Goal: Task Accomplishment & Management: Complete application form

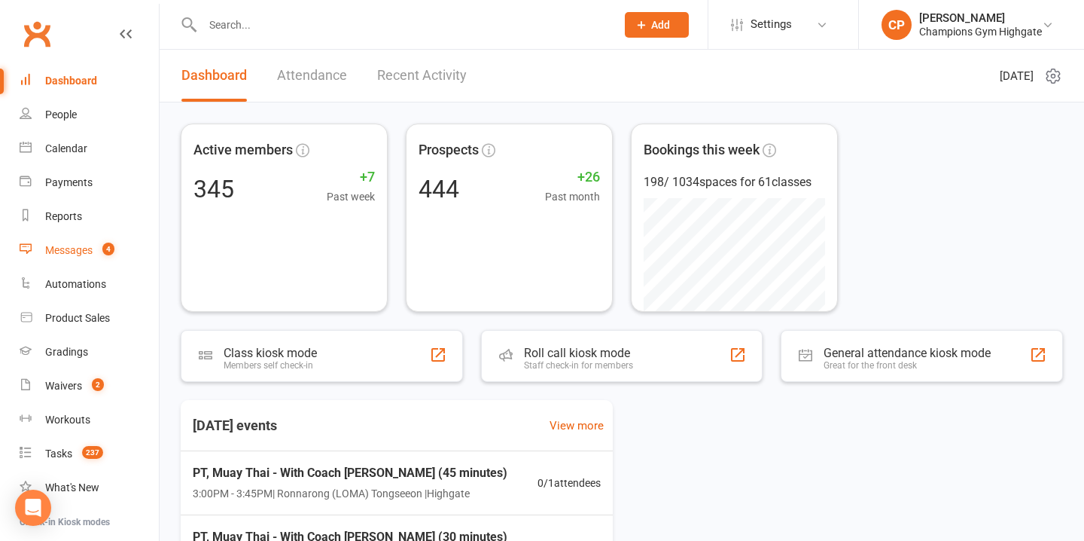
click at [100, 243] on link "Messages 4" at bounding box center [89, 250] width 139 height 34
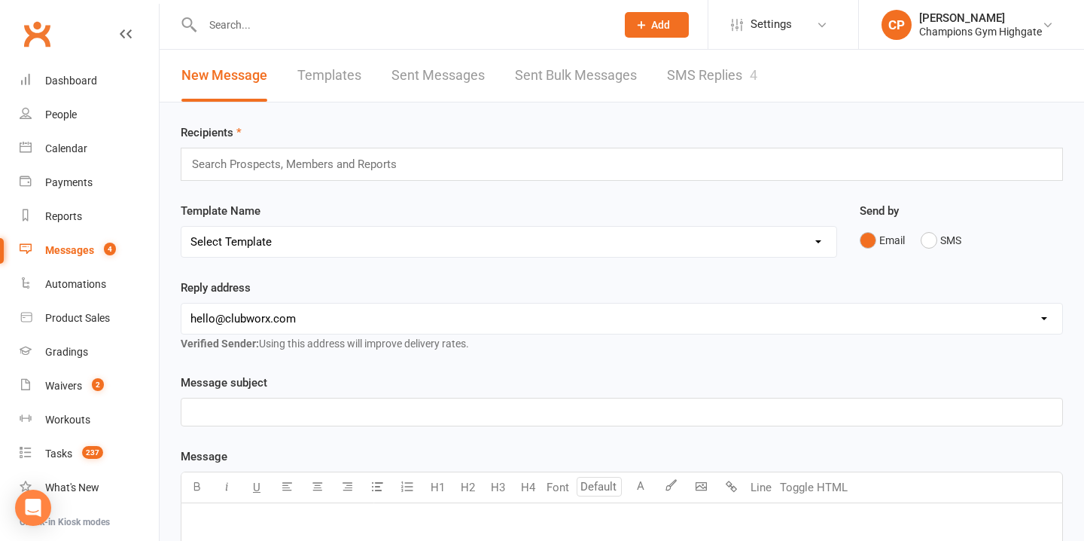
click at [668, 86] on link "SMS Replies 4" at bounding box center [712, 76] width 90 height 52
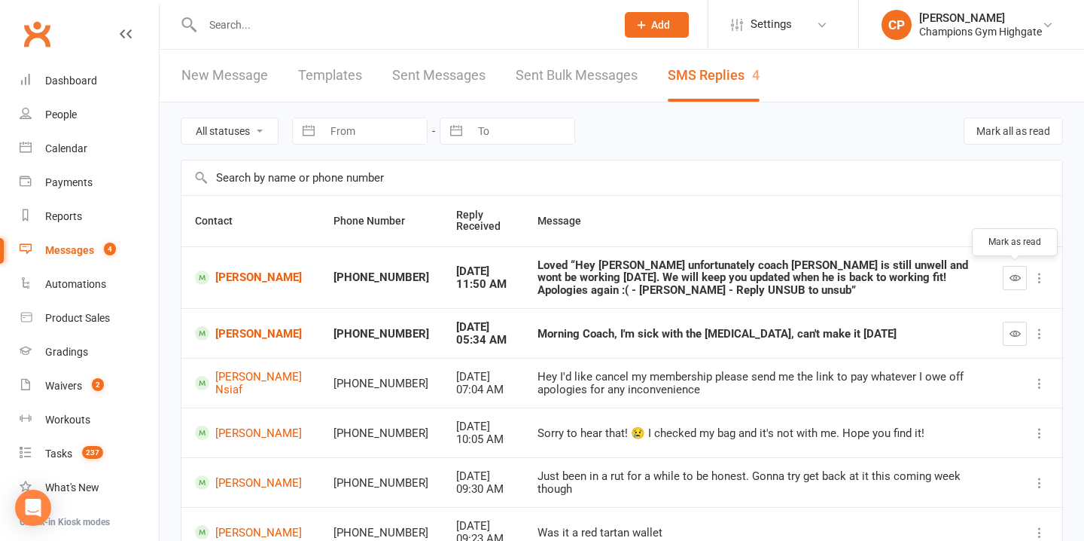
click at [1003, 277] on button "button" at bounding box center [1015, 278] width 24 height 24
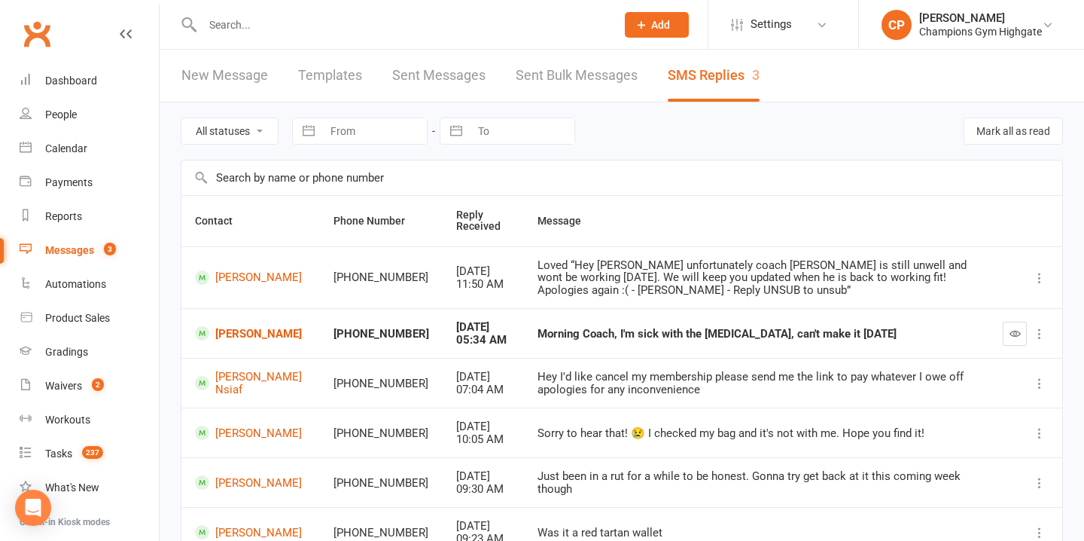
click at [385, 22] on input "text" at bounding box center [401, 24] width 407 height 21
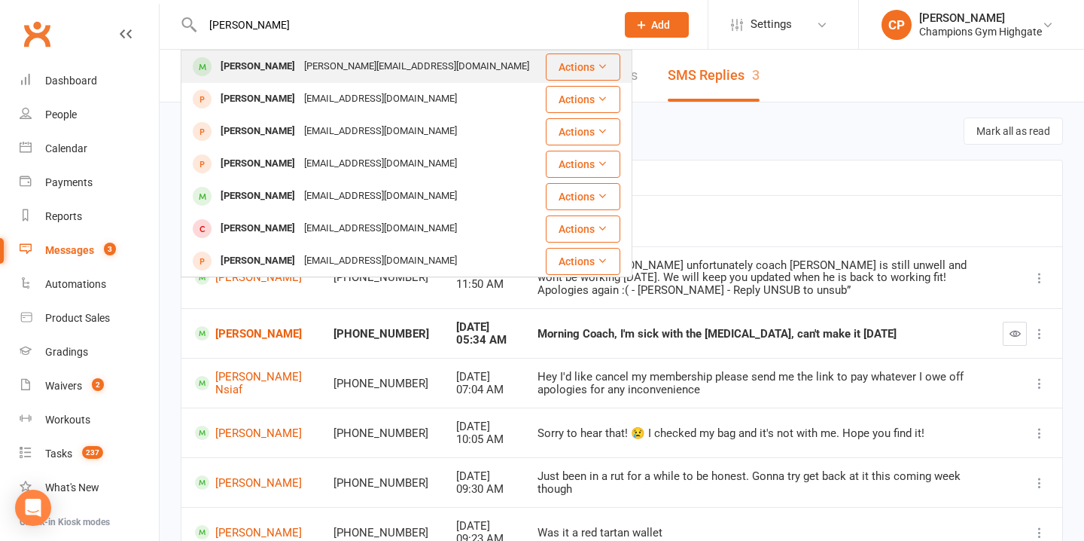
type input "angelina"
click at [407, 66] on div "angelina.e.geoph@gmail.com" at bounding box center [417, 67] width 234 height 22
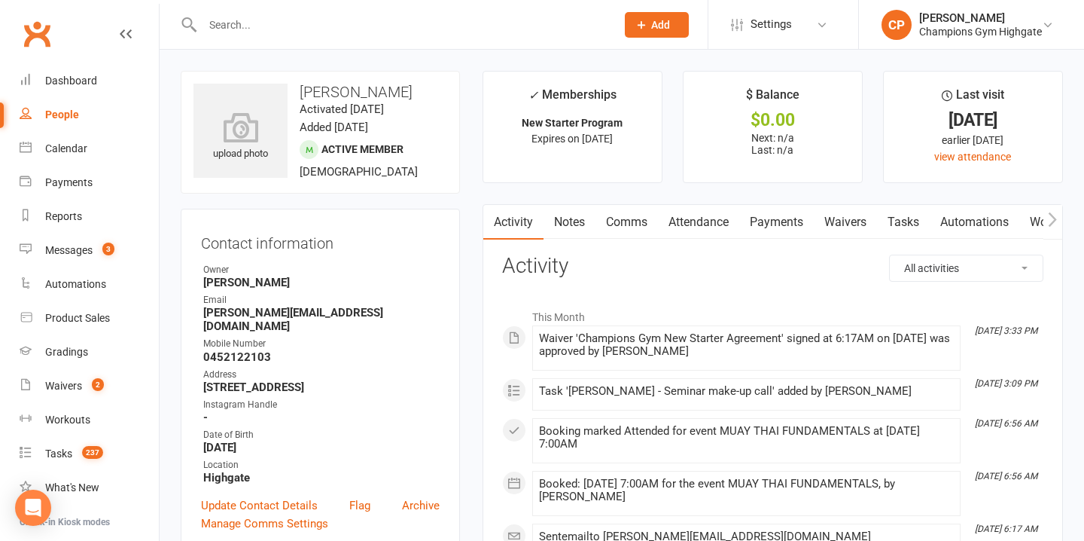
click at [623, 223] on link "Comms" at bounding box center [626, 222] width 62 height 35
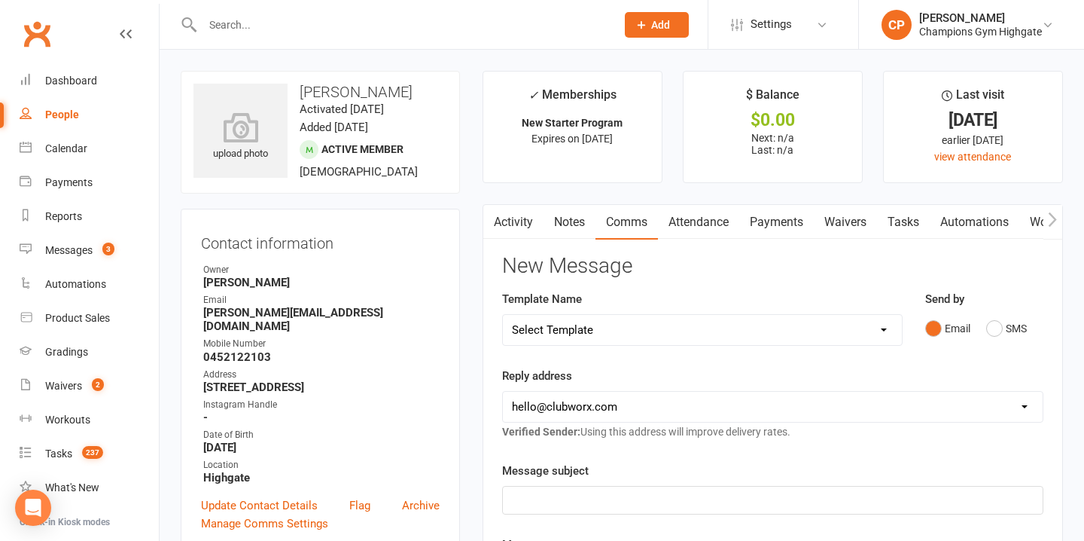
click at [760, 333] on select "Select Template [SMS] 14 days non-attendance sms [Email] A. First Timer Trial […" at bounding box center [702, 330] width 399 height 30
select select "10"
click at [739, 400] on select "hello@clubworx.com membershighgate@championsgym.com.au helen@championsgym.com.a…" at bounding box center [773, 406] width 540 height 30
select select "8"
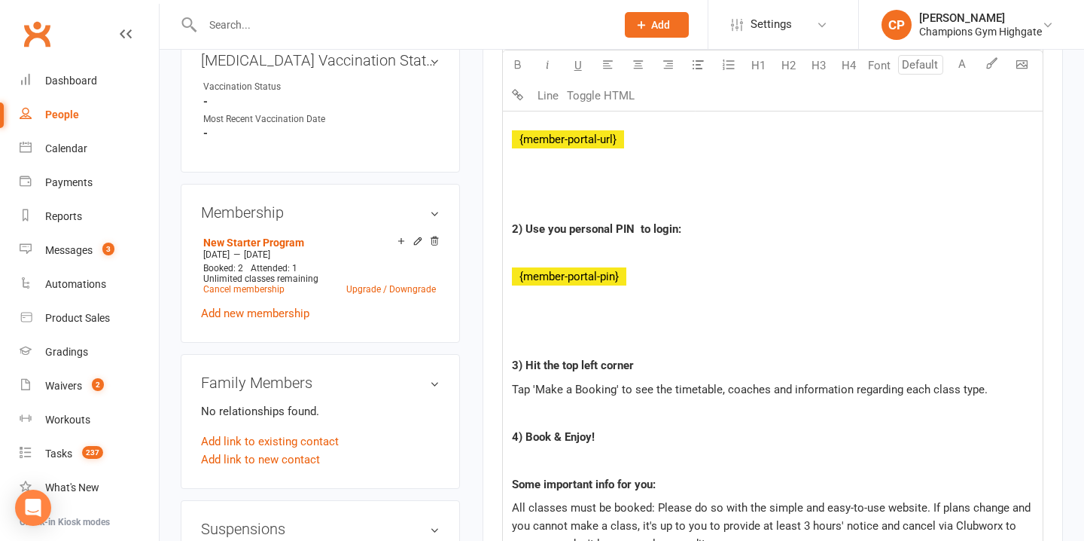
scroll to position [1513, 0]
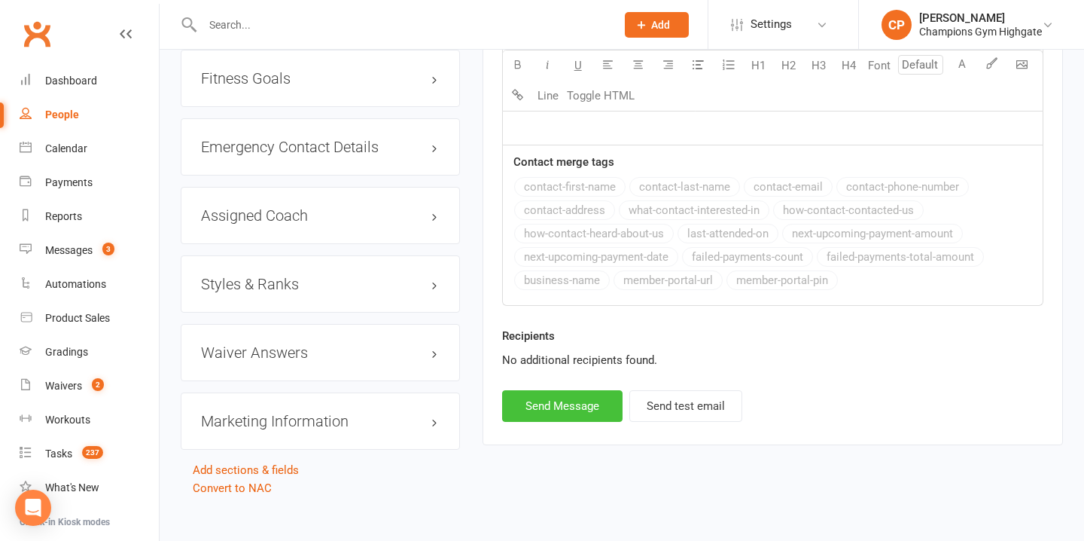
click at [584, 403] on button "Send Message" at bounding box center [562, 406] width 120 height 32
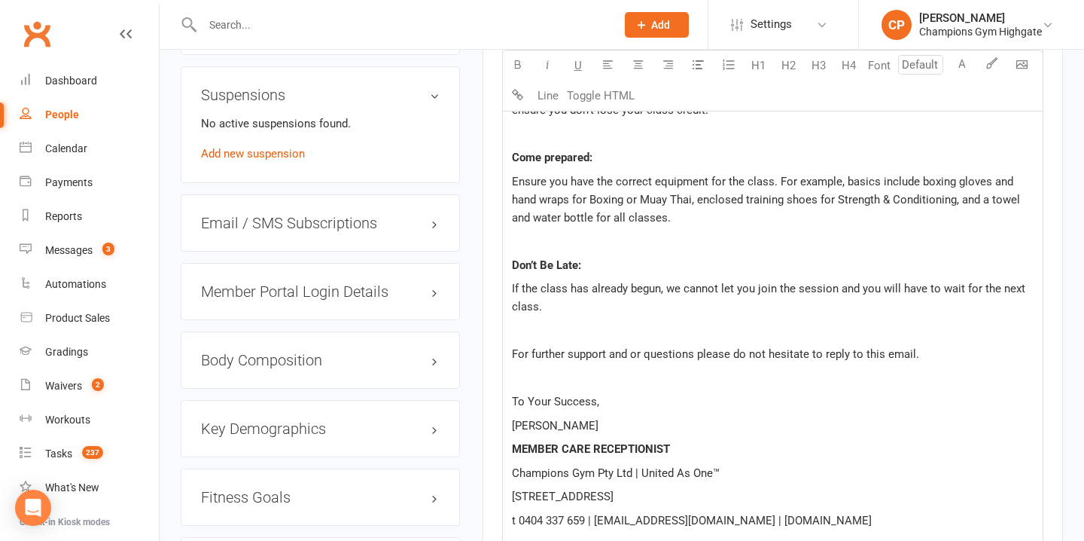
select select
select select "0"
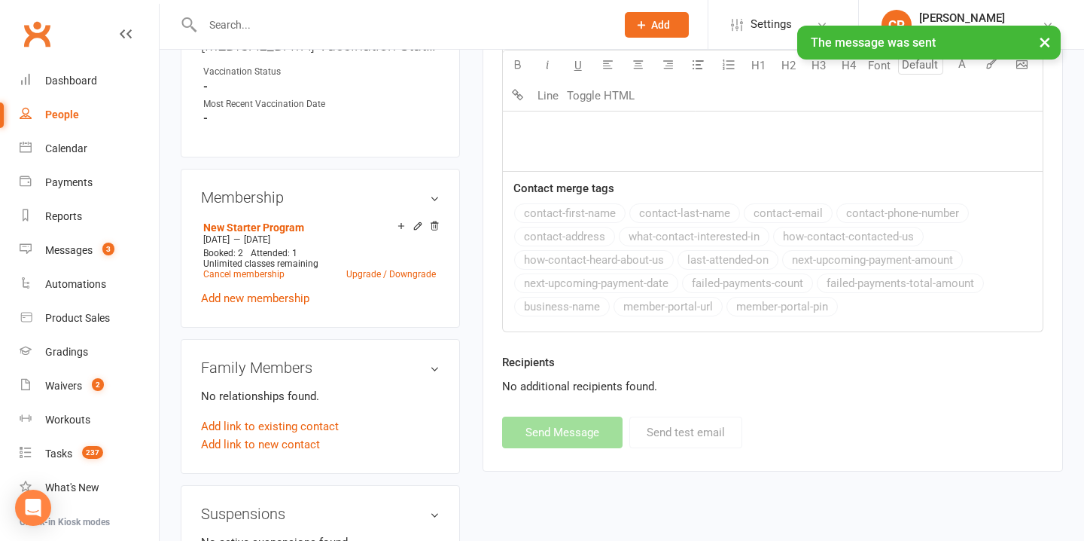
scroll to position [446, 0]
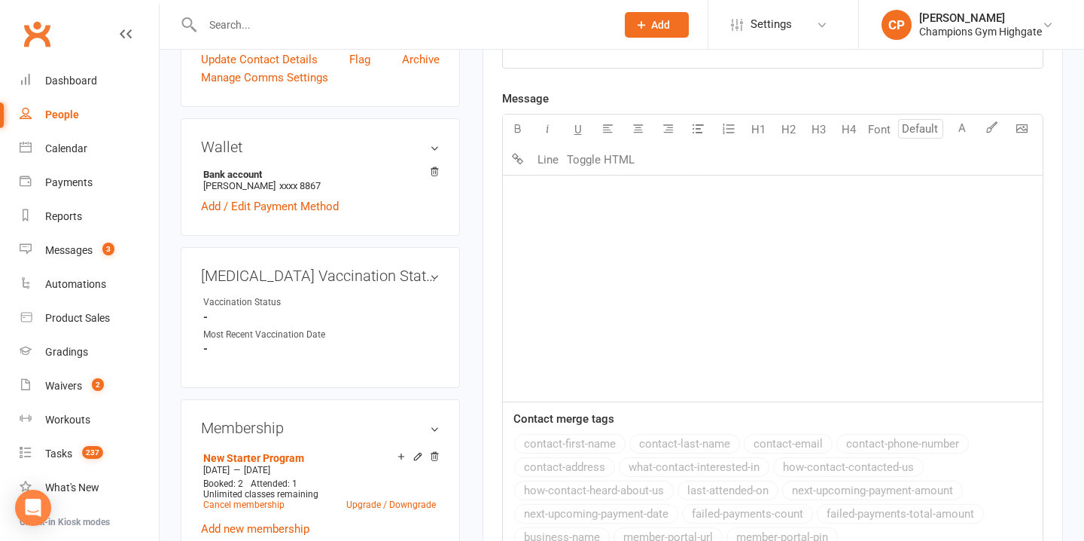
click at [364, 21] on input "text" at bounding box center [401, 24] width 407 height 21
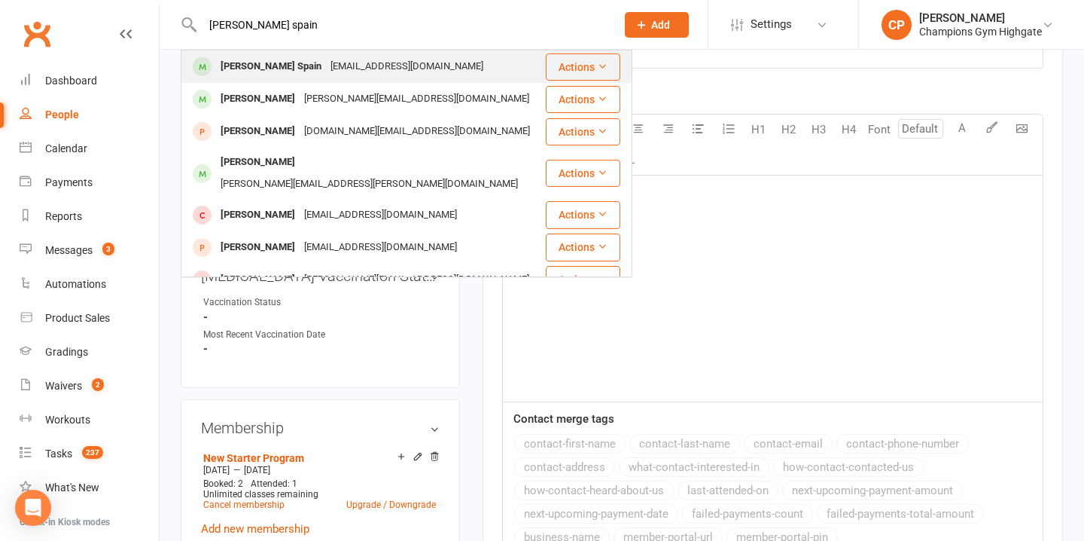
type input "lee spain"
click at [397, 65] on div "Lee Spain Leespaininfo@gmail.com" at bounding box center [363, 66] width 362 height 31
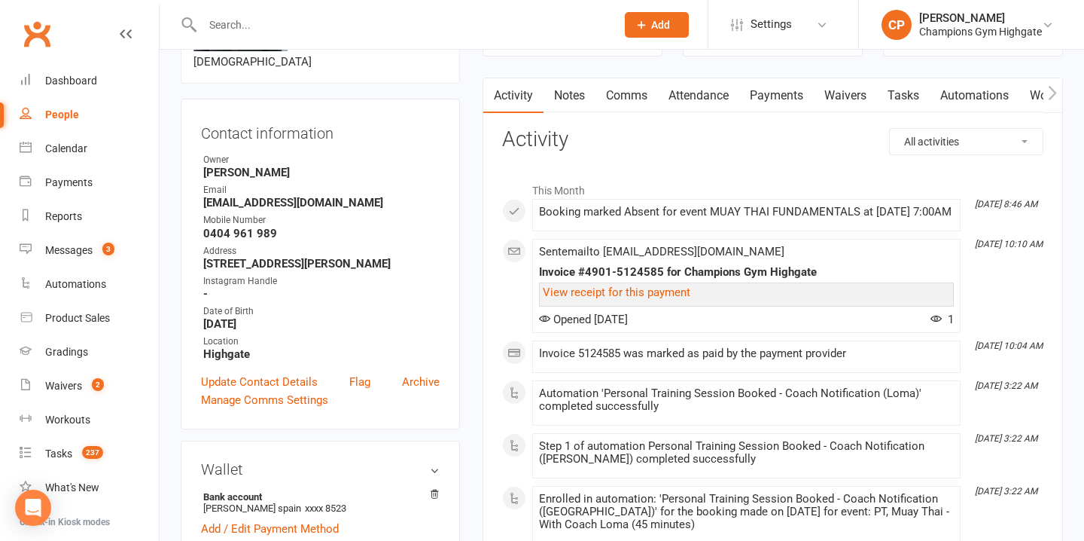
scroll to position [127, 0]
click at [629, 99] on link "Comms" at bounding box center [626, 95] width 62 height 35
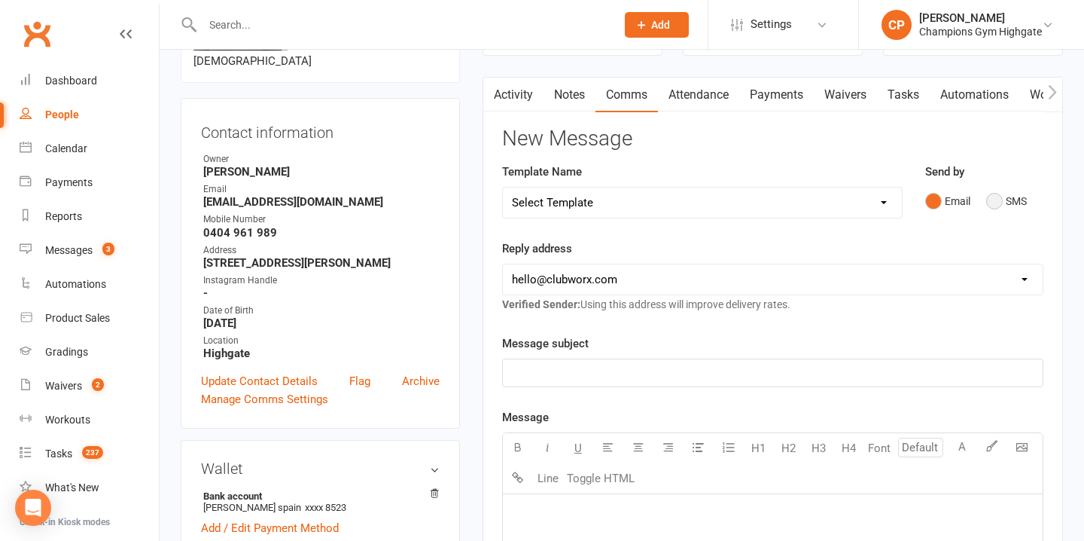
click at [1003, 204] on button "SMS" at bounding box center [1006, 201] width 41 height 29
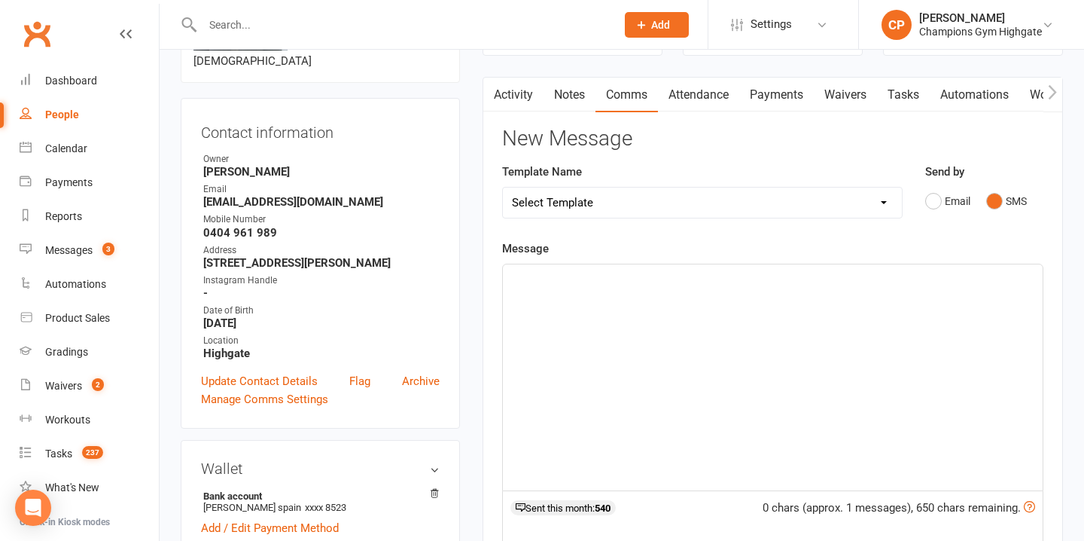
click at [656, 323] on div "﻿" at bounding box center [773, 377] width 540 height 226
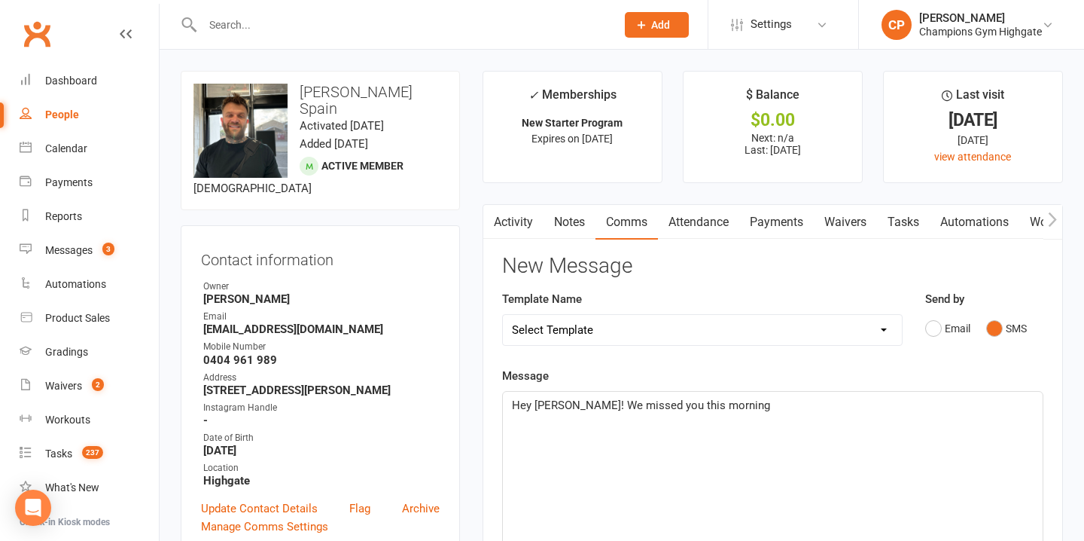
click at [525, 221] on link "Activity" at bounding box center [513, 222] width 60 height 35
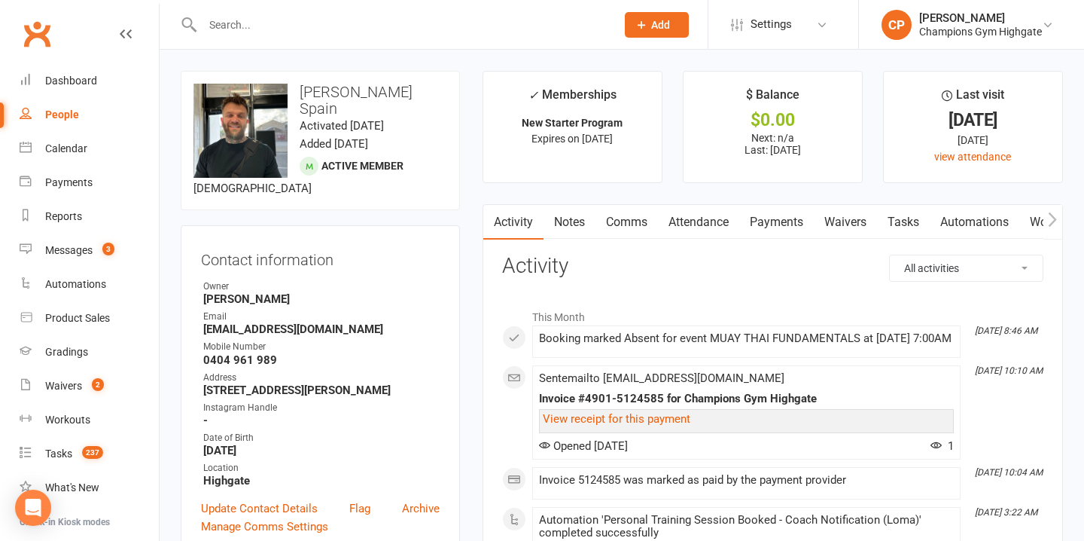
click at [563, 220] on link "Notes" at bounding box center [570, 222] width 52 height 35
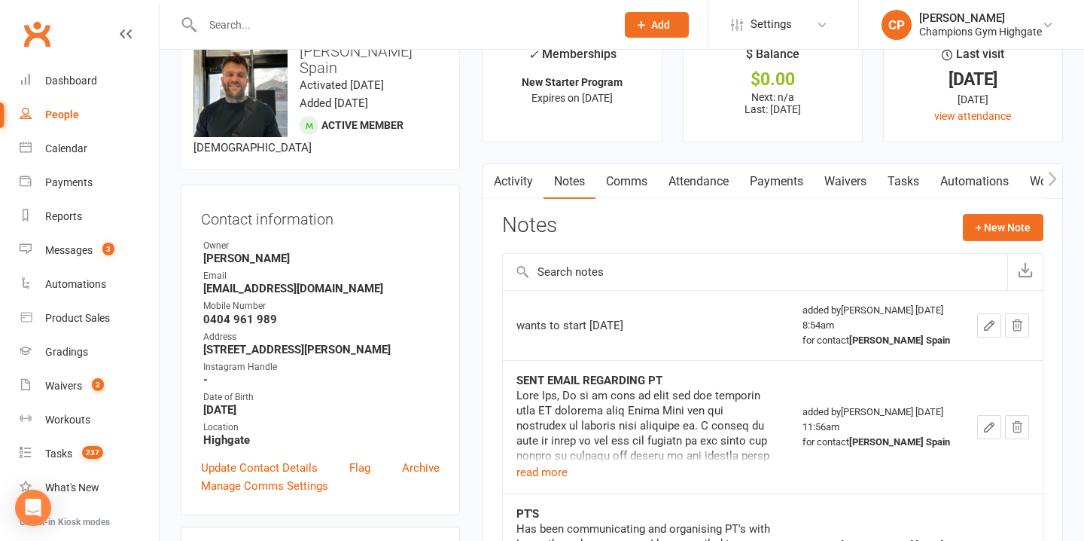
scroll to position [118, 0]
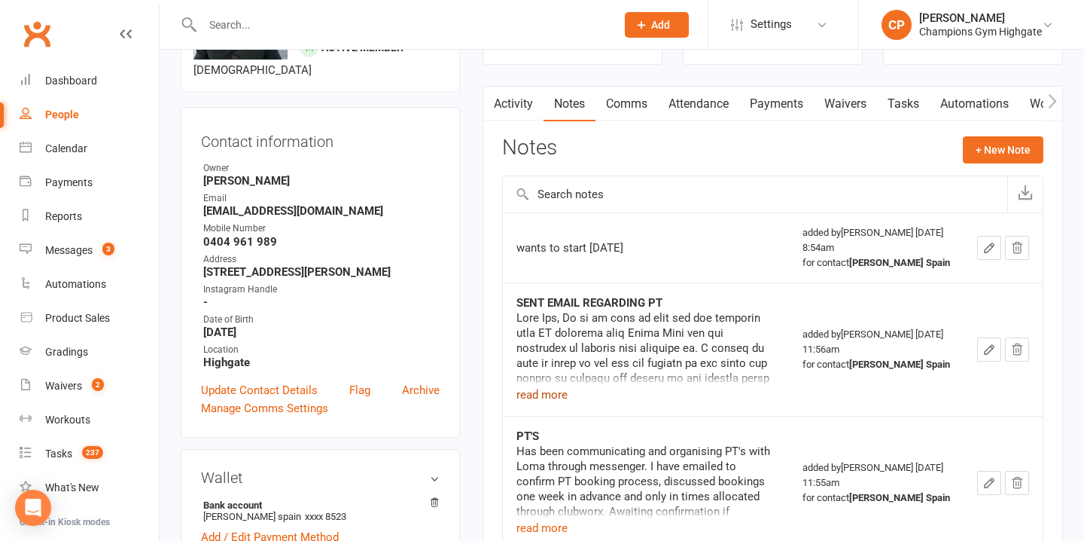
click at [547, 394] on button "read more" at bounding box center [541, 394] width 51 height 18
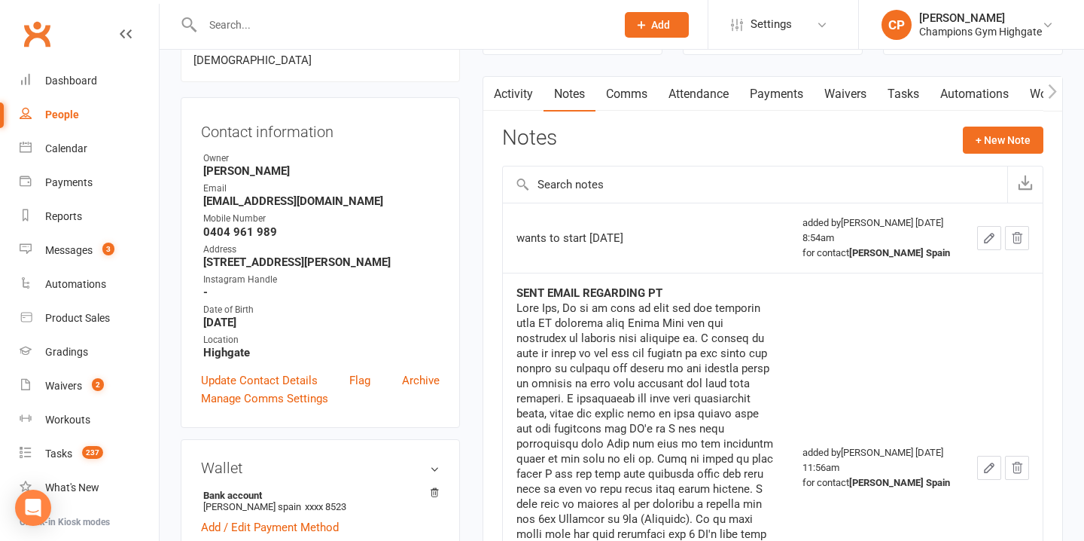
scroll to position [0, 0]
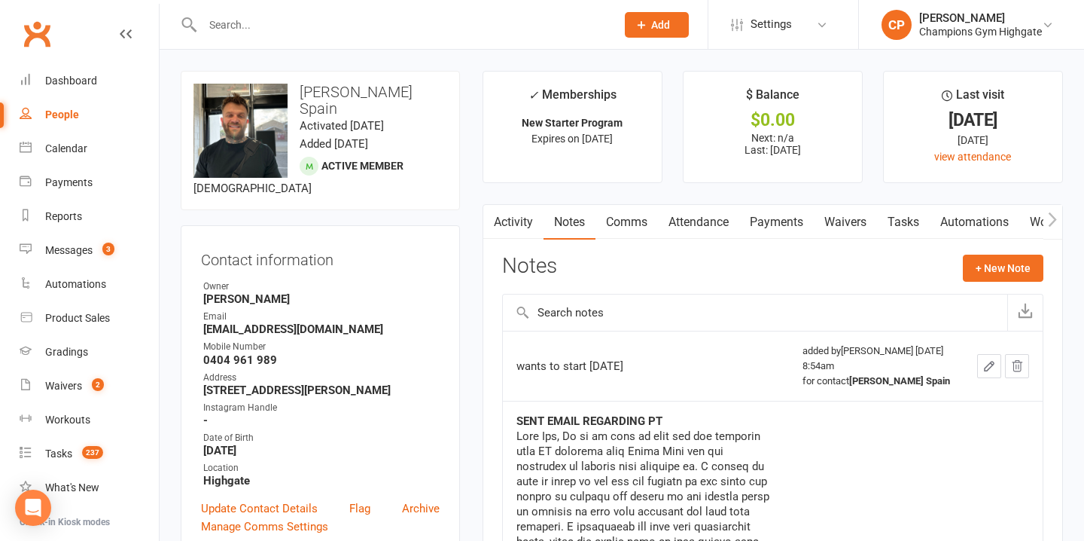
click at [713, 221] on link "Attendance" at bounding box center [698, 222] width 81 height 35
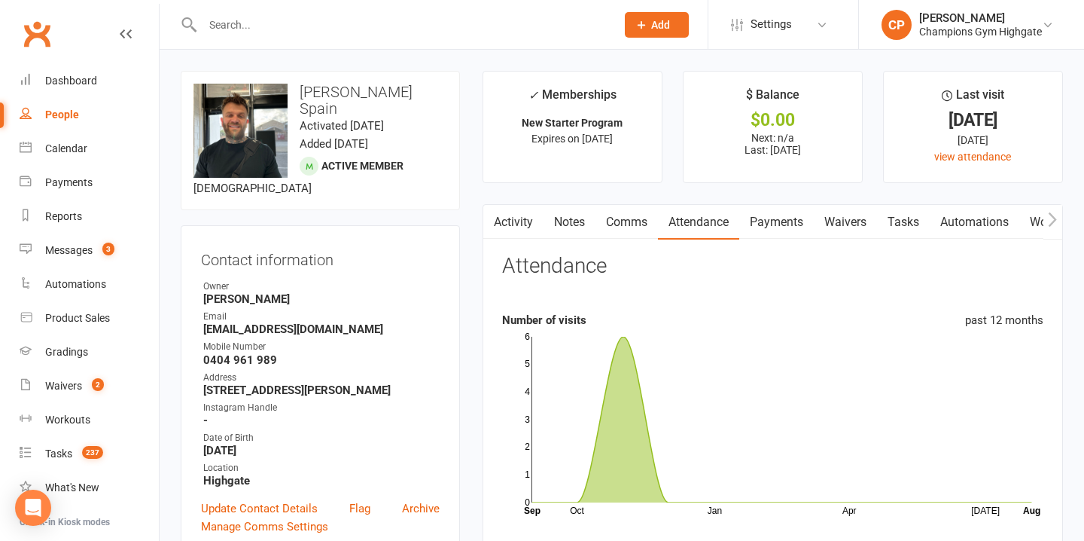
click at [478, 19] on input "text" at bounding box center [401, 24] width 407 height 21
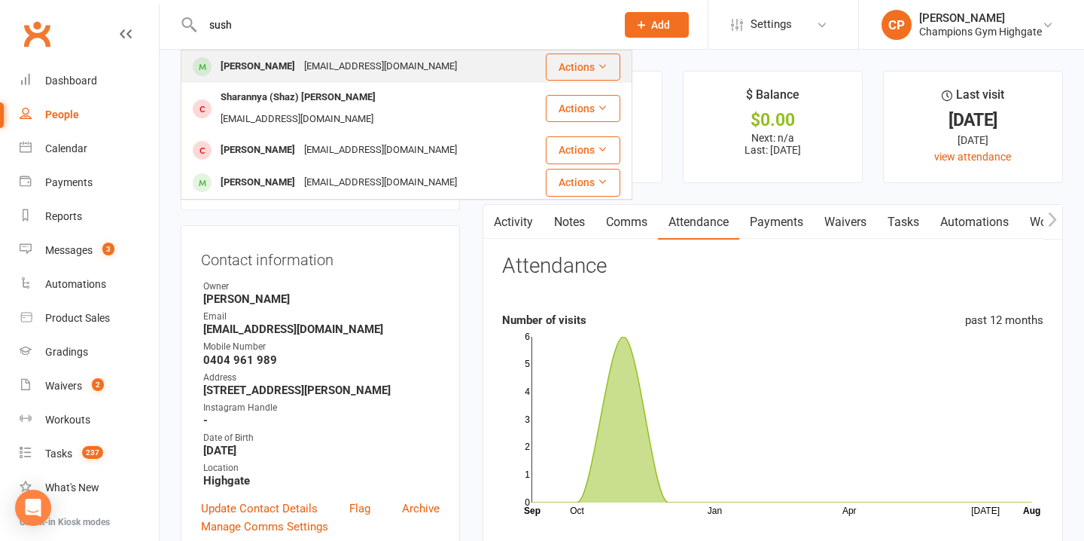
type input "sush"
click at [437, 59] on div "sushmitach16@gmail.com" at bounding box center [381, 67] width 162 height 22
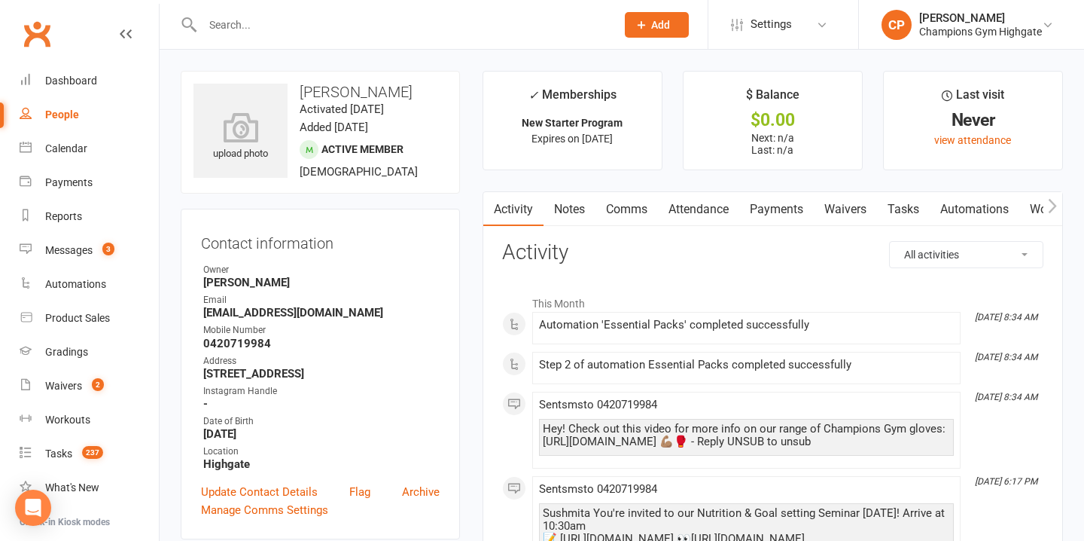
click at [701, 206] on link "Attendance" at bounding box center [698, 209] width 81 height 35
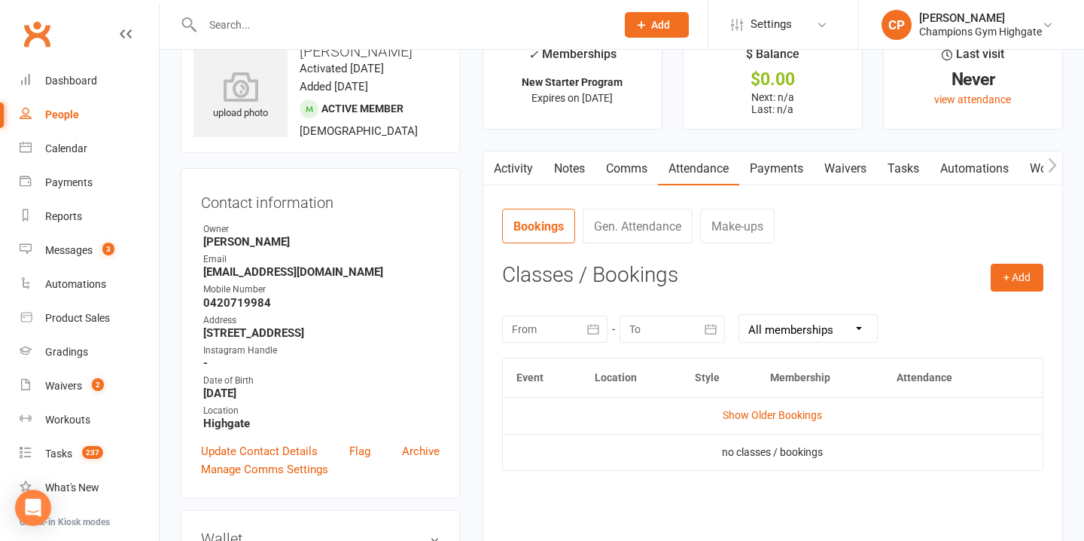
scroll to position [46, 0]
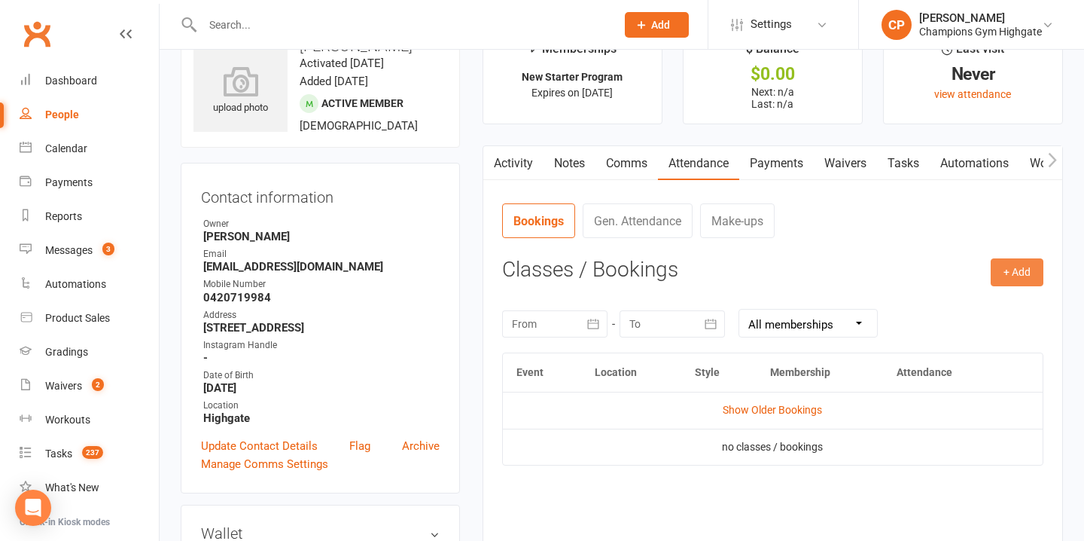
click at [1004, 263] on button "+ Add" at bounding box center [1017, 271] width 53 height 27
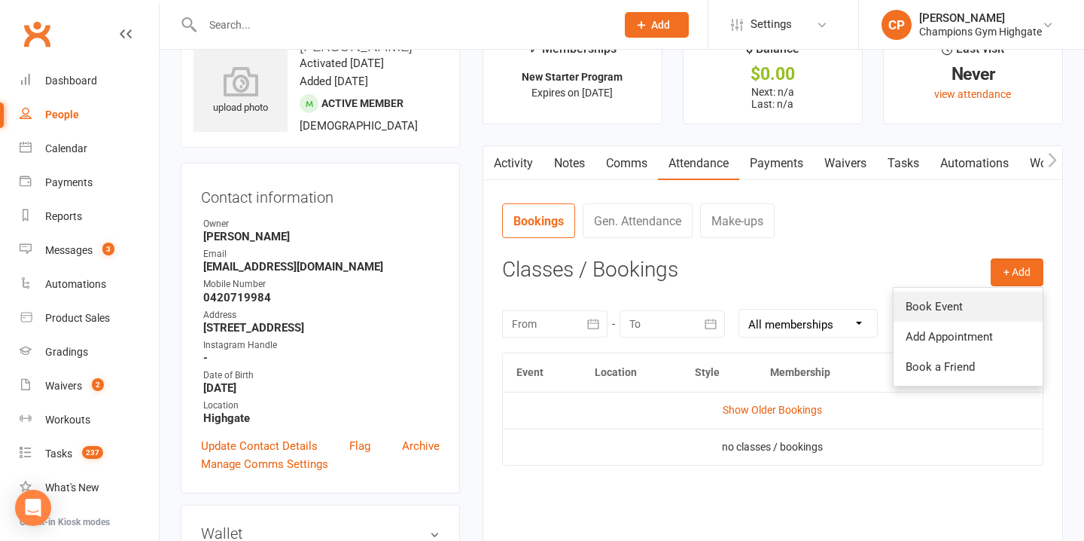
click at [932, 297] on link "Book Event" at bounding box center [968, 306] width 149 height 30
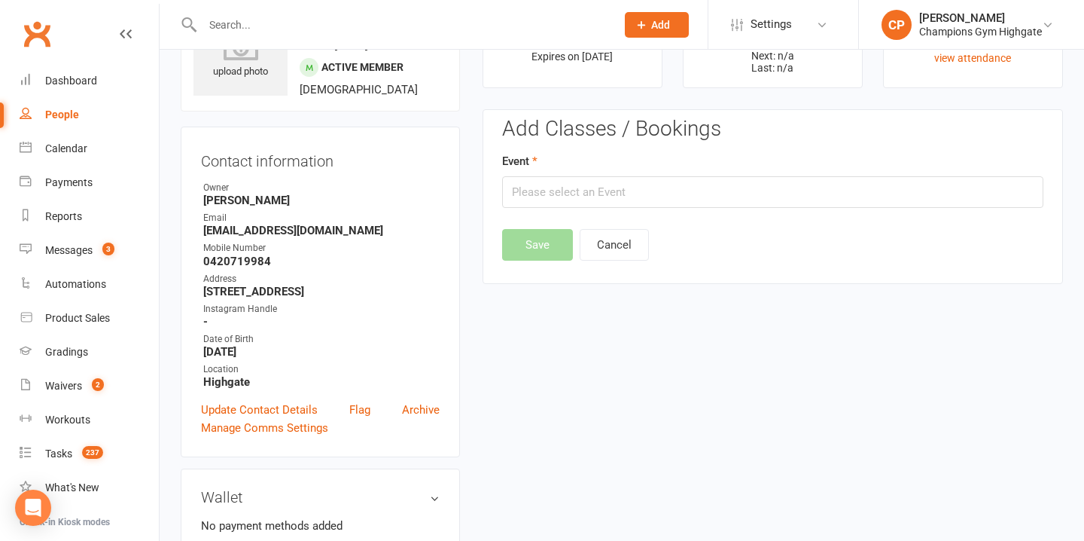
scroll to position [115, 0]
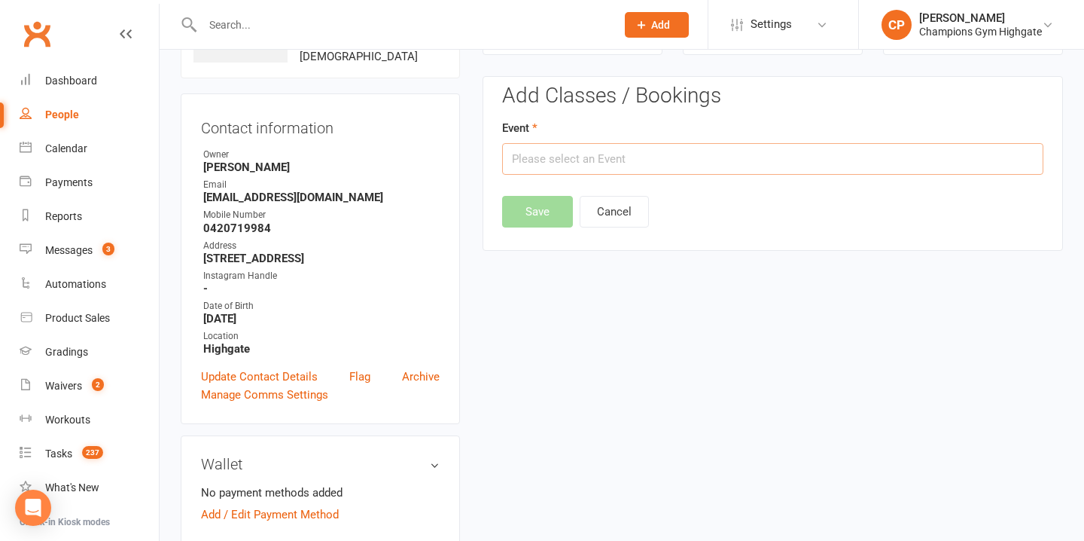
click at [750, 157] on input "text" at bounding box center [772, 159] width 541 height 32
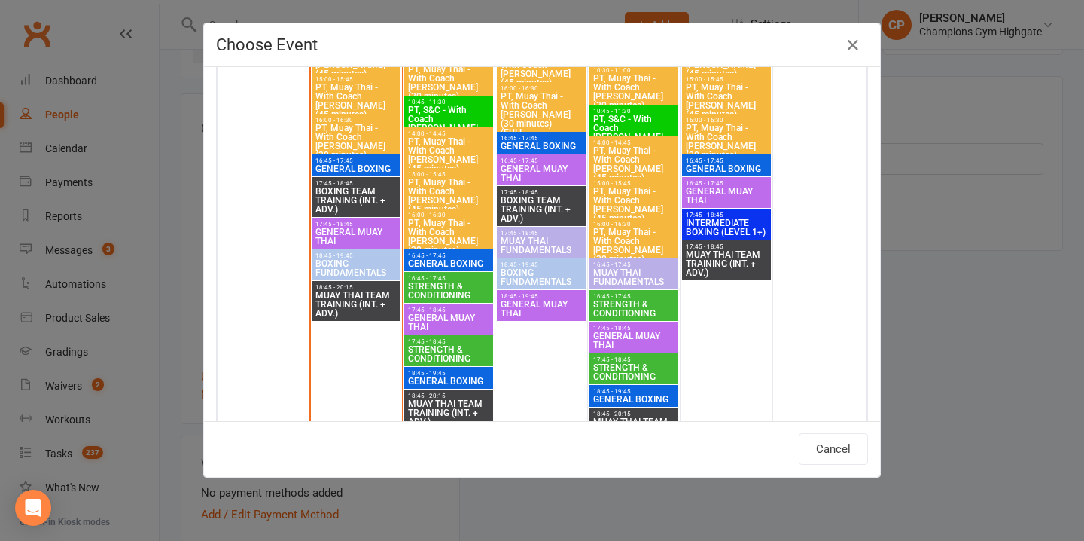
scroll to position [2241, 0]
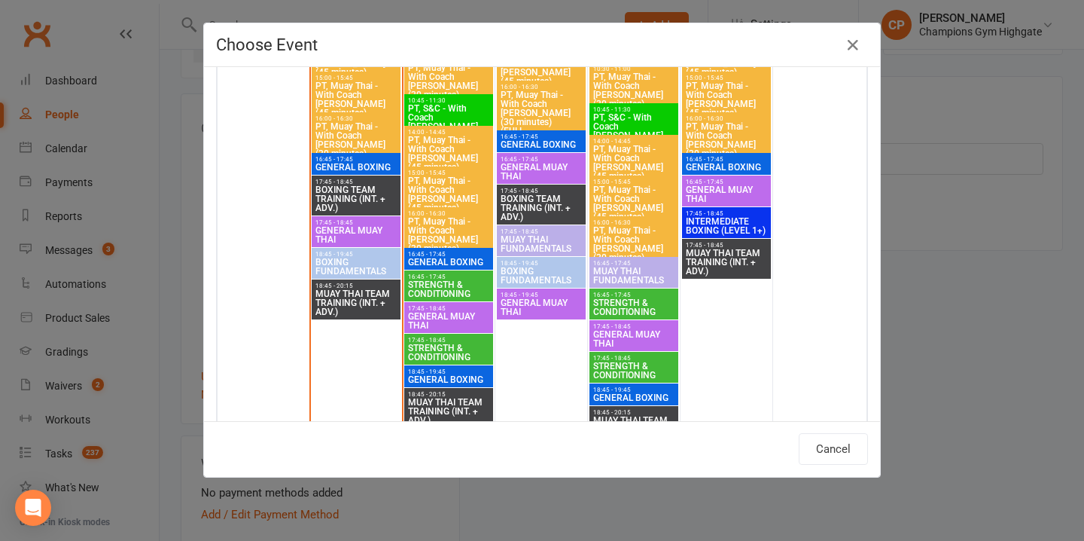
click at [604, 275] on span "MUAY THAI FUNDAMENTALS" at bounding box center [633, 275] width 83 height 18
type input "MUAY THAI FUNDAMENTALS - Aug 14, 2025 4:45:00 PM"
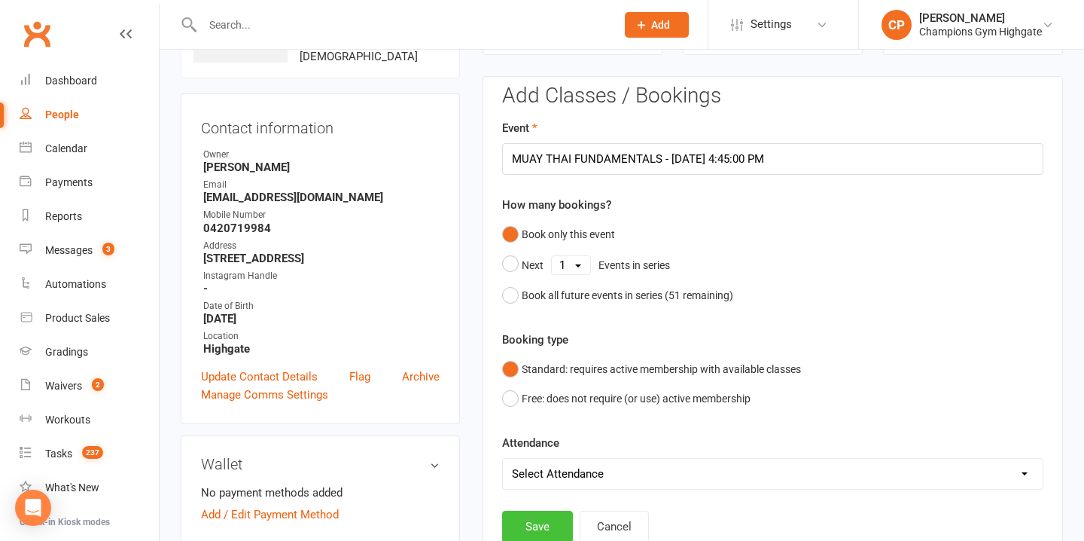
click at [545, 514] on button "Save" at bounding box center [537, 526] width 71 height 32
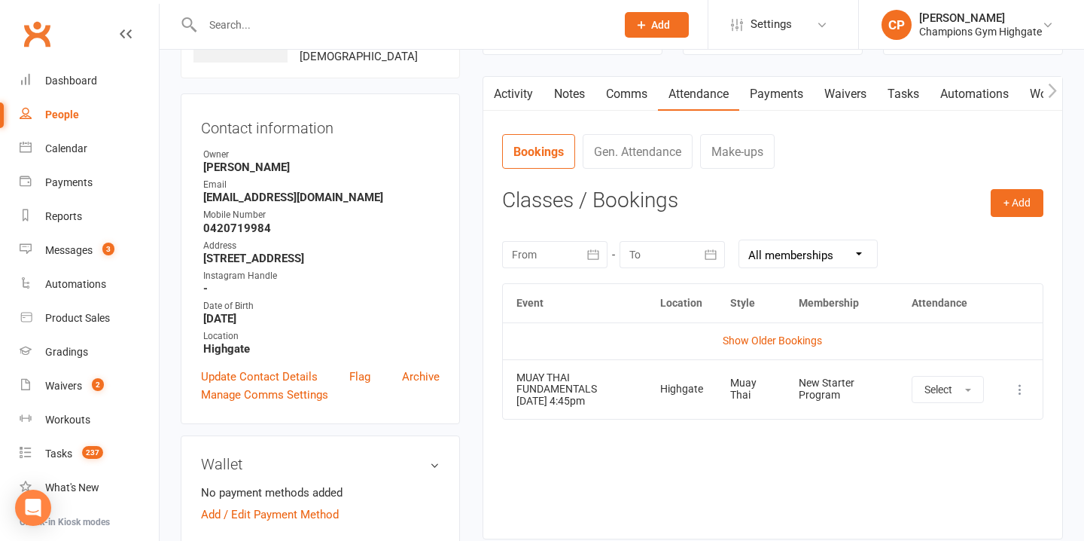
scroll to position [0, 0]
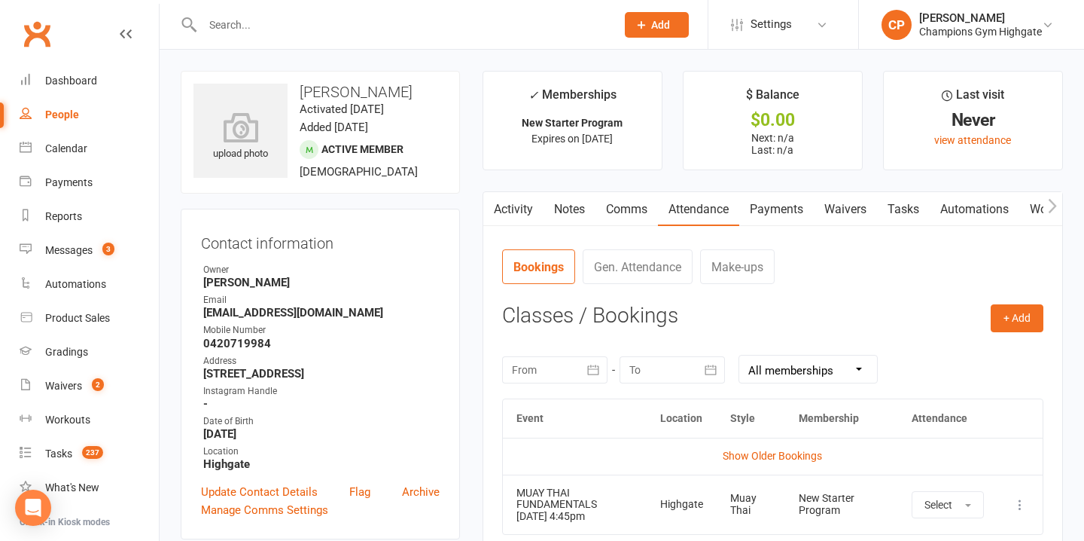
click at [337, 29] on input "text" at bounding box center [401, 24] width 407 height 21
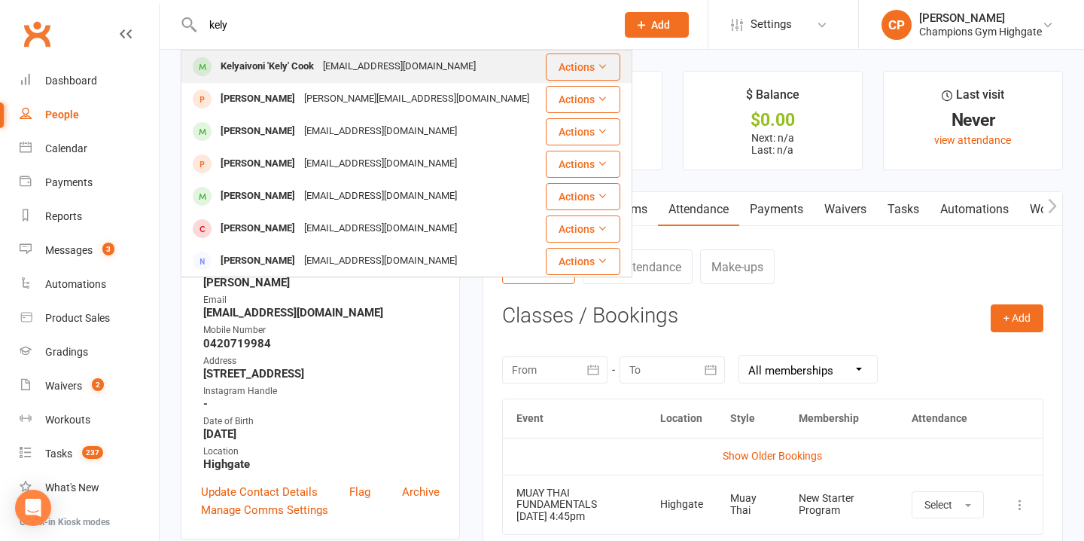
type input "kely"
click at [385, 74] on div "Kelygcook@gmail.com" at bounding box center [399, 67] width 162 height 22
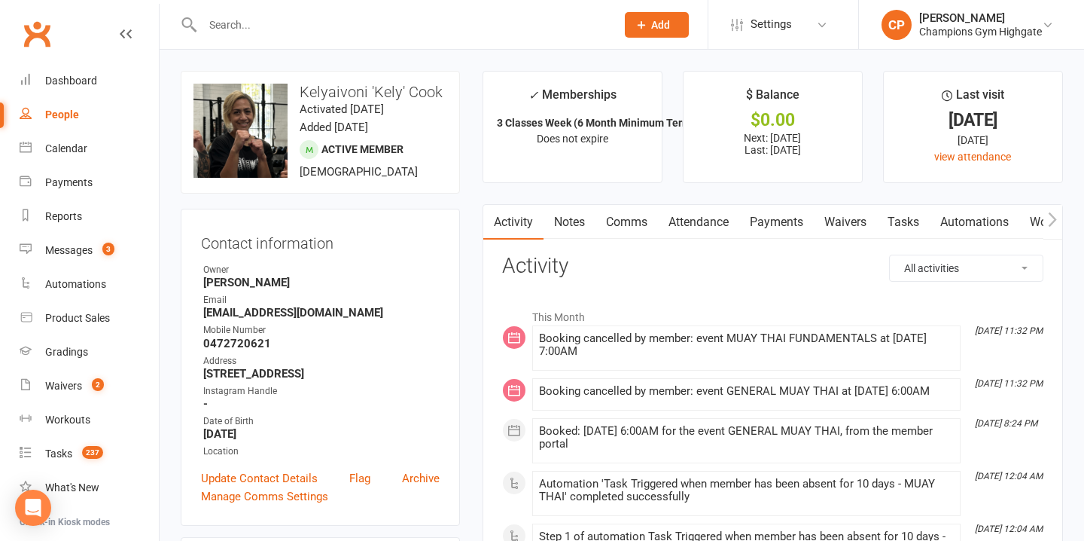
click at [685, 228] on link "Attendance" at bounding box center [698, 222] width 81 height 35
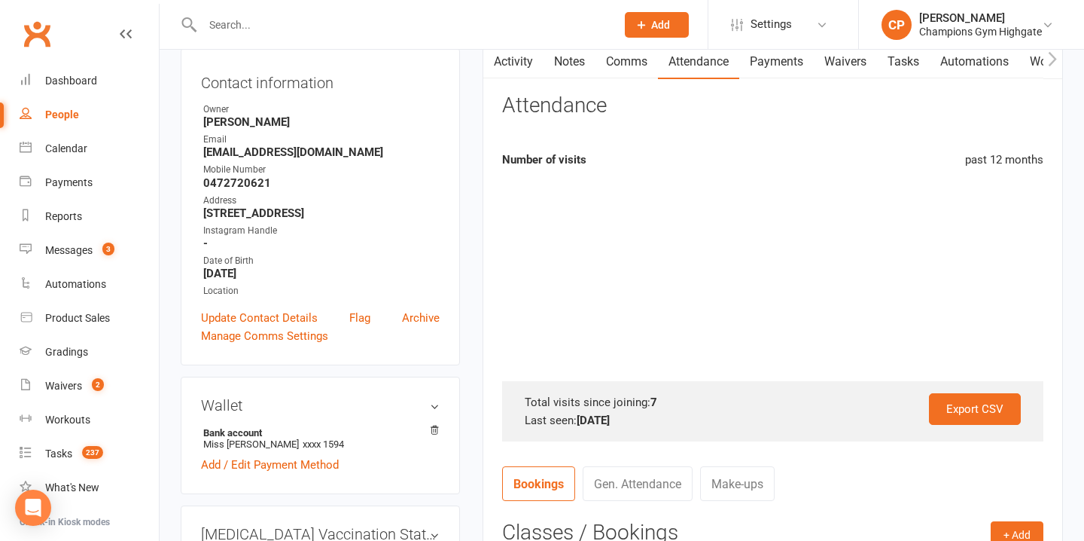
scroll to position [163, 0]
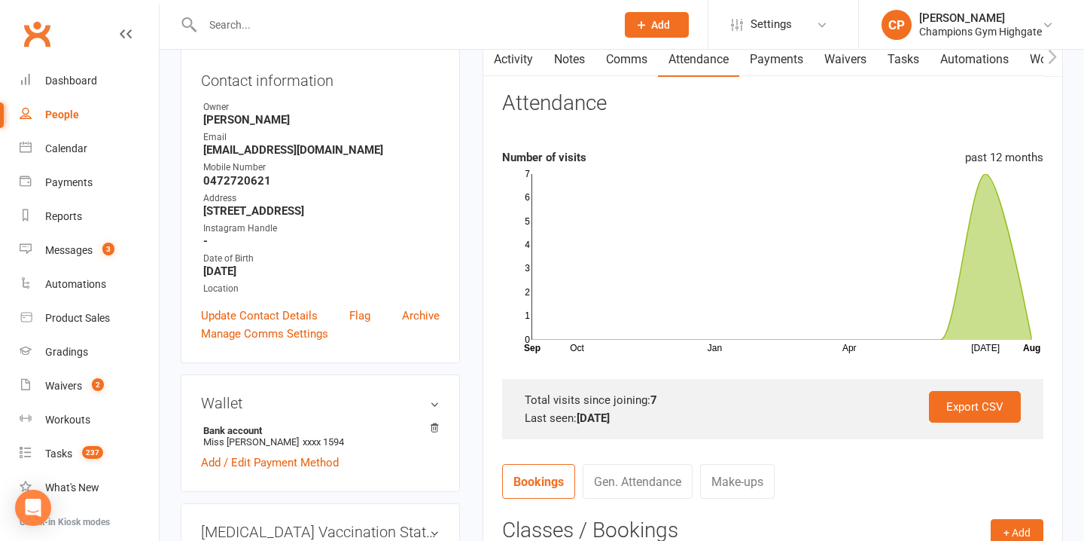
click at [377, 29] on input "text" at bounding box center [401, 24] width 407 height 21
click at [353, 22] on input "text" at bounding box center [401, 24] width 407 height 21
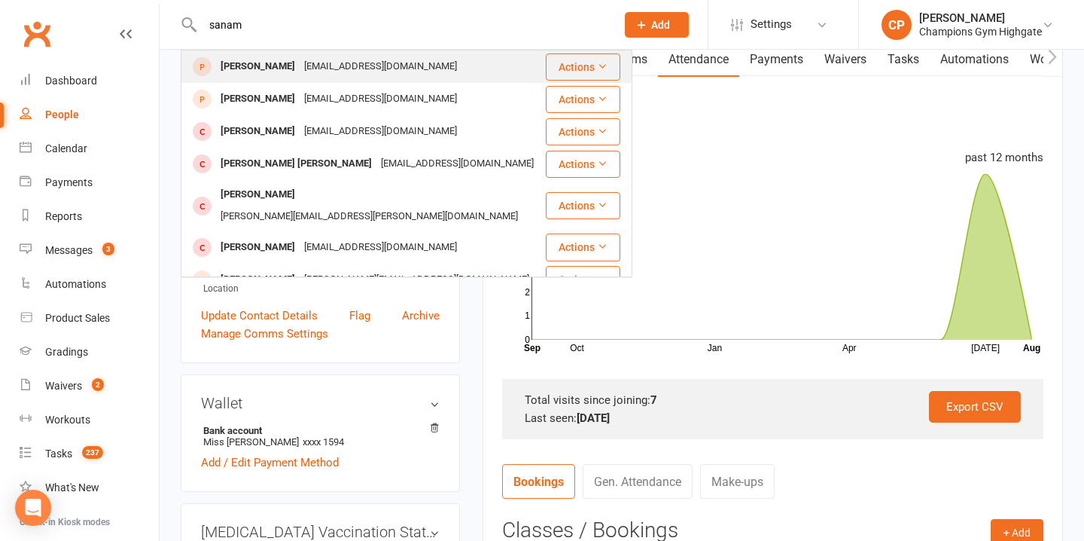
type input "sanam"
click at [385, 64] on div "[EMAIL_ADDRESS][DOMAIN_NAME]" at bounding box center [381, 67] width 162 height 22
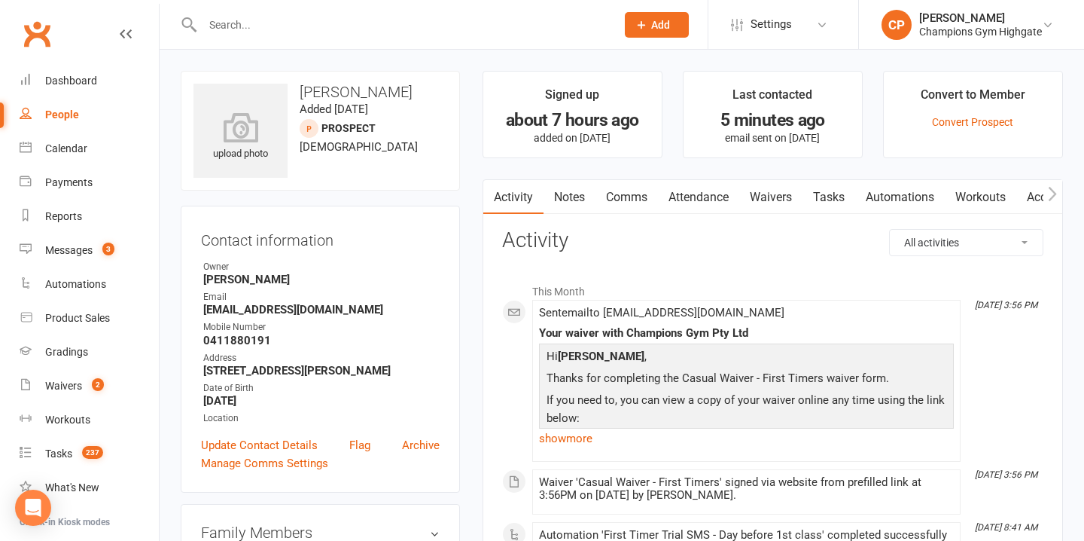
click at [448, 20] on input "text" at bounding box center [401, 24] width 407 height 21
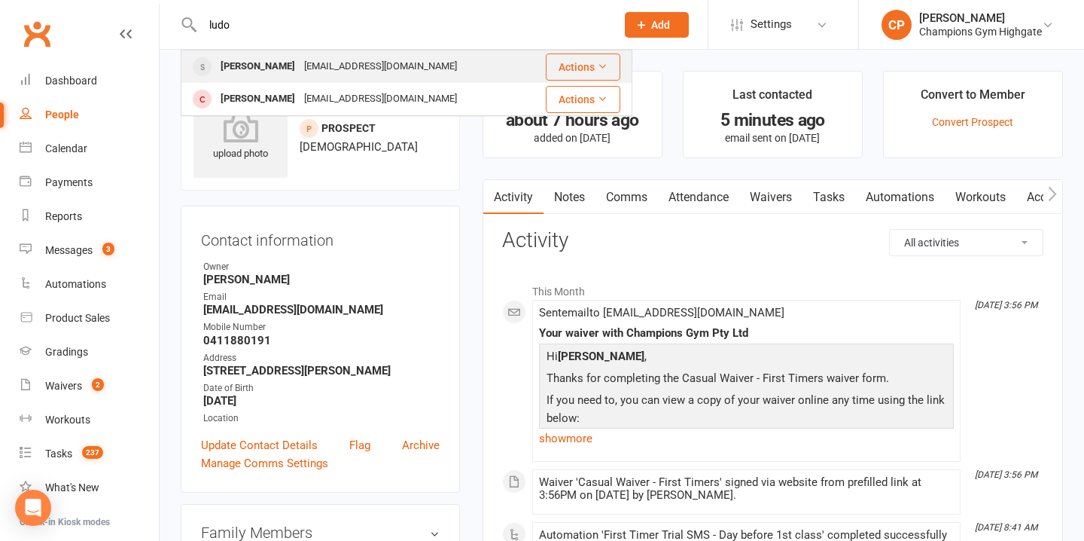
type input "ludo"
click at [436, 65] on div "Ludovik Bax ludobax2323@gmail.com" at bounding box center [354, 66] width 344 height 31
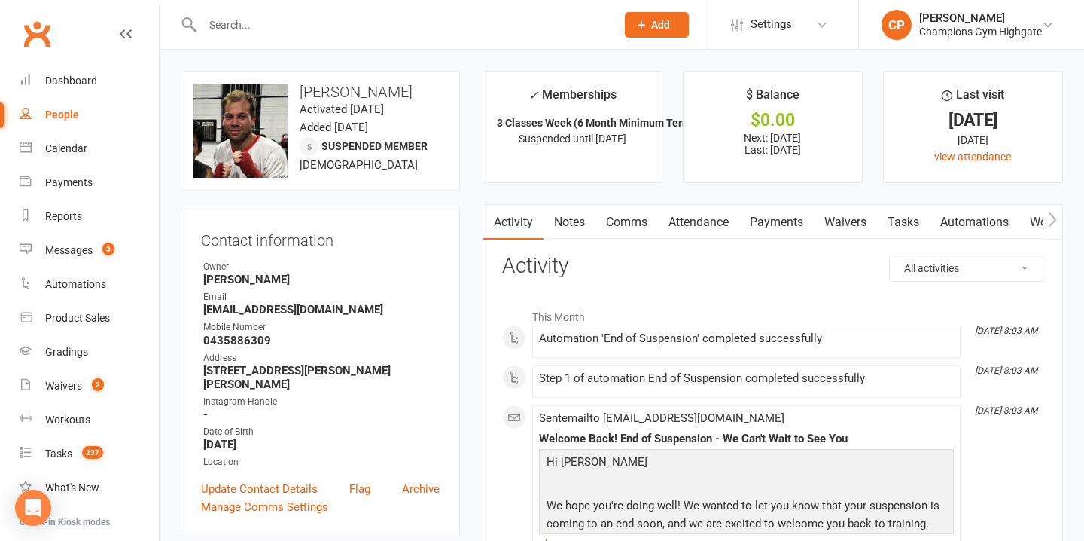
click at [568, 224] on link "Notes" at bounding box center [570, 222] width 52 height 35
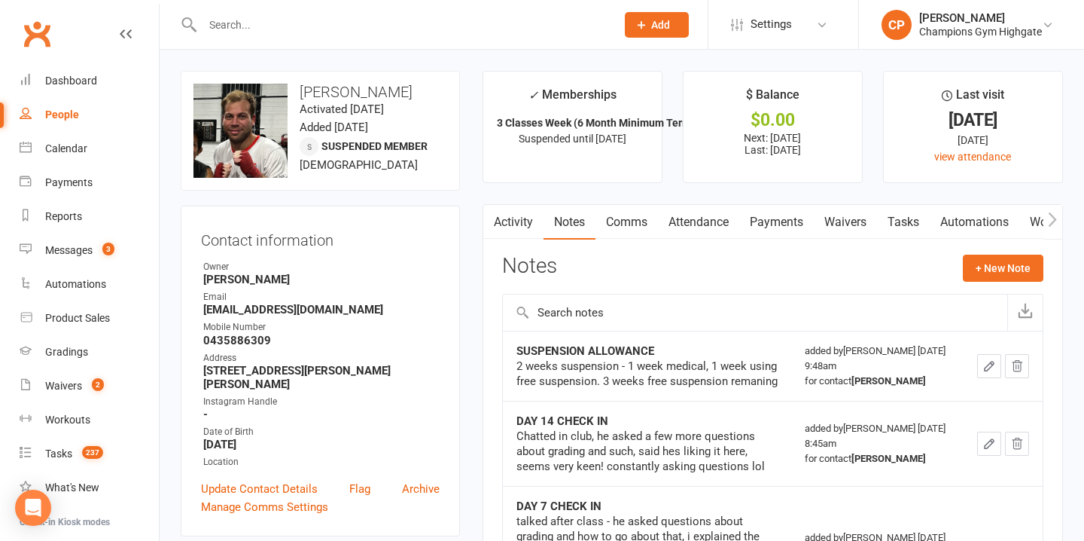
click at [668, 26] on span "Add" at bounding box center [660, 25] width 19 height 12
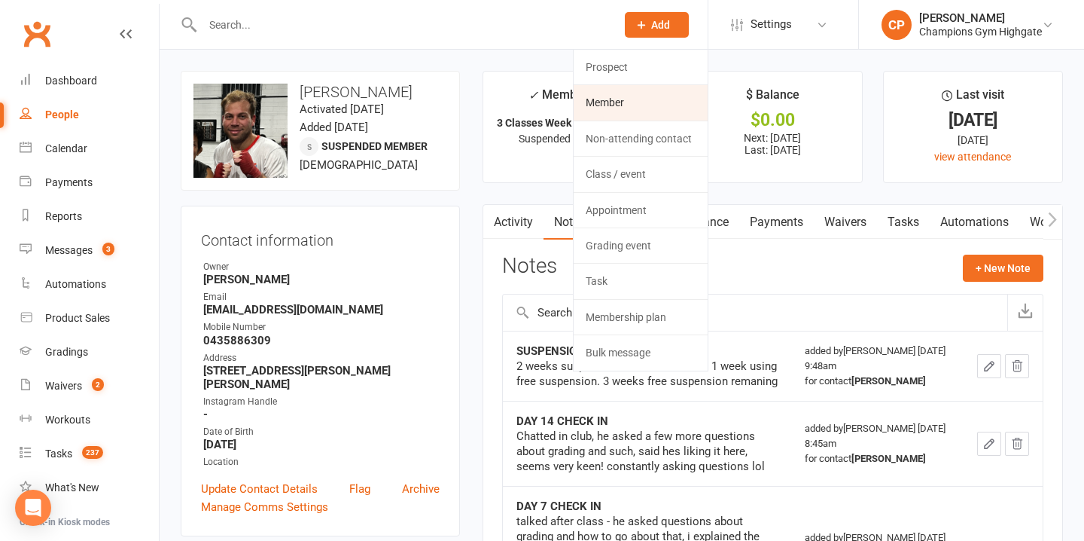
click at [638, 107] on link "Member" at bounding box center [641, 102] width 134 height 35
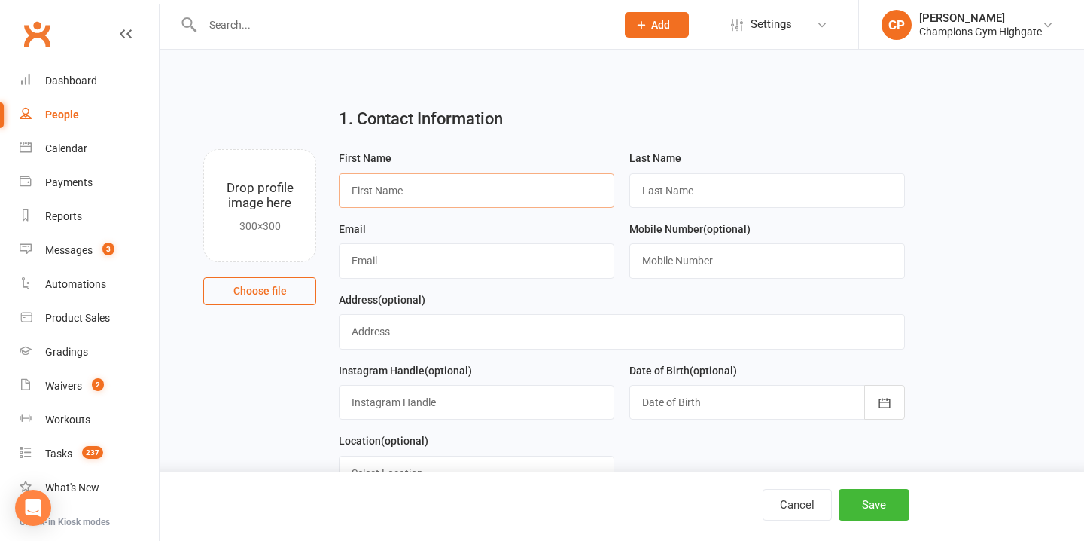
click at [479, 193] on input "text" at bounding box center [477, 190] width 276 height 35
type input "Kenny"
click at [749, 184] on input "text" at bounding box center [767, 190] width 276 height 35
type input "Bud"
click at [412, 260] on input "text" at bounding box center [477, 260] width 276 height 35
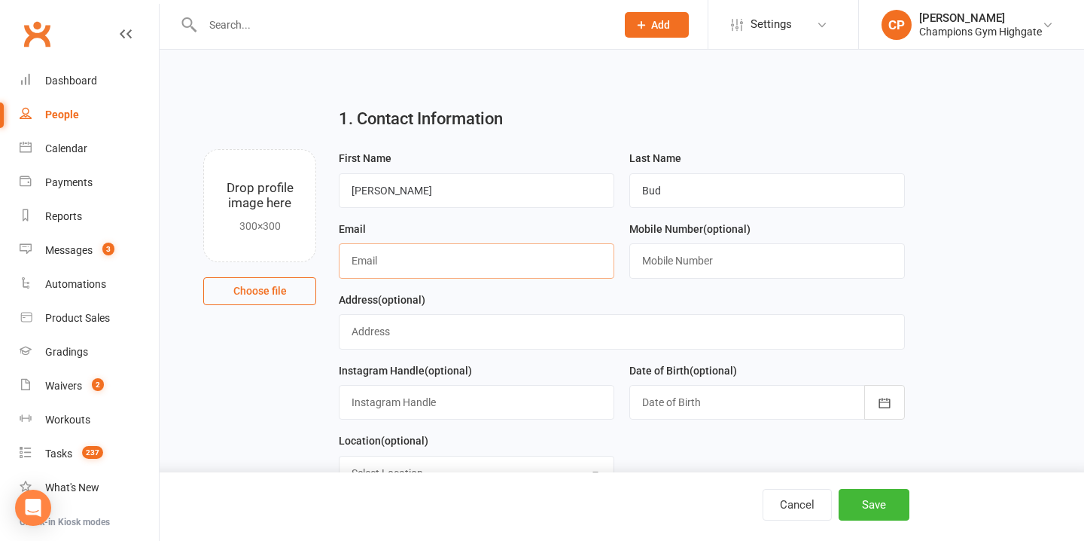
paste input "buddk24@outlook.com"
type input "buddk24@outlook.com"
click at [668, 270] on input "text" at bounding box center [767, 260] width 276 height 35
click at [551, 300] on div "Address (optional)" at bounding box center [621, 320] width 565 height 59
click at [872, 503] on button "Save" at bounding box center [874, 505] width 71 height 32
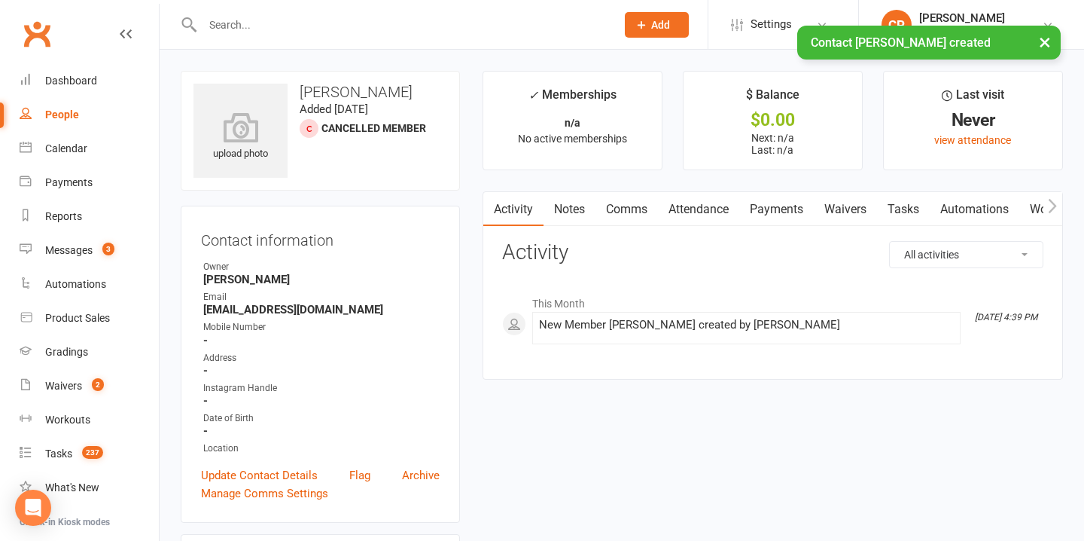
click at [835, 204] on link "Waivers" at bounding box center [845, 209] width 63 height 35
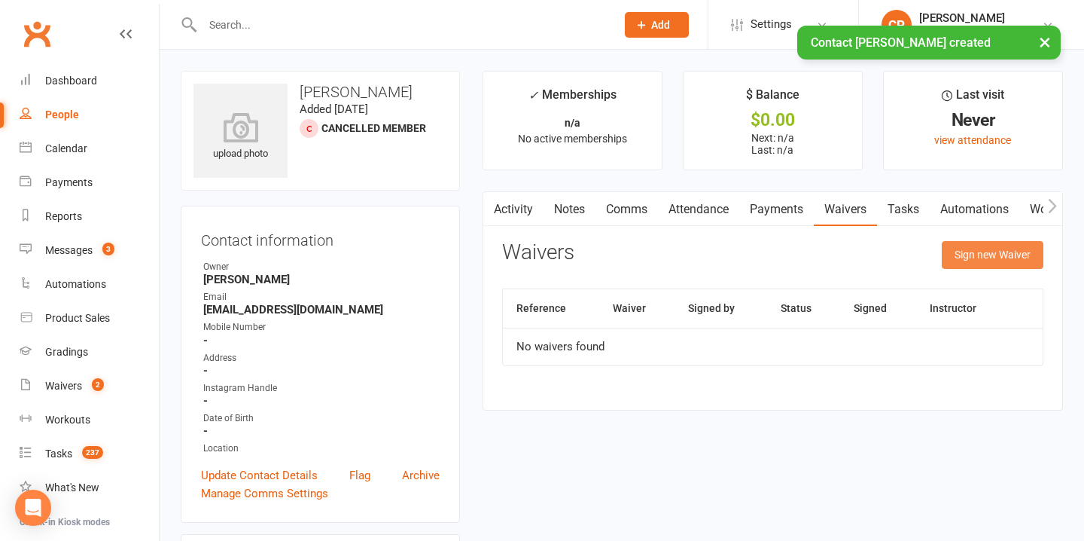
click at [979, 253] on button "Sign new Waiver" at bounding box center [993, 254] width 102 height 27
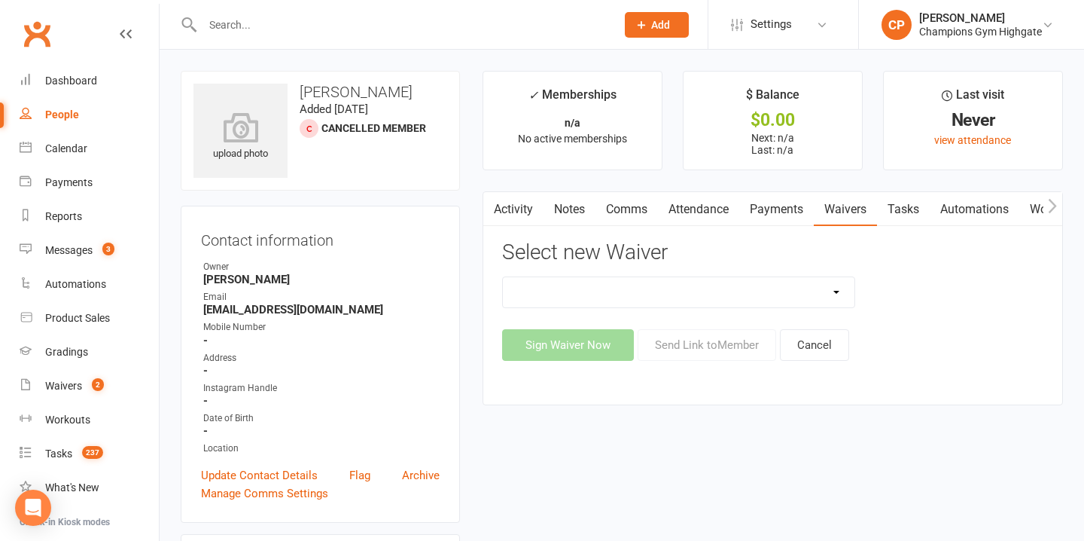
click at [839, 288] on select "Casual Waiver - First Timers Casual Waiver (STAFF ONLY) Champions Gym Cancellat…" at bounding box center [679, 292] width 352 height 30
select select "9060"
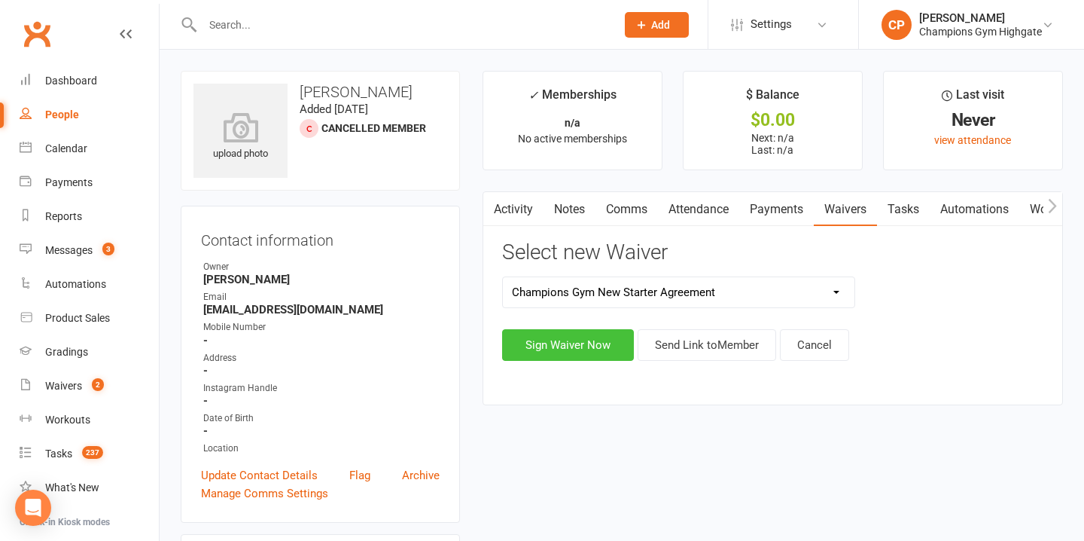
click at [591, 348] on button "Sign Waiver Now" at bounding box center [568, 345] width 132 height 32
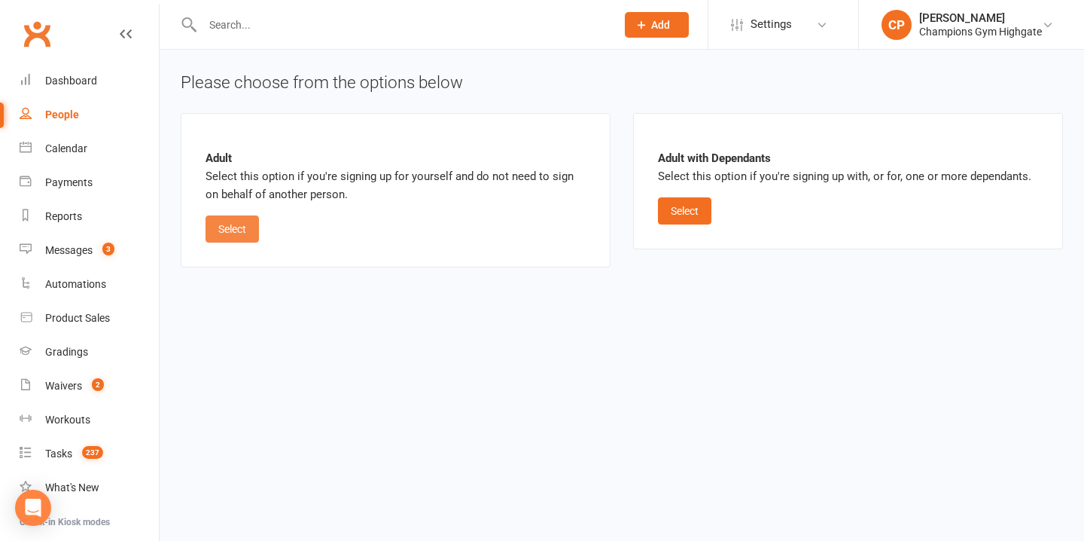
click at [244, 229] on button "Select" at bounding box center [232, 228] width 53 height 27
select select "bank_account"
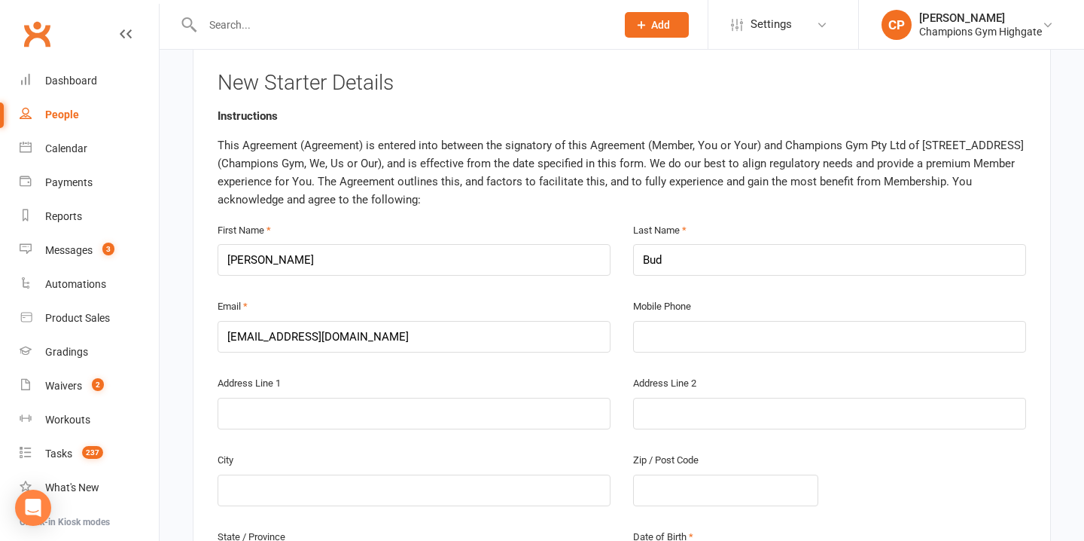
scroll to position [285, 0]
click at [633, 323] on input "text" at bounding box center [829, 335] width 393 height 32
type input "0400136966"
click at [553, 413] on input "text" at bounding box center [414, 412] width 393 height 32
type input "12/28 Hastings"
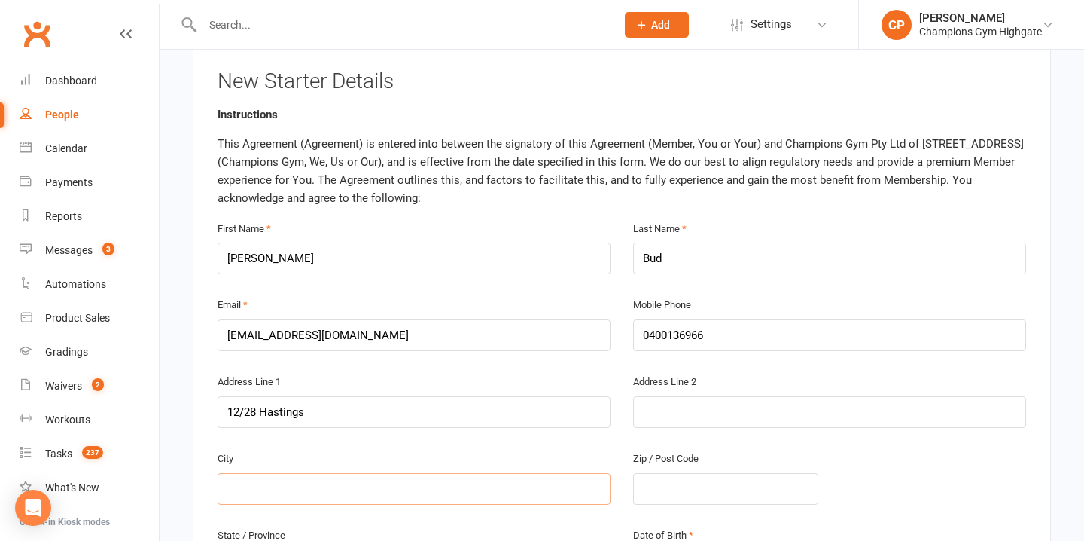
click at [563, 486] on input "text" at bounding box center [414, 489] width 393 height 32
type input "S"
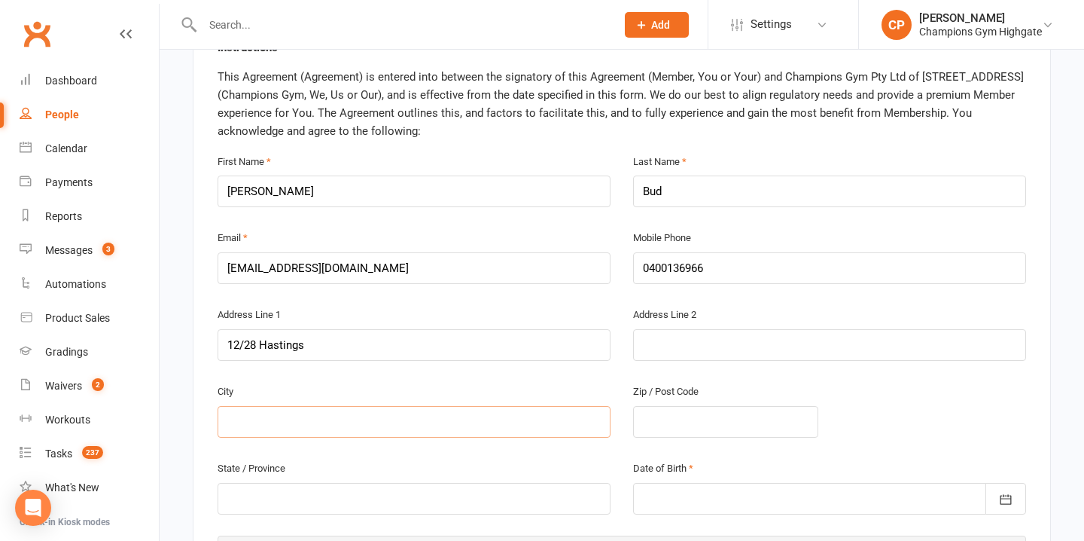
scroll to position [352, 0]
type input "Perth"
click at [659, 421] on input "text" at bounding box center [725, 421] width 185 height 32
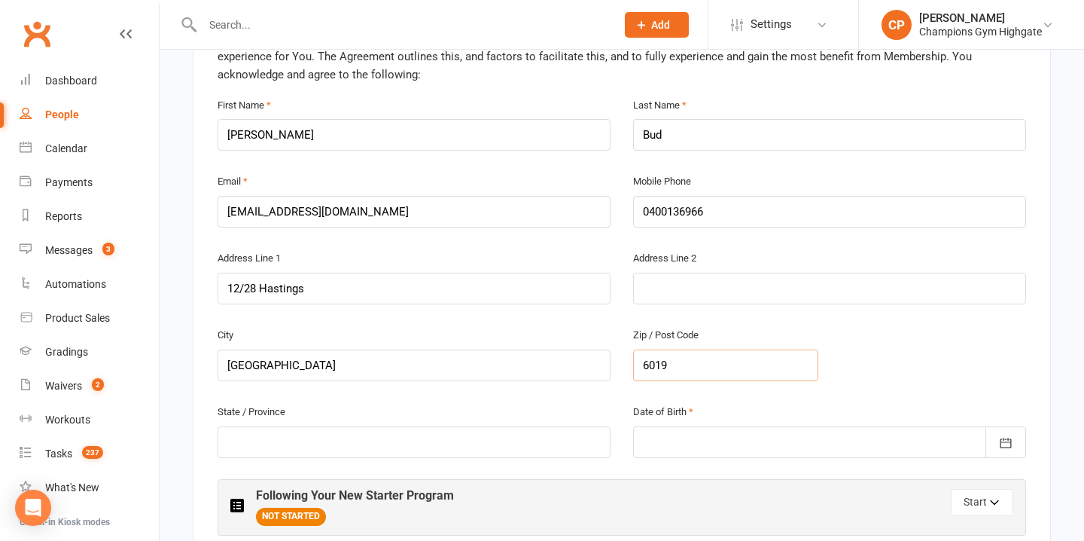
scroll to position [440, 0]
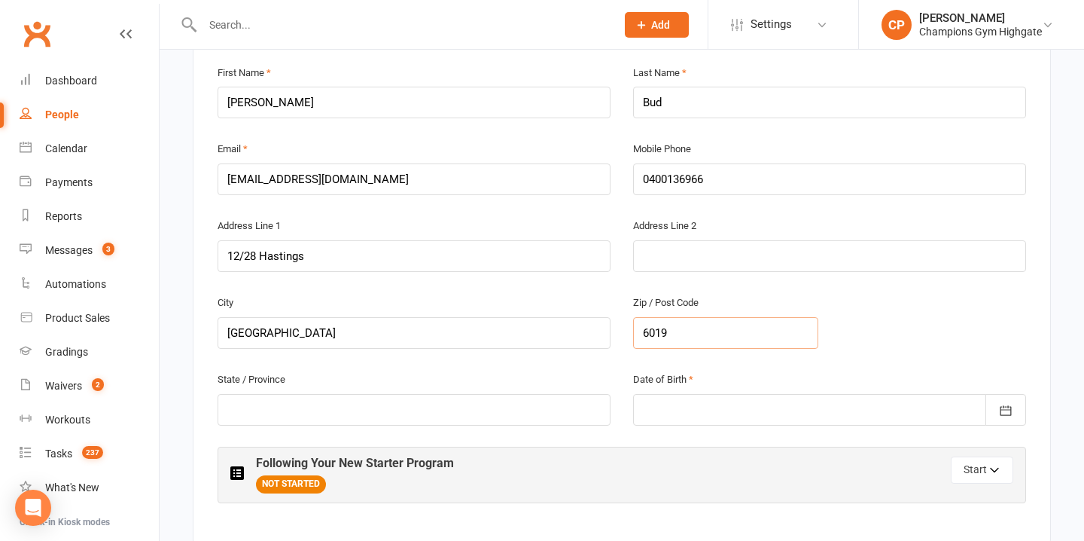
type input "6019"
click at [543, 414] on input "text" at bounding box center [414, 410] width 393 height 32
type input "WA"
click at [650, 407] on div at bounding box center [829, 410] width 393 height 32
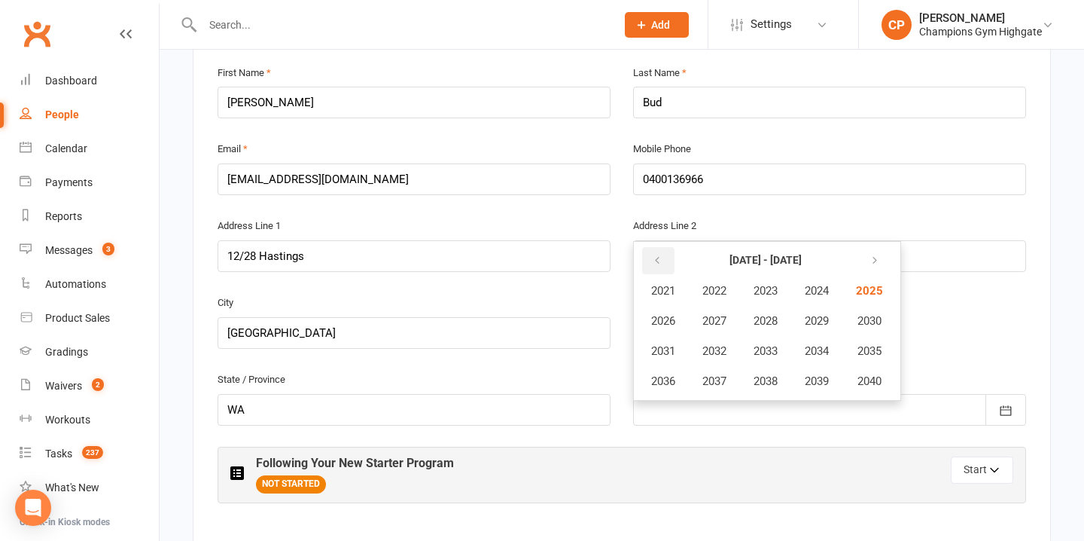
click at [659, 263] on icon "button" at bounding box center [657, 260] width 11 height 12
click at [656, 263] on icon "button" at bounding box center [657, 260] width 11 height 12
click at [872, 367] on button "2000" at bounding box center [868, 381] width 50 height 29
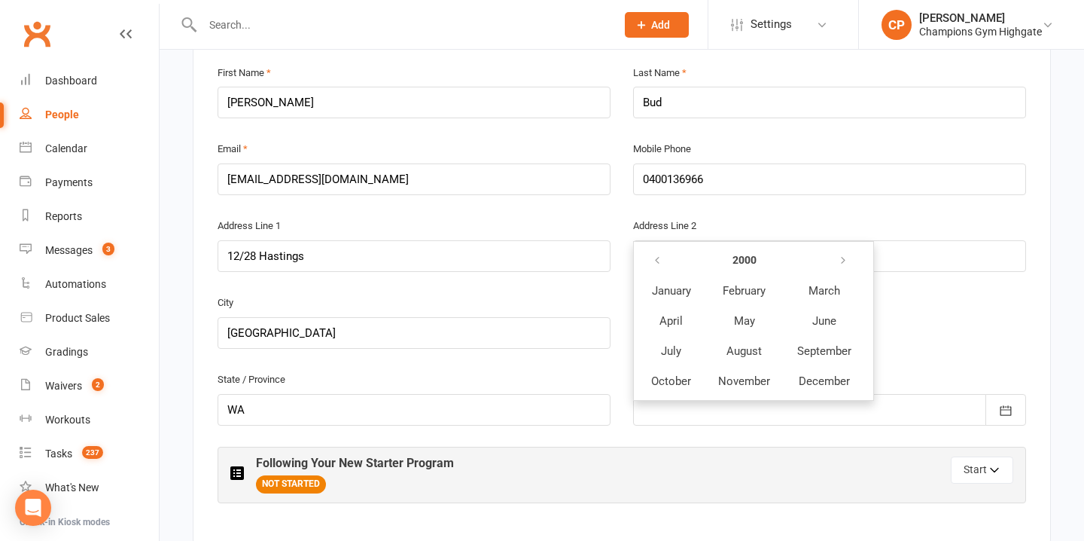
click at [757, 332] on table "2000 January February March April May June July August September October Novemb…" at bounding box center [751, 321] width 229 height 152
click at [757, 330] on button "May" at bounding box center [744, 320] width 78 height 29
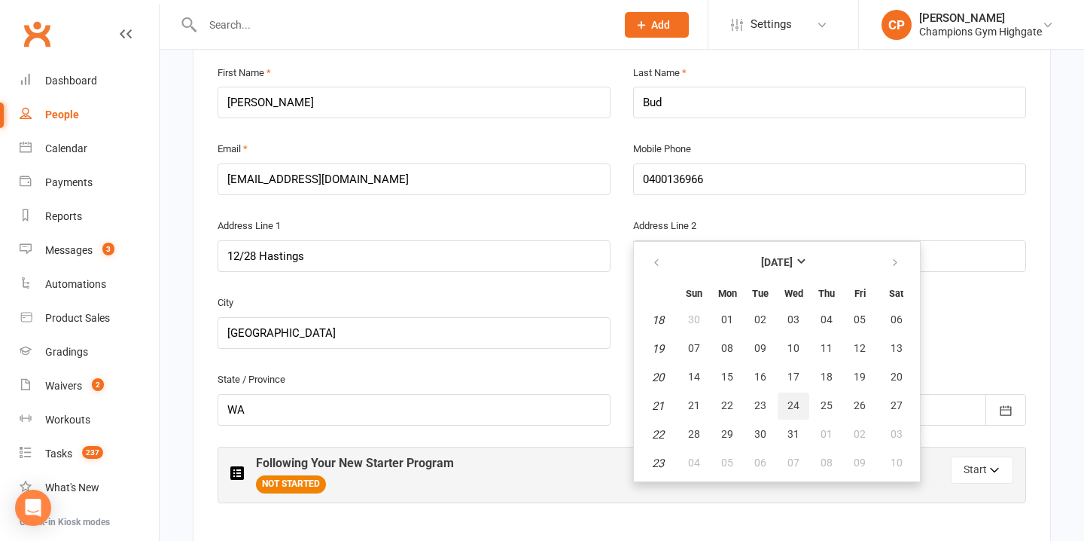
click at [800, 400] on button "24" at bounding box center [794, 405] width 32 height 27
type input "24 May 2000"
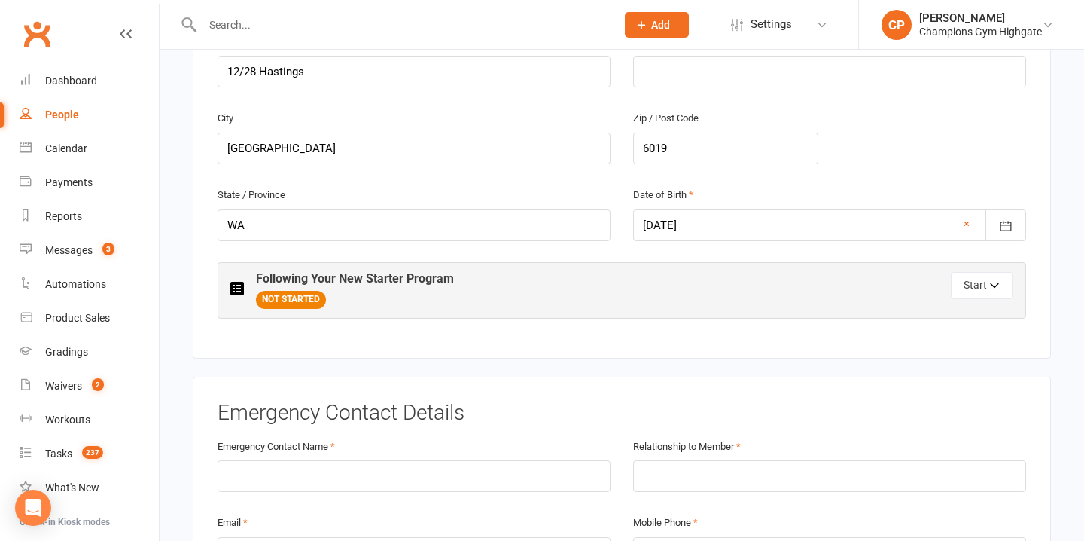
scroll to position [644, 0]
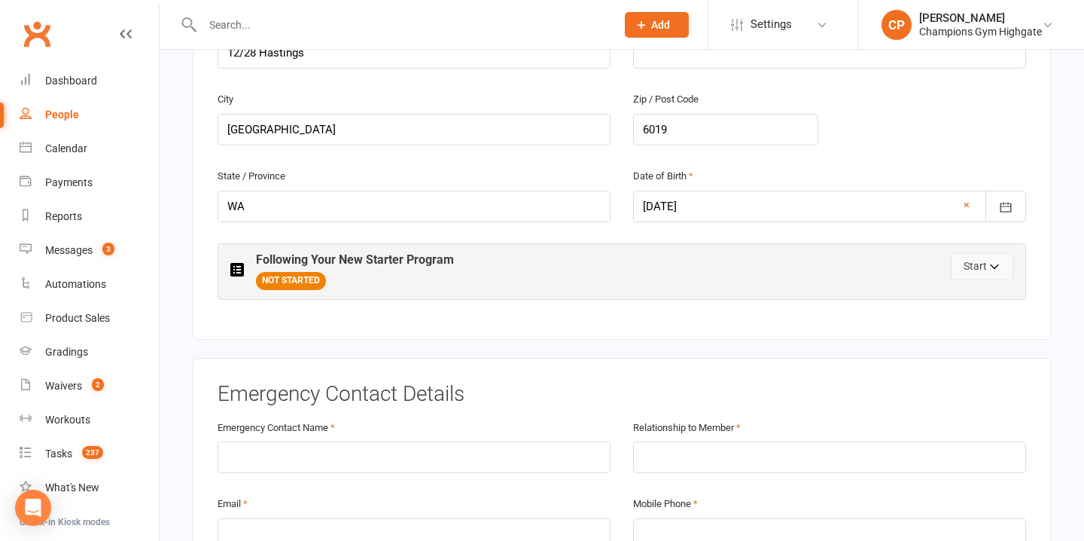
click at [955, 272] on button "Start" at bounding box center [982, 266] width 62 height 27
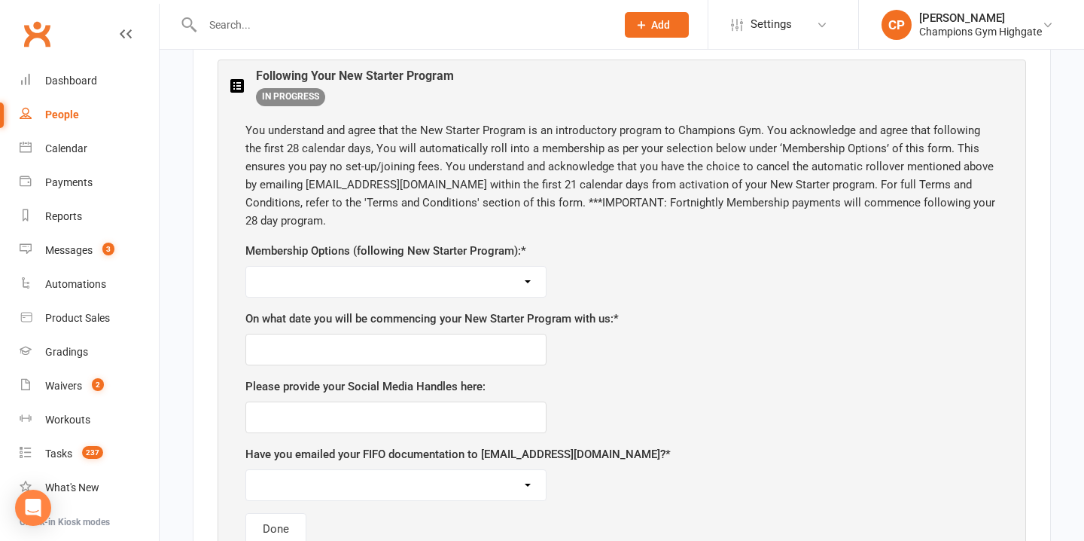
scroll to position [832, 0]
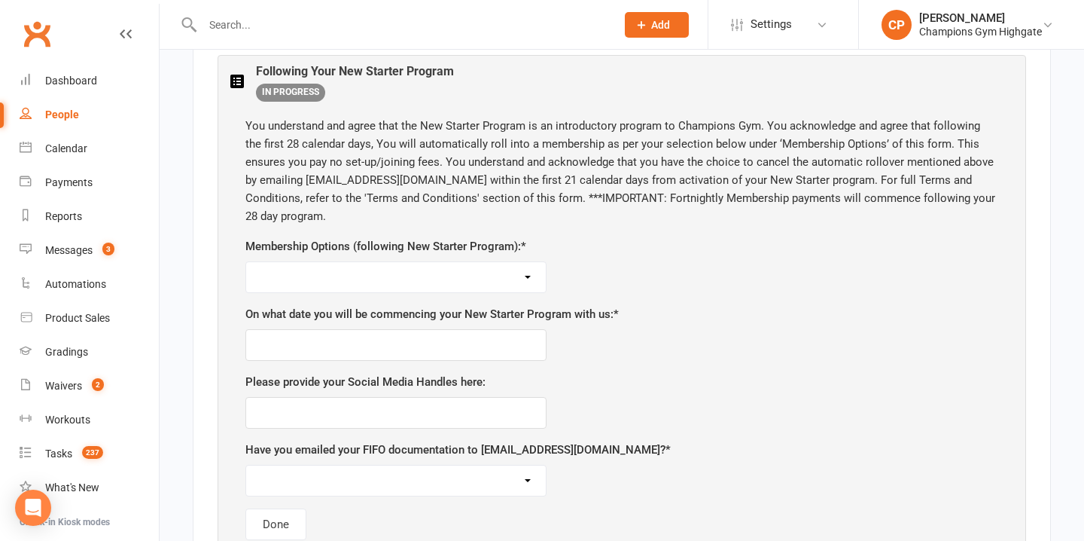
click at [520, 285] on select "Unlimited ($69 per week) 12 Month Minimum Term Unlimited ($74 per week) 6 Month…" at bounding box center [396, 277] width 300 height 30
select select "*FIFO ($44 per week) 6 Month Minimum Term - DOCUMENTATION REQUIRED PRIOR TO APP…"
click at [431, 349] on input "text" at bounding box center [395, 345] width 301 height 32
type input "11/08/25"
click at [404, 412] on input "text" at bounding box center [395, 413] width 301 height 32
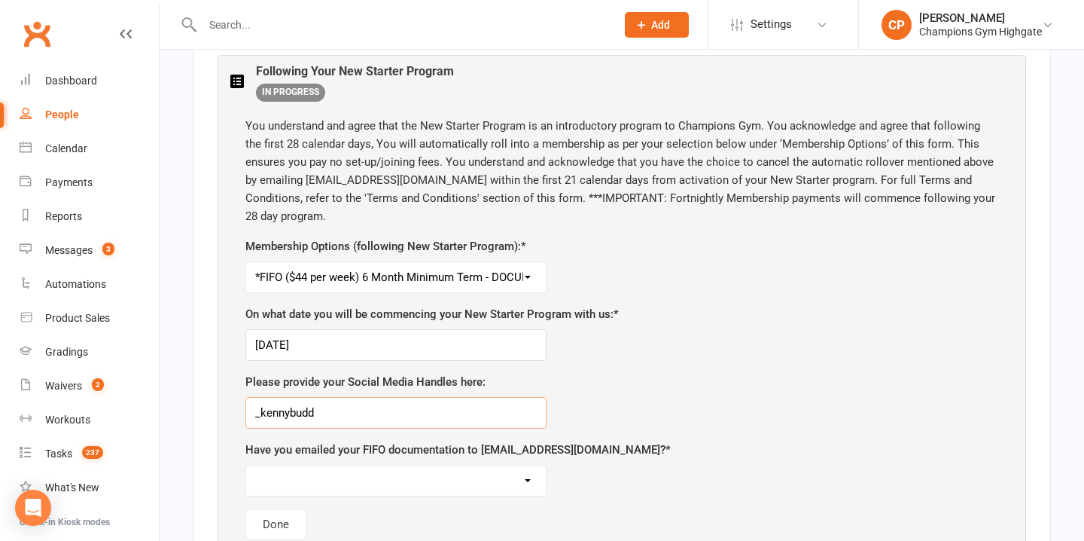
type input "_kennybudd"
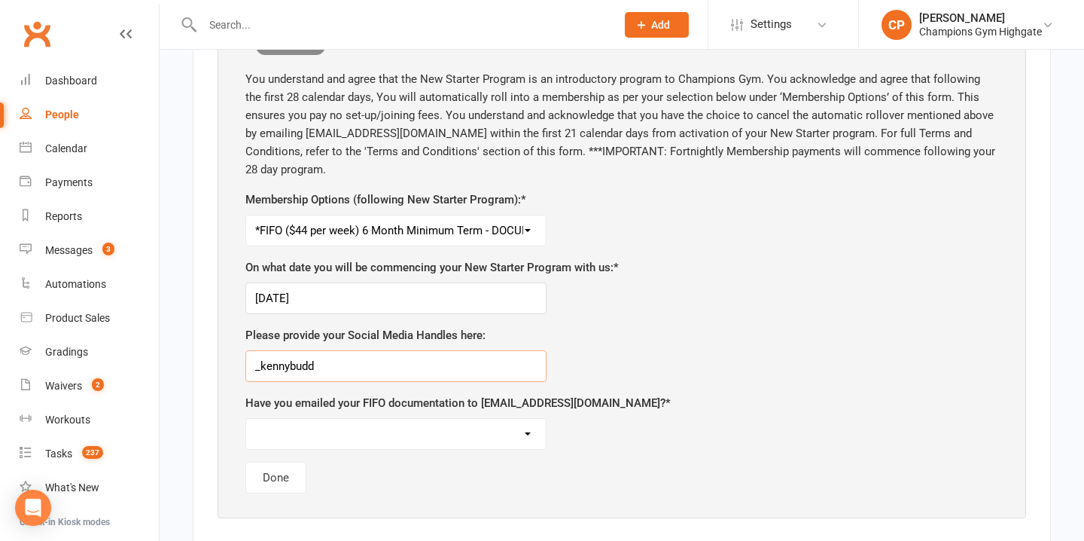
scroll to position [885, 0]
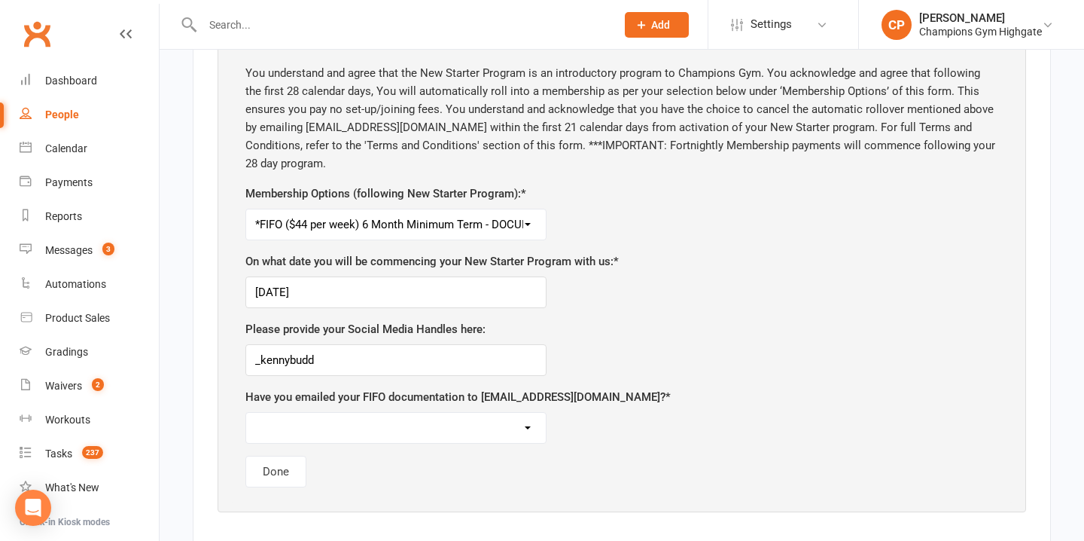
click at [395, 415] on select "Yes No, I am not choosing a FIFO membership following my program" at bounding box center [396, 428] width 300 height 30
select select "Yes"
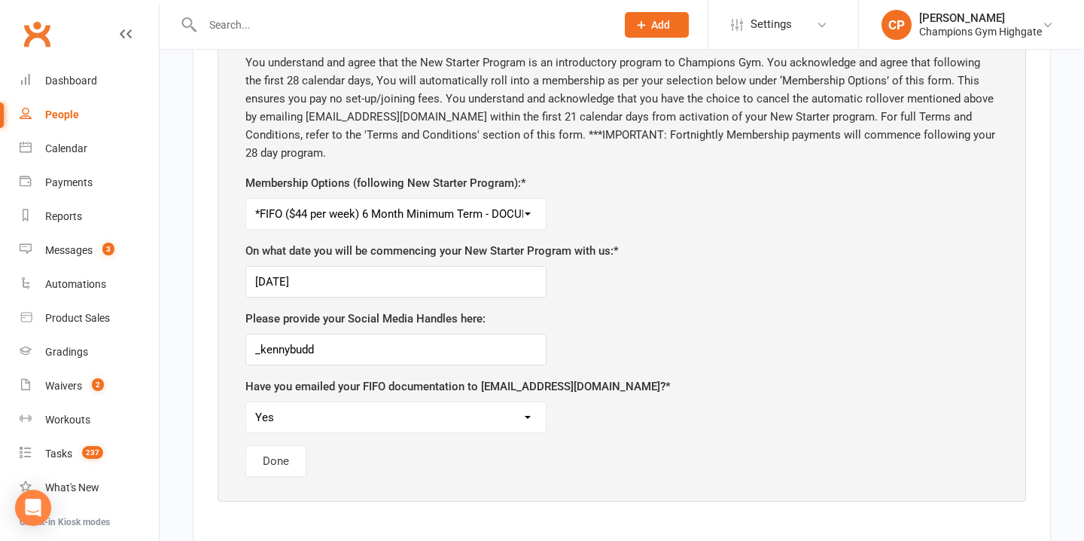
scroll to position [896, 0]
click at [271, 474] on div "You understand and agree that the New Starter Program is an introductory progra…" at bounding box center [621, 264] width 783 height 453
click at [275, 474] on div "You understand and agree that the New Starter Program is an introductory progra…" at bounding box center [621, 264] width 783 height 453
click at [275, 472] on div "You understand and agree that the New Starter Program is an introductory progra…" at bounding box center [621, 264] width 783 height 453
click at [275, 462] on button "Done" at bounding box center [275, 460] width 61 height 32
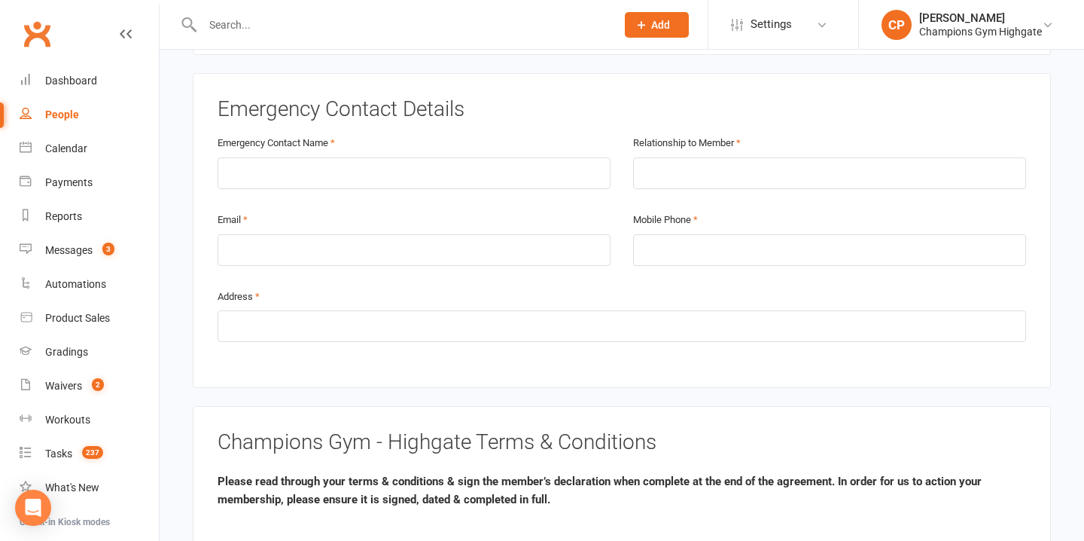
scroll to position [931, 0]
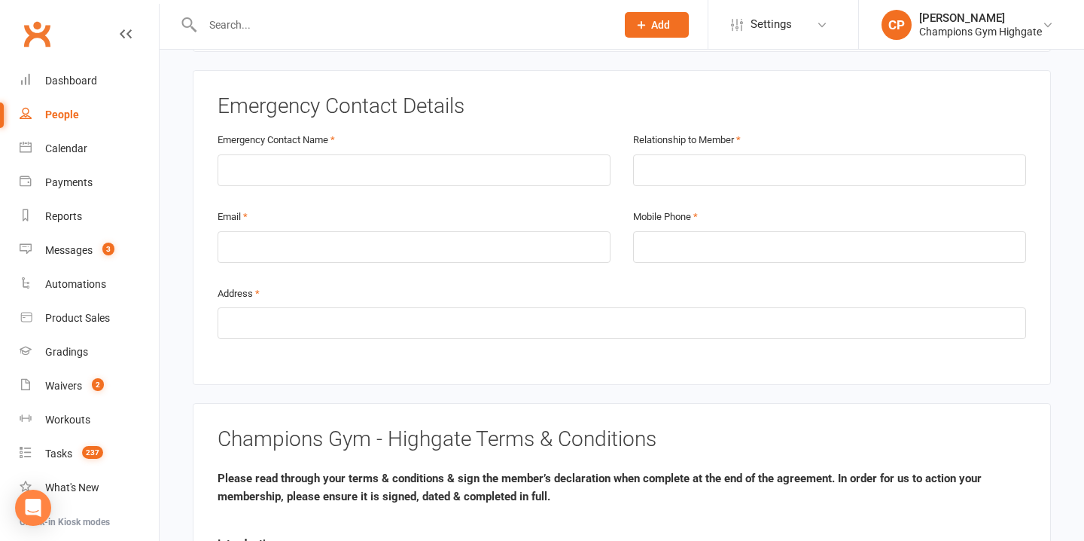
click at [366, 184] on div "Emergency Contact Name" at bounding box center [414, 168] width 416 height 77
click at [367, 161] on input "text" at bounding box center [414, 170] width 393 height 32
type input "493957499"
click at [653, 171] on input "text" at bounding box center [829, 170] width 393 height 32
type input "Friend"
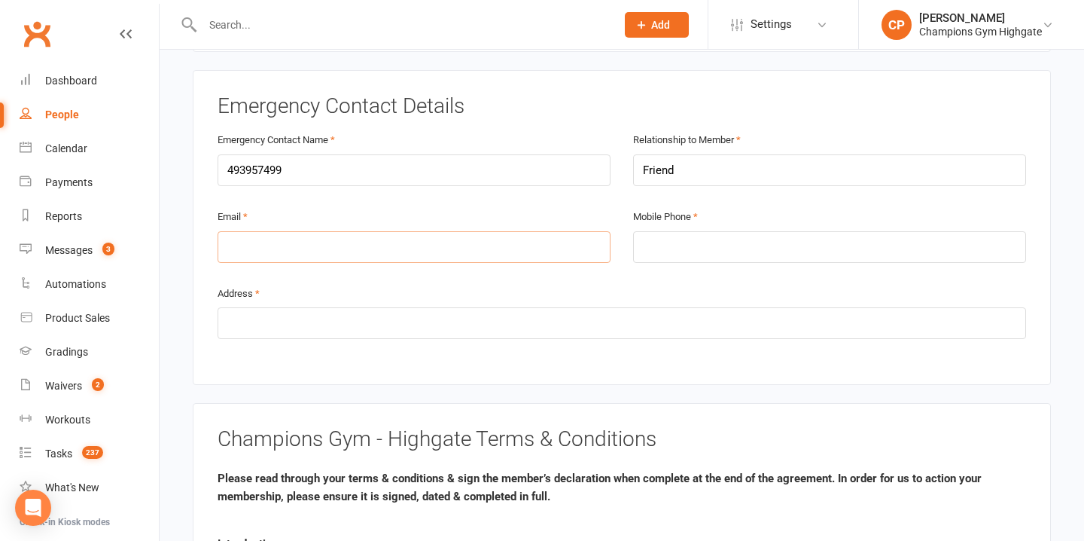
click at [519, 234] on input "email" at bounding box center [414, 247] width 393 height 32
type input "buddk24@outlook.com"
click at [733, 240] on input "tel" at bounding box center [829, 247] width 393 height 32
type input "0400136966"
click at [598, 318] on input "text" at bounding box center [622, 323] width 809 height 32
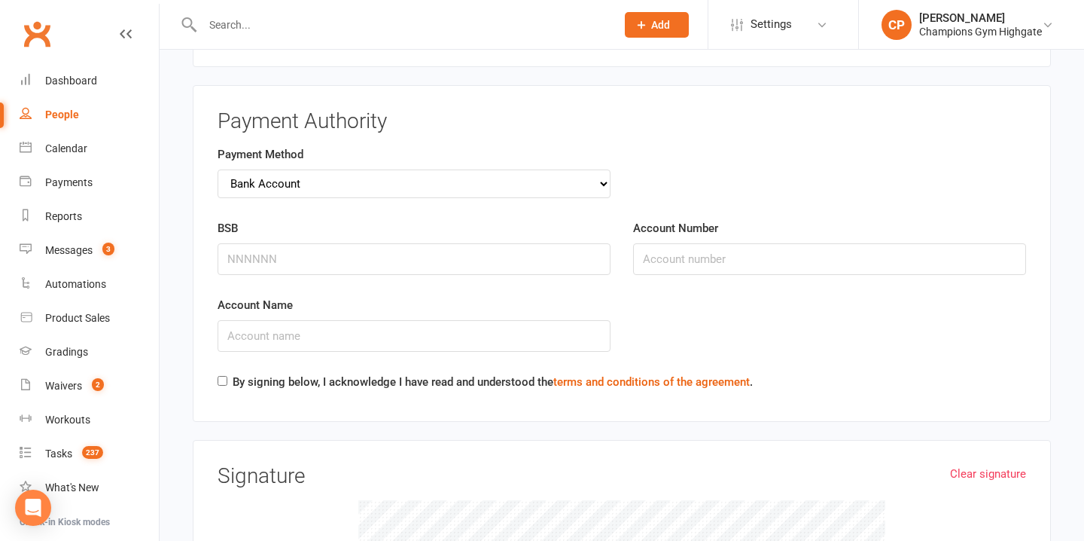
scroll to position [1701, 0]
type input "12/28 Hastings Scarborough"
click at [510, 177] on select "Credit Card Bank Account" at bounding box center [414, 183] width 393 height 29
click at [479, 245] on input "BSB" at bounding box center [414, 258] width 393 height 32
type input "062948"
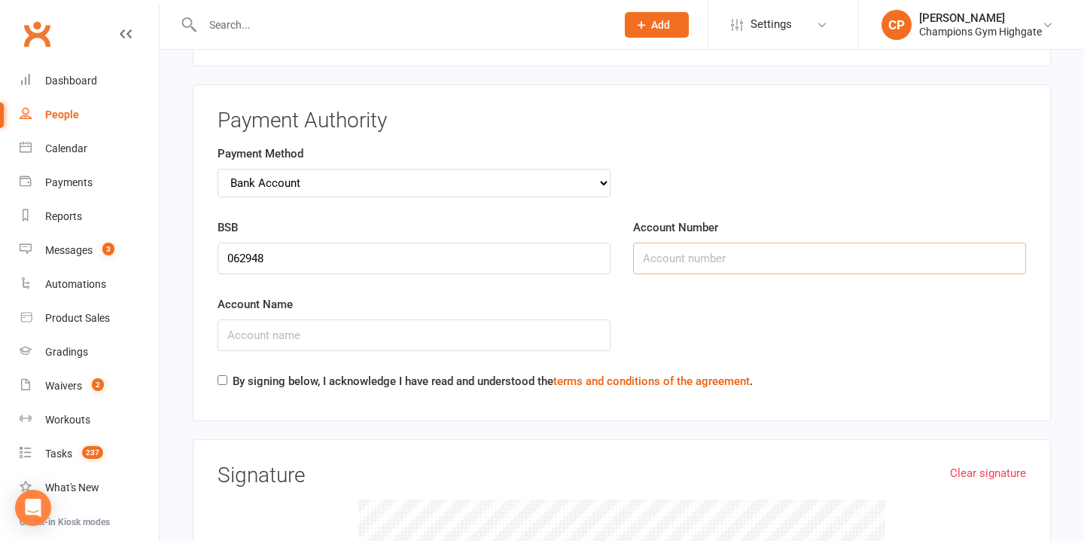
click at [651, 250] on input "Account Number" at bounding box center [829, 258] width 393 height 32
type input "4593b7184"
click at [530, 321] on input "Account Name" at bounding box center [414, 335] width 393 height 32
type input "Kenny Budd"
click at [386, 376] on label "By signing below, I acknowledge I have read and understood the terms and condit…" at bounding box center [493, 381] width 520 height 18
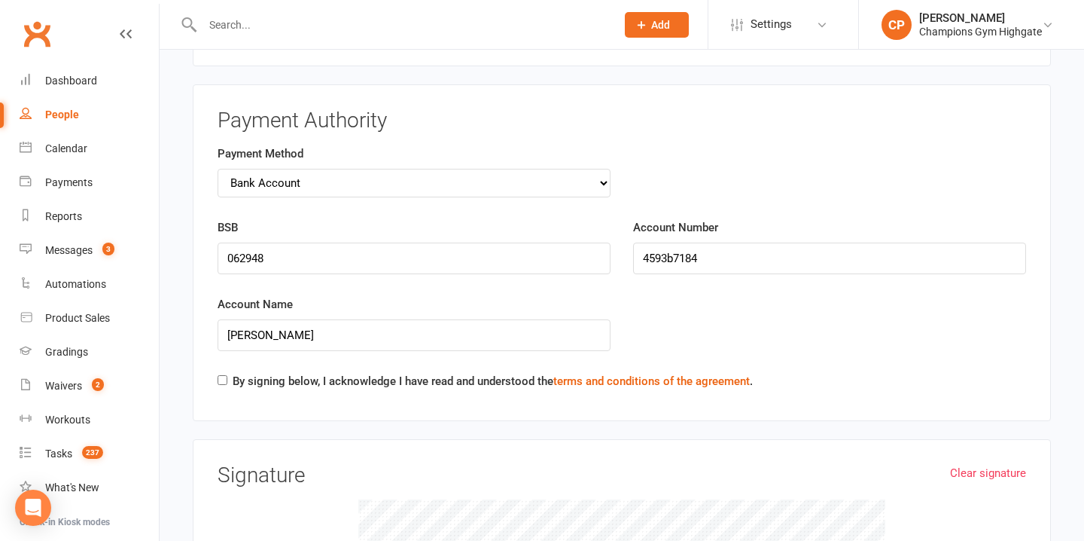
click at [227, 376] on input "By signing below, I acknowledge I have read and understood the terms and condit…" at bounding box center [223, 380] width 10 height 10
checkbox input "true"
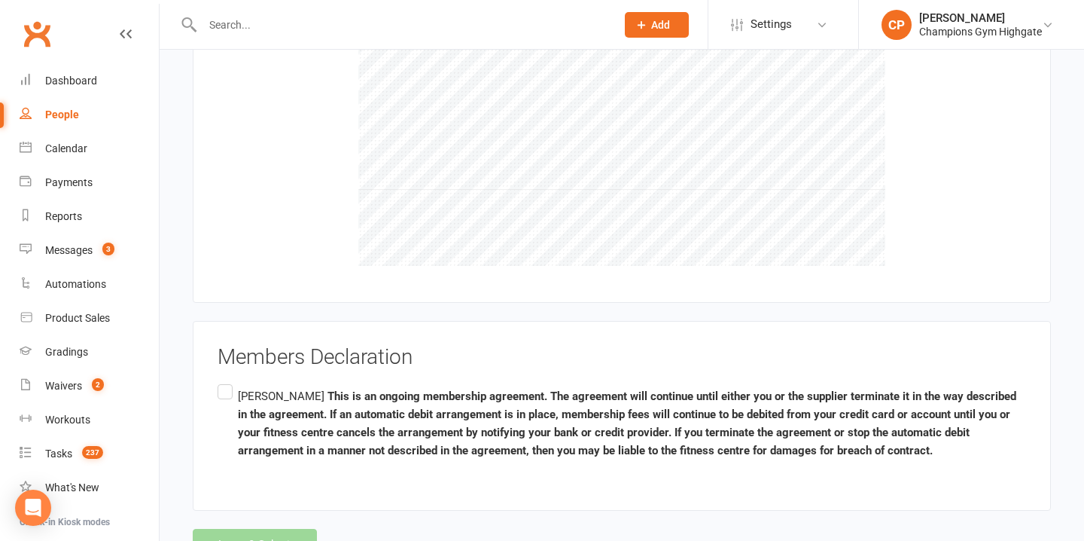
scroll to position [2222, 0]
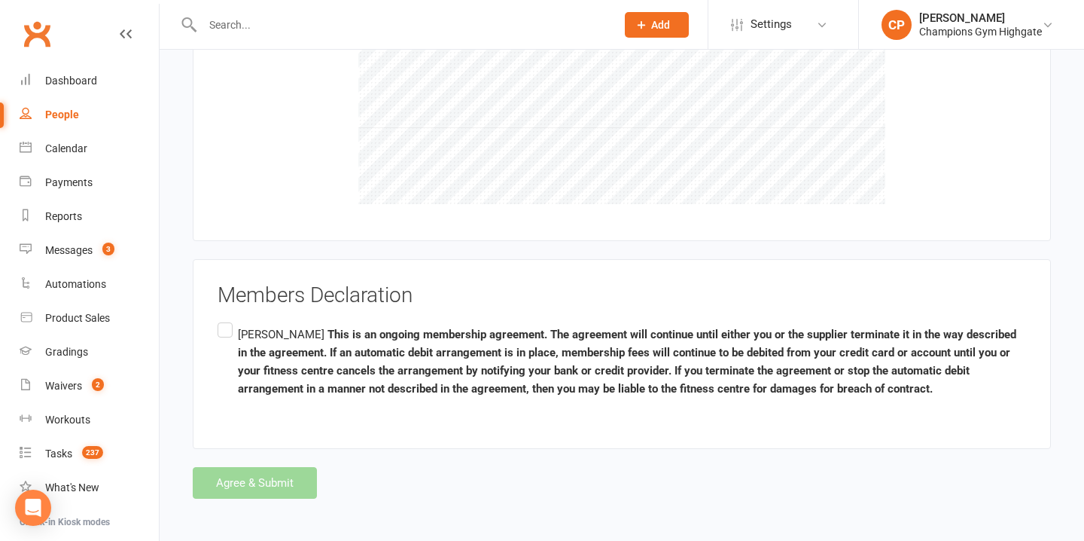
click at [227, 330] on label "Kenny Bud This is an ongoing membership agreement. The agreement will continue …" at bounding box center [622, 361] width 809 height 84
click at [227, 319] on input "Kenny Bud This is an ongoing membership agreement. The agreement will continue …" at bounding box center [223, 319] width 10 height 0
click at [279, 482] on button "Agree & Submit" at bounding box center [255, 483] width 124 height 32
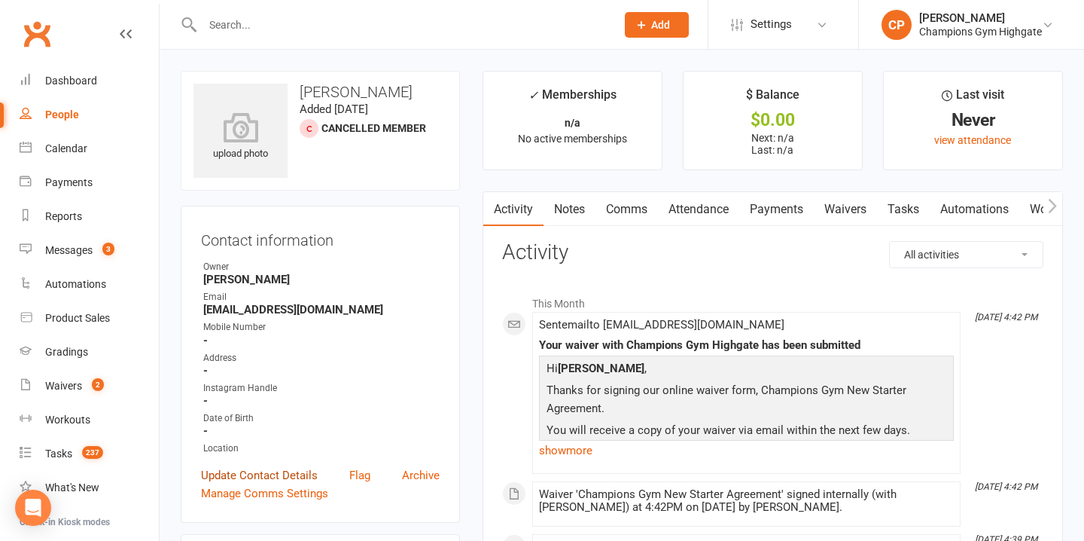
click at [277, 470] on link "Update Contact Details" at bounding box center [259, 475] width 117 height 18
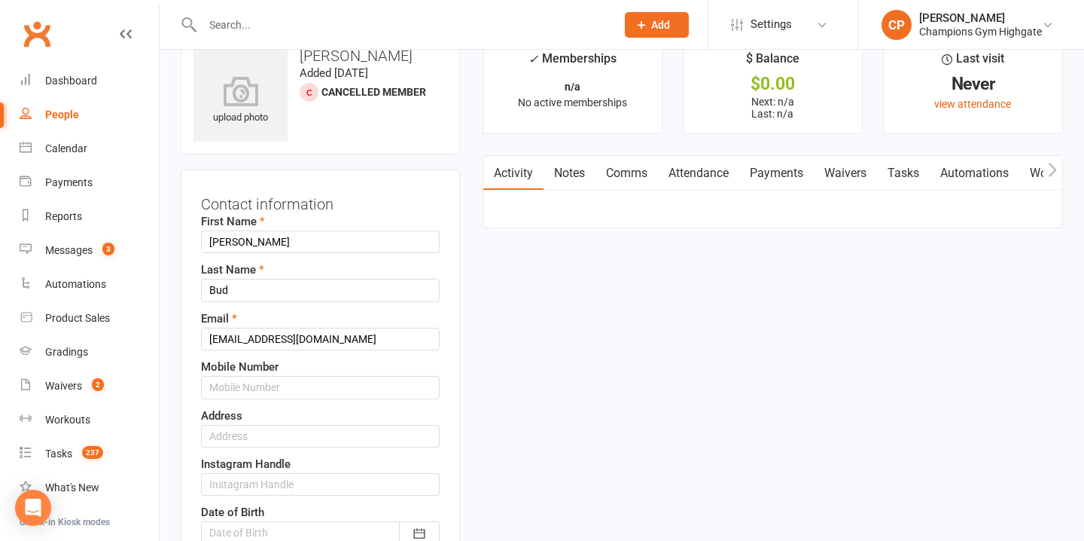
scroll to position [71, 0]
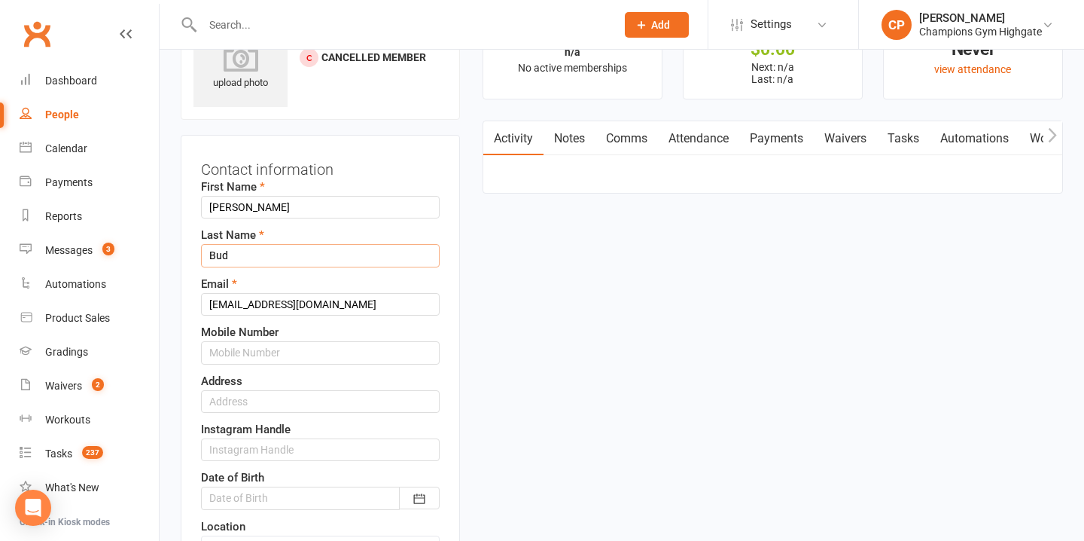
click at [261, 254] on input "Bud" at bounding box center [320, 255] width 239 height 23
type input "Budd"
click at [270, 355] on input "text" at bounding box center [320, 352] width 239 height 23
paste input "0400136966"
type input "0400136966"
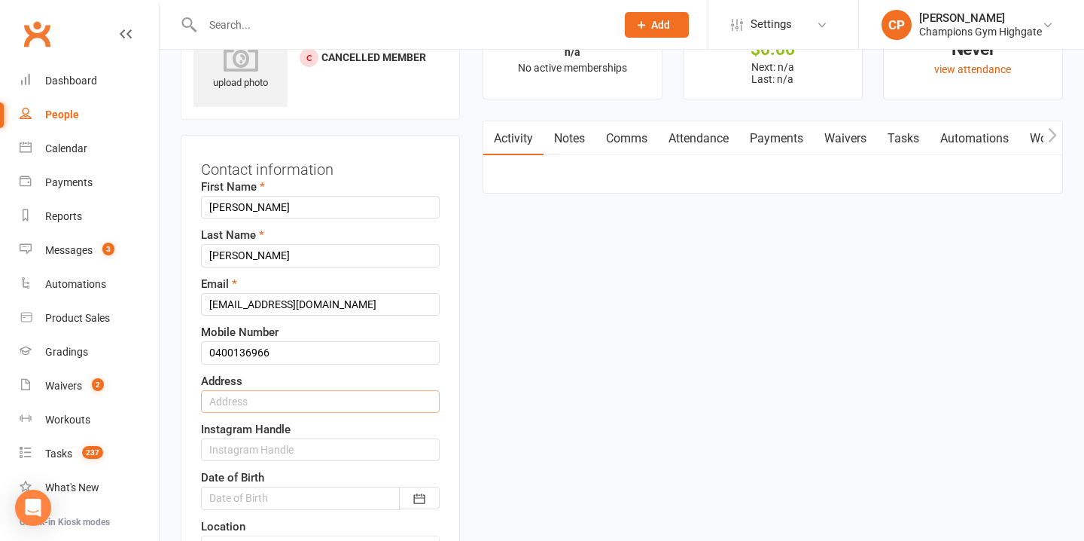
click at [323, 397] on input "text" at bounding box center [320, 401] width 239 height 23
paste input "12/20 Hastings Street, Scarborough"
type input "12/20 Hastings Street, Scarborough"
click at [278, 495] on div at bounding box center [320, 497] width 239 height 23
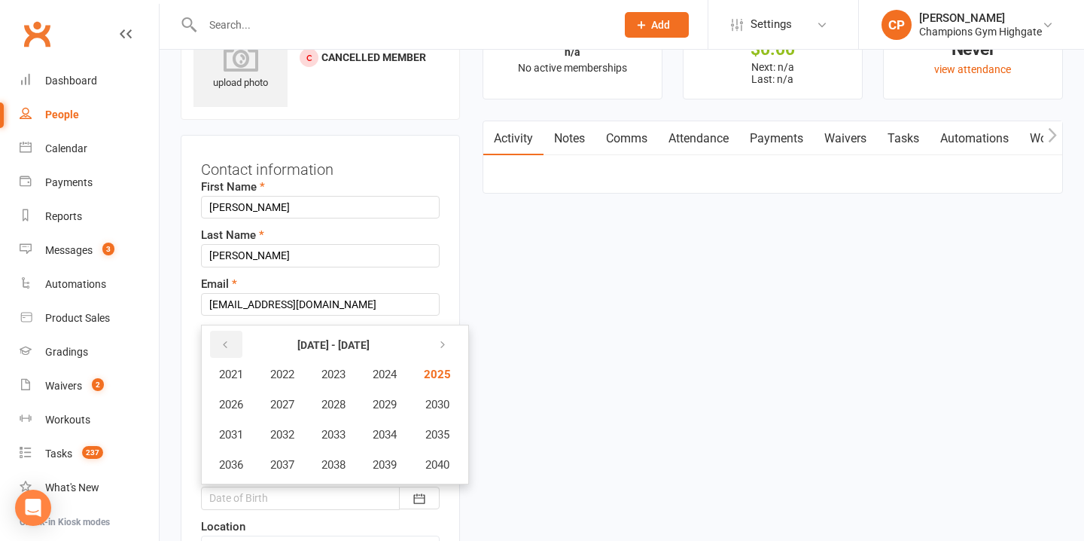
click at [225, 343] on icon "button" at bounding box center [225, 345] width 11 height 12
click at [455, 465] on button "2000" at bounding box center [436, 464] width 50 height 29
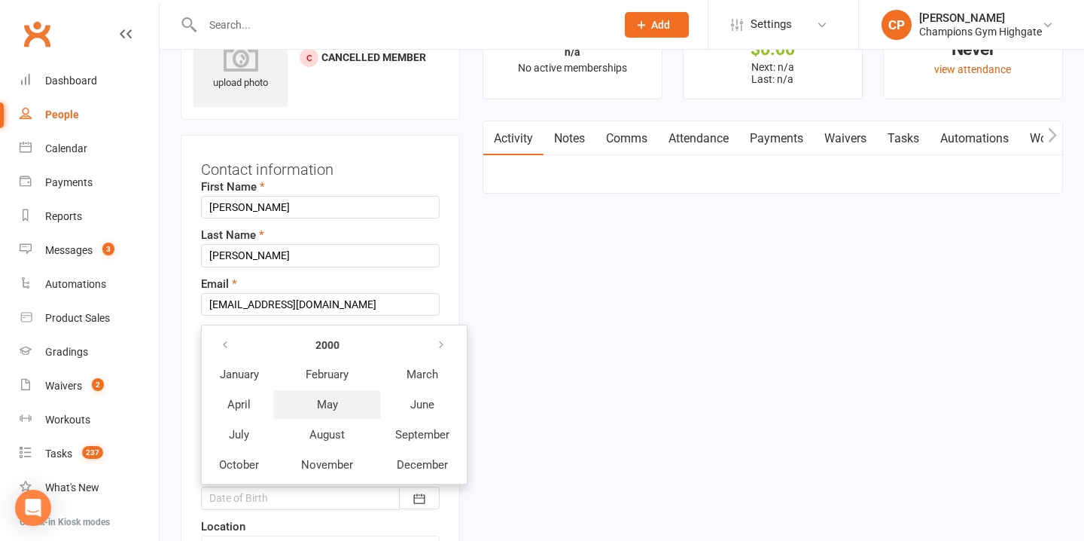
click at [337, 400] on span "May" at bounding box center [327, 404] width 21 height 14
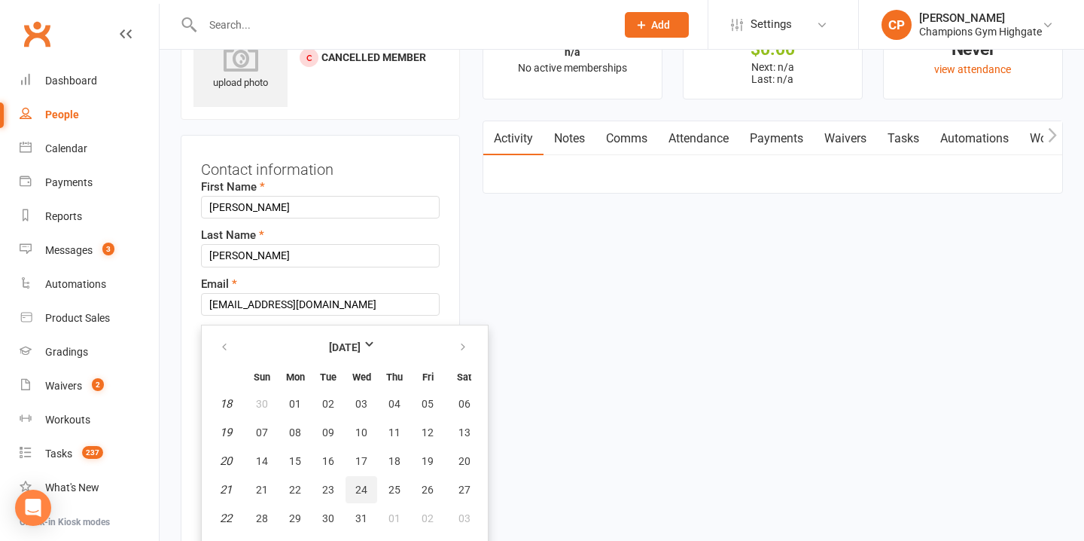
click at [358, 482] on button "24" at bounding box center [362, 489] width 32 height 27
type input "24 May 2000"
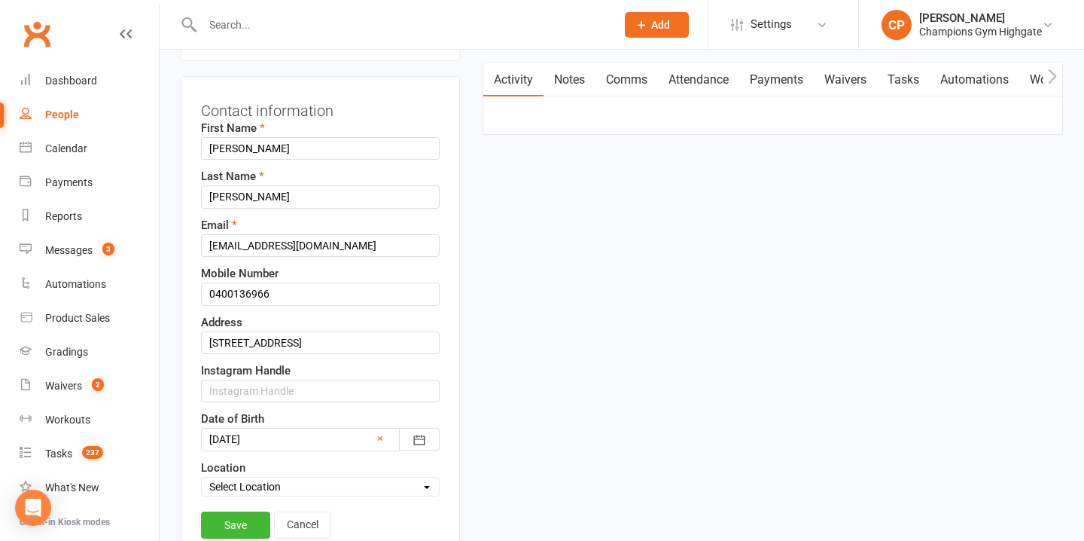
scroll to position [144, 0]
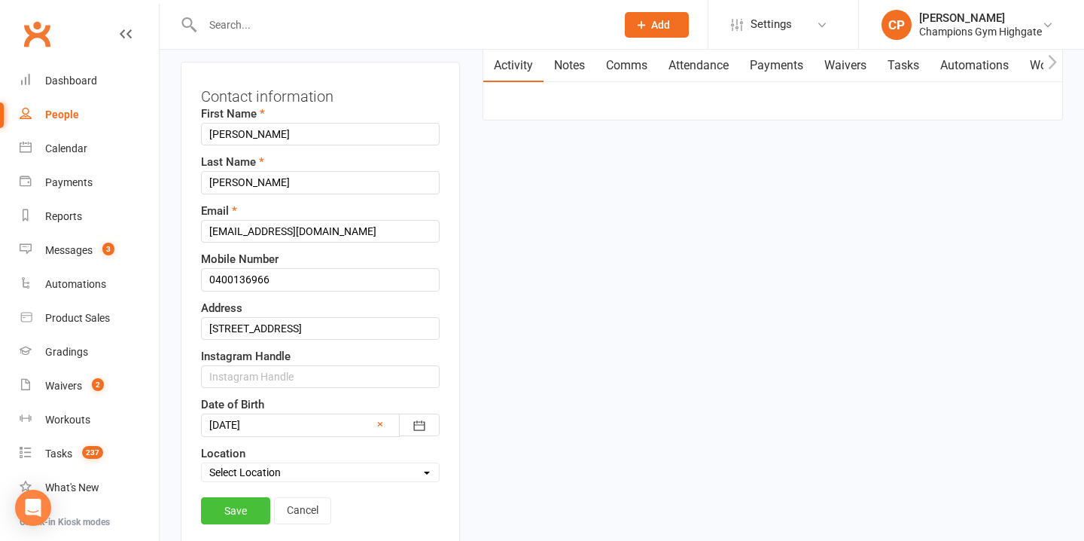
click at [254, 507] on link "Save" at bounding box center [235, 510] width 69 height 27
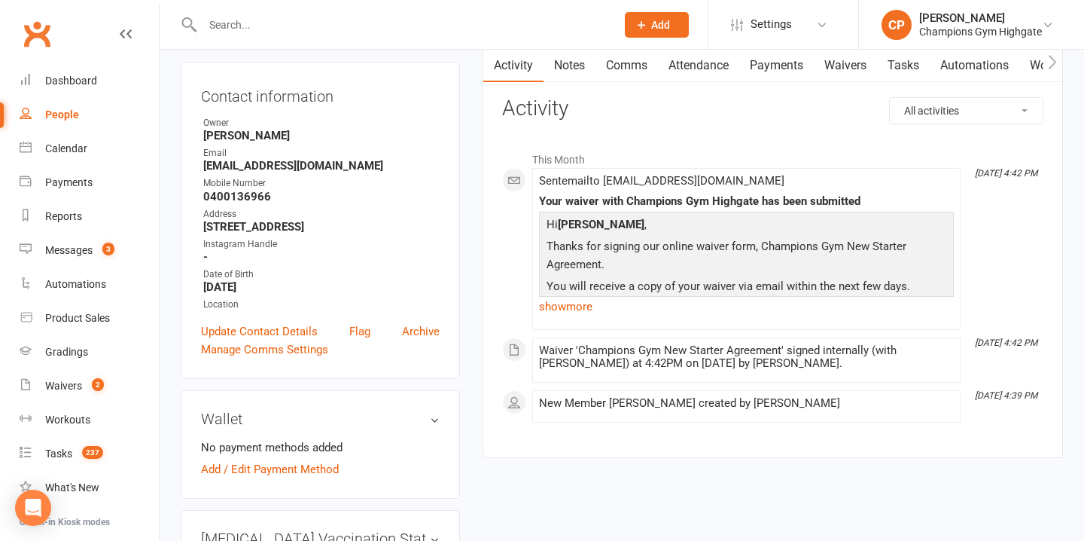
click at [565, 69] on link "Notes" at bounding box center [570, 65] width 52 height 35
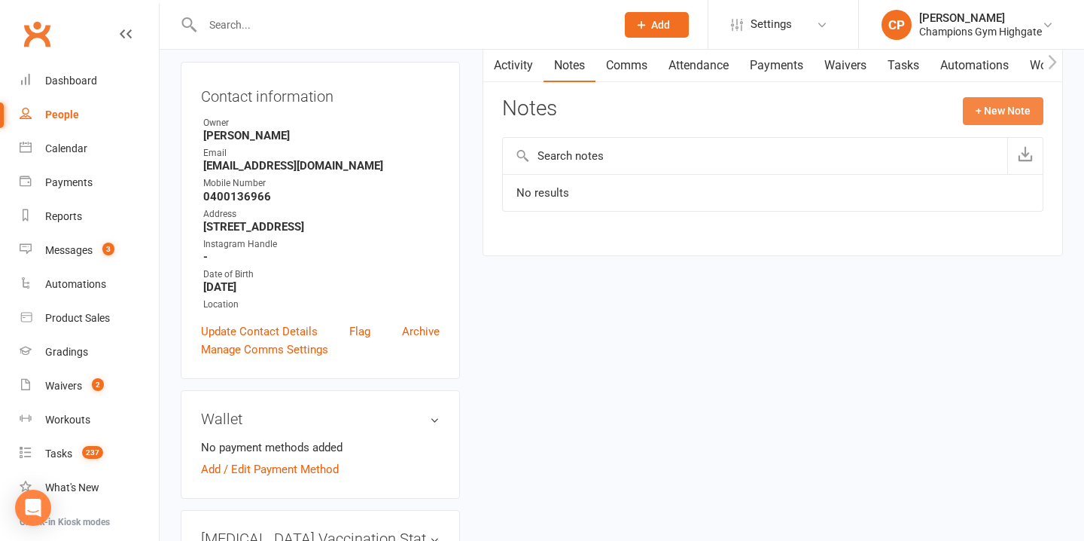
click at [965, 109] on button "+ New Note" at bounding box center [1003, 110] width 81 height 27
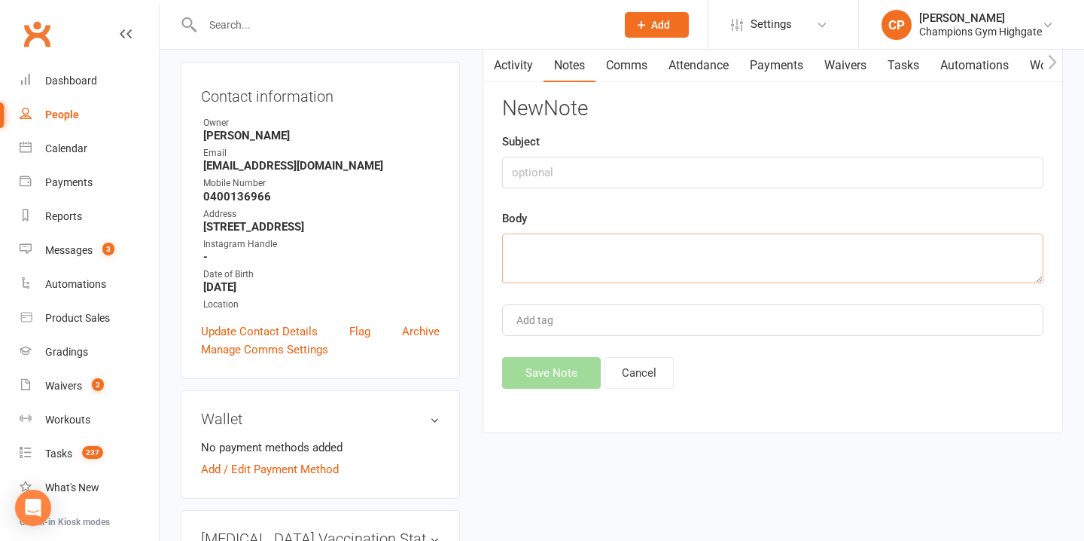
click at [571, 254] on textarea at bounding box center [772, 258] width 541 height 50
paste textarea "WHY NOW? Sick of not training & having a routine INFO Moved to Perth 5 months F…"
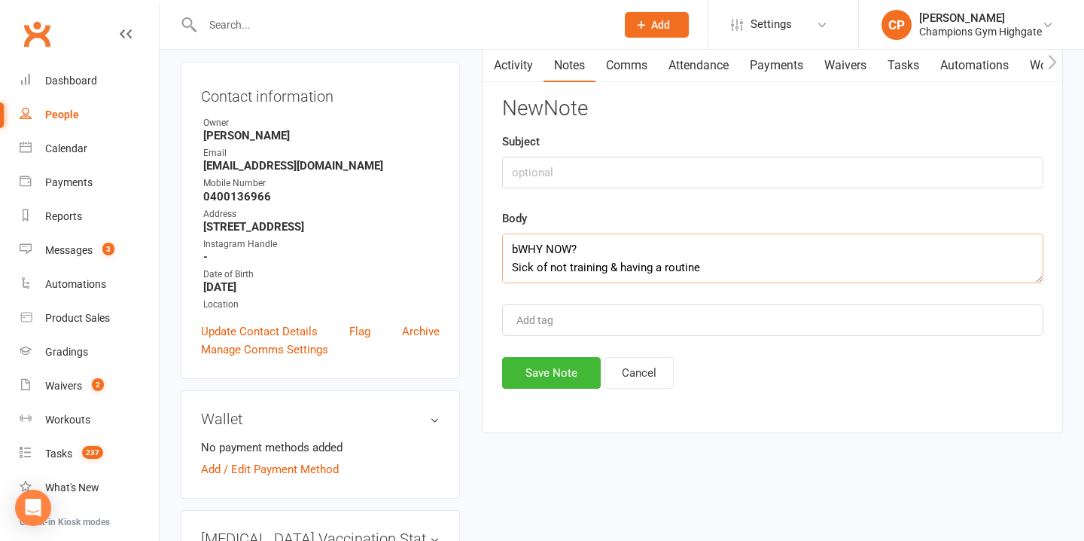
scroll to position [99, 0]
type textarea "bWHY NOW? Sick of not training & having a routine INFO Moved to Perth 5 months …"
click at [600, 175] on input "text" at bounding box center [772, 173] width 541 height 32
type input "INFO"
click at [572, 373] on button "Save Note" at bounding box center [551, 373] width 99 height 32
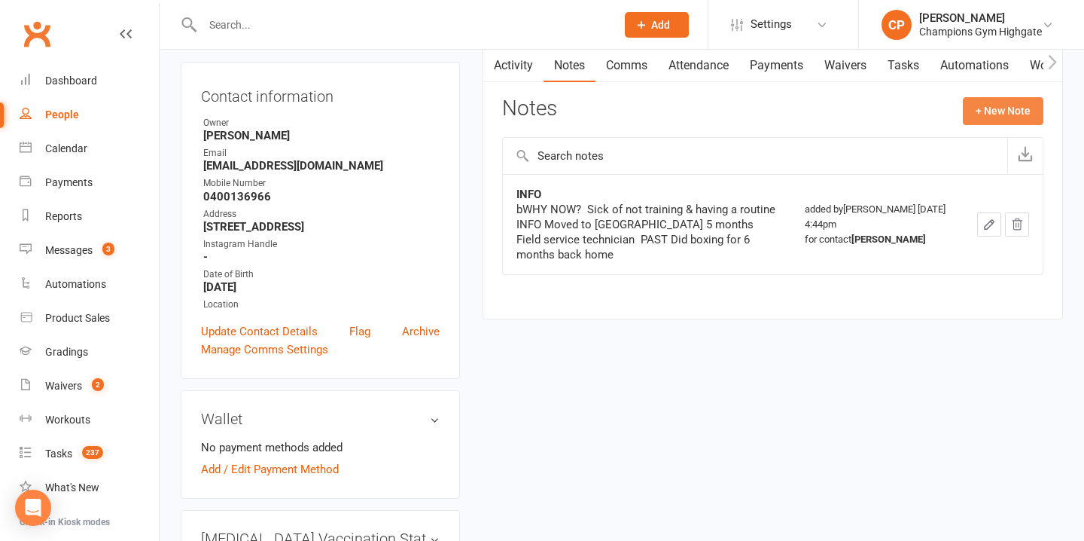
click at [995, 106] on button "+ New Note" at bounding box center [1003, 110] width 81 height 27
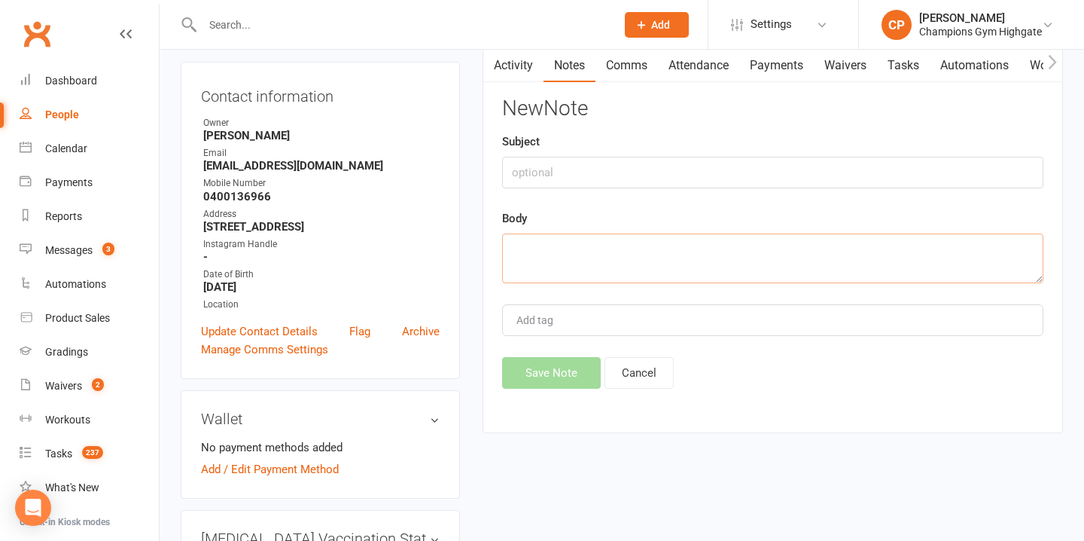
click at [622, 248] on textarea at bounding box center [772, 258] width 541 height 50
paste textarea "Find a routine & have self-discipline Inter-club fight (hitout) Build up confid…"
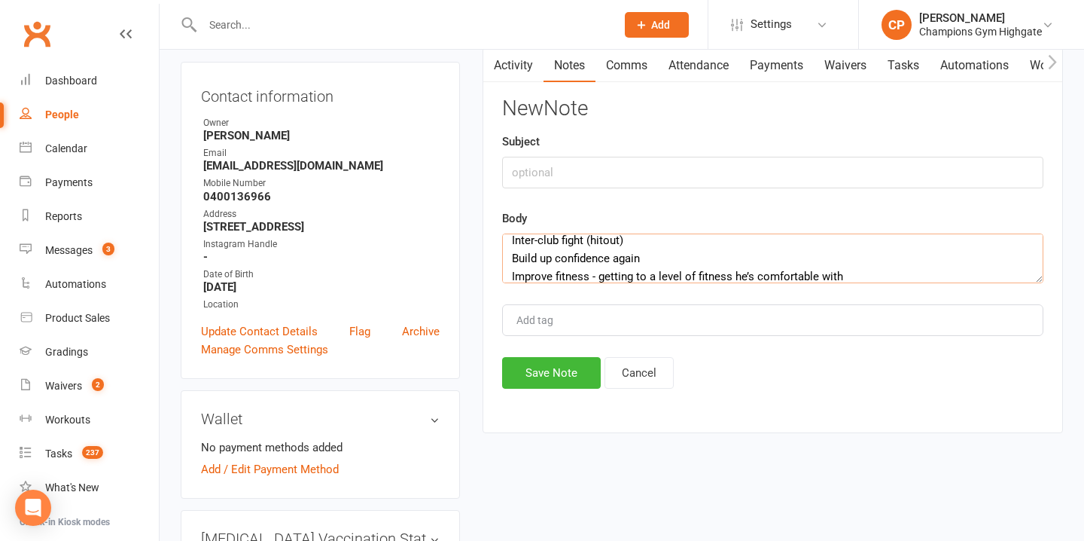
type textarea "Find a routine & have self-discipline Inter-club fight (hitout) Build up confid…"
click at [606, 174] on input "text" at bounding box center [772, 173] width 541 height 32
type input "GOALS"
click at [556, 375] on button "Save Note" at bounding box center [551, 373] width 99 height 32
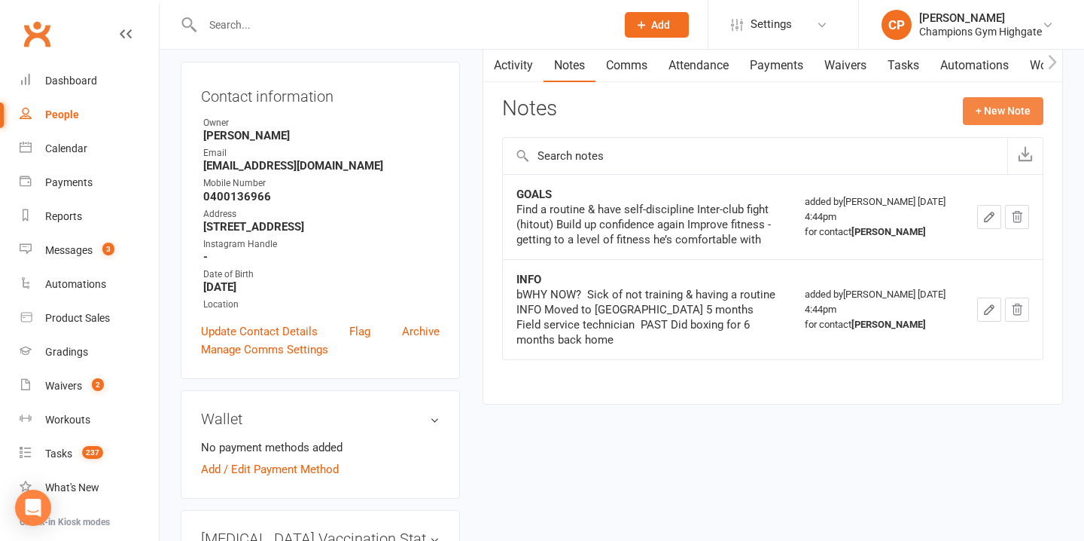
click at [1005, 105] on button "+ New Note" at bounding box center [1003, 110] width 81 height 27
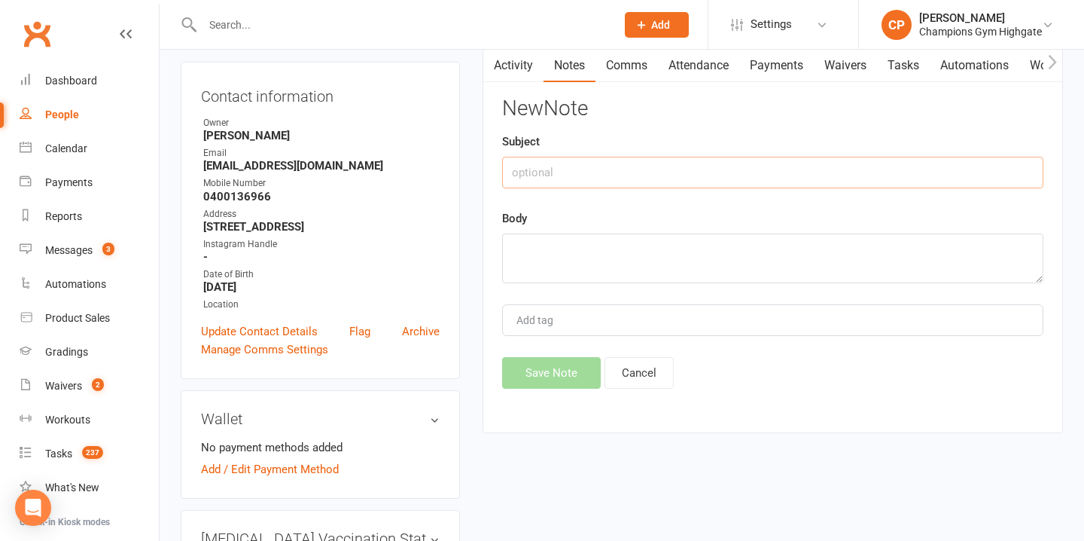
click at [634, 174] on input "text" at bounding box center [772, 173] width 541 height 32
type input "CURRENT/SCHEDULE"
click at [611, 266] on textarea at bounding box center [772, 258] width 541 height 50
paste textarea "CURRENT Hasn’t trained since he moved SCHEDULE Prefer evenings Finishes work be…"
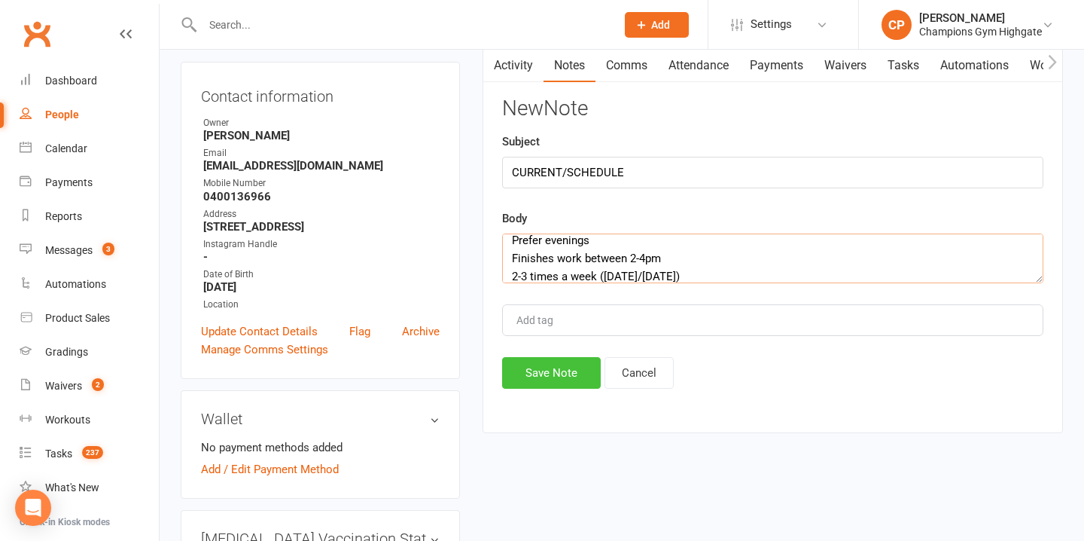
type textarea "CURRENT Hasn’t trained since he moved SCHEDULE Prefer evenings Finishes work be…"
click at [551, 376] on button "Save Note" at bounding box center [551, 373] width 99 height 32
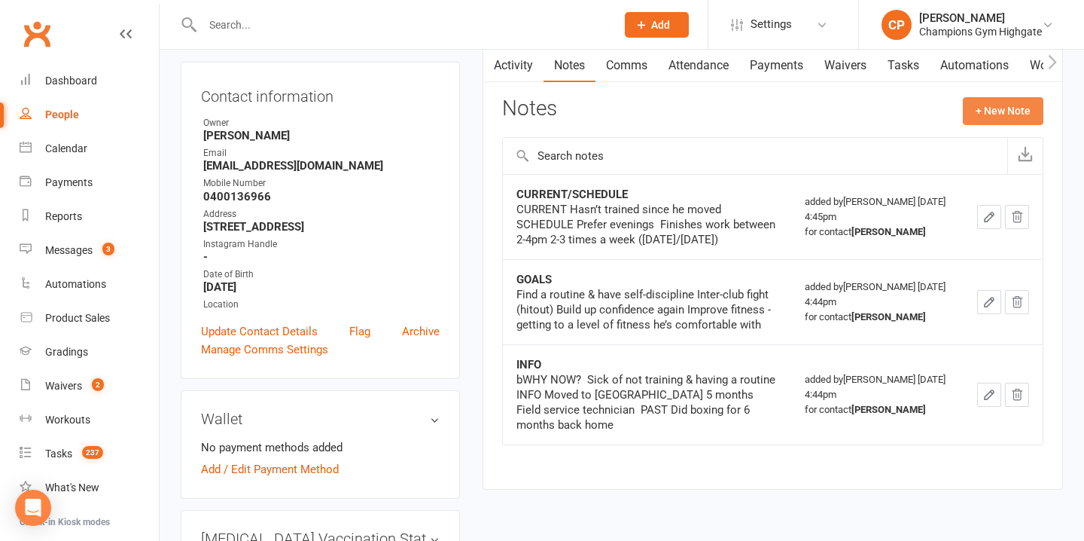
click at [1014, 106] on button "+ New Note" at bounding box center [1003, 110] width 81 height 27
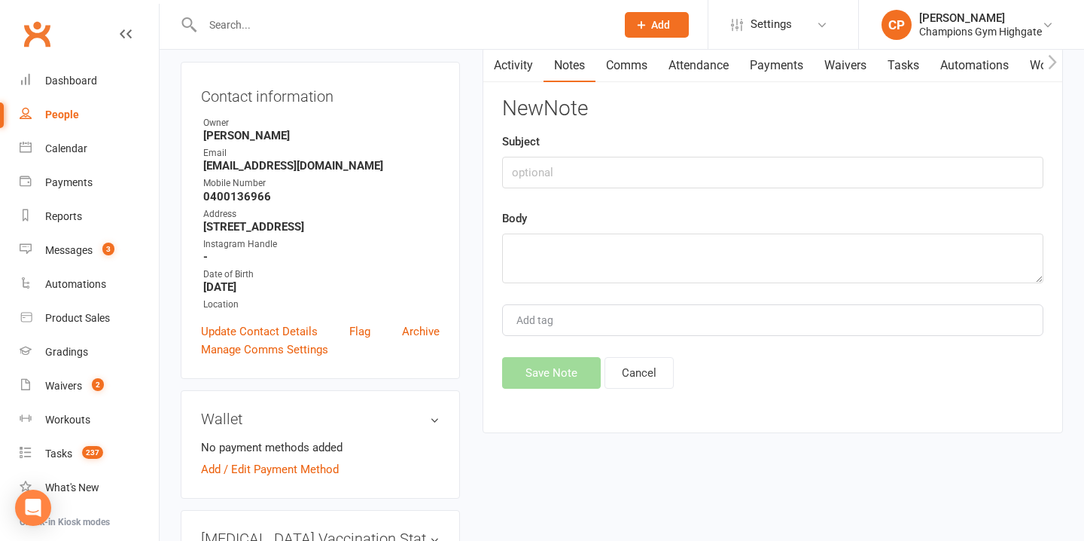
click at [657, 232] on div "Body" at bounding box center [772, 246] width 541 height 74
click at [638, 248] on textarea at bounding box center [772, 258] width 541 height 50
paste textarea "Kenny’s roster is very unpredictable qualifying him for the fifo ns. He is away…"
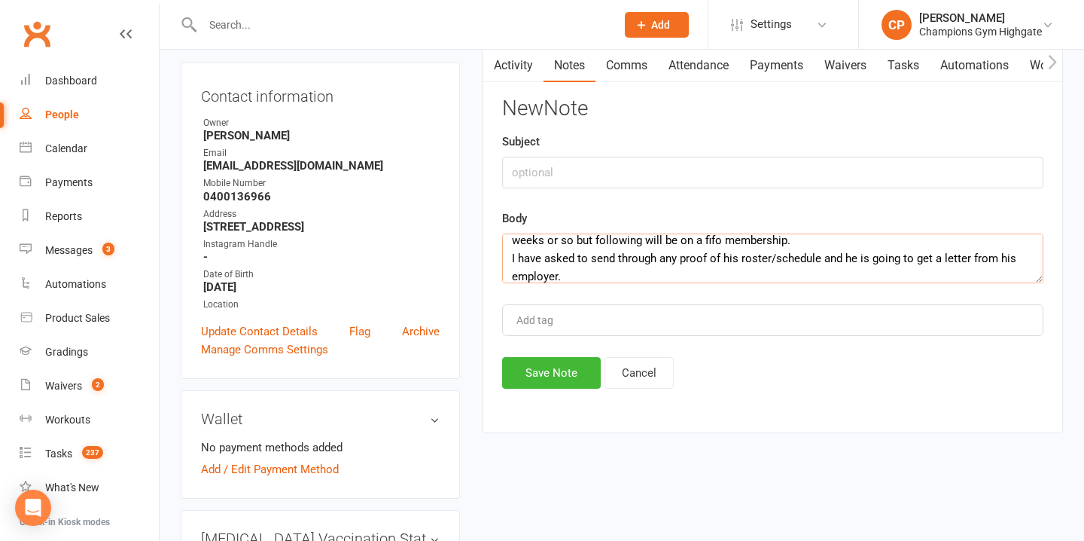
type textarea "Kenny’s roster is very unpredictable qualifying him for the fifo ns. He is away…"
click at [616, 178] on input "text" at bounding box center [772, 173] width 541 height 32
type input "NOTES from ASANA"
click at [574, 379] on button "Save Note" at bounding box center [551, 373] width 99 height 32
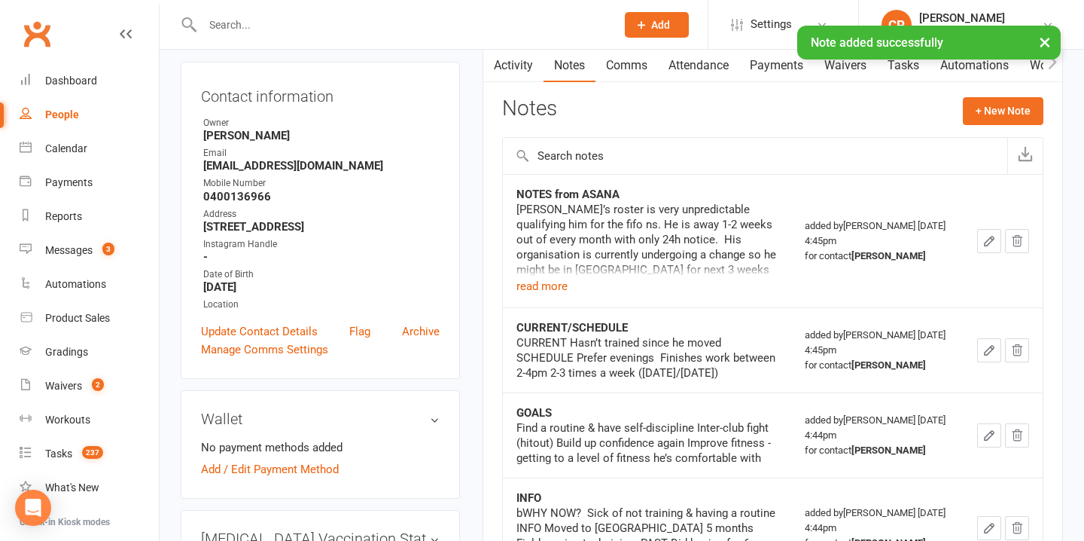
click at [726, 67] on link "Attendance" at bounding box center [698, 65] width 81 height 35
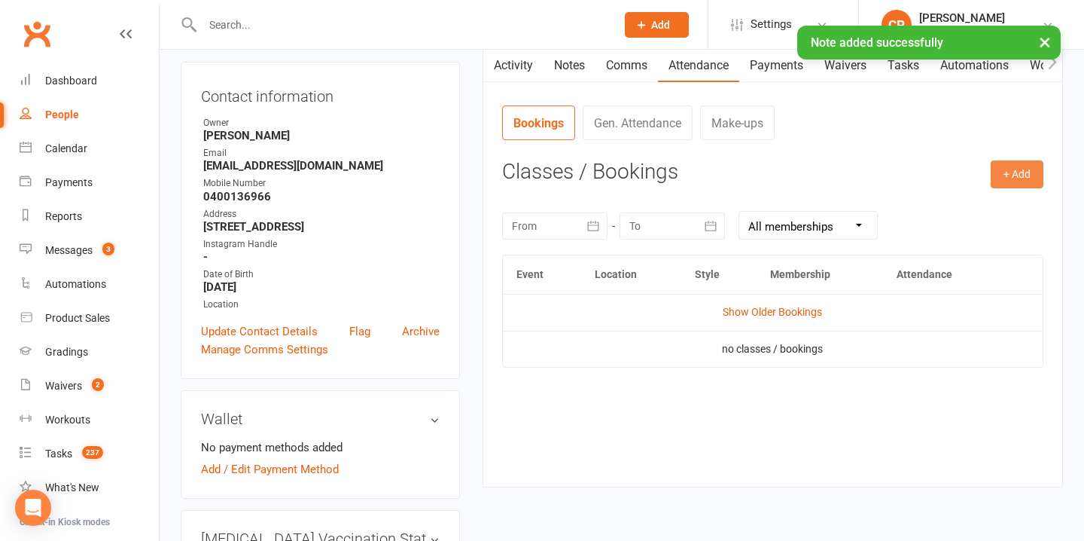
click at [1018, 168] on button "+ Add" at bounding box center [1017, 173] width 53 height 27
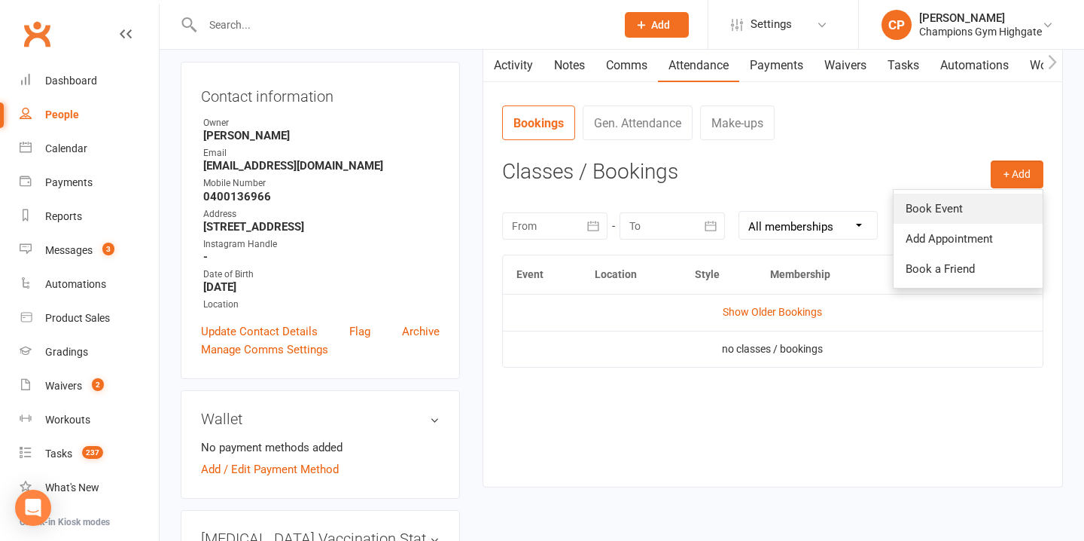
click at [897, 206] on link "Book Event" at bounding box center [968, 208] width 149 height 30
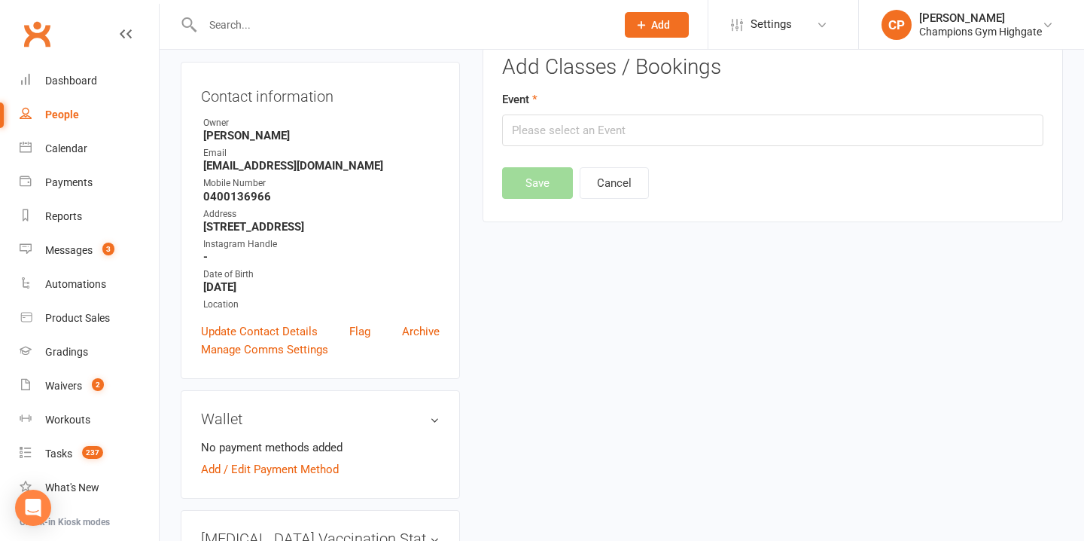
scroll to position [115, 0]
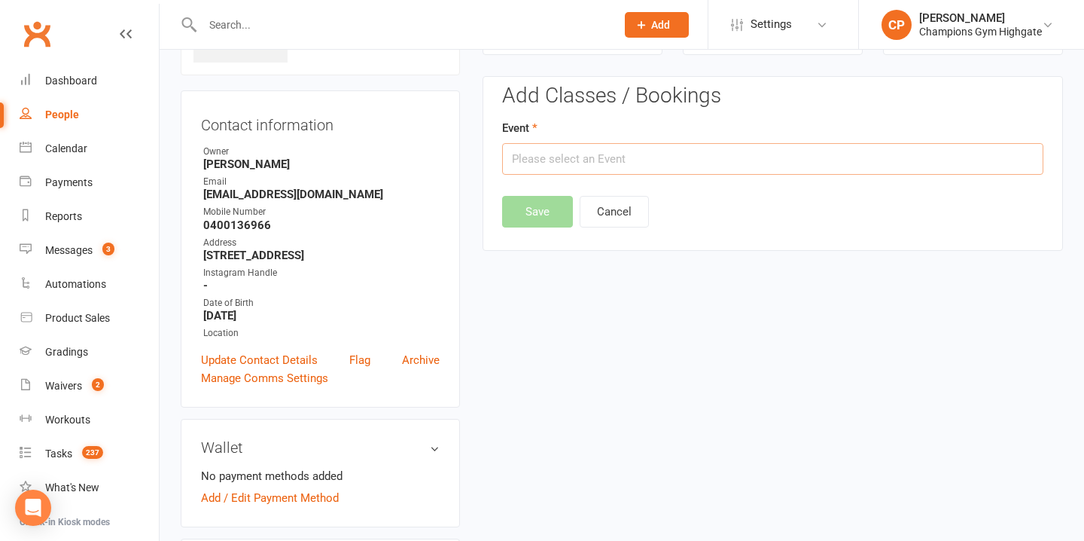
click at [638, 158] on input "text" at bounding box center [772, 159] width 541 height 32
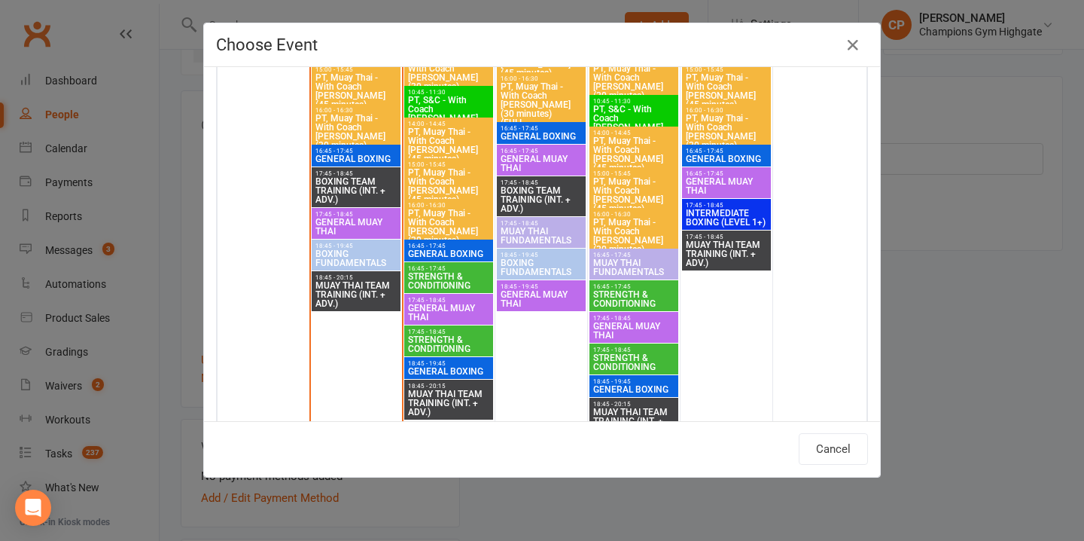
scroll to position [2224, 0]
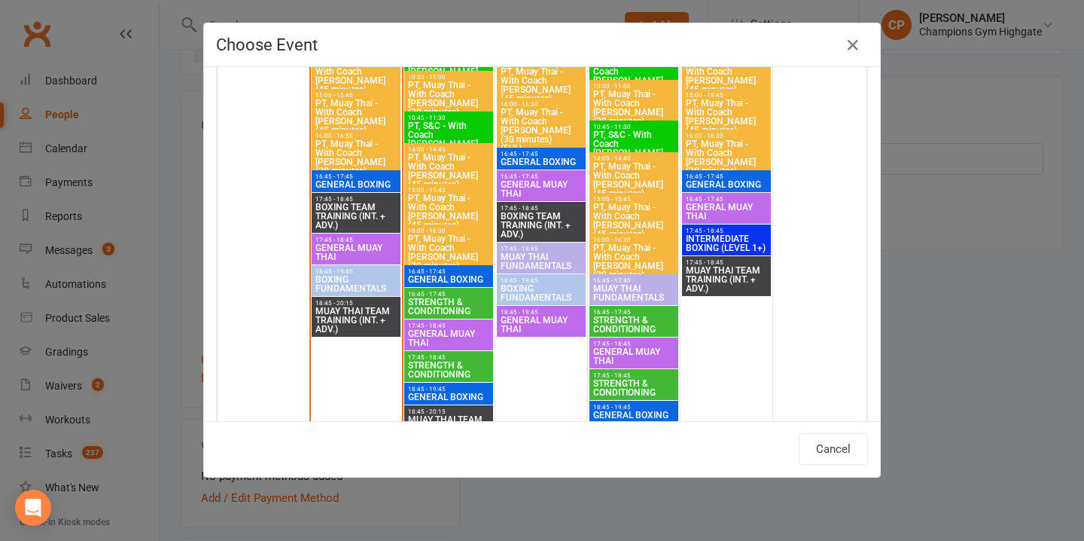
click at [355, 180] on span "GENERAL BOXING" at bounding box center [356, 184] width 83 height 9
type input "GENERAL BOXING - Aug 11, 2025 4:45:00 PM"
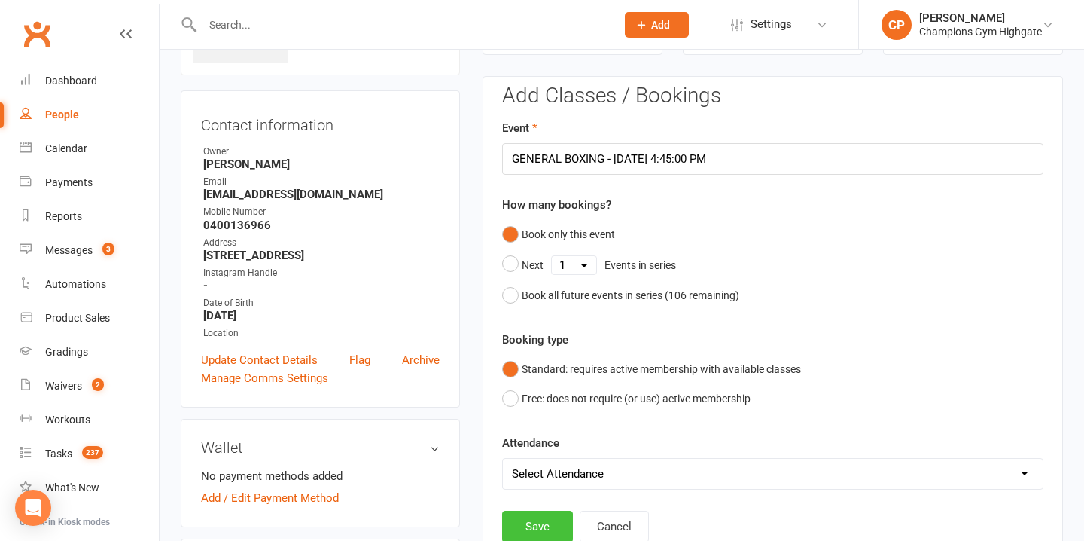
click at [556, 517] on button "Save" at bounding box center [537, 526] width 71 height 32
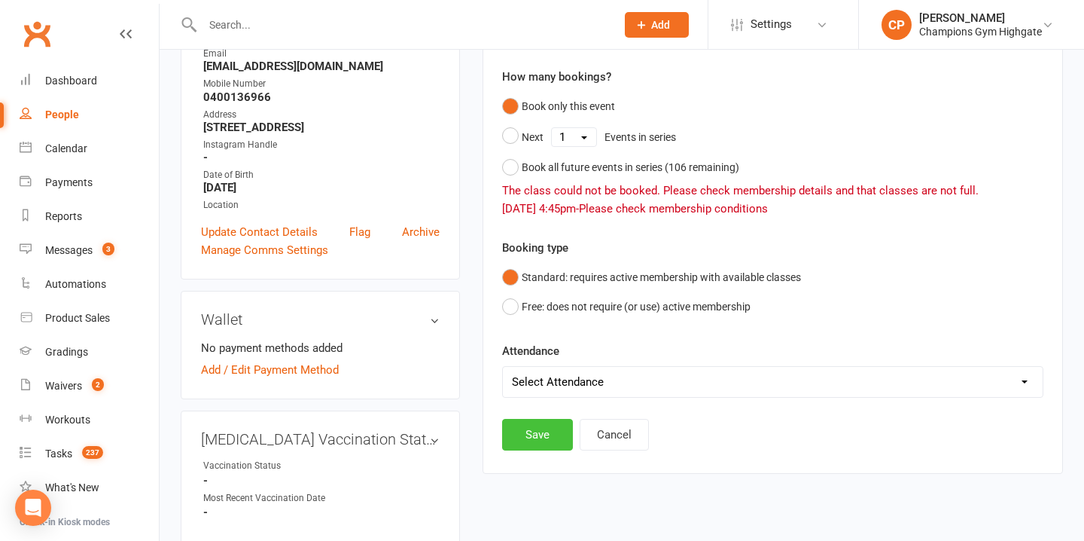
scroll to position [246, 0]
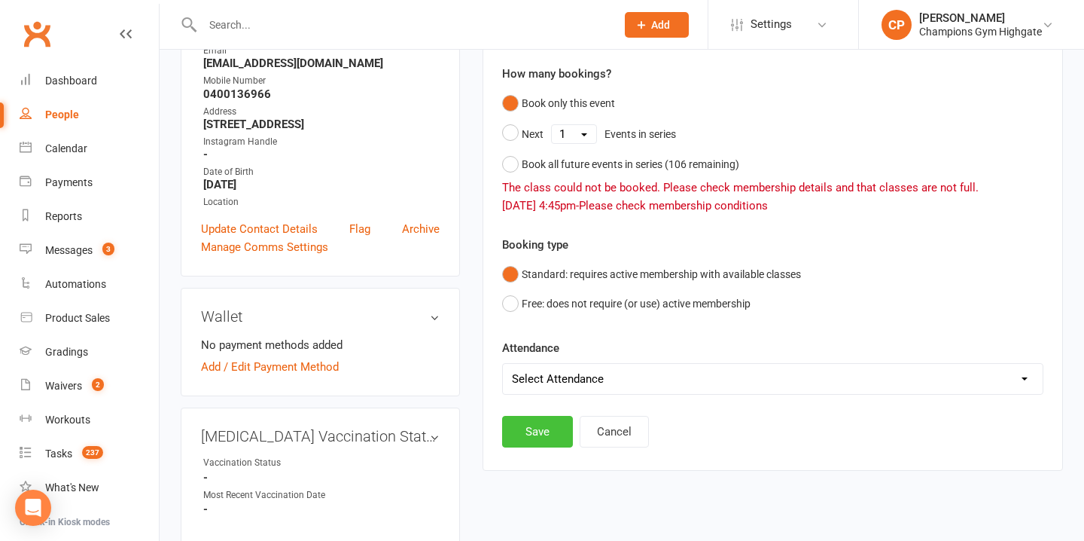
click at [540, 437] on button "Save" at bounding box center [537, 432] width 71 height 32
click at [508, 306] on button "Free: does not require (or use) active membership" at bounding box center [626, 303] width 248 height 29
click at [540, 436] on button "Save" at bounding box center [537, 432] width 71 height 32
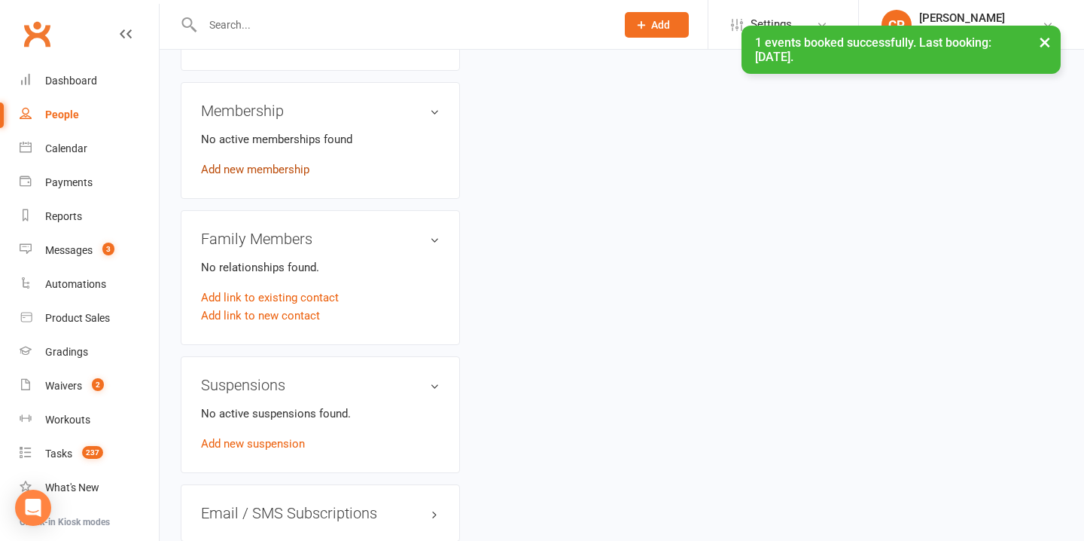
scroll to position [714, 0]
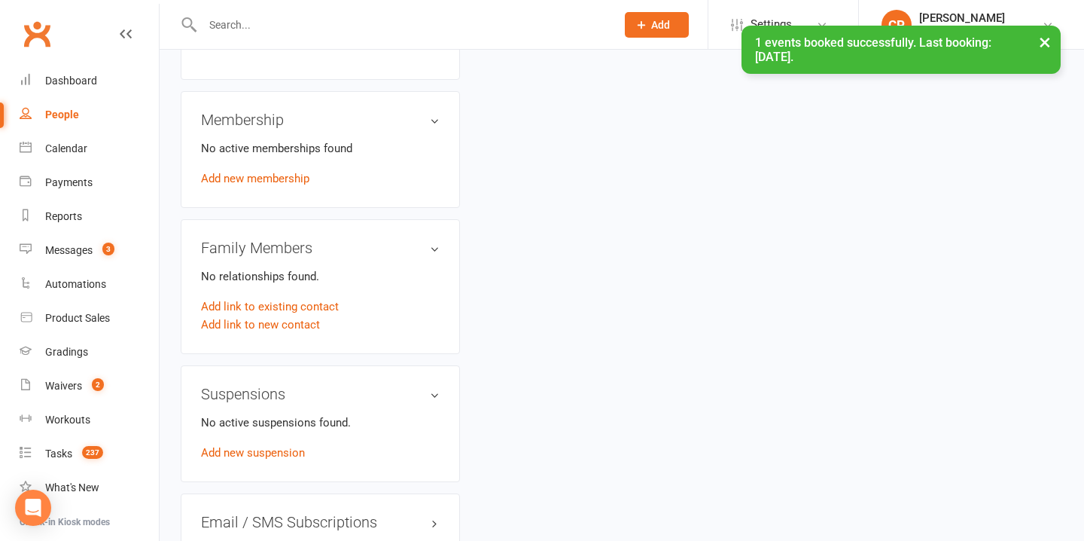
click at [285, 172] on link "Add new membership" at bounding box center [255, 179] width 108 height 14
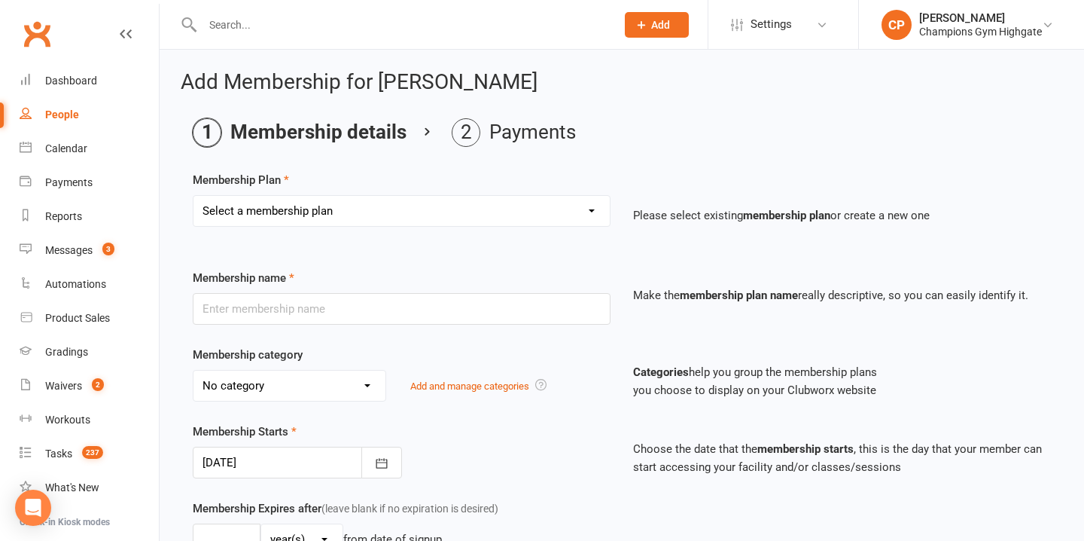
click at [297, 208] on select "Select a membership plan Create new Membership Plan New Starter Program FIFO Ne…" at bounding box center [401, 211] width 416 height 30
select select "1"
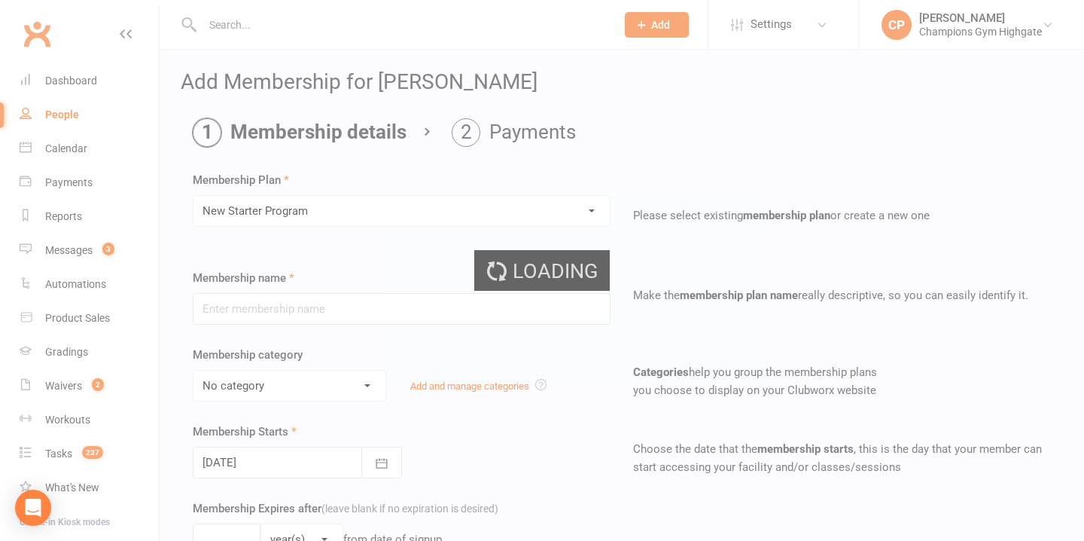
click at [300, 215] on div "Loading" at bounding box center [542, 270] width 1084 height 541
type input "New Starter Program"
select select "4"
type input "29"
select select "0"
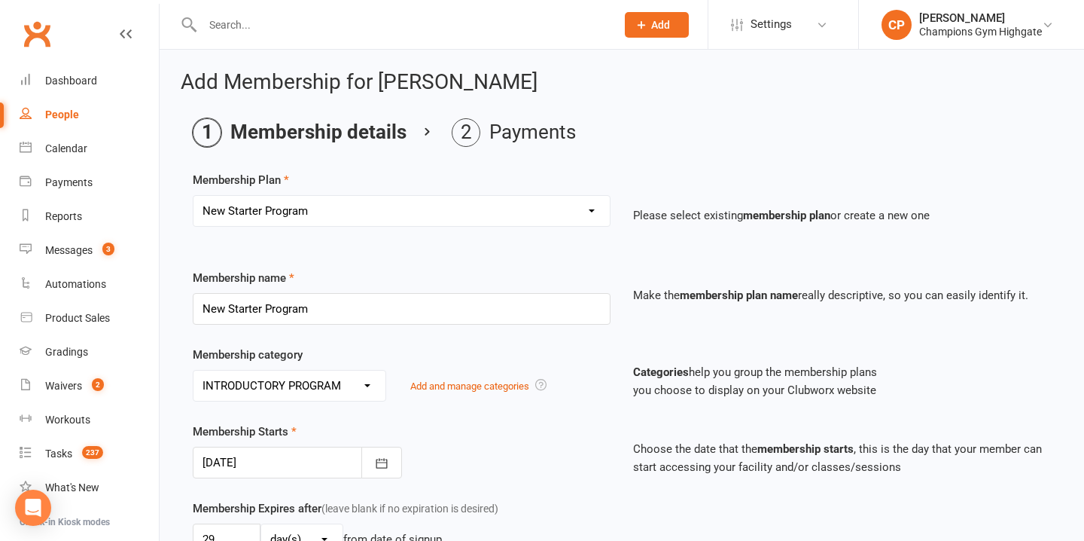
click at [300, 215] on select "Select a membership plan Create new Membership Plan New Starter Program FIFO Ne…" at bounding box center [401, 211] width 416 height 30
select select "2"
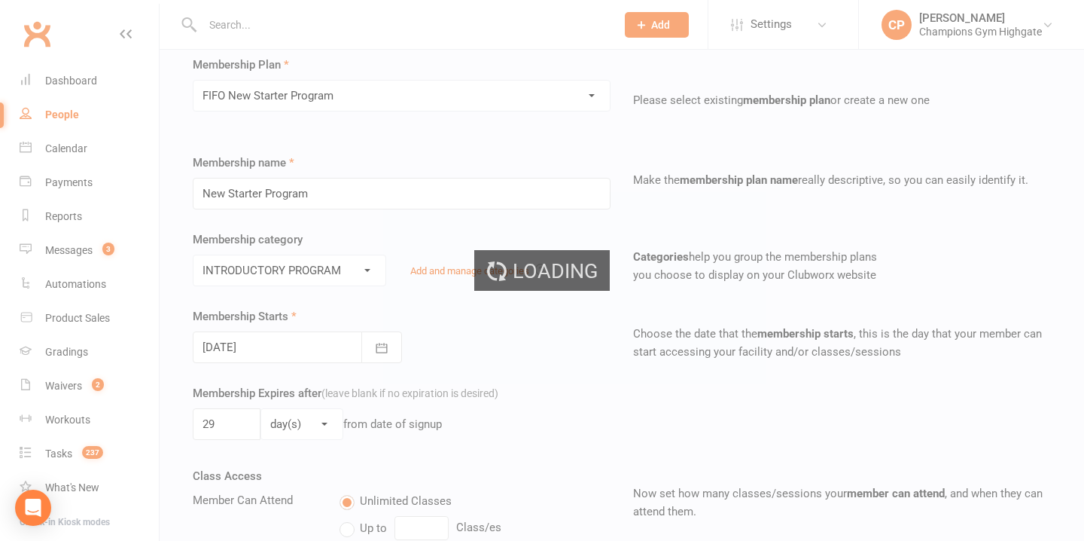
type input "FIFO New Starter Program"
type input "4"
select select "1"
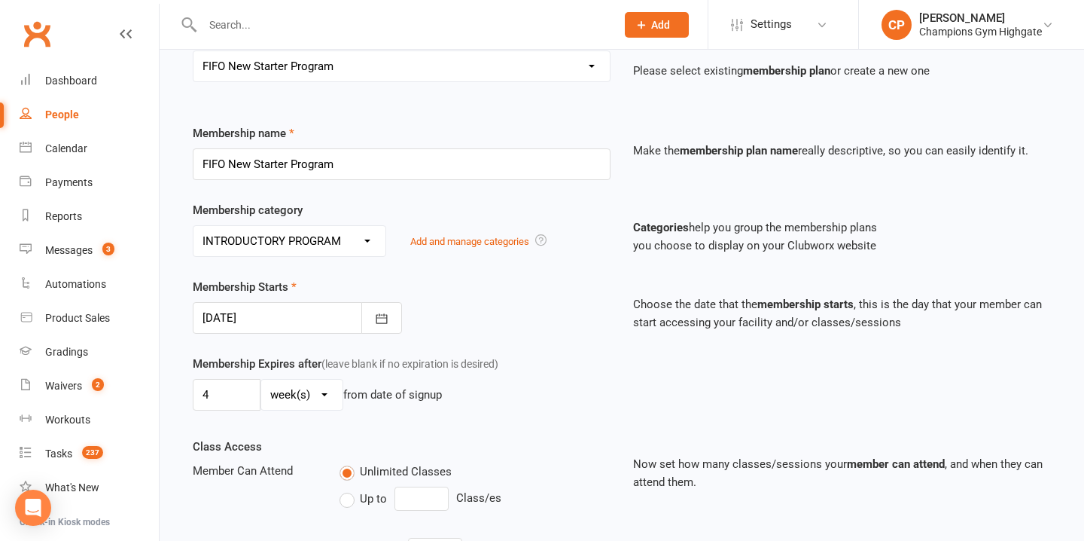
scroll to position [682, 0]
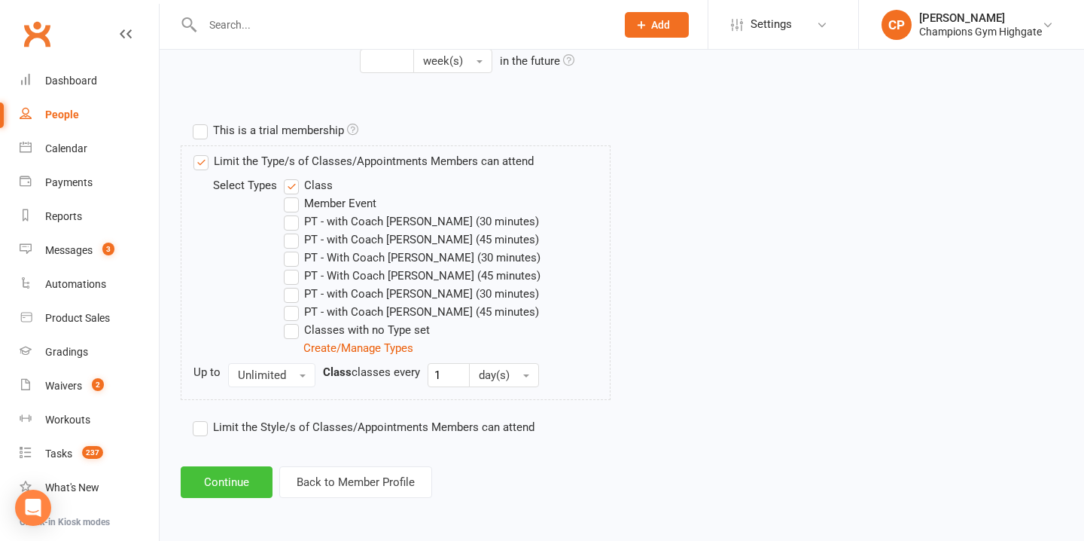
click at [224, 476] on button "Continue" at bounding box center [227, 482] width 92 height 32
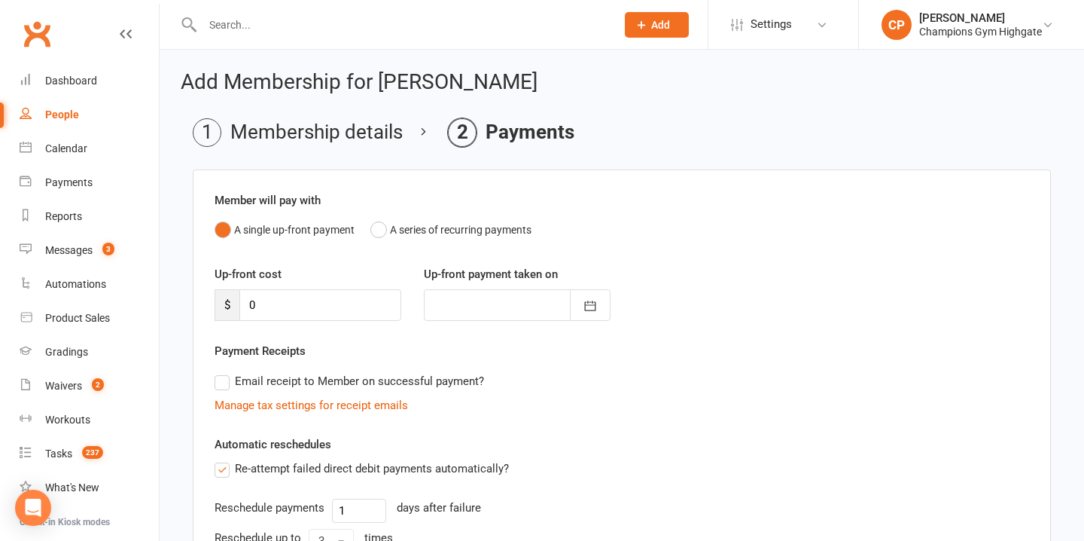
scroll to position [279, 0]
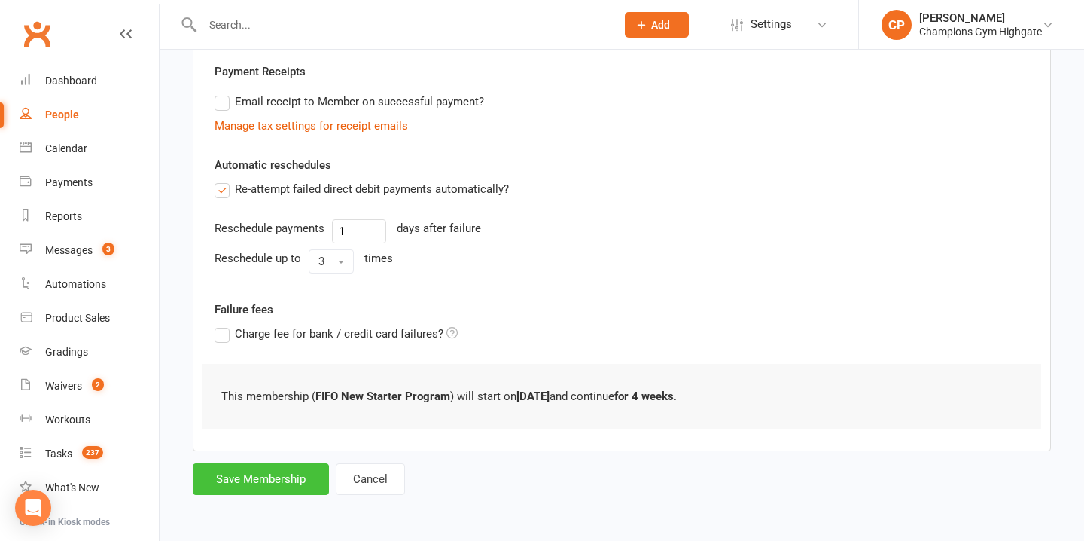
click at [271, 477] on button "Save Membership" at bounding box center [261, 479] width 136 height 32
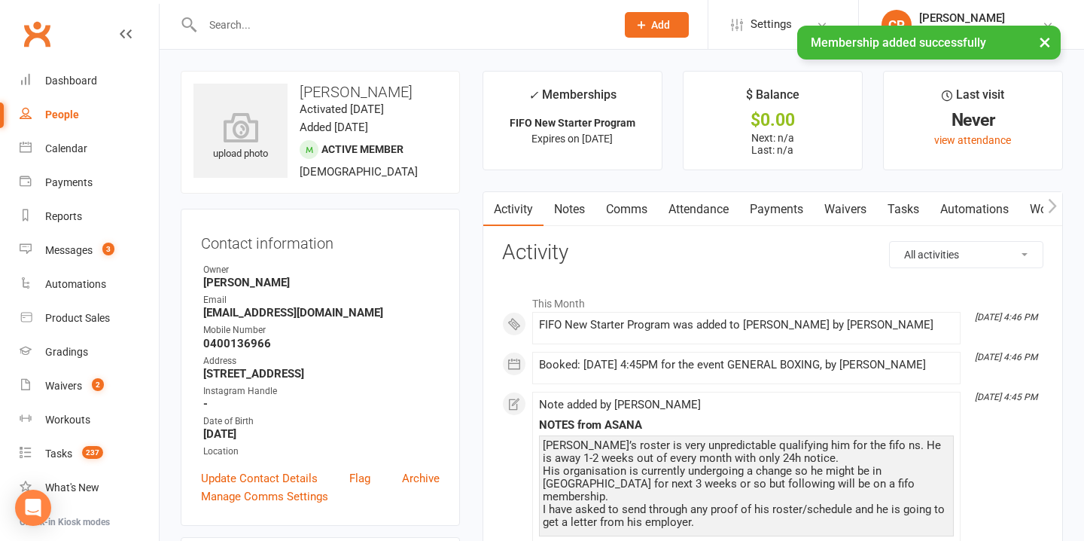
click at [771, 209] on link "Payments" at bounding box center [776, 209] width 75 height 35
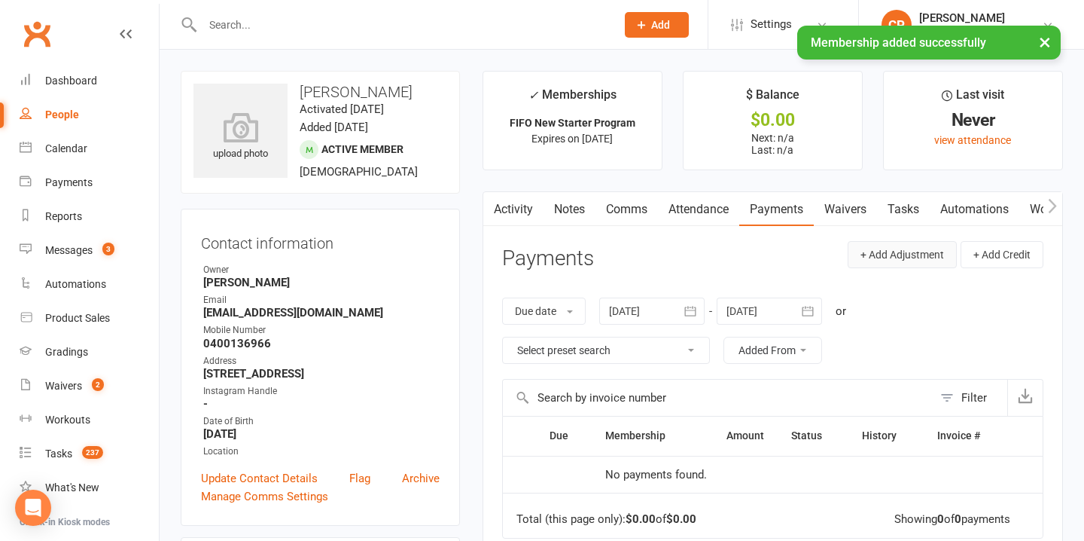
click at [909, 253] on button "+ Add Adjustment" at bounding box center [902, 254] width 109 height 27
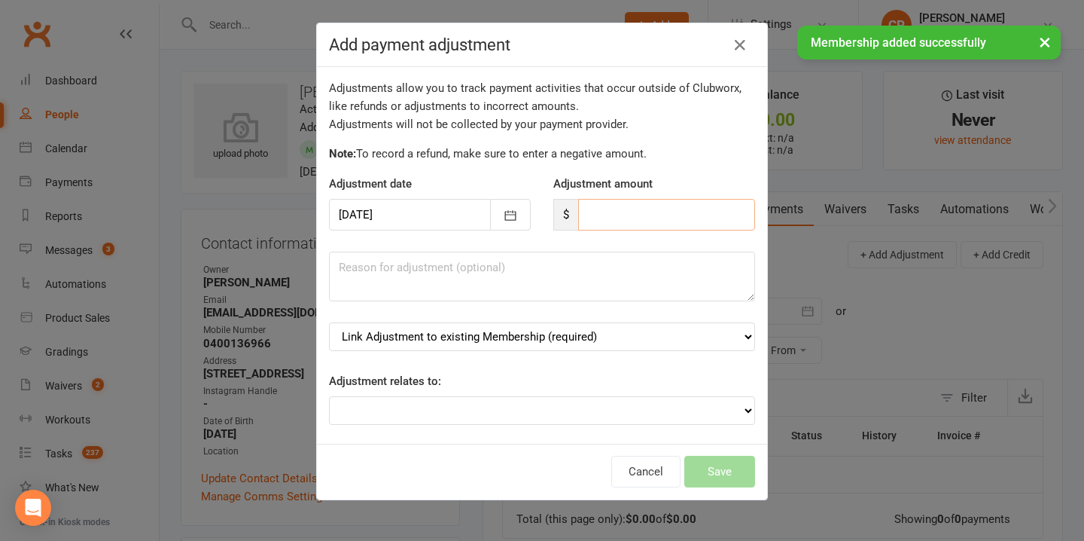
click at [630, 221] on input "number" at bounding box center [666, 215] width 177 height 32
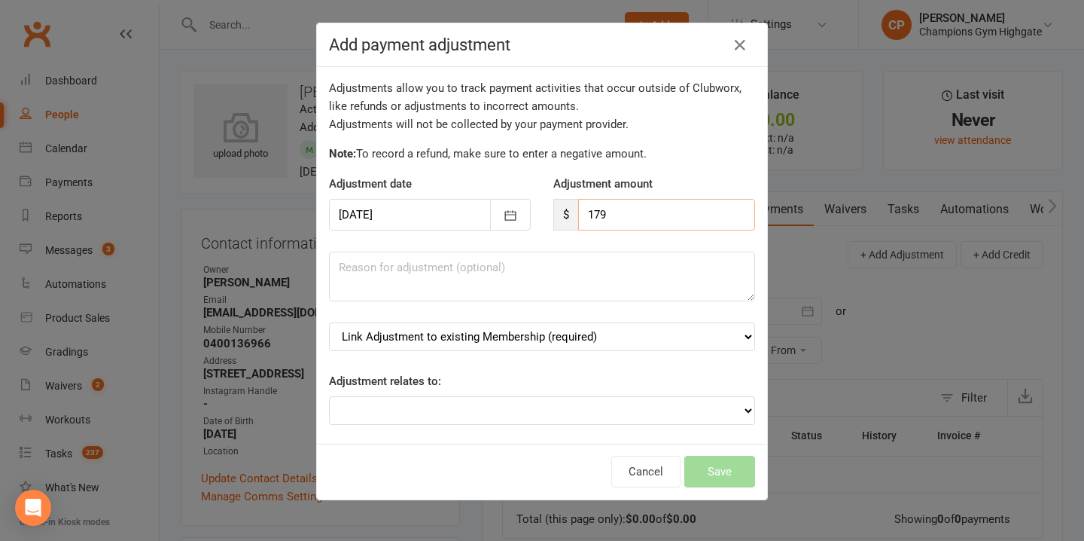
type input "179"
click at [561, 339] on select "Link Adjustment to existing Membership (required) FIFO New Starter Program (sta…" at bounding box center [542, 336] width 426 height 29
select select "0"
click at [713, 475] on button "Save" at bounding box center [719, 471] width 71 height 32
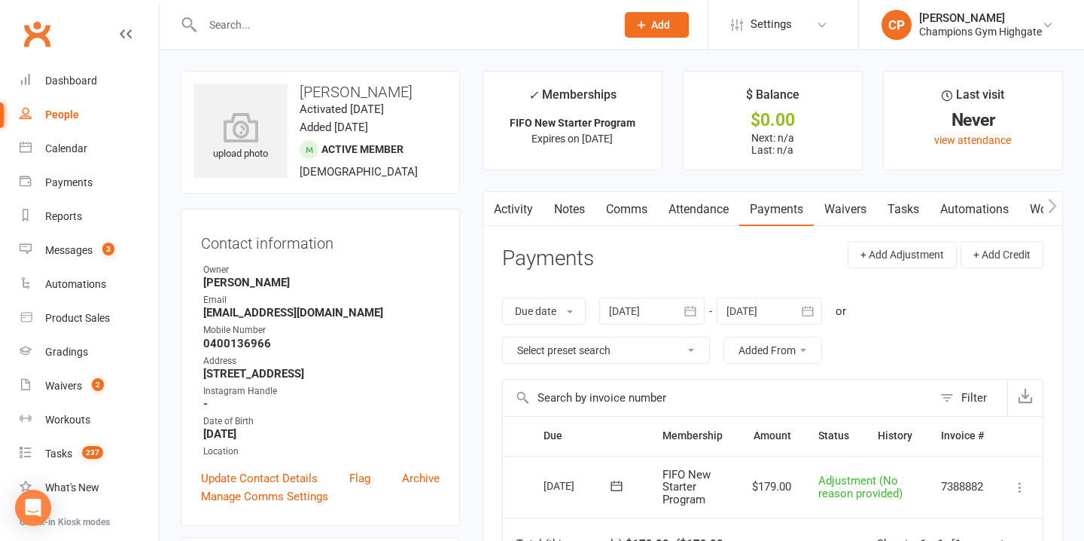
click at [638, 211] on link "Comms" at bounding box center [626, 209] width 62 height 35
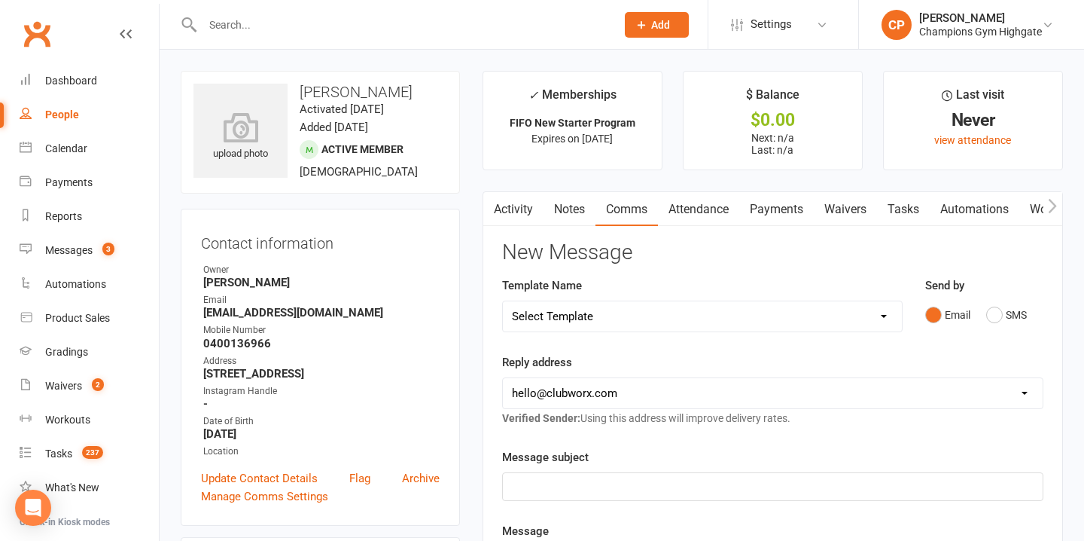
click at [652, 309] on select "Select Template [SMS] 14 days non-attendance sms [Email] A. First Timer Trial […" at bounding box center [702, 316] width 399 height 30
select select "30"
click at [610, 399] on select "hello@clubworx.com membershighgate@championsgym.com.au helen@championsgym.com.a…" at bounding box center [773, 393] width 540 height 30
select select "8"
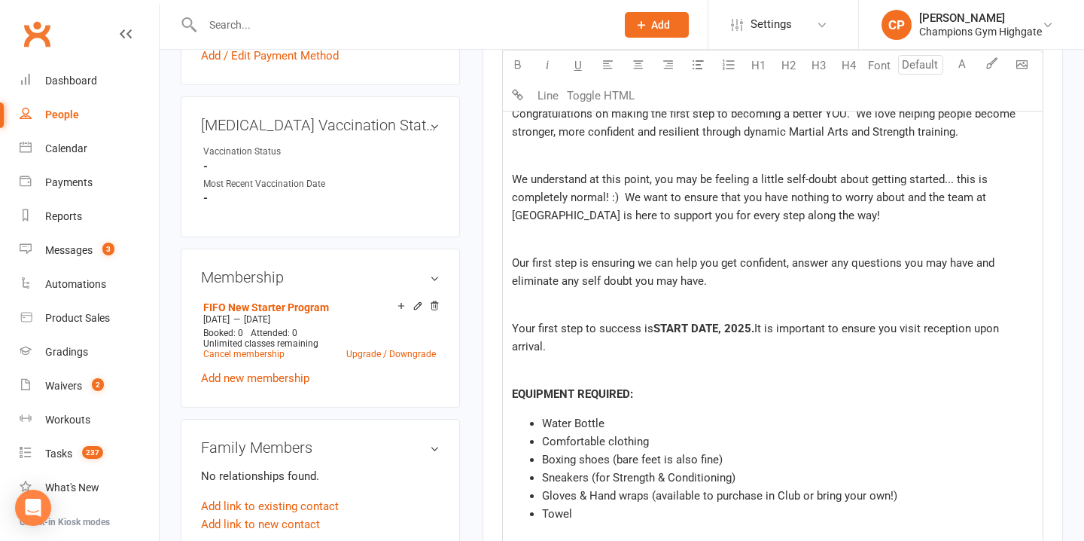
scroll to position [566, 0]
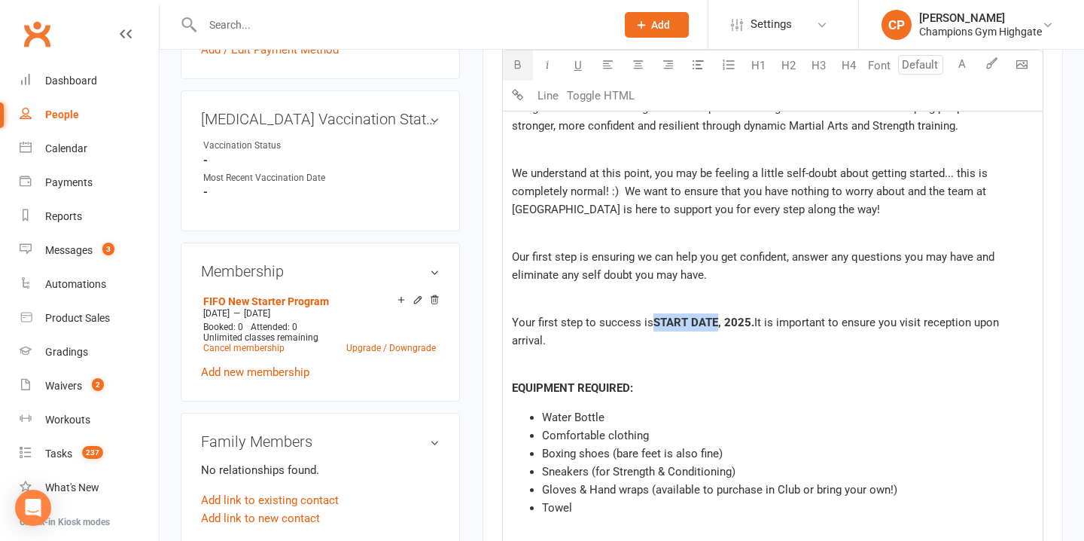
drag, startPoint x: 716, startPoint y: 326, endPoint x: 654, endPoint y: 324, distance: 61.8
click at [653, 324] on span "START DATE, 2025" at bounding box center [702, 322] width 98 height 14
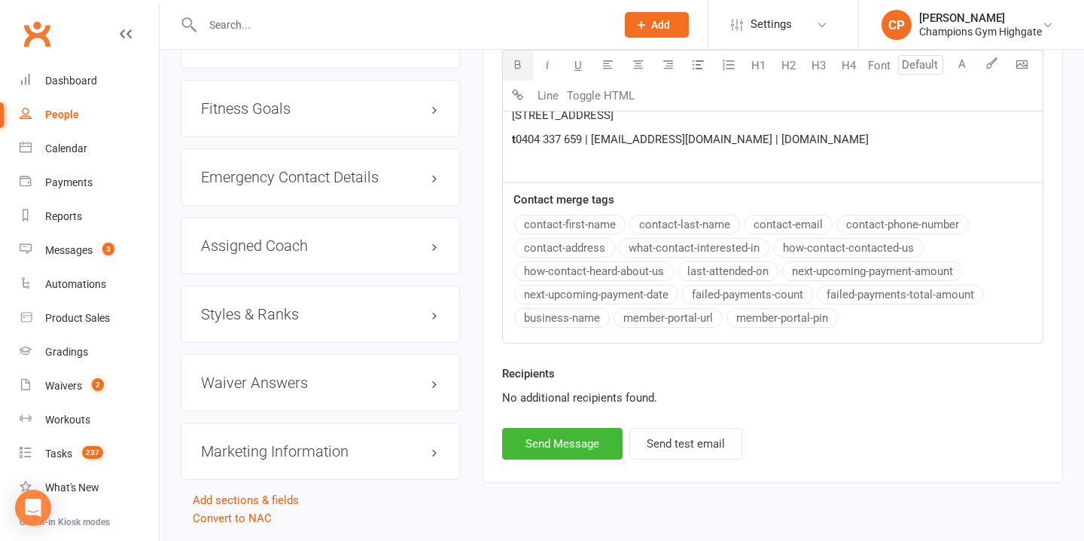
scroll to position [1503, 0]
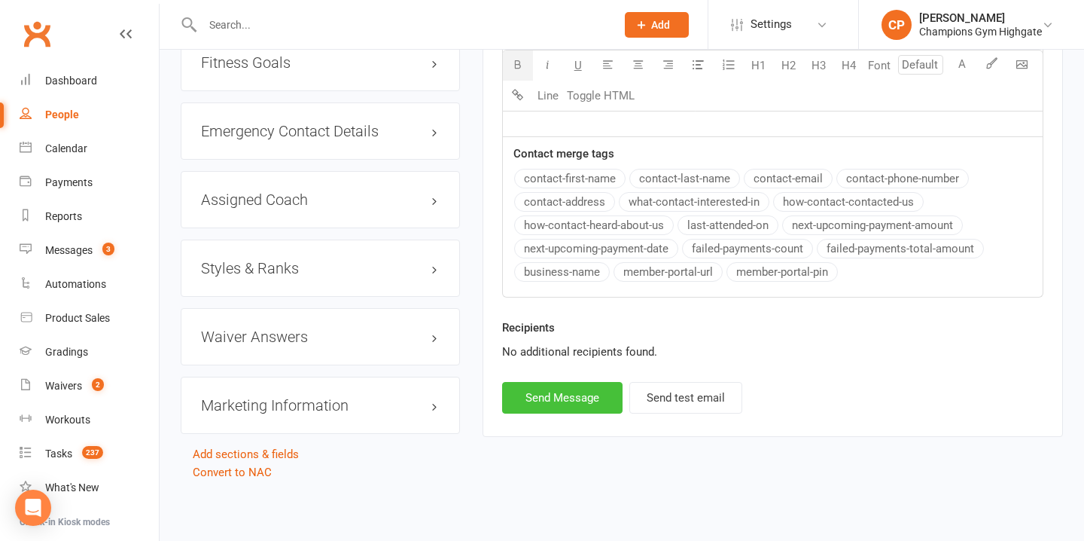
click at [552, 399] on button "Send Message" at bounding box center [562, 398] width 120 height 32
select select
select select "0"
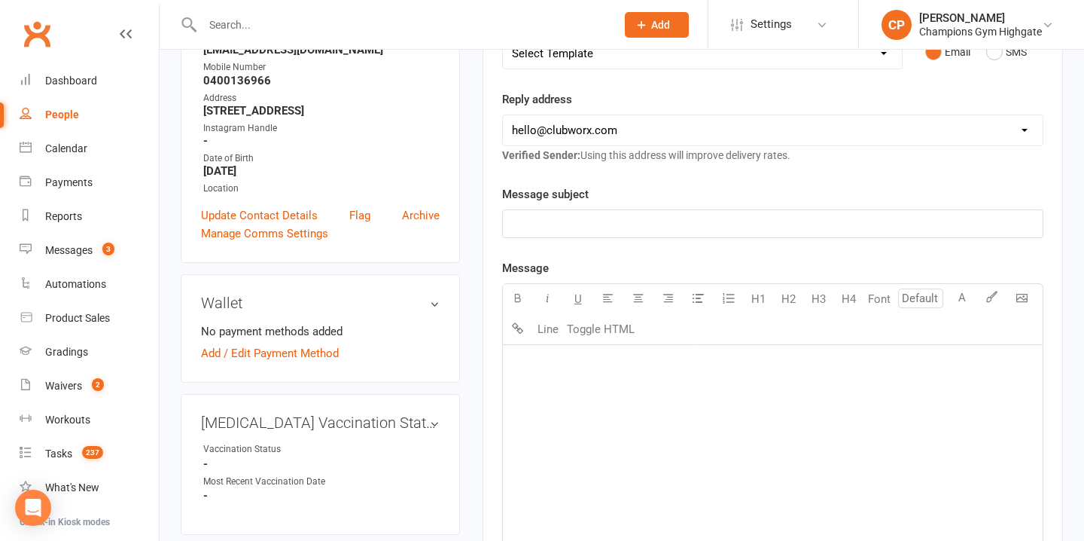
scroll to position [0, 0]
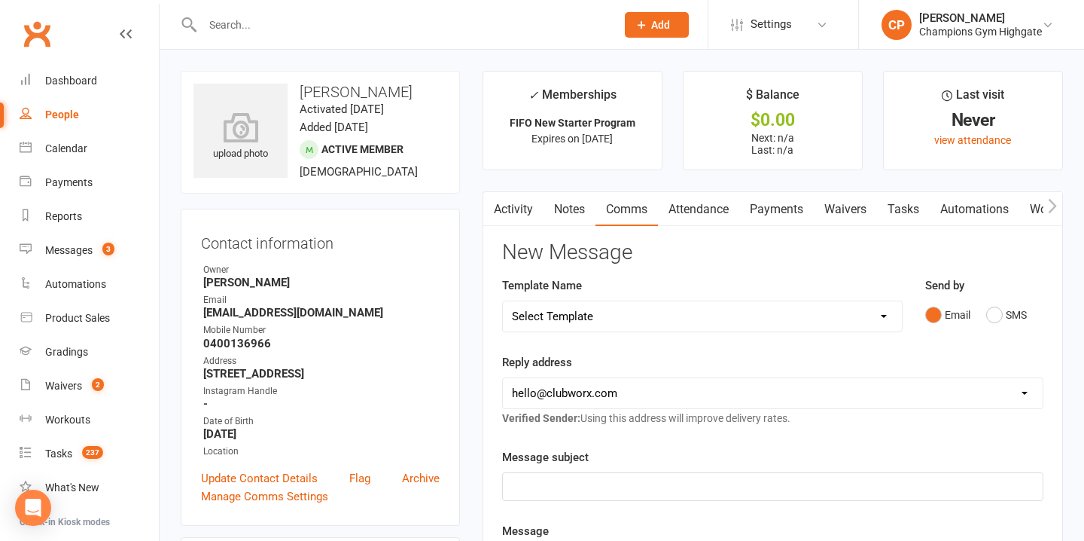
click at [662, 309] on select "Select Template [SMS] 14 days non-attendance sms [Email] A. First Timer Trial […" at bounding box center [702, 316] width 399 height 30
select select "10"
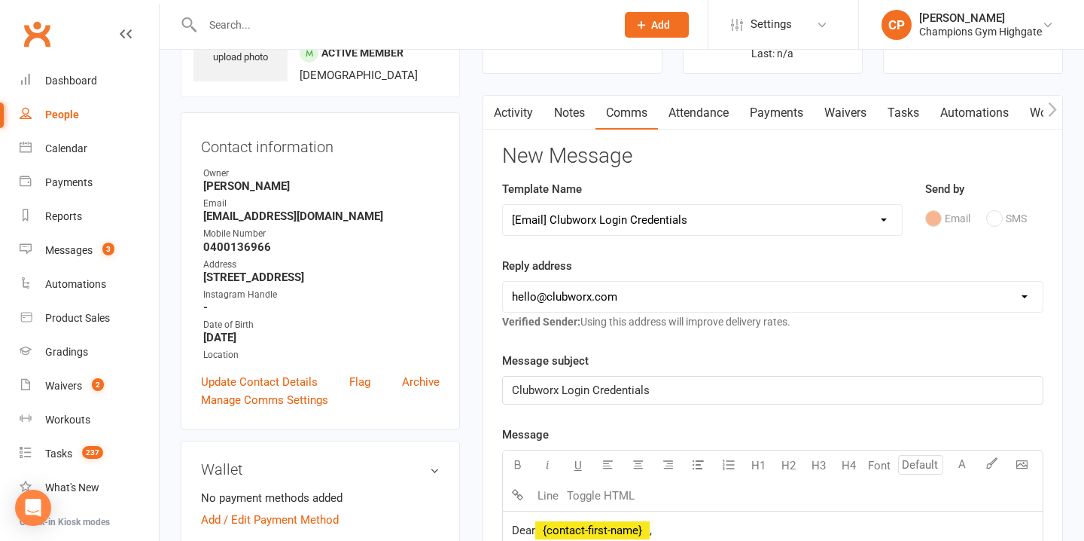
scroll to position [114, 0]
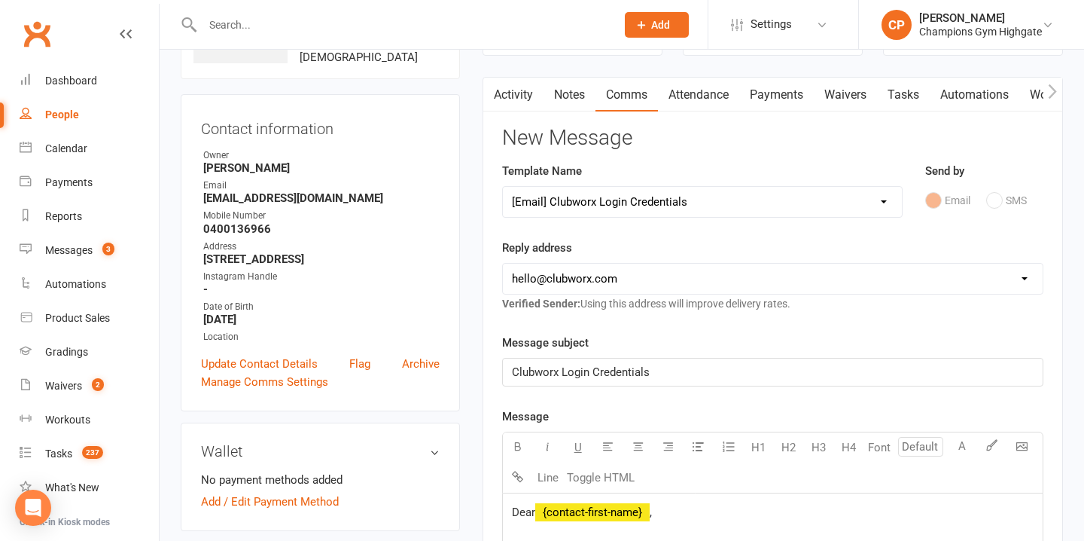
click at [621, 270] on select "hello@clubworx.com membershighgate@championsgym.com.au helen@championsgym.com.a…" at bounding box center [773, 278] width 540 height 30
select select "8"
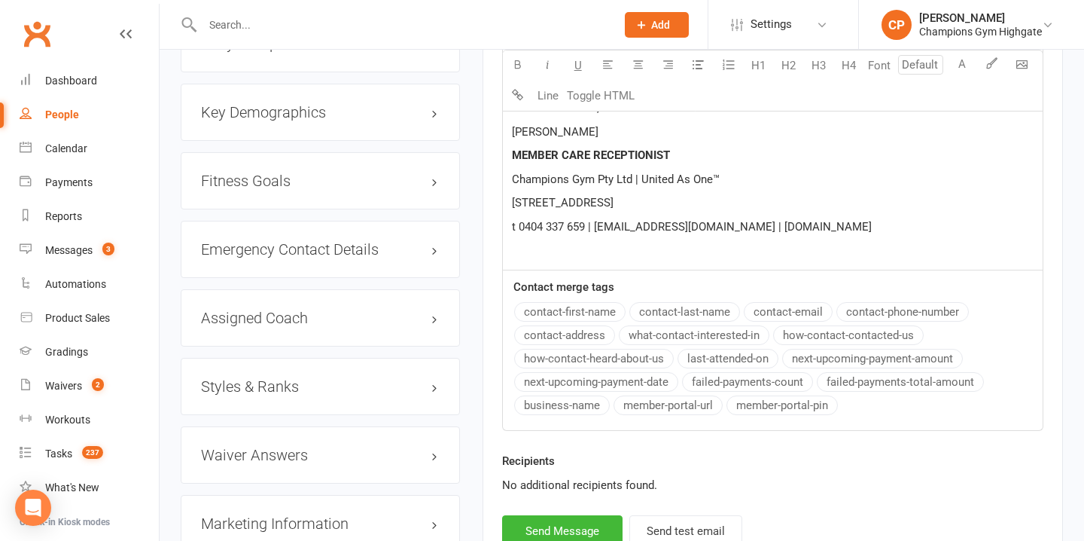
scroll to position [1500, 0]
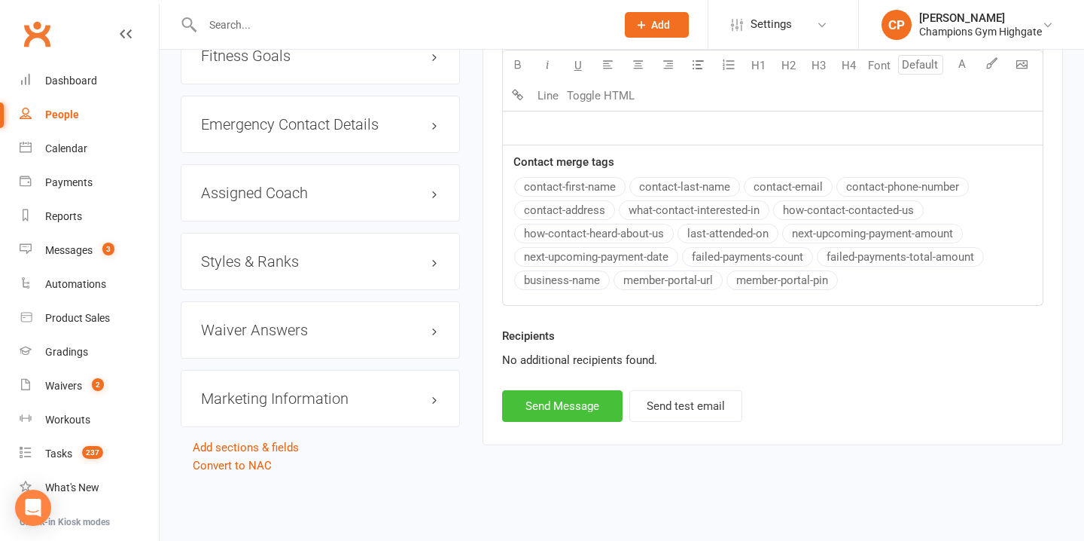
click at [576, 399] on button "Send Message" at bounding box center [562, 406] width 120 height 32
select select
select select "0"
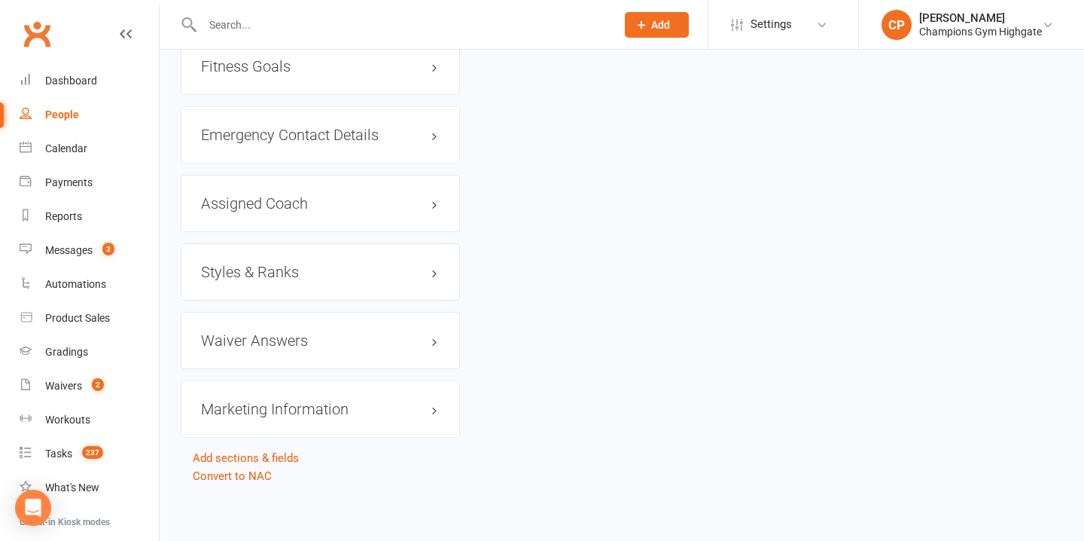
click at [368, 24] on input "text" at bounding box center [401, 24] width 407 height 21
type input "C"
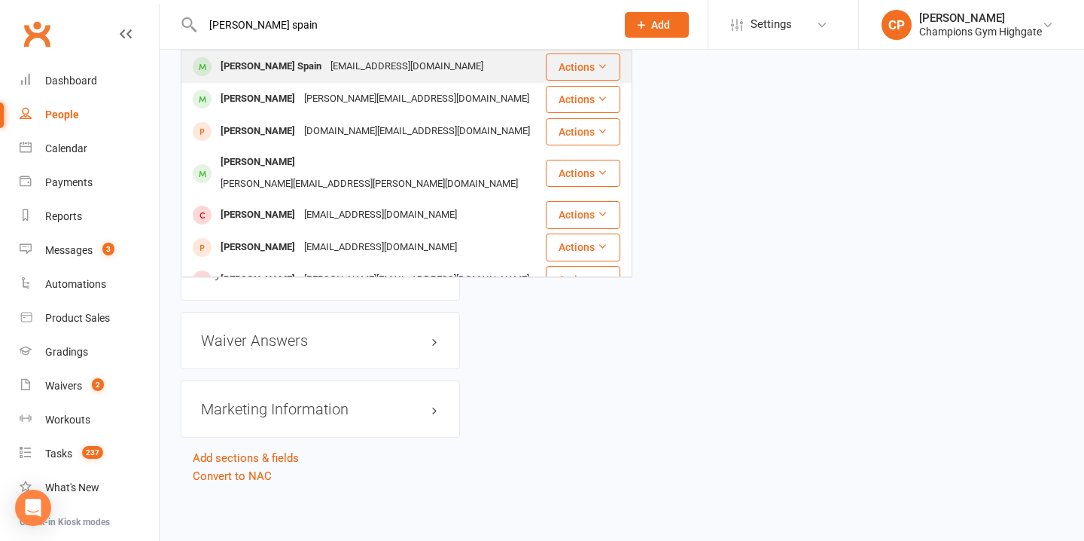
type input "lee spain"
click at [401, 72] on div "Lee Spain Leespaininfo@gmail.com" at bounding box center [363, 66] width 362 height 31
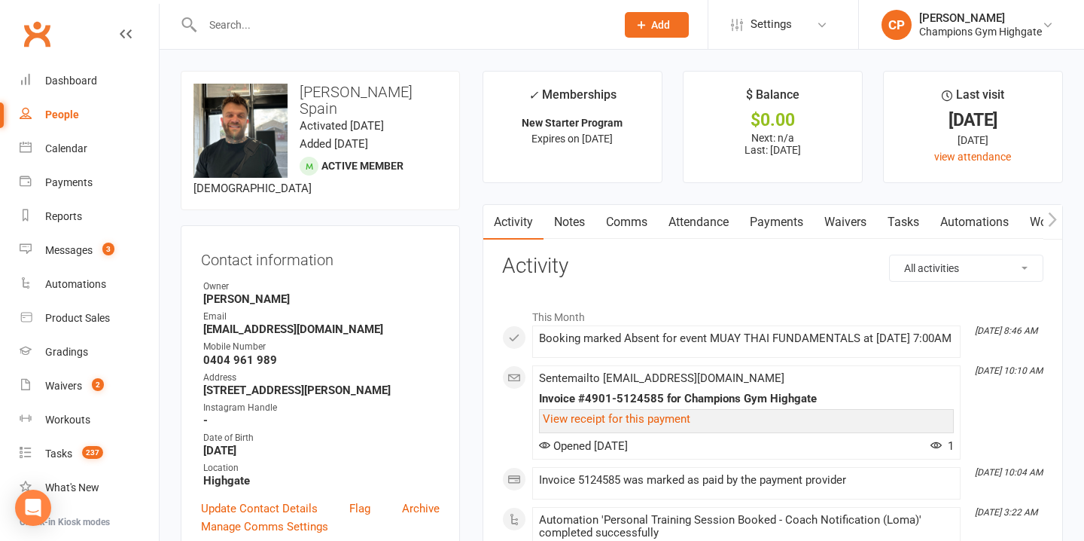
click at [587, 211] on link "Notes" at bounding box center [570, 222] width 52 height 35
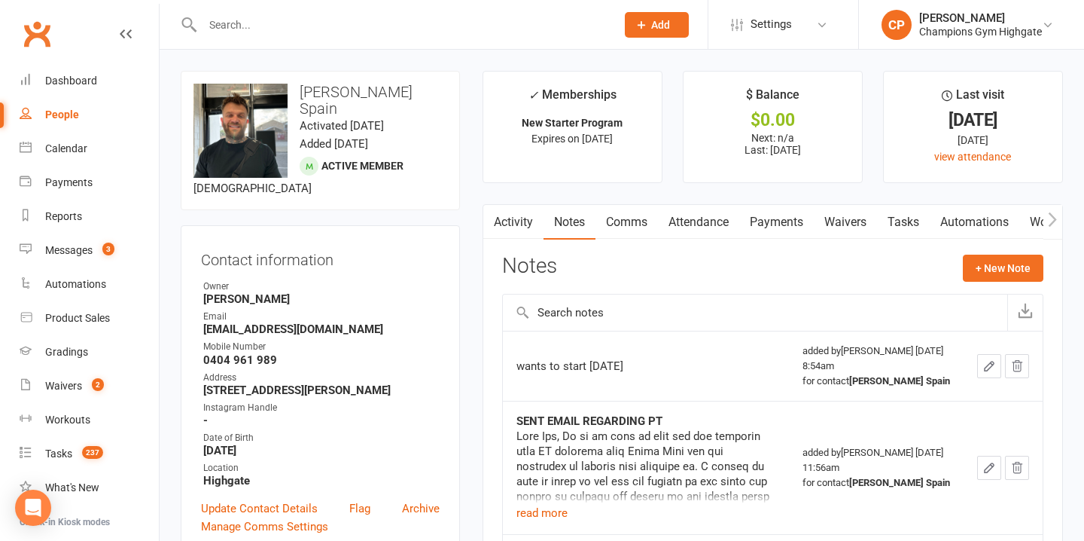
click at [630, 218] on link "Comms" at bounding box center [626, 222] width 62 height 35
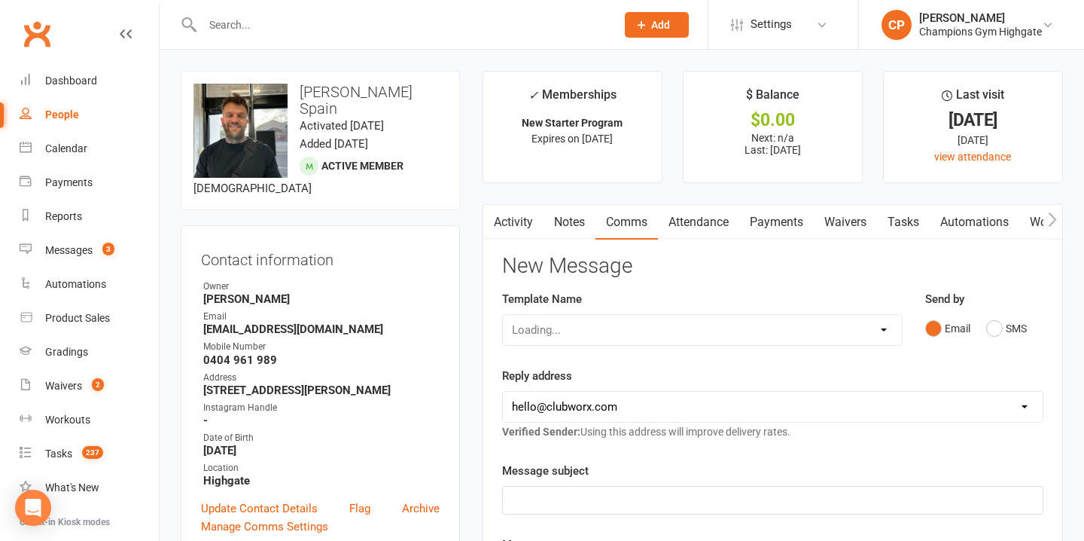
click at [841, 324] on select "Loading..." at bounding box center [702, 330] width 399 height 30
select select "10"
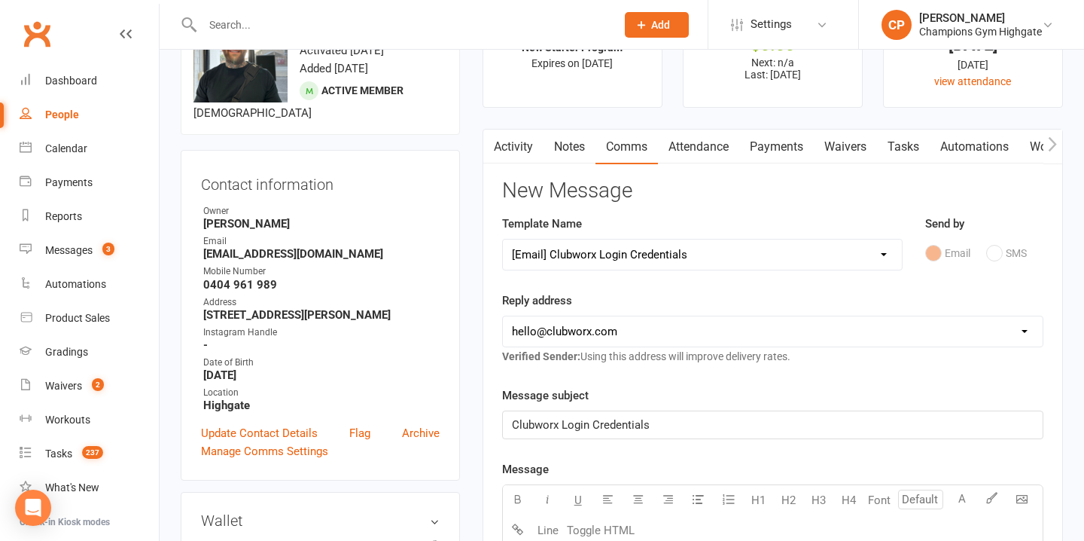
scroll to position [86, 0]
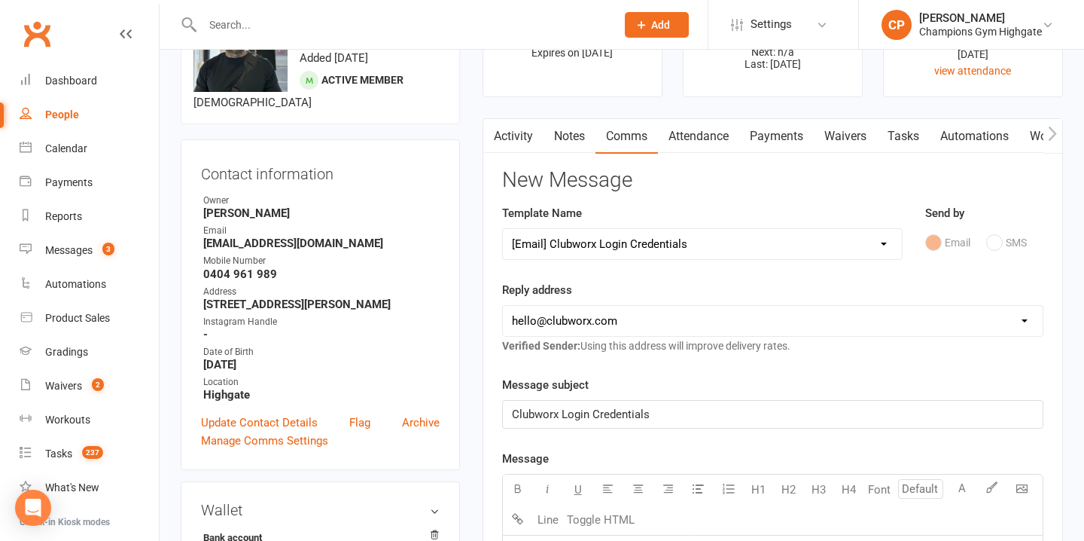
click at [729, 322] on select "hello@clubworx.com membershighgate@championsgym.com.au helen@championsgym.com.a…" at bounding box center [773, 321] width 540 height 30
select select "8"
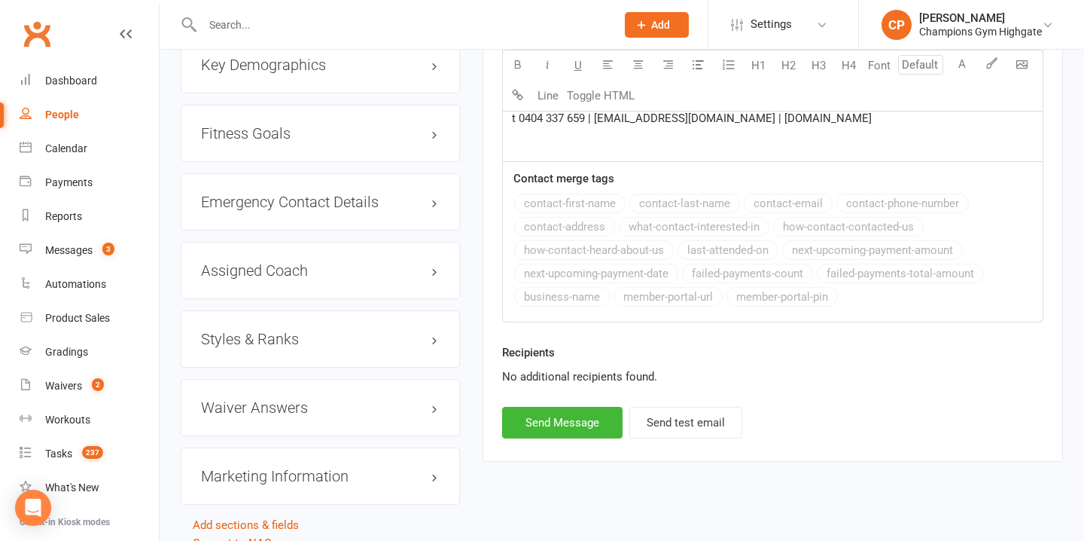
scroll to position [1547, 0]
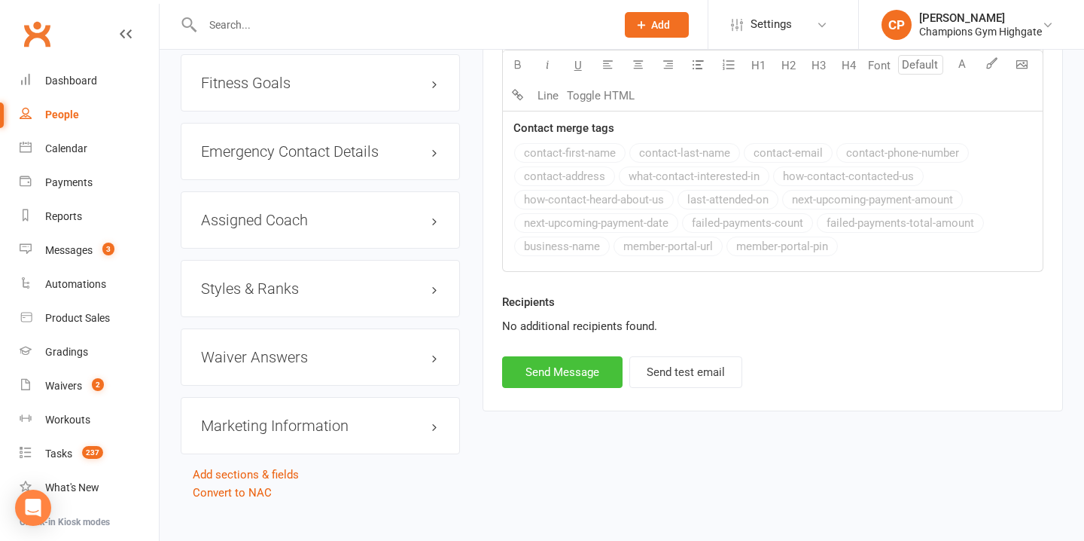
click at [600, 374] on button "Send Message" at bounding box center [562, 372] width 120 height 32
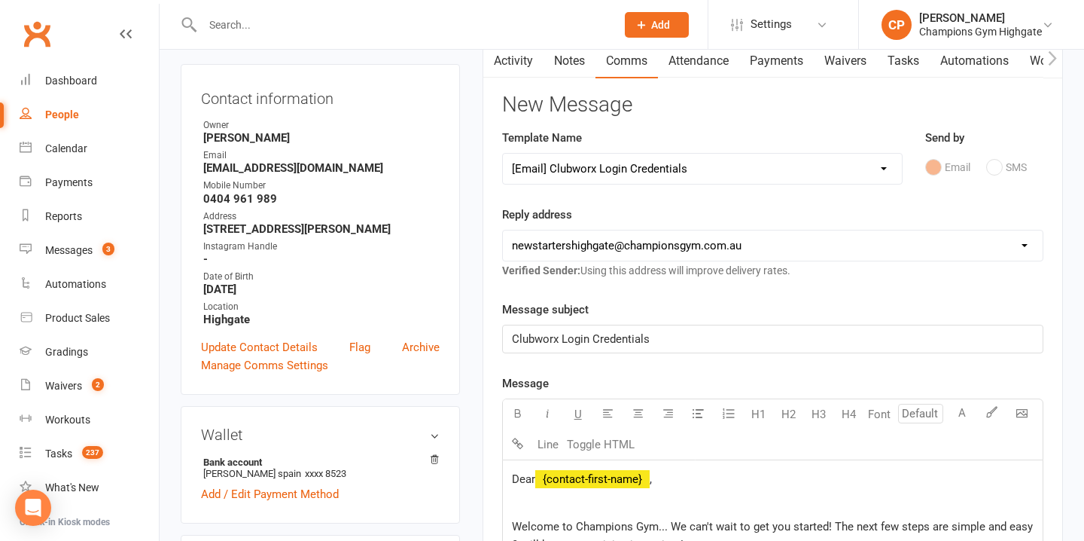
scroll to position [0, 0]
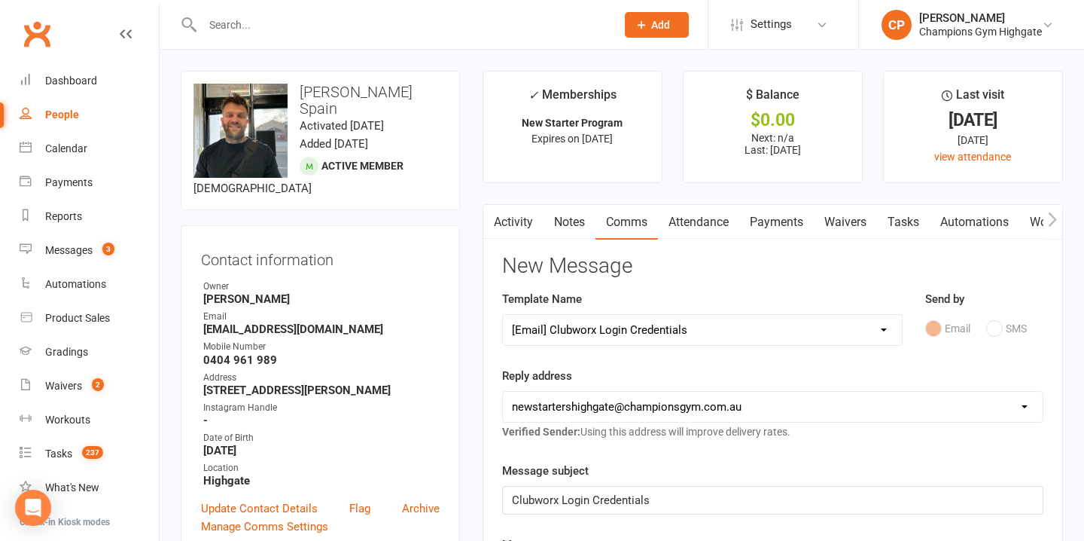
select select
select select "0"
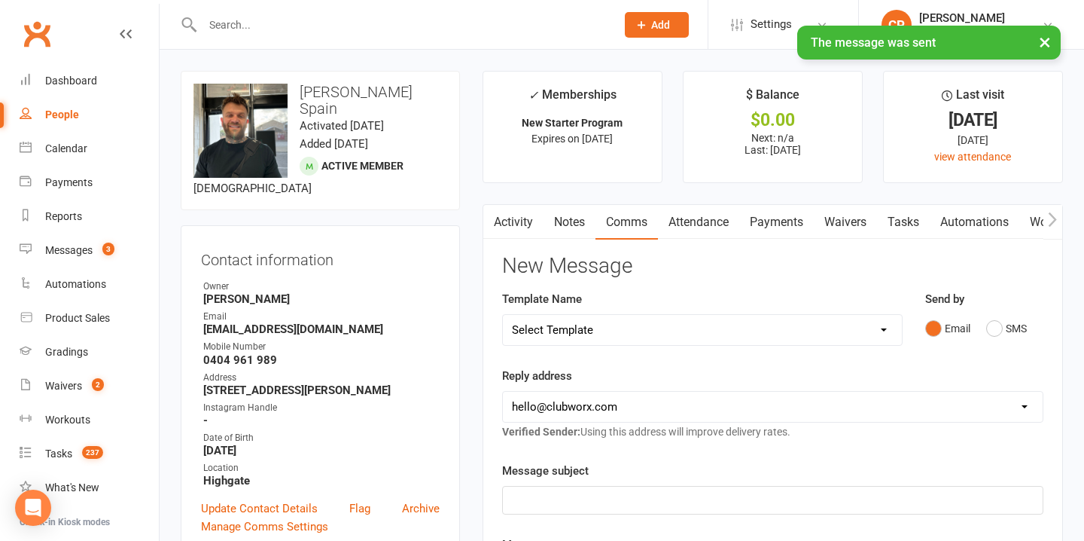
click at [690, 222] on link "Attendance" at bounding box center [698, 222] width 81 height 35
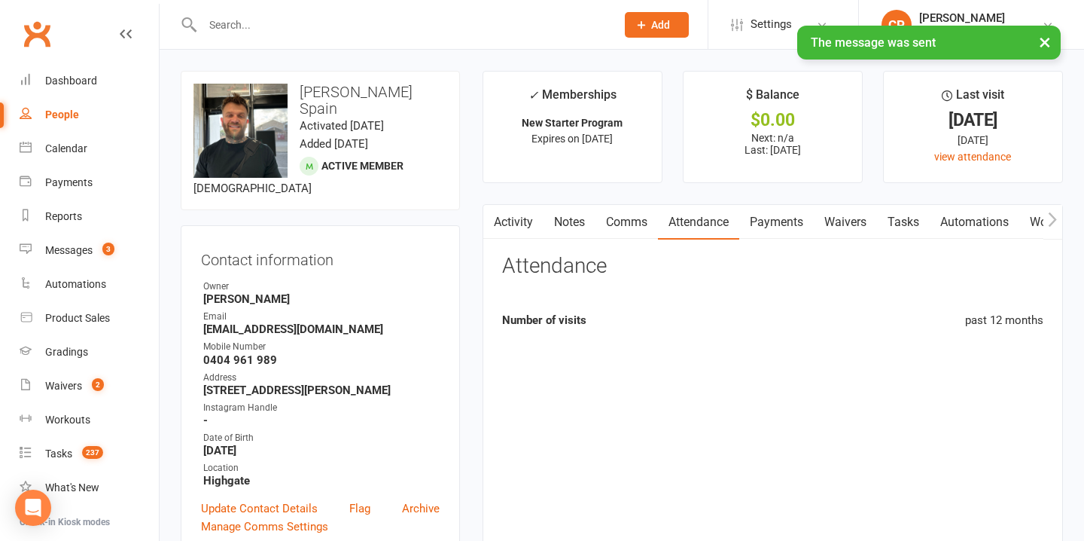
click at [622, 224] on link "Comms" at bounding box center [626, 222] width 62 height 35
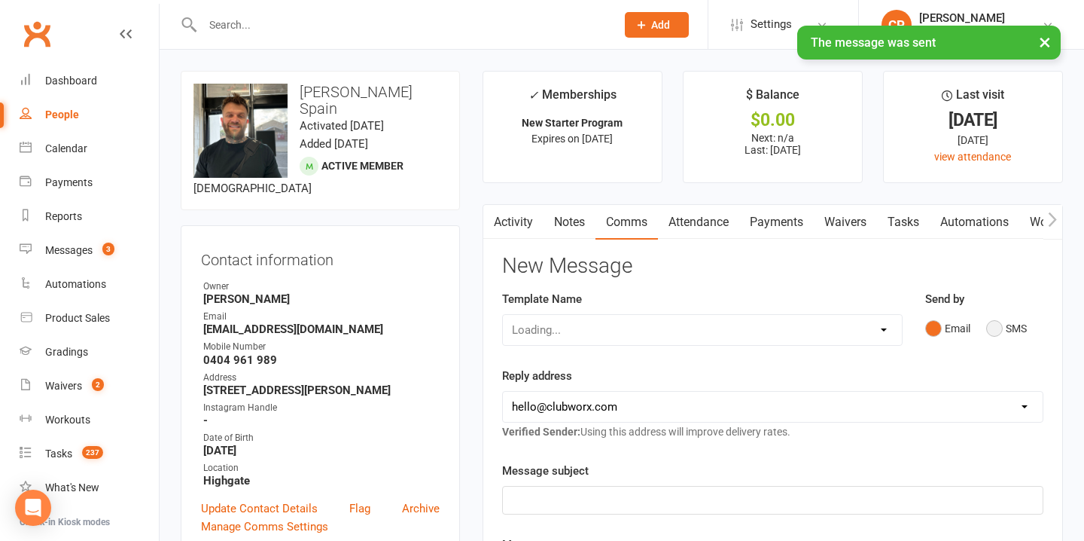
click at [1003, 331] on button "SMS" at bounding box center [1006, 328] width 41 height 29
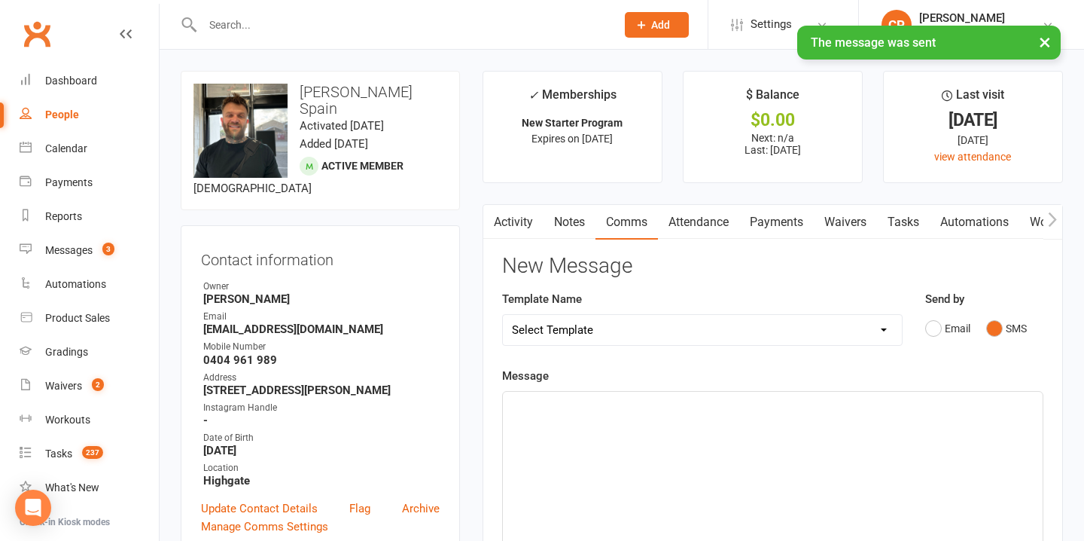
click at [575, 397] on p "﻿" at bounding box center [773, 405] width 522 height 18
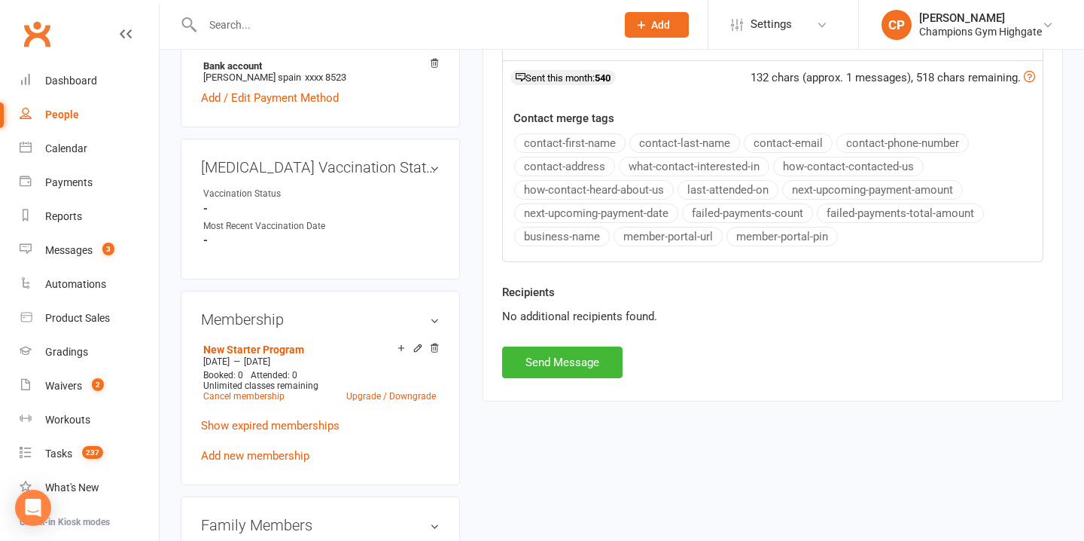
scroll to position [170, 0]
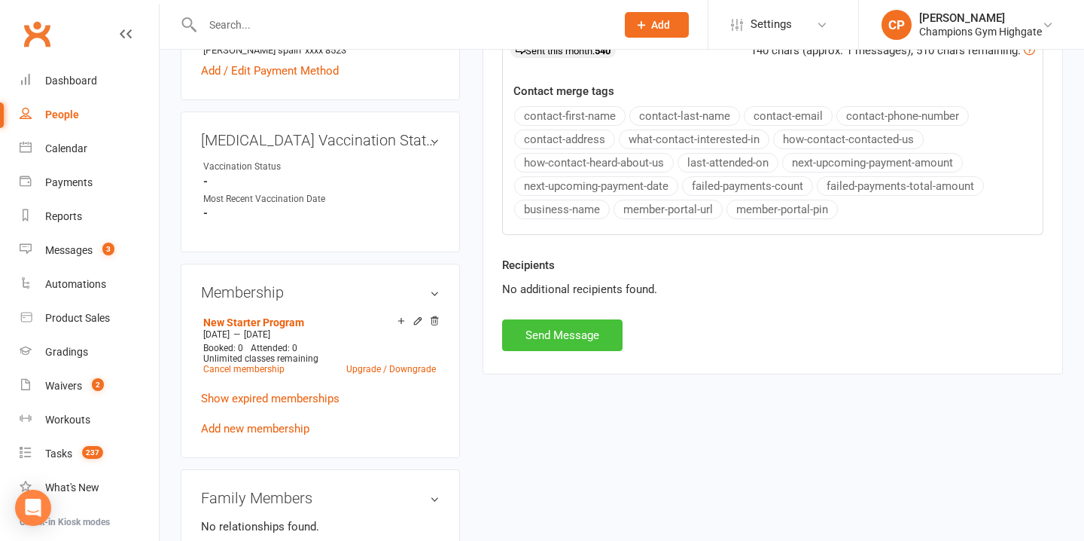
click at [579, 340] on button "Send Message" at bounding box center [562, 335] width 120 height 32
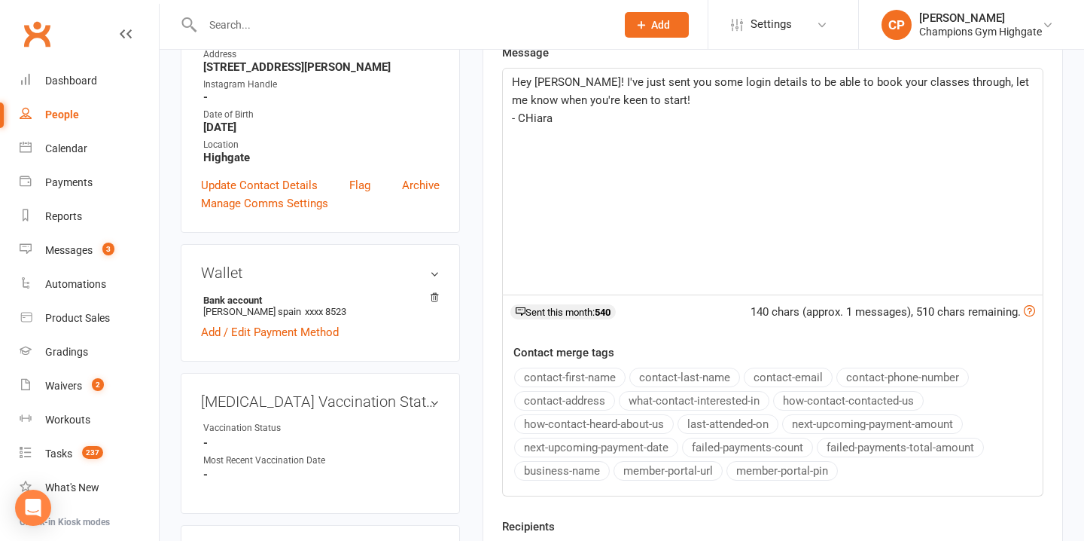
scroll to position [0, 0]
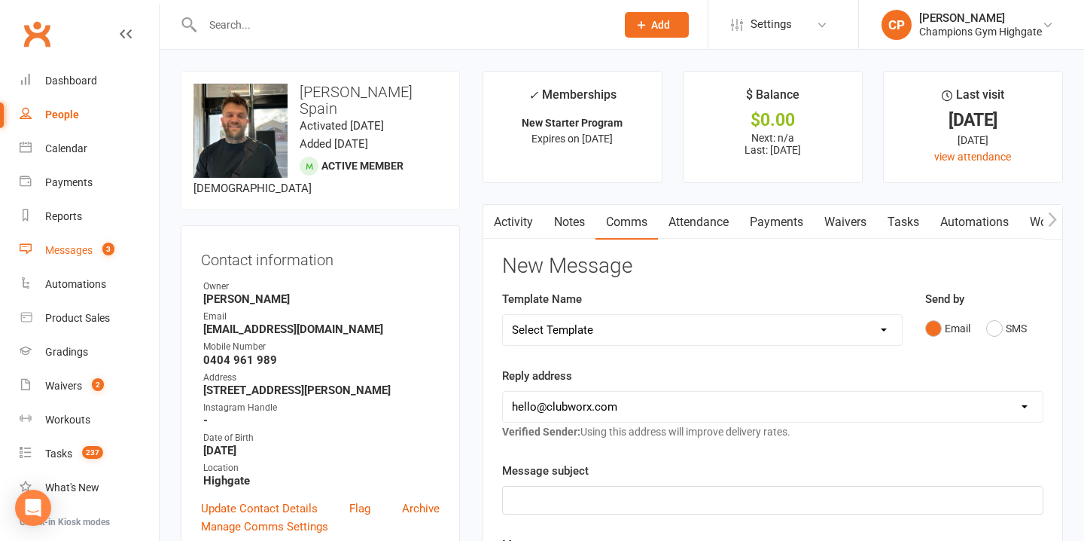
click at [105, 252] on span "3" at bounding box center [108, 248] width 12 height 13
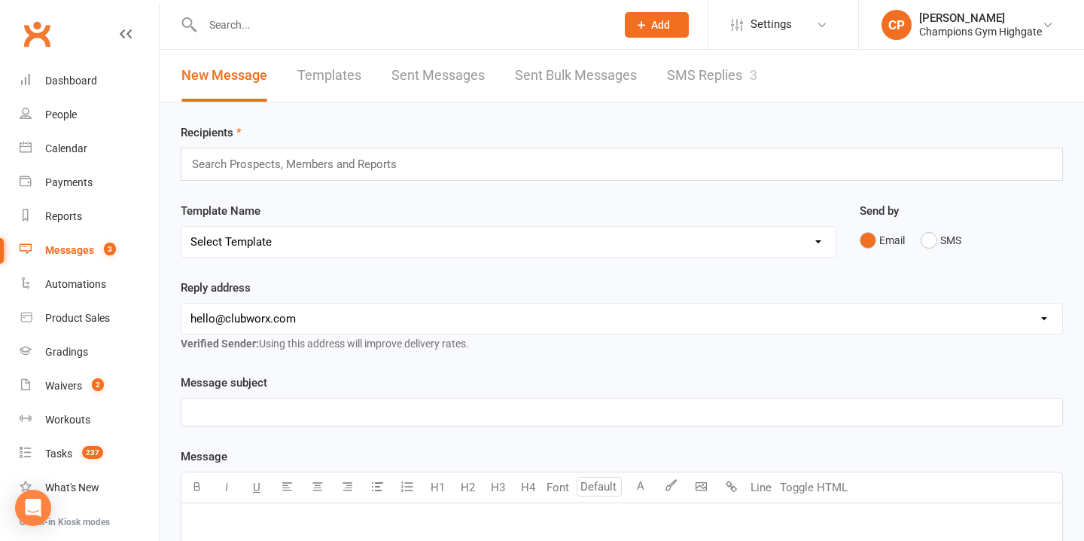
click at [696, 56] on link "SMS Replies 3" at bounding box center [712, 76] width 90 height 52
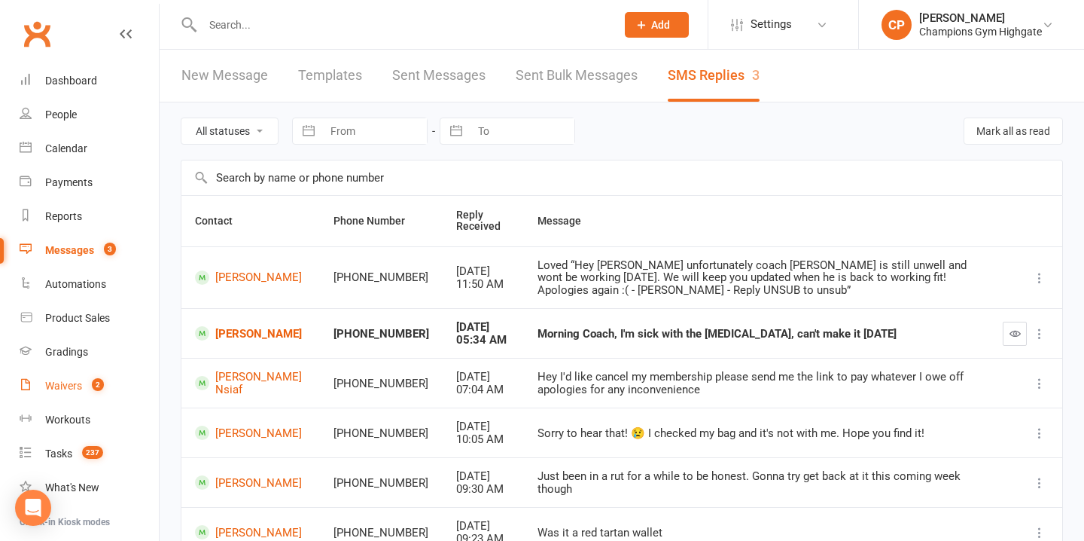
click at [67, 392] on link "Waivers 2" at bounding box center [89, 386] width 139 height 34
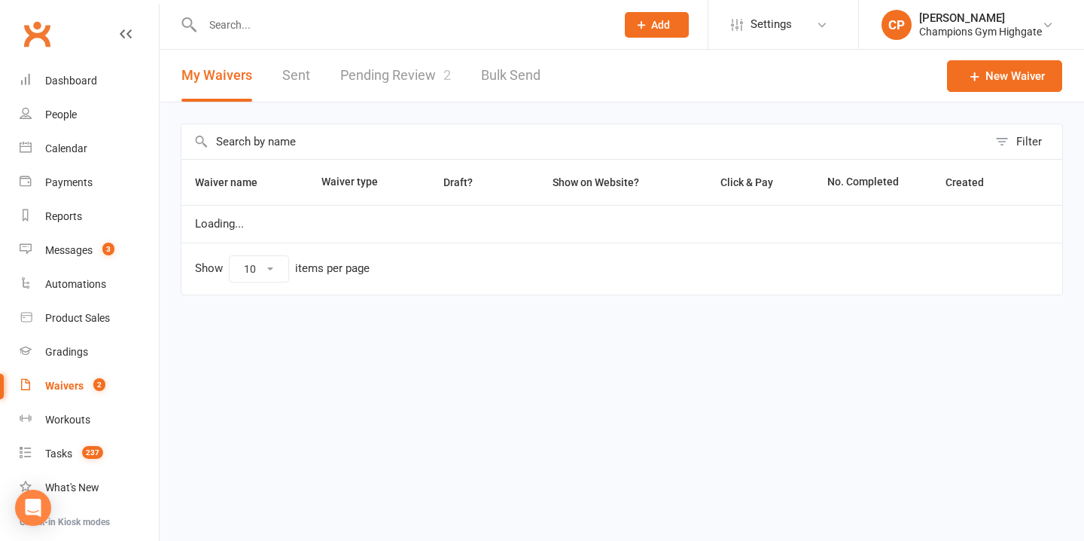
click at [420, 63] on link "Pending Review 2" at bounding box center [395, 76] width 111 height 52
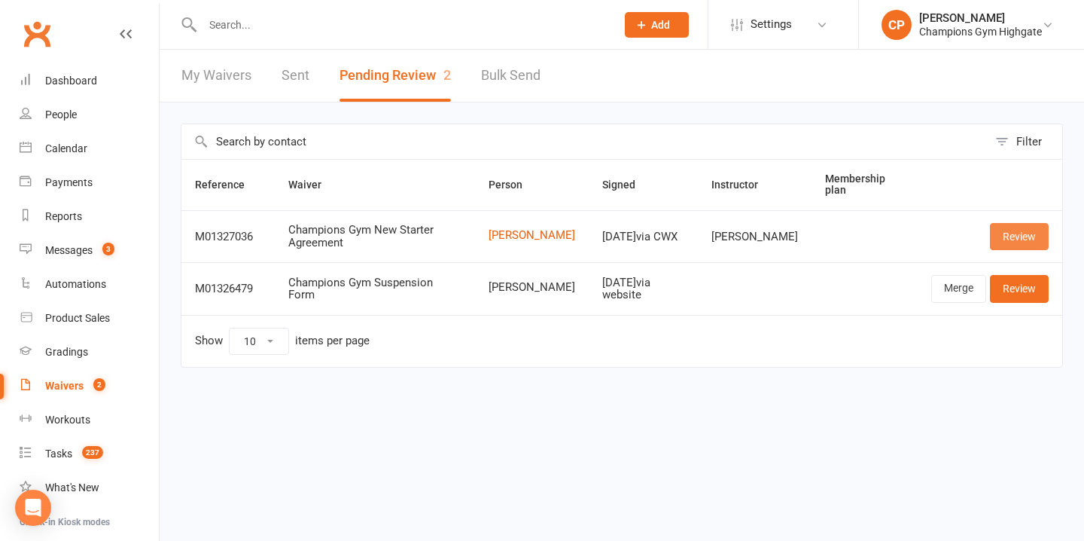
click at [1006, 233] on link "Review" at bounding box center [1019, 236] width 59 height 27
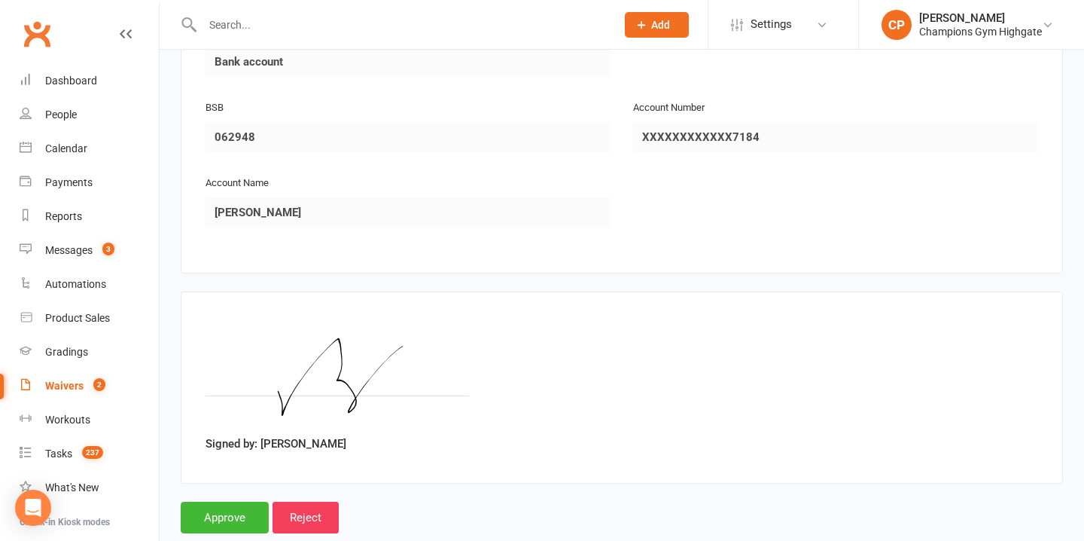
scroll to position [1719, 0]
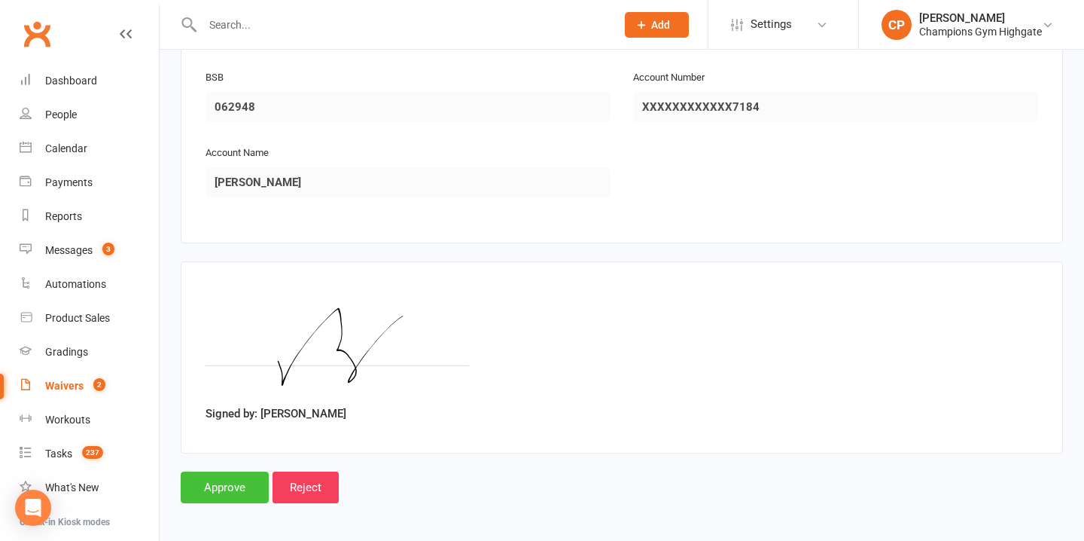
click at [227, 476] on input "Approve" at bounding box center [225, 487] width 88 height 32
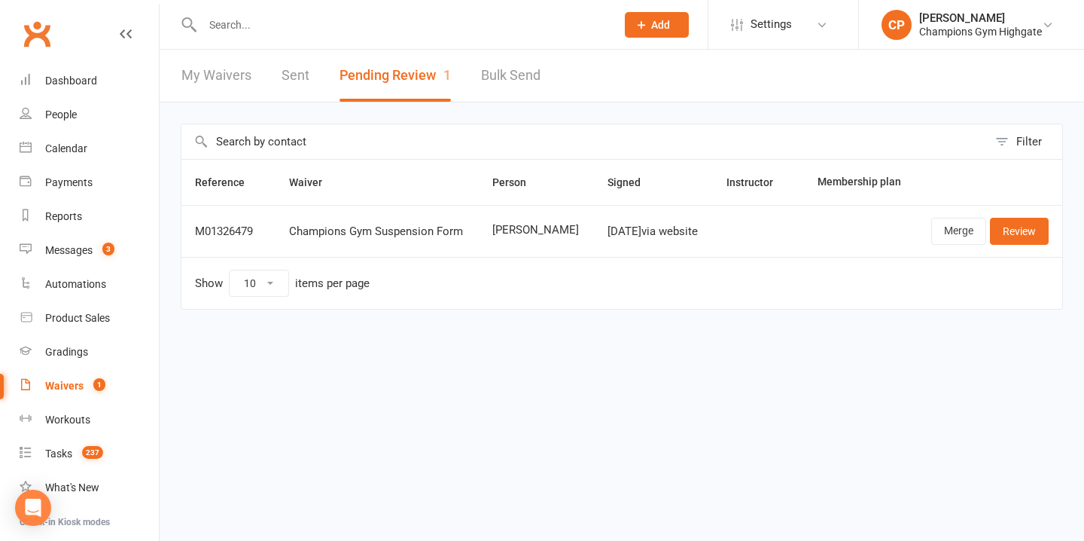
click at [366, 28] on input "text" at bounding box center [401, 24] width 407 height 21
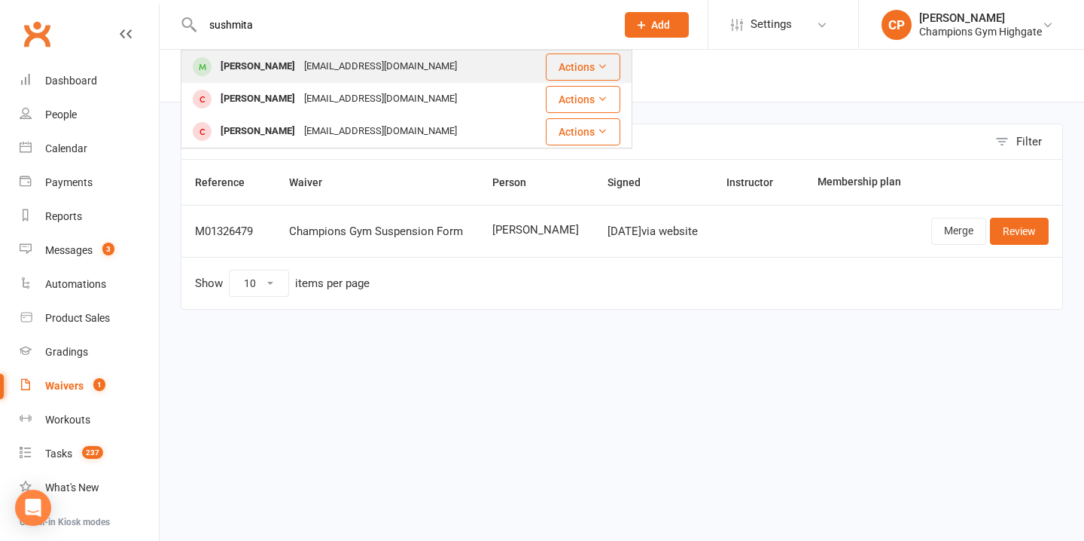
type input "sushmita"
click at [403, 69] on div "sushmitach16@gmail.com" at bounding box center [381, 67] width 162 height 22
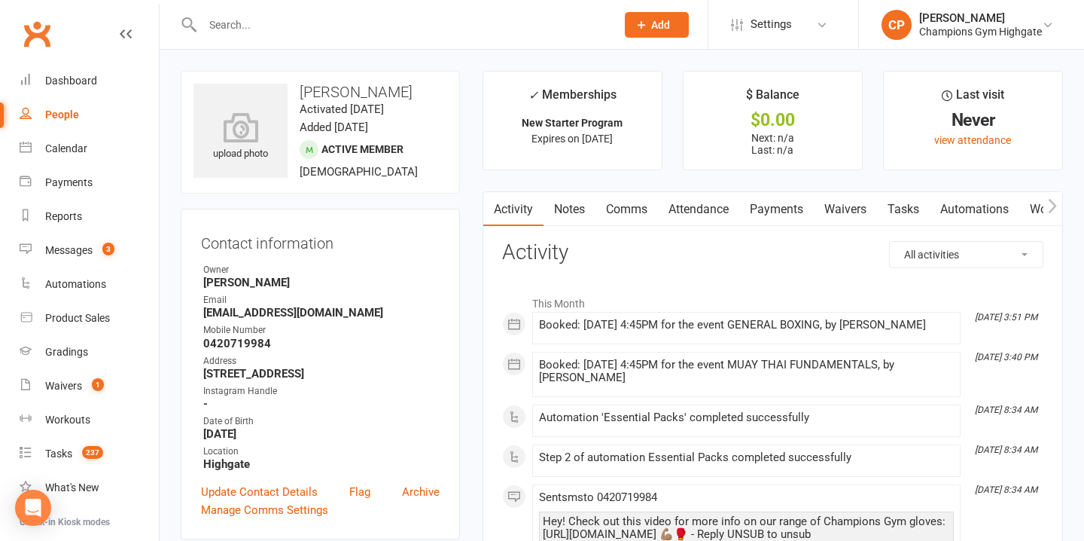
click at [711, 201] on link "Attendance" at bounding box center [698, 209] width 81 height 35
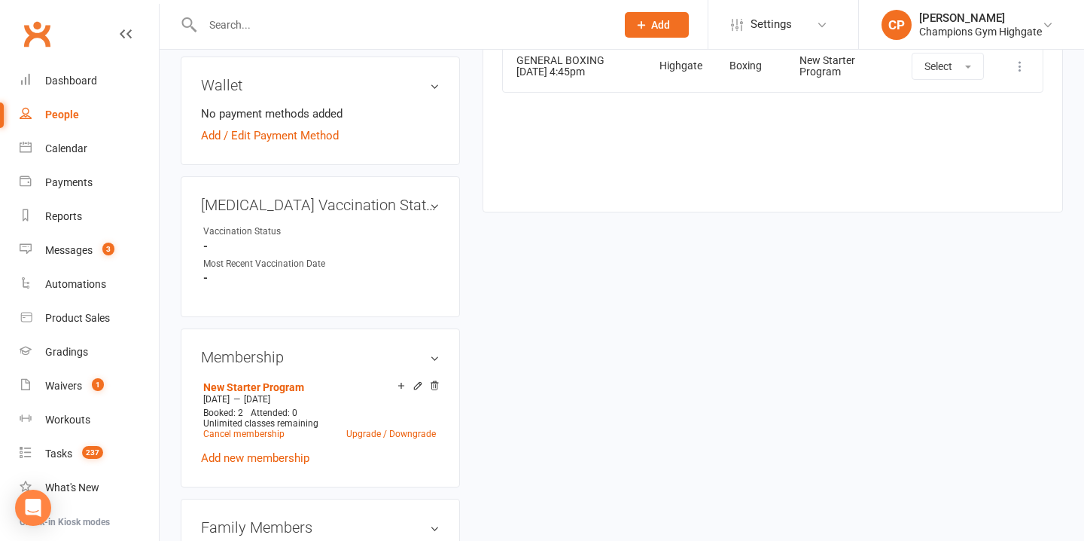
scroll to position [495, 0]
click at [434, 379] on icon at bounding box center [434, 384] width 11 height 11
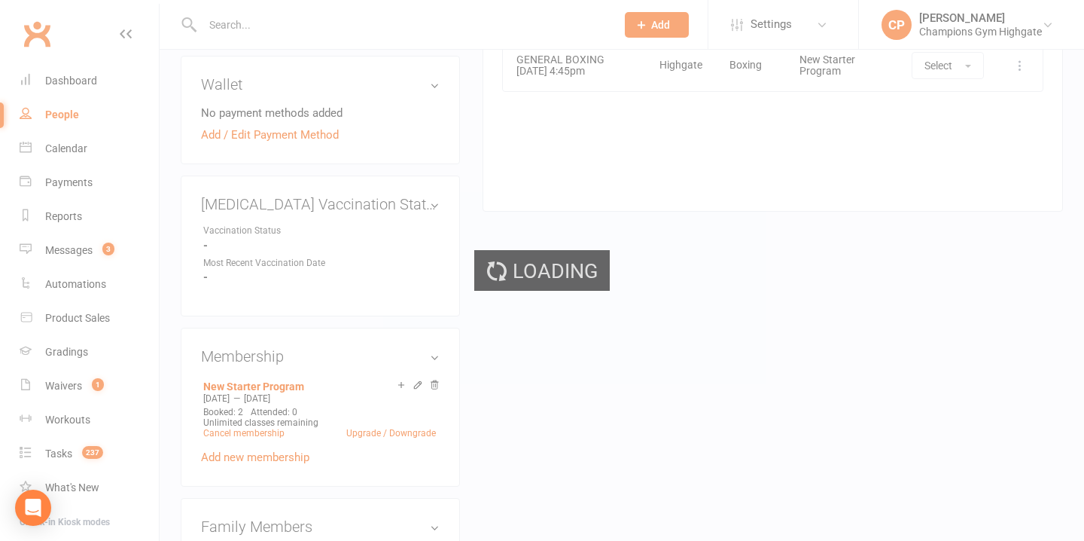
scroll to position [492, 0]
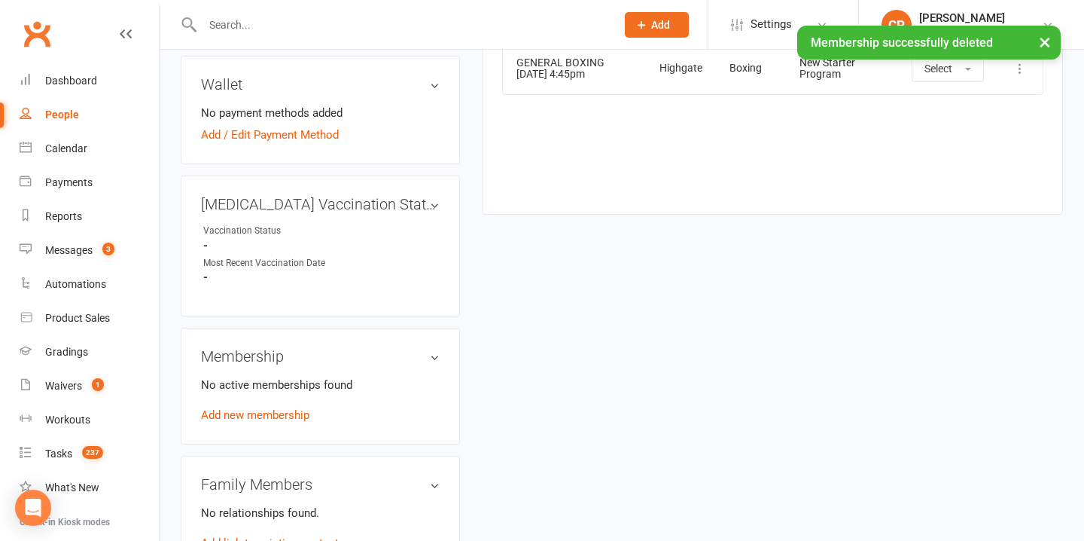
click at [266, 404] on div "No active memberships found Add new membership" at bounding box center [320, 400] width 239 height 48
click at [257, 413] on link "Add new membership" at bounding box center [255, 415] width 108 height 14
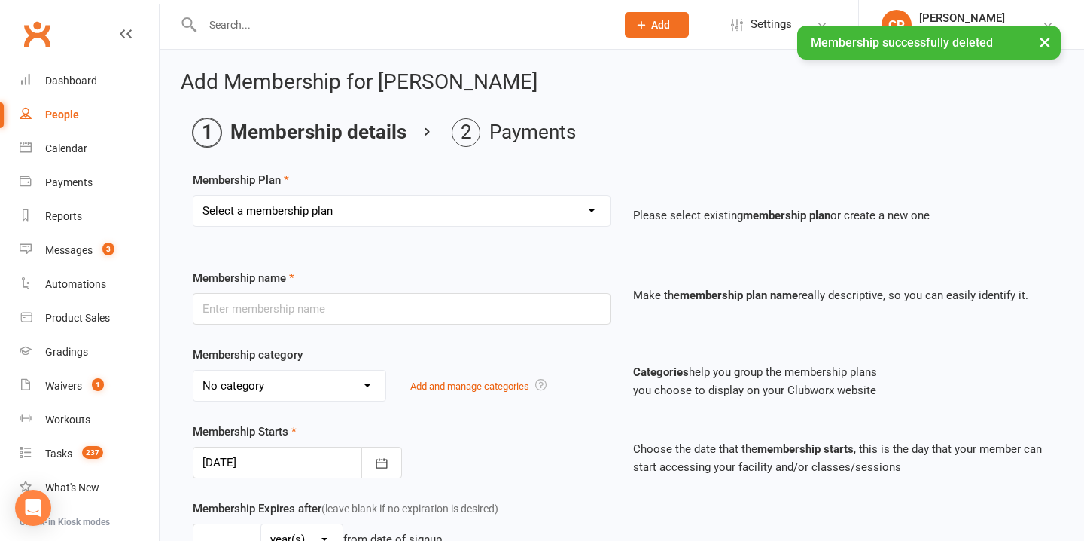
click at [311, 207] on select "Select a membership plan Create new Membership Plan New Starter Program FIFO Ne…" at bounding box center [401, 211] width 416 height 30
select select "1"
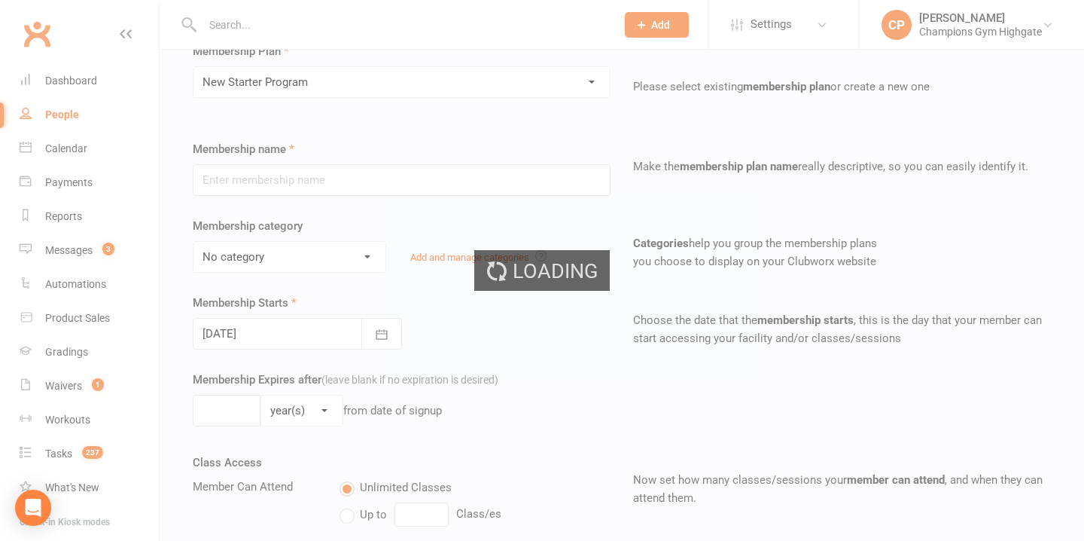
type input "New Starter Program"
select select "4"
type input "29"
select select "0"
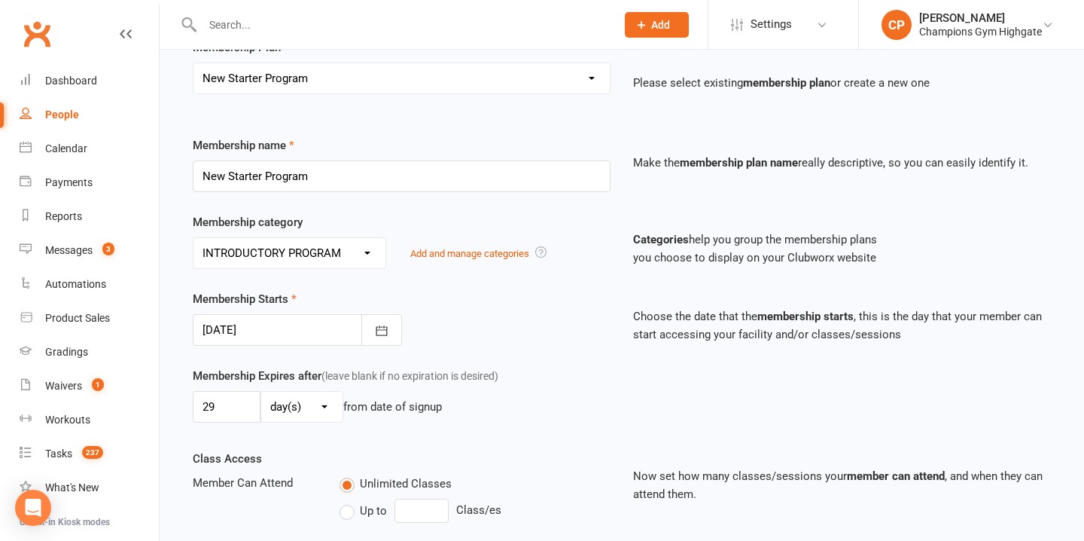
click at [275, 337] on div at bounding box center [297, 330] width 209 height 32
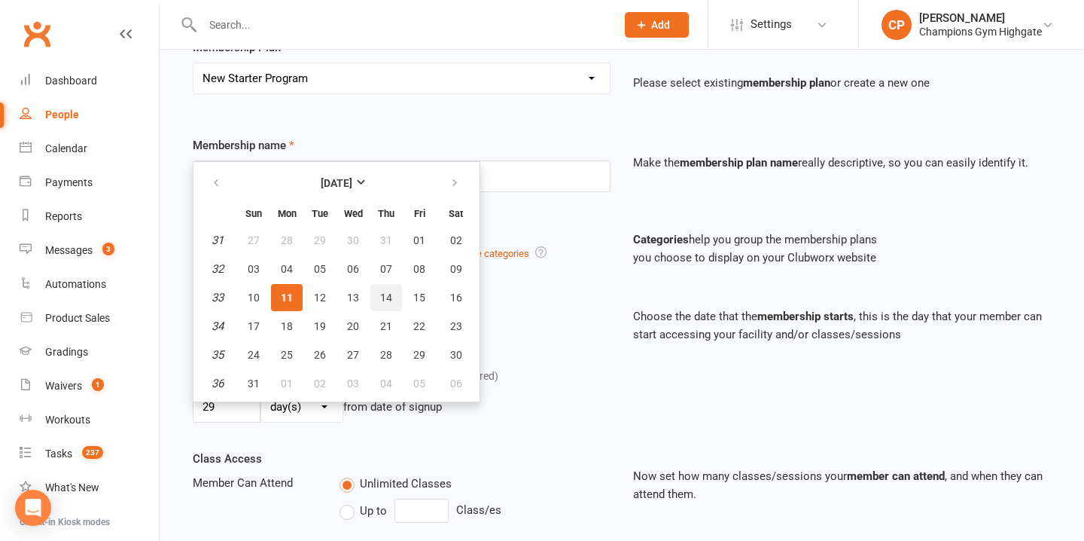
click at [381, 300] on span "14" at bounding box center [386, 297] width 12 height 12
type input "14 Aug 2025"
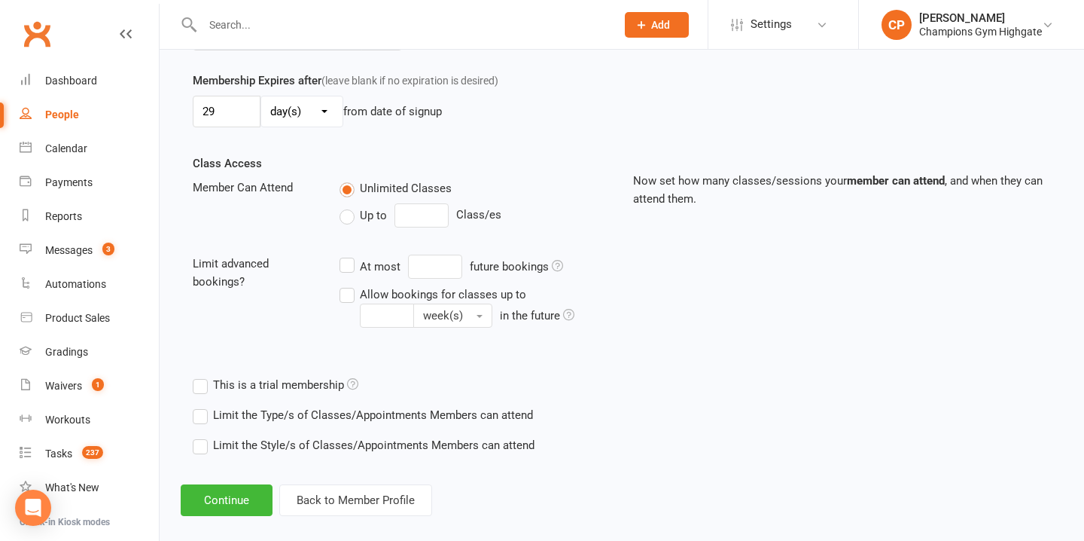
scroll to position [446, 0]
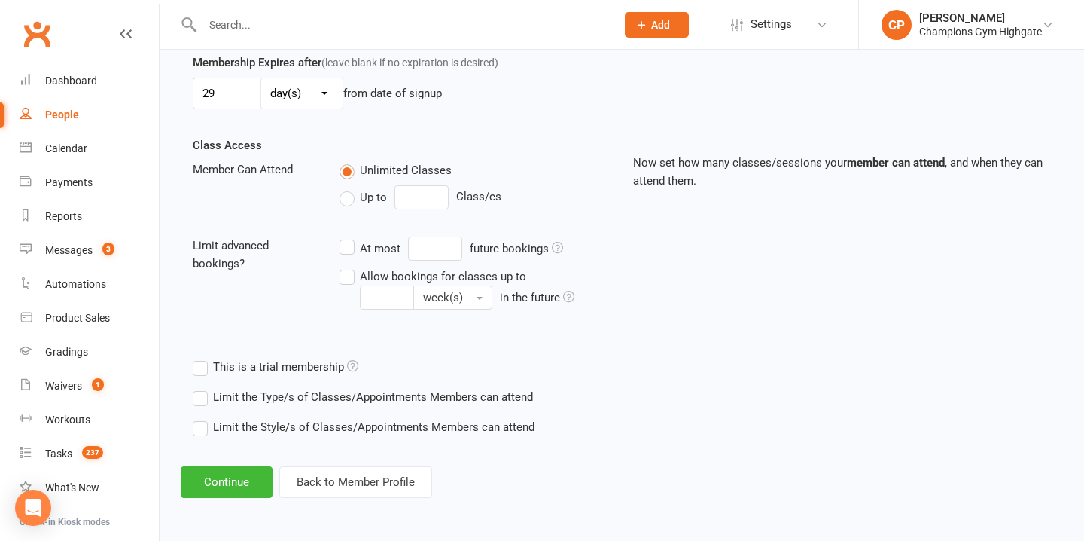
click at [199, 401] on label "Limit the Type/s of Classes/Appointments Members can attend" at bounding box center [363, 397] width 340 height 18
click at [199, 388] on input "Limit the Type/s of Classes/Appointments Members can attend" at bounding box center [198, 388] width 10 height 0
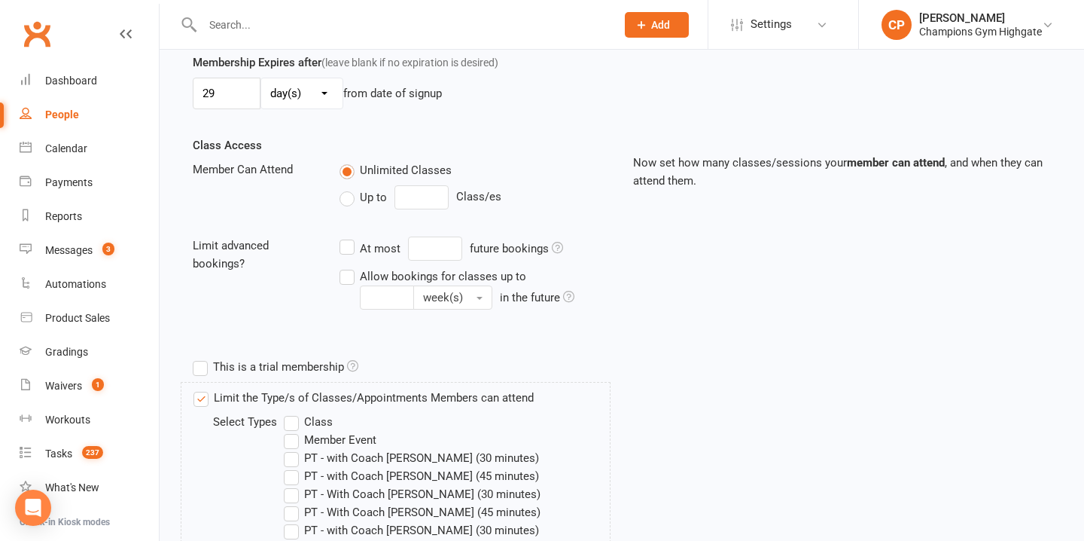
scroll to position [652, 0]
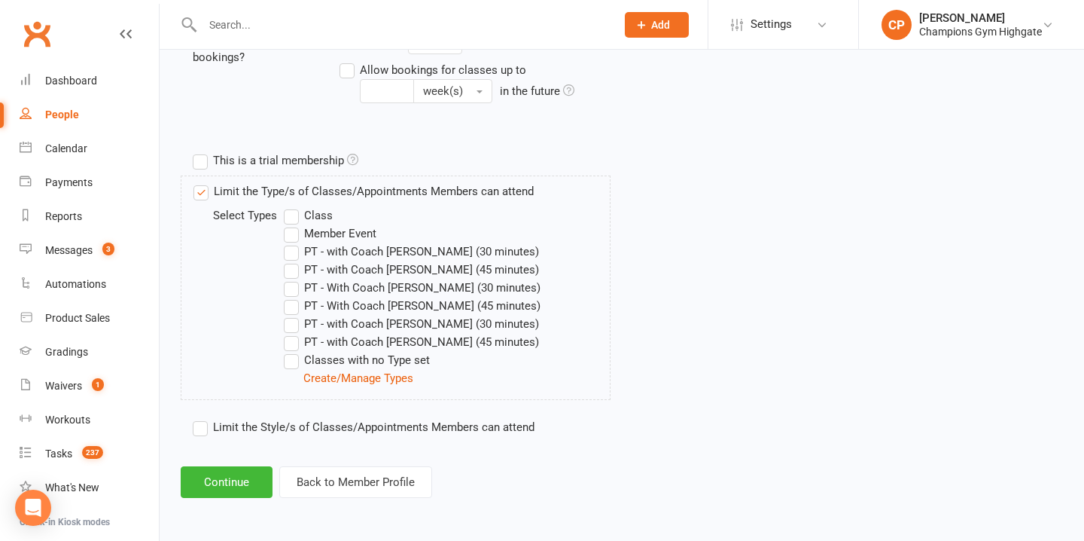
click at [297, 219] on label "Class" at bounding box center [308, 215] width 49 height 18
click at [294, 206] on input "Class" at bounding box center [289, 206] width 10 height 0
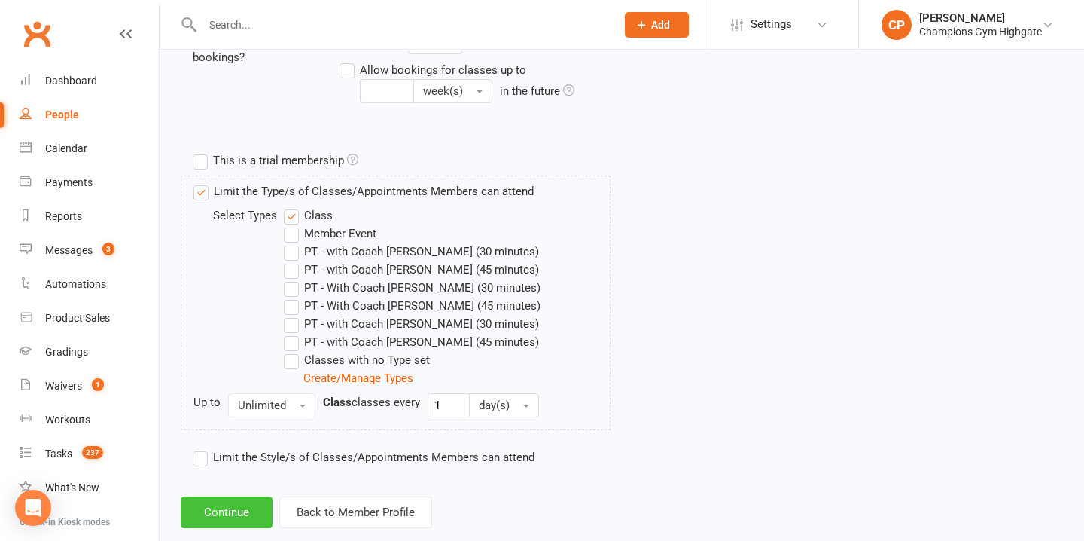
click at [242, 516] on button "Continue" at bounding box center [227, 512] width 92 height 32
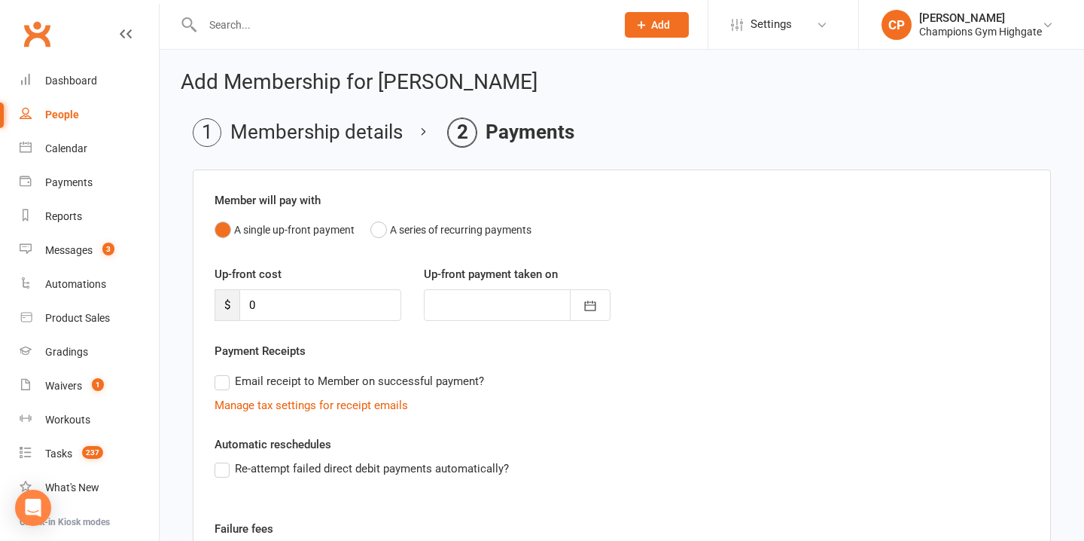
scroll to position [219, 0]
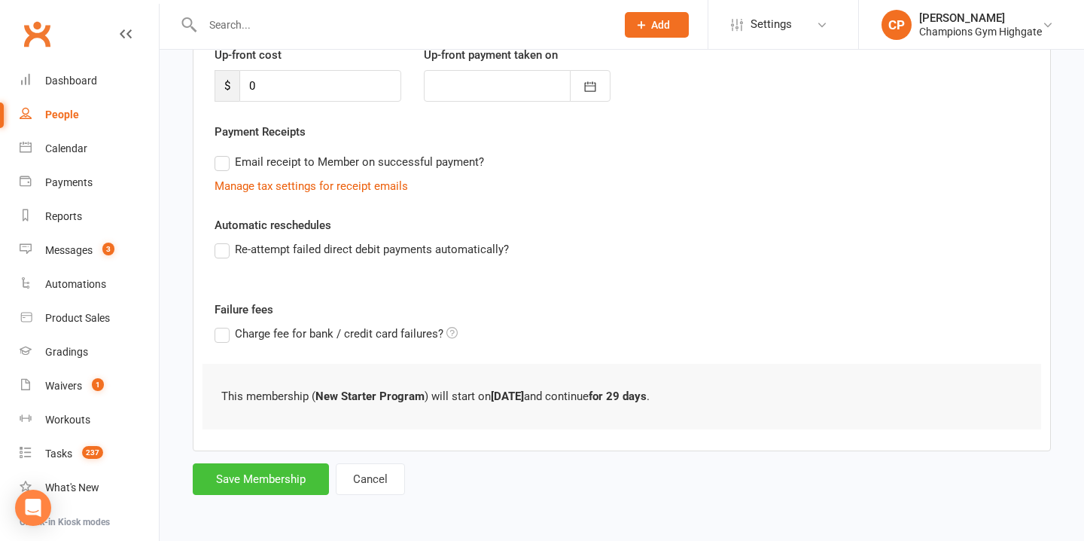
click at [285, 476] on button "Save Membership" at bounding box center [261, 479] width 136 height 32
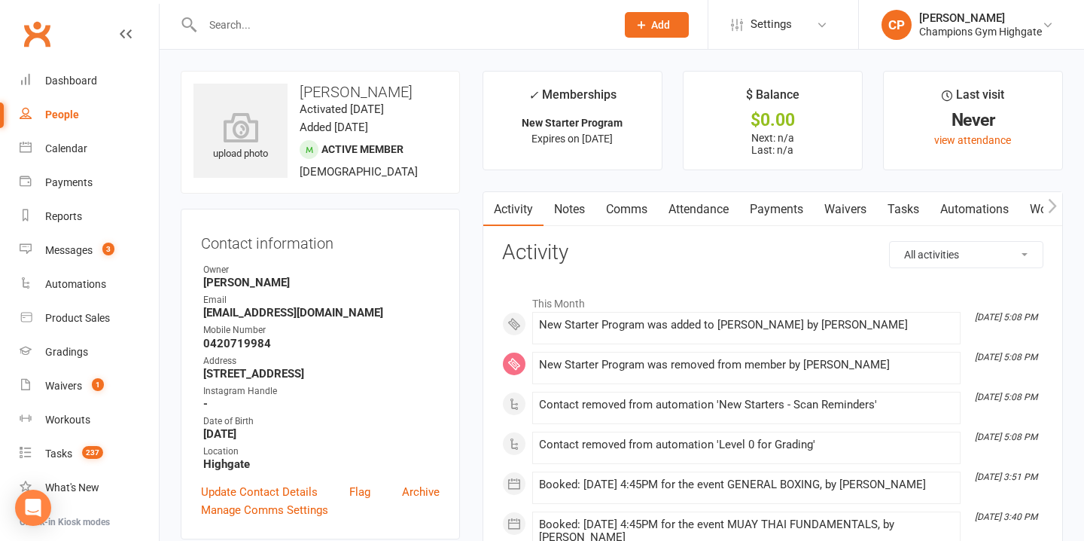
click at [519, 35] on input "text" at bounding box center [401, 24] width 407 height 21
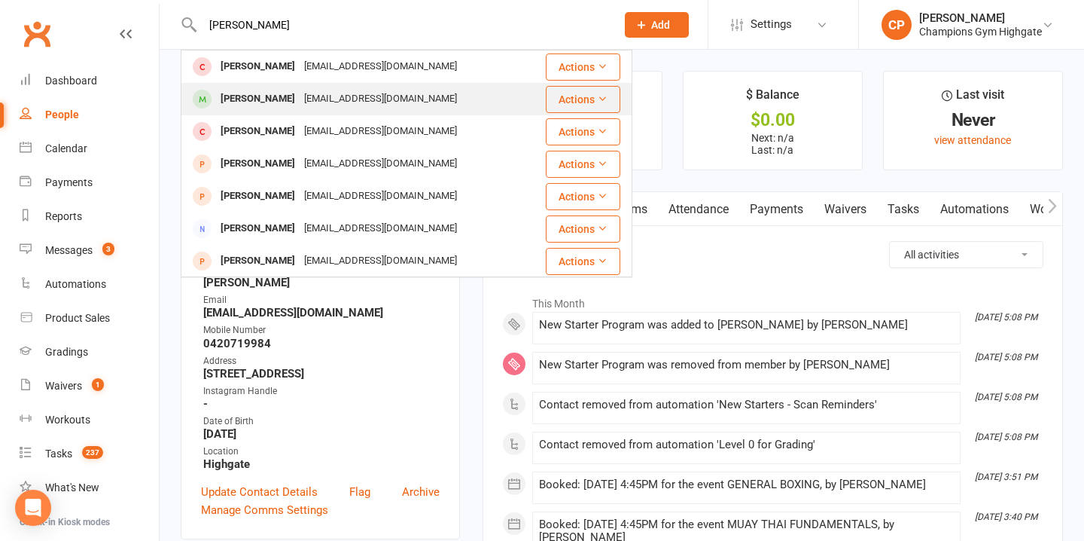
type input "isaac"
click at [417, 95] on div "Isaac James isaacjames2738@gmail.com" at bounding box center [354, 99] width 344 height 31
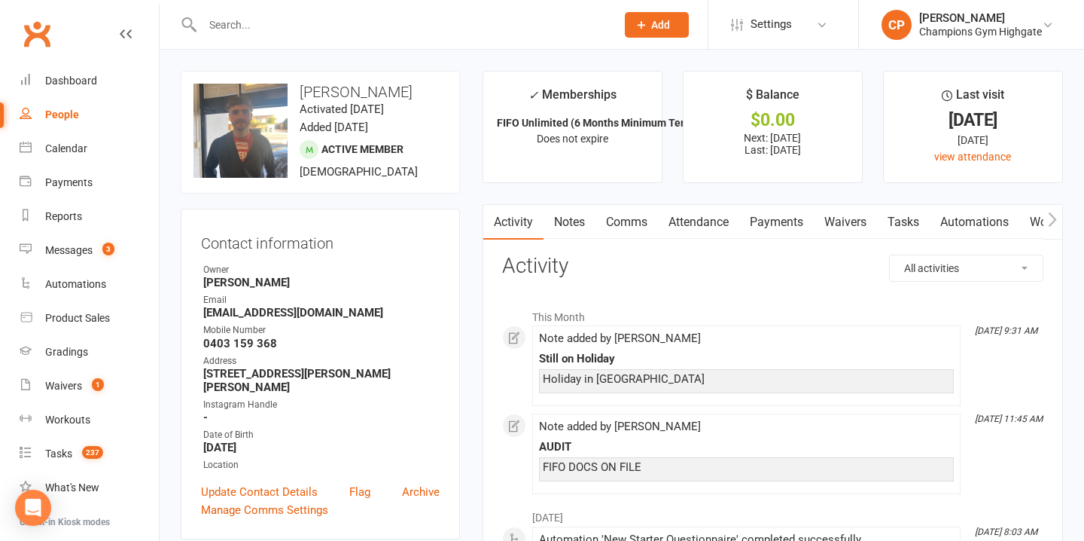
click at [708, 224] on link "Attendance" at bounding box center [698, 222] width 81 height 35
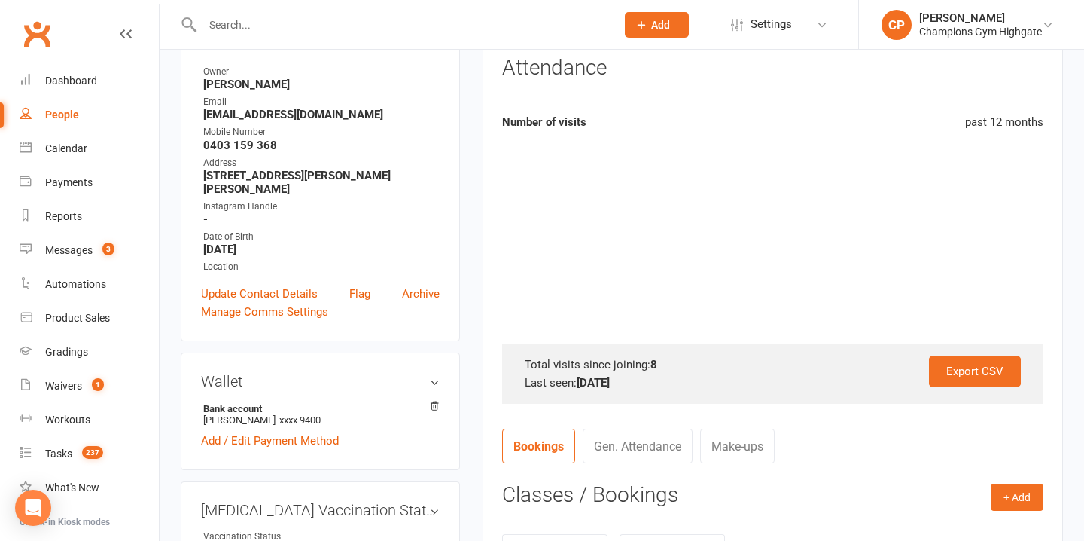
scroll to position [208, 0]
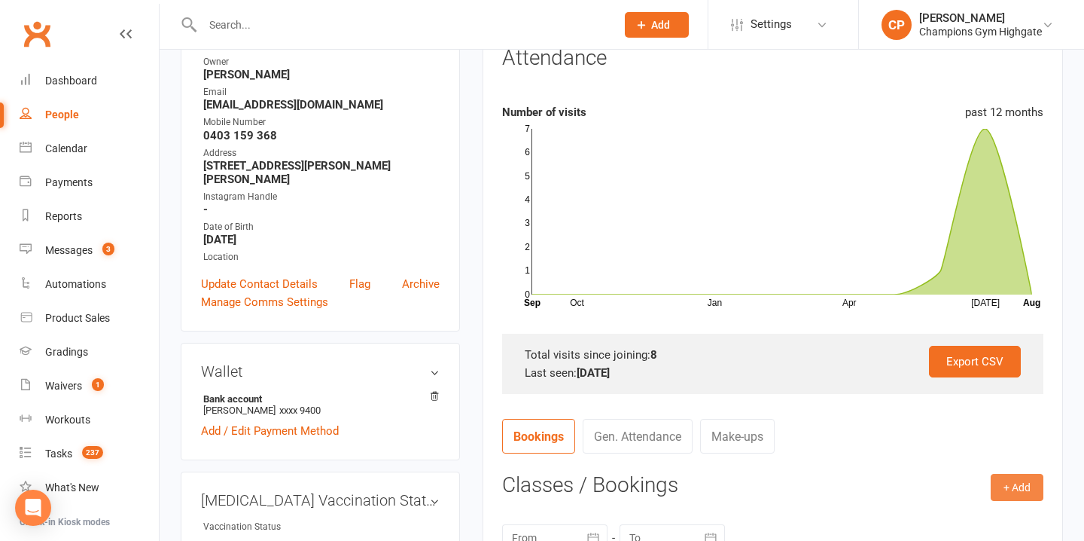
click at [1019, 479] on button "+ Add" at bounding box center [1017, 487] width 53 height 27
click at [929, 511] on link "Book Event" at bounding box center [968, 521] width 149 height 30
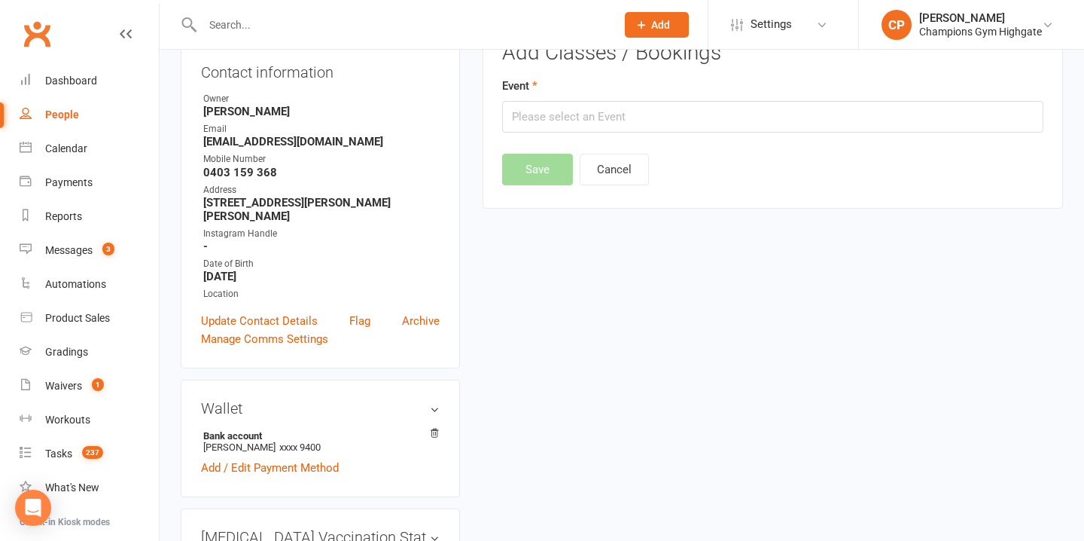
scroll to position [129, 0]
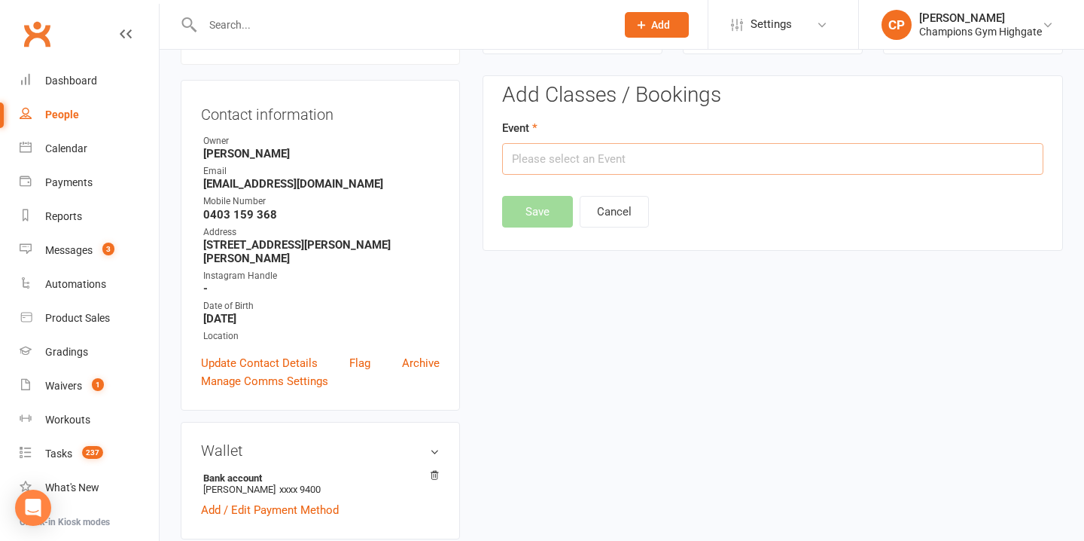
click at [686, 160] on input "text" at bounding box center [772, 159] width 541 height 32
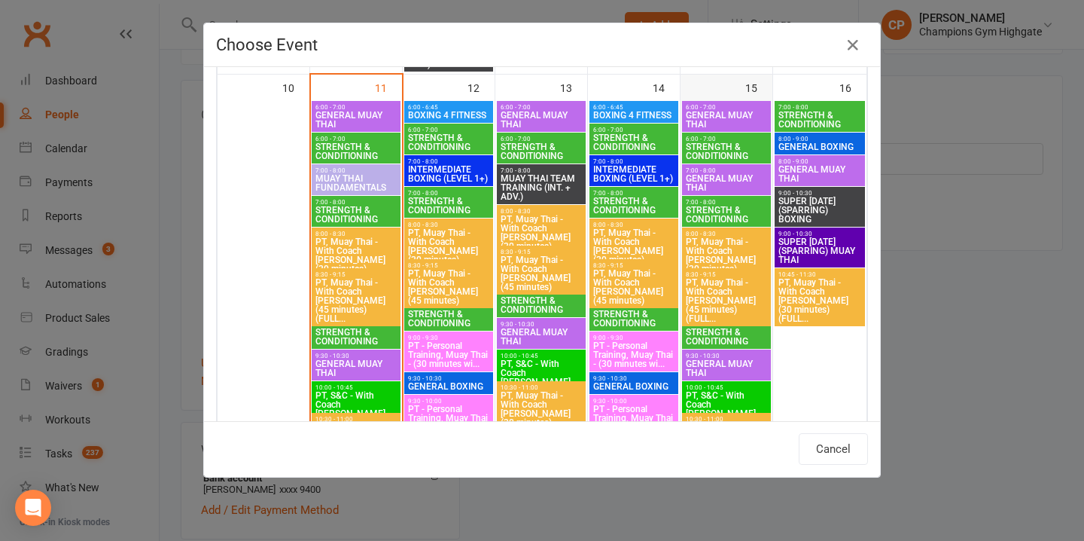
scroll to position [1826, 0]
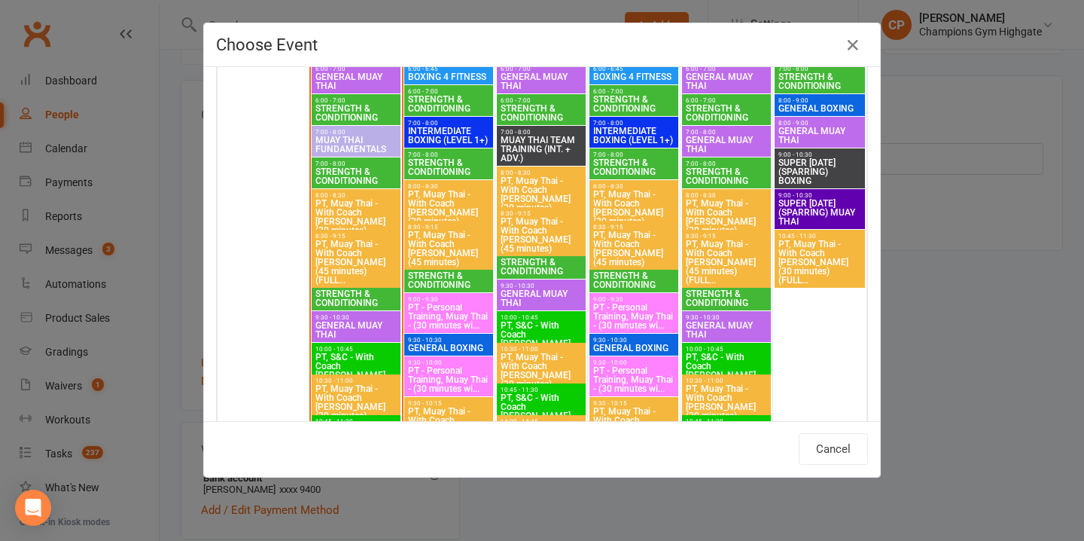
click at [516, 294] on span "GENERAL MUAY THAI" at bounding box center [541, 298] width 83 height 18
type input "GENERAL MUAY THAI - Aug 13, 2025 9:30:00 AM"
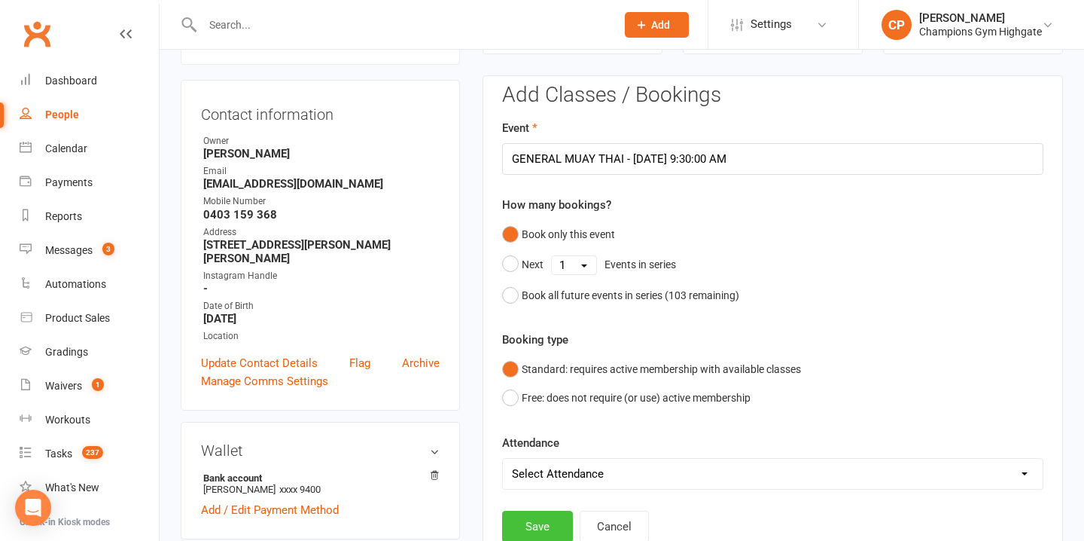
click at [534, 516] on button "Save" at bounding box center [537, 526] width 71 height 32
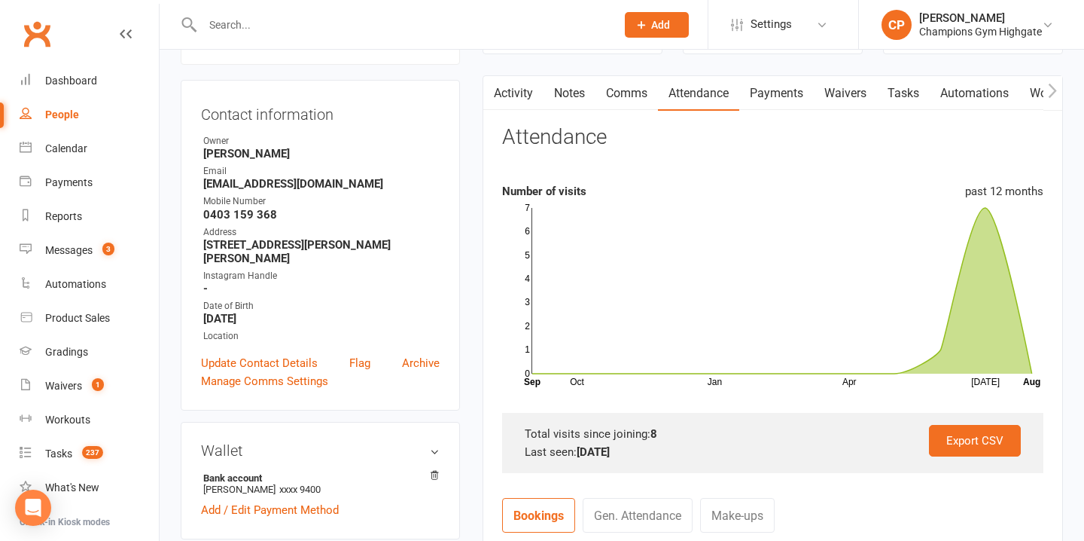
scroll to position [0, 0]
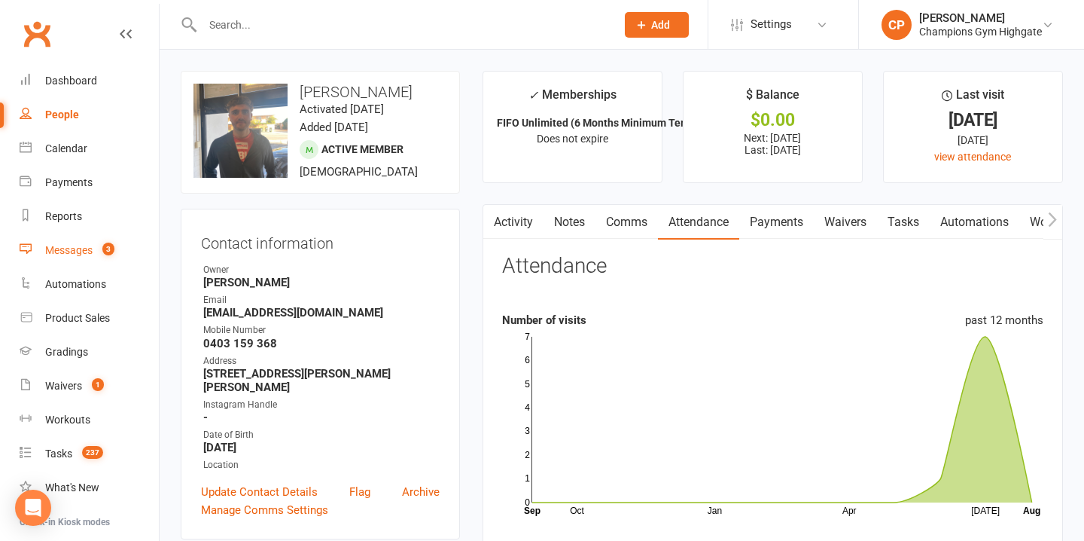
click at [83, 251] on div "Messages" at bounding box center [68, 250] width 47 height 12
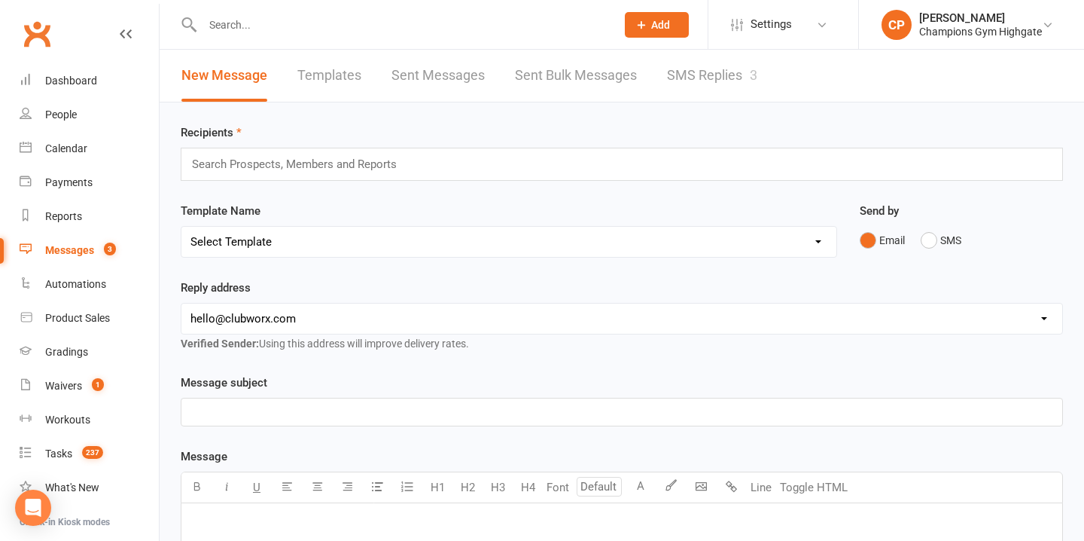
click at [694, 69] on link "SMS Replies 3" at bounding box center [712, 76] width 90 height 52
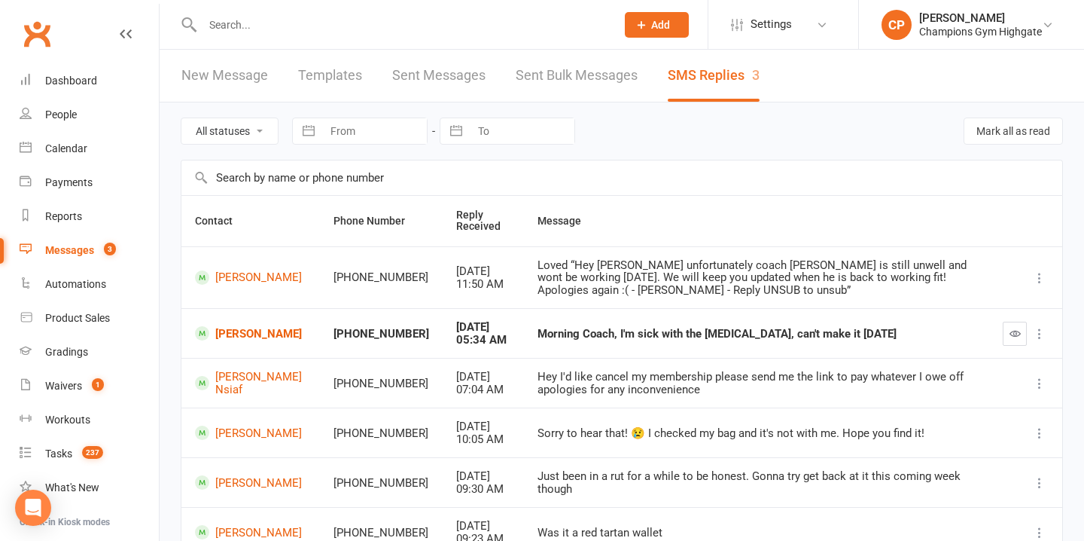
click at [379, 11] on div at bounding box center [393, 24] width 425 height 49
click at [369, 31] on input "text" at bounding box center [401, 24] width 407 height 21
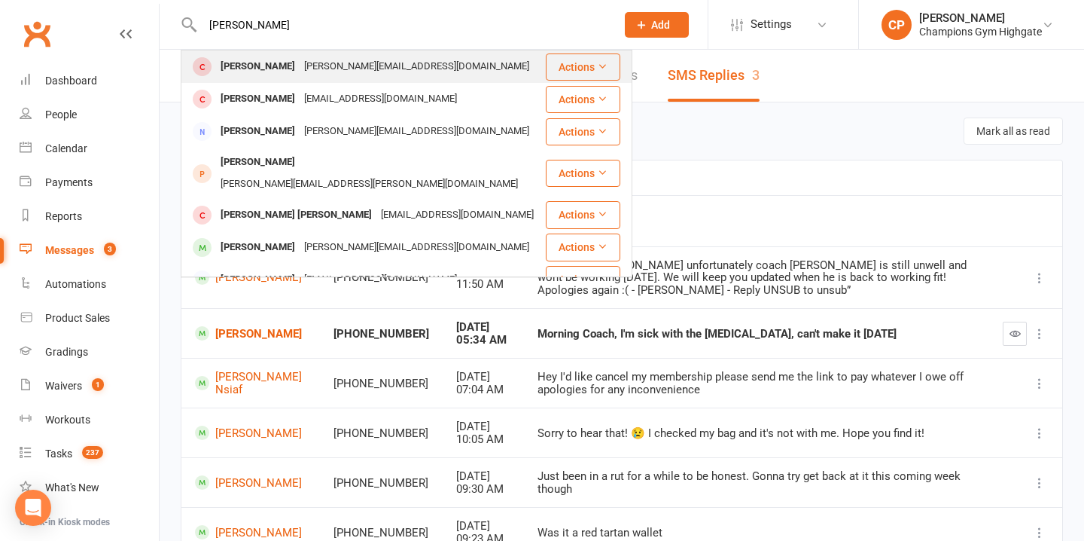
type input "silvia"
click at [375, 69] on div "Silvia Virdis silvia_vrds@yahoo.it" at bounding box center [363, 66] width 362 height 31
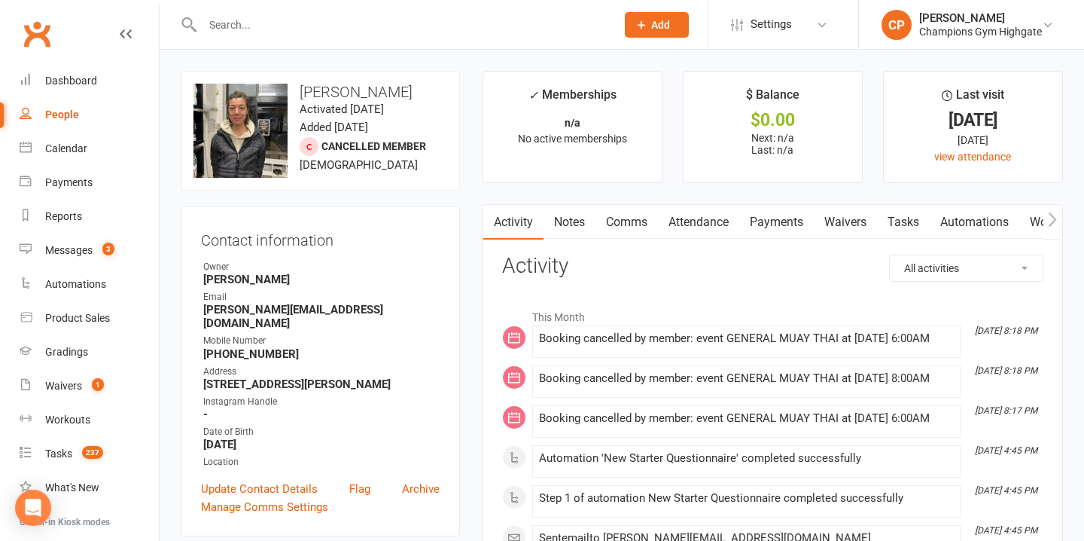
click at [380, 34] on input "text" at bounding box center [401, 24] width 407 height 21
type input "l"
click at [363, 20] on input "text" at bounding box center [401, 24] width 407 height 21
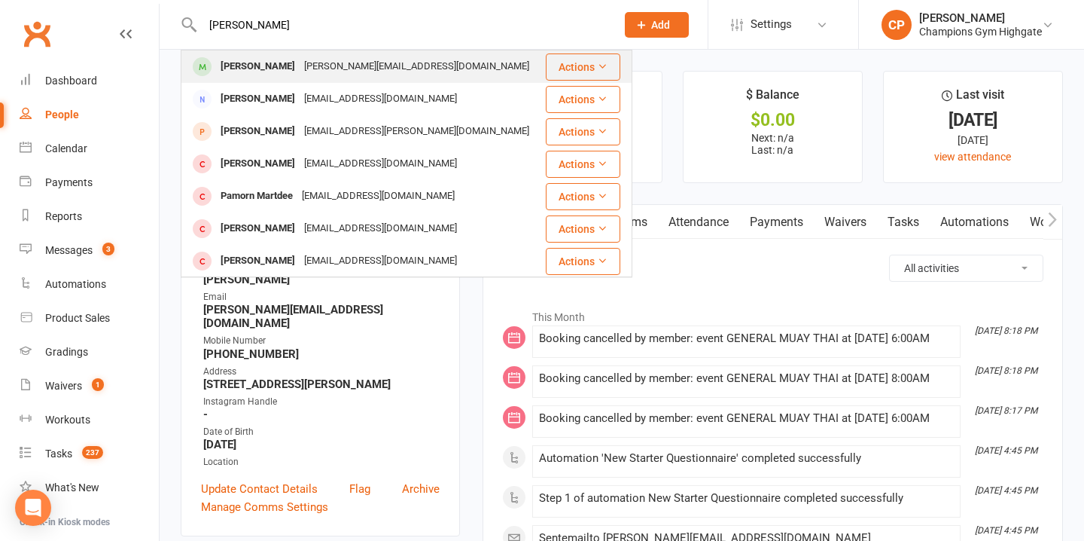
type input "pamela"
click at [379, 65] on div "pamela_kariny@hotmail.com" at bounding box center [417, 67] width 234 height 22
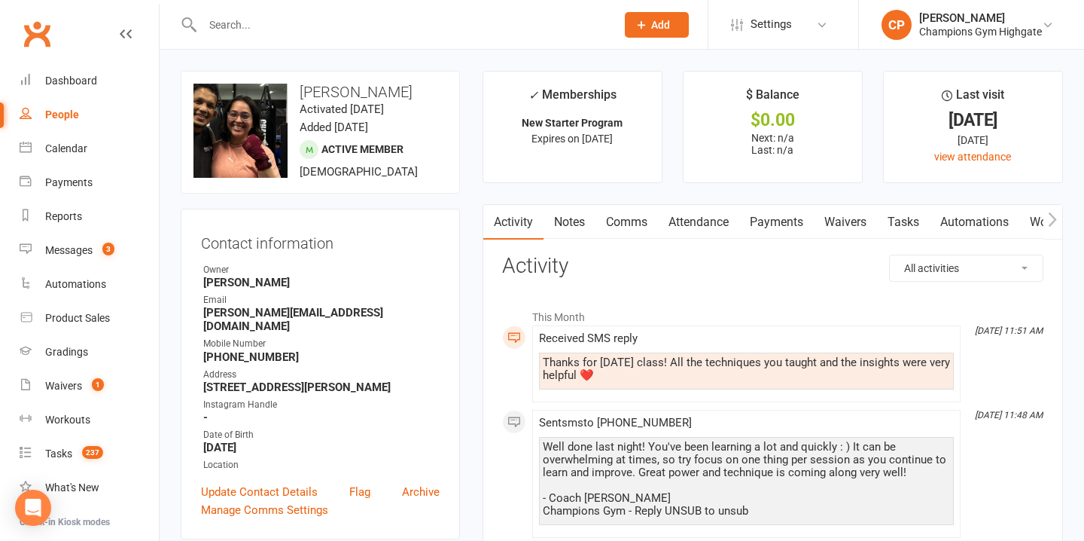
click at [575, 226] on link "Notes" at bounding box center [570, 222] width 52 height 35
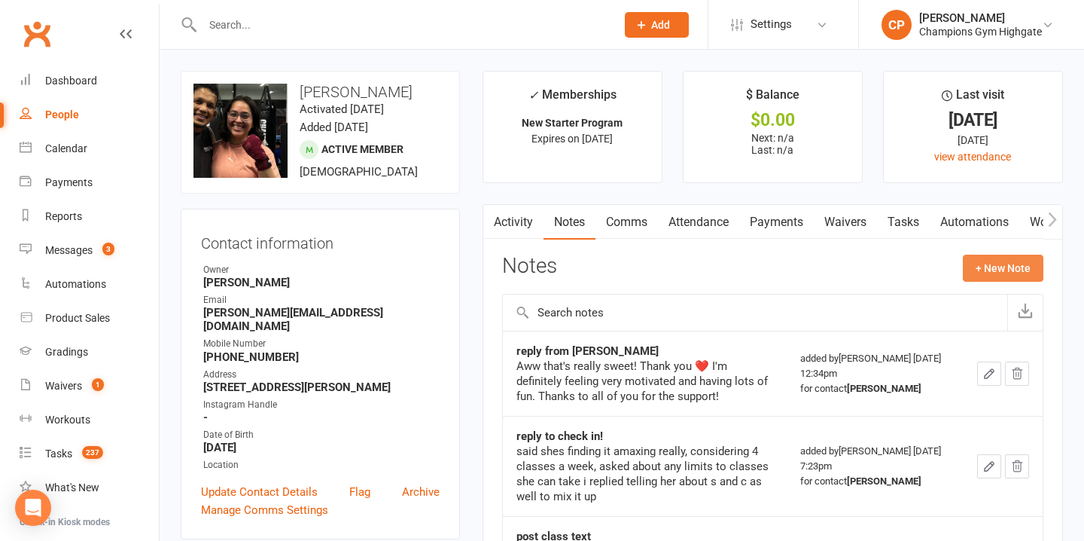
click at [1007, 274] on button "+ New Note" at bounding box center [1003, 267] width 81 height 27
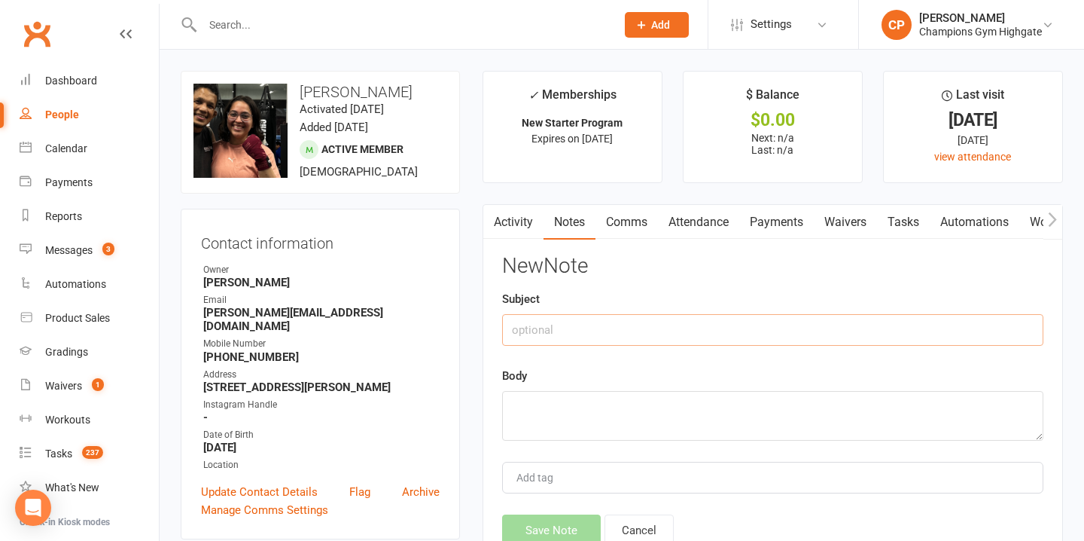
click at [577, 328] on input "text" at bounding box center [772, 330] width 541 height 32
type input "DAY 14 CHECK IN"
click at [557, 419] on textarea at bounding box center [772, 416] width 541 height 50
type textarea "h"
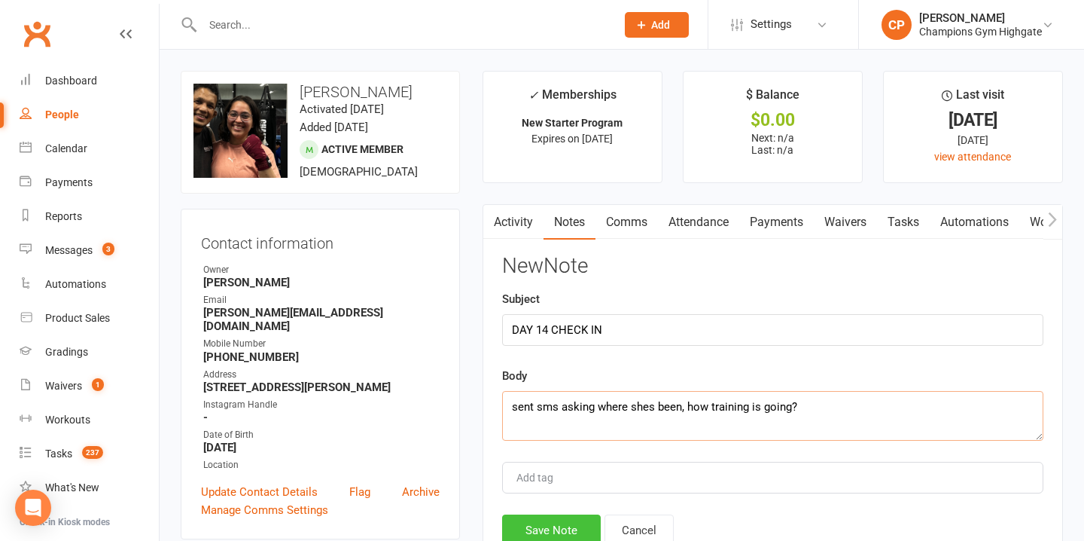
type textarea "sent sms asking where shes been, how training is going?"
click at [536, 523] on button "Save Note" at bounding box center [551, 530] width 99 height 32
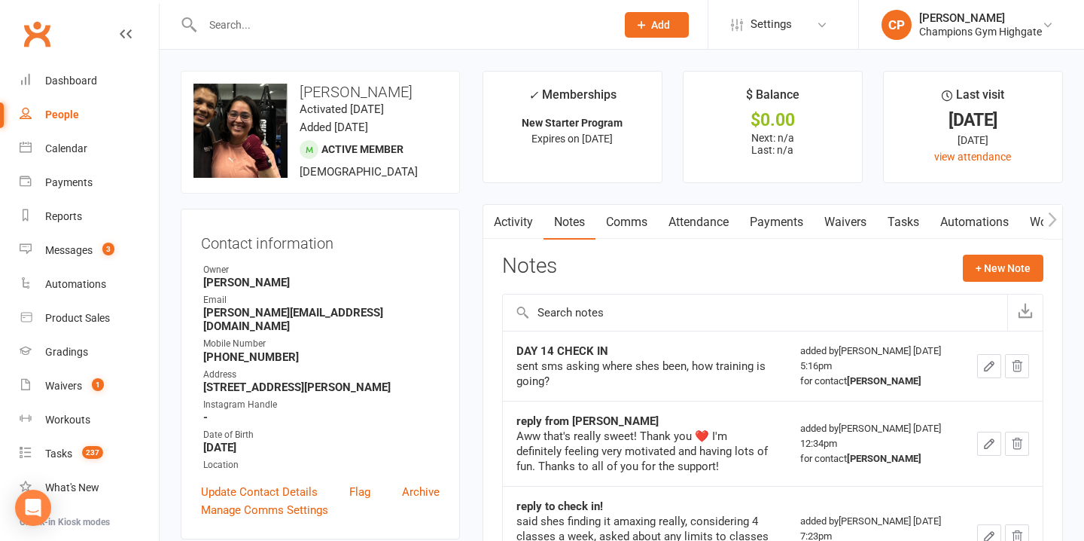
click at [678, 221] on link "Attendance" at bounding box center [698, 222] width 81 height 35
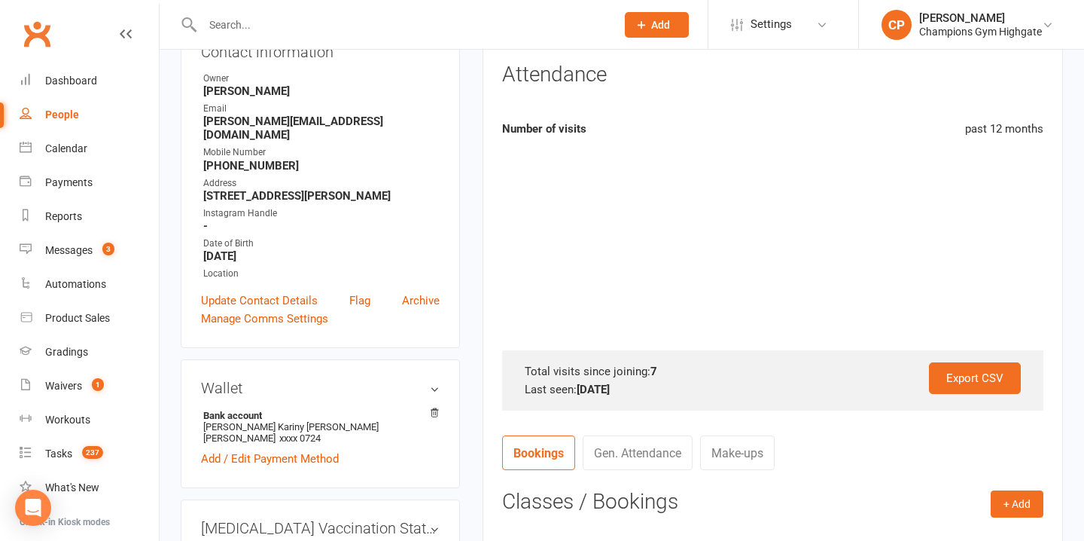
scroll to position [194, 0]
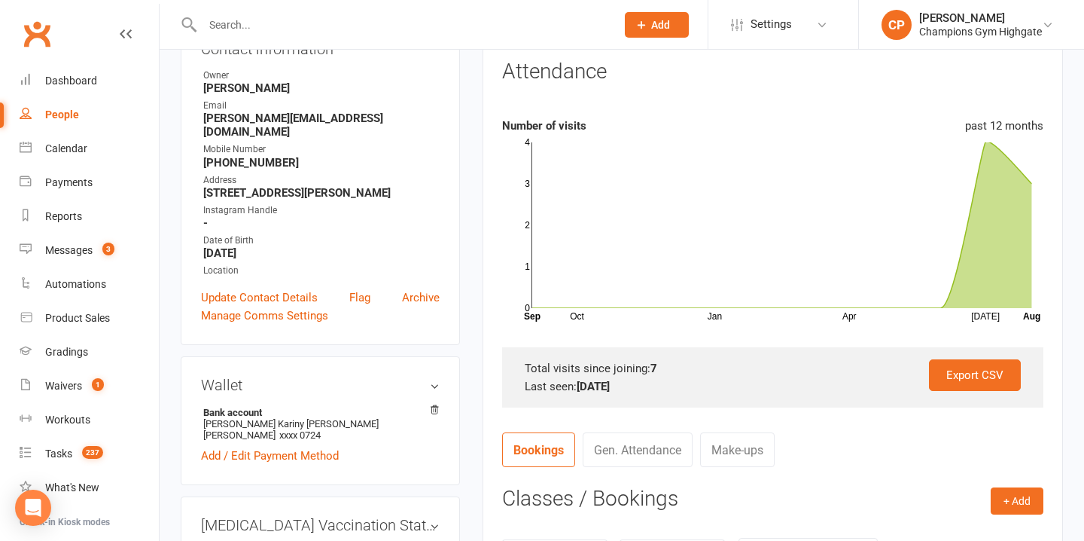
click at [382, 23] on input "text" at bounding box center [401, 24] width 407 height 21
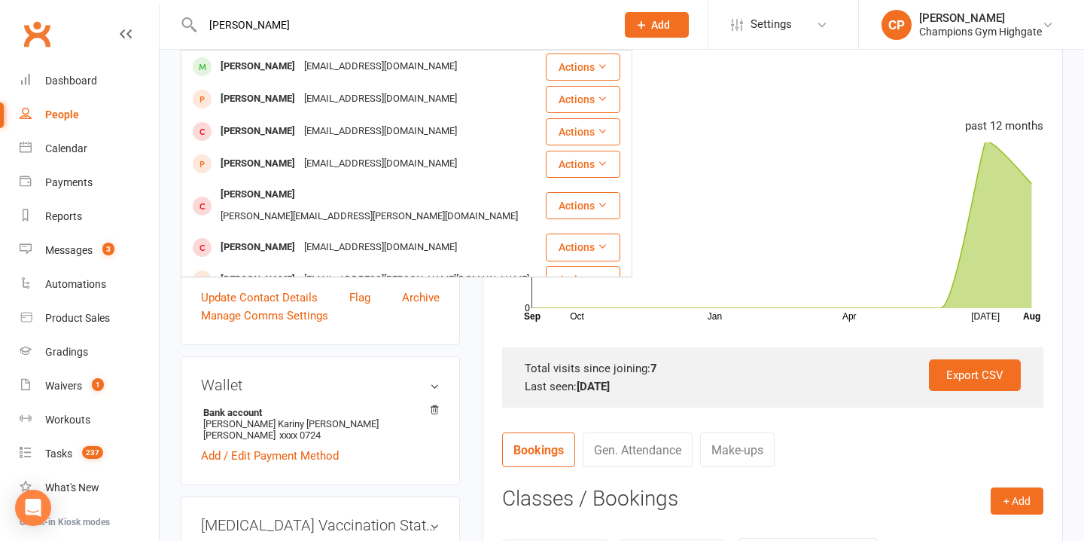
type input "courtney"
click at [382, 65] on div "cbcook32@gmail.com" at bounding box center [381, 67] width 162 height 22
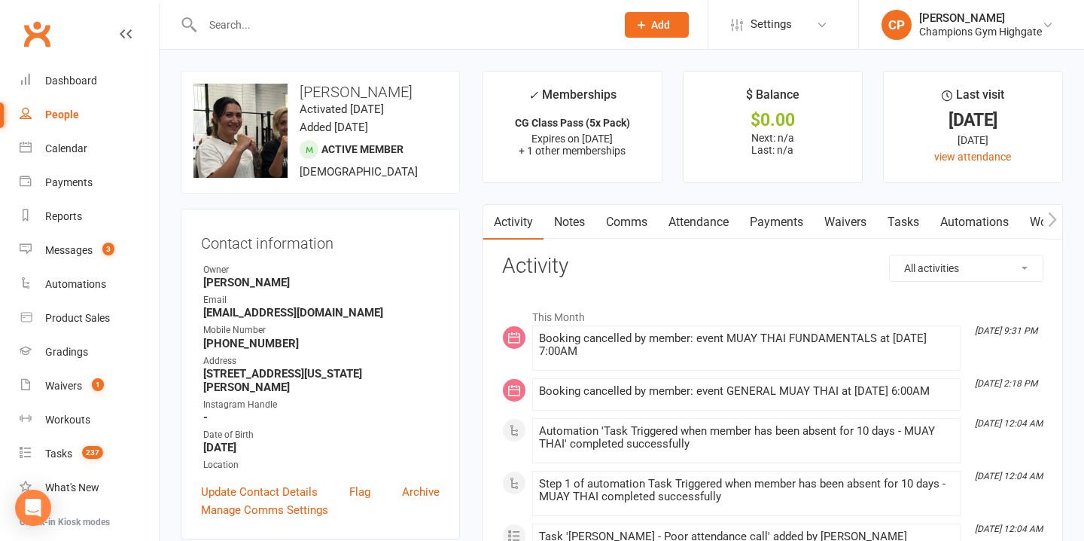
click at [580, 233] on link "Notes" at bounding box center [570, 222] width 52 height 35
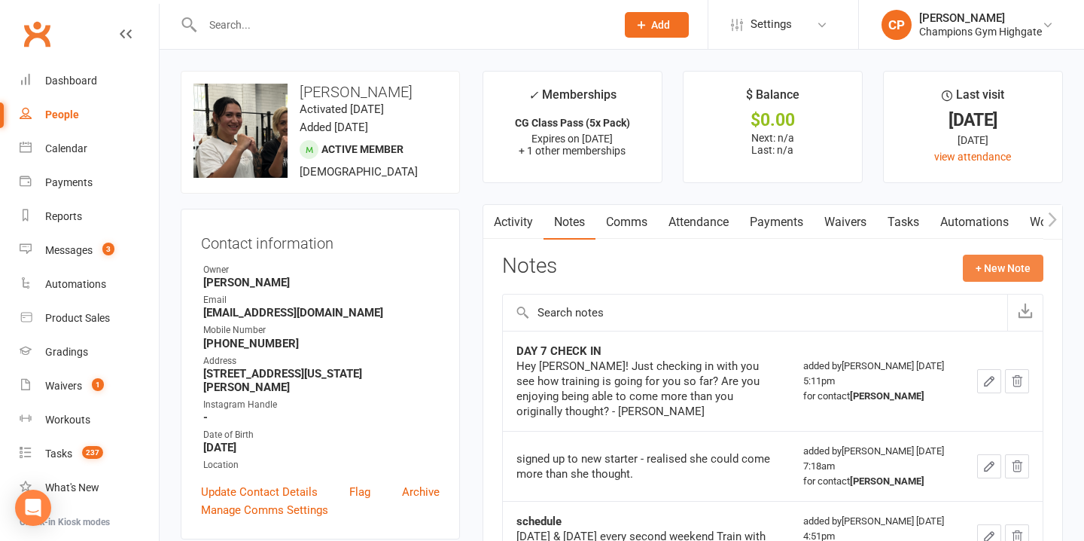
click at [1008, 274] on button "+ New Note" at bounding box center [1003, 267] width 81 height 27
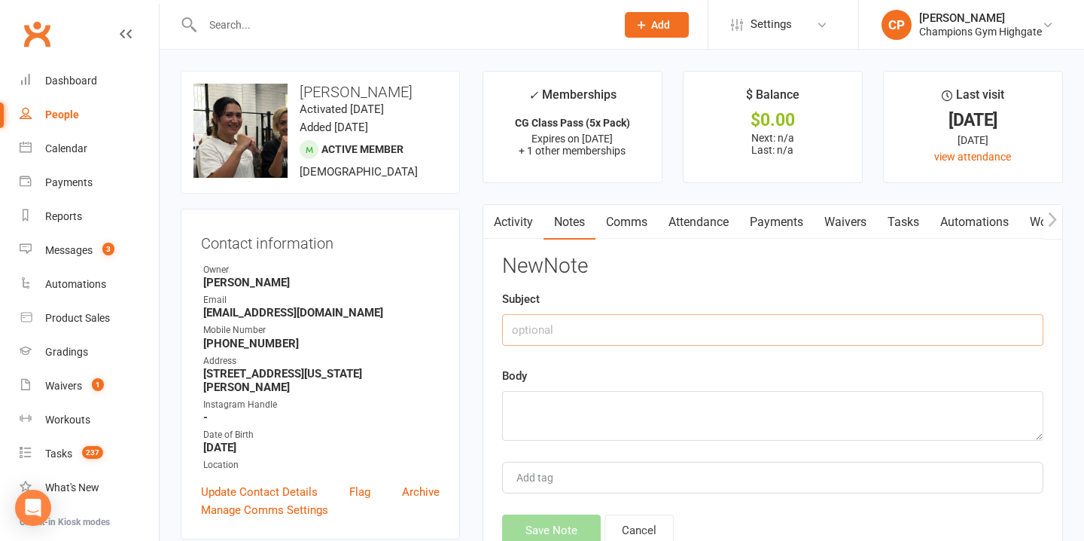
click at [614, 323] on input "text" at bounding box center [772, 330] width 541 height 32
type input "reply"
click at [587, 424] on textarea at bounding box center [772, 416] width 541 height 50
paste textarea "+61 416 211 025: Hey! I’m just messaging because I have been unable to make any…"
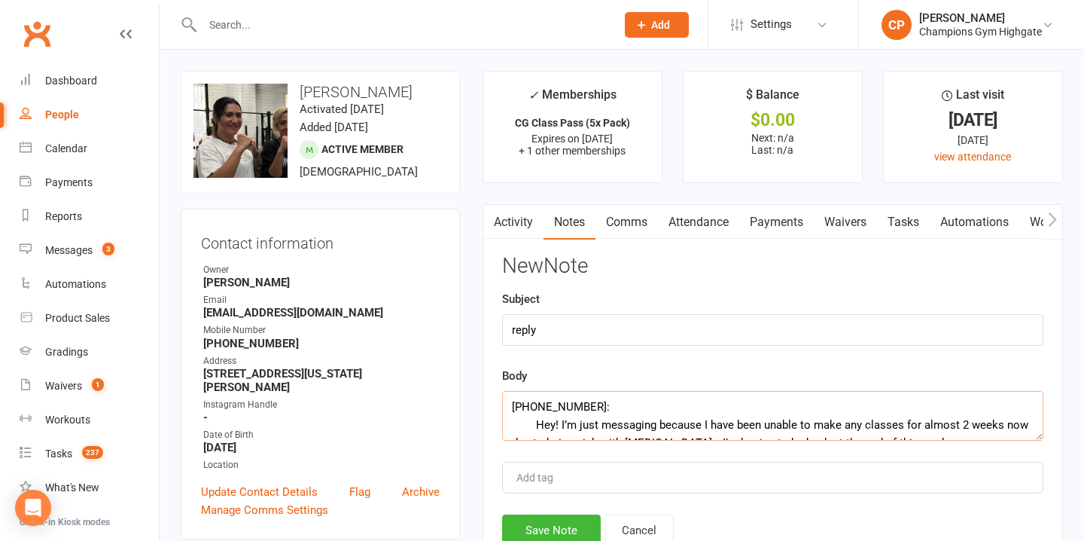
scroll to position [190, 0]
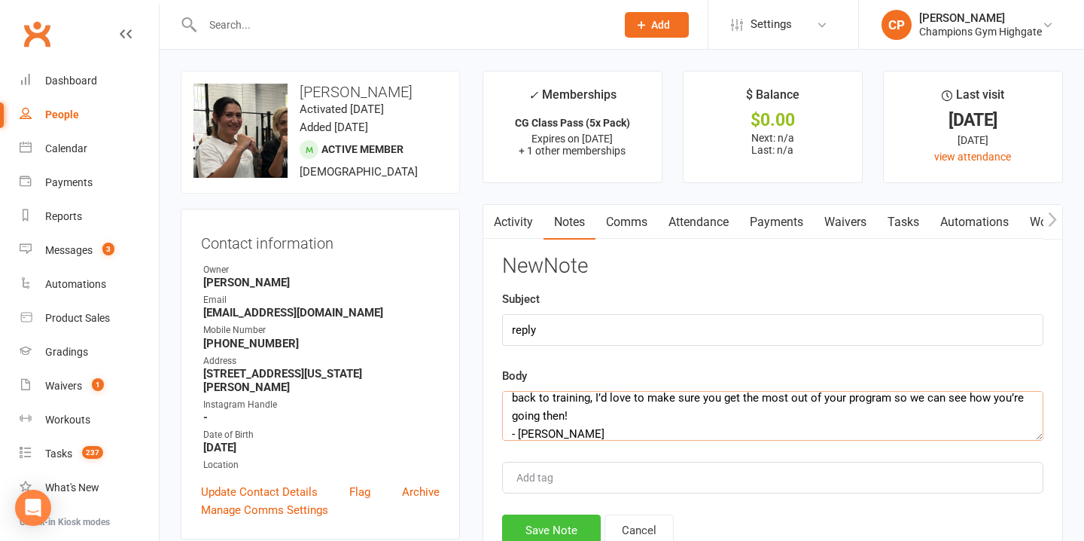
type textarea "+61 416 211 025: Hey! I’m just messaging because I have been unable to make any…"
click at [550, 523] on button "Save Note" at bounding box center [551, 530] width 99 height 32
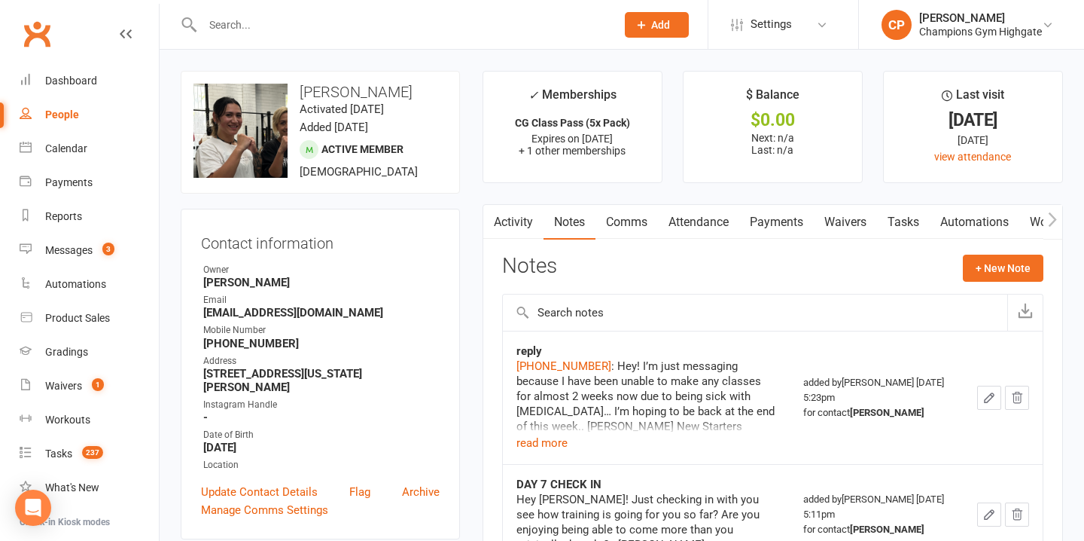
click at [655, 19] on span "Add" at bounding box center [660, 25] width 19 height 12
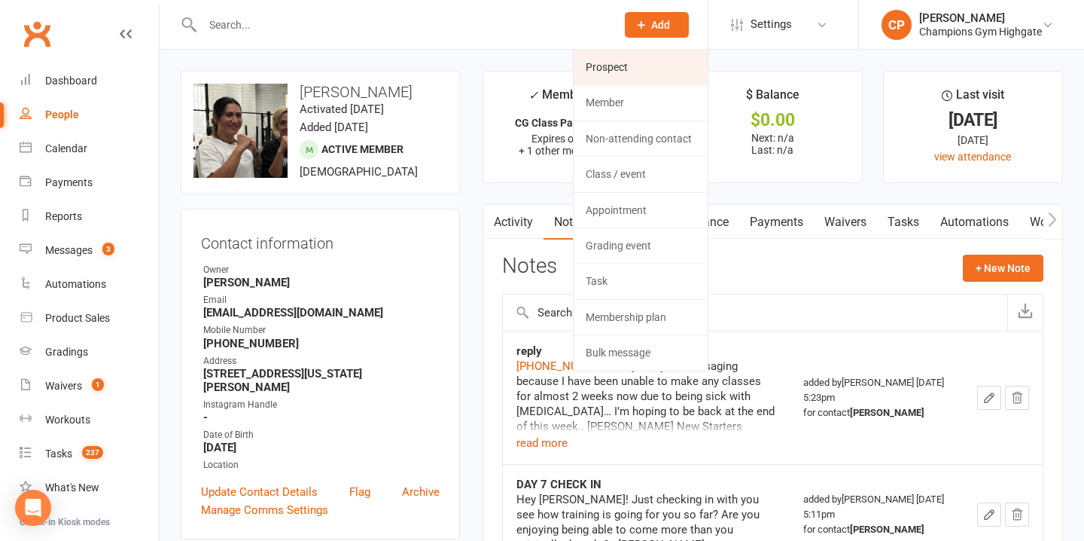
click at [638, 74] on link "Prospect" at bounding box center [641, 67] width 134 height 35
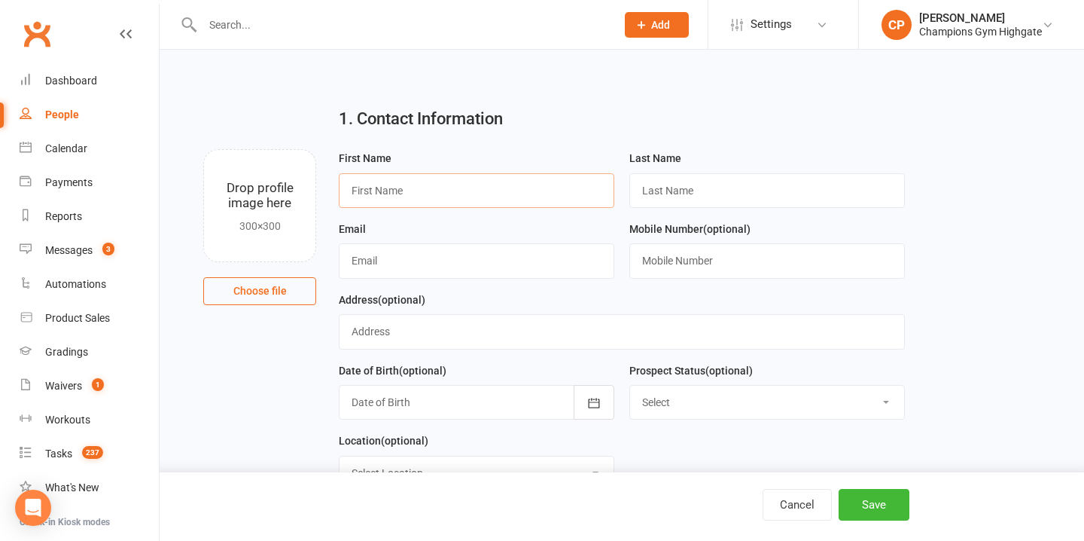
click at [366, 189] on input "text" at bounding box center [477, 190] width 276 height 35
paste input "Sokunthea Kruy"
type input "Sokunthea"
click at [678, 194] on input "text" at bounding box center [767, 190] width 276 height 35
paste input "Sokunthea Kruy"
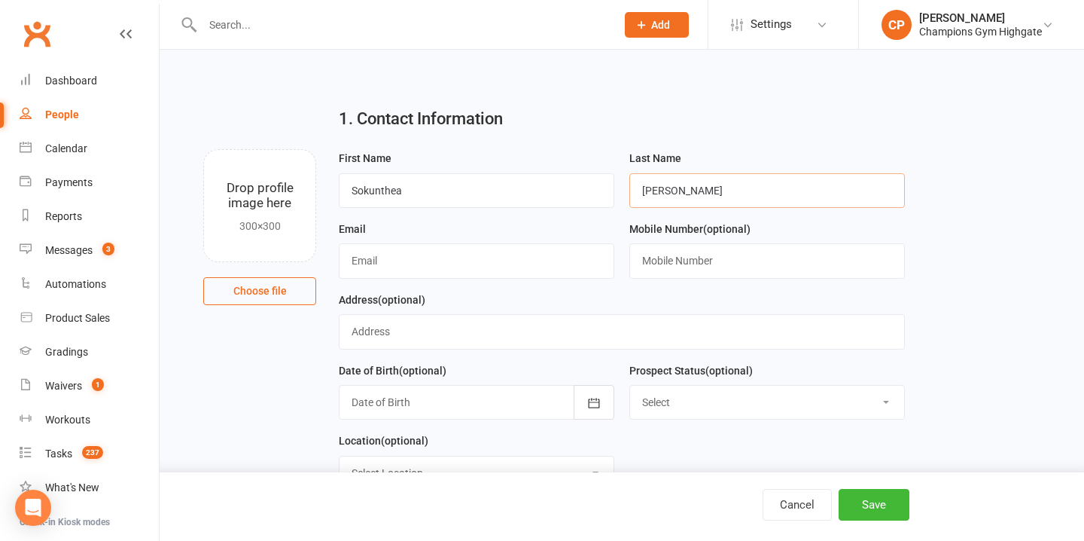
drag, startPoint x: 694, startPoint y: 189, endPoint x: 492, endPoint y: 196, distance: 202.6
click at [496, 196] on form "First Name Sokunthea Last Name Sokunthea Kruy Email Mobile Number (optional) Ad…" at bounding box center [621, 325] width 580 height 353
type input "Kruy"
click at [378, 274] on input "text" at bounding box center [477, 260] width 276 height 35
paste input "skruy1608@gmail.com"
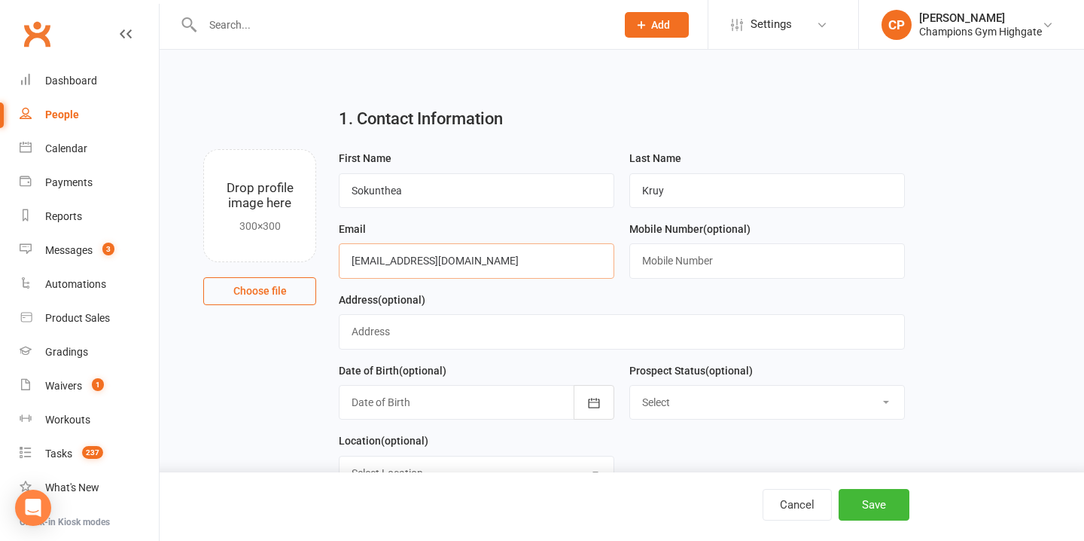
type input "skruy1608@gmail.com"
click at [669, 272] on input "text" at bounding box center [767, 260] width 276 height 35
paste input "+61404508654"
type input "+61404508654"
click at [700, 405] on select "Select Initial Contact Follow-up Call Follow-up Email Almost Ready Not Ready No…" at bounding box center [767, 401] width 274 height 33
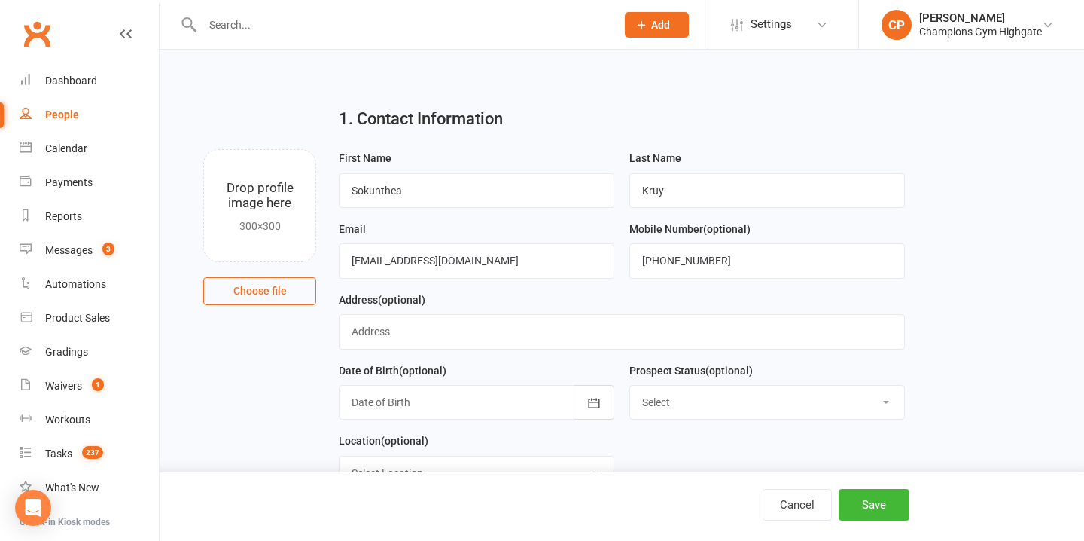
select select "Initial Contact"
click at [489, 407] on div at bounding box center [477, 402] width 276 height 35
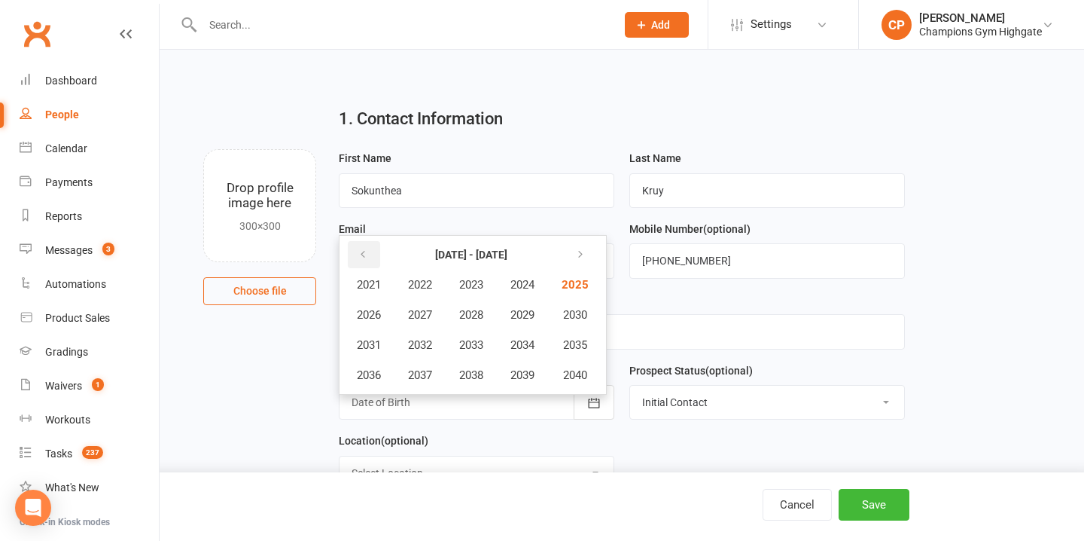
click at [360, 253] on icon "button" at bounding box center [363, 254] width 11 height 12
click at [361, 254] on icon "button" at bounding box center [363, 254] width 11 height 12
click at [358, 354] on button "1991" at bounding box center [369, 344] width 50 height 29
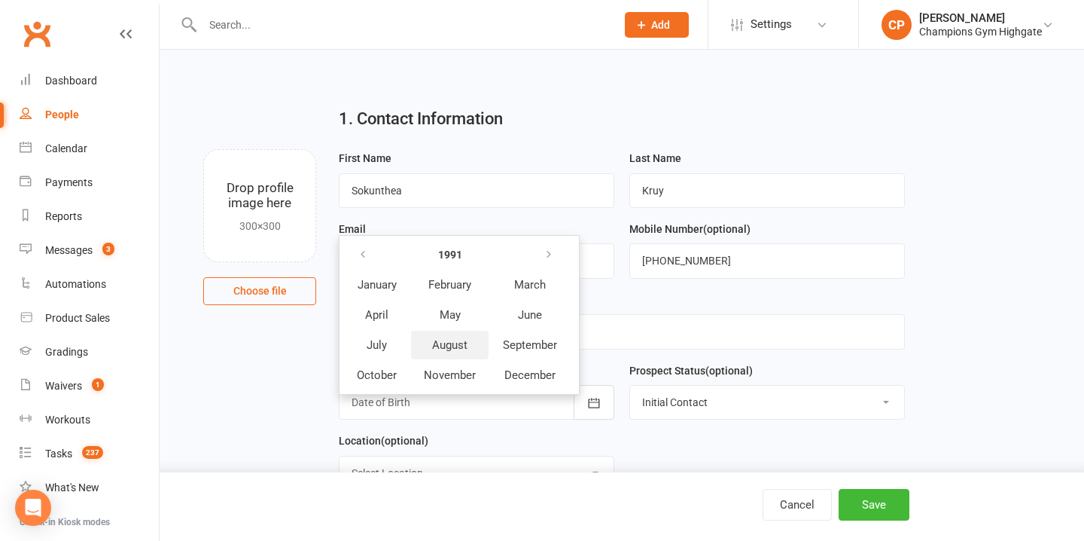
click at [455, 352] on span "August" at bounding box center [449, 345] width 35 height 14
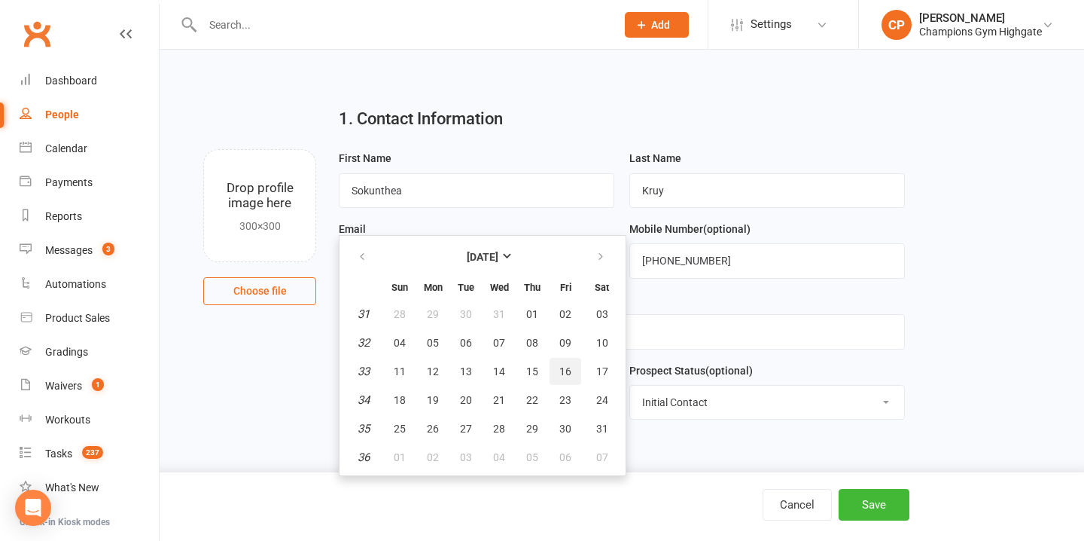
click at [568, 373] on span "16" at bounding box center [565, 371] width 12 height 12
type input "16 Aug 1991"
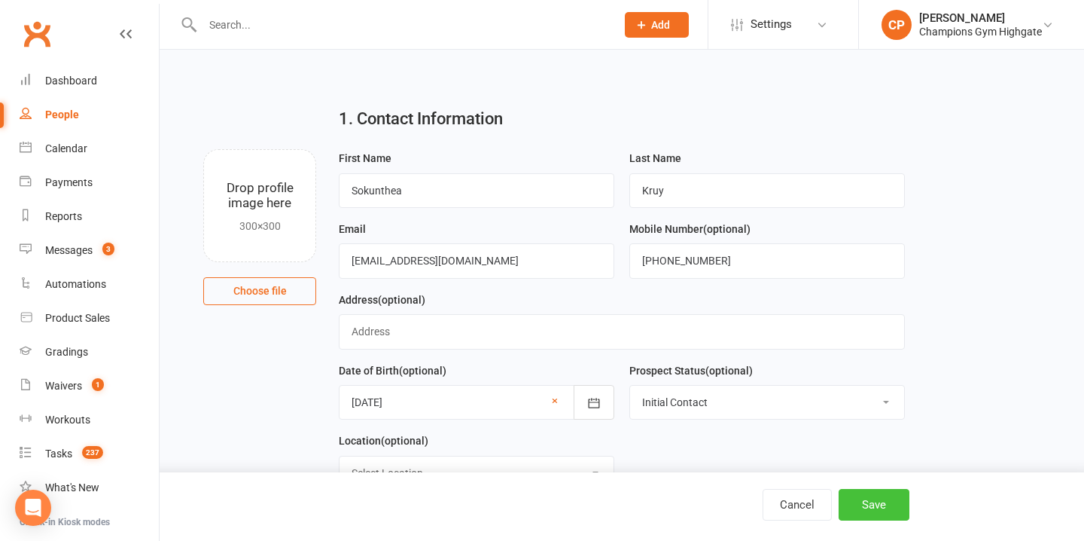
click at [861, 496] on button "Save" at bounding box center [874, 505] width 71 height 32
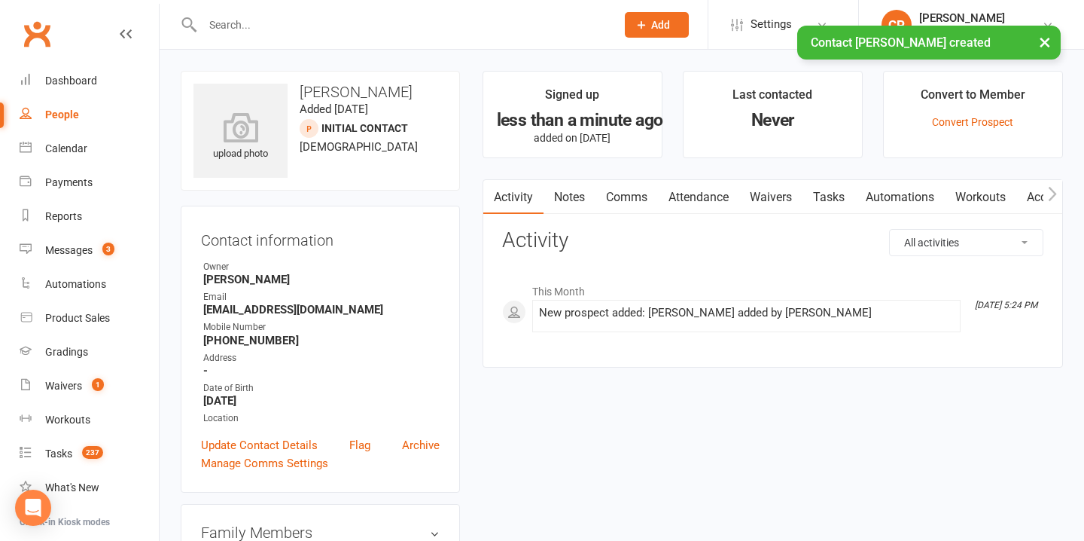
click at [562, 186] on link "Notes" at bounding box center [570, 197] width 52 height 35
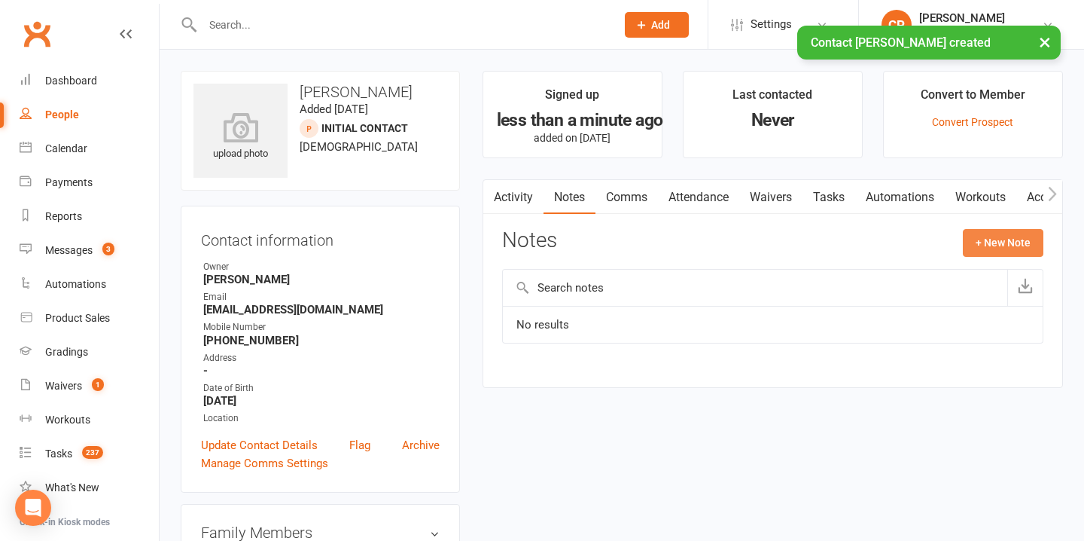
click at [1002, 251] on button "+ New Note" at bounding box center [1003, 242] width 81 height 27
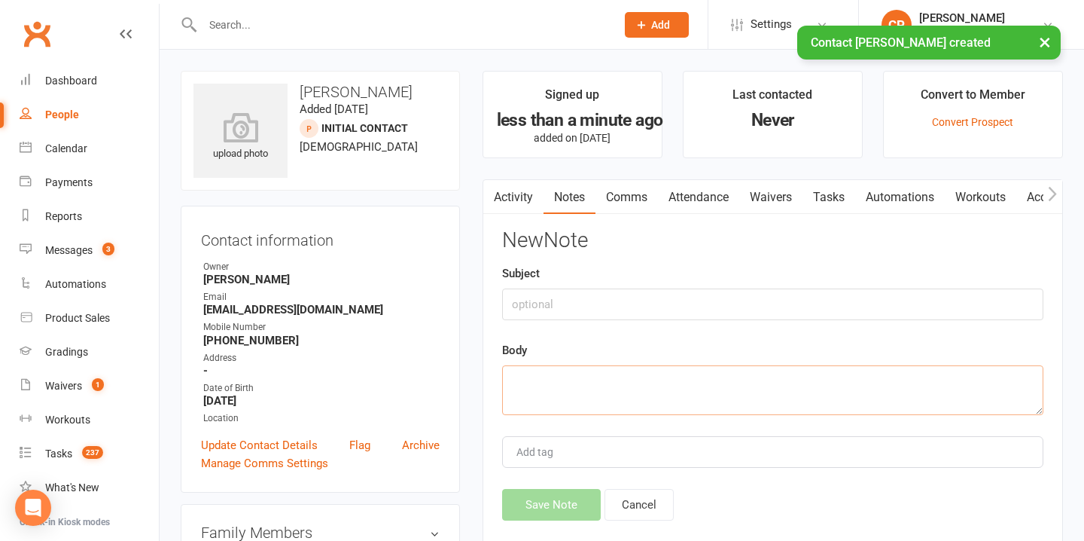
click at [532, 377] on textarea at bounding box center [772, 390] width 541 height 50
paste textarea "WHY NOW? Gym shopping - had a bad experience with a past gym so now timid about…"
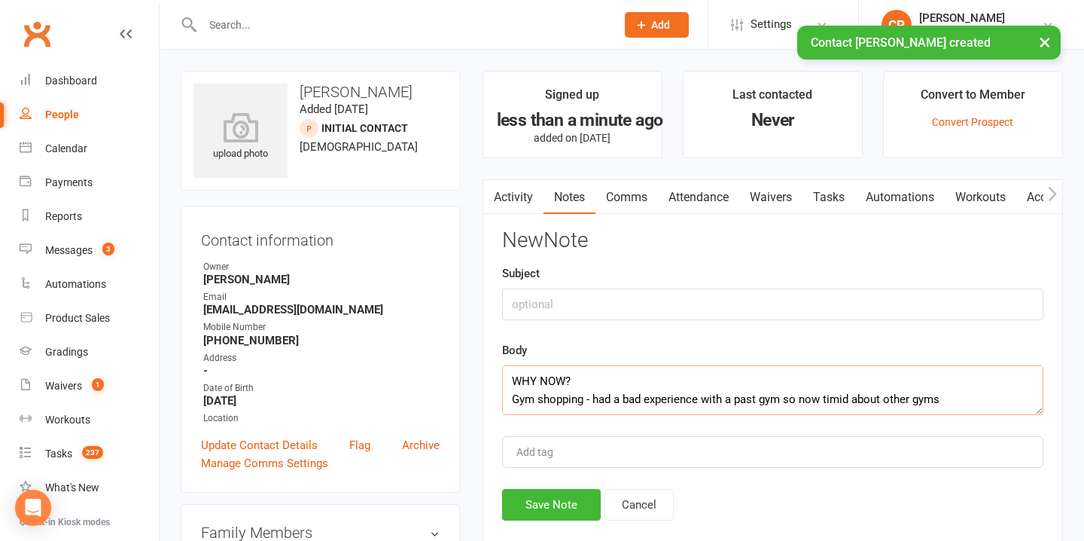
scroll to position [154, 0]
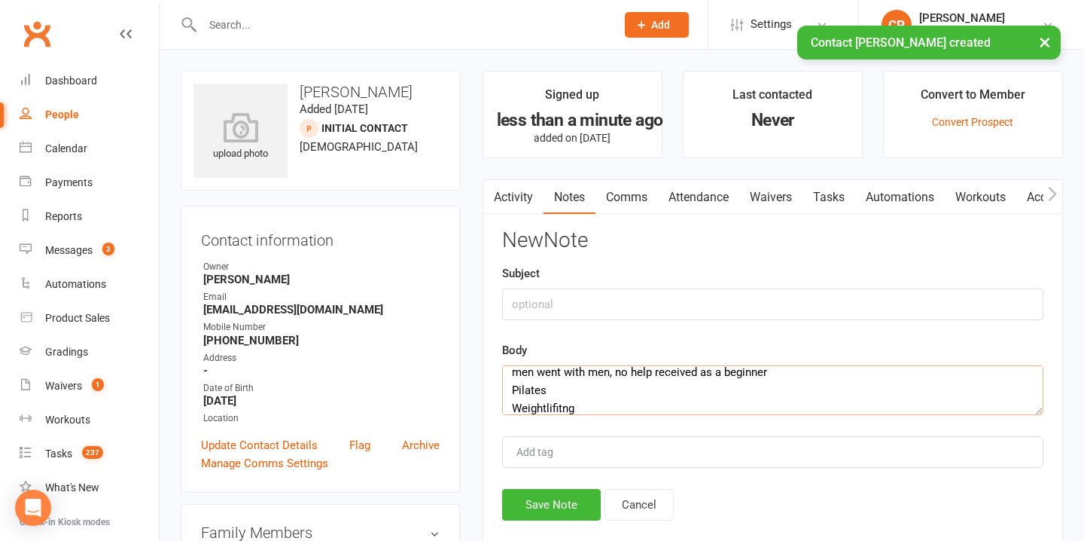
type textarea "WHY NOW? Gym shopping - had a bad experience with a past gym so now timid about…"
click at [531, 311] on input "text" at bounding box center [772, 304] width 541 height 32
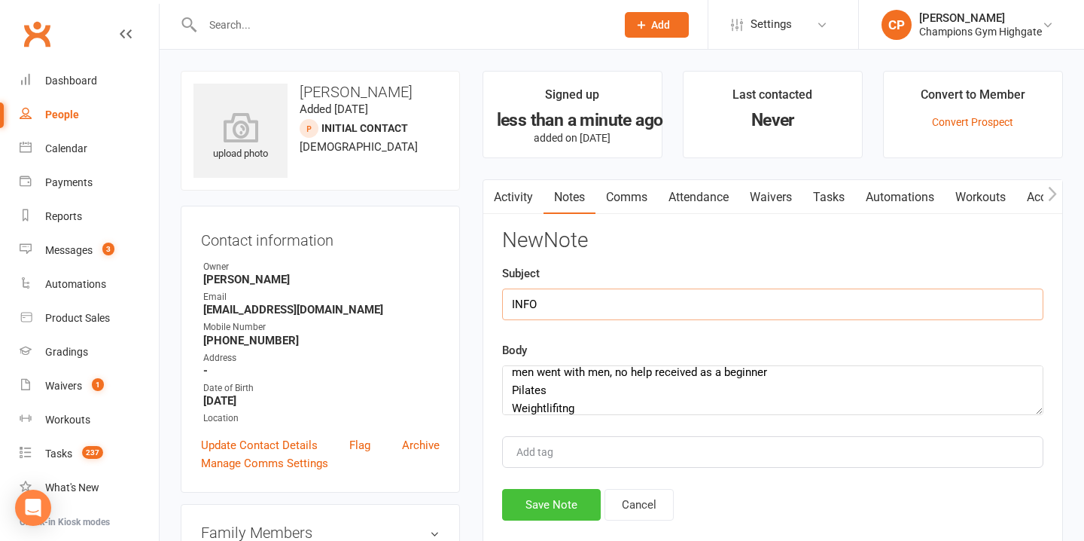
type input "INFO"
click at [523, 506] on button "Save Note" at bounding box center [551, 505] width 99 height 32
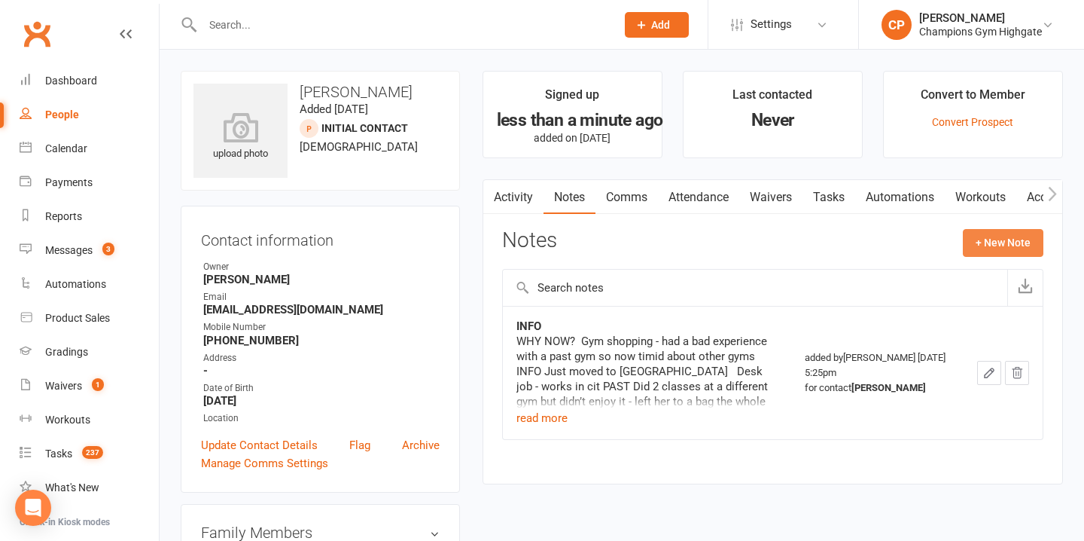
drag, startPoint x: 1002, startPoint y: 237, endPoint x: 746, endPoint y: 358, distance: 282.9
click at [977, 258] on div "Notes + New Note" at bounding box center [772, 248] width 541 height 39
click at [995, 248] on button "+ New Note" at bounding box center [1003, 242] width 81 height 27
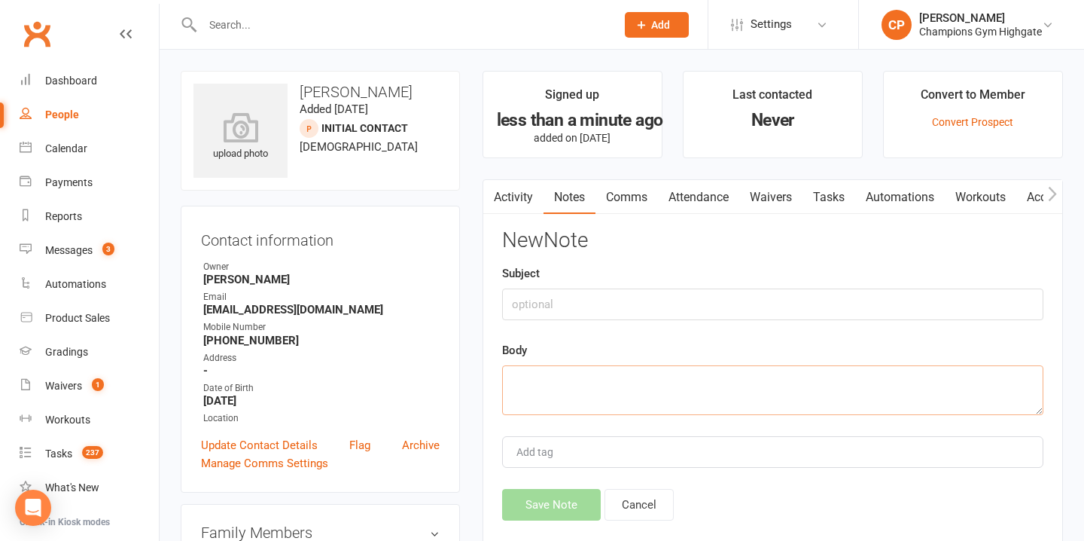
click at [653, 377] on textarea at bounding box center [772, 390] width 541 height 50
paste textarea "Improve fitness - lose weight to help with other health issues Learn the techni…"
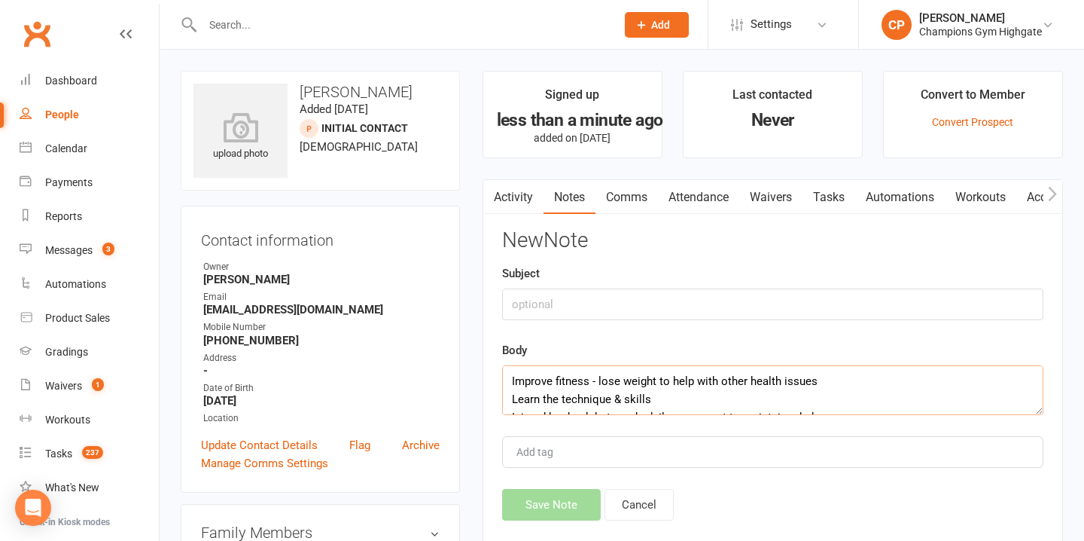
scroll to position [9, 0]
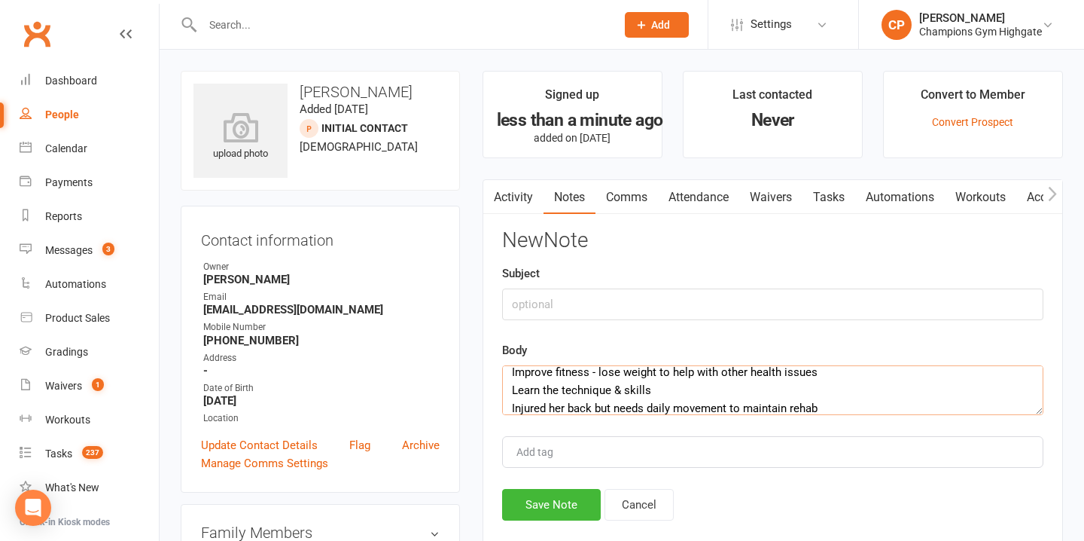
type textarea "Improve fitness - lose weight to help with other health issues Learn the techni…"
click at [645, 299] on input "text" at bounding box center [772, 304] width 541 height 32
type input "GOALS"
click at [568, 504] on button "Save Note" at bounding box center [551, 505] width 99 height 32
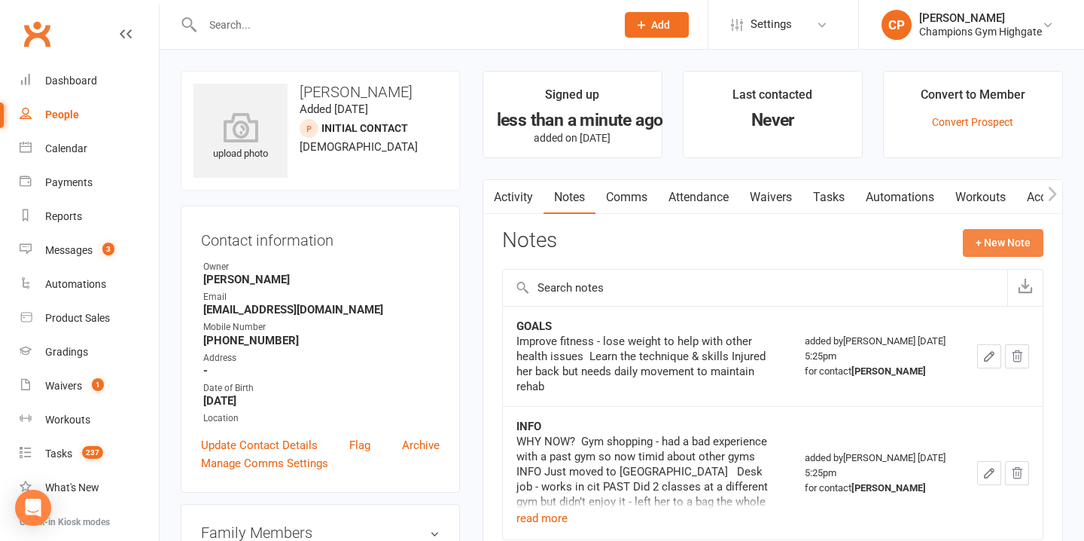
click at [1000, 232] on button "+ New Note" at bounding box center [1003, 242] width 81 height 27
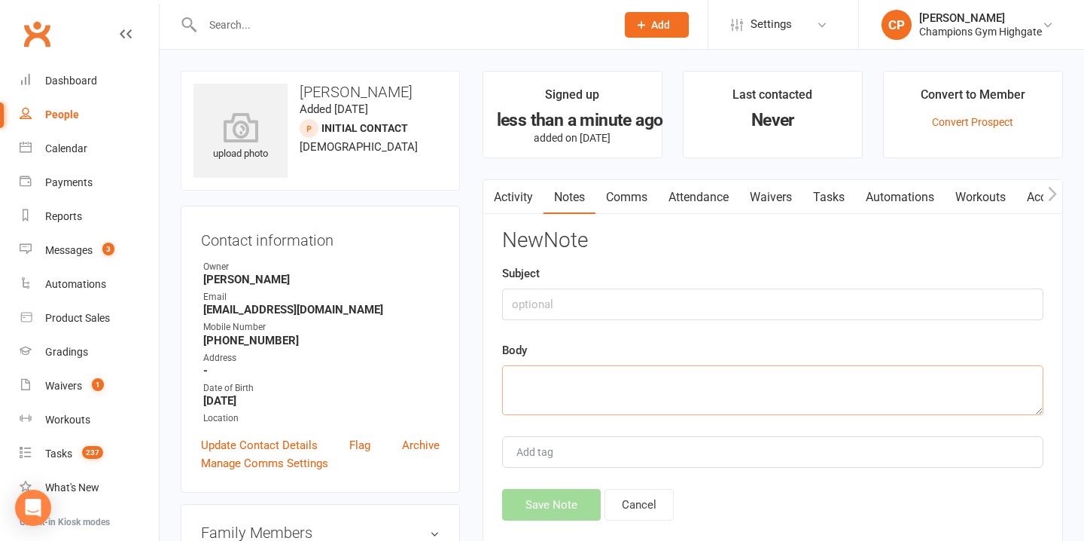
click at [619, 391] on textarea at bounding box center [772, 390] width 541 height 50
paste textarea "CURRENT No training SCHEDULE Prefer evenings Finish 9am-5pm 2 times a week atm …"
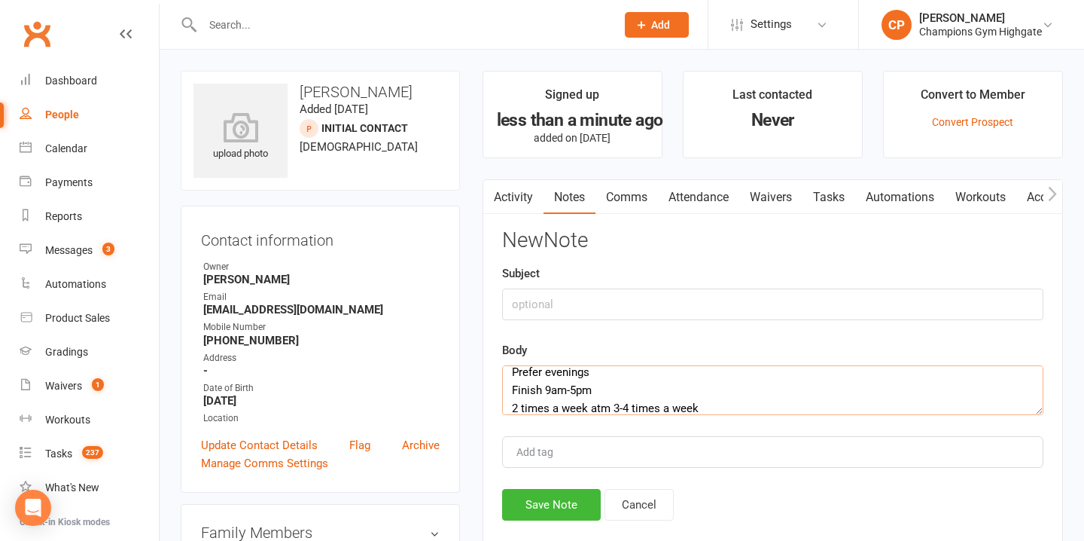
type textarea "CURRENT No training SCHEDULE Prefer evenings Finish 9am-5pm 2 times a week atm …"
click at [611, 305] on input "text" at bounding box center [772, 304] width 541 height 32
type input "CURRENT/SCHEDULE"
click at [572, 505] on button "Save Note" at bounding box center [551, 505] width 99 height 32
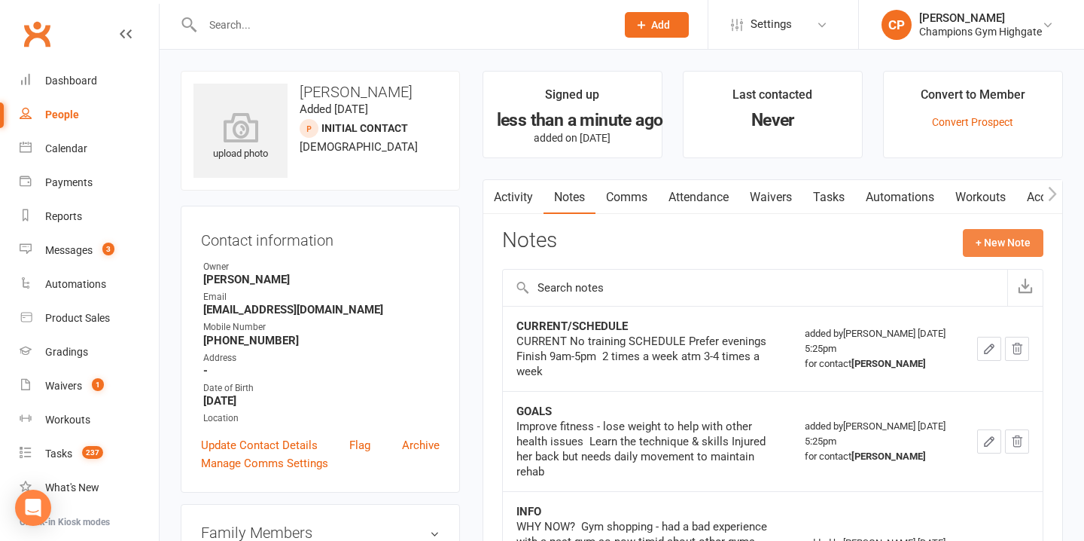
click at [1002, 236] on button "+ New Note" at bounding box center [1003, 242] width 81 height 27
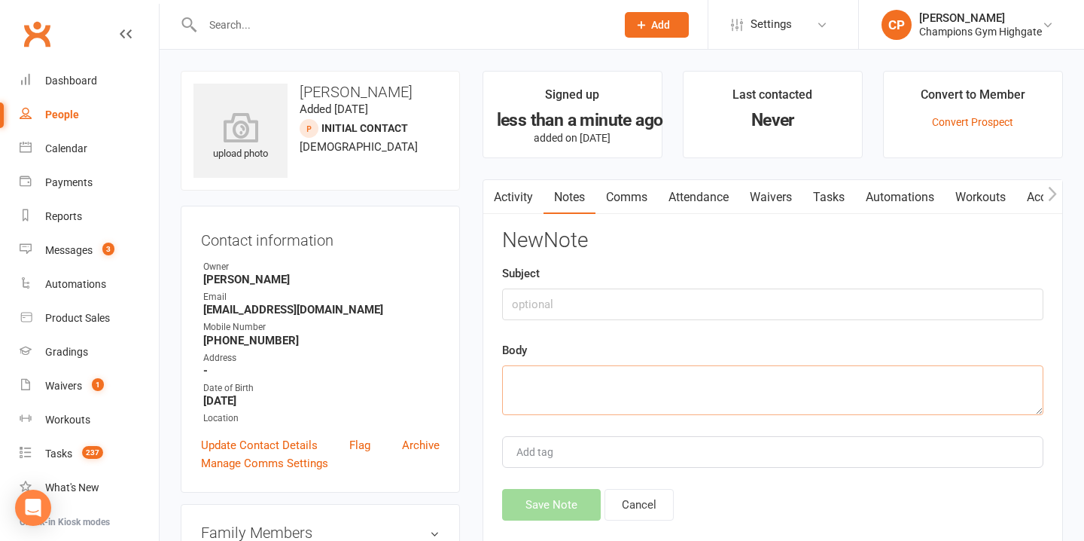
click at [728, 400] on textarea at bounding box center [772, 390] width 541 height 50
paste textarea "She’s super lovely - had a great chat to her about memberships and she is super…"
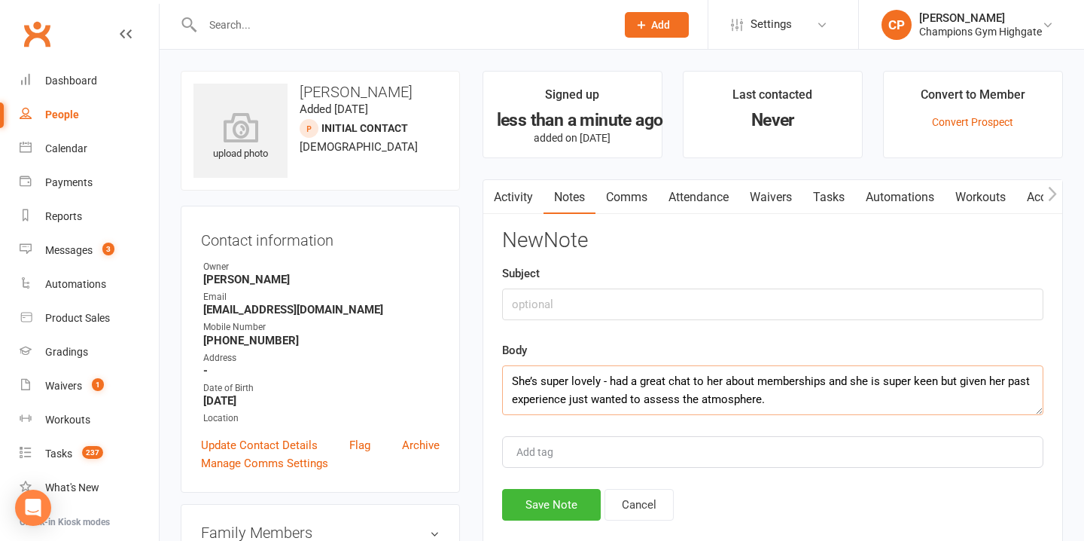
type textarea "She’s super lovely - had a great chat to her about memberships and she is super…"
click at [711, 310] on input "text" at bounding box center [772, 304] width 541 height 32
type input "NOTES FROM ASANA"
click at [571, 504] on button "Save Note" at bounding box center [551, 505] width 99 height 32
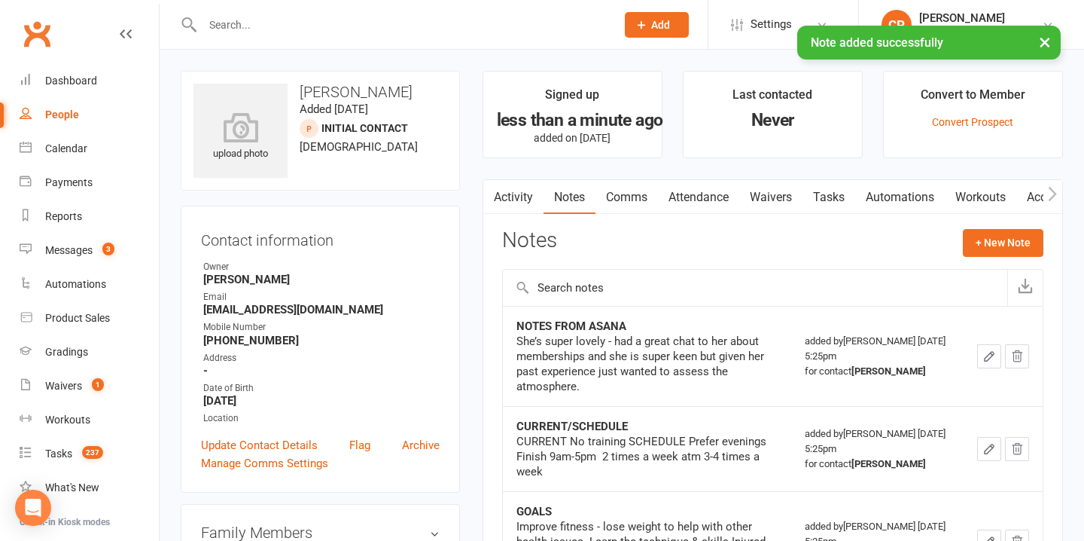
click at [715, 188] on link "Attendance" at bounding box center [698, 197] width 81 height 35
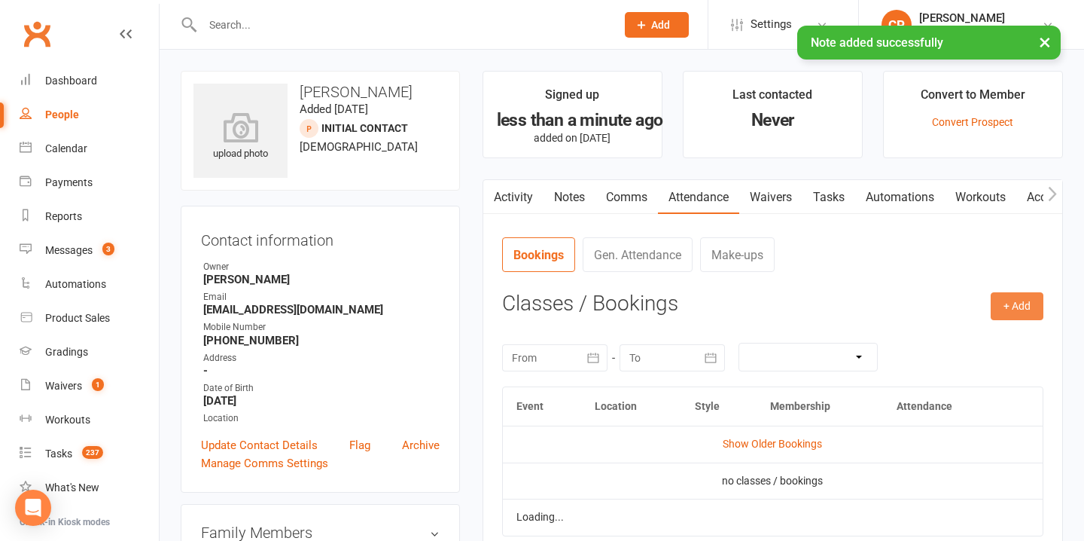
click at [1003, 306] on button "+ Add" at bounding box center [1017, 305] width 53 height 27
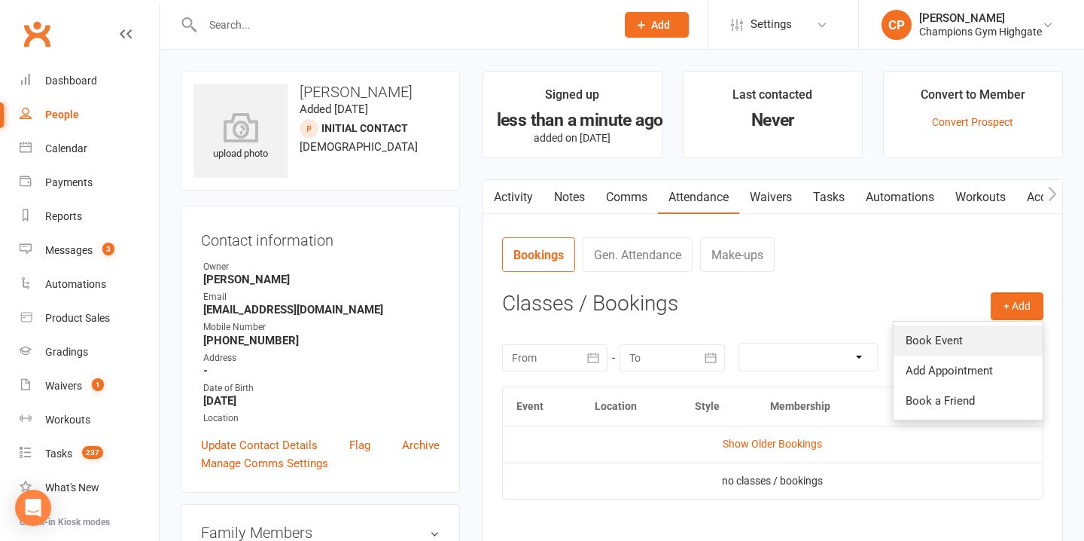
click at [927, 347] on link "Book Event" at bounding box center [968, 340] width 149 height 30
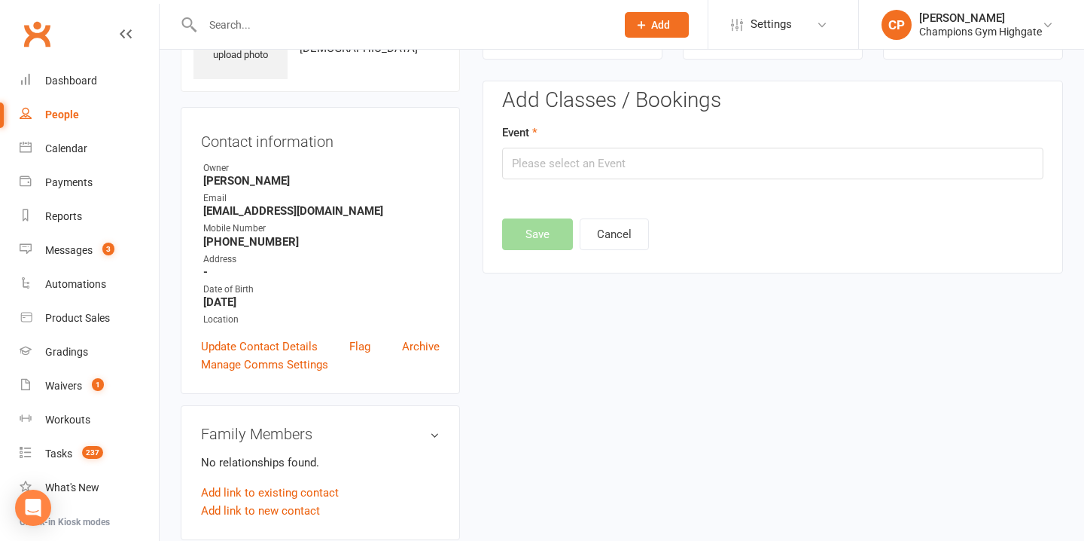
scroll to position [103, 0]
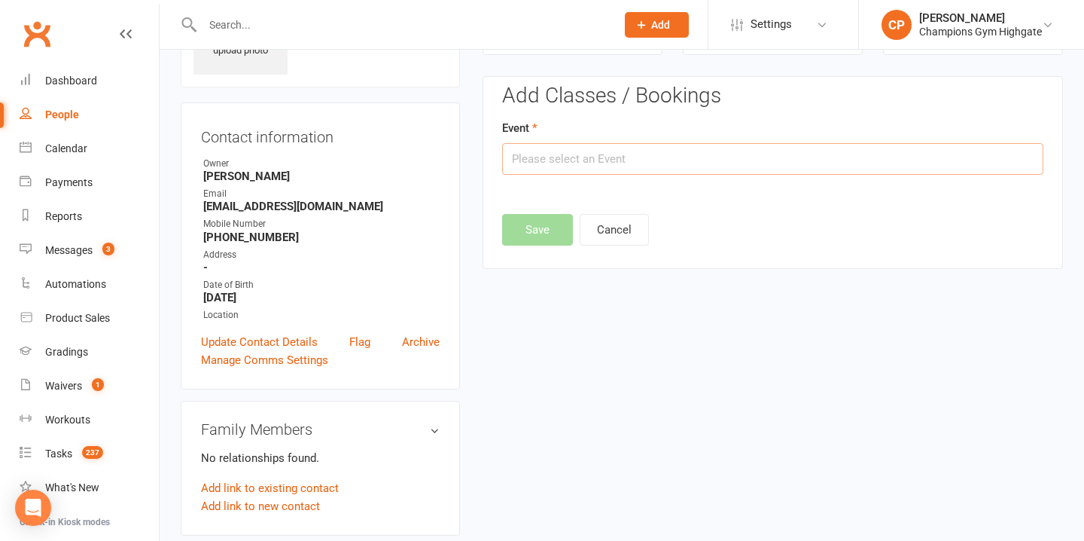
click at [661, 168] on input "text" at bounding box center [772, 159] width 541 height 32
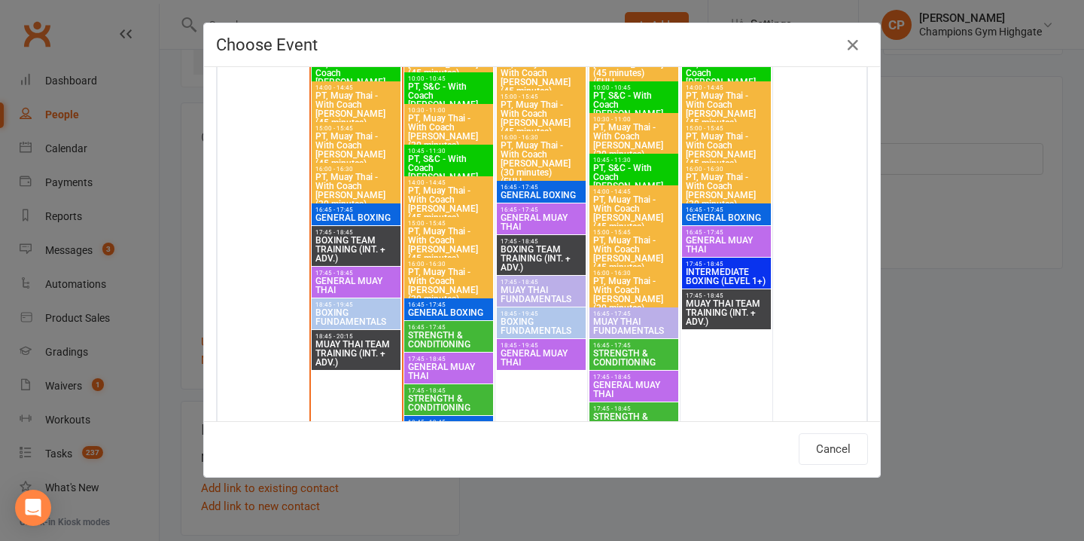
scroll to position [2170, 0]
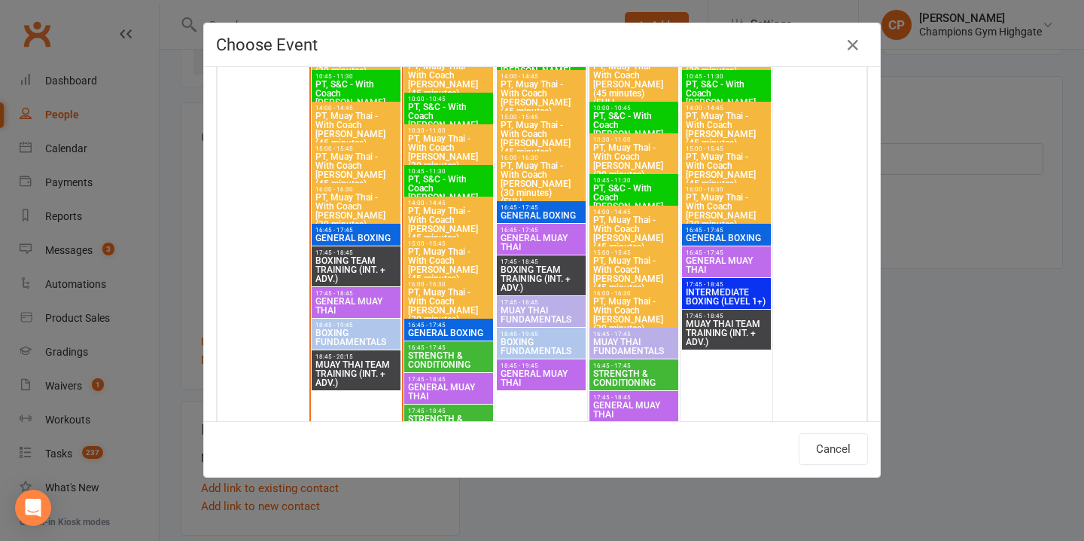
click at [533, 306] on span "MUAY THAI FUNDAMENTALS" at bounding box center [541, 315] width 83 height 18
type input "MUAY THAI FUNDAMENTALS - Aug 13, 2025 5:45:00 PM"
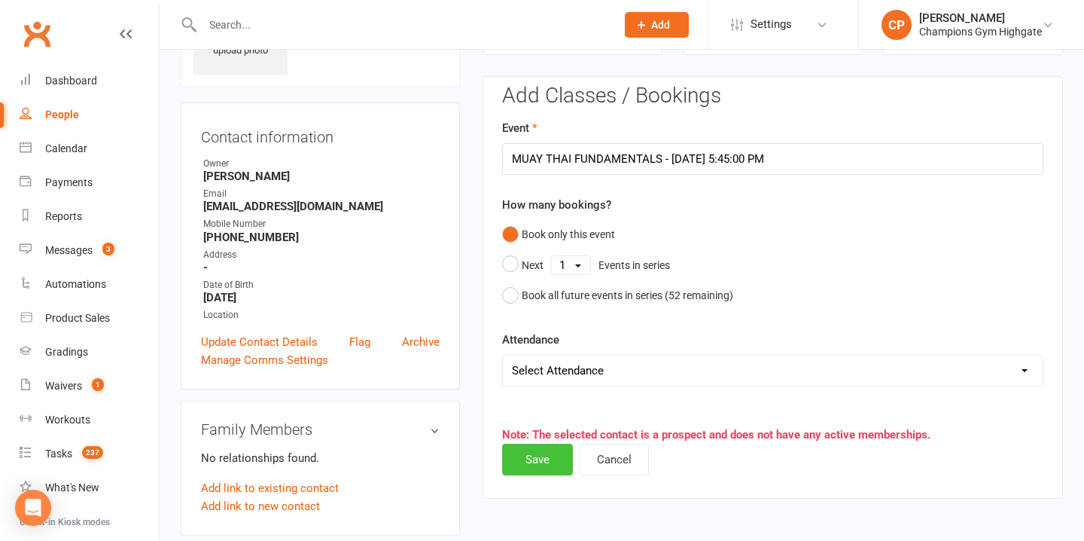
click at [524, 452] on button "Save" at bounding box center [537, 459] width 71 height 32
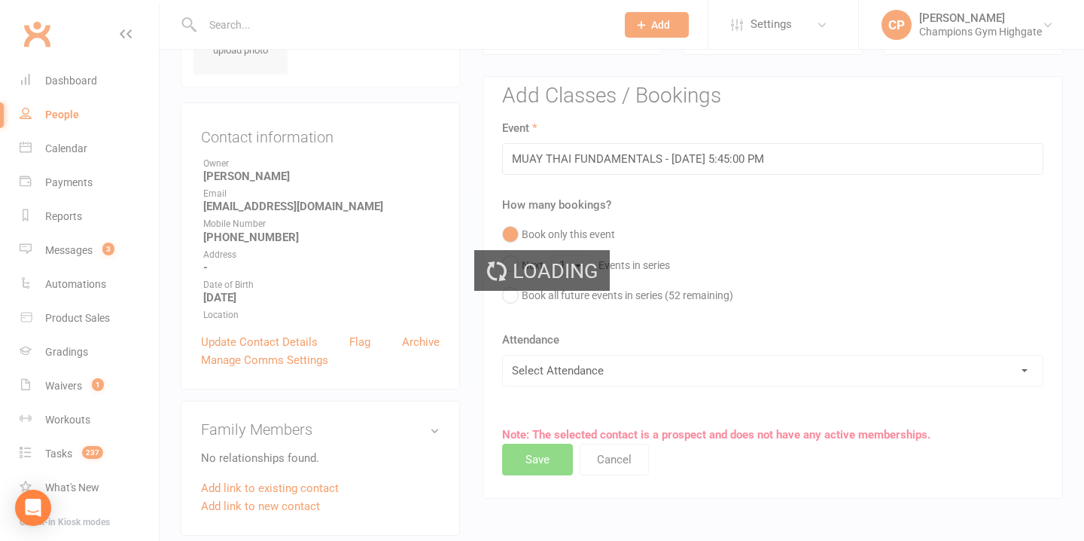
scroll to position [0, 0]
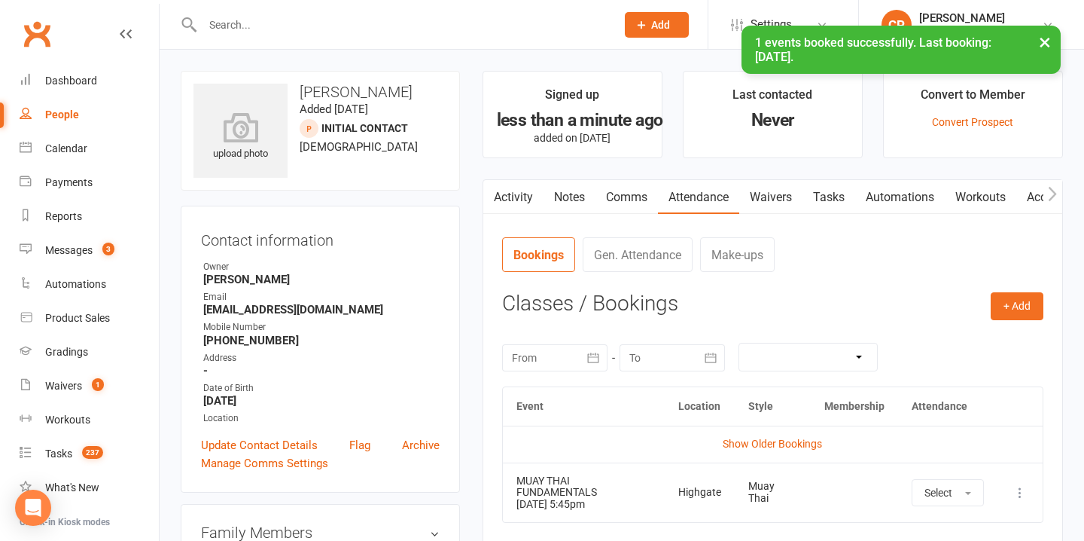
drag, startPoint x: 410, startPoint y: 94, endPoint x: 300, endPoint y: 91, distance: 109.2
click at [301, 91] on h3 "Sokunthea Kruy" at bounding box center [320, 92] width 254 height 17
copy h3 "Sokunthea Kruy"
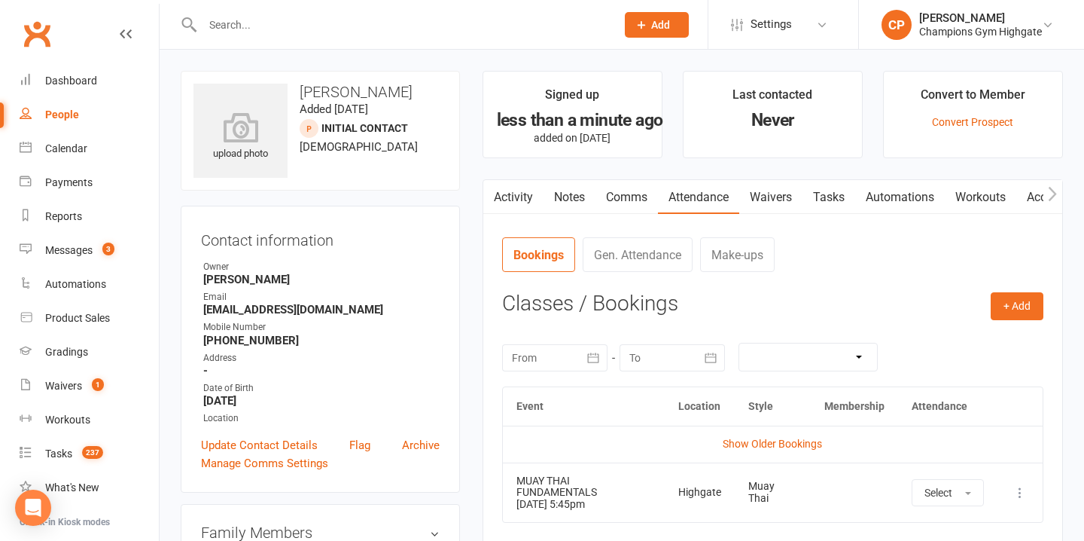
click at [656, 25] on span "Add" at bounding box center [660, 25] width 19 height 12
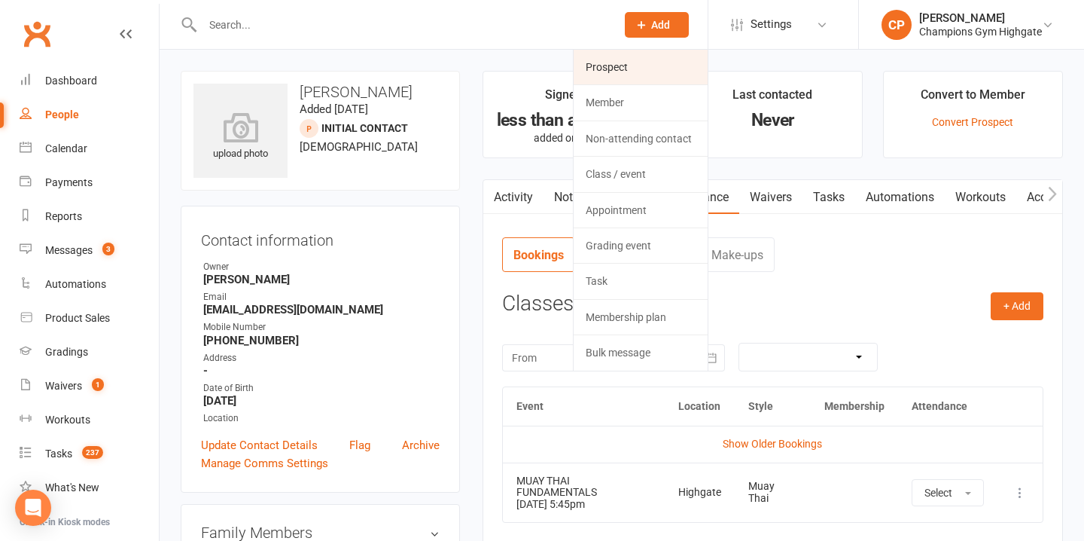
click at [632, 65] on link "Prospect" at bounding box center [641, 67] width 134 height 35
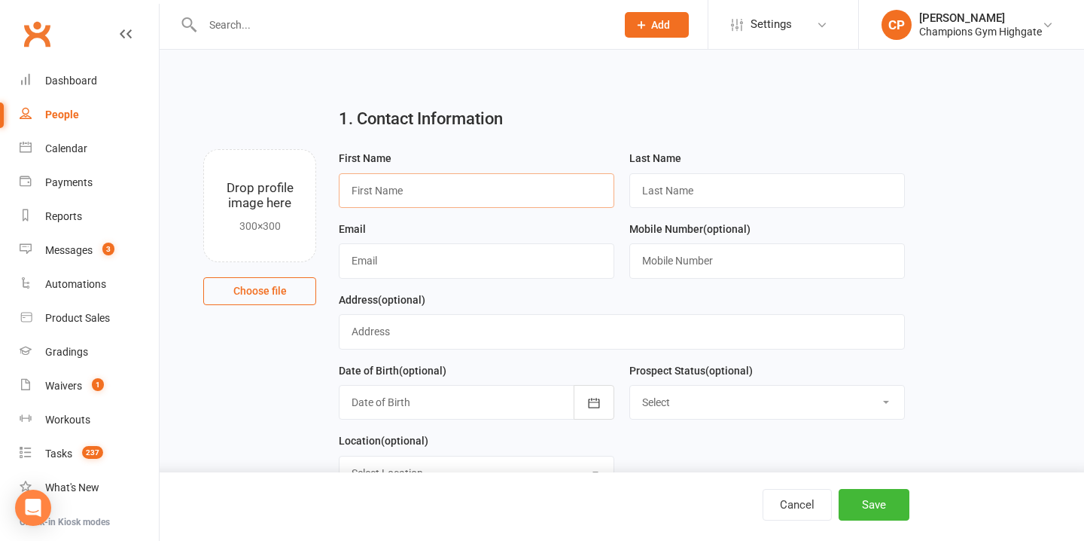
click at [399, 193] on input "text" at bounding box center [477, 190] width 276 height 35
paste input "Honny Palayukan"
type input "Honny"
click at [693, 196] on input "text" at bounding box center [767, 190] width 276 height 35
paste input "Honny Palayukan"
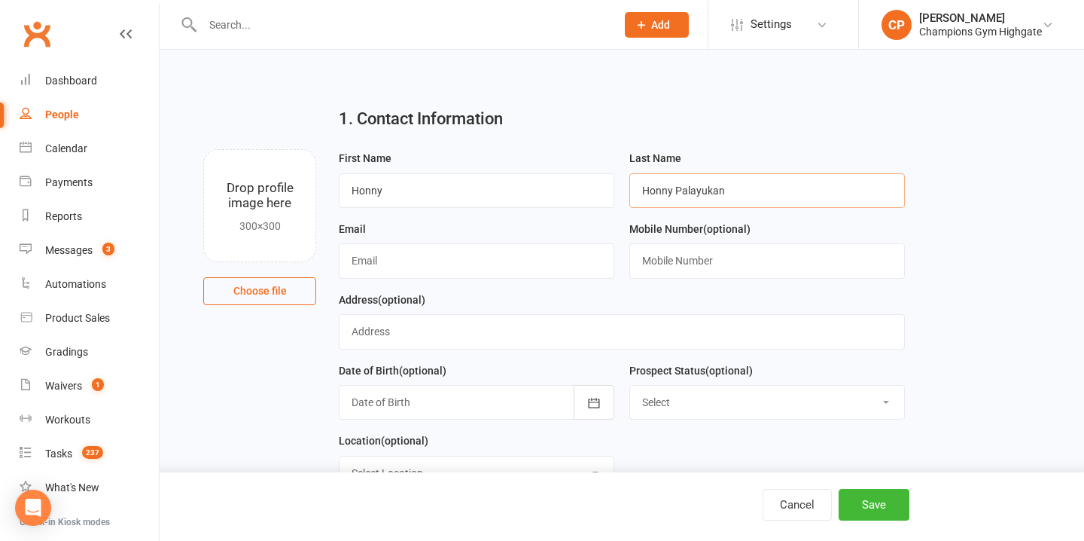
drag, startPoint x: 674, startPoint y: 195, endPoint x: 583, endPoint y: 192, distance: 91.1
click at [585, 193] on form "First Name Honny Last Name Honny Palayukan Email Mobile Number (optional) Addre…" at bounding box center [621, 325] width 580 height 353
type input "Palayukan"
click at [504, 267] on input "text" at bounding box center [477, 260] width 276 height 35
paste input "honnyleonora@gmail.com"
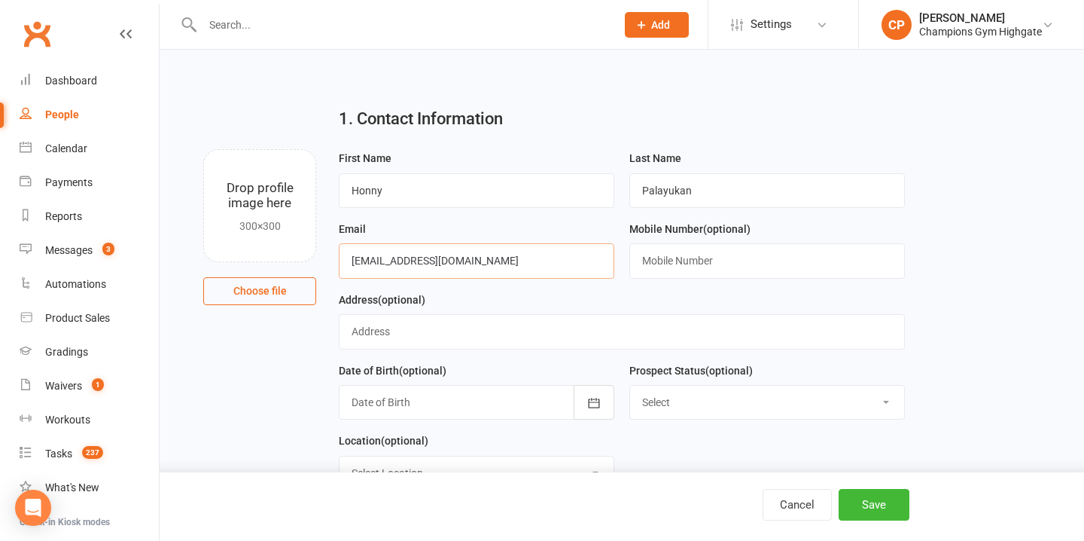
type input "honnyleonora@gmail.com"
paste input "+61408557626"
click at [662, 265] on input "text" at bounding box center [767, 260] width 276 height 35
type input "+61408557626"
click at [435, 411] on div at bounding box center [477, 402] width 276 height 35
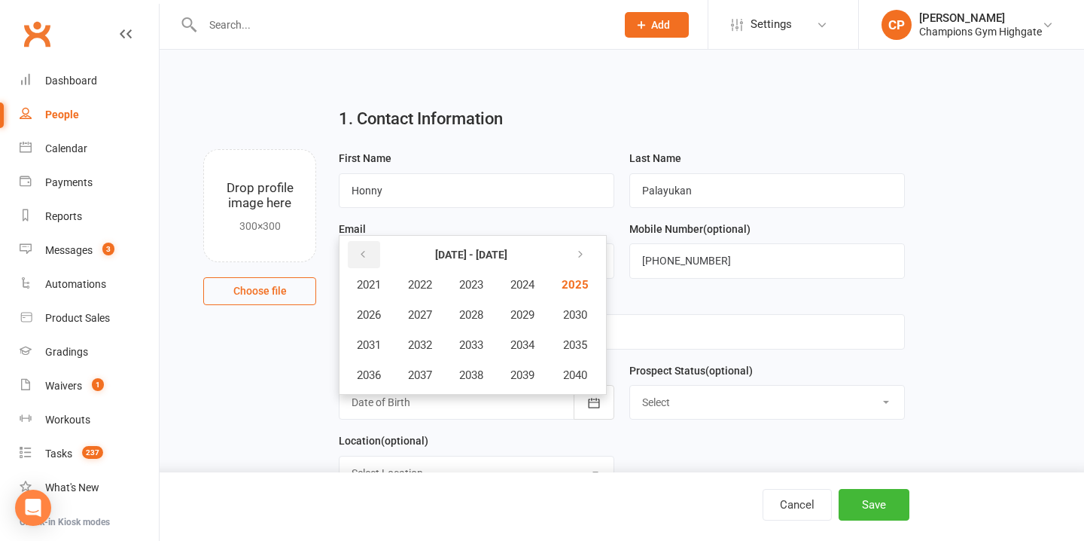
click at [362, 251] on icon "button" at bounding box center [363, 254] width 11 height 12
click at [526, 347] on span "1994" at bounding box center [522, 345] width 24 height 14
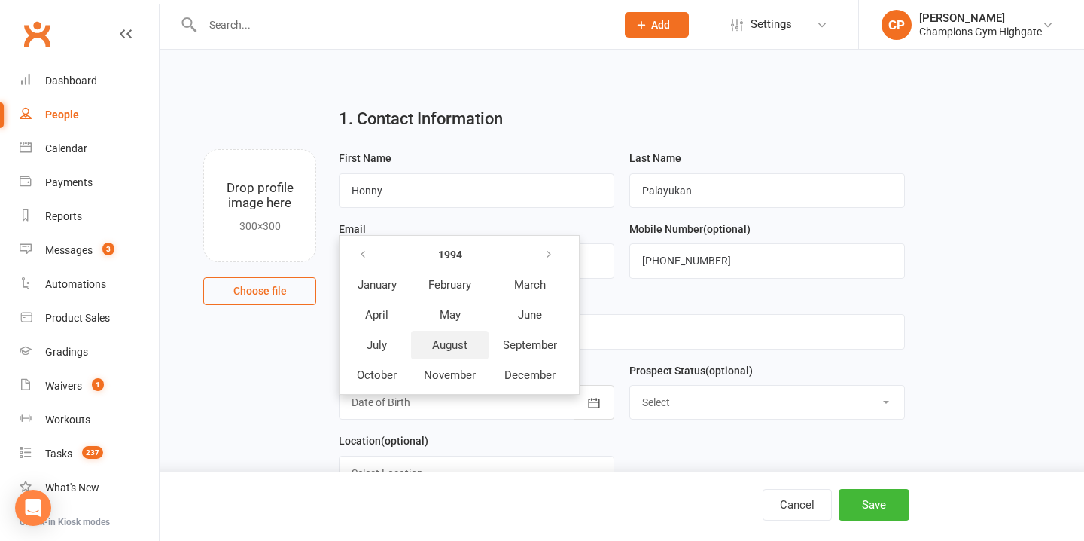
click at [447, 342] on span "August" at bounding box center [449, 345] width 35 height 14
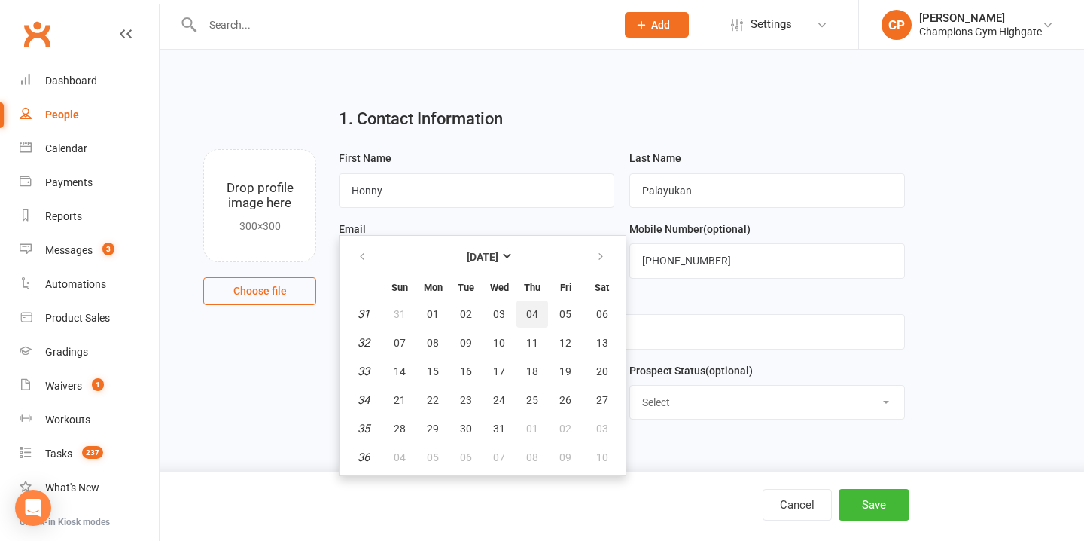
click at [533, 313] on span "04" at bounding box center [532, 314] width 12 height 12
type input "04 Aug 1994"
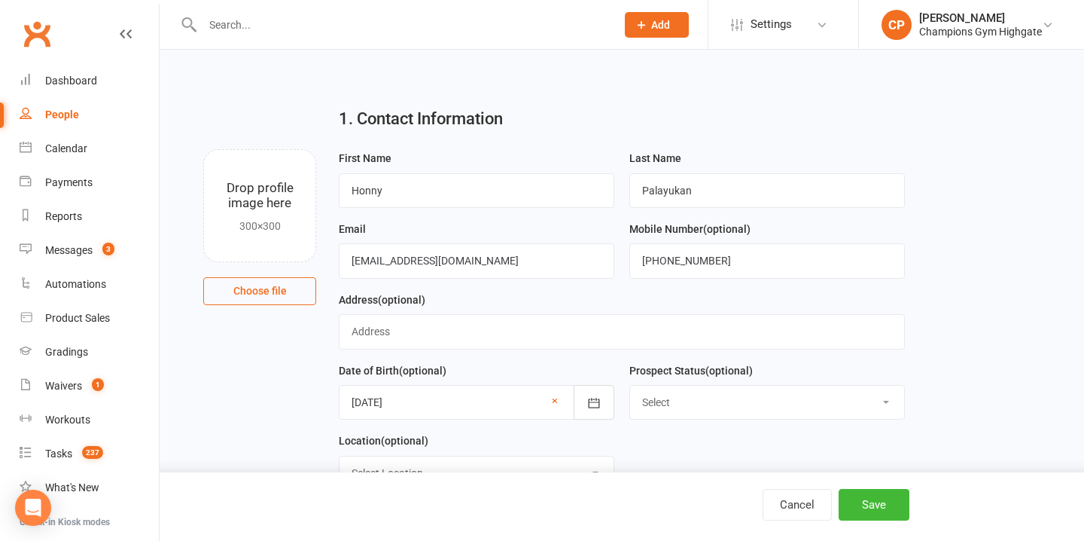
click at [708, 411] on select "Select Initial Contact Follow-up Call Follow-up Email Almost Ready Not Ready No…" at bounding box center [767, 401] width 274 height 33
select select "Initial Contact"
click at [858, 513] on button "Save" at bounding box center [874, 505] width 71 height 32
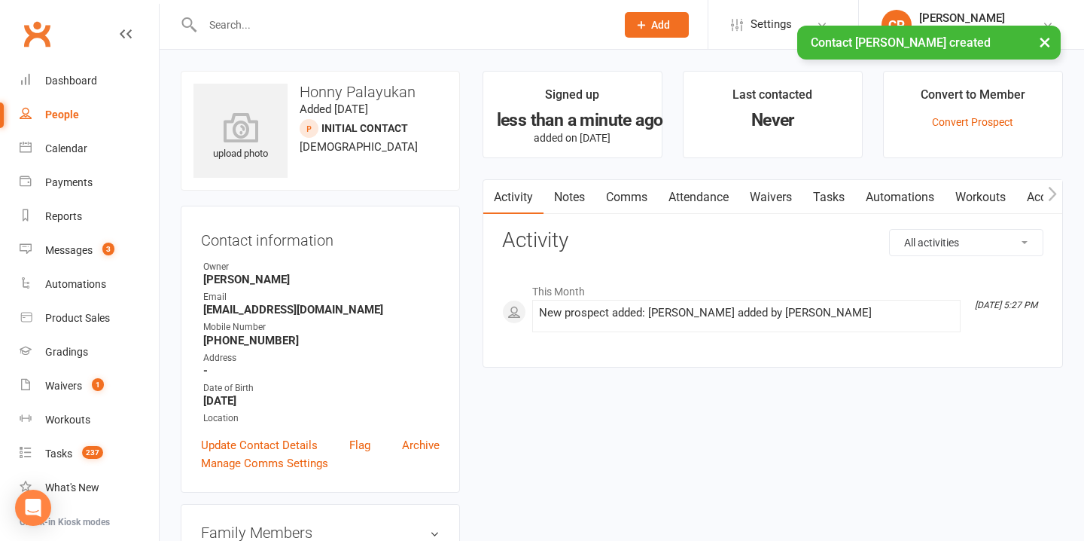
click at [578, 199] on link "Notes" at bounding box center [570, 197] width 52 height 35
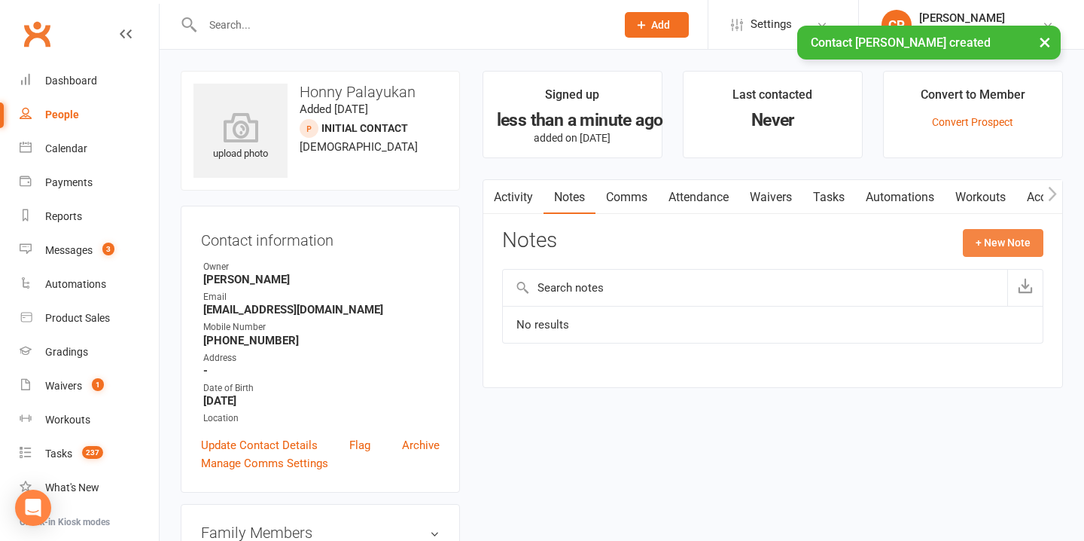
click at [1003, 239] on button "+ New Note" at bounding box center [1003, 242] width 81 height 27
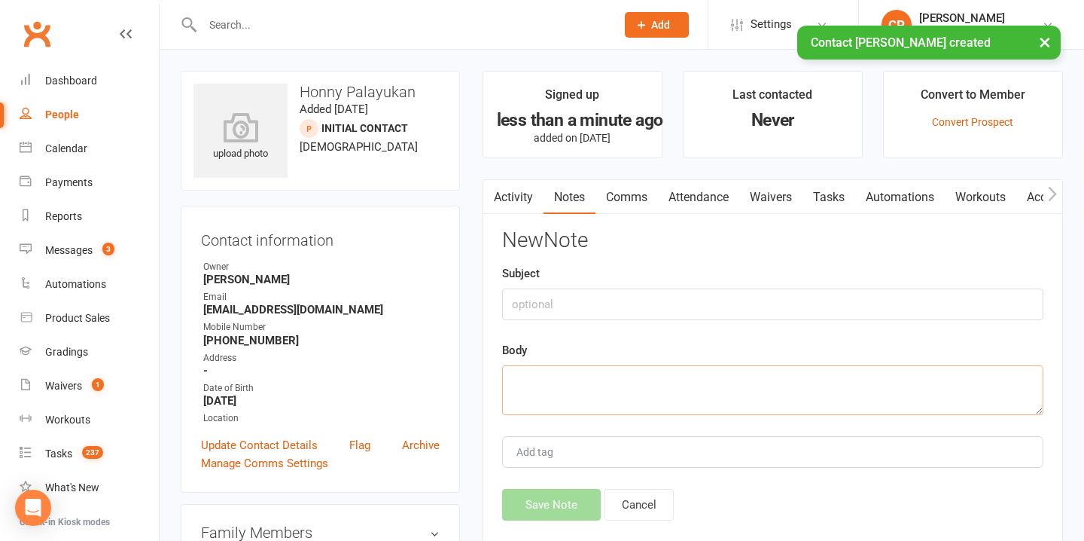
click at [556, 381] on textarea at bounding box center [772, 390] width 541 height 50
paste textarea "WHY NOW? Has done a few group fitness classes and has fallen in love with the s…"
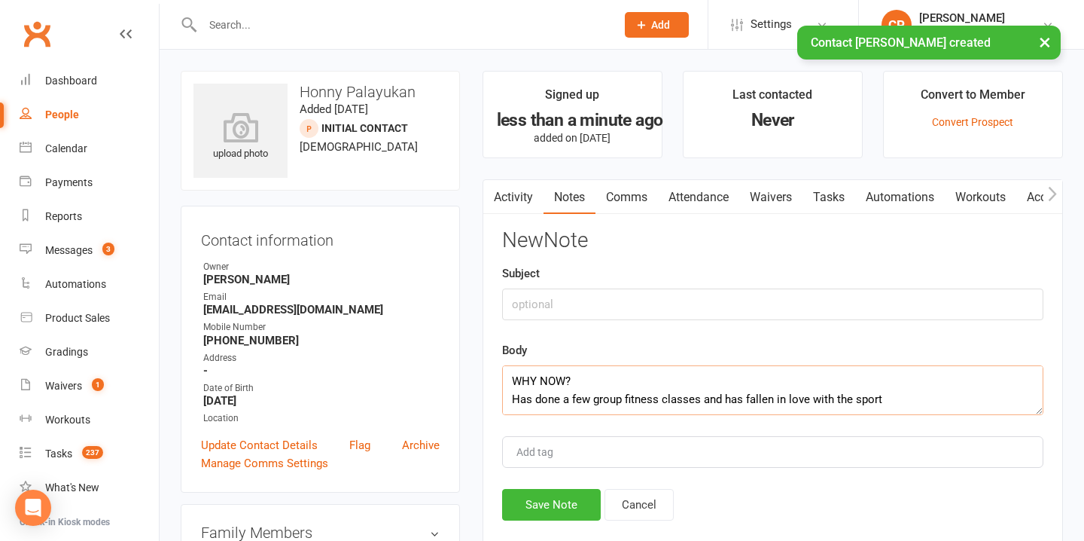
scroll to position [81, 0]
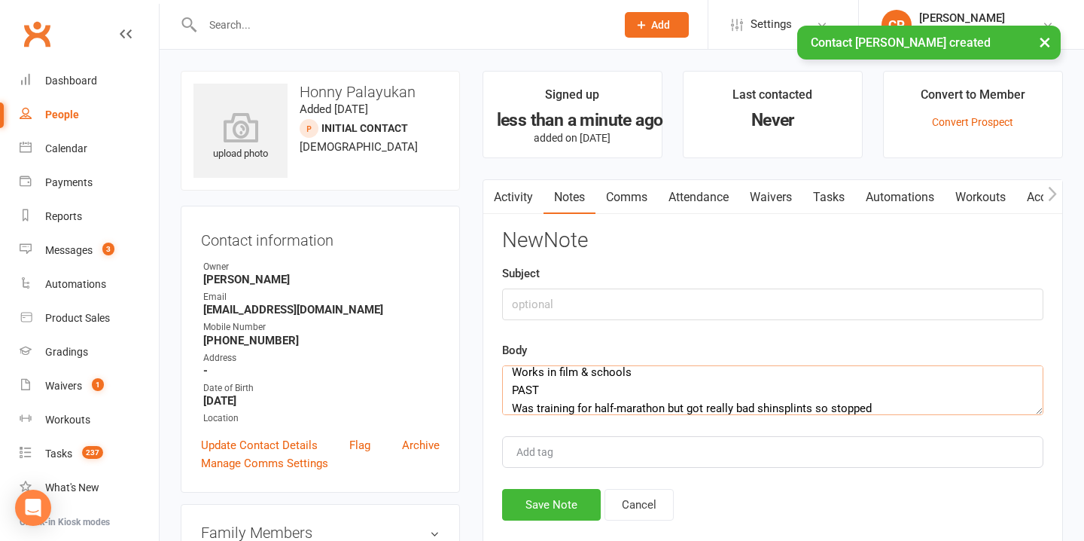
type textarea "WHY NOW? Has done a few group fitness classes and has fallen in love with the s…"
click at [551, 305] on input "text" at bounding box center [772, 304] width 541 height 32
type input "INFO"
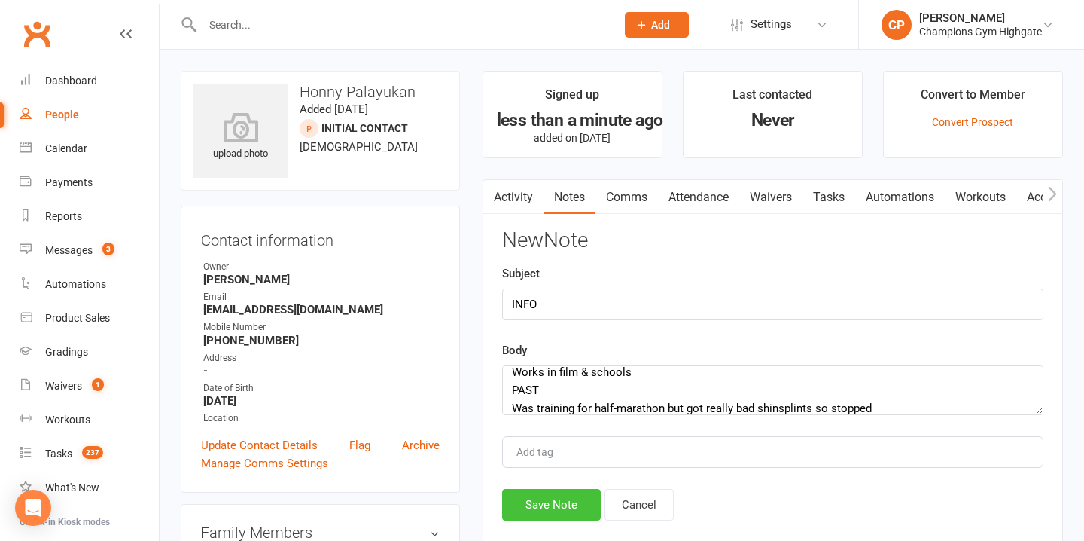
click at [551, 503] on button "Save Note" at bounding box center [551, 505] width 99 height 32
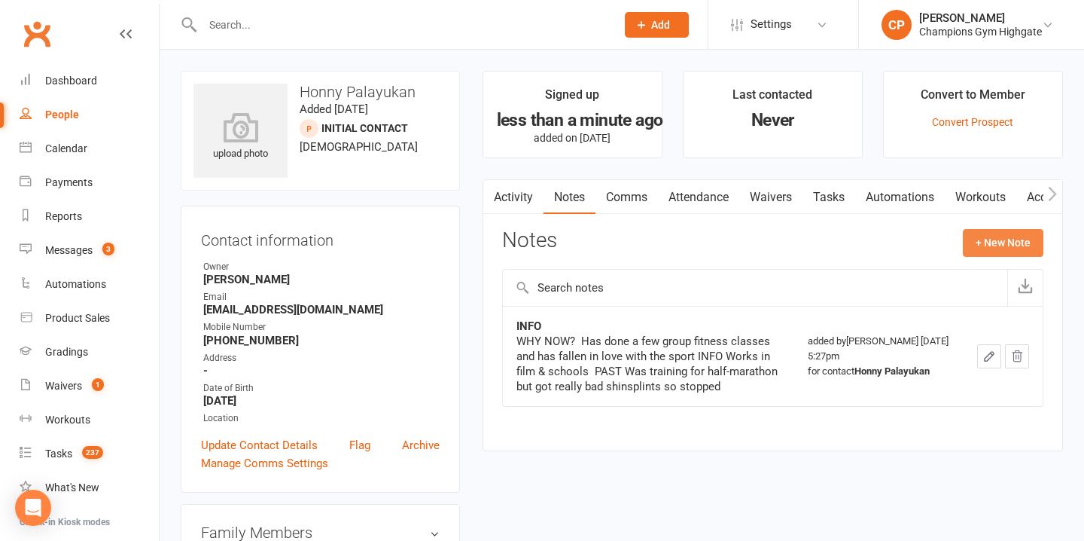
click at [970, 243] on button "+ New Note" at bounding box center [1003, 242] width 81 height 27
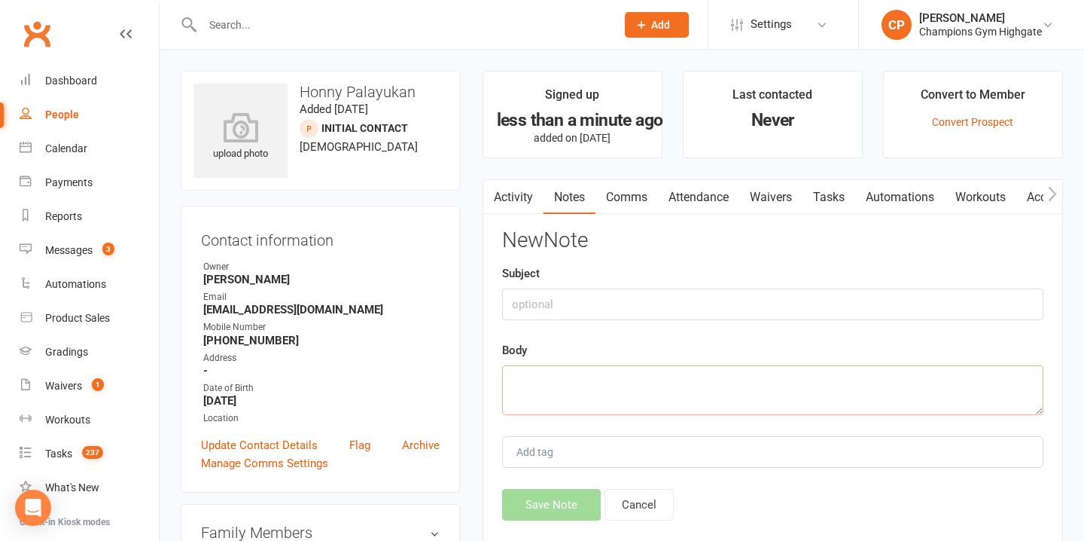
click at [596, 401] on textarea at bounding box center [772, 390] width 541 height 50
paste textarea "Try something new - different styles of exercise Learn more technique & skill -…"
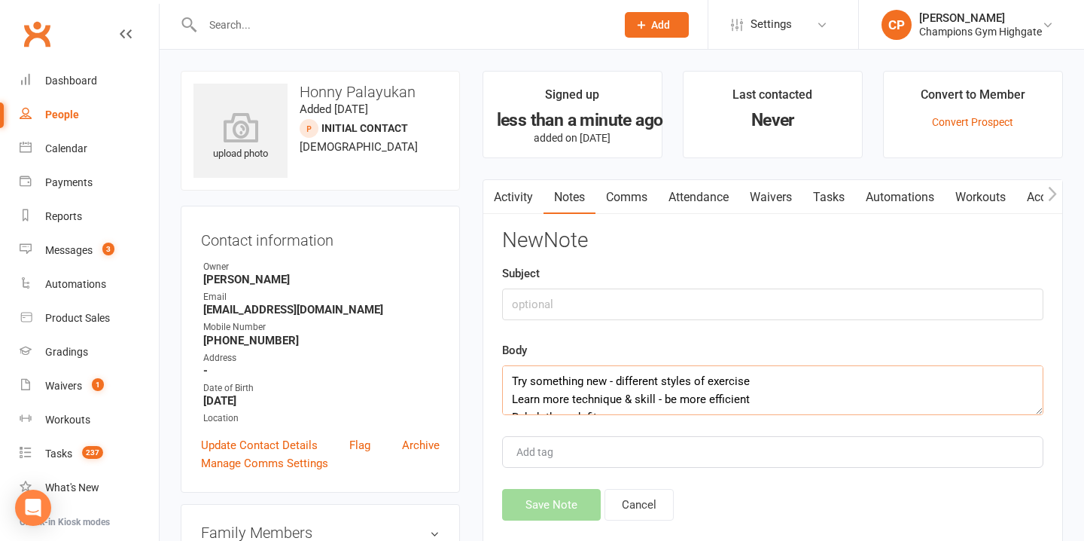
scroll to position [27, 0]
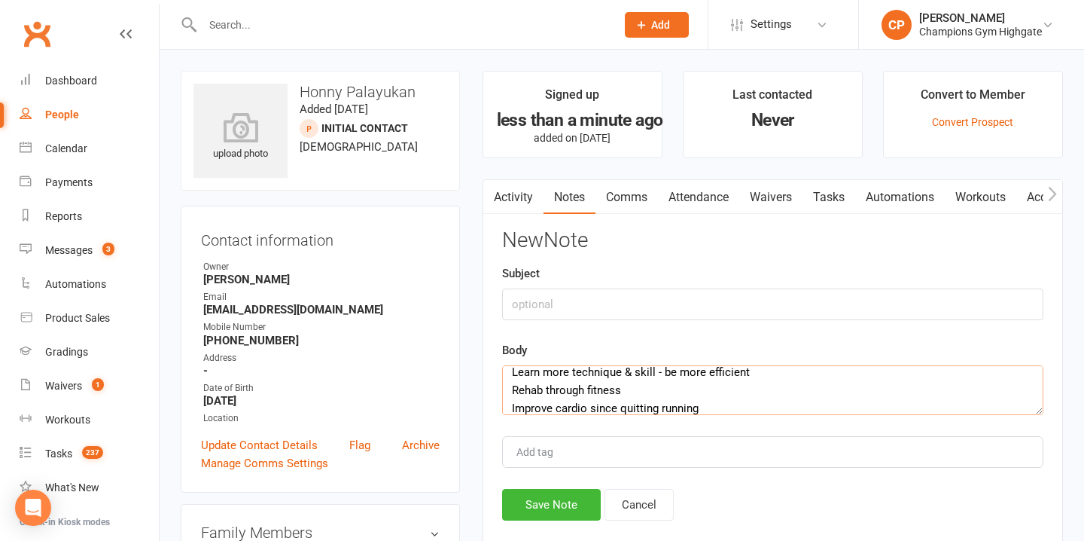
type textarea "Try something new - different styles of exercise Learn more technique & skill -…"
click at [568, 297] on input "text" at bounding box center [772, 304] width 541 height 32
type input "GOALS"
click at [568, 508] on button "Save Note" at bounding box center [551, 505] width 99 height 32
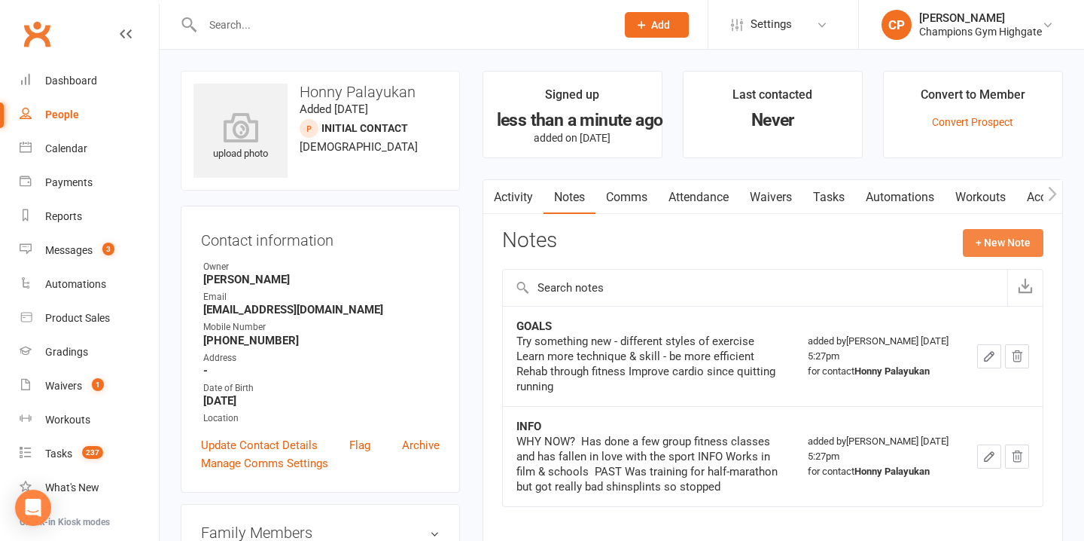
click at [994, 244] on button "+ New Note" at bounding box center [1003, 242] width 81 height 27
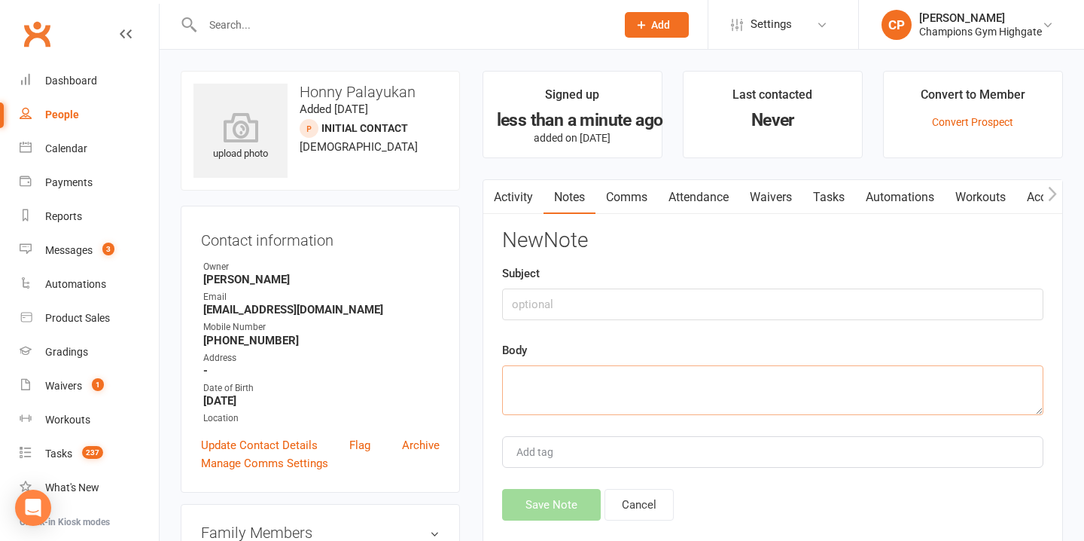
click at [522, 400] on textarea at bounding box center [772, 390] width 541 height 50
paste textarea "CURRENT Rehab & strength PT SCHEDULE Flexible work hours Train once a week for …"
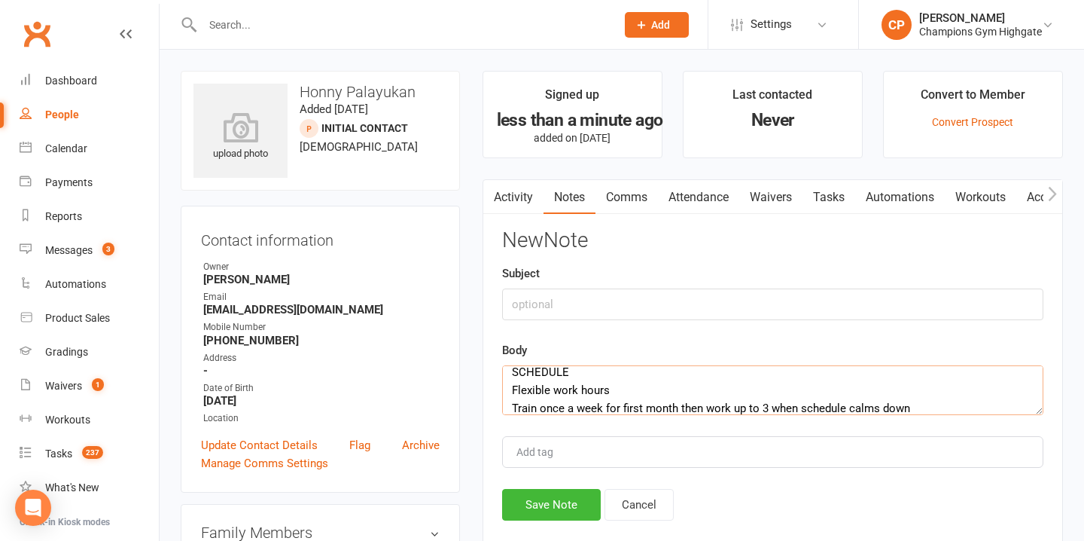
type textarea "CURRENT Rehab & strength PT SCHEDULE Flexible work hours Train once a week for …"
click at [522, 310] on input "text" at bounding box center [772, 304] width 541 height 32
type input "CURRENT/SCHEDULE"
click at [532, 509] on button "Save Note" at bounding box center [551, 505] width 99 height 32
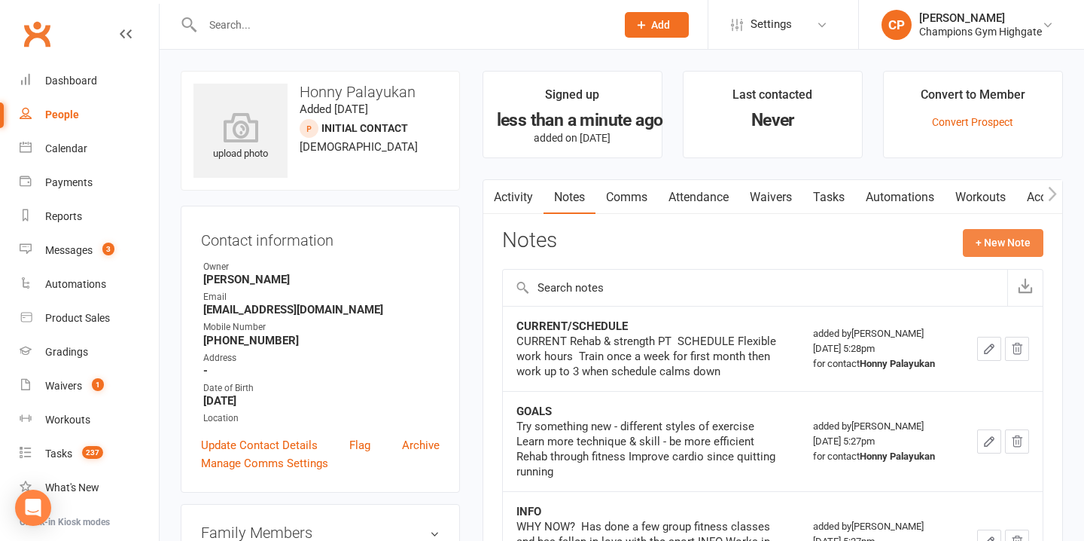
click at [987, 249] on button "+ New Note" at bounding box center [1003, 242] width 81 height 27
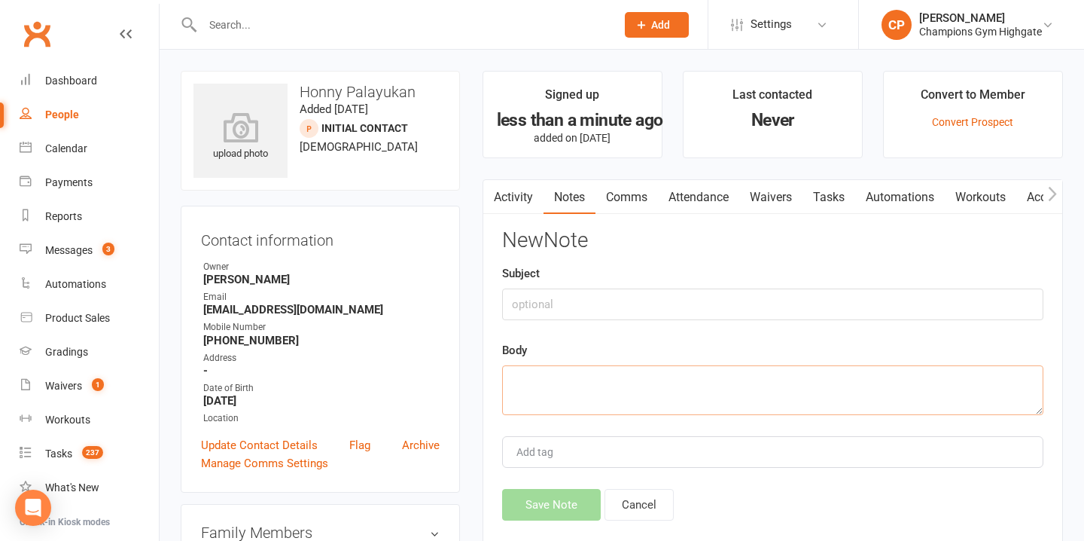
click at [540, 396] on textarea at bounding box center [772, 390] width 541 height 50
paste textarea "Keen for a class pack just wanted to utilise the free class first"
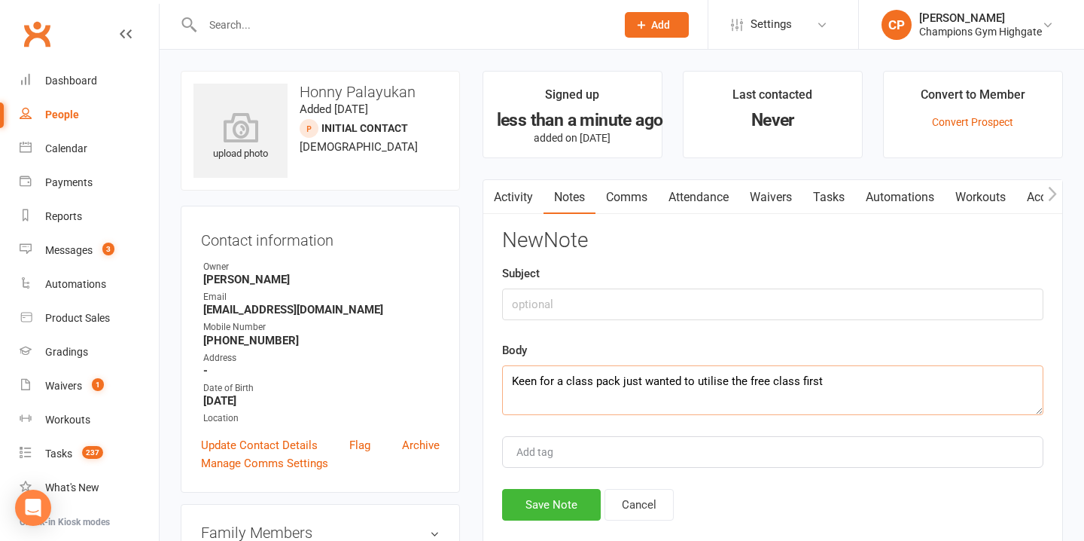
type textarea "Keen for a class pack just wanted to utilise the free class first"
click at [537, 313] on input "text" at bounding box center [772, 304] width 541 height 32
type input "NOTES FROM ASANA"
click at [553, 513] on button "Save Note" at bounding box center [551, 505] width 99 height 32
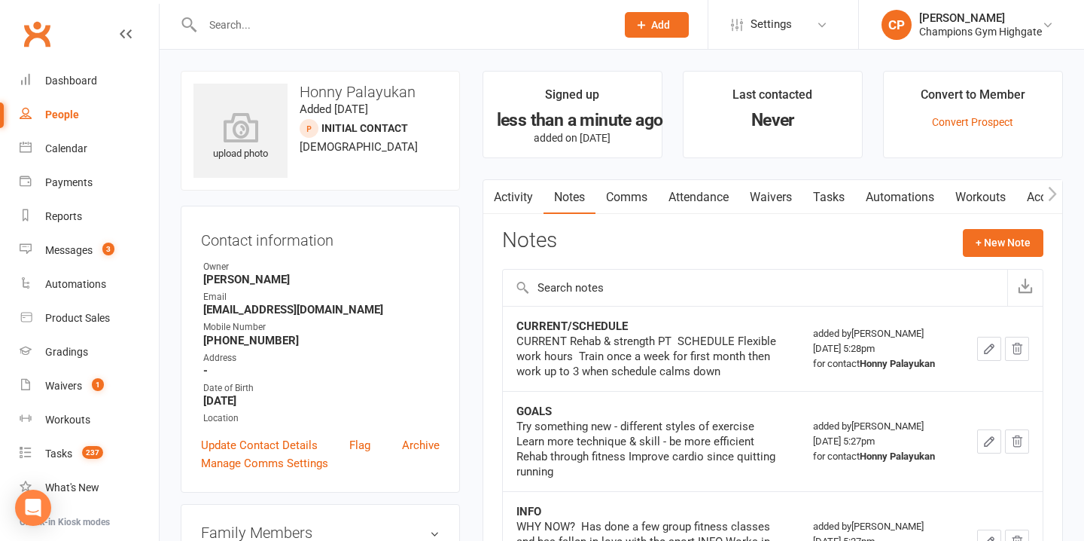
click at [711, 190] on link "Attendance" at bounding box center [698, 197] width 81 height 35
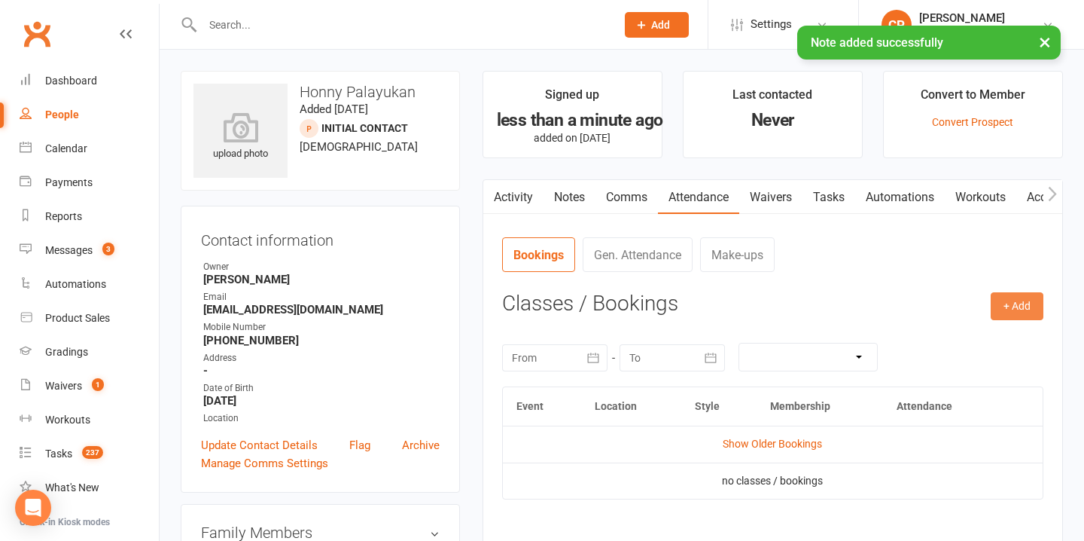
click at [1022, 307] on button "+ Add" at bounding box center [1017, 305] width 53 height 27
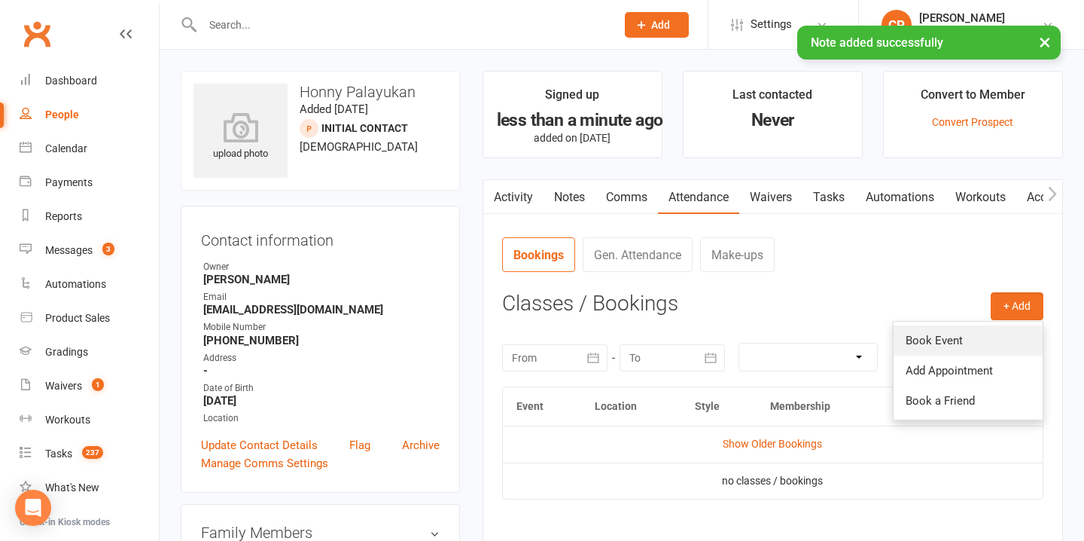
click at [933, 330] on link "Book Event" at bounding box center [968, 340] width 149 height 30
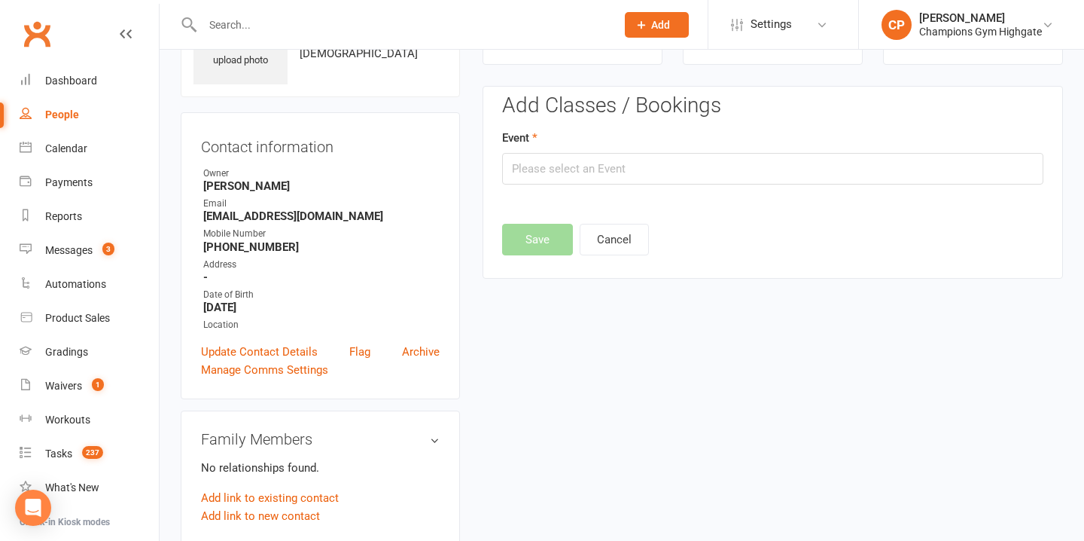
scroll to position [103, 0]
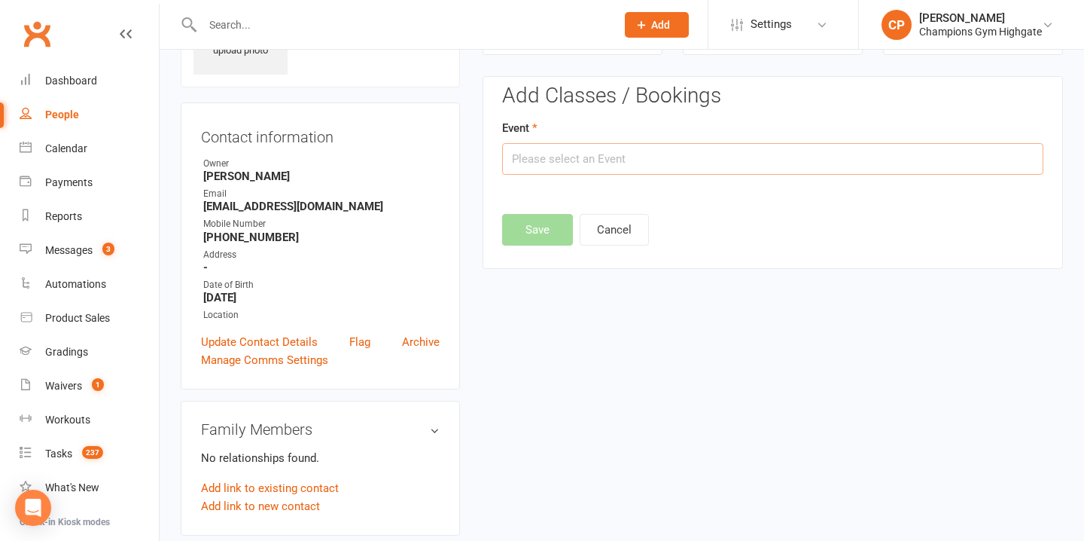
click at [650, 171] on input "text" at bounding box center [772, 159] width 541 height 32
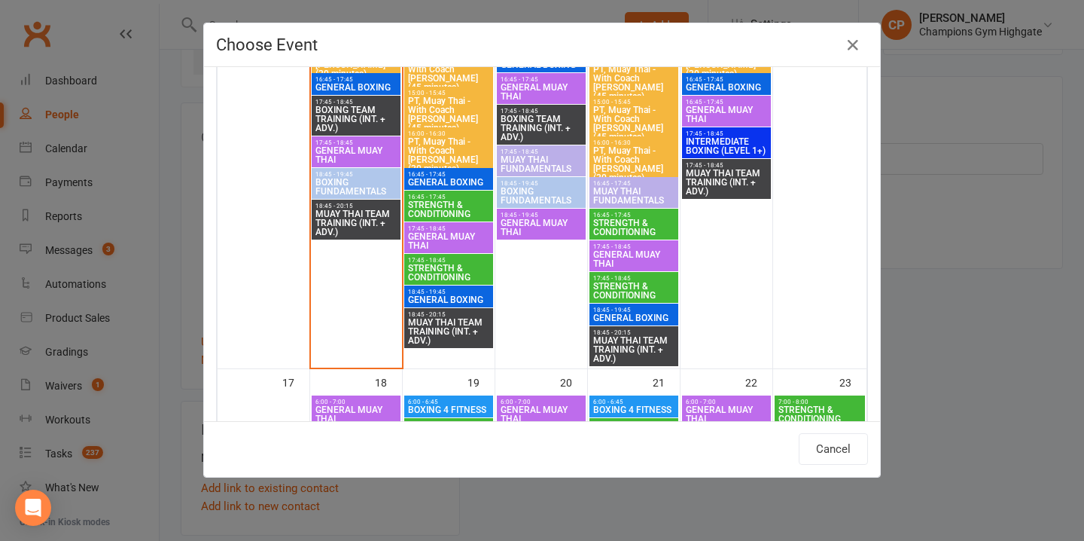
scroll to position [2359, 0]
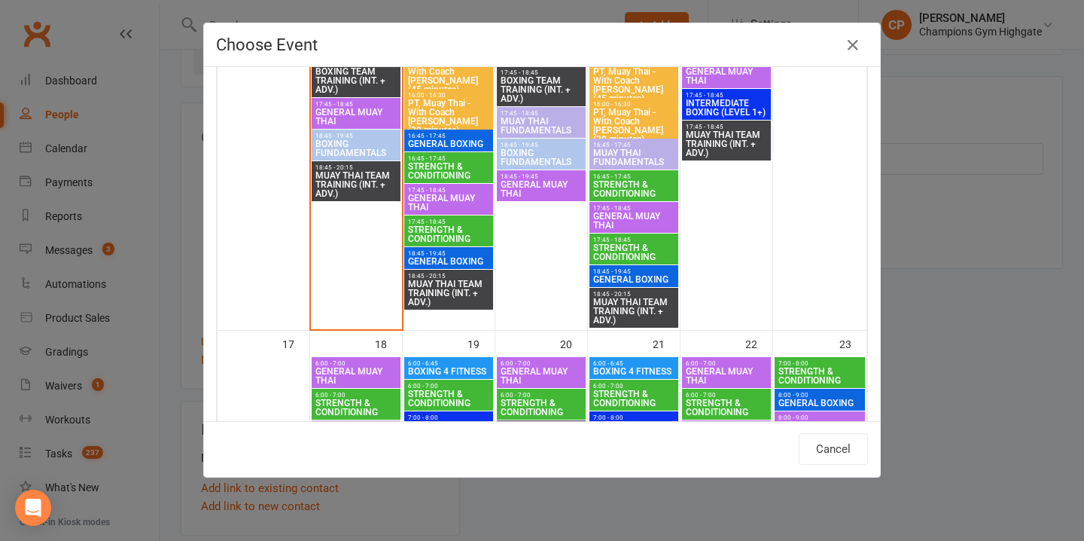
click at [537, 154] on span "BOXING FUNDAMENTALS" at bounding box center [541, 157] width 83 height 18
type input "BOXING FUNDAMENTALS - Aug 13, 2025 6:45:00 PM"
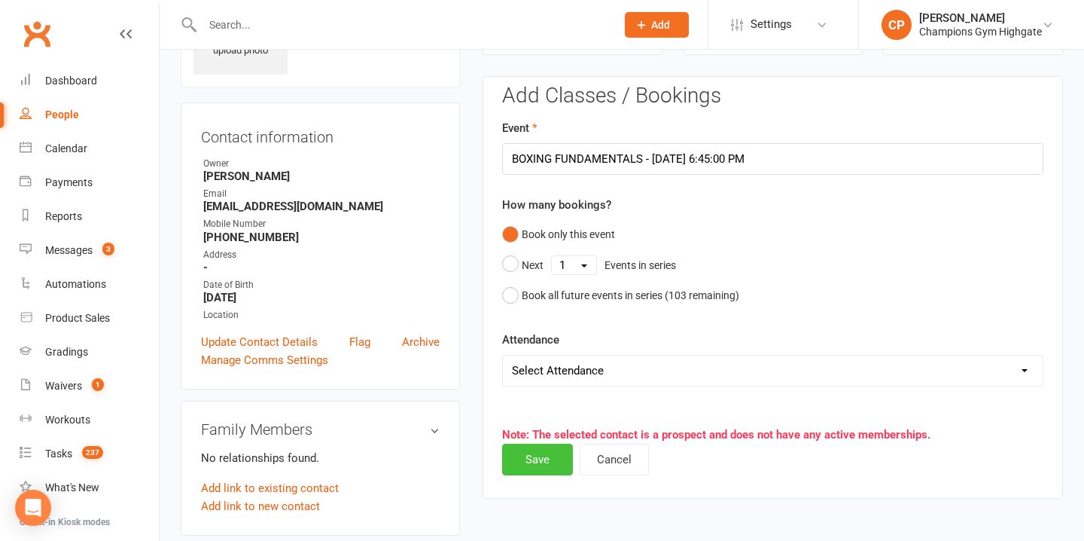
click at [527, 468] on button "Save" at bounding box center [537, 459] width 71 height 32
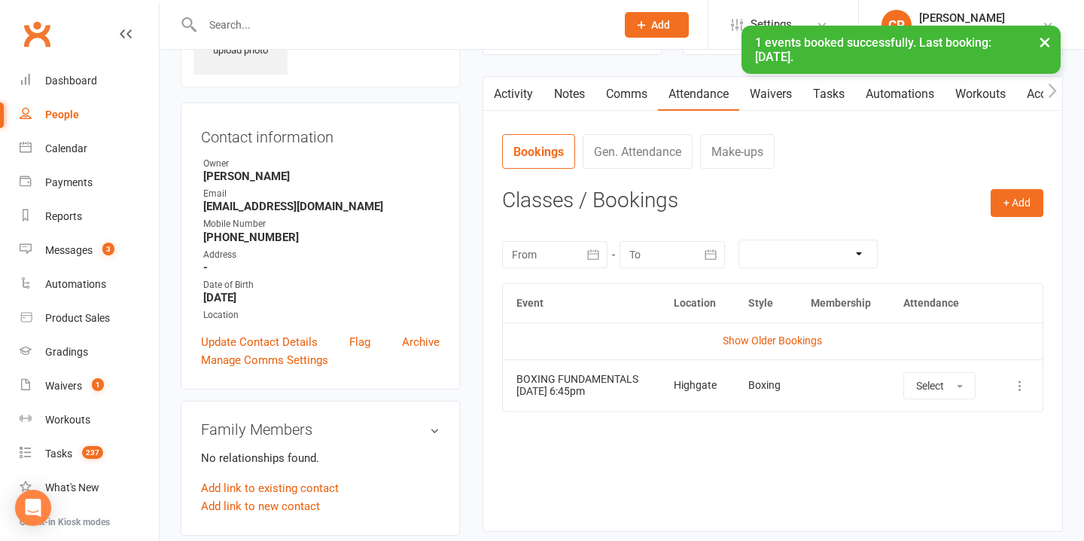
scroll to position [0, 0]
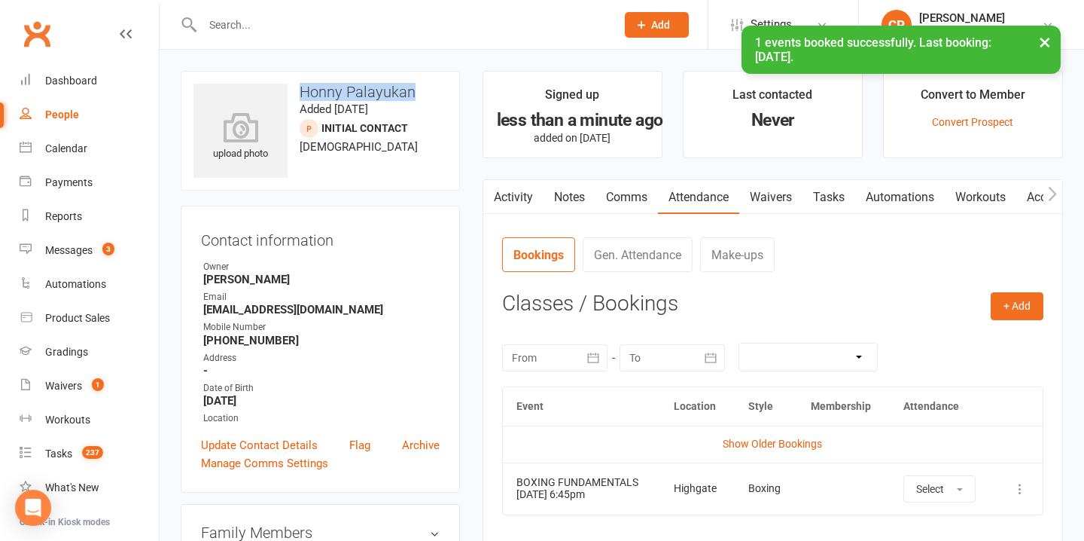
drag, startPoint x: 415, startPoint y: 93, endPoint x: 297, endPoint y: 93, distance: 118.2
click at [295, 93] on h3 "Honny Palayukan" at bounding box center [320, 92] width 254 height 17
copy h3 "Honny Palayukan"
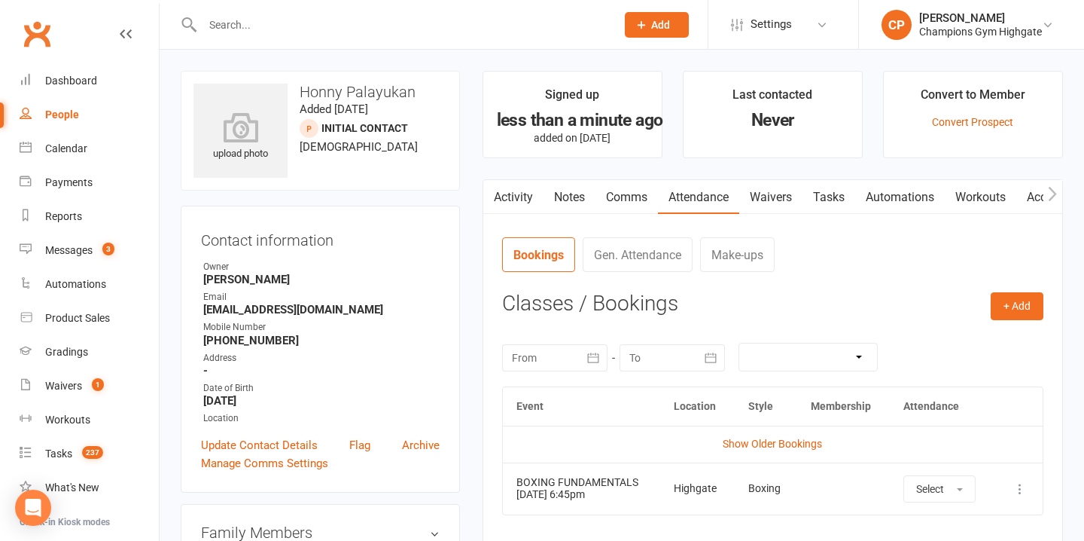
click at [412, 303] on strong "honnyleonora@gmail.com" at bounding box center [321, 310] width 236 height 14
click at [108, 254] on span "3" at bounding box center [108, 248] width 12 height 13
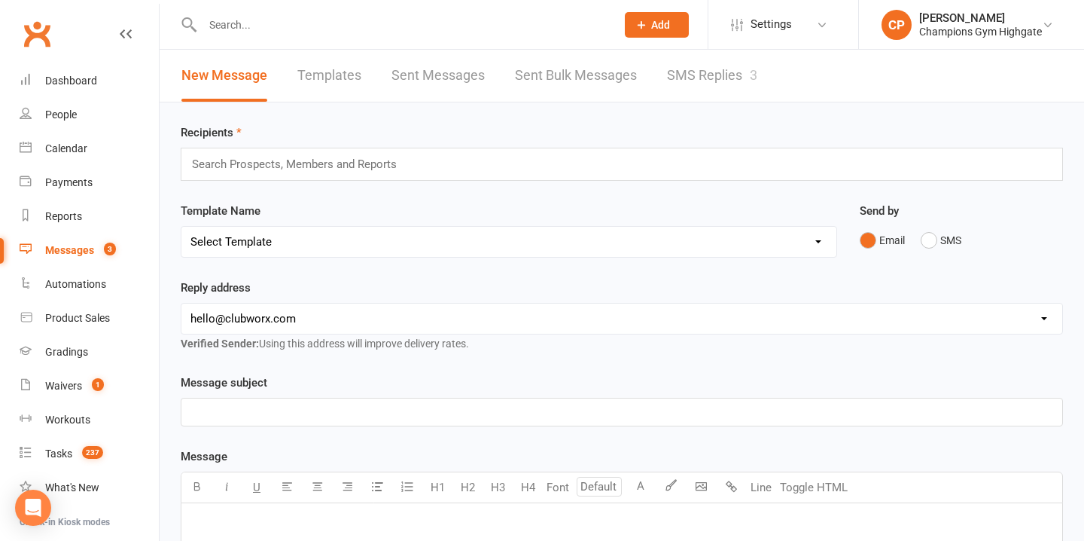
click at [714, 83] on link "SMS Replies 3" at bounding box center [712, 76] width 90 height 52
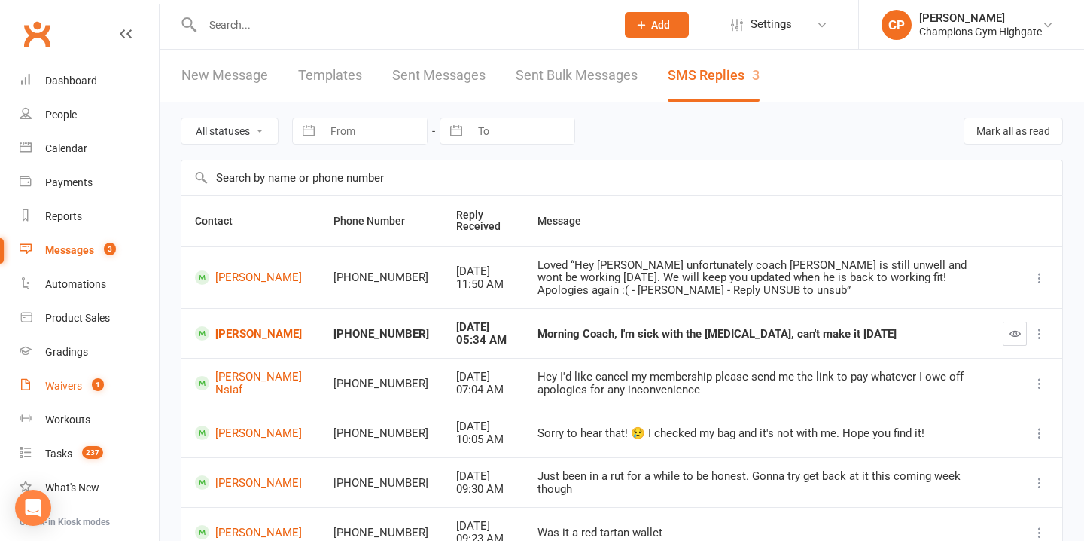
click at [69, 382] on div "Waivers" at bounding box center [63, 385] width 37 height 12
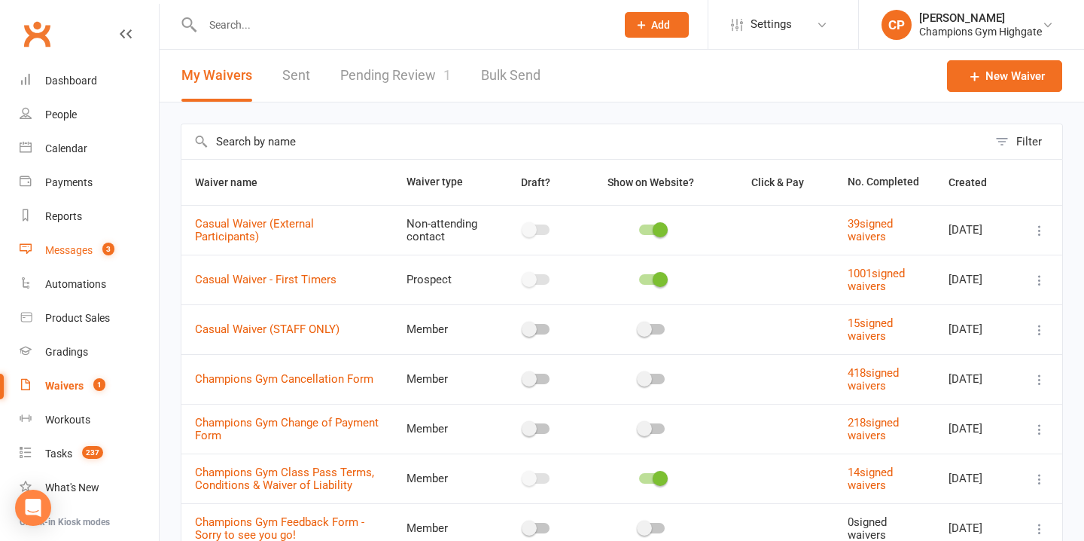
click at [88, 251] on div "Messages" at bounding box center [68, 250] width 47 height 12
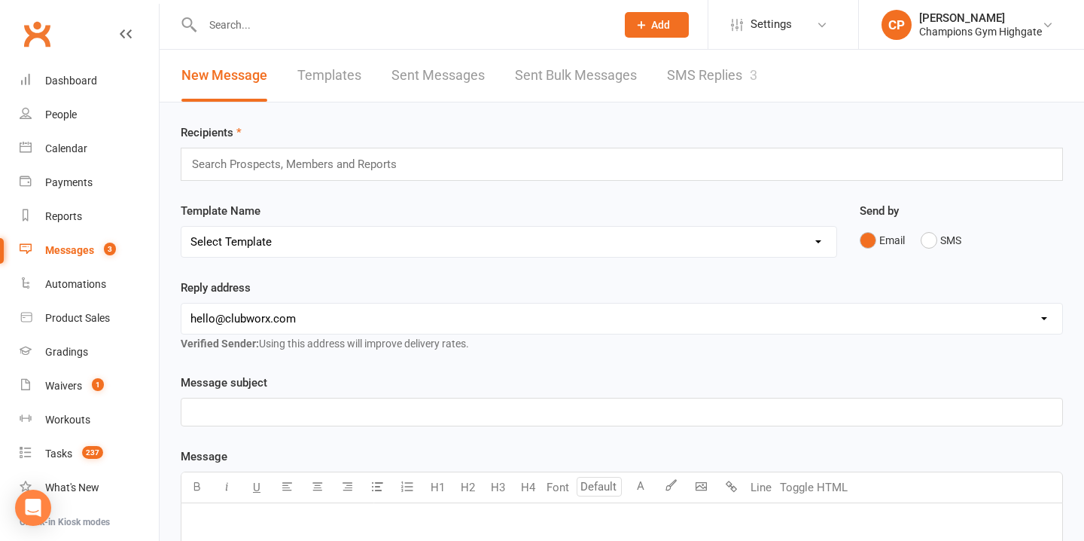
click at [359, 20] on input "text" at bounding box center [401, 24] width 407 height 21
type input "m"
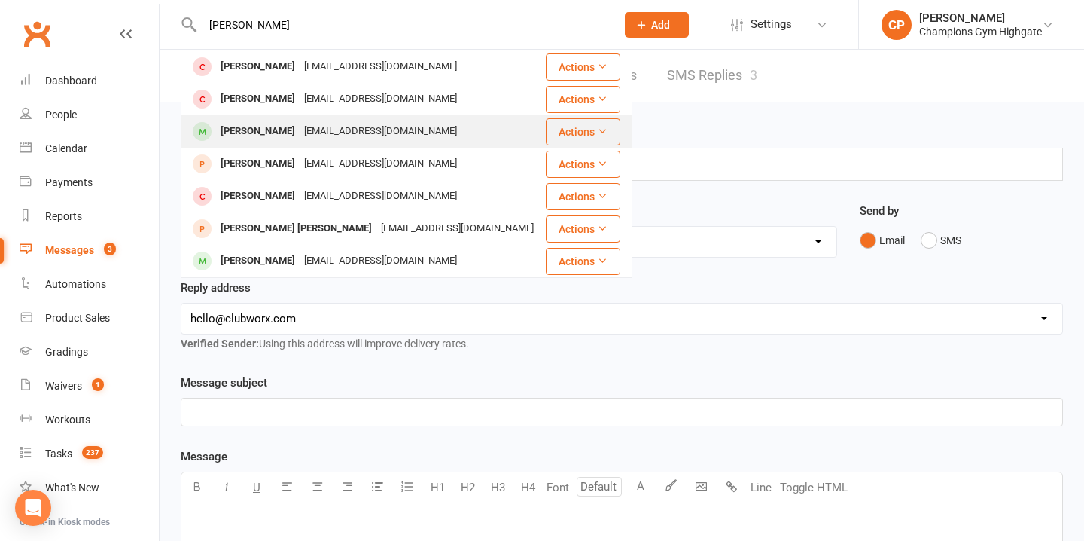
type input "nicolas"
click at [348, 120] on div "nico.a-77@hotmail.fr" at bounding box center [381, 131] width 162 height 22
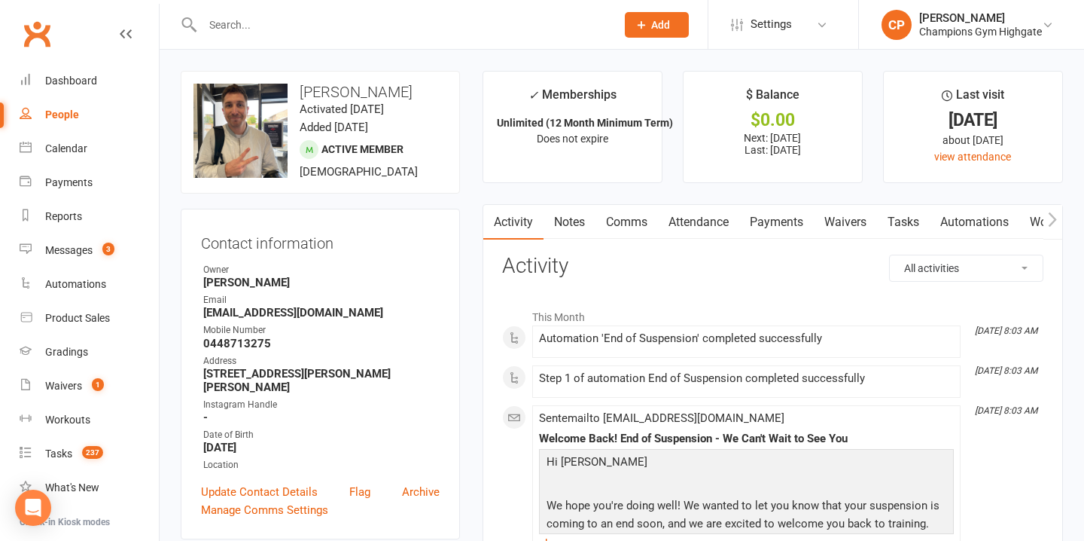
click at [638, 222] on link "Comms" at bounding box center [626, 222] width 62 height 35
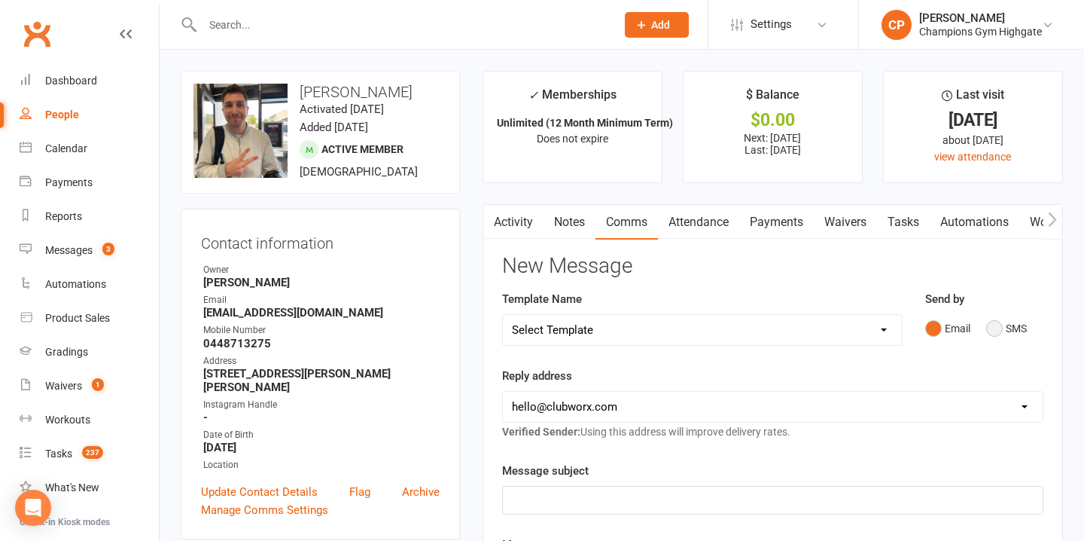
click at [994, 327] on button "SMS" at bounding box center [1006, 328] width 41 height 29
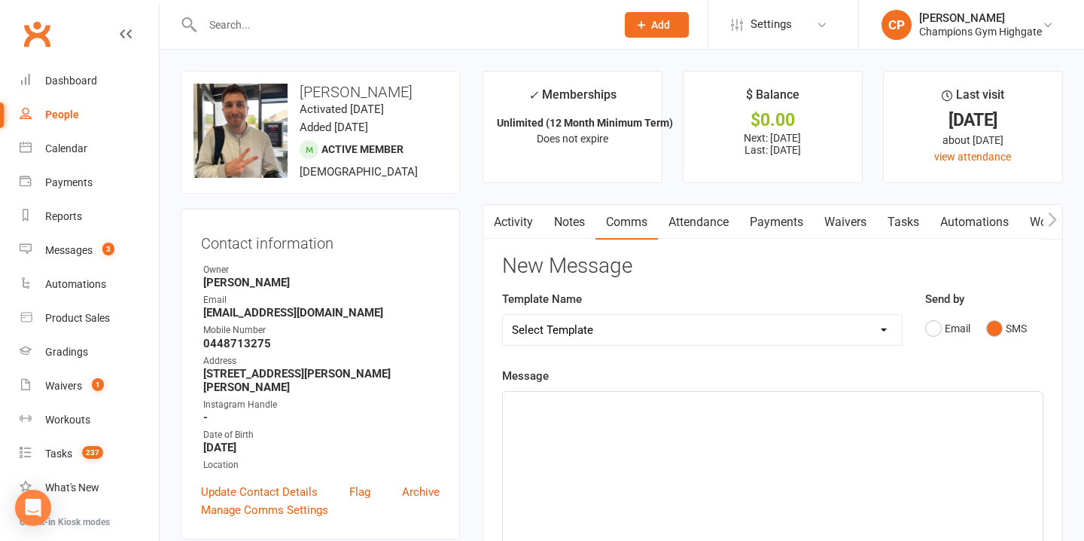
click at [602, 414] on div "﻿" at bounding box center [773, 504] width 540 height 226
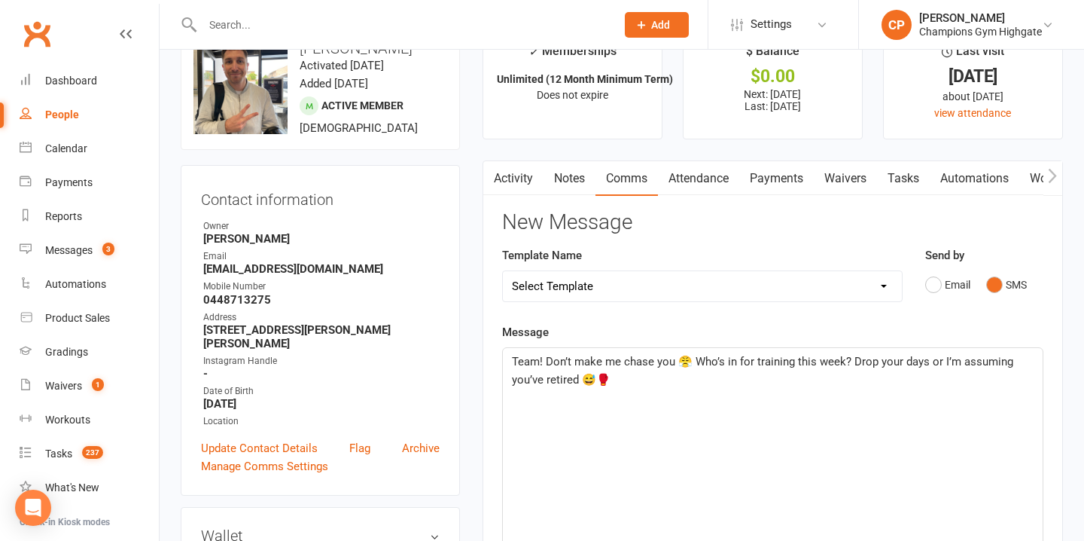
scroll to position [57, 0]
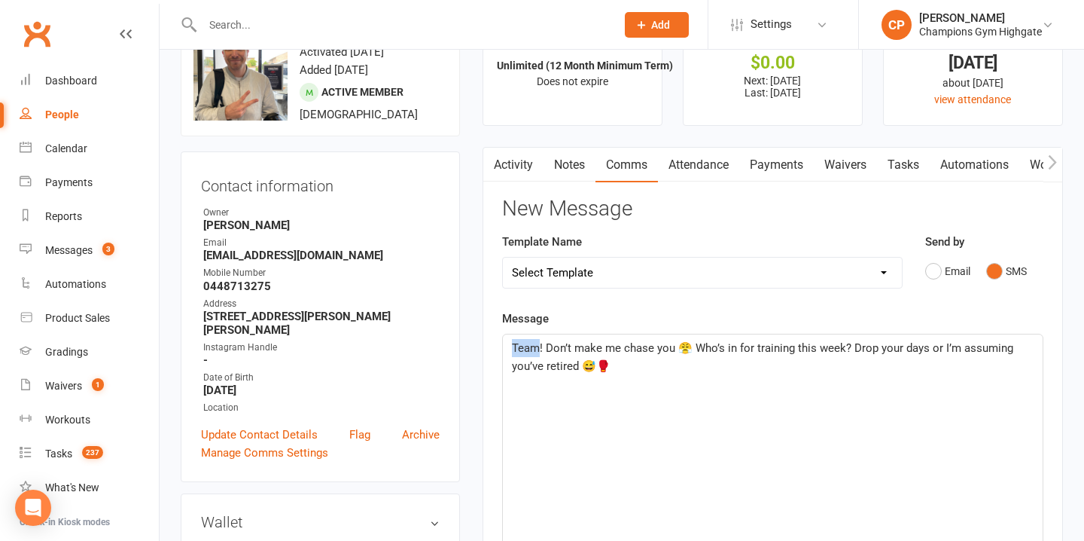
drag, startPoint x: 537, startPoint y: 351, endPoint x: 493, endPoint y: 352, distance: 43.7
click at [493, 352] on div "Activity Notes Comms Attendance Payments Waivers Tasks Automations Workouts Gra…" at bounding box center [773, 524] width 580 height 754
click at [583, 155] on link "Notes" at bounding box center [570, 165] width 52 height 35
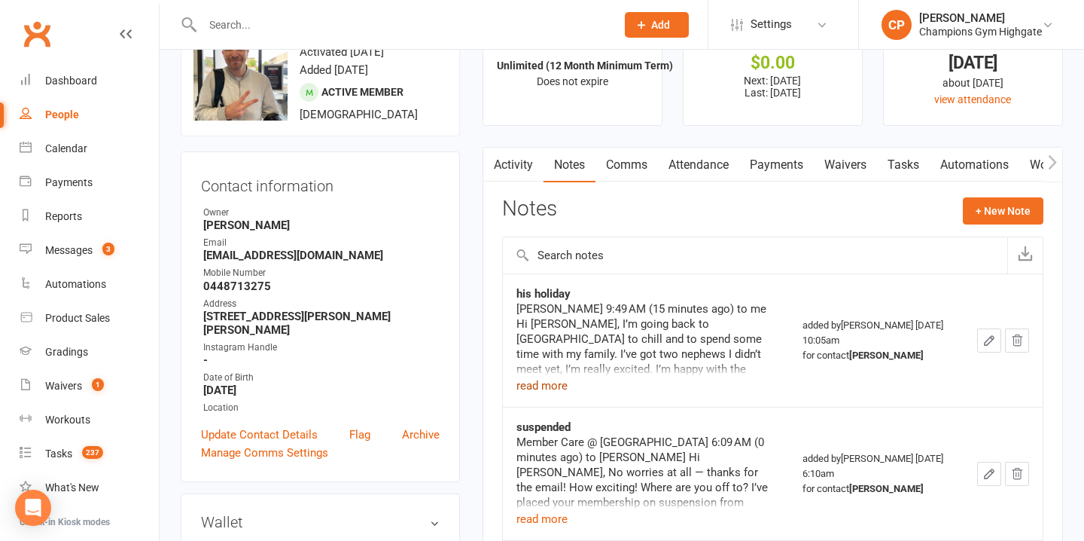
click at [550, 389] on button "read more" at bounding box center [541, 385] width 51 height 18
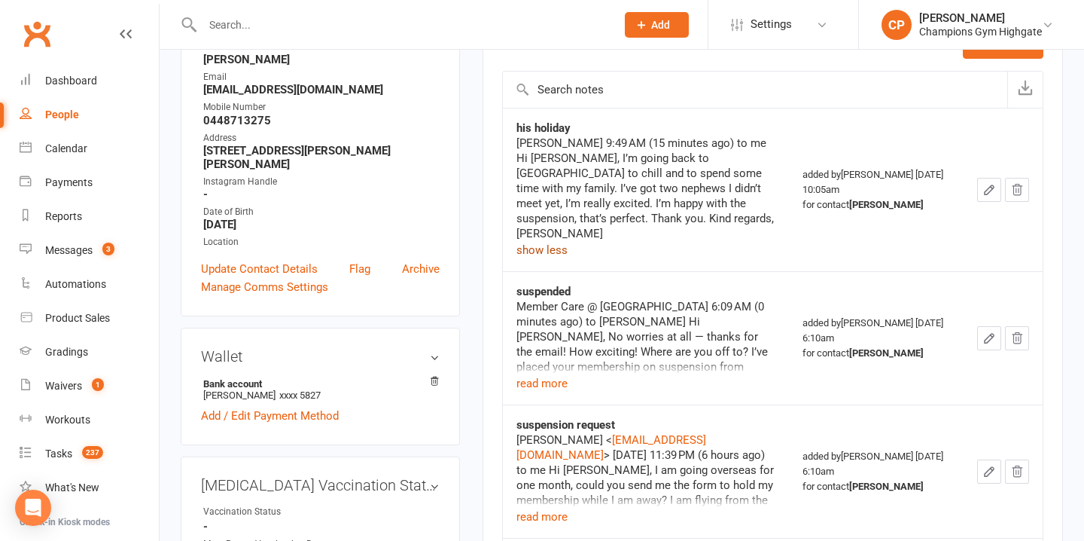
scroll to position [230, 0]
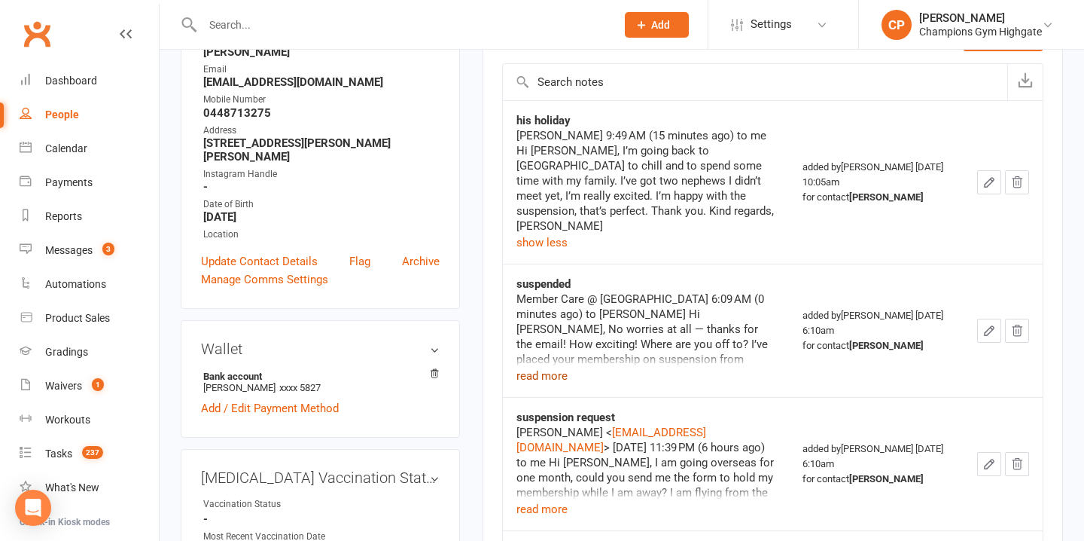
click at [550, 367] on button "read more" at bounding box center [541, 376] width 51 height 18
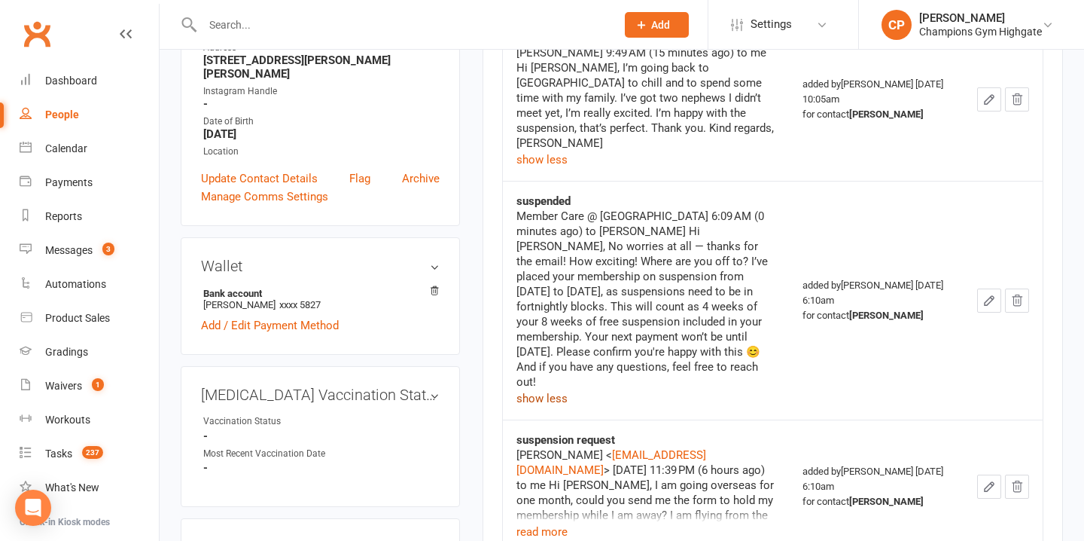
scroll to position [0, 0]
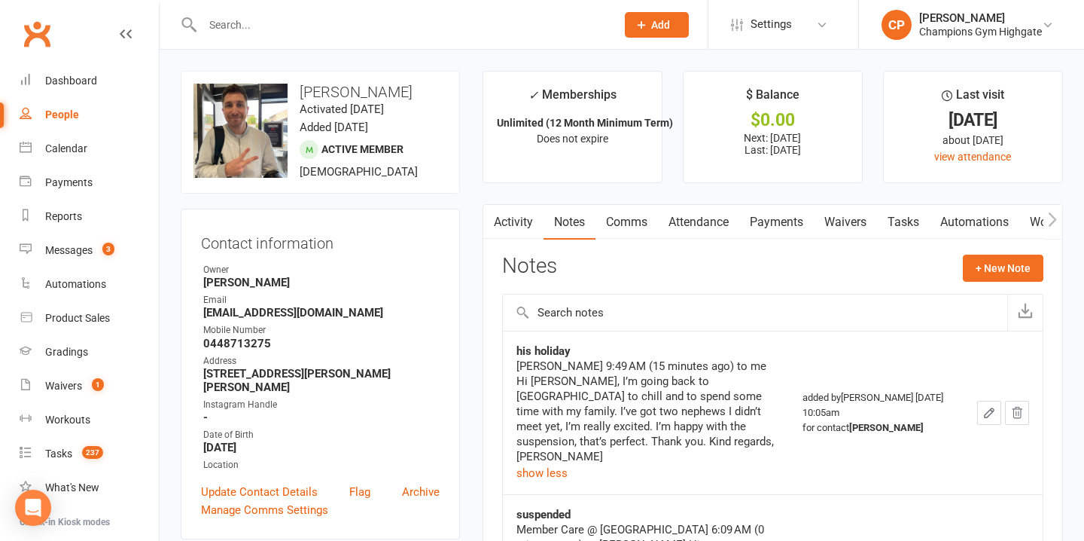
click at [637, 221] on link "Comms" at bounding box center [626, 222] width 62 height 35
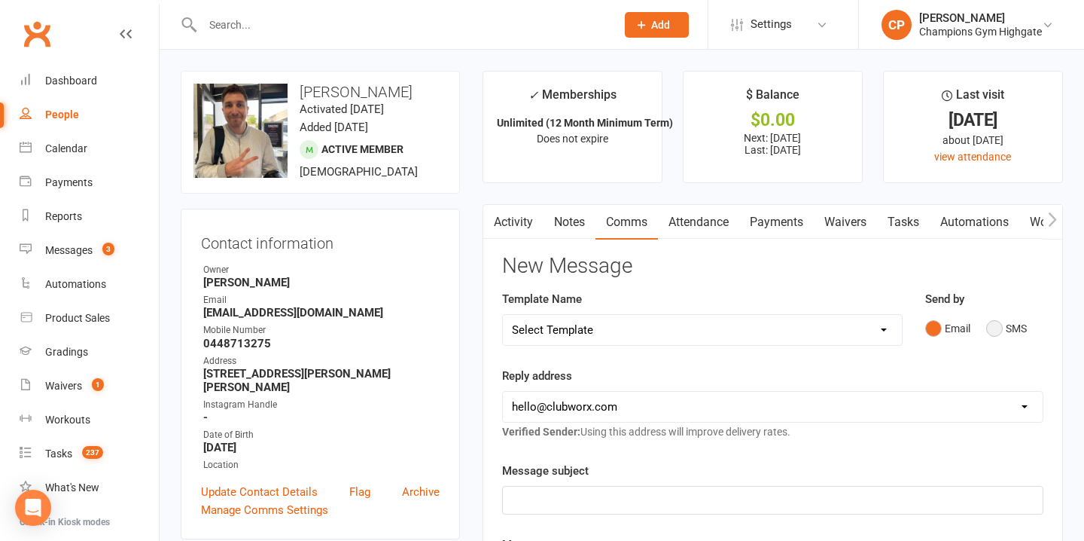
click at [997, 328] on button "SMS" at bounding box center [1006, 328] width 41 height 29
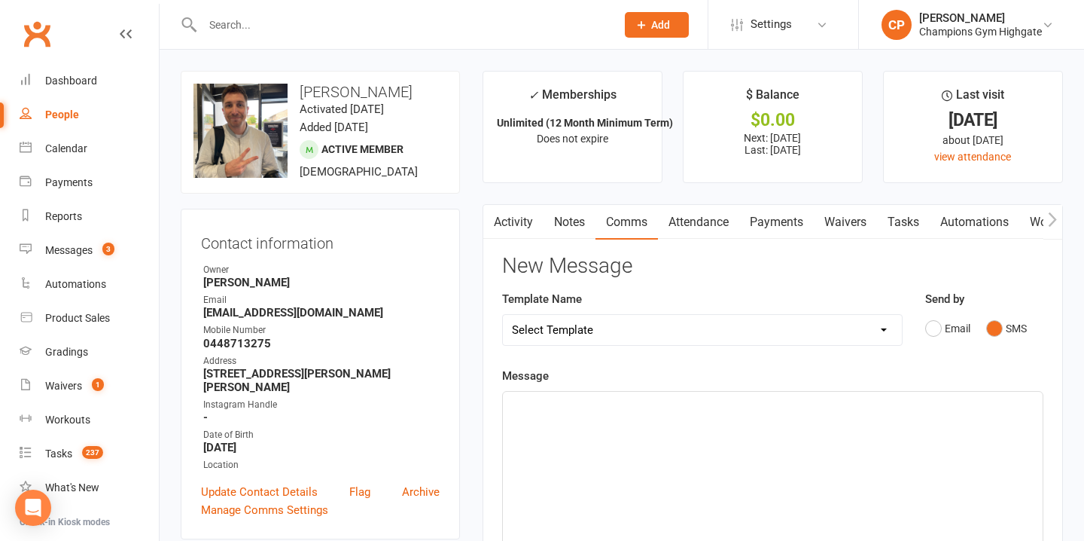
click at [597, 416] on div "﻿" at bounding box center [773, 504] width 540 height 226
paste div
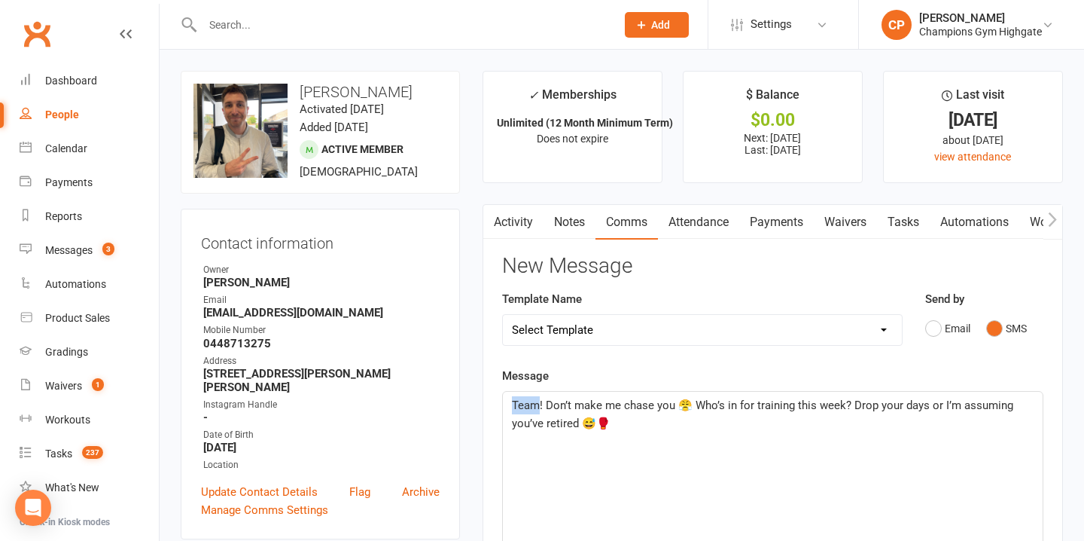
drag, startPoint x: 540, startPoint y: 406, endPoint x: 461, endPoint y: 409, distance: 78.3
click at [690, 417] on p "Yo! Don’t make me chase you 😤 Who’s in for training this week? Drop your days o…" at bounding box center [773, 414] width 522 height 36
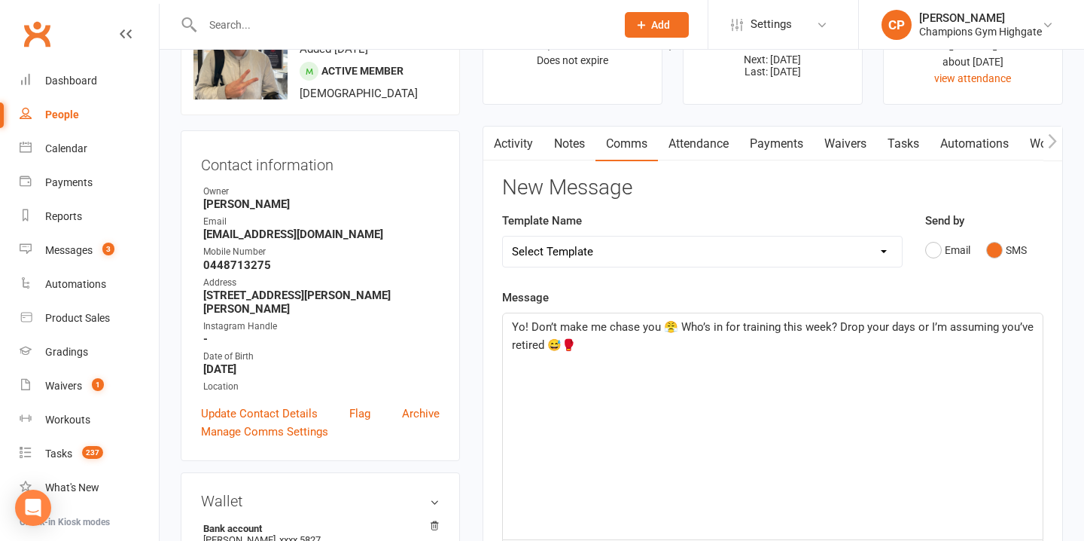
scroll to position [79, 0]
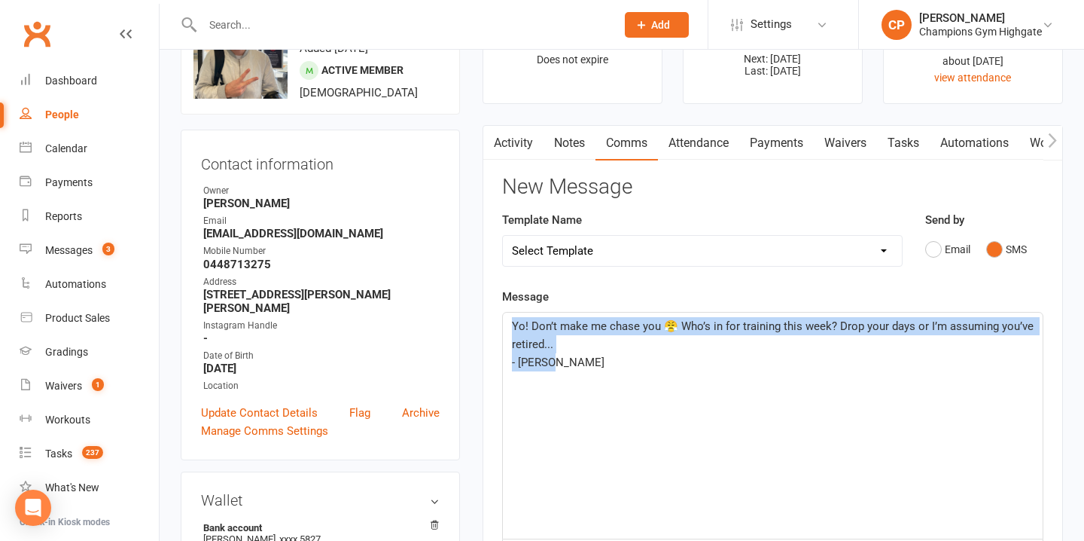
drag, startPoint x: 564, startPoint y: 366, endPoint x: 496, endPoint y: 326, distance: 78.6
click at [496, 326] on div "Activity Notes Comms Attendance Payments Waivers Tasks Automations Workouts Gra…" at bounding box center [773, 502] width 580 height 754
copy div "Yo! Don’t make me chase you 😤 Who’s in for training this week? Drop your days o…"
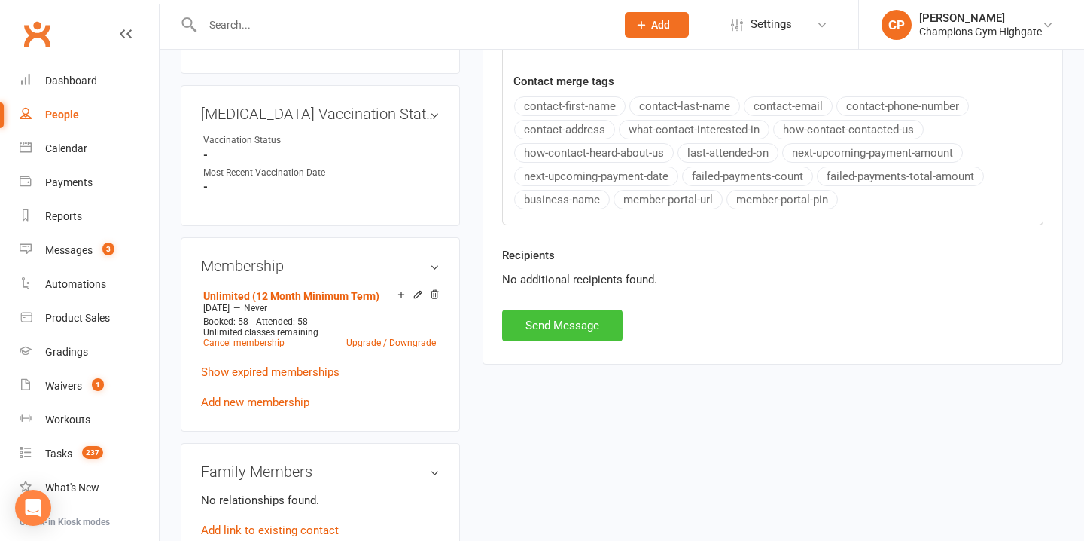
click at [570, 322] on button "Send Message" at bounding box center [562, 325] width 120 height 32
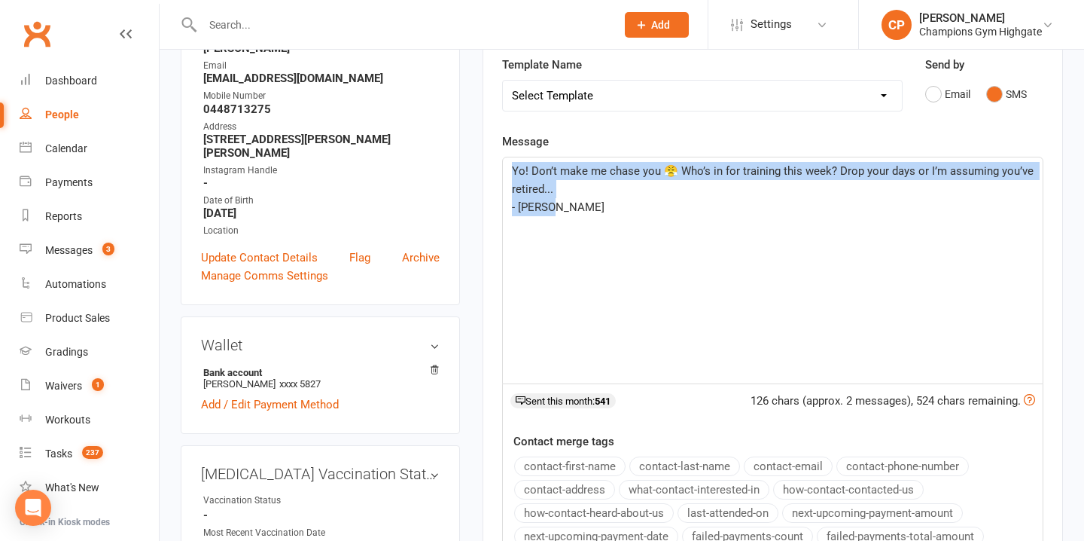
scroll to position [0, 0]
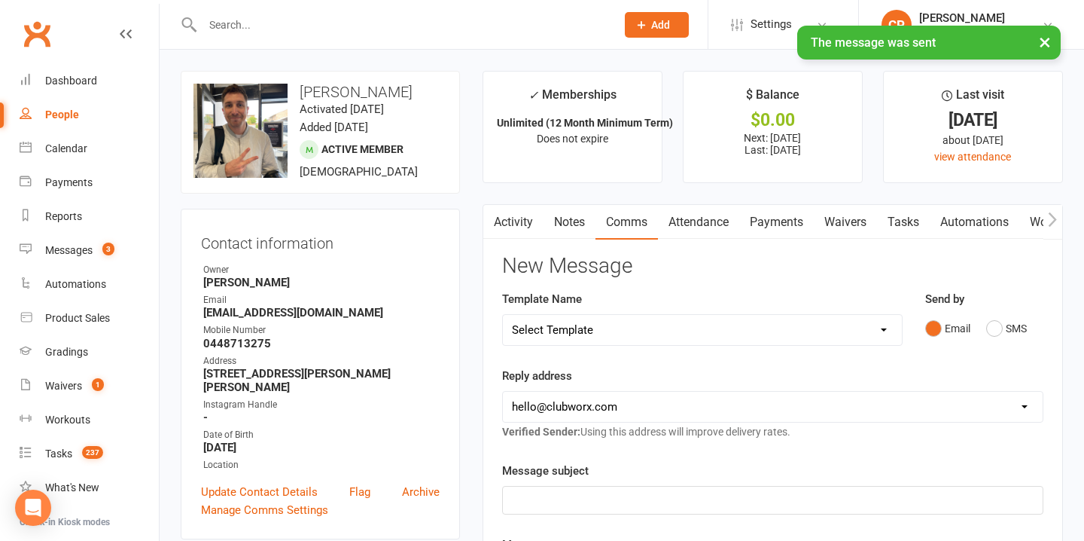
click at [569, 221] on link "Notes" at bounding box center [570, 222] width 52 height 35
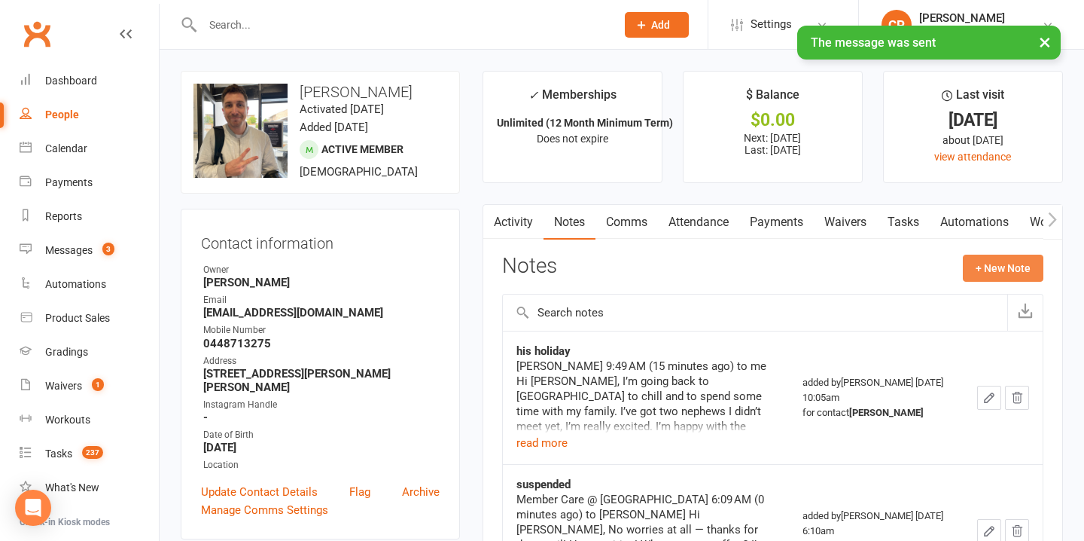
click at [987, 268] on button "+ New Note" at bounding box center [1003, 267] width 81 height 27
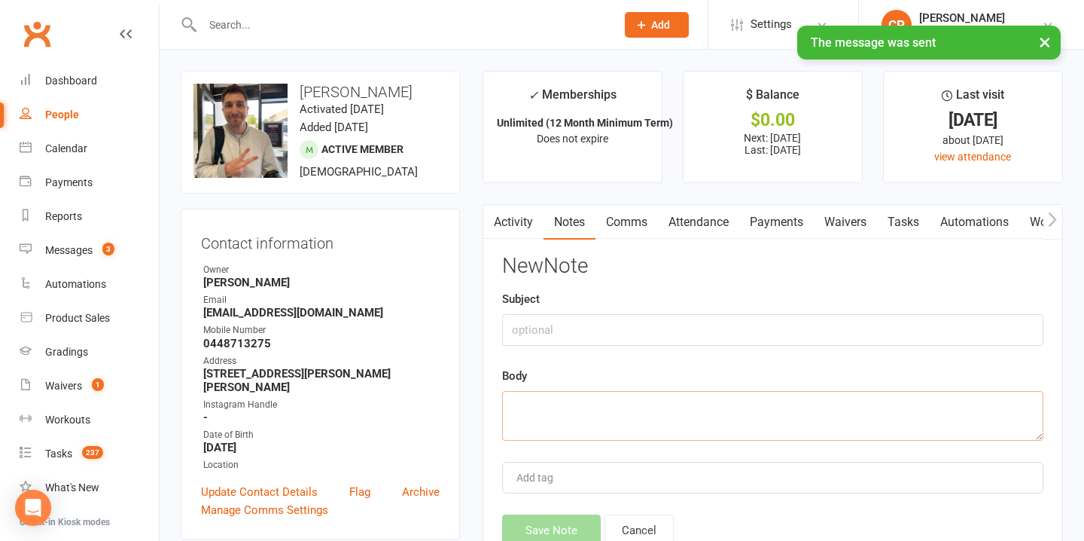
click at [555, 401] on textarea at bounding box center [772, 416] width 541 height 50
paste textarea "Yo! Don’t make me chase you 😤 Who’s in for training this week? Drop your days o…"
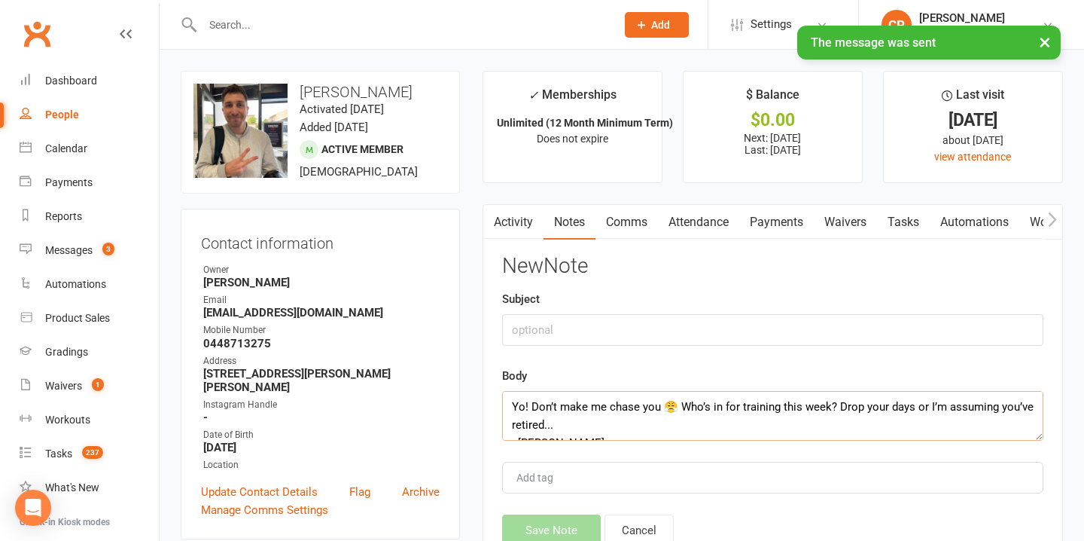
scroll to position [27, 0]
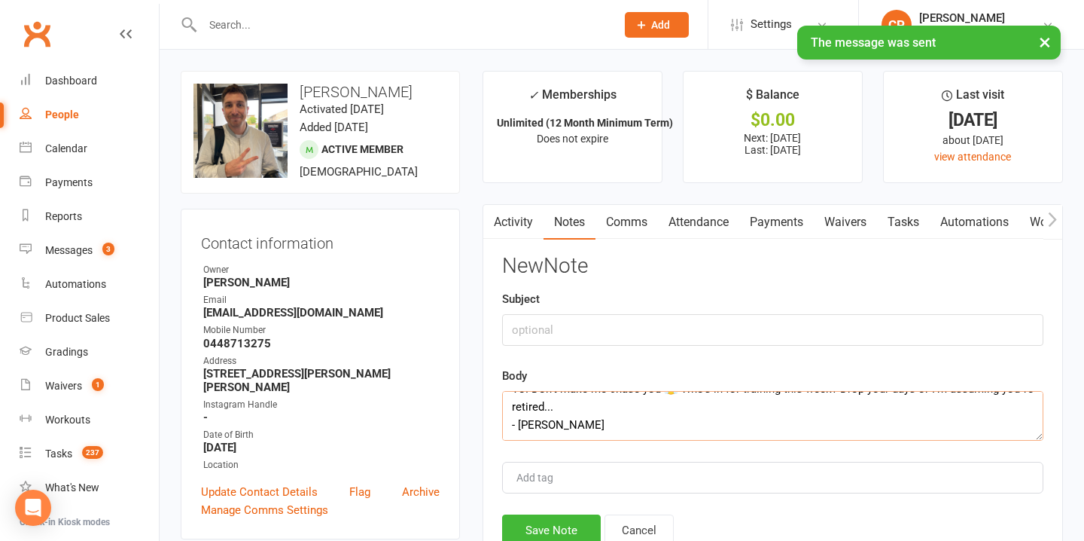
type textarea "Yo! Don’t make me chase you 😤 Who’s in for training this week? Drop your days o…"
click at [546, 308] on div "Subject" at bounding box center [772, 318] width 541 height 56
click at [546, 325] on input "text" at bounding box center [772, 330] width 541 height 32
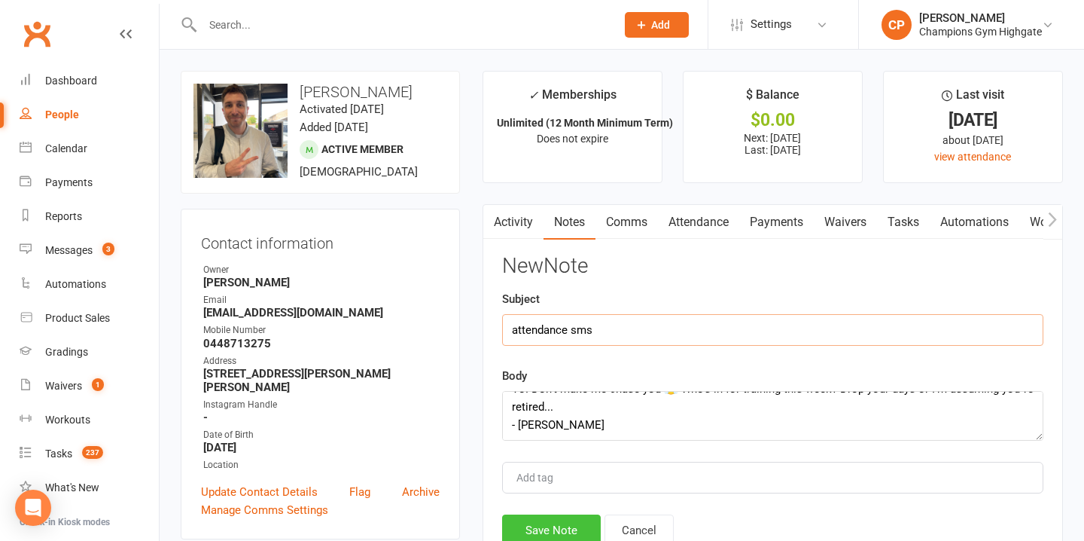
type input "attendance sms"
click at [575, 526] on button "Save Note" at bounding box center [551, 530] width 99 height 32
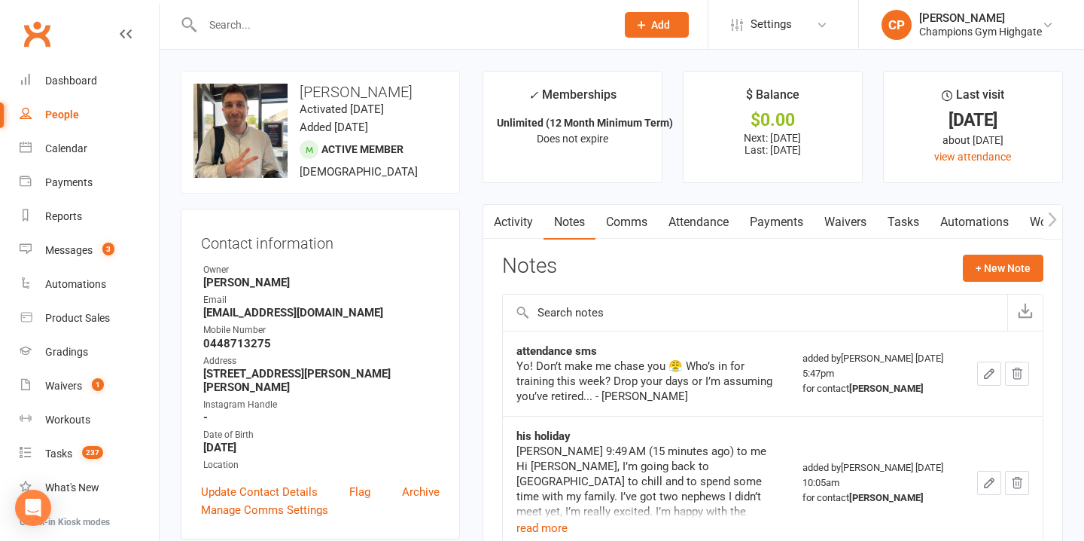
click at [392, 13] on div at bounding box center [393, 24] width 425 height 49
click at [378, 16] on input "text" at bounding box center [401, 24] width 407 height 21
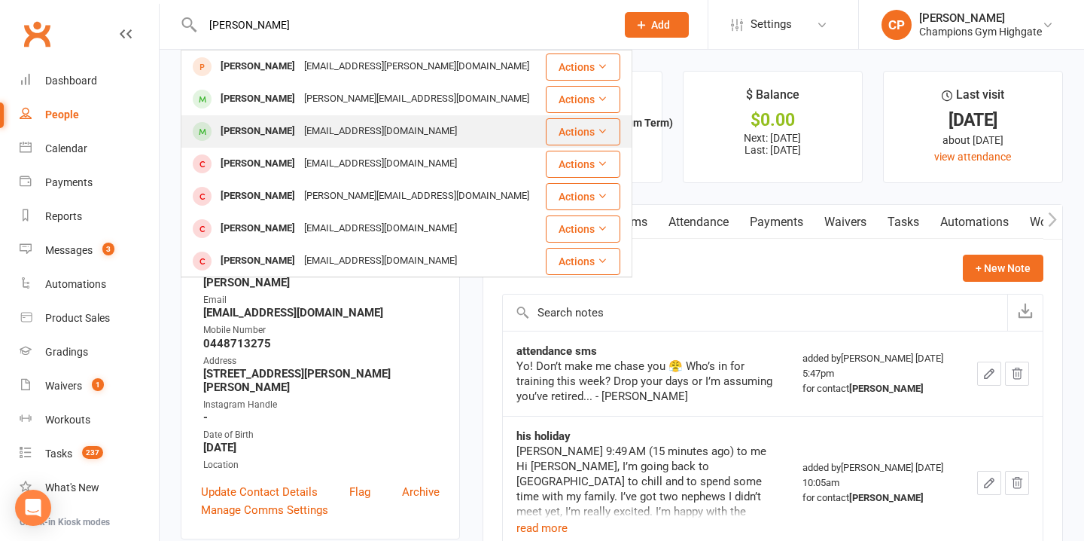
type input "benjamin"
click at [383, 123] on div "breddie95@gmail.com" at bounding box center [381, 131] width 162 height 22
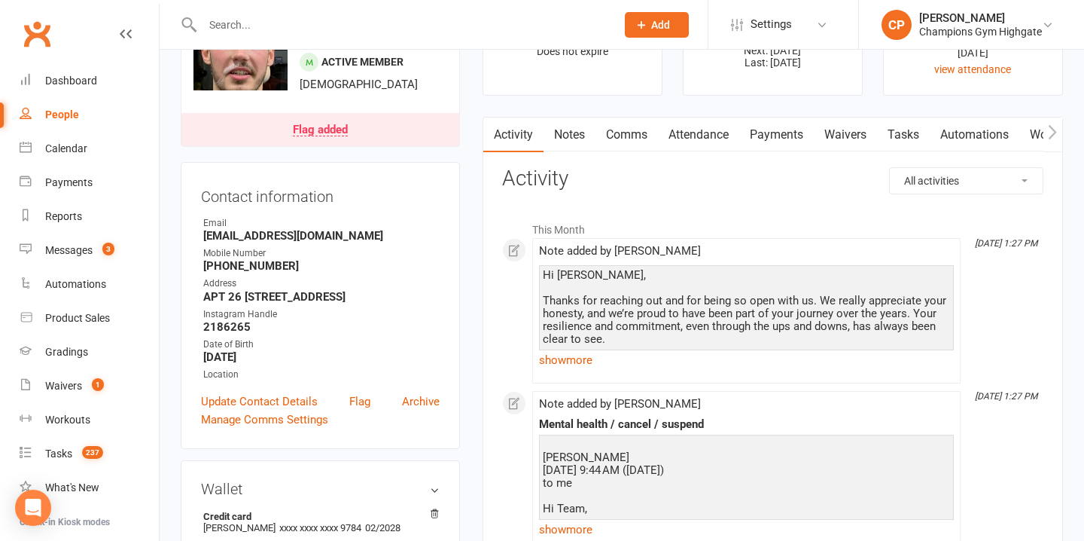
scroll to position [86, 0]
click at [572, 139] on link "Notes" at bounding box center [570, 136] width 52 height 35
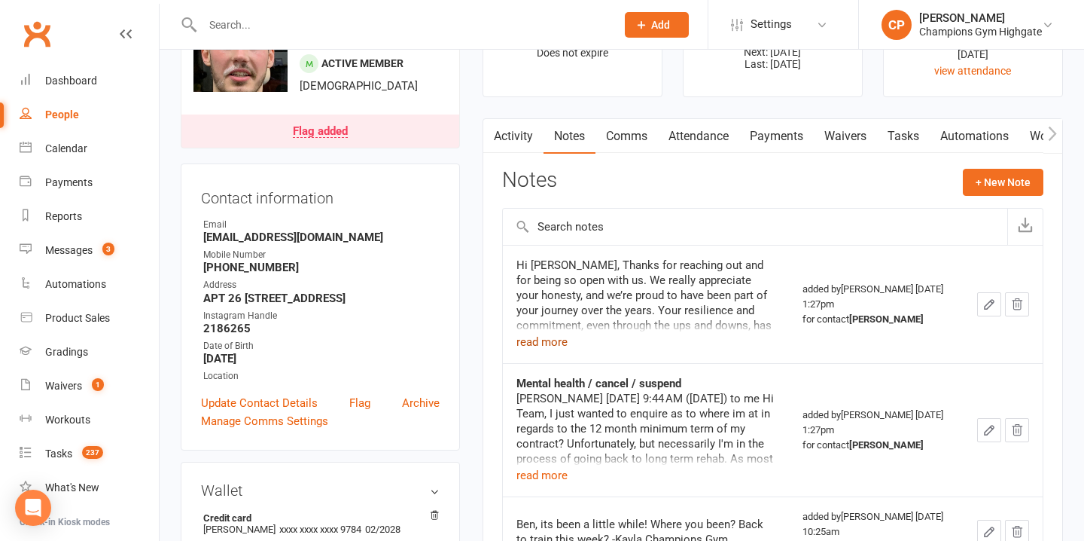
click at [552, 340] on button "read more" at bounding box center [541, 342] width 51 height 18
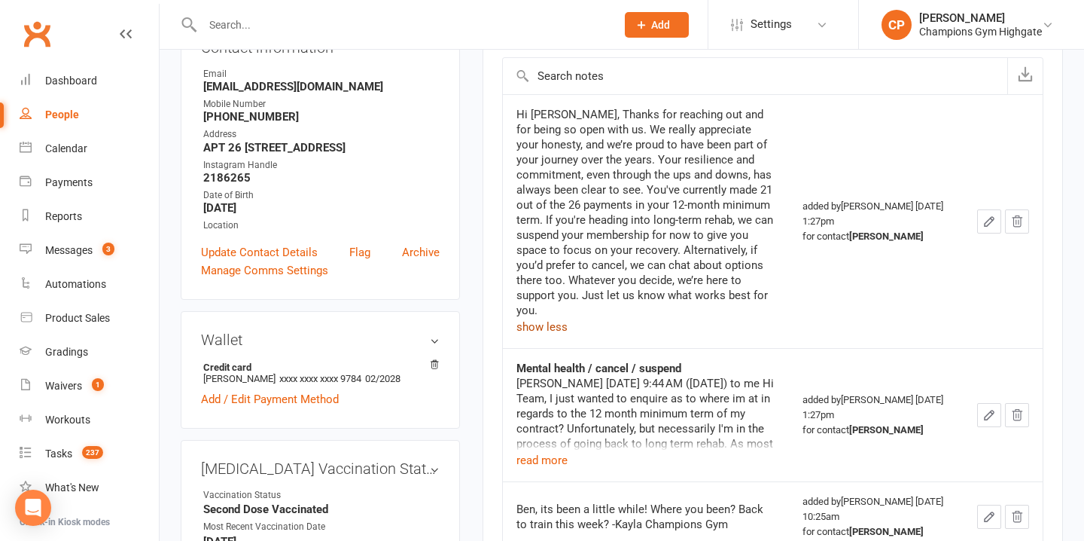
scroll to position [242, 0]
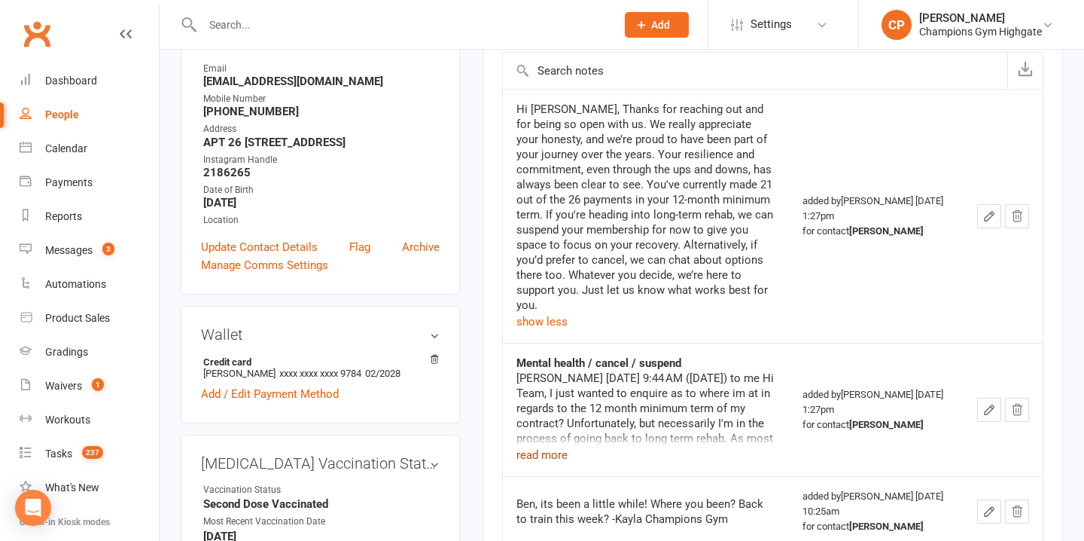
click at [546, 446] on button "read more" at bounding box center [541, 455] width 51 height 18
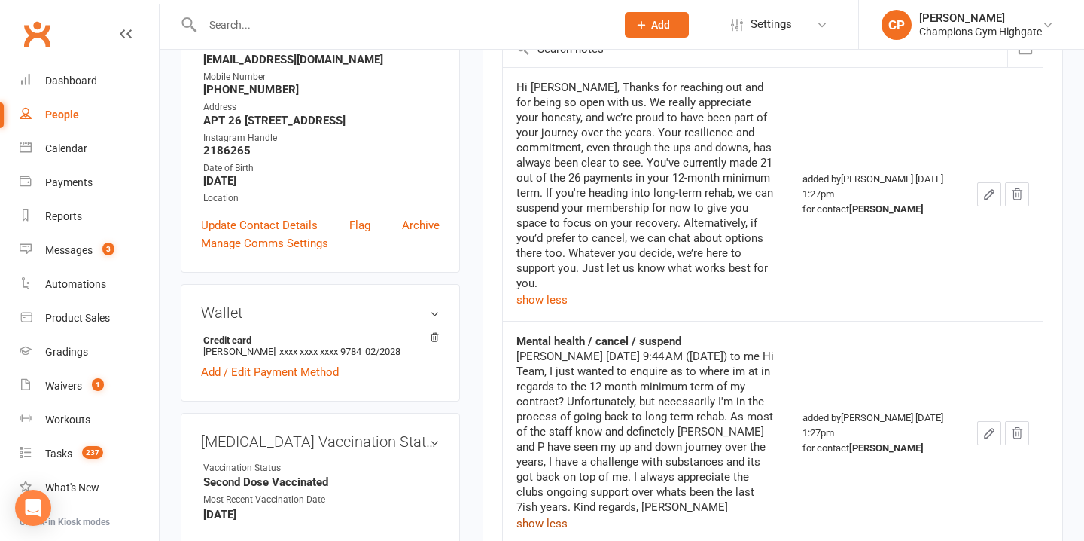
scroll to position [260, 0]
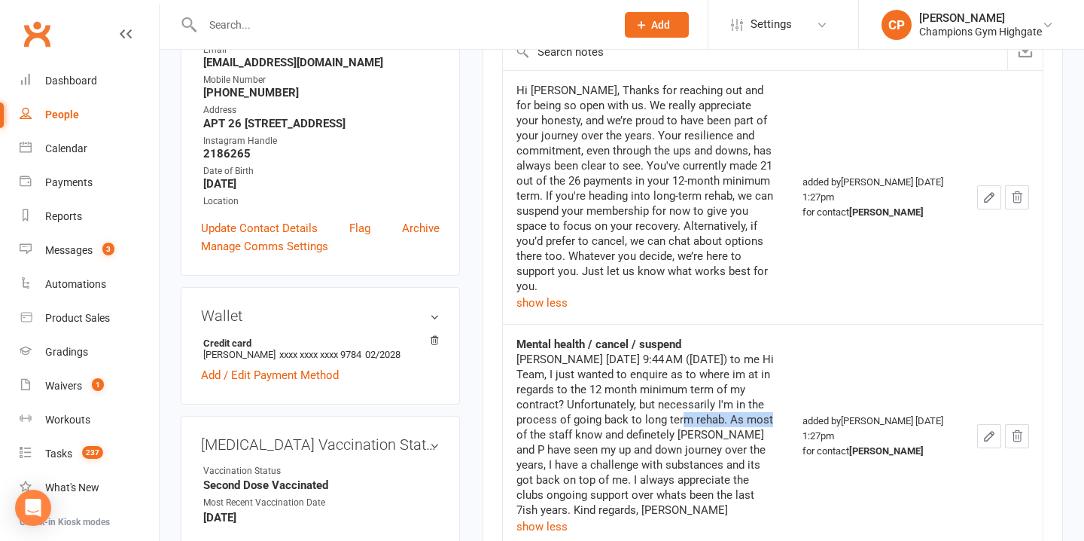
drag, startPoint x: 646, startPoint y: 406, endPoint x: 726, endPoint y: 408, distance: 79.8
click at [726, 408] on div "Ben Reddie Aug 4, 2025, 9:44 AM (1 day ago) to me Hi Team, I just wanted to enq…" at bounding box center [645, 435] width 259 height 166
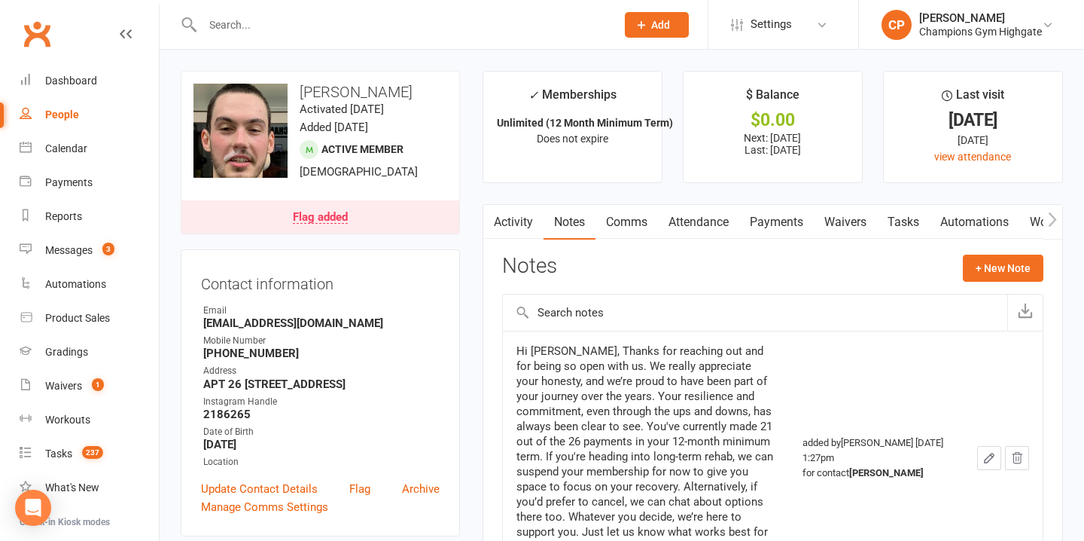
click at [349, 20] on input "text" at bounding box center [401, 24] width 407 height 21
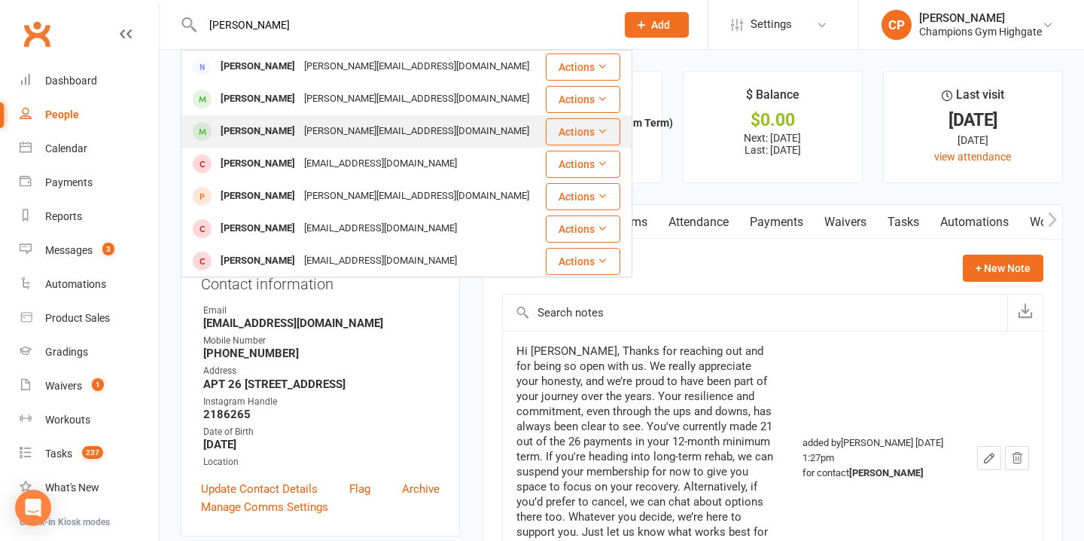
type input "sarah"
click at [393, 128] on div "sarah.khoo128@gmail.com" at bounding box center [417, 131] width 234 height 22
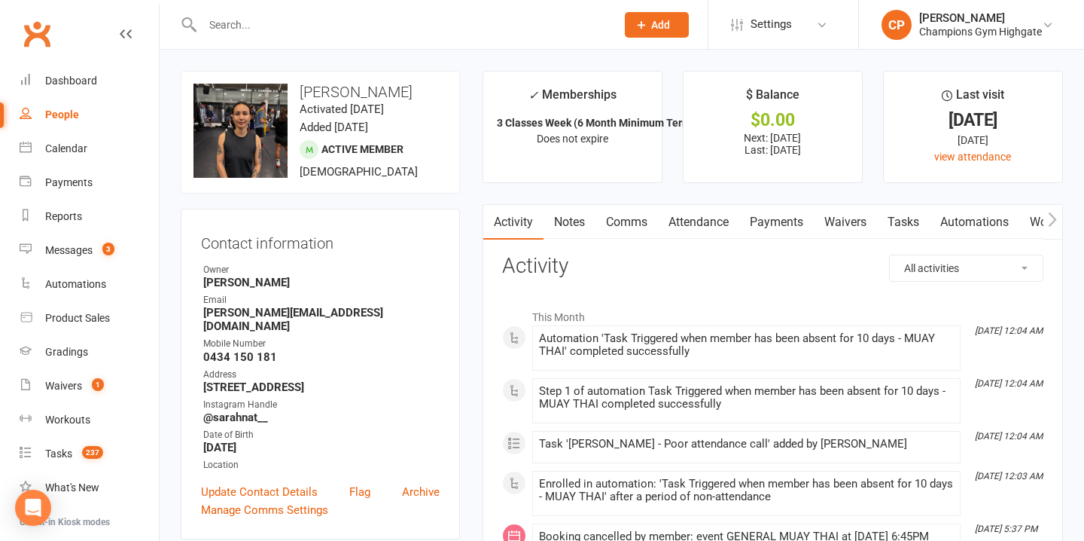
click at [580, 221] on link "Notes" at bounding box center [570, 222] width 52 height 35
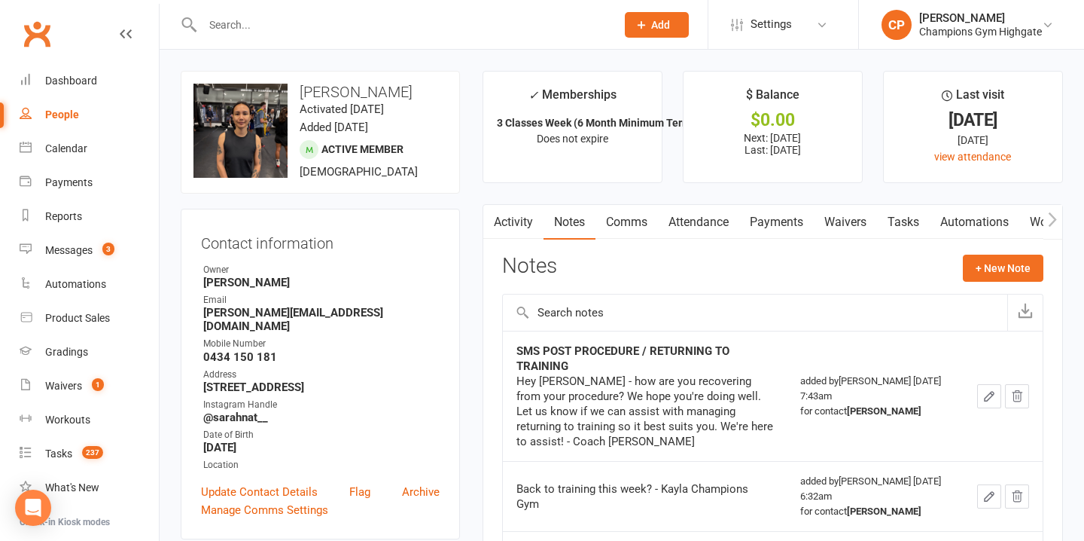
click at [611, 222] on link "Comms" at bounding box center [626, 222] width 62 height 35
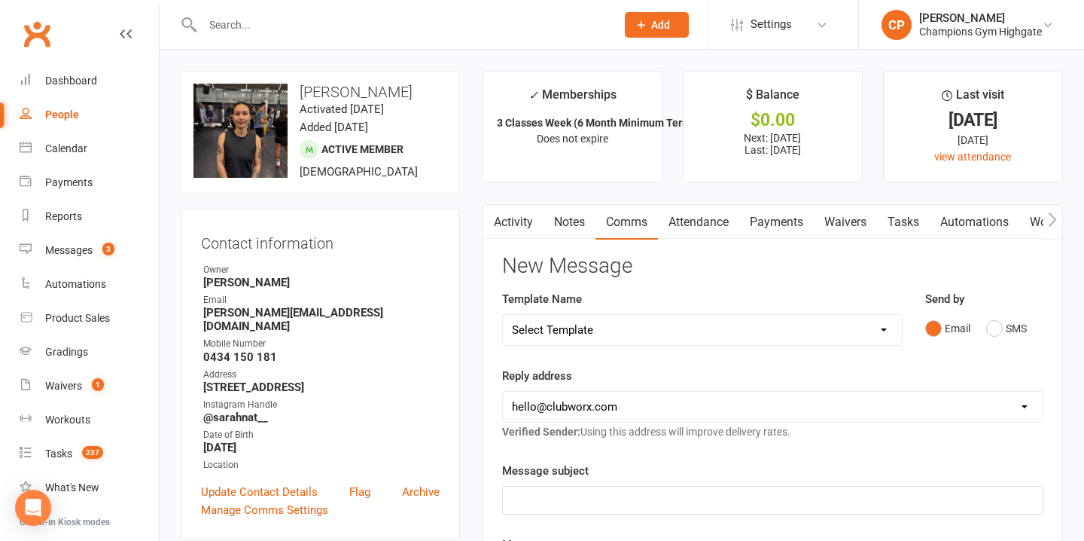
click at [702, 227] on link "Attendance" at bounding box center [698, 222] width 81 height 35
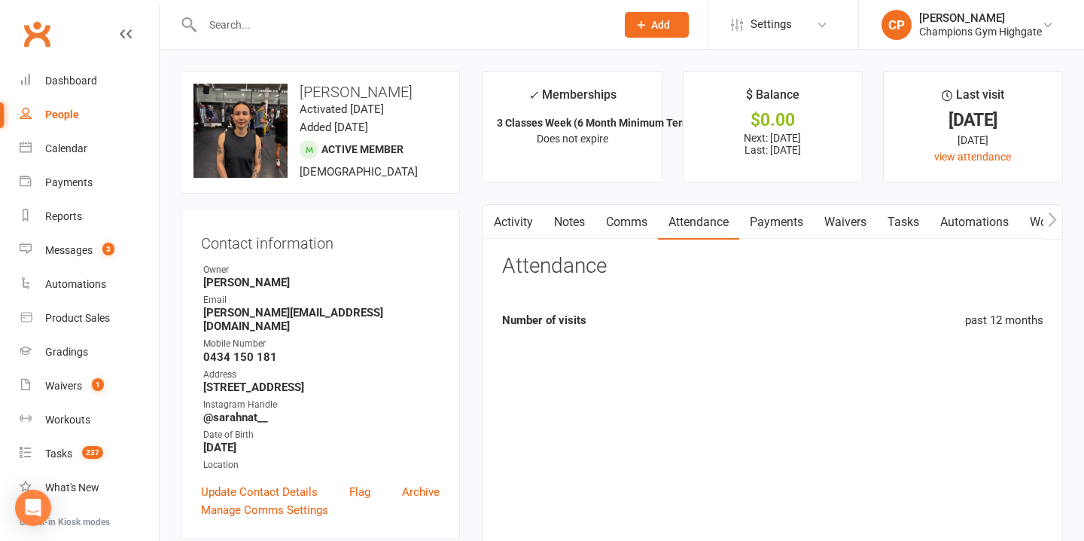
scroll to position [0, 1]
click at [642, 224] on link "Comms" at bounding box center [626, 222] width 62 height 35
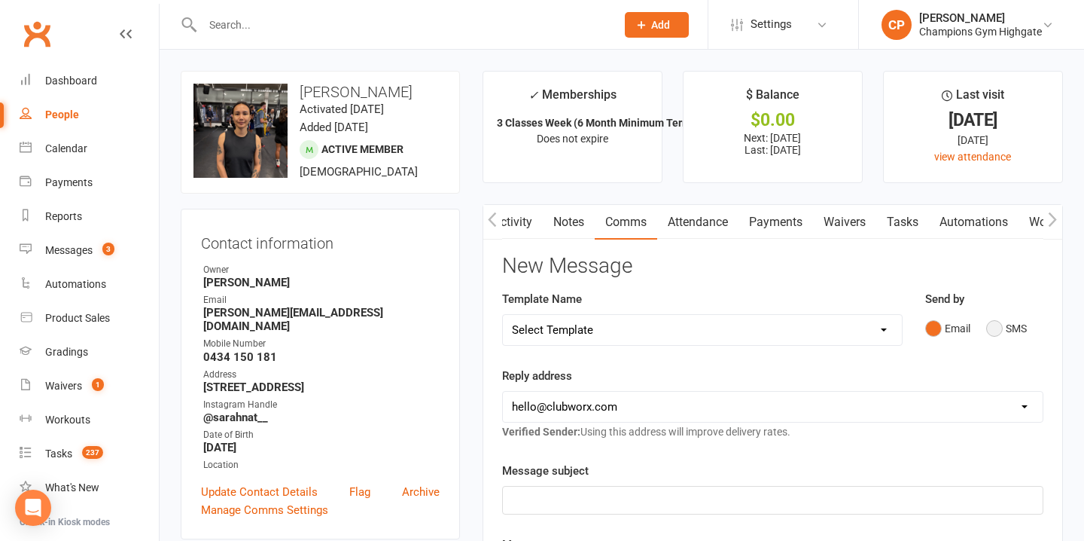
click at [993, 327] on button "SMS" at bounding box center [1006, 328] width 41 height 29
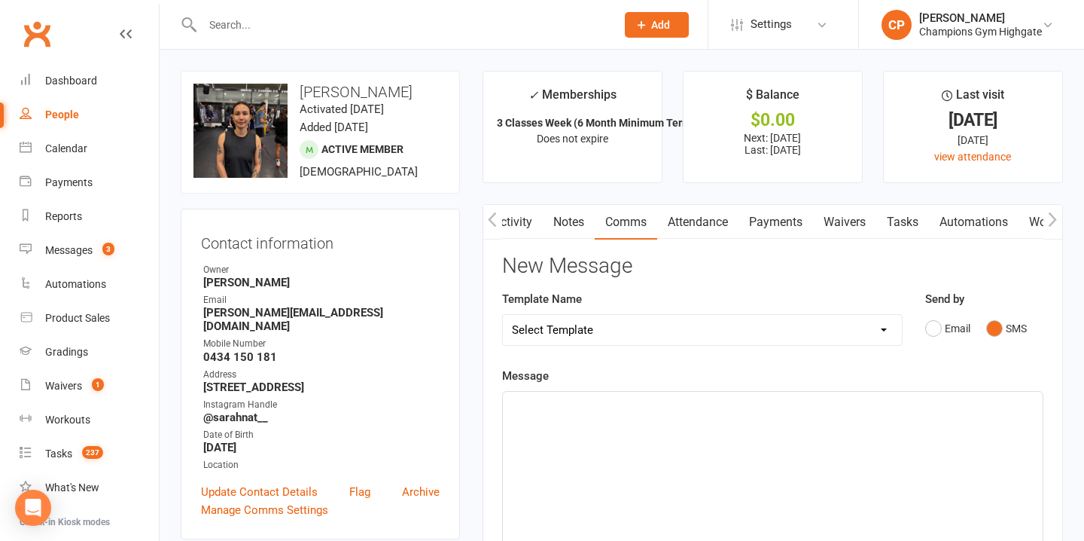
click at [597, 417] on div "﻿" at bounding box center [773, 504] width 540 height 226
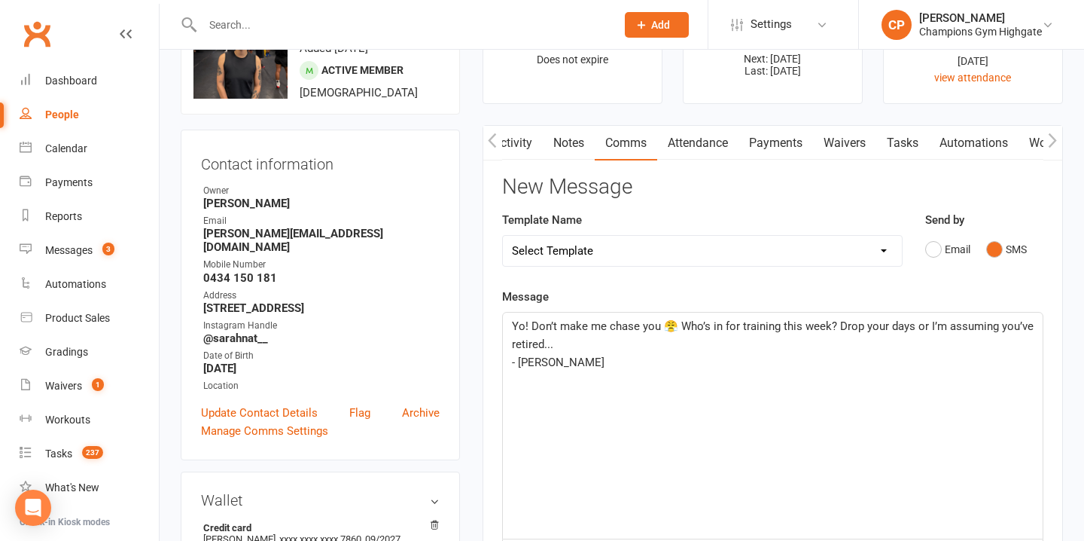
scroll to position [80, 0]
drag, startPoint x: 531, startPoint y: 327, endPoint x: 705, endPoint y: 332, distance: 173.2
click at [705, 332] on p "Yo! Don’t make me chase you 😤 Who’s in for training this week? Drop your days o…" at bounding box center [773, 334] width 522 height 36
click at [674, 346] on p "- Chiara" at bounding box center [773, 343] width 522 height 18
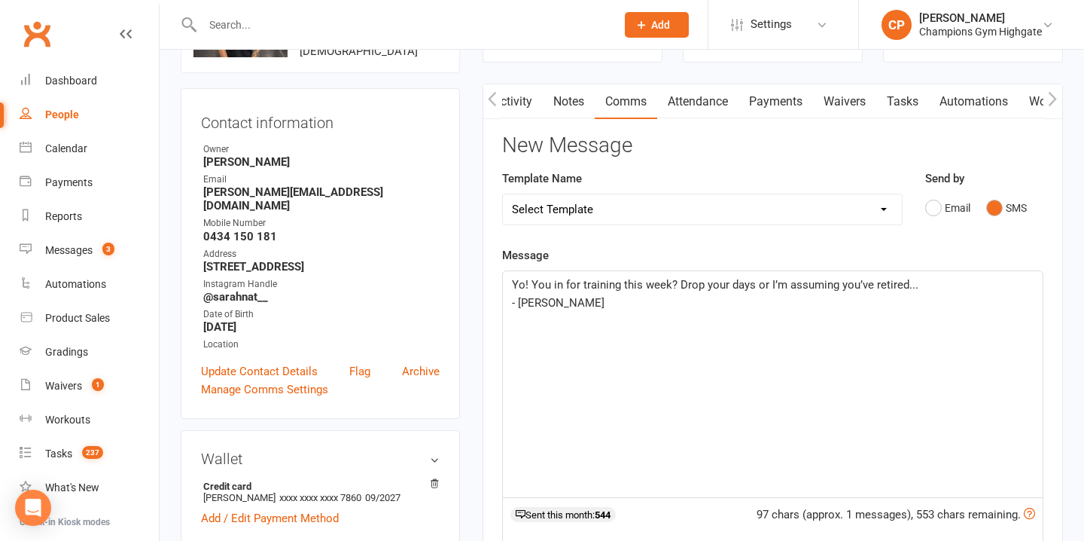
scroll to position [126, 0]
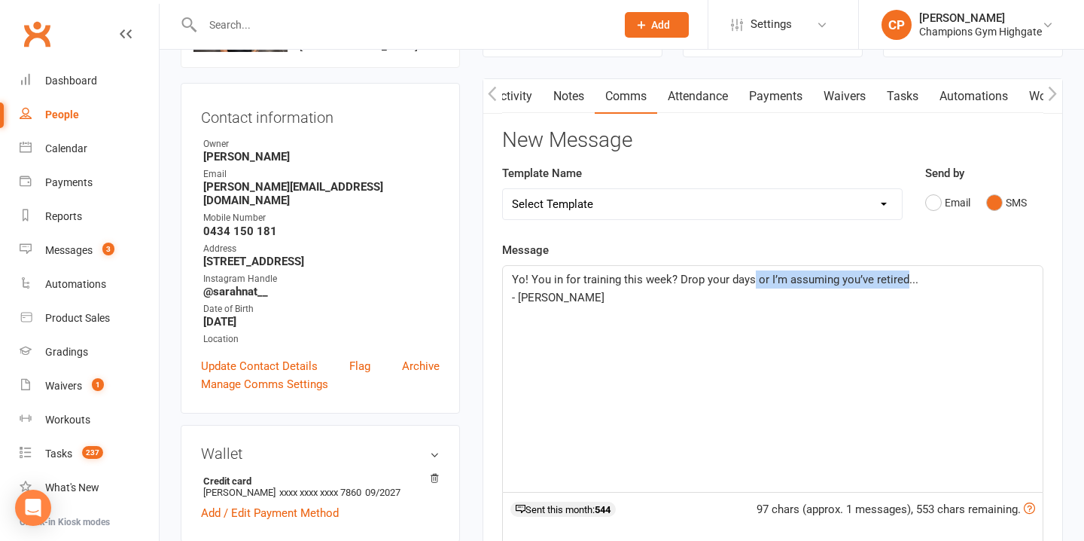
drag, startPoint x: 903, startPoint y: 283, endPoint x: 752, endPoint y: 286, distance: 150.6
click at [752, 286] on p "Yo! You in for training this week? Drop your days or I’m assuming you’ve retire…" at bounding box center [773, 279] width 522 height 18
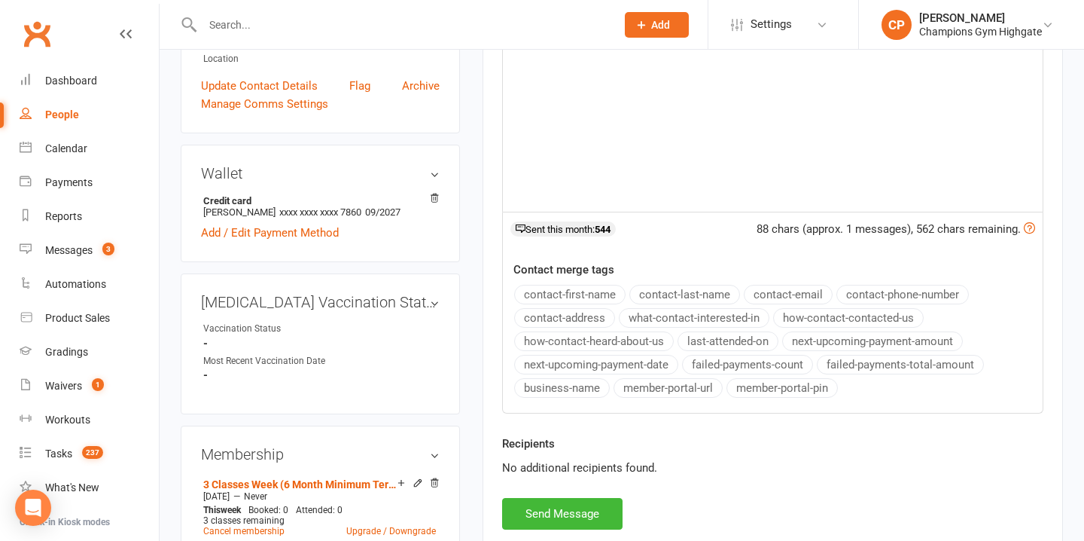
scroll to position [409, 0]
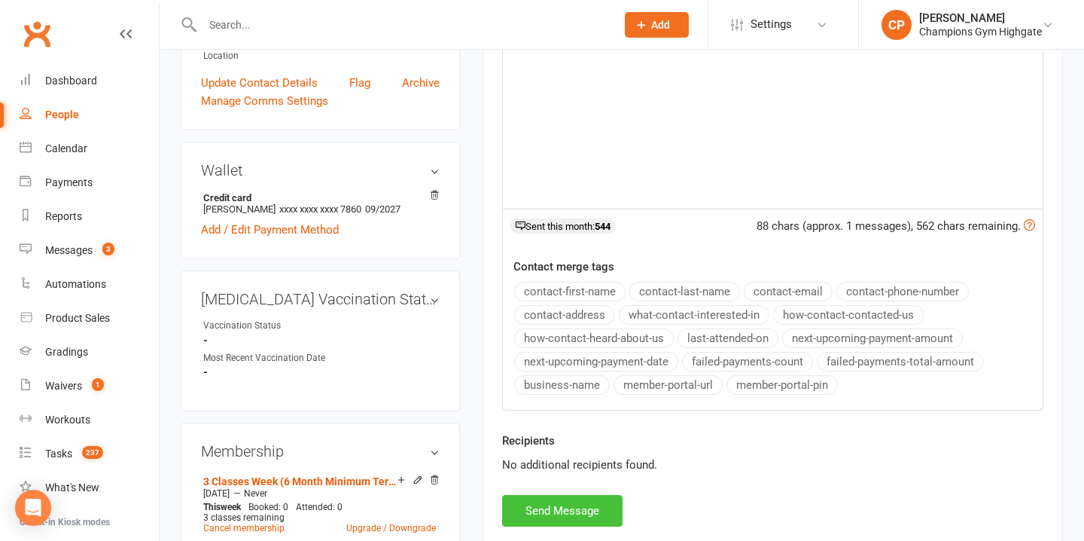
click at [584, 512] on button "Send Message" at bounding box center [562, 511] width 120 height 32
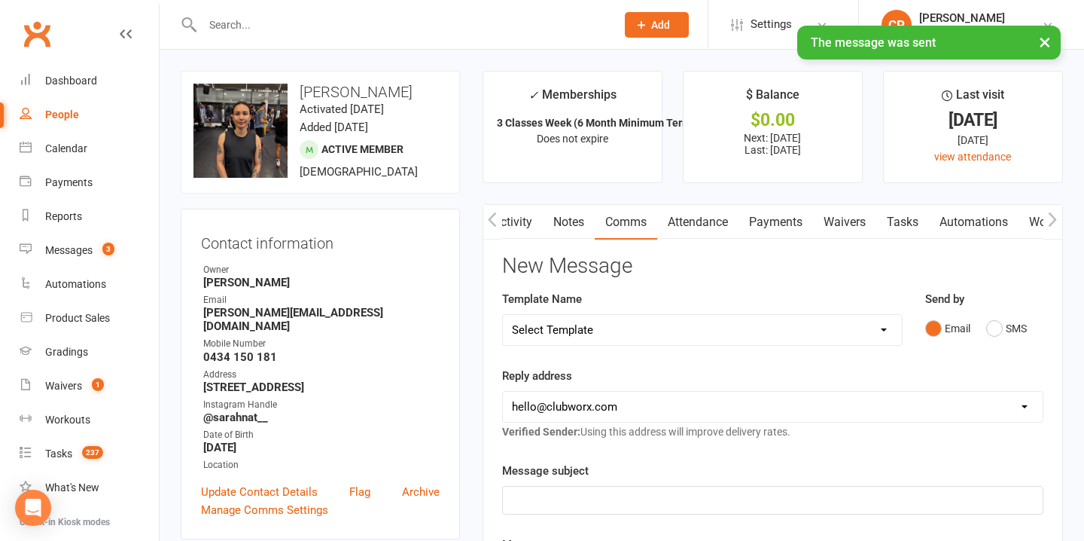
click at [571, 221] on link "Notes" at bounding box center [569, 222] width 52 height 35
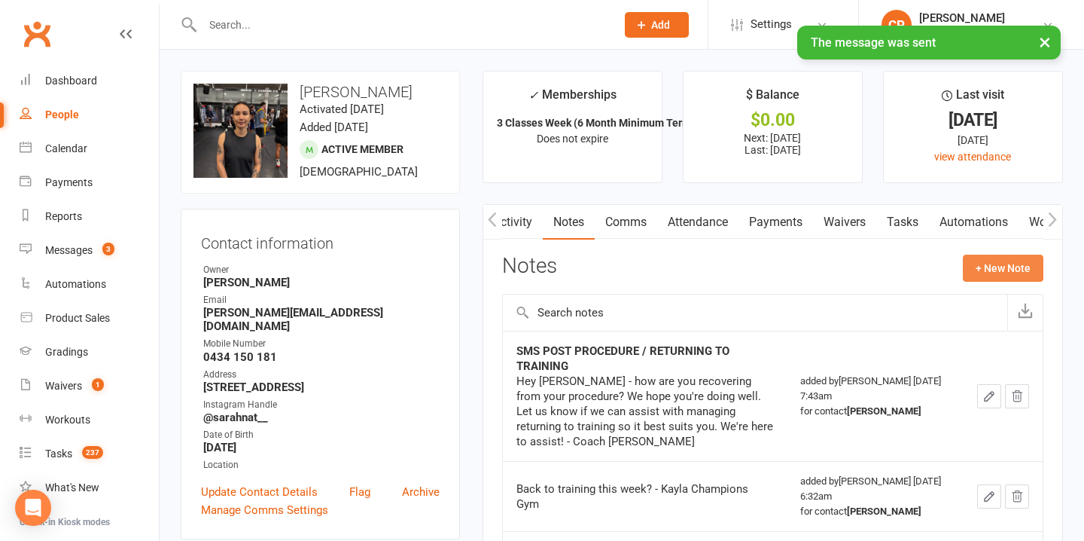
click at [1003, 263] on button "+ New Note" at bounding box center [1003, 267] width 81 height 27
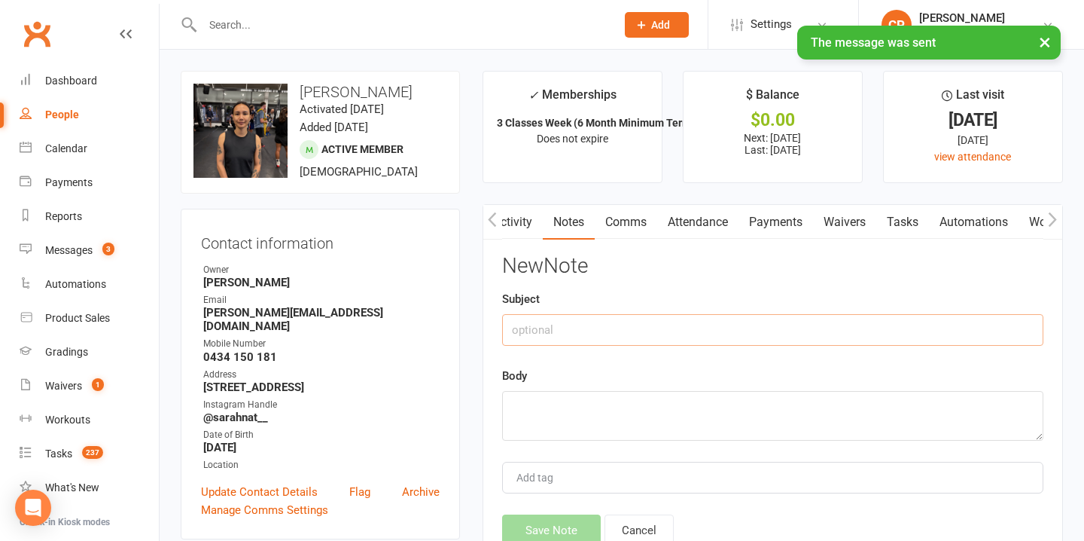
click at [550, 336] on input "text" at bounding box center [772, 330] width 541 height 32
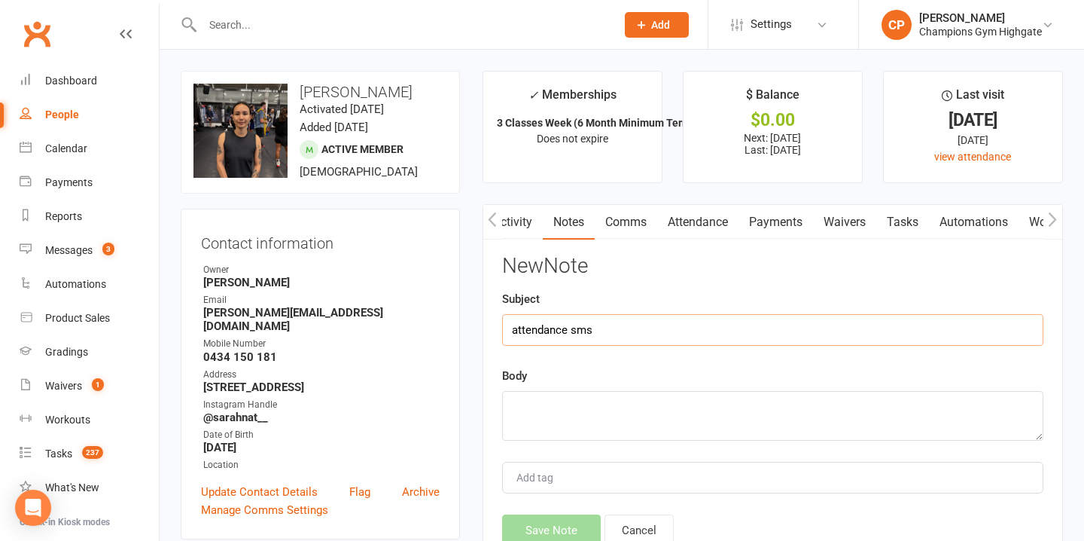
type input "attendance sms"
click at [532, 394] on textarea at bounding box center [772, 416] width 541 height 50
paste textarea "Yo! Don’t make me chase you 😤 Who’s in for training this week? Drop your days o…"
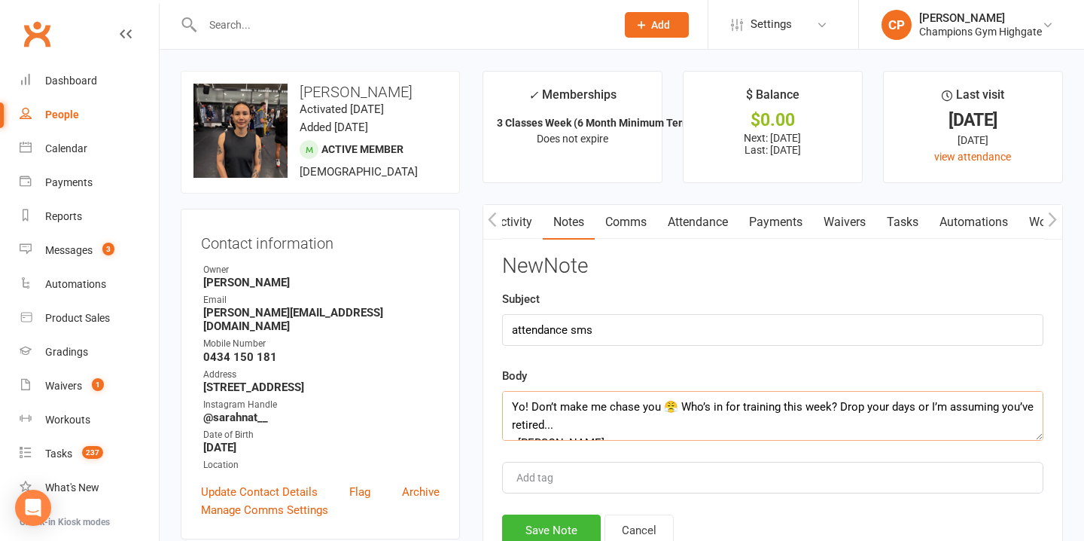
drag, startPoint x: 531, startPoint y: 406, endPoint x: 700, endPoint y: 401, distance: 168.7
click at [704, 407] on textarea "Yo! Don’t make me chase you 😤 Who’s in for training this week? Drop your days o…" at bounding box center [772, 416] width 541 height 50
drag, startPoint x: 755, startPoint y: 407, endPoint x: 903, endPoint y: 408, distance: 147.6
click at [903, 409] on textarea "Yo! You in for training this week? Drop your days or I’m assuming you’ve retire…" at bounding box center [772, 416] width 541 height 50
type textarea "Yo! You in for training this week? Drop your days, wed love to see you!... - Ch…"
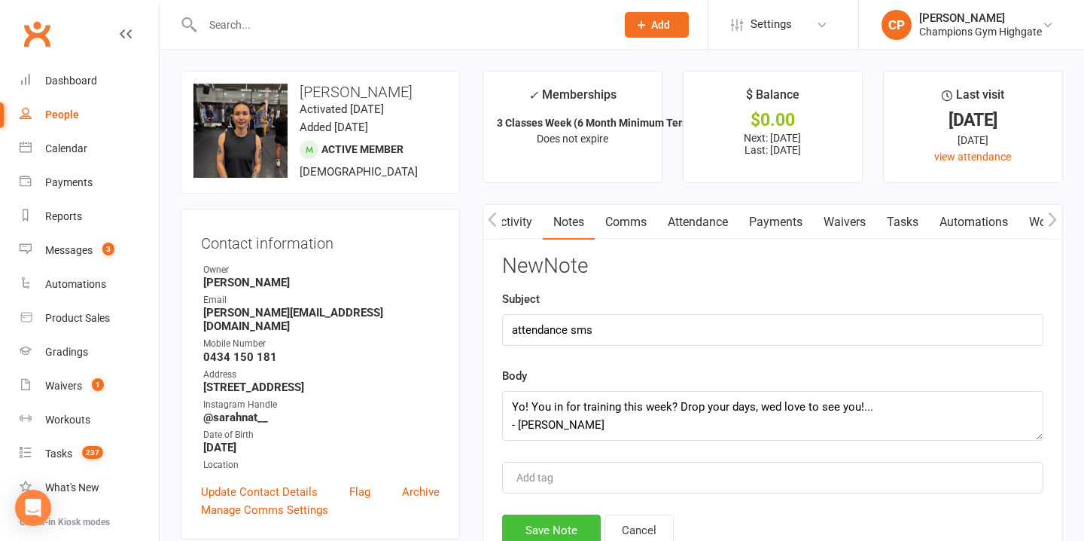
click at [572, 528] on button "Save Note" at bounding box center [551, 530] width 99 height 32
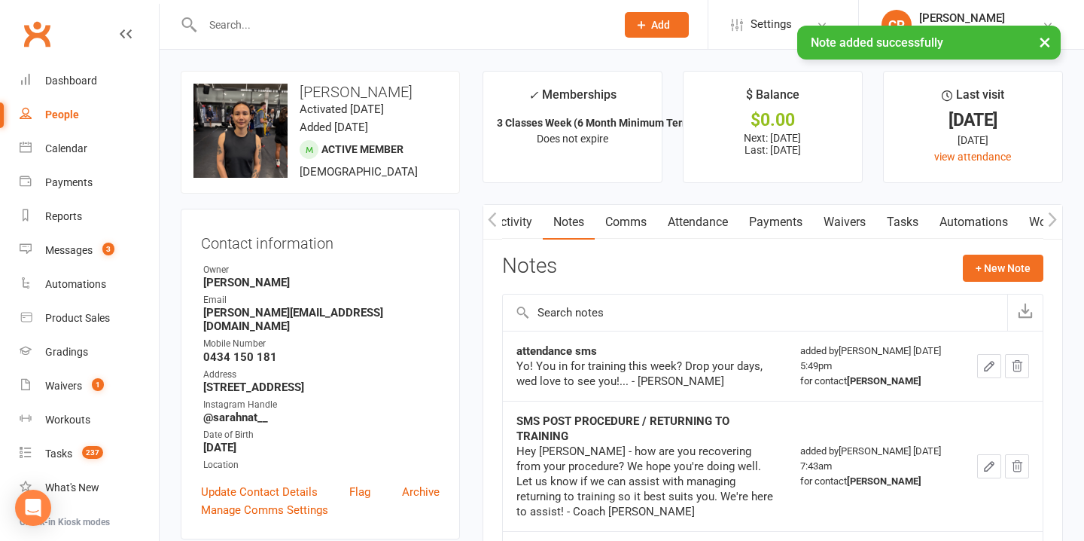
click at [392, 19] on input "text" at bounding box center [401, 24] width 407 height 21
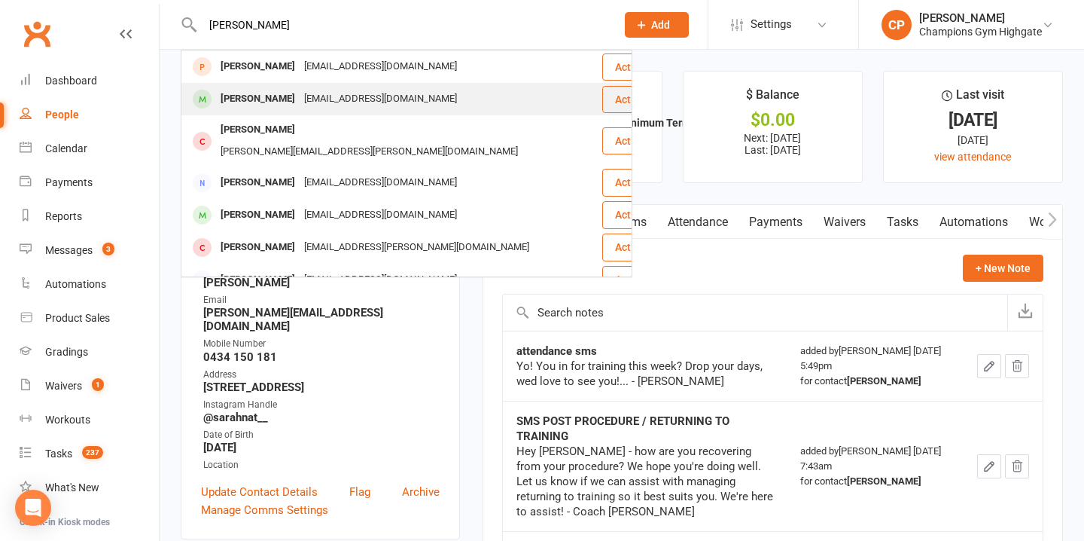
type input "michael moss"
click at [397, 93] on div "Michael Moss mjmoss03@gmail.com" at bounding box center [391, 99] width 419 height 31
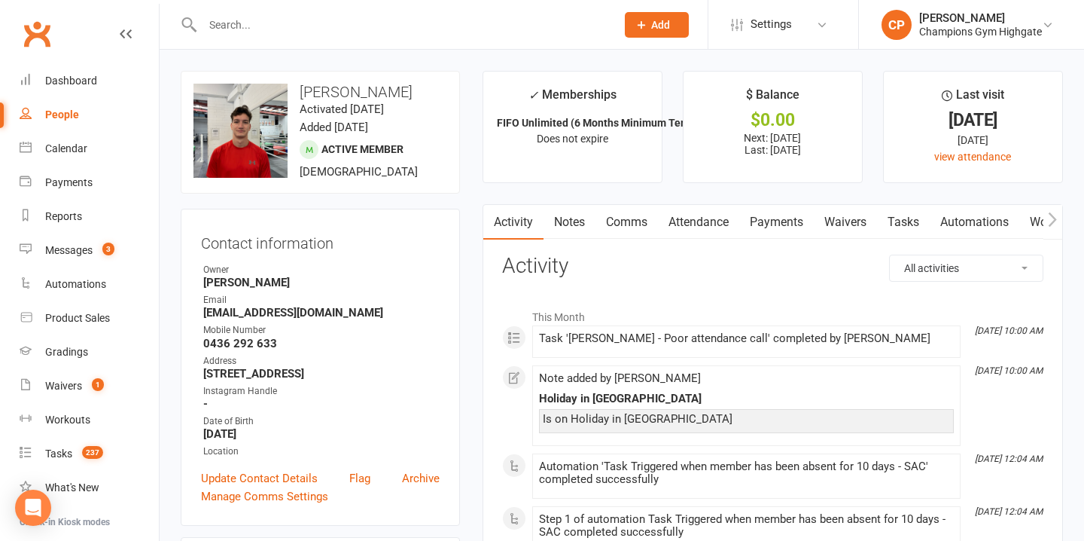
click at [367, 25] on input "text" at bounding box center [401, 24] width 407 height 21
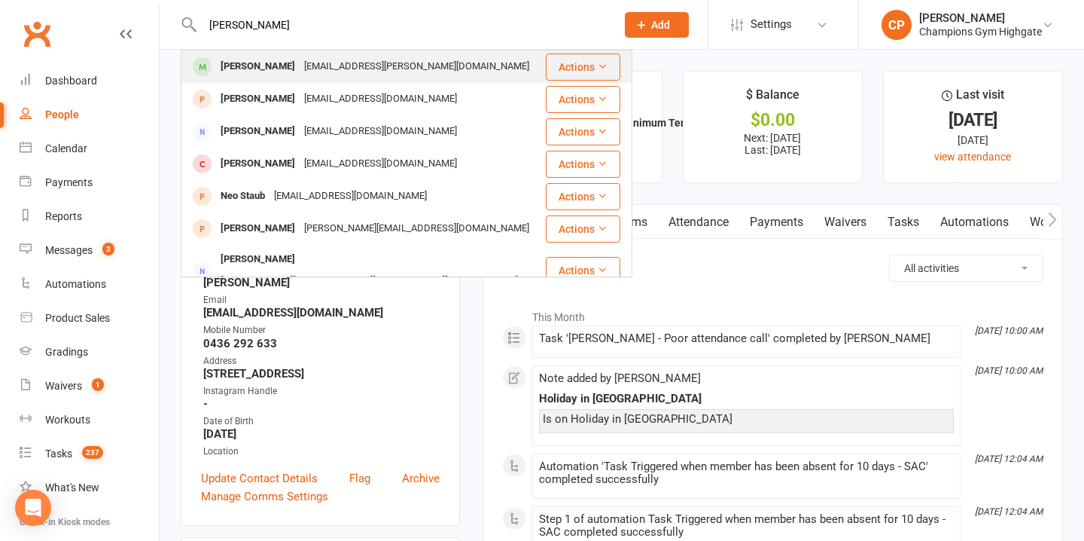
type input "stanley"
click at [394, 63] on div "natalius.stanley@yahoo.com" at bounding box center [417, 67] width 234 height 22
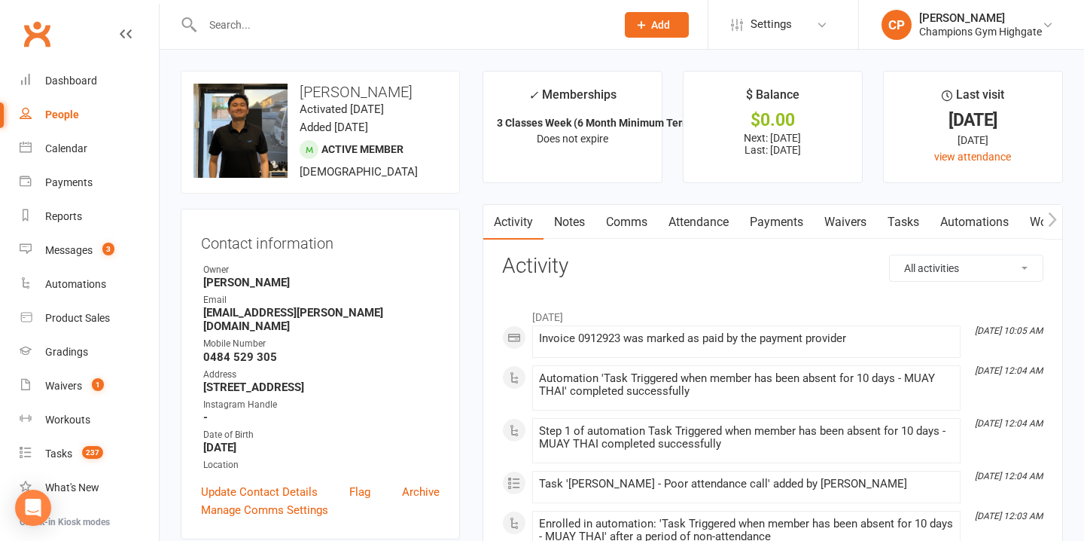
click at [572, 224] on link "Notes" at bounding box center [570, 222] width 52 height 35
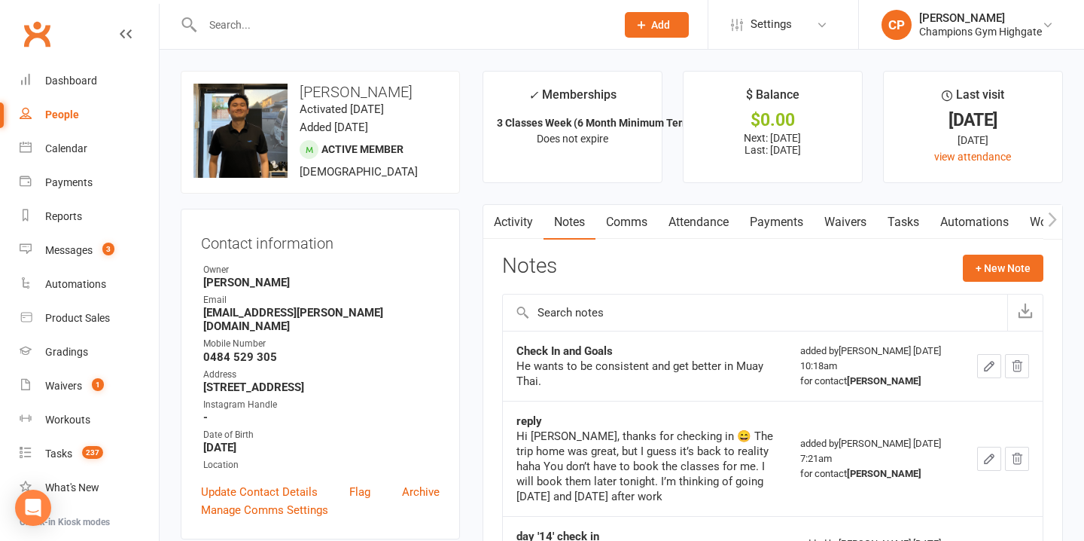
click at [703, 221] on link "Attendance" at bounding box center [698, 222] width 81 height 35
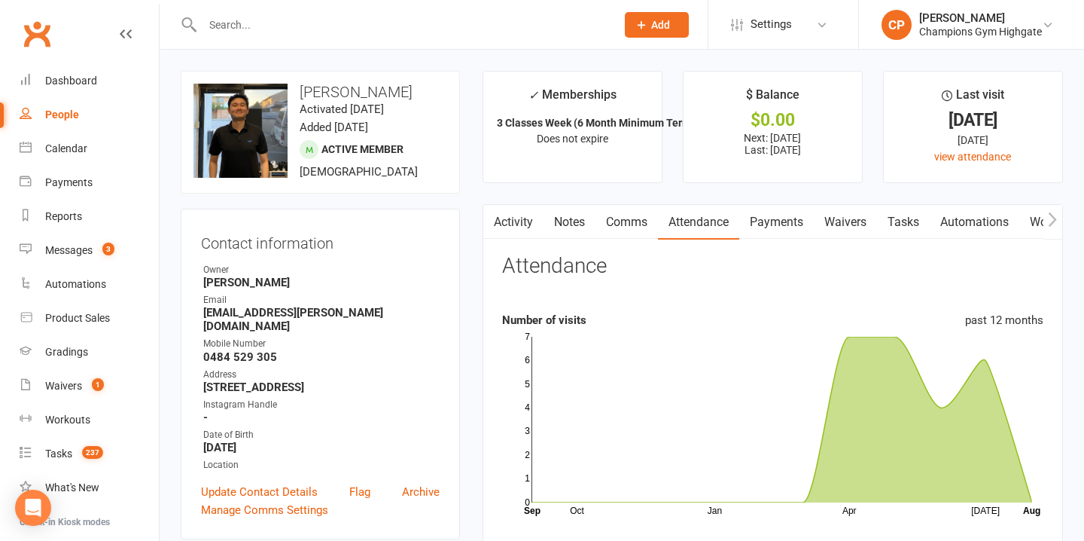
click at [629, 224] on link "Comms" at bounding box center [626, 222] width 62 height 35
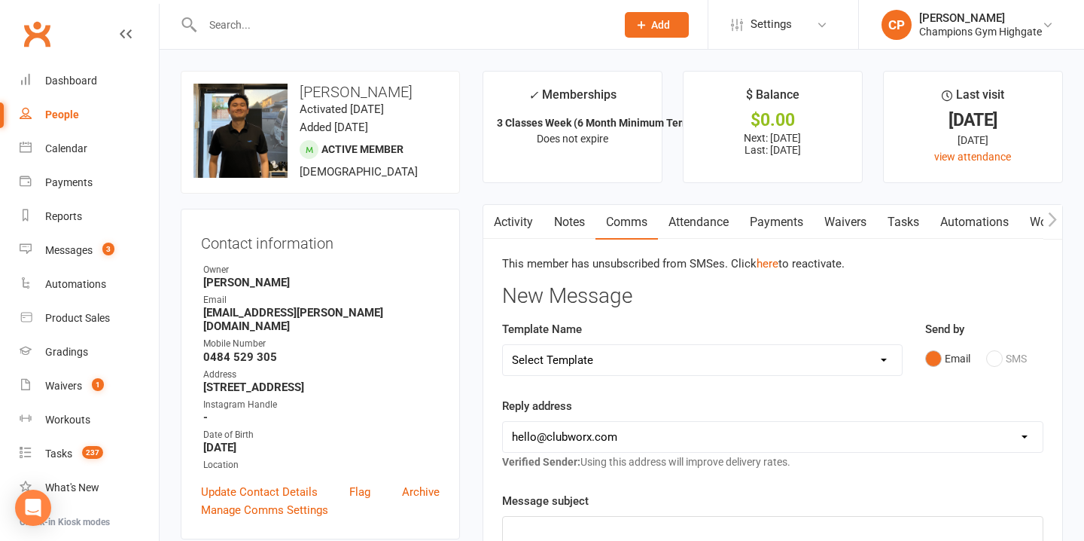
click at [379, 26] on input "text" at bounding box center [401, 24] width 407 height 21
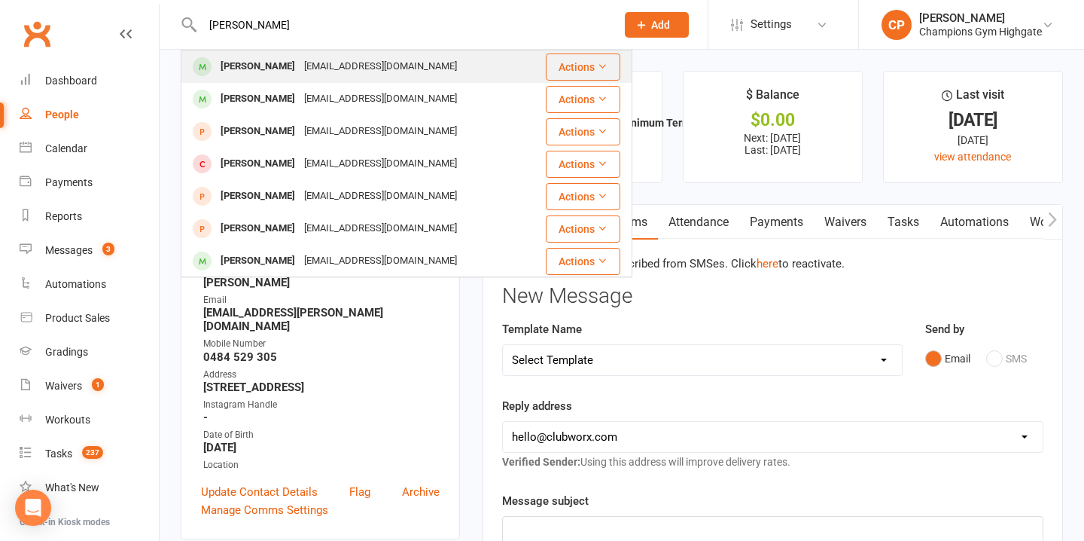
type input "hannah s"
click at [385, 73] on div "hannahvmstow@gmail.com" at bounding box center [381, 67] width 162 height 22
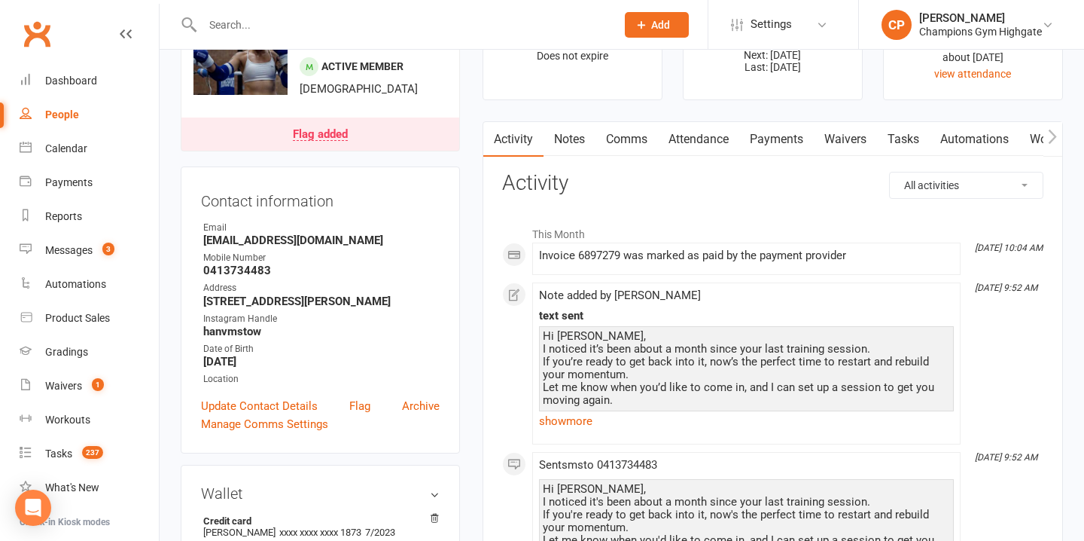
scroll to position [89, 0]
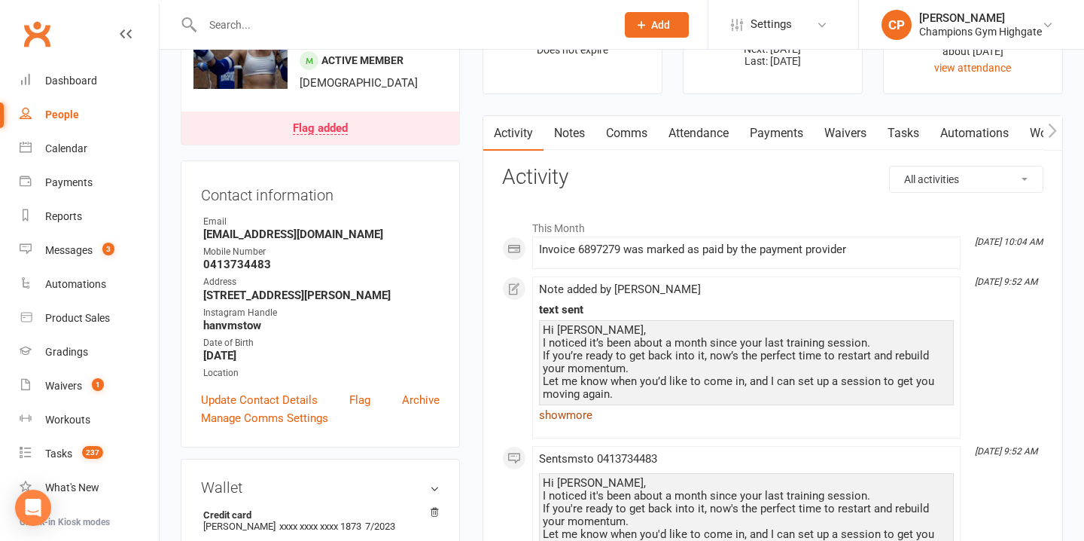
click at [576, 413] on link "show more" at bounding box center [746, 414] width 415 height 21
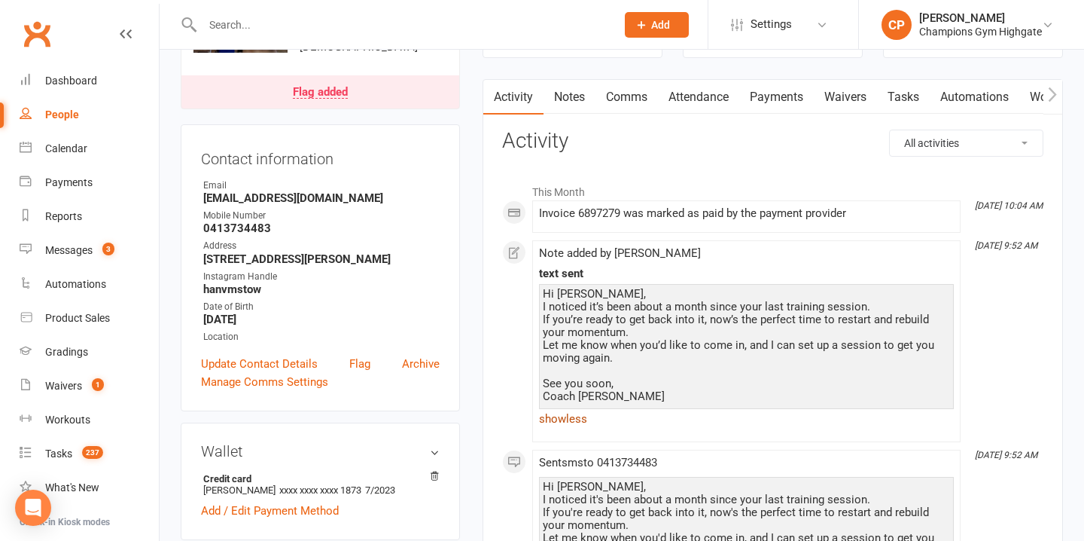
scroll to position [129, 0]
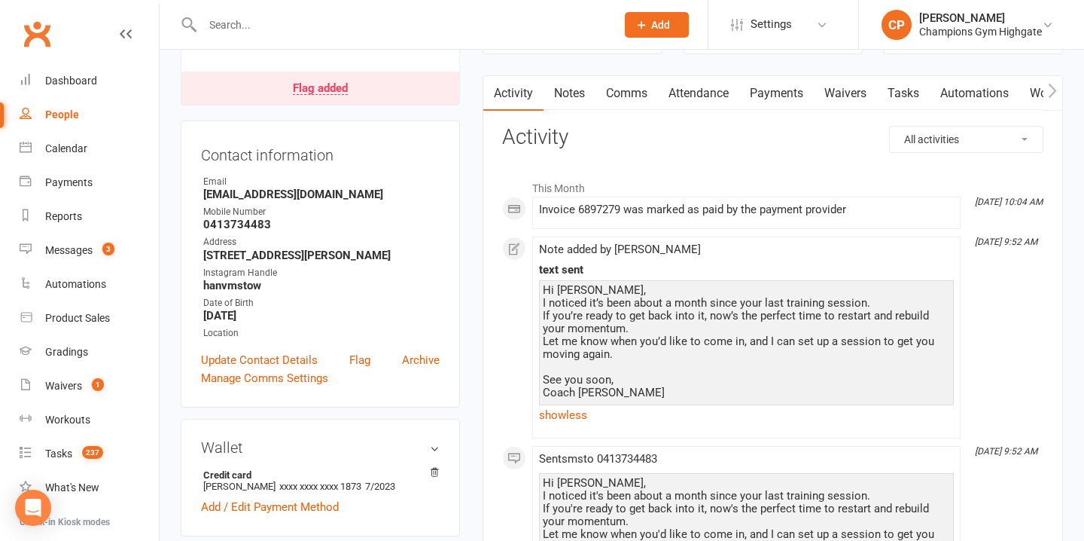
click at [414, 25] on input "text" at bounding box center [401, 24] width 407 height 21
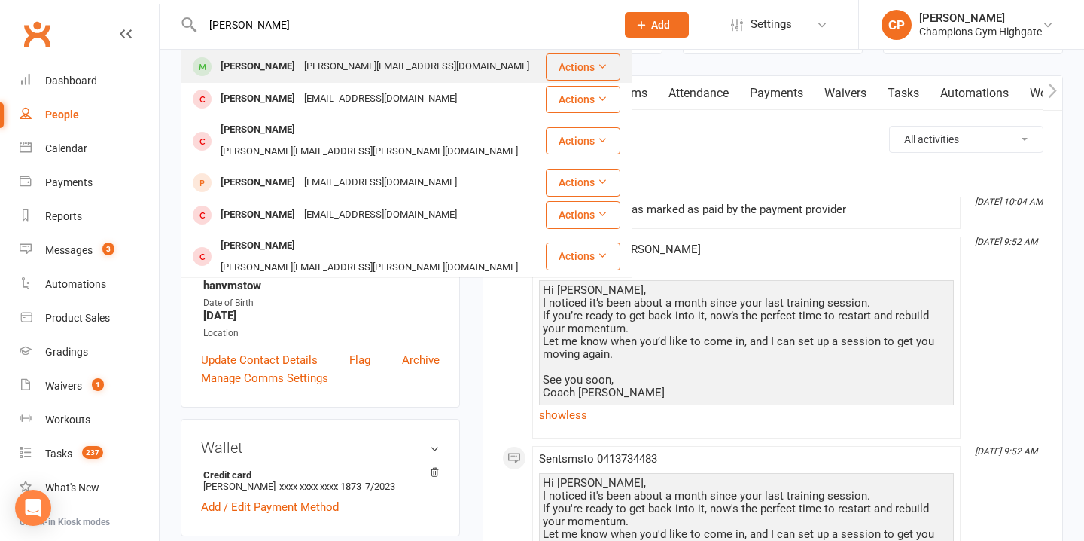
type input "thomas robert"
click at [426, 62] on div "thomas.robert37800@gmail.com" at bounding box center [417, 67] width 234 height 22
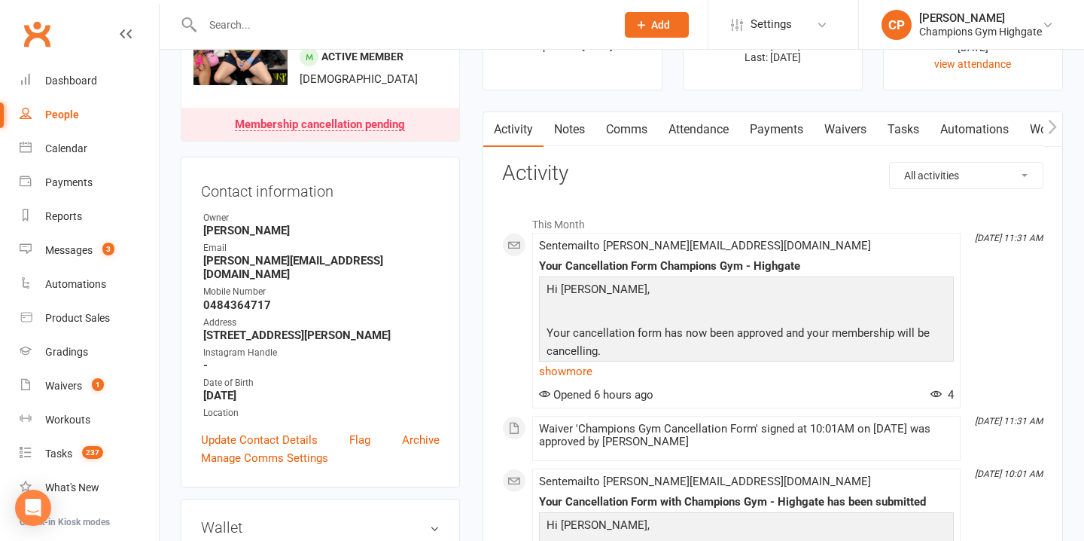
scroll to position [93, 0]
click at [358, 23] on input "text" at bounding box center [401, 24] width 407 height 21
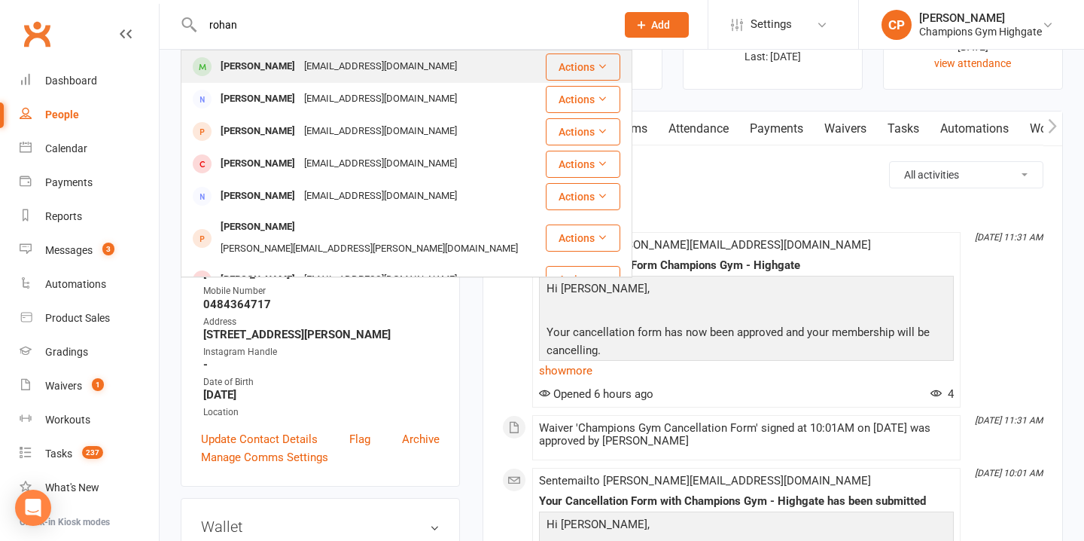
type input "rohan"
click at [372, 67] on div "rohansjain4@gmail.com" at bounding box center [381, 67] width 162 height 22
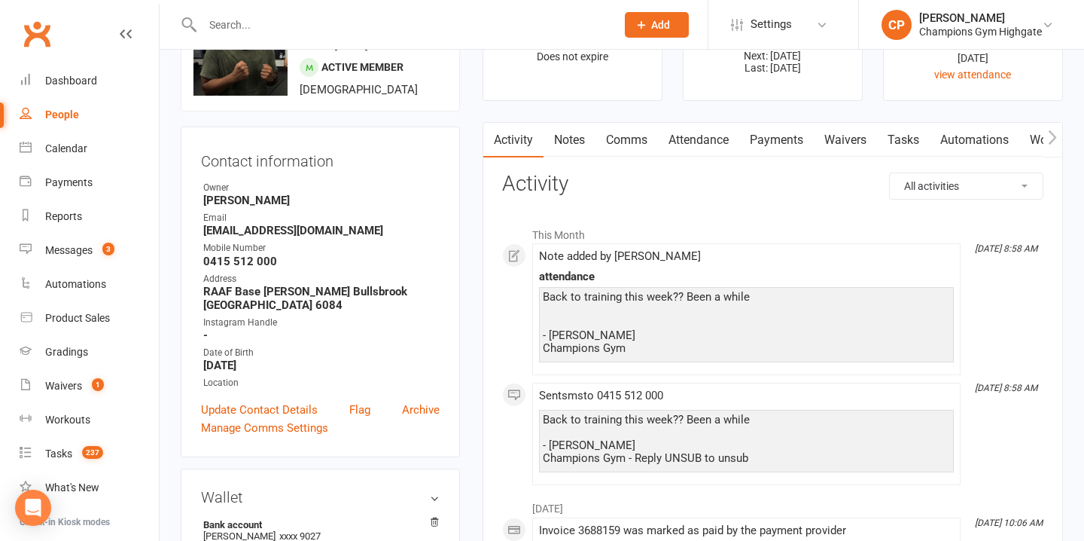
scroll to position [64, 0]
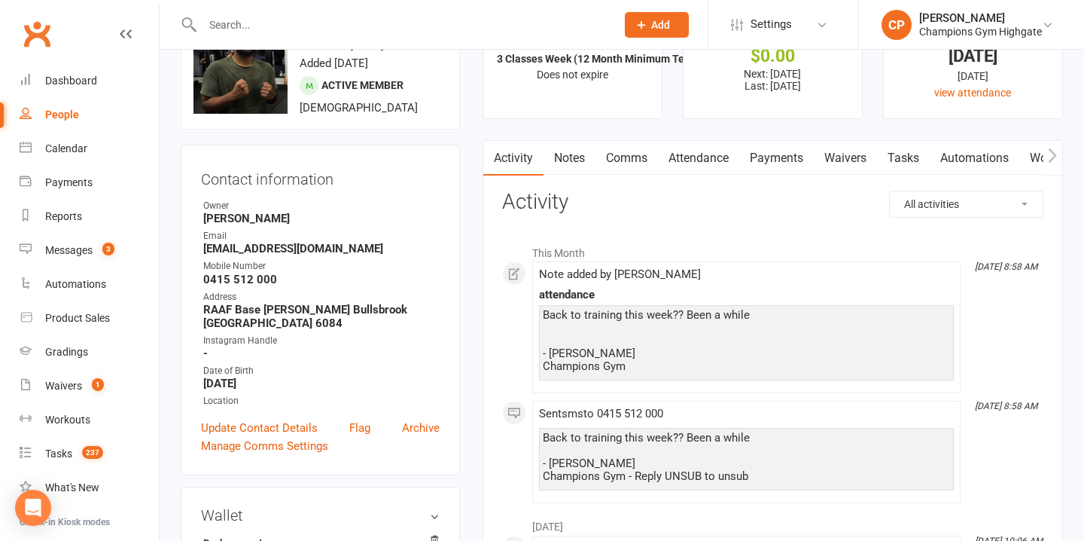
click at [568, 150] on link "Notes" at bounding box center [570, 158] width 52 height 35
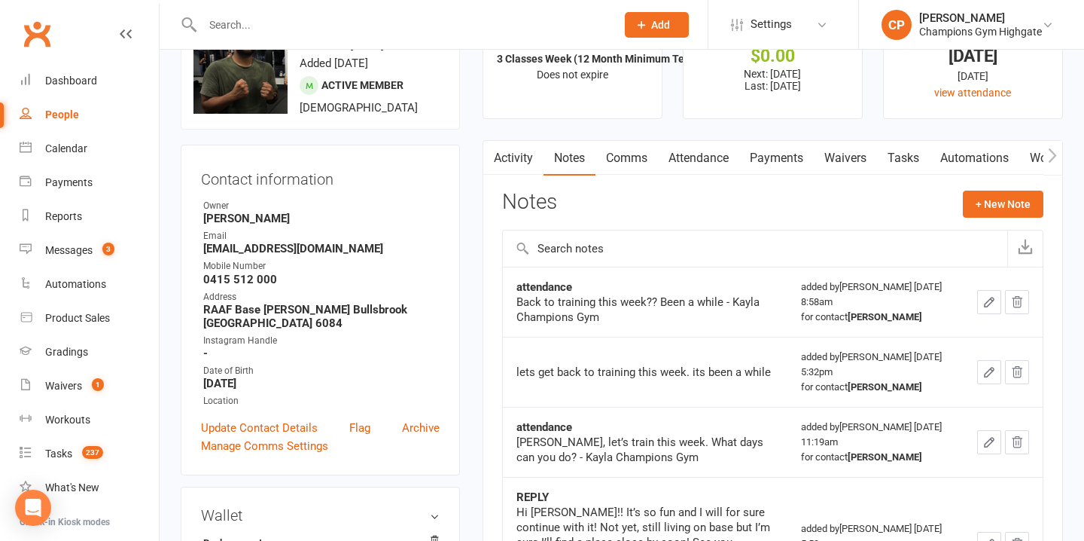
click at [620, 161] on link "Comms" at bounding box center [626, 158] width 62 height 35
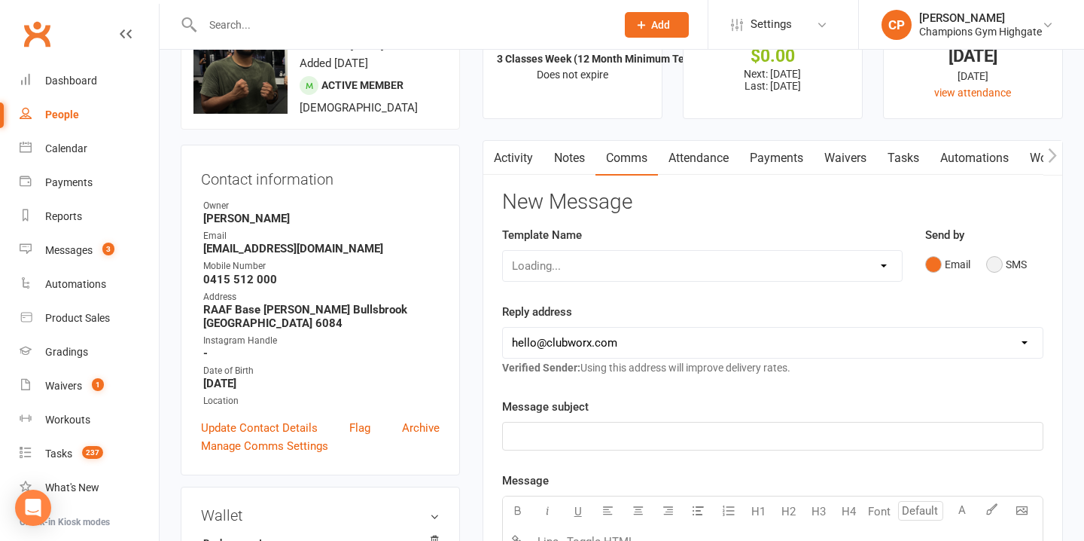
click at [998, 264] on button "SMS" at bounding box center [1006, 264] width 41 height 29
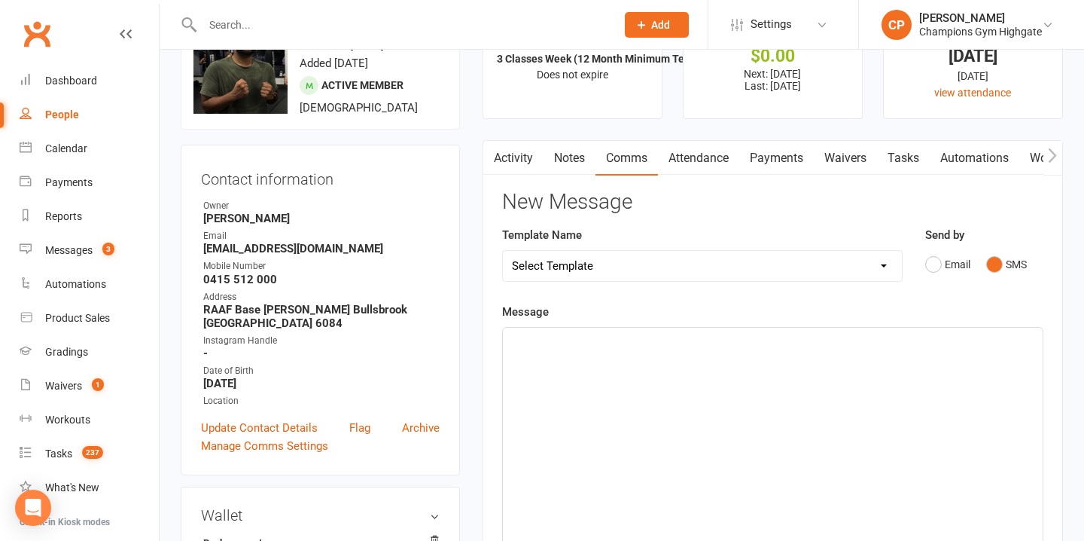
click at [580, 353] on div "﻿" at bounding box center [773, 440] width 540 height 226
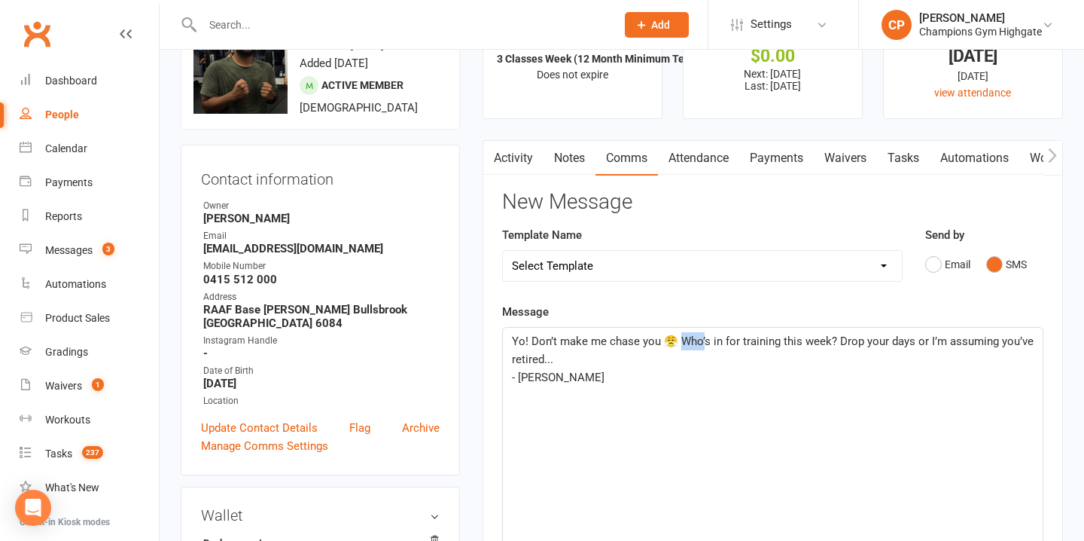
drag, startPoint x: 699, startPoint y: 343, endPoint x: 676, endPoint y: 345, distance: 22.6
click at [676, 345] on span "Yo! Don’t make me chase you 😤 Who’s in for training this week? Drop your days o…" at bounding box center [774, 350] width 525 height 32
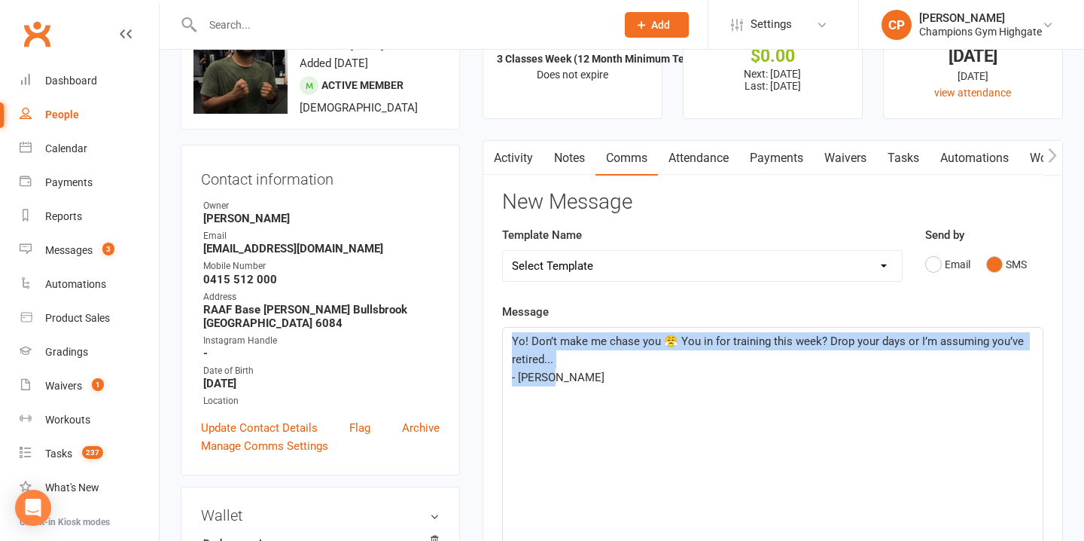
drag, startPoint x: 566, startPoint y: 380, endPoint x: 508, endPoint y: 336, distance: 73.0
click at [507, 335] on div "Yo! Don’t make me chase you 😤 You in for training this week? Drop your days or …" at bounding box center [773, 440] width 540 height 226
copy div "Yo! Don’t make me chase you 😤 You in for training this week? Drop your days or …"
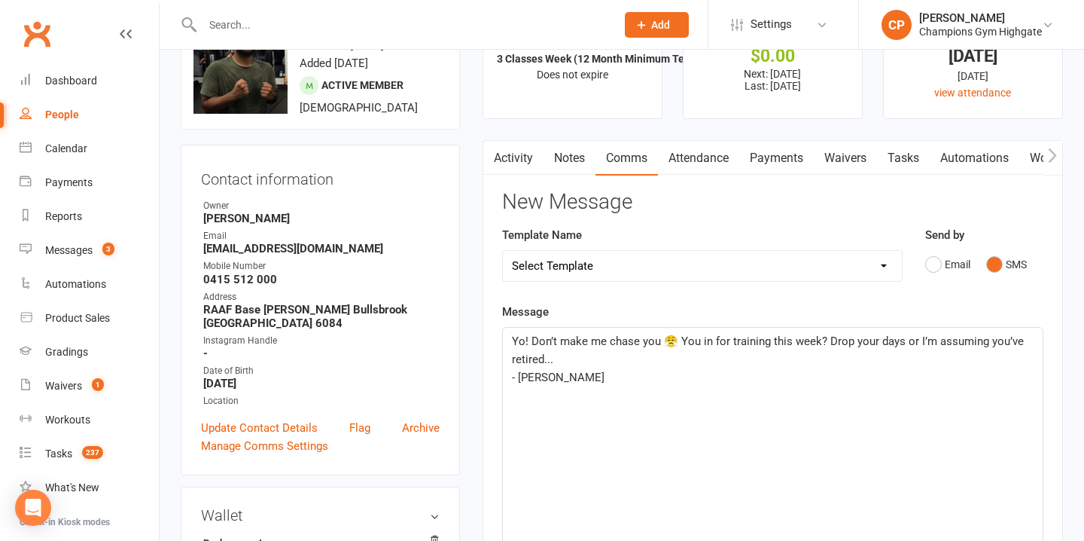
click at [729, 414] on div "Yo! Don’t make me chase you 😤 You in for training this week? Drop your days or …" at bounding box center [773, 440] width 540 height 226
click at [669, 347] on p "Yo! Don’t make me chase you 😤 You in for training this week? Drop your days or …" at bounding box center [773, 350] width 522 height 36
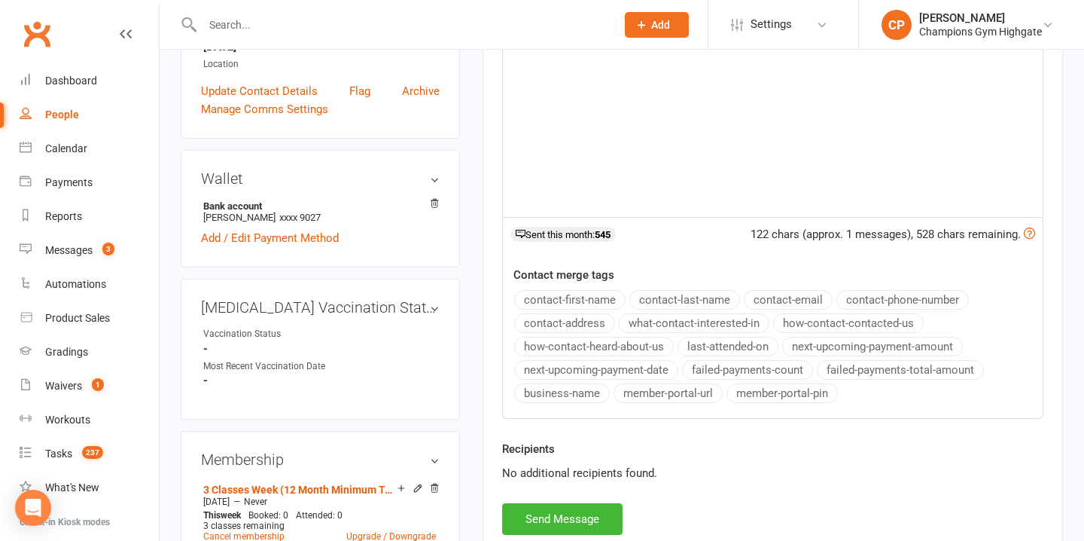
scroll to position [454, 0]
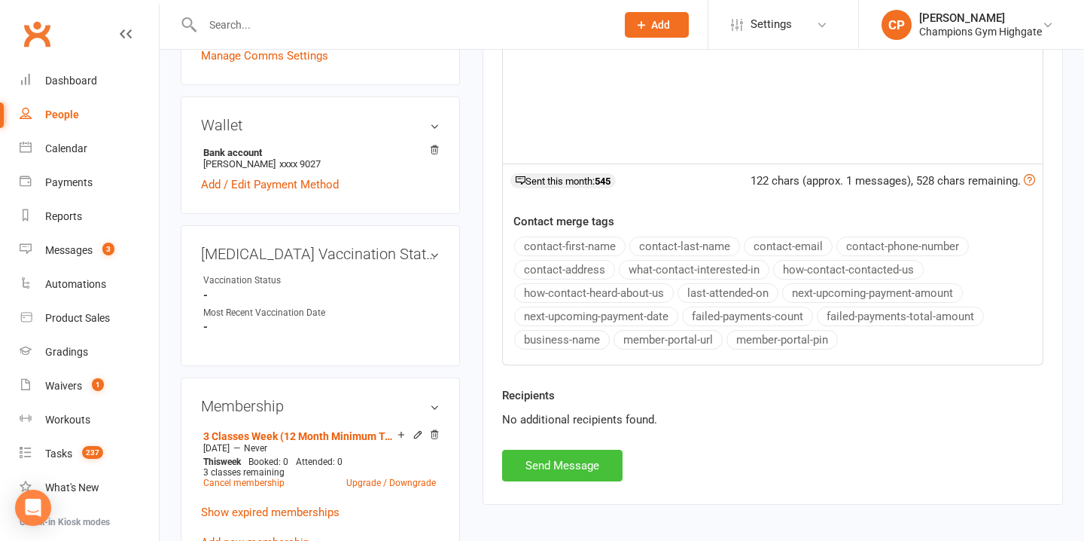
click at [575, 453] on button "Send Message" at bounding box center [562, 465] width 120 height 32
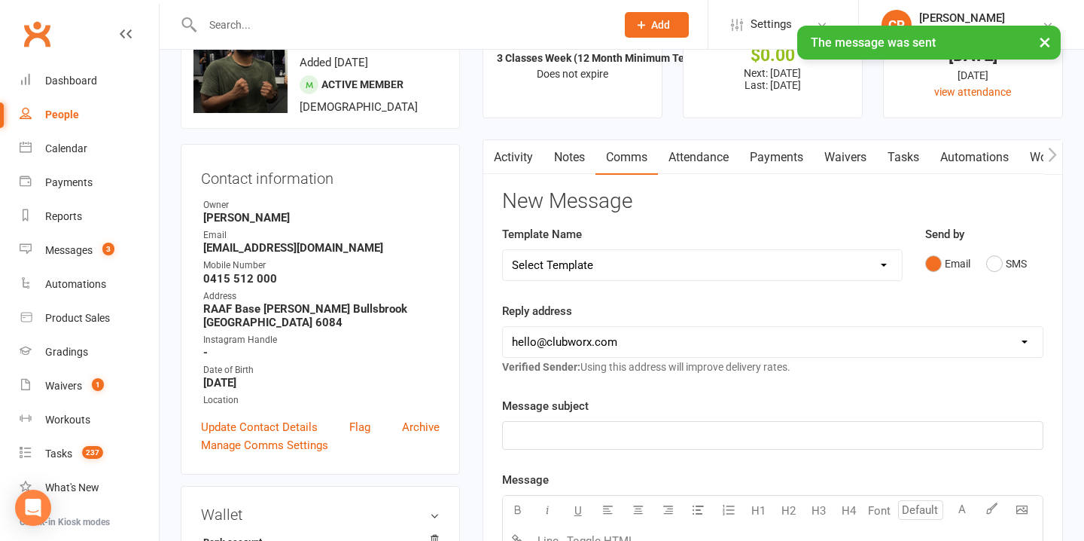
scroll to position [0, 0]
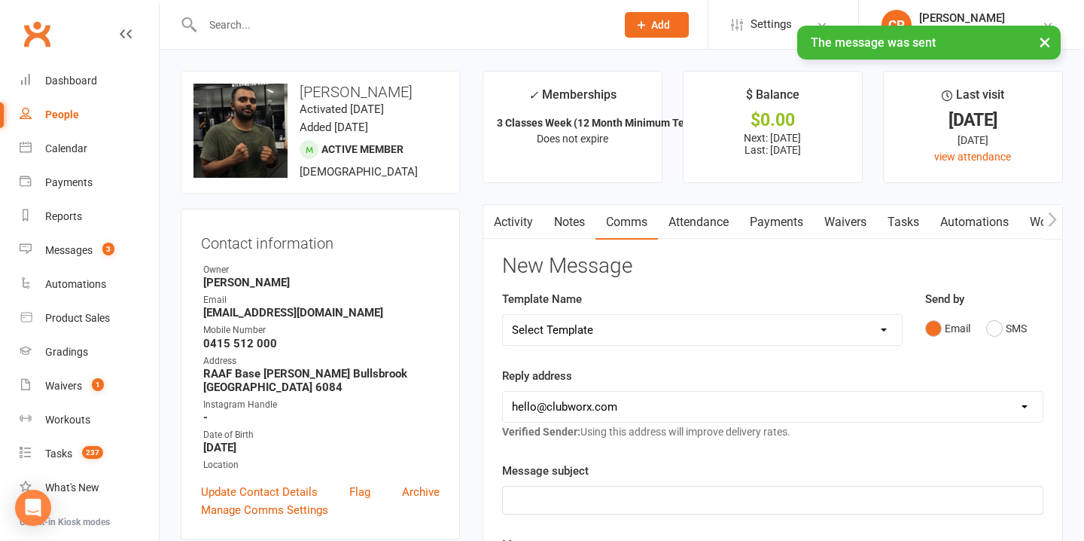
click at [576, 220] on link "Notes" at bounding box center [570, 222] width 52 height 35
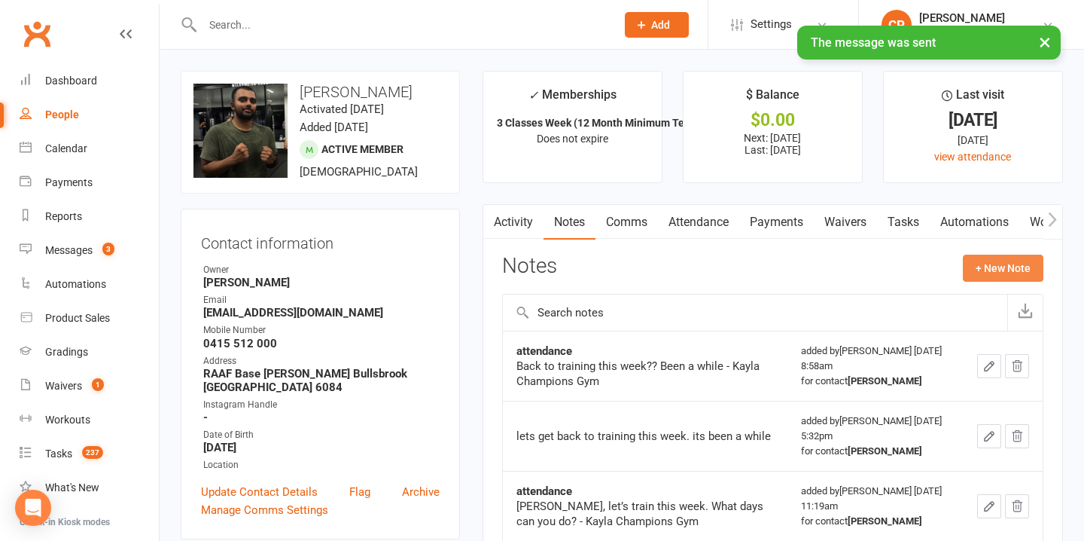
click at [1003, 267] on button "+ New Note" at bounding box center [1003, 267] width 81 height 27
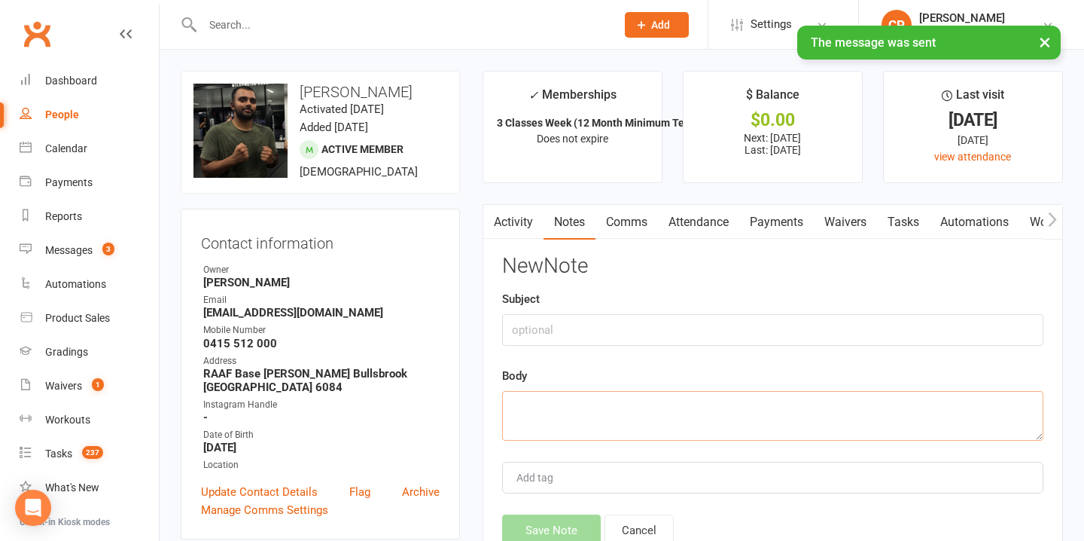
click at [562, 416] on textarea at bounding box center [772, 416] width 541 height 50
paste textarea "Yo! Don’t make me chase you 😤 You in for training this week? Drop your days or …"
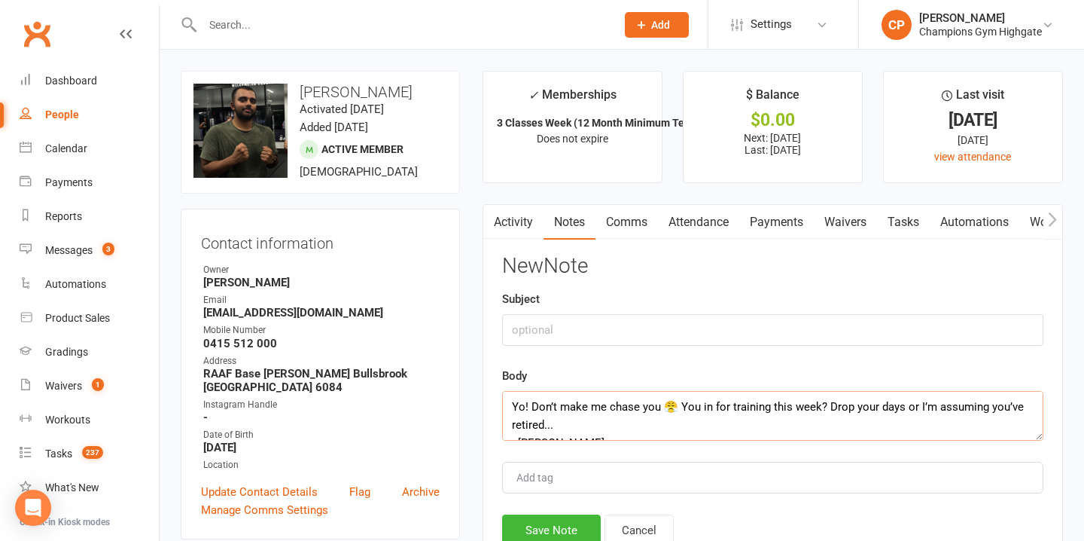
click at [673, 410] on textarea "Yo! Don’t make me chase you 😤 You in for training this week? Drop your days or …" at bounding box center [772, 416] width 541 height 50
type textarea "Yo! Don’t make me chase you! You in for training this week? Drop your days or I…"
click at [658, 330] on input "text" at bounding box center [772, 330] width 541 height 32
type input "attendance sms"
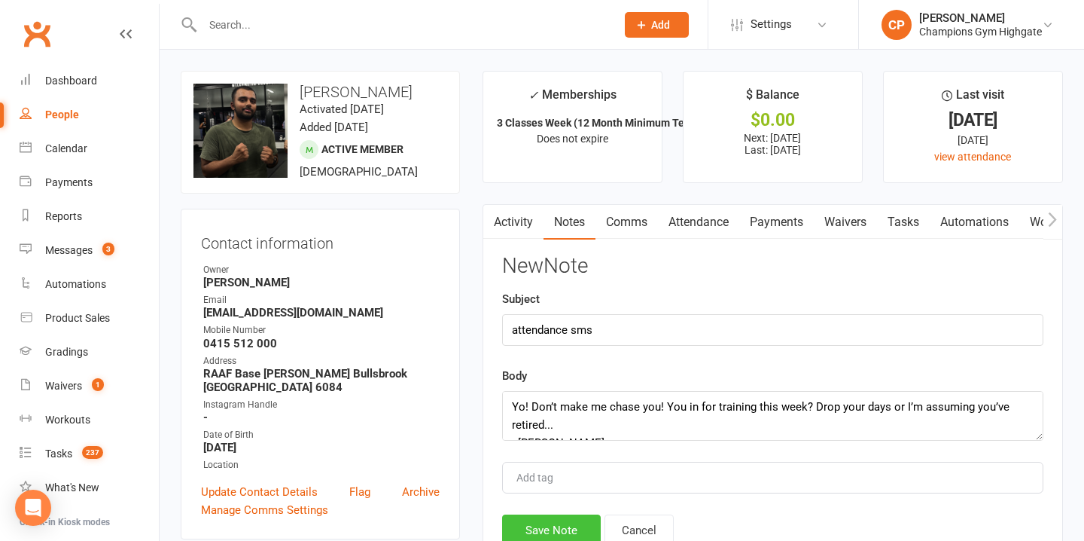
click at [558, 528] on button "Save Note" at bounding box center [551, 530] width 99 height 32
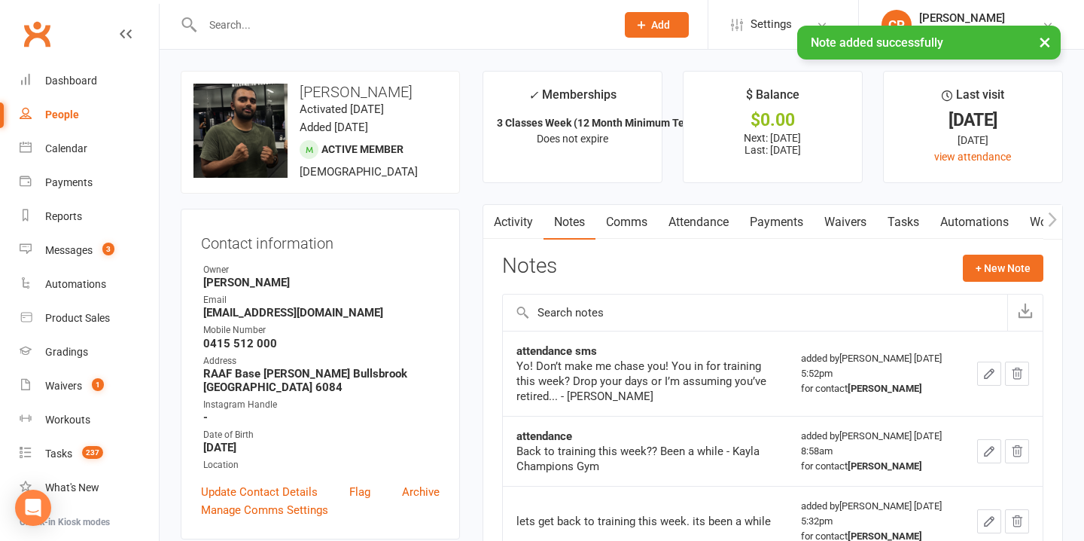
click at [366, 26] on div "× Note added successfully" at bounding box center [532, 26] width 1064 height 0
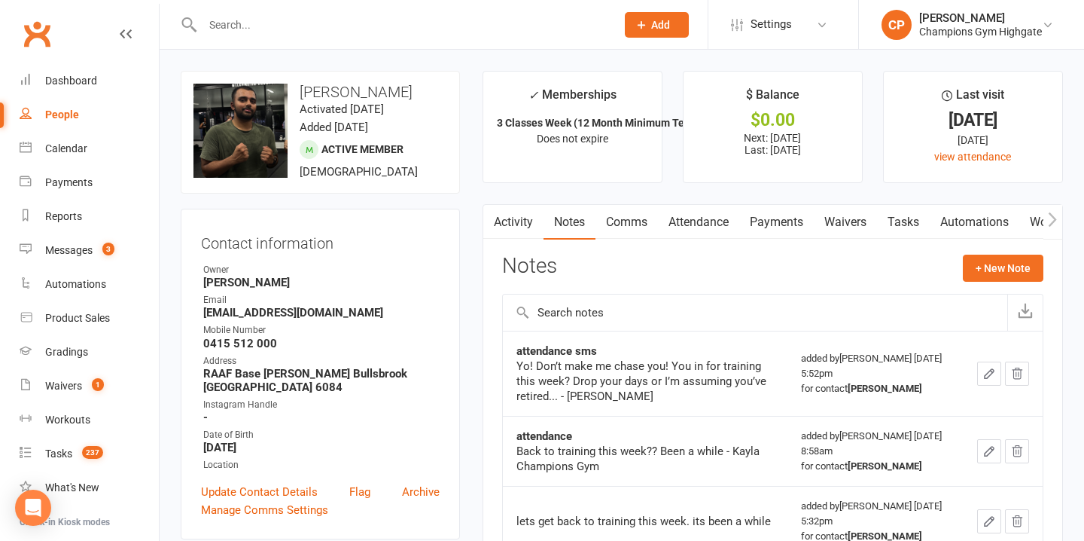
click at [355, 18] on input "text" at bounding box center [401, 24] width 407 height 21
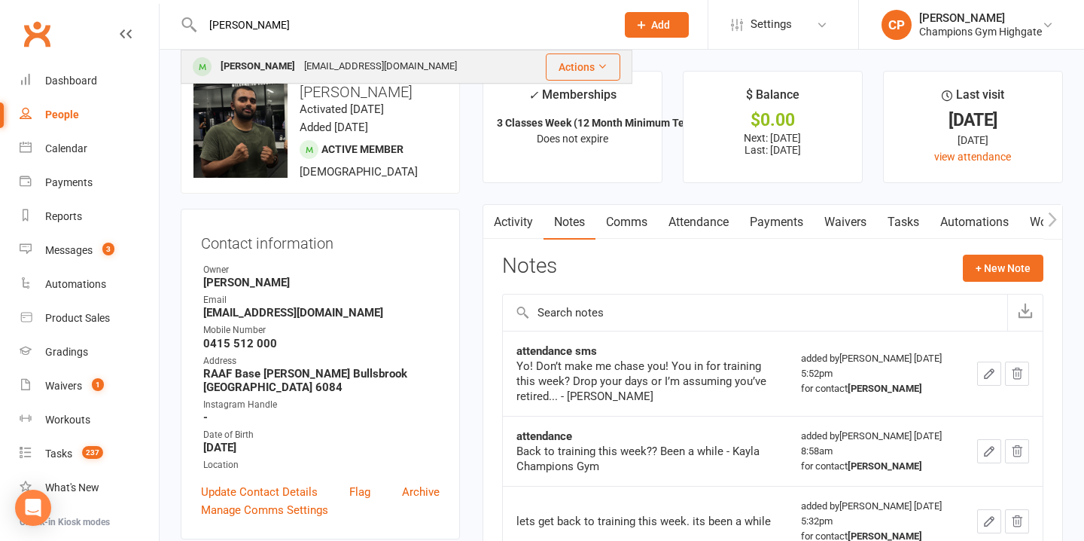
type input "otis"
click at [318, 72] on div "otisfeasey@gmail.com" at bounding box center [381, 67] width 162 height 22
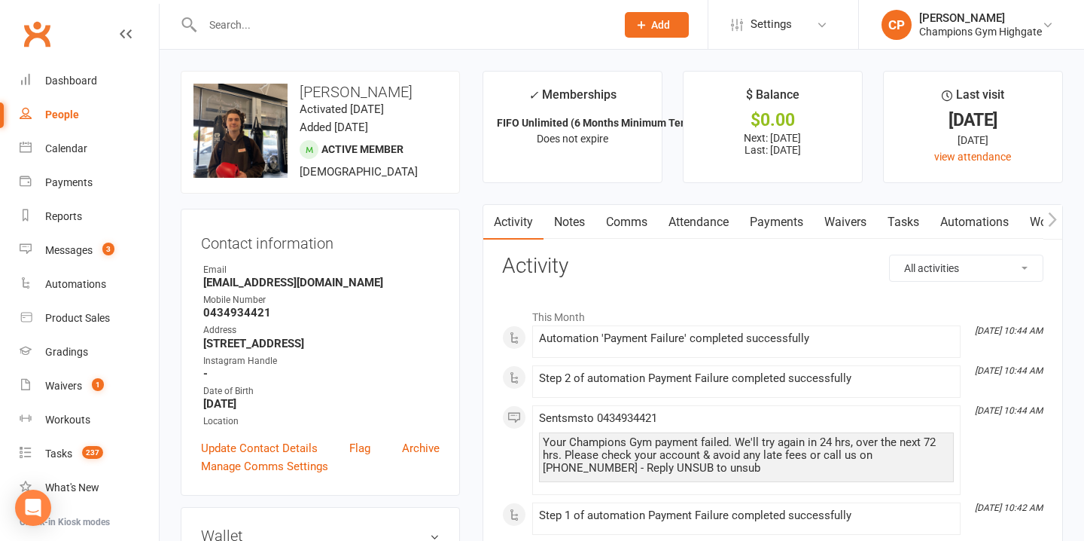
click at [377, 17] on input "text" at bounding box center [401, 24] width 407 height 21
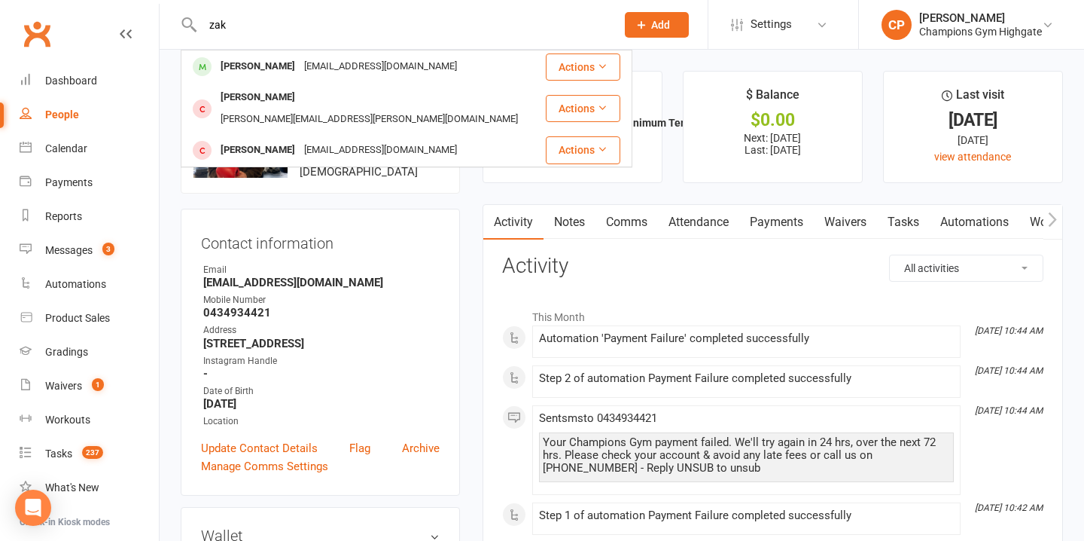
type input "zak"
click at [399, 59] on div "Zak Nafizy zaknafizy@hotmail.co.uk" at bounding box center [363, 66] width 362 height 31
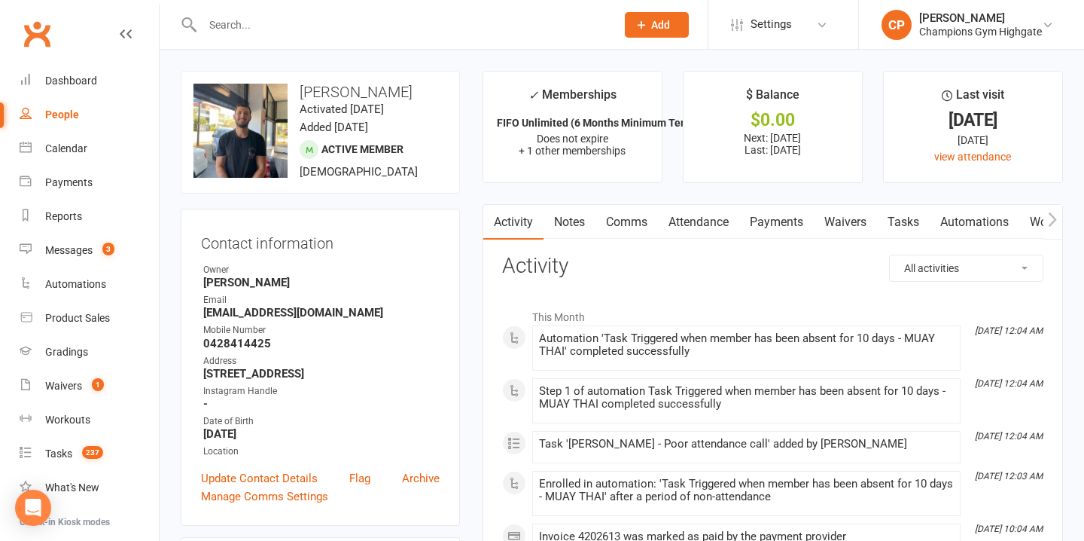
click at [574, 221] on link "Notes" at bounding box center [570, 222] width 52 height 35
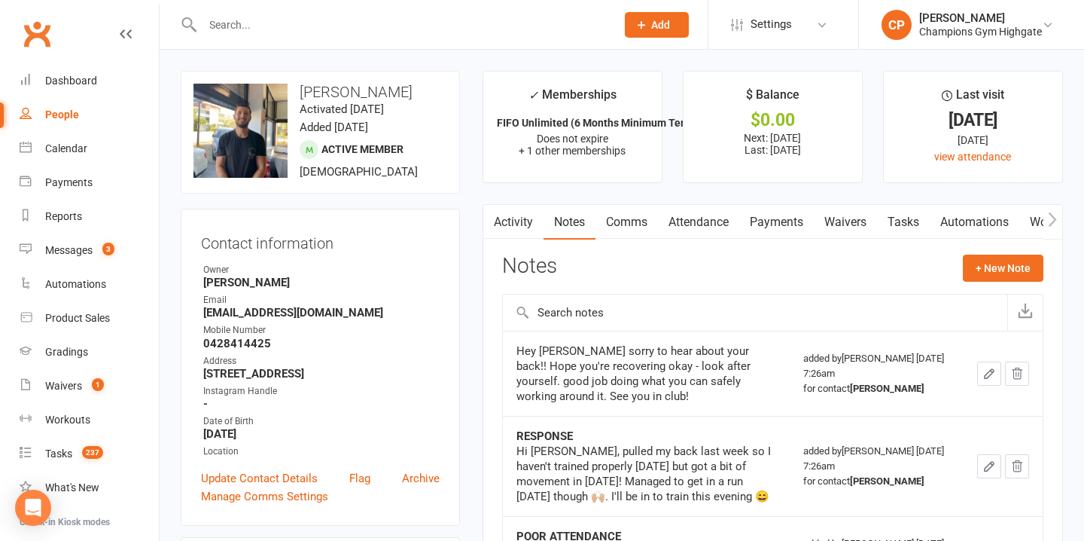
click at [708, 224] on link "Attendance" at bounding box center [698, 222] width 81 height 35
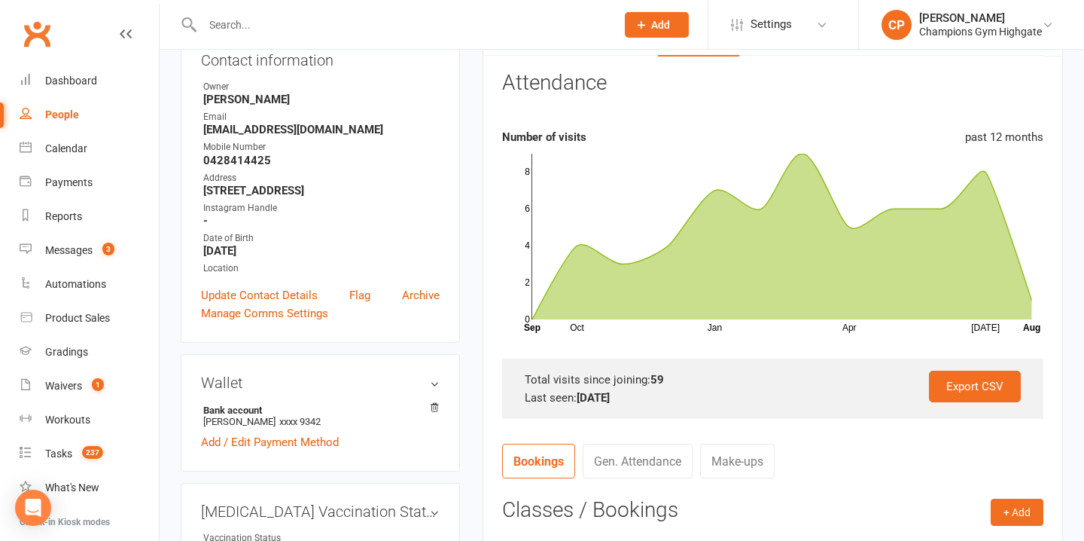
scroll to position [167, 0]
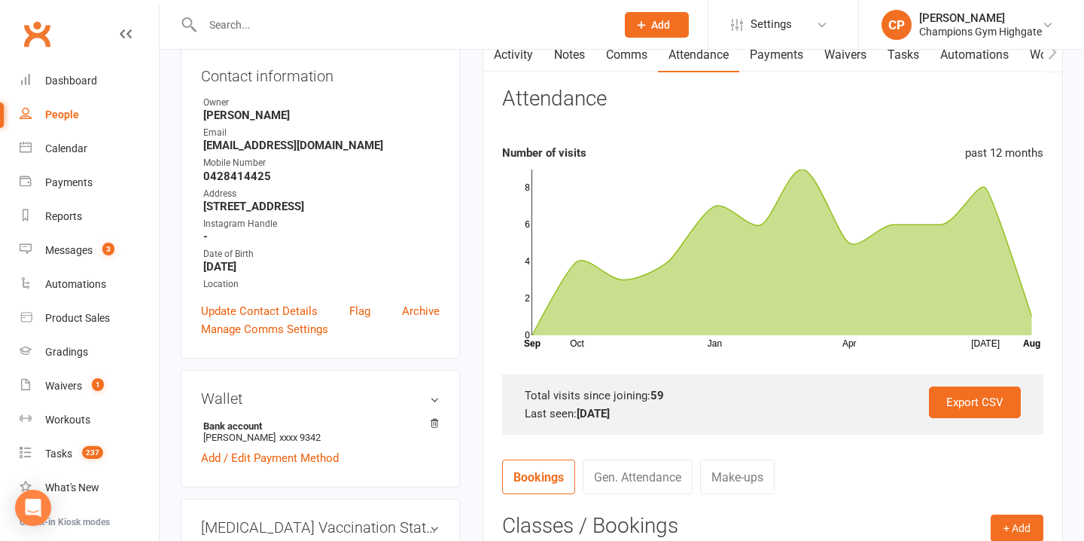
click at [641, 53] on link "Comms" at bounding box center [626, 55] width 62 height 35
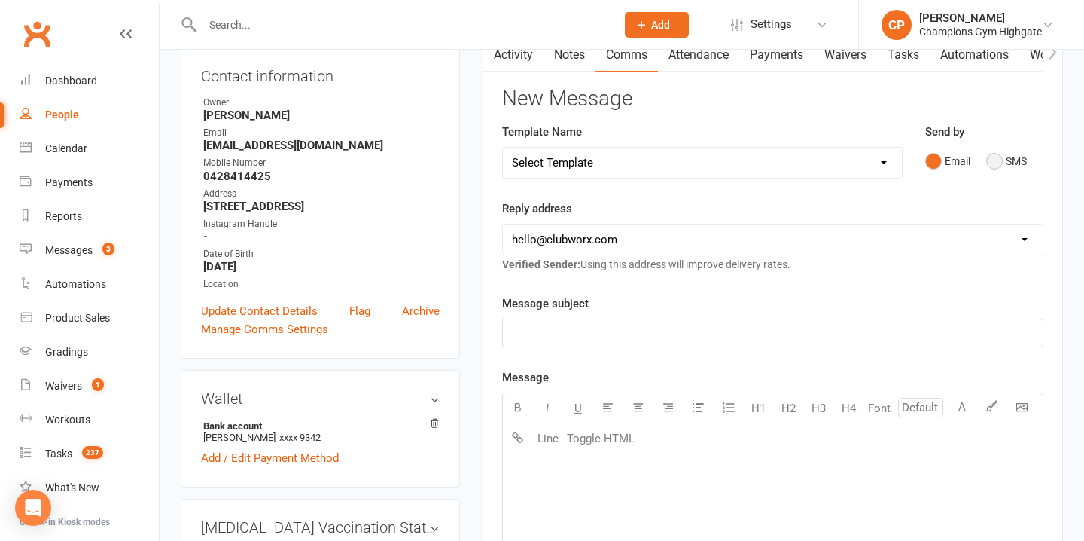
click at [997, 157] on button "SMS" at bounding box center [1006, 161] width 41 height 29
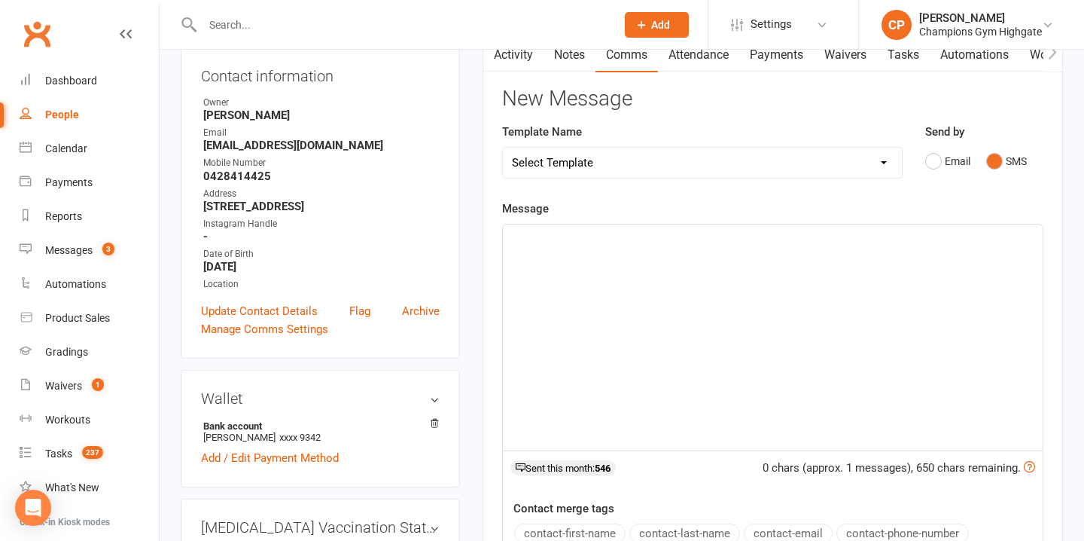
click at [556, 279] on div "﻿" at bounding box center [773, 337] width 540 height 226
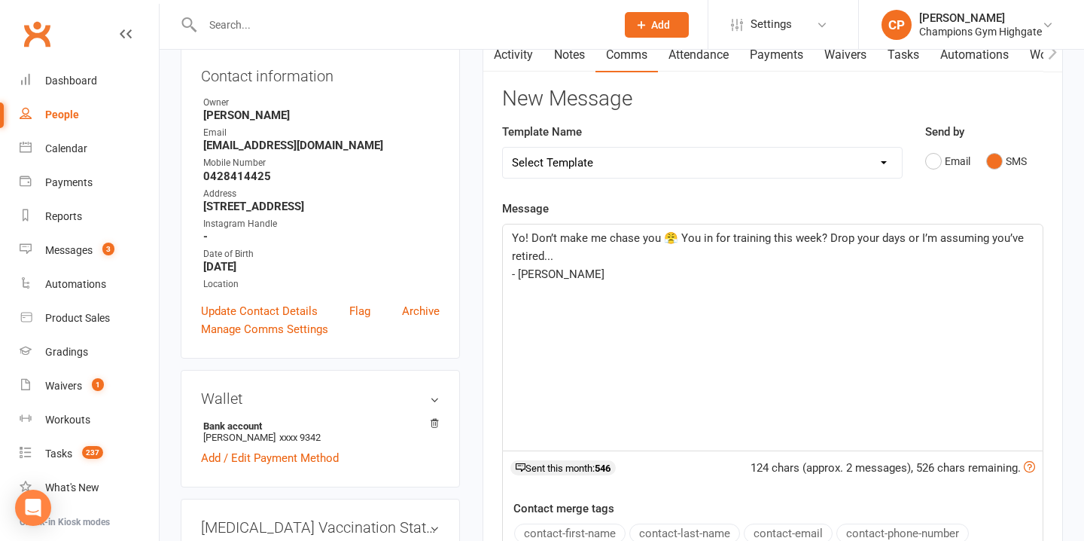
click at [673, 244] on span "Yo! Don’t make me chase you 😤 You in for training this week? Drop your days or …" at bounding box center [769, 247] width 515 height 32
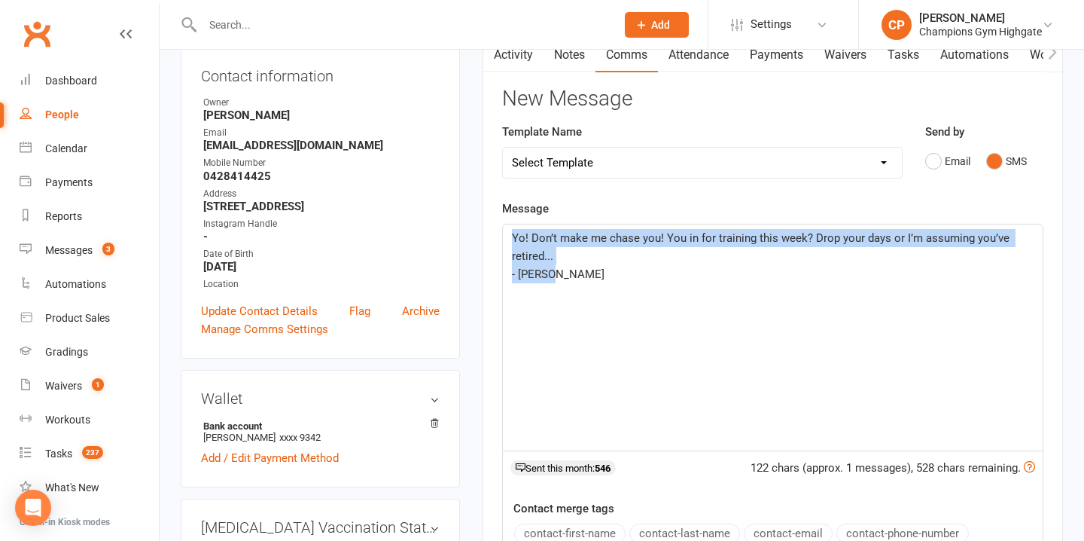
drag, startPoint x: 627, startPoint y: 269, endPoint x: 509, endPoint y: 231, distance: 124.0
click at [509, 231] on div "Yo! Don’t make me chase you! You in for training this week? Drop your days or I…" at bounding box center [773, 337] width 540 height 226
copy div "Yo! Don’t make me chase you! You in for training this week? Drop your days or I…"
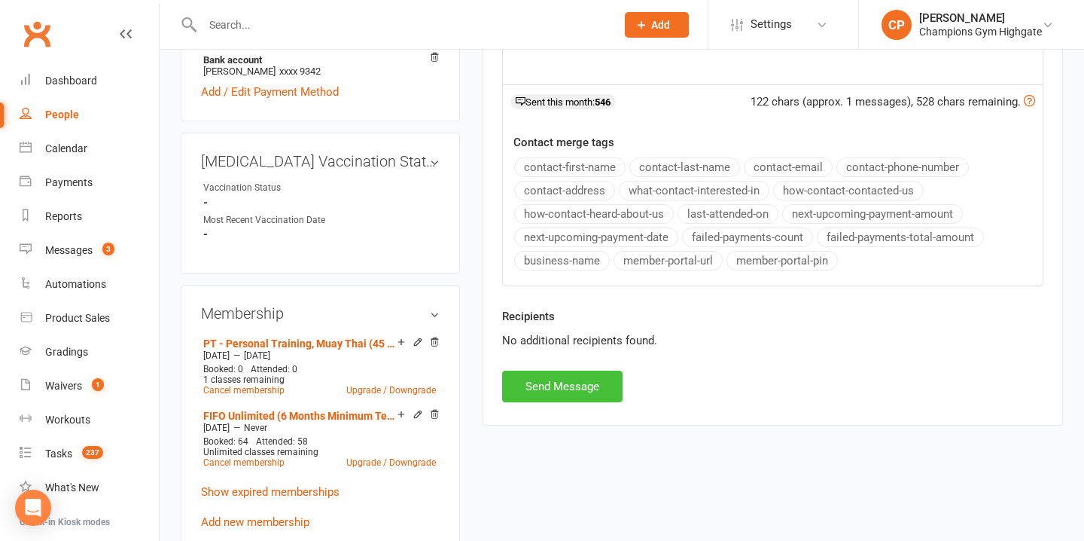
scroll to position [535, 0]
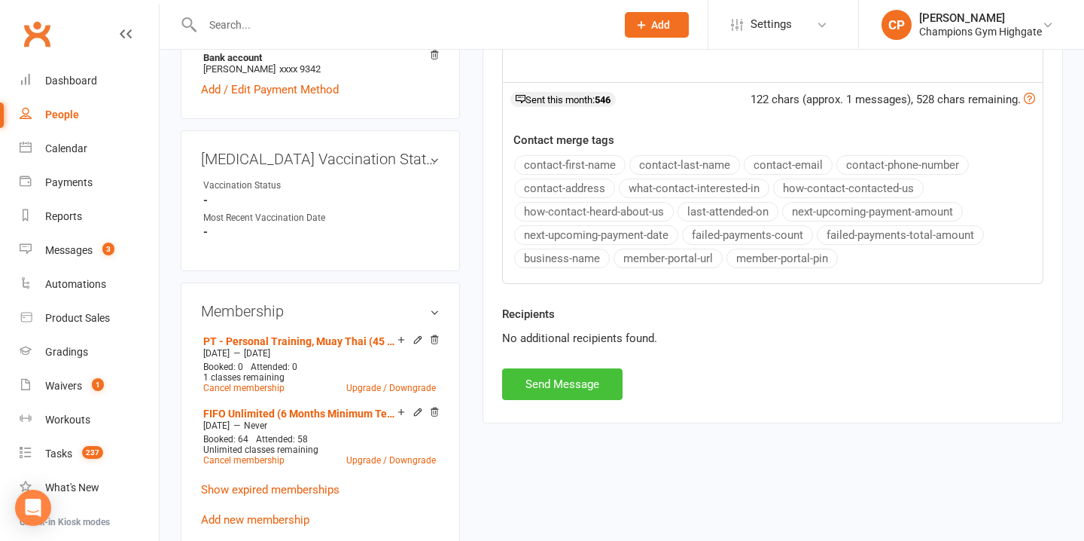
click at [580, 379] on button "Send Message" at bounding box center [562, 384] width 120 height 32
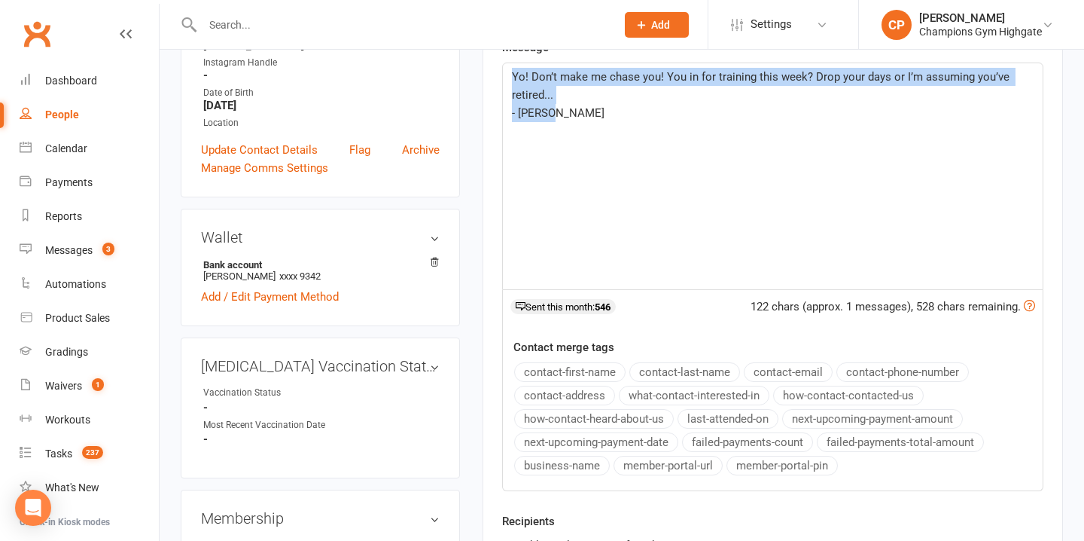
scroll to position [0, 0]
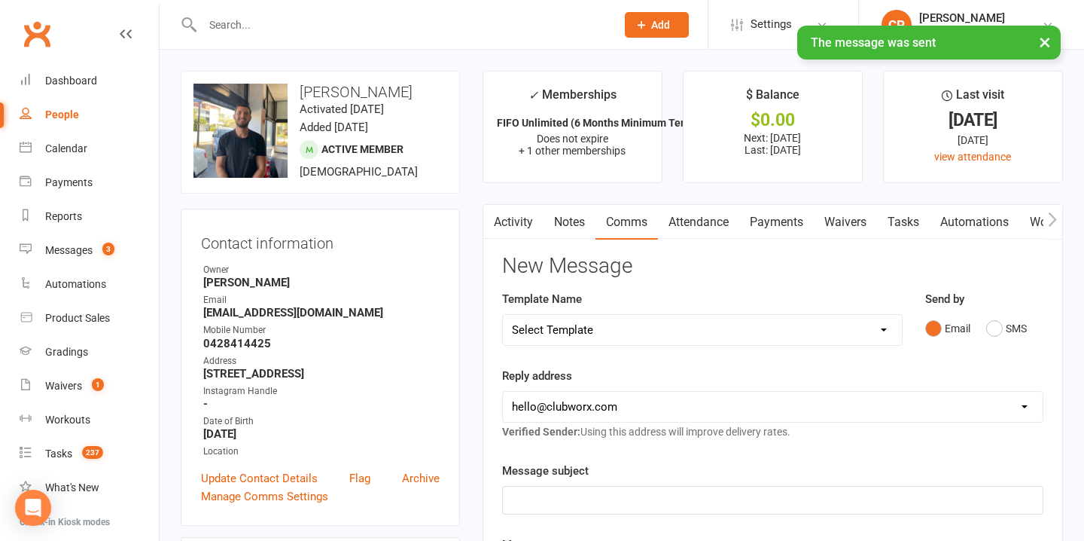
click at [569, 217] on link "Notes" at bounding box center [570, 222] width 52 height 35
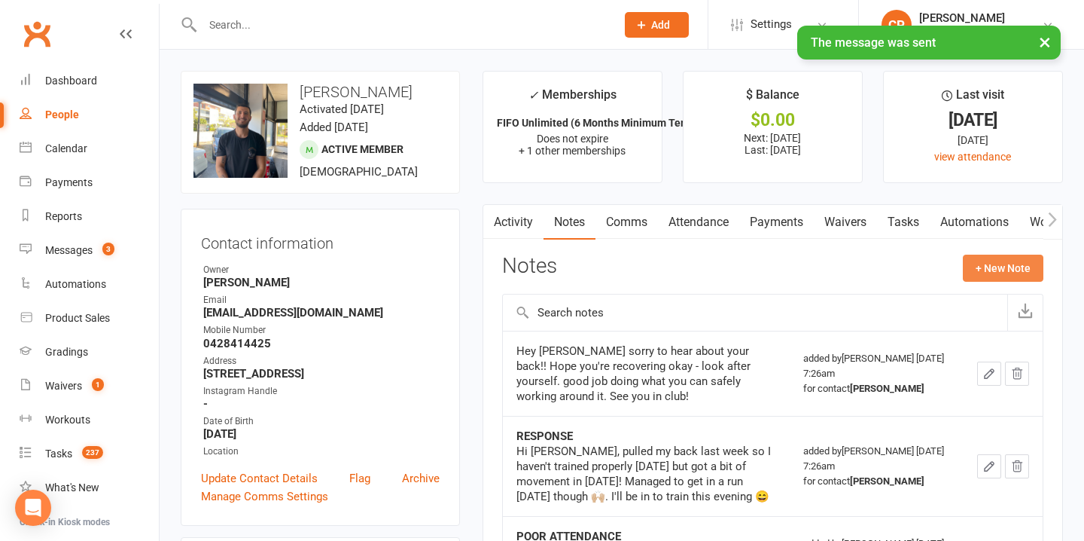
click at [986, 273] on button "+ New Note" at bounding box center [1003, 267] width 81 height 27
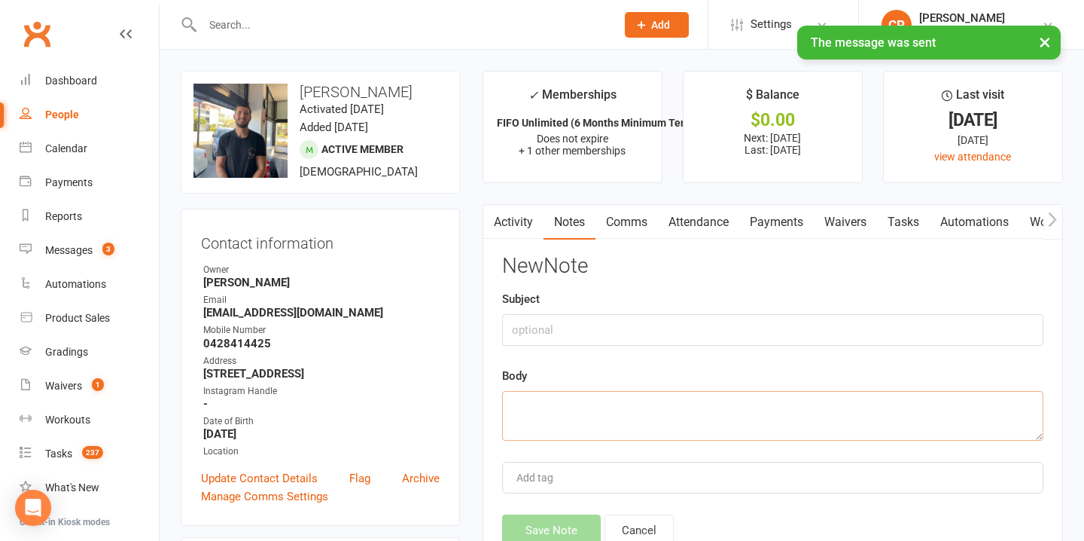
click at [559, 413] on textarea at bounding box center [772, 416] width 541 height 50
paste textarea "Yo! Don’t make me chase you! You in for training this week? Drop your days or I…"
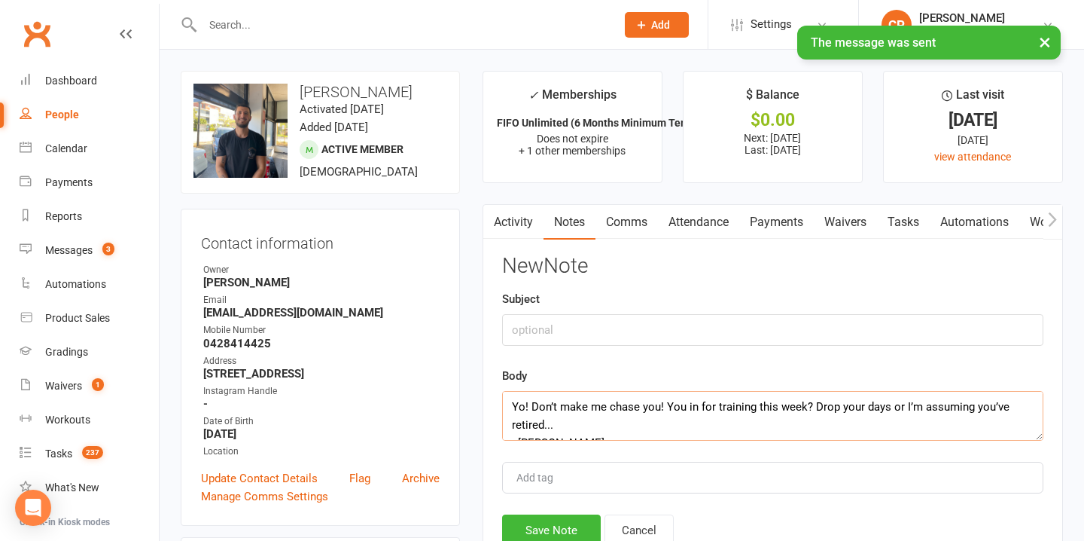
scroll to position [27, 0]
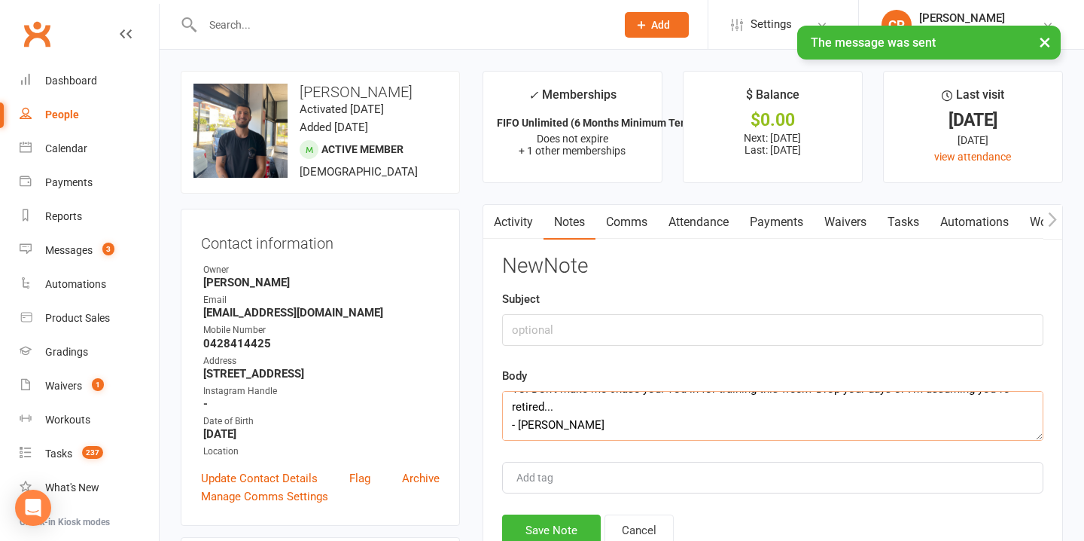
type textarea "Yo! Don’t make me chase you! You in for training this week? Drop your days or I…"
click at [556, 333] on input "text" at bounding box center [772, 330] width 541 height 32
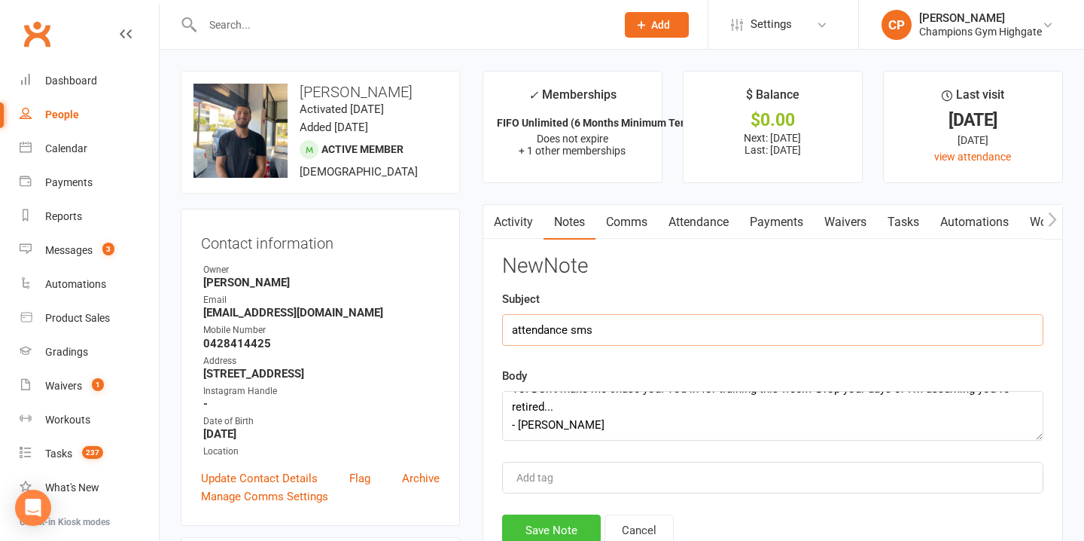
type input "attendance sms"
click at [560, 525] on button "Save Note" at bounding box center [551, 530] width 99 height 32
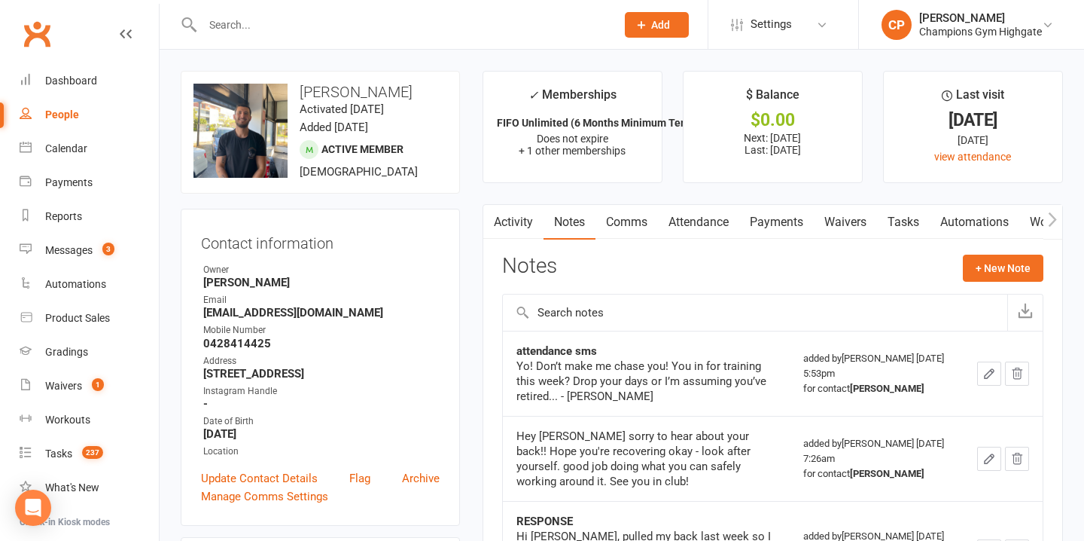
click at [370, 13] on div at bounding box center [393, 24] width 425 height 49
click at [363, 35] on input "text" at bounding box center [401, 24] width 407 height 21
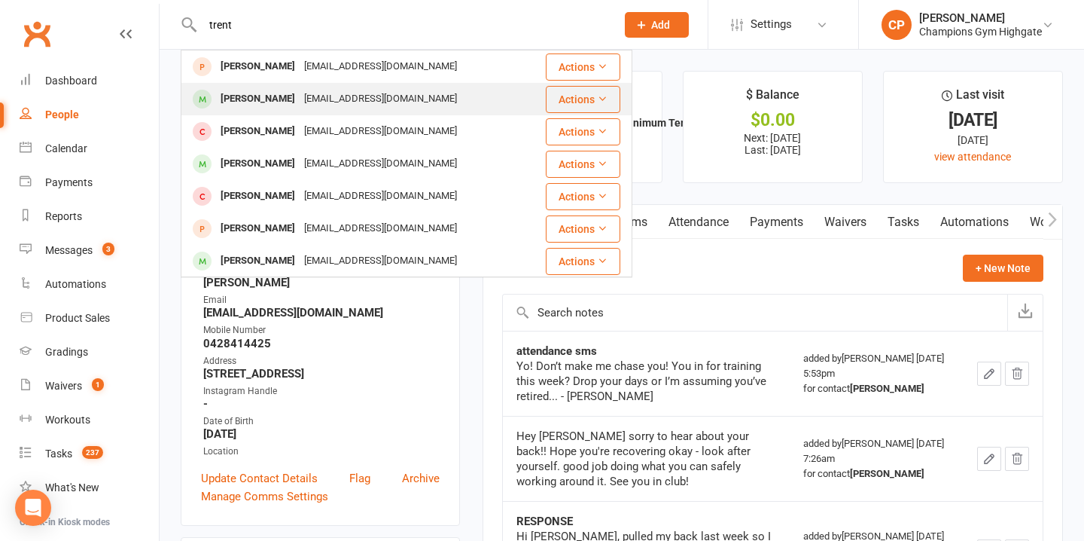
type input "trent"
click at [391, 88] on div "trentherbert@rocketmail.com" at bounding box center [381, 99] width 162 height 22
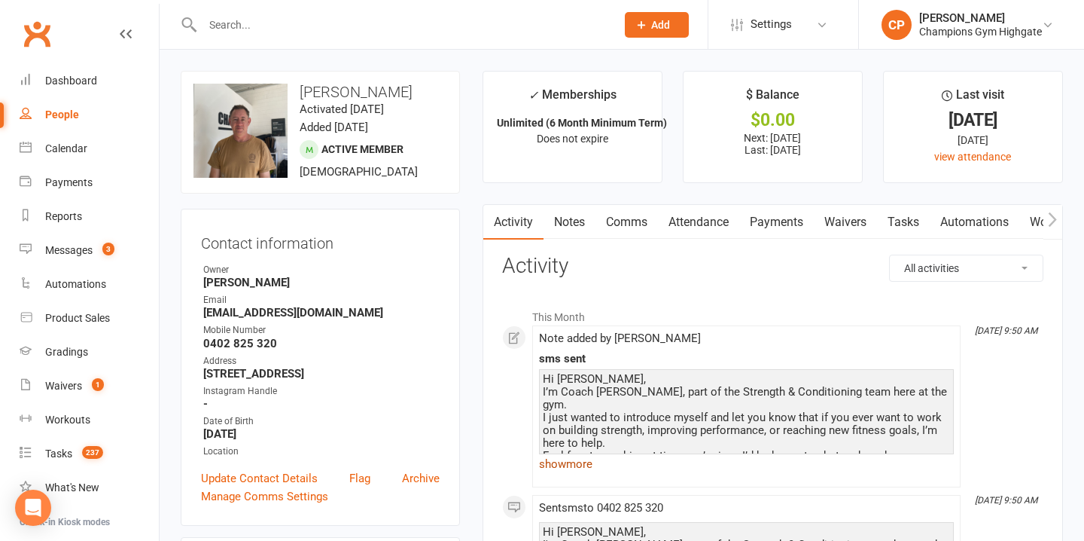
click at [577, 461] on link "show more" at bounding box center [746, 463] width 415 height 21
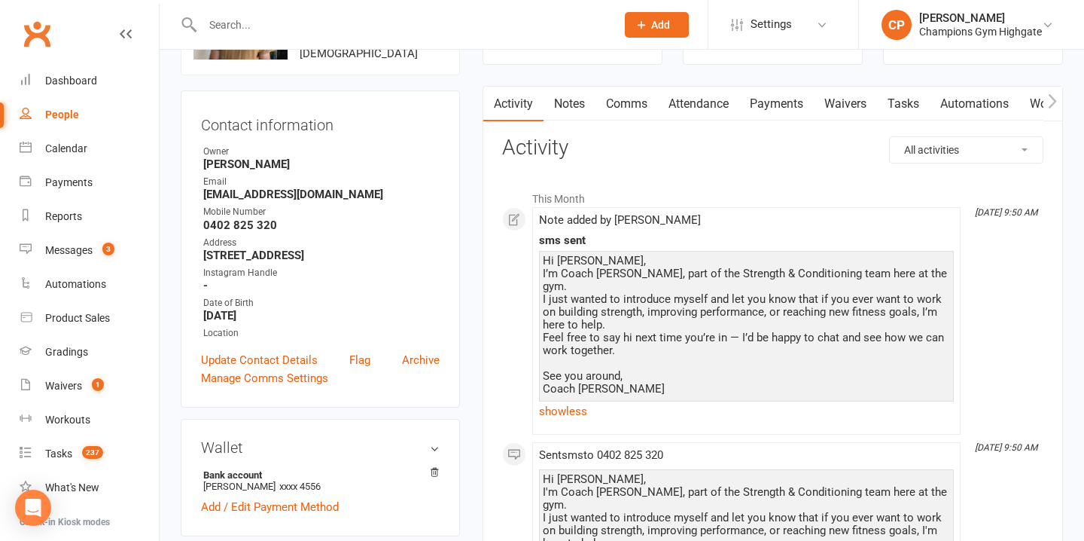
scroll to position [111, 0]
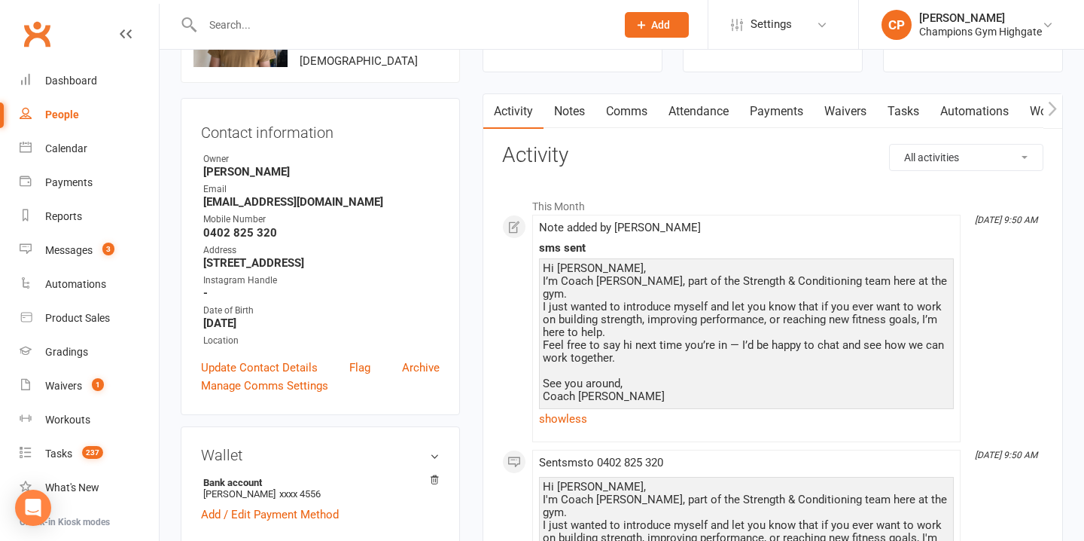
click at [388, 26] on input "text" at bounding box center [401, 24] width 407 height 21
paste input "Tuyen Doan"
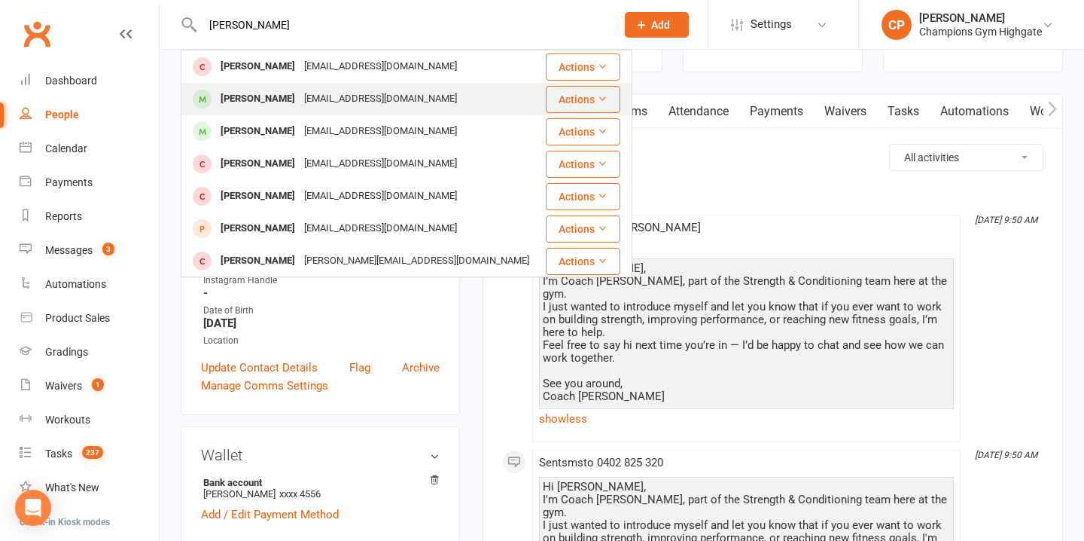
type input "Tuyen Doan"
click at [366, 101] on div "Tmdoan77@gmail.com" at bounding box center [381, 99] width 162 height 22
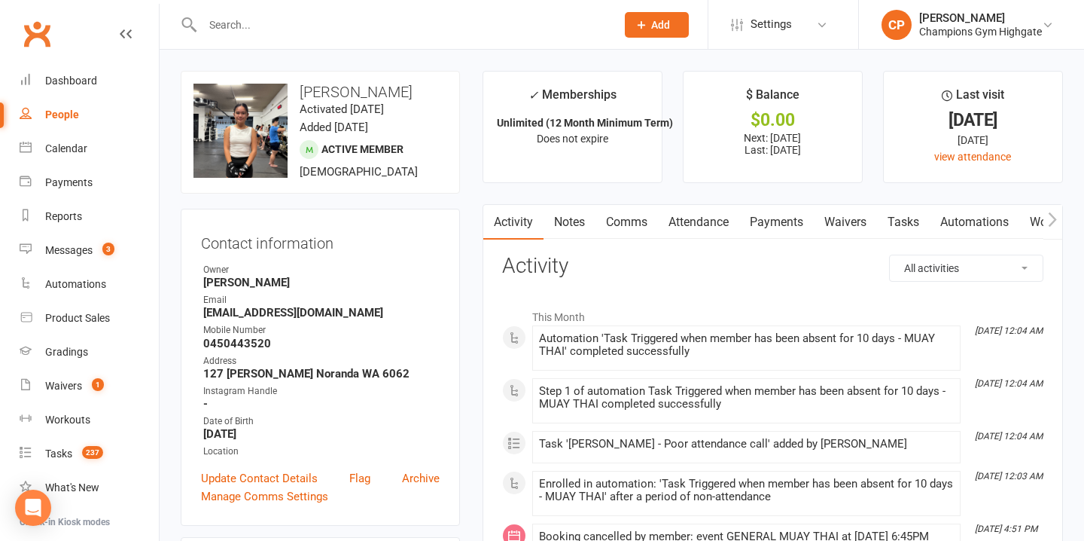
click at [349, 16] on input "text" at bounding box center [401, 24] width 407 height 21
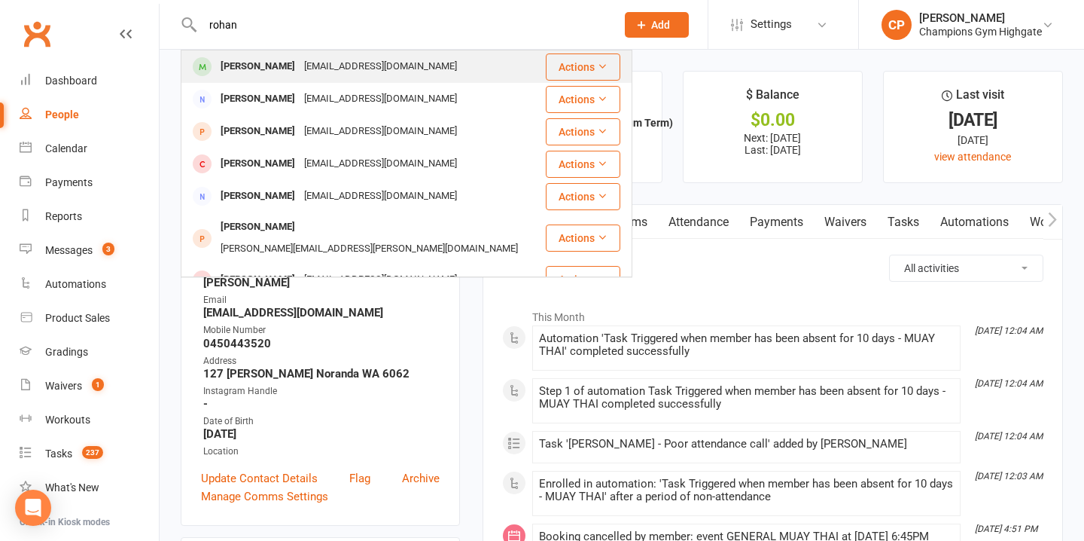
type input "rohan"
click at [370, 66] on div "rohansjain4@gmail.com" at bounding box center [381, 67] width 162 height 22
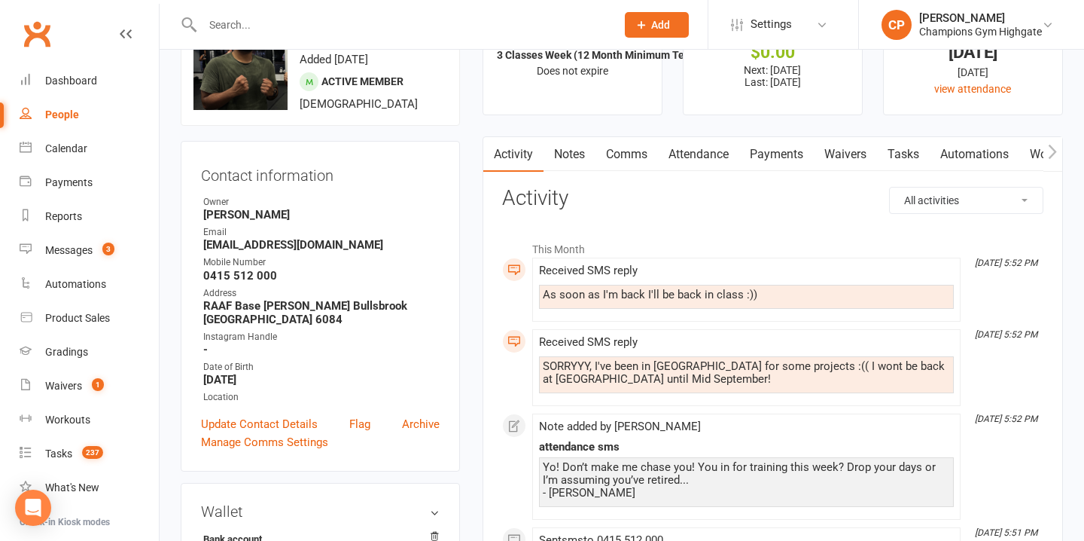
scroll to position [69, 0]
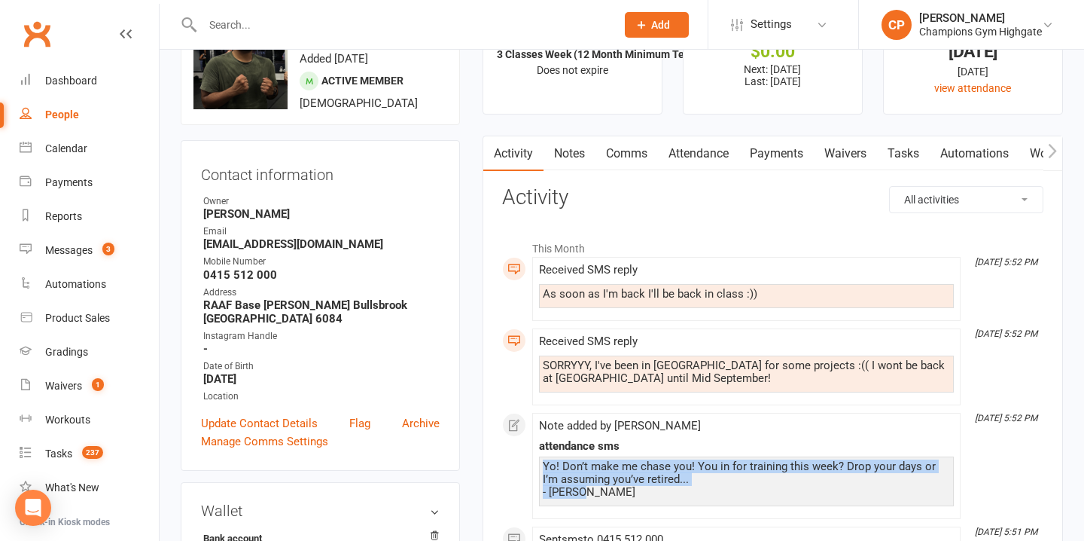
drag, startPoint x: 588, startPoint y: 489, endPoint x: 544, endPoint y: 470, distance: 47.5
click at [544, 470] on div "Yo! Don’t make me chase you! You in for training this week? Drop your days or I…" at bounding box center [746, 479] width 407 height 38
copy div "Yo! Don’t make me chase you! You in for training this week? Drop your days or I…"
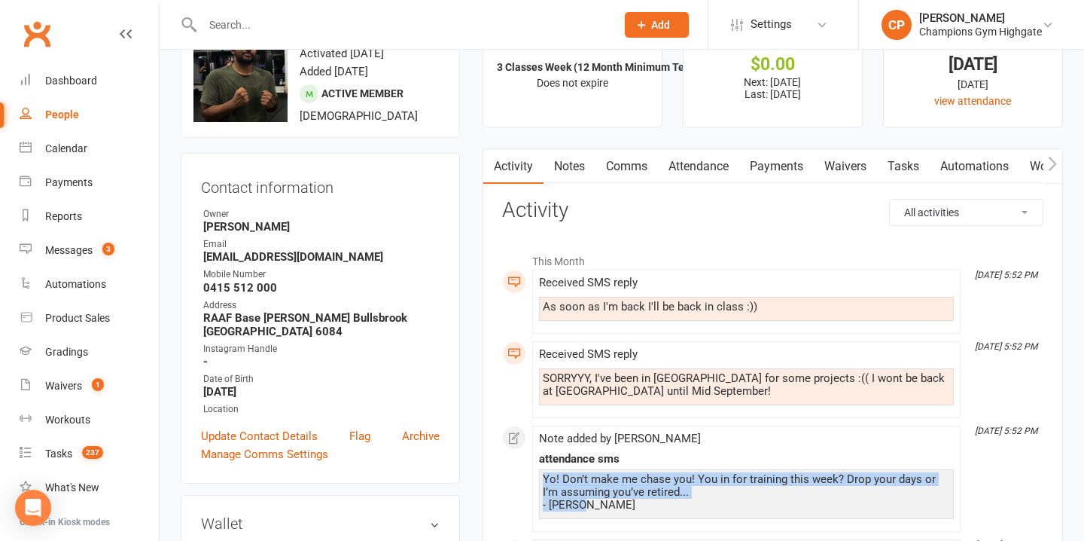
scroll to position [0, 0]
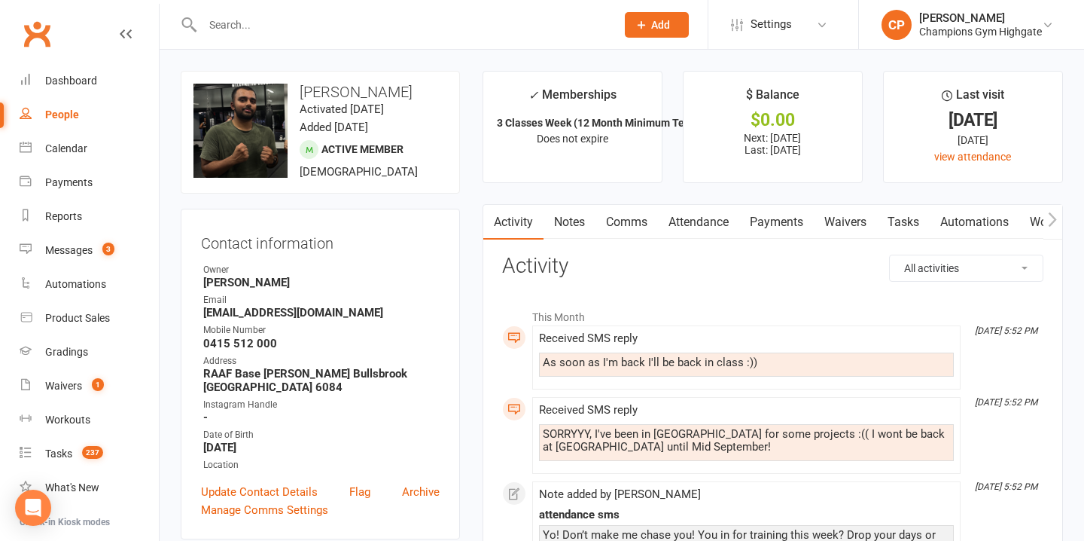
click at [388, 29] on input "text" at bounding box center [401, 24] width 407 height 21
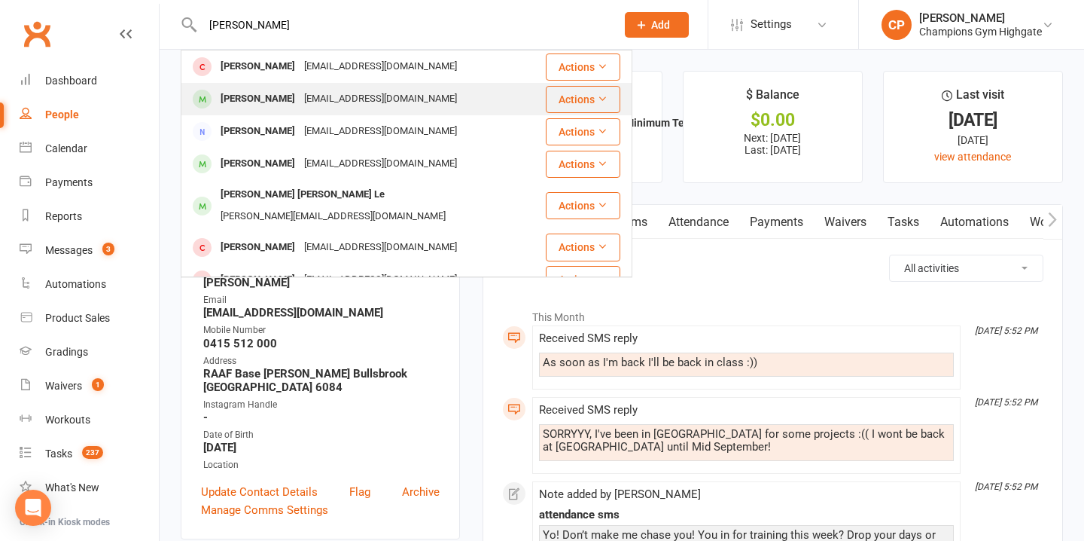
type input "tuyen"
click at [408, 92] on div "Tuyen Doan Tmdoan77@gmail.com" at bounding box center [363, 99] width 362 height 31
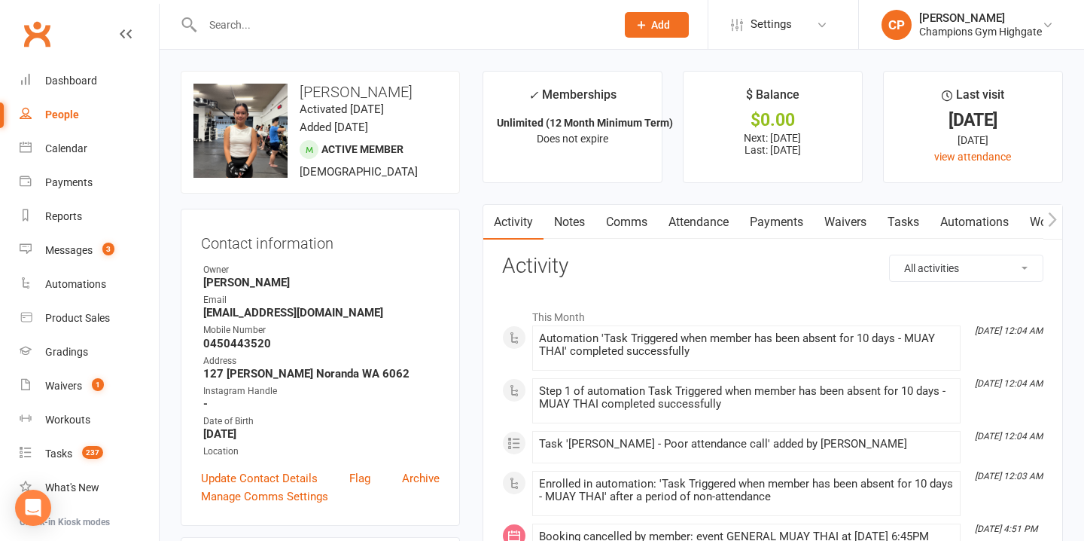
click at [574, 220] on link "Notes" at bounding box center [570, 222] width 52 height 35
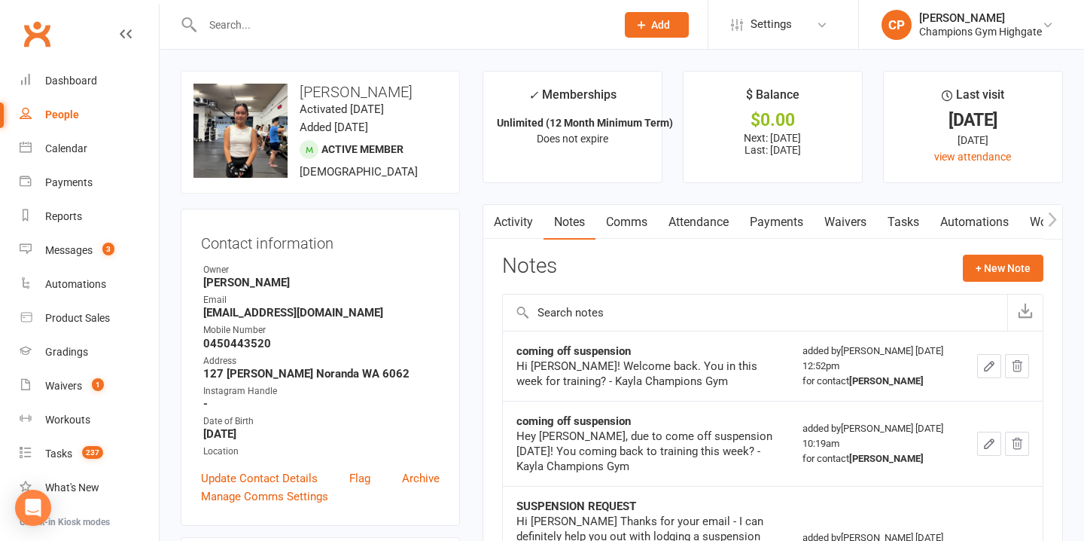
click at [638, 226] on link "Comms" at bounding box center [626, 222] width 62 height 35
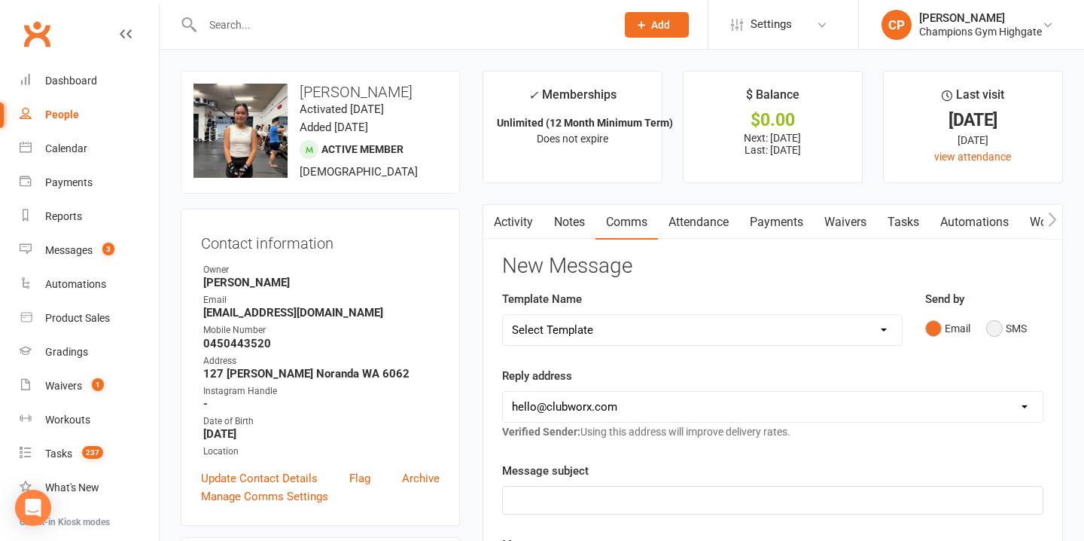
click at [1005, 333] on button "SMS" at bounding box center [1006, 328] width 41 height 29
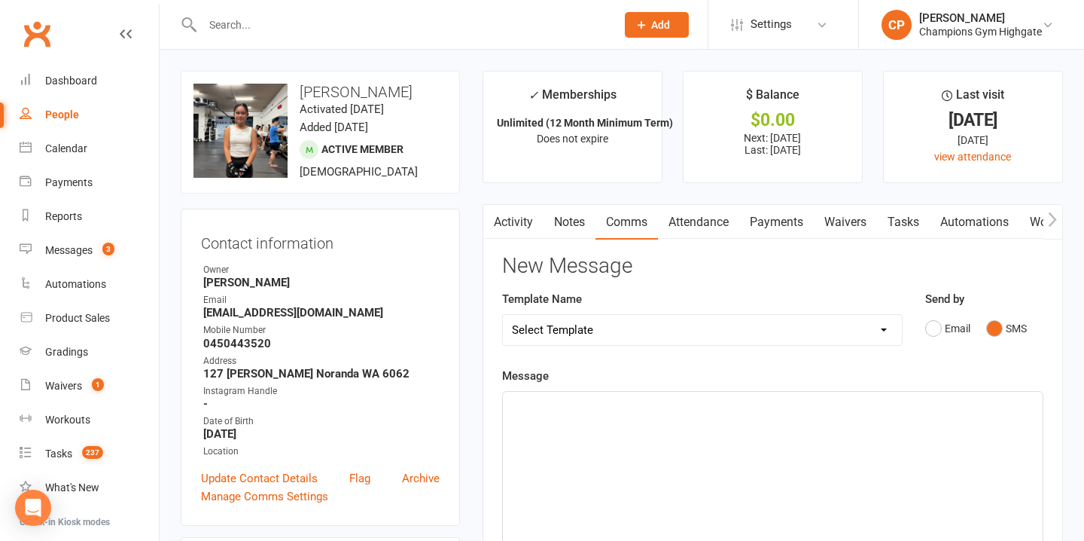
click at [635, 413] on p "﻿" at bounding box center [773, 405] width 522 height 18
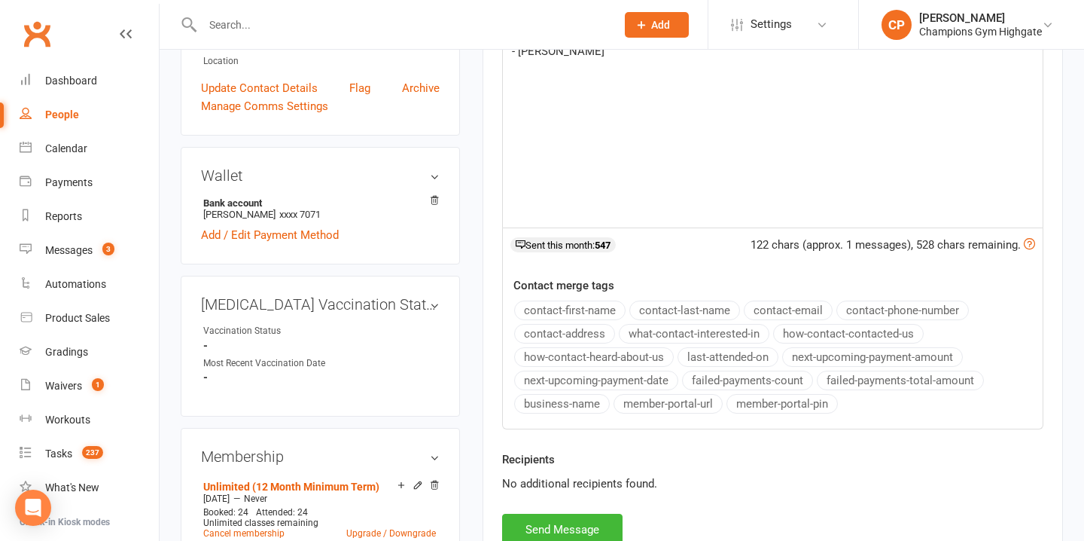
scroll to position [392, 0]
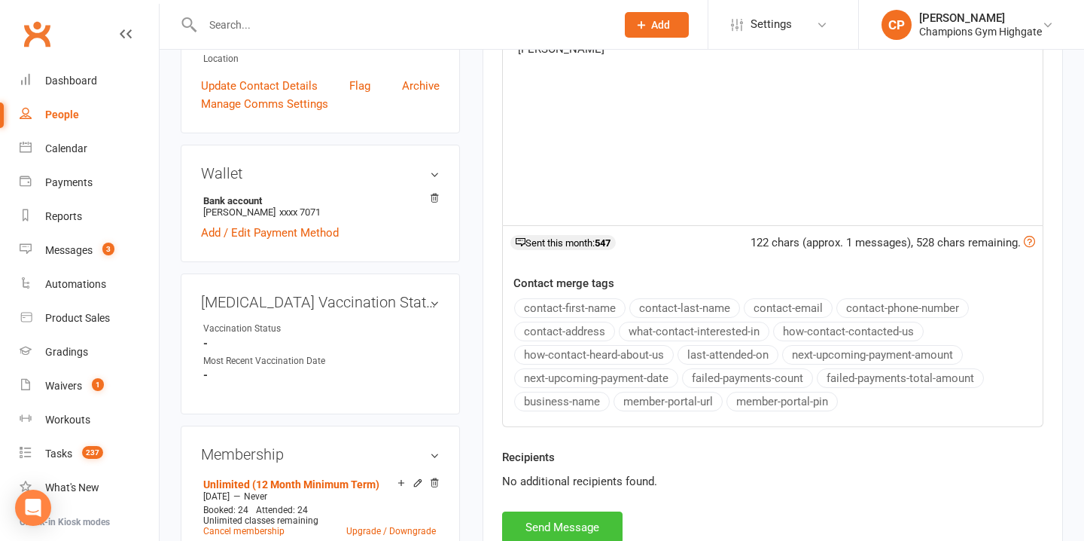
click at [562, 524] on button "Send Message" at bounding box center [562, 527] width 120 height 32
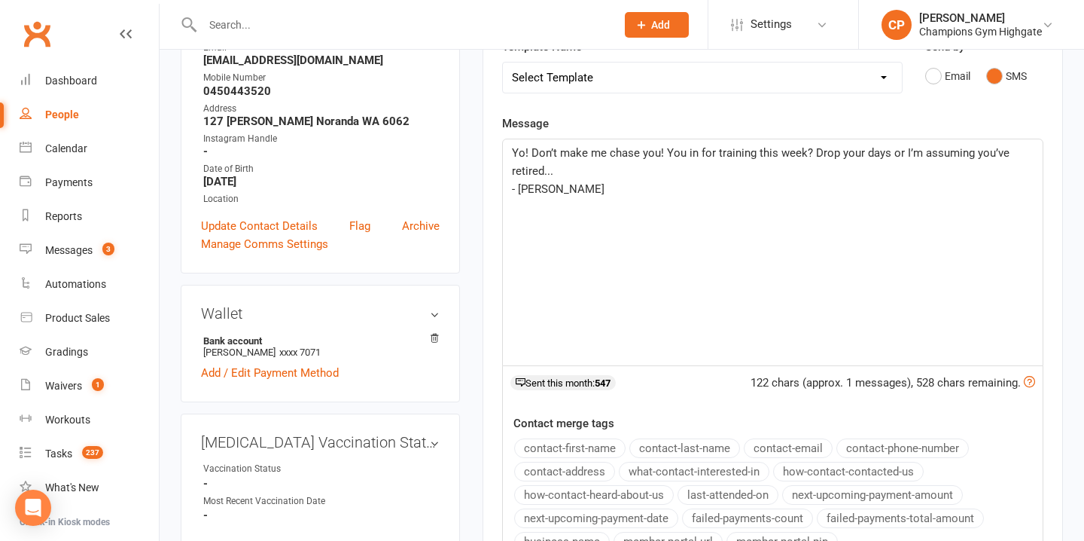
scroll to position [0, 0]
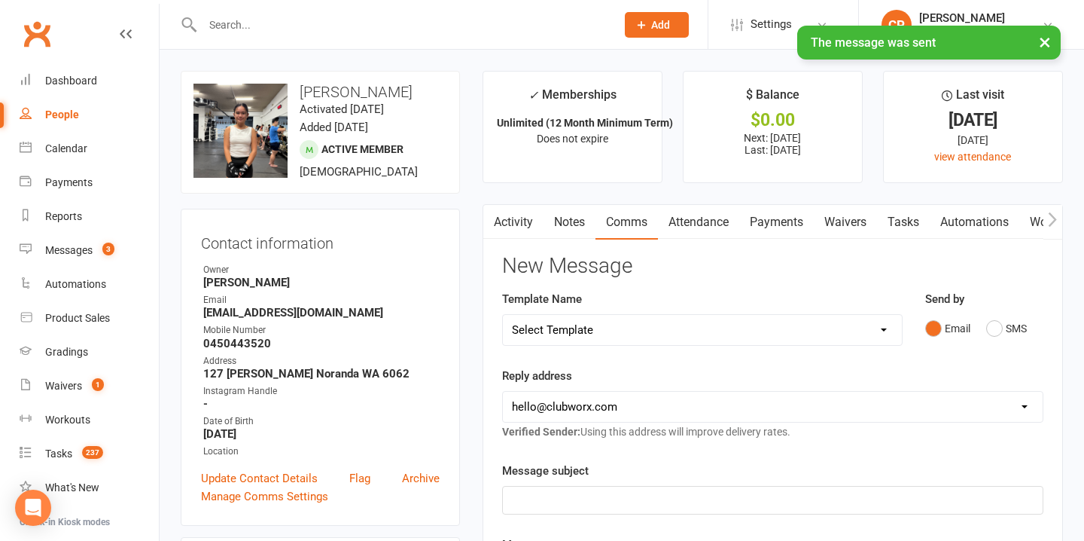
click at [574, 213] on link "Notes" at bounding box center [570, 222] width 52 height 35
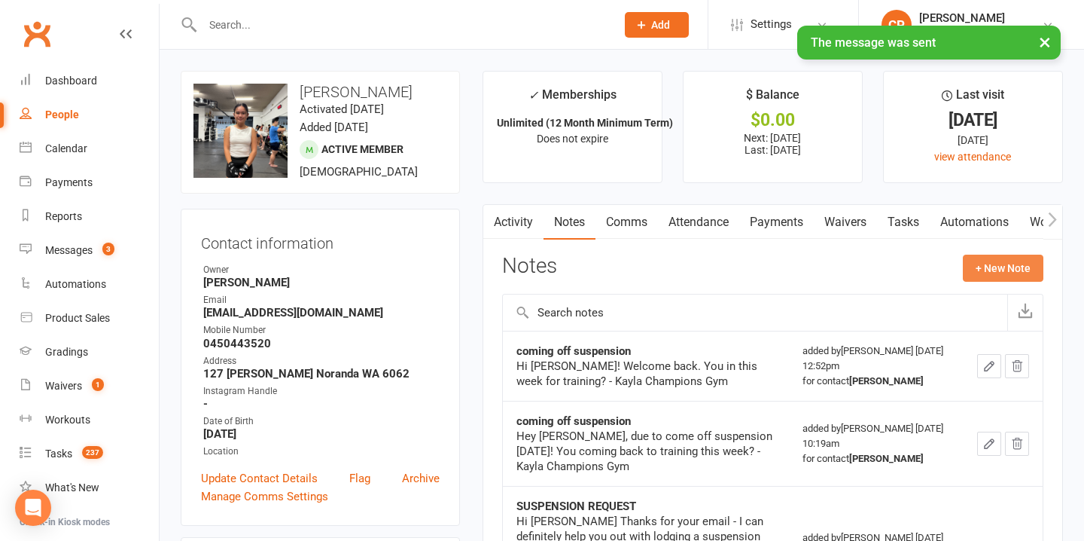
click at [986, 264] on button "+ New Note" at bounding box center [1003, 267] width 81 height 27
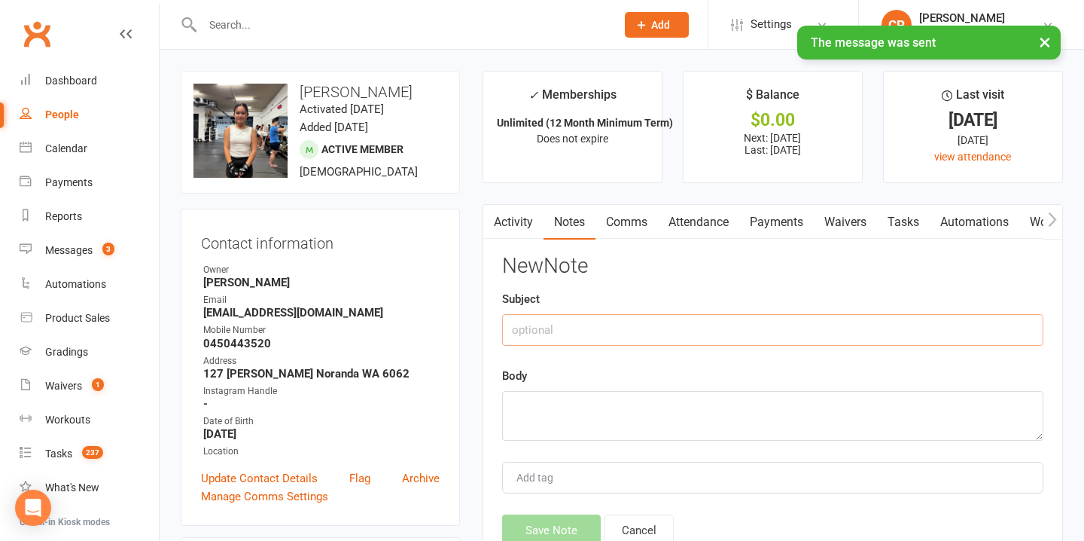
click at [657, 335] on input "text" at bounding box center [772, 330] width 541 height 32
type input "attendance sms"
click at [643, 415] on textarea at bounding box center [772, 416] width 541 height 50
paste textarea "Yo! Don’t make me chase you! You in for training this week? Drop your days or I…"
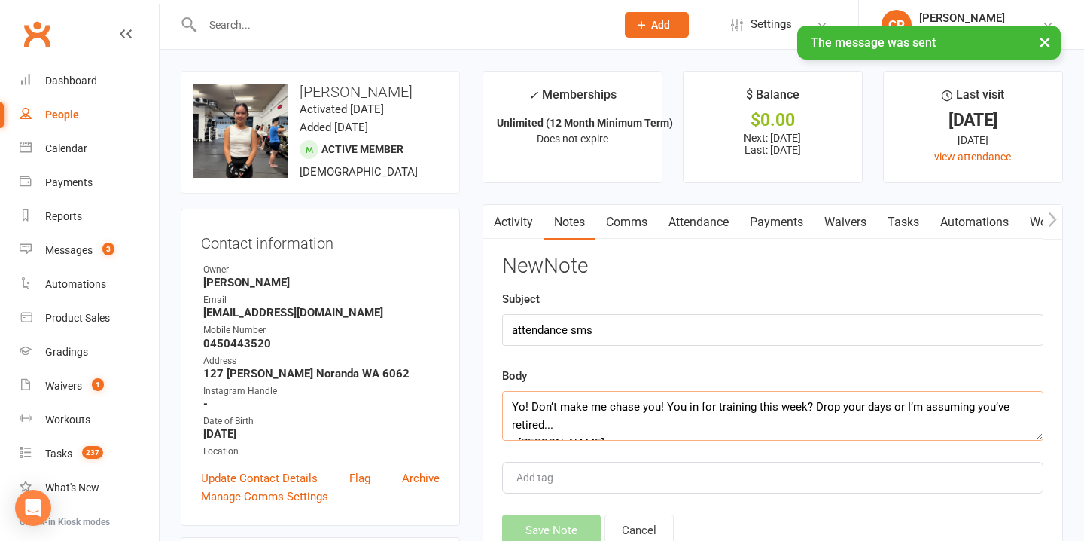
scroll to position [9, 0]
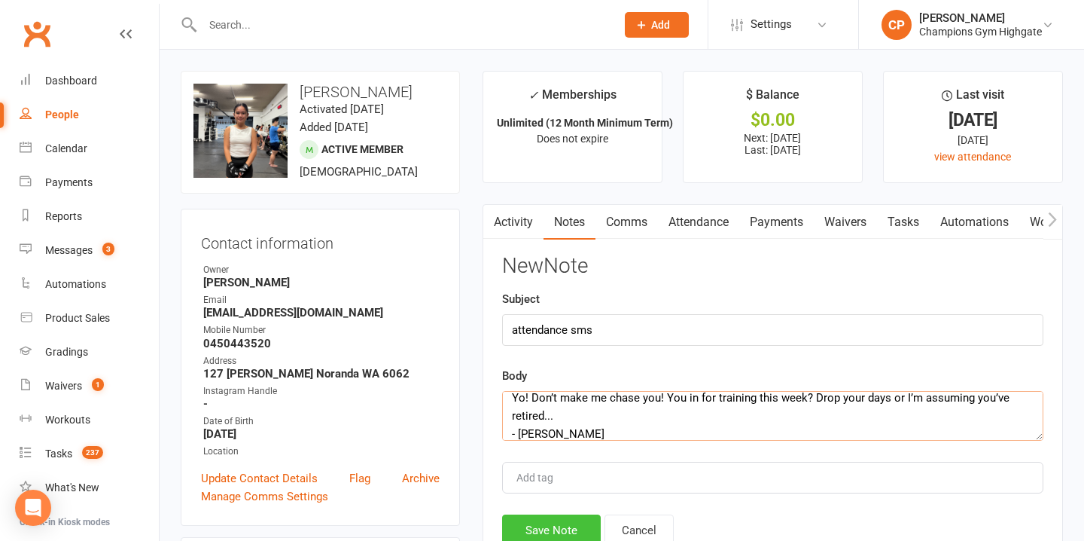
type textarea "Yo! Don’t make me chase you! You in for training this week? Drop your days or I…"
click at [574, 525] on button "Save Note" at bounding box center [551, 530] width 99 height 32
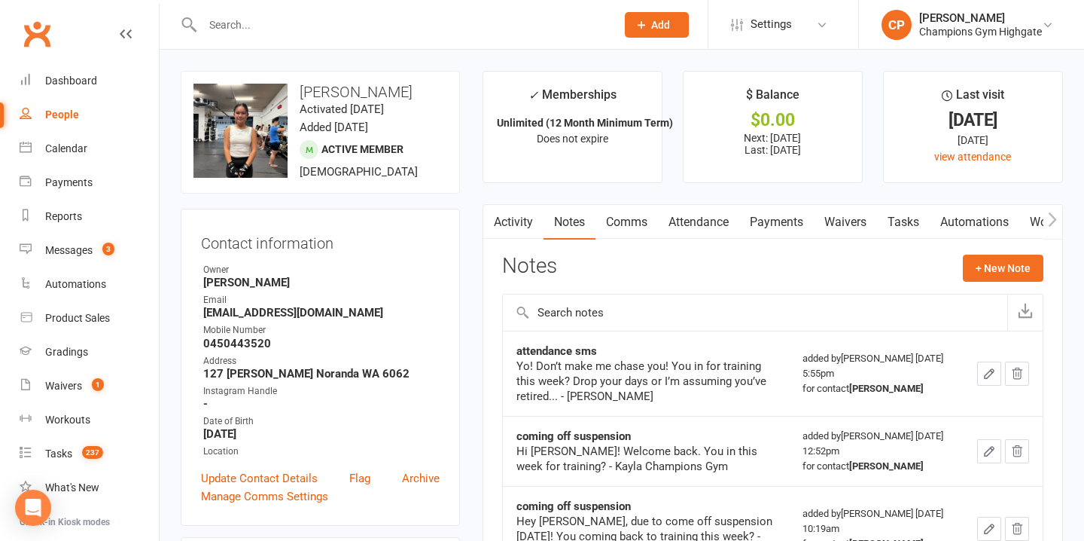
click at [346, 32] on input "text" at bounding box center [401, 24] width 407 height 21
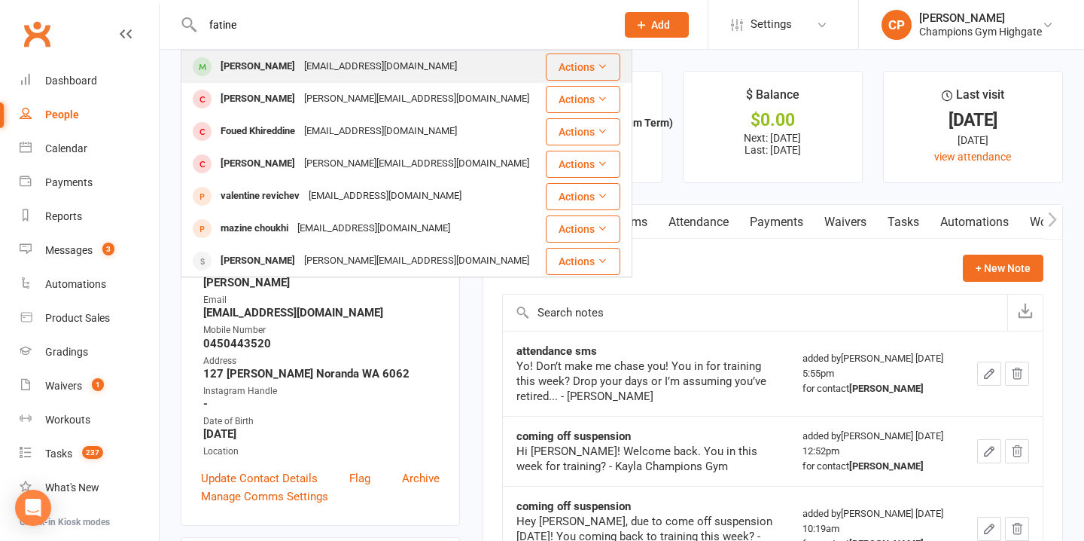
type input "fatine"
click at [373, 67] on div "rayanefatine2508@gmail.com" at bounding box center [381, 67] width 162 height 22
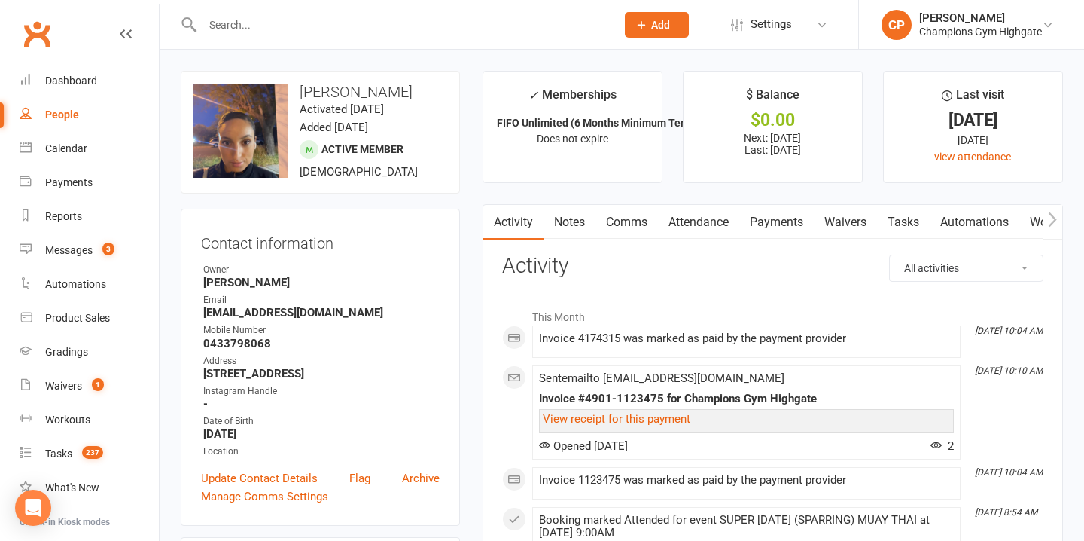
click at [568, 227] on link "Notes" at bounding box center [570, 222] width 52 height 35
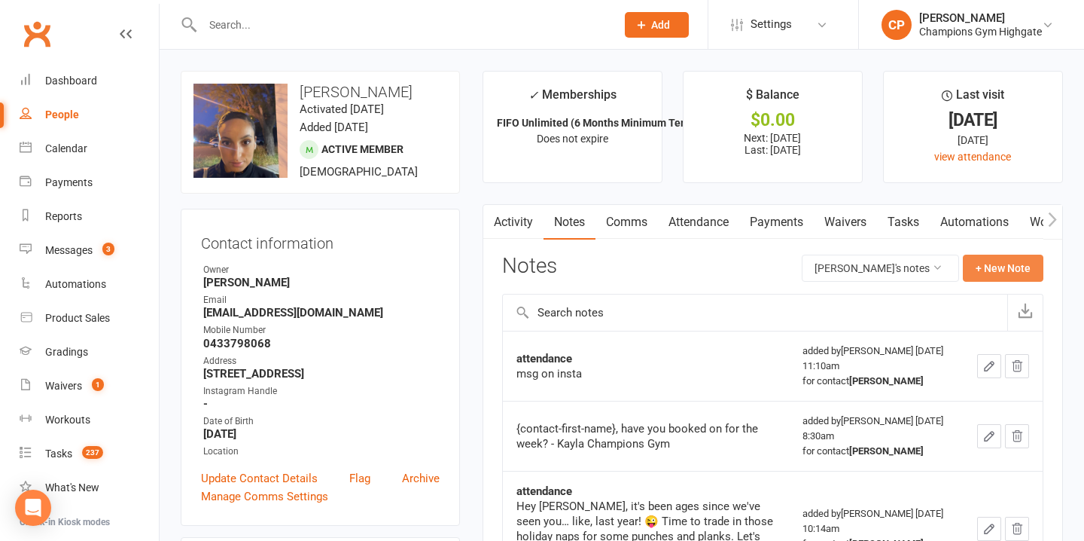
click at [1003, 267] on button "+ New Note" at bounding box center [1003, 267] width 81 height 27
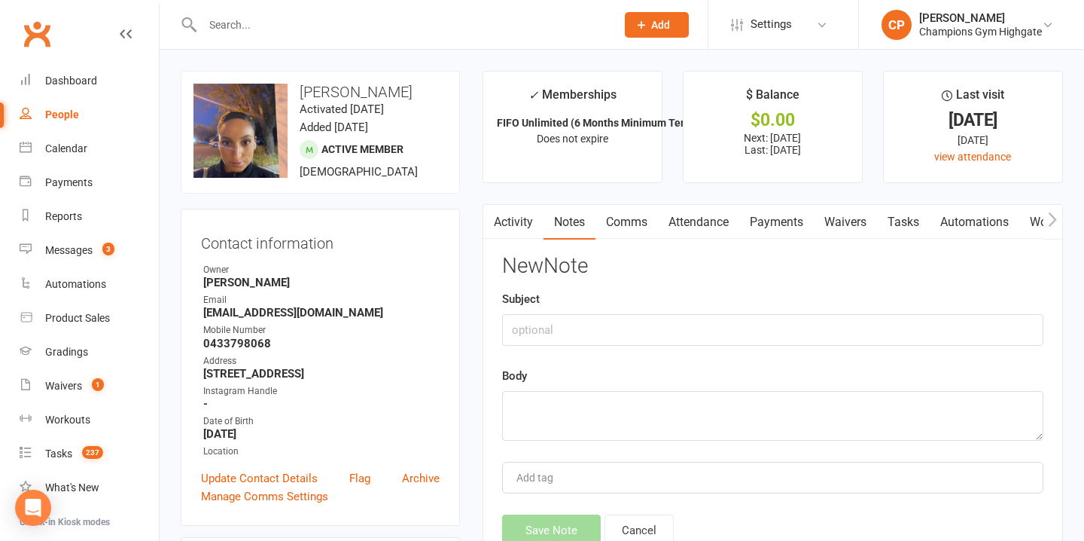
click at [639, 219] on link "Comms" at bounding box center [626, 222] width 62 height 35
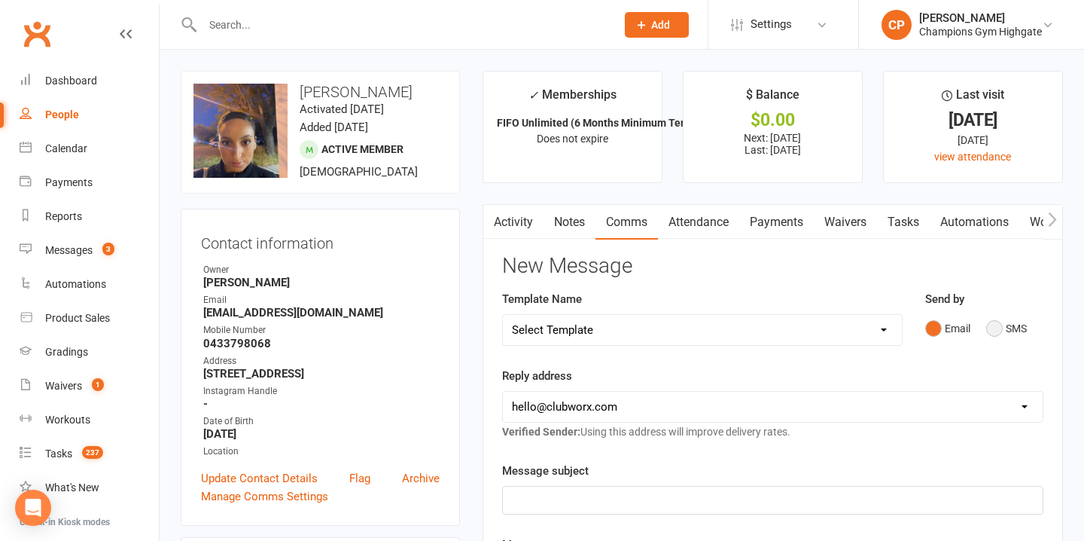
click at [998, 323] on button "SMS" at bounding box center [1006, 328] width 41 height 29
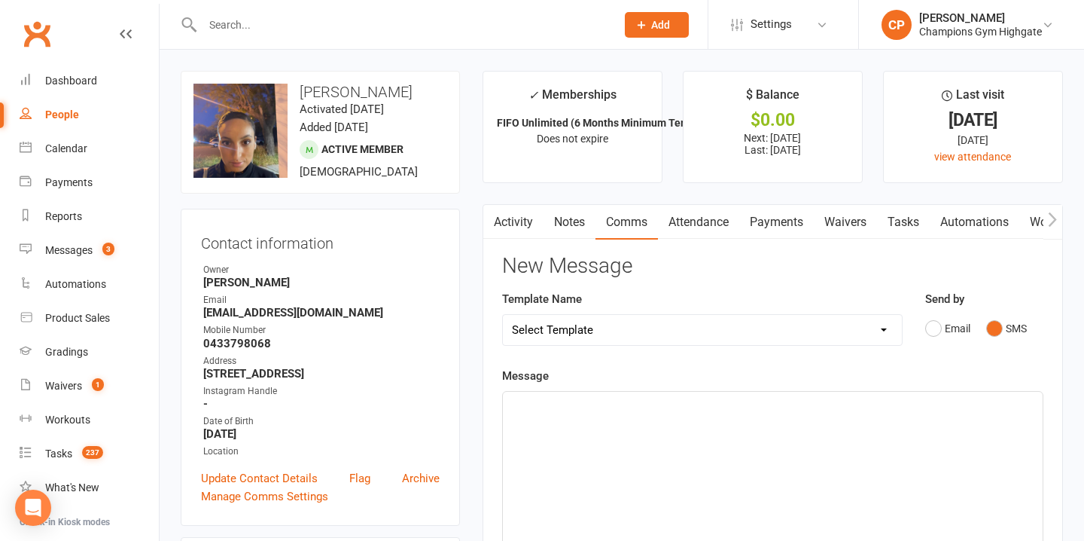
click at [999, 323] on button "SMS" at bounding box center [1006, 328] width 41 height 29
click at [654, 401] on p "﻿" at bounding box center [773, 405] width 522 height 18
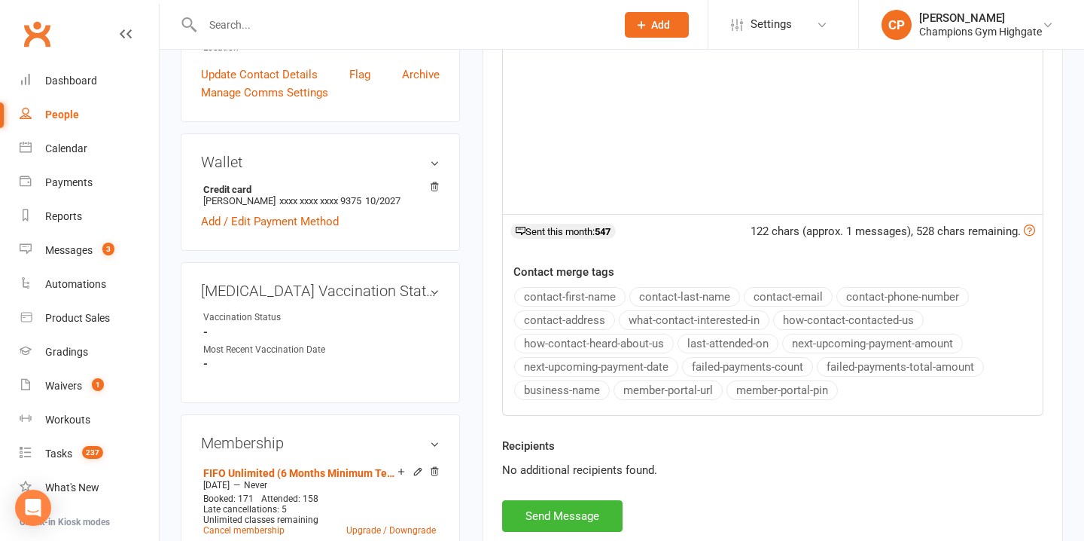
scroll to position [469, 0]
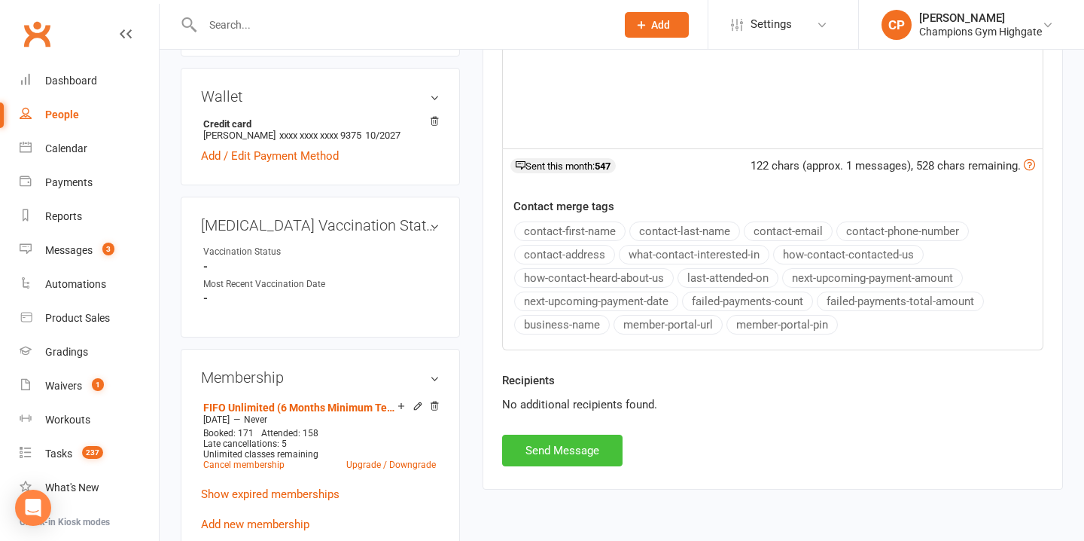
click at [550, 452] on button "Send Message" at bounding box center [562, 450] width 120 height 32
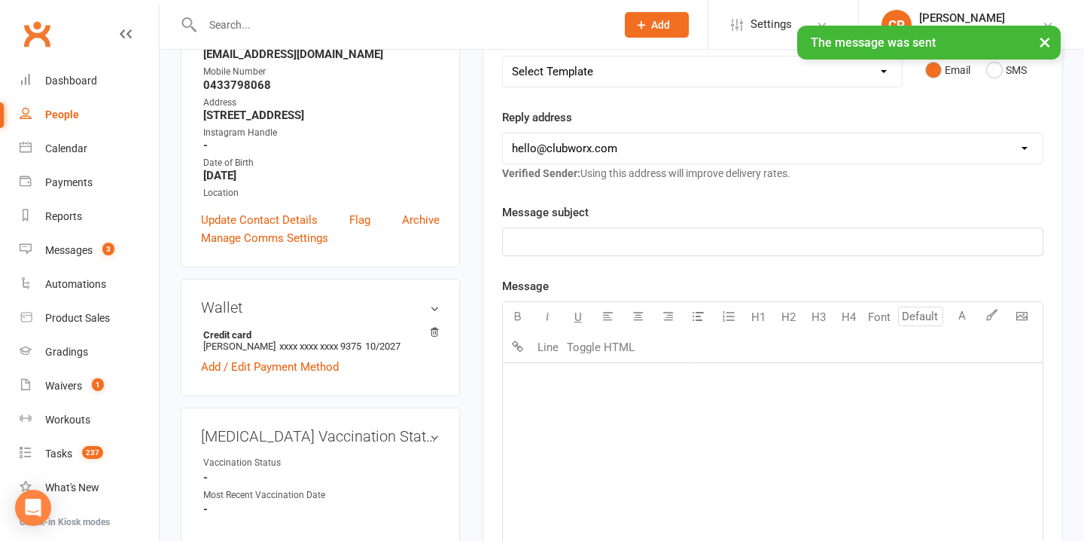
scroll to position [0, 0]
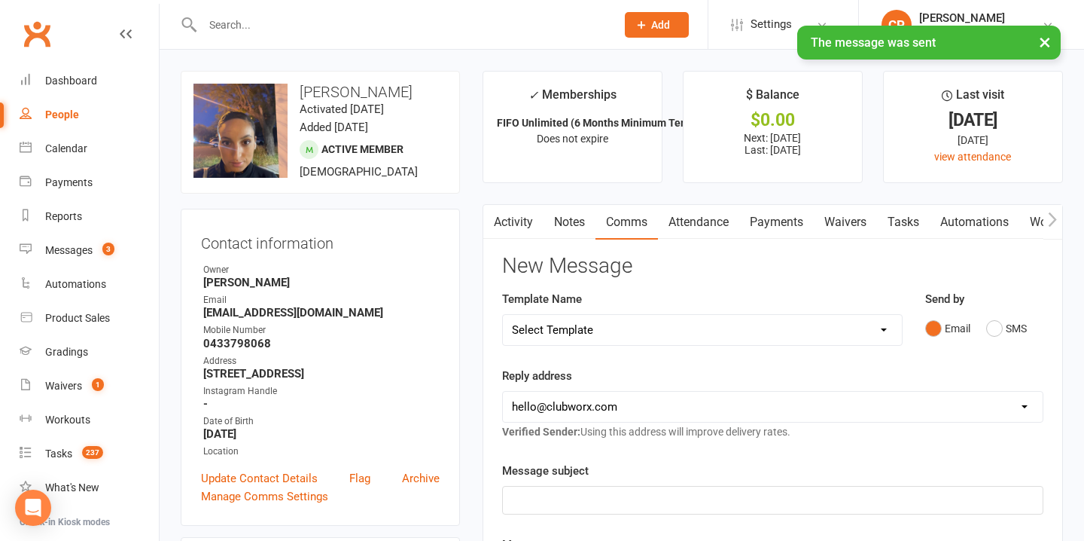
click at [571, 212] on link "Notes" at bounding box center [570, 222] width 52 height 35
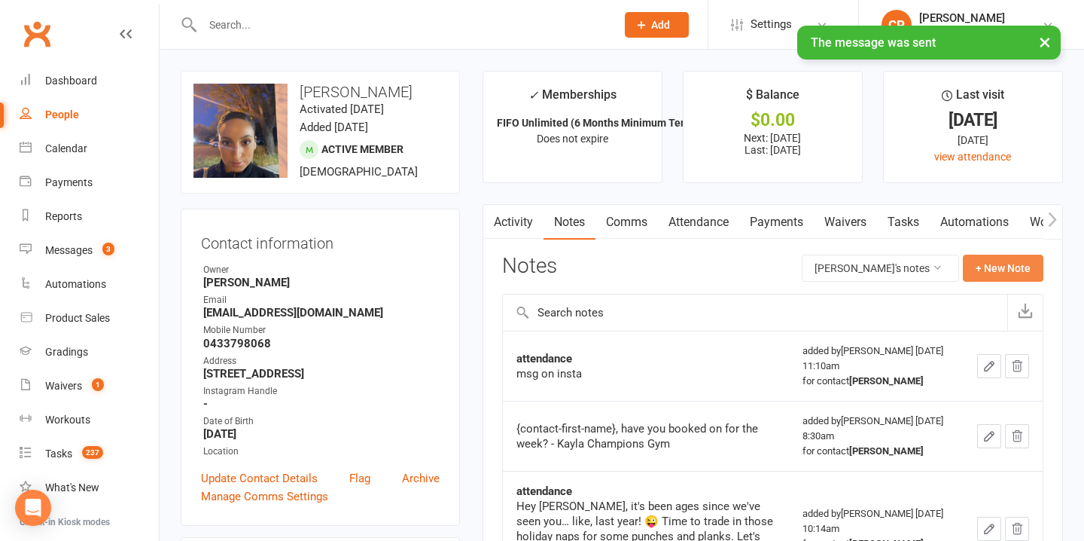
click at [1016, 260] on button "+ New Note" at bounding box center [1003, 267] width 81 height 27
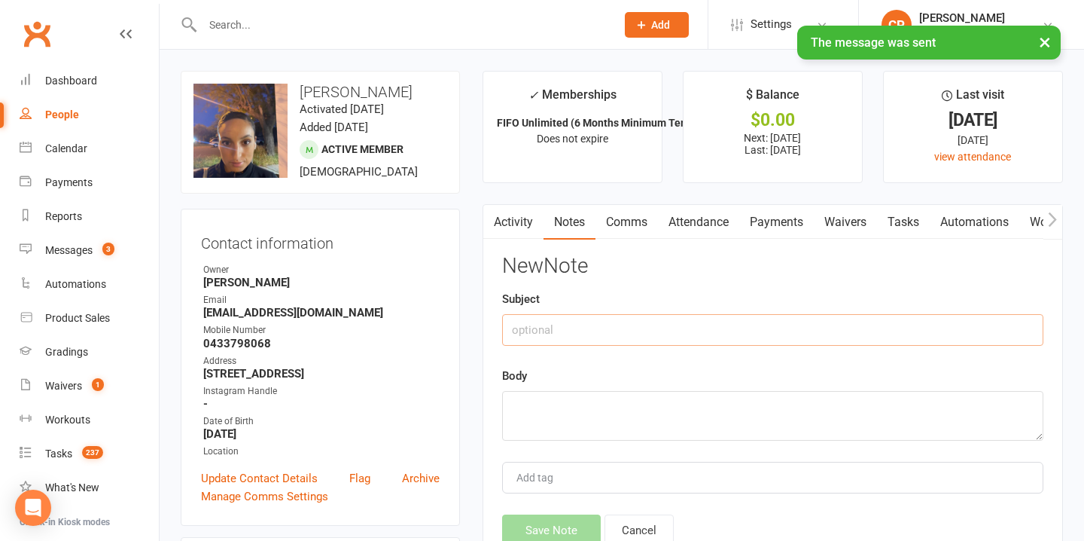
click at [577, 333] on input "text" at bounding box center [772, 330] width 541 height 32
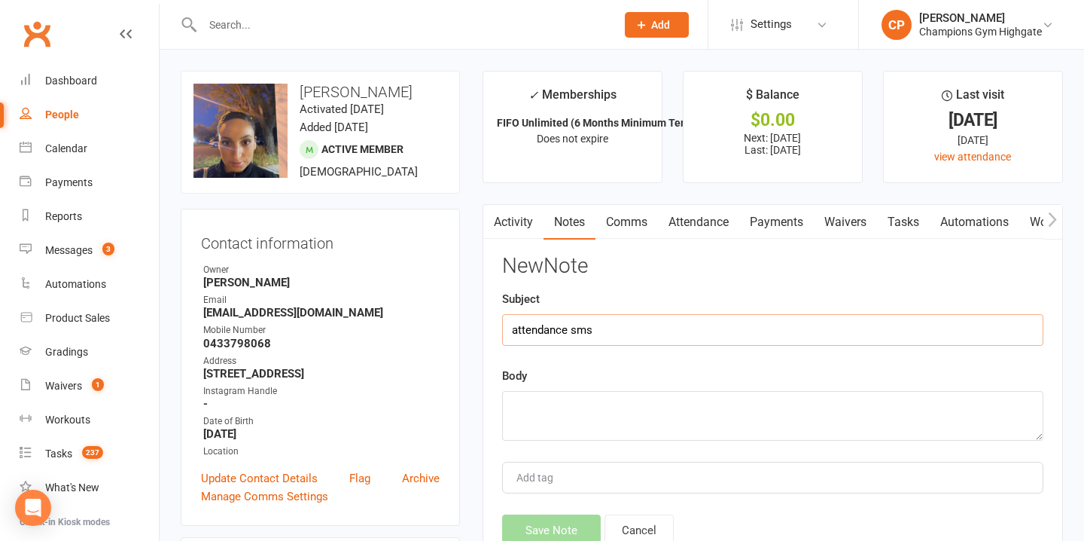
type input "attendance sms"
click at [559, 413] on textarea at bounding box center [772, 416] width 541 height 50
paste textarea "Yo! Don’t make me chase you! You in for training this week? Drop your days or I…"
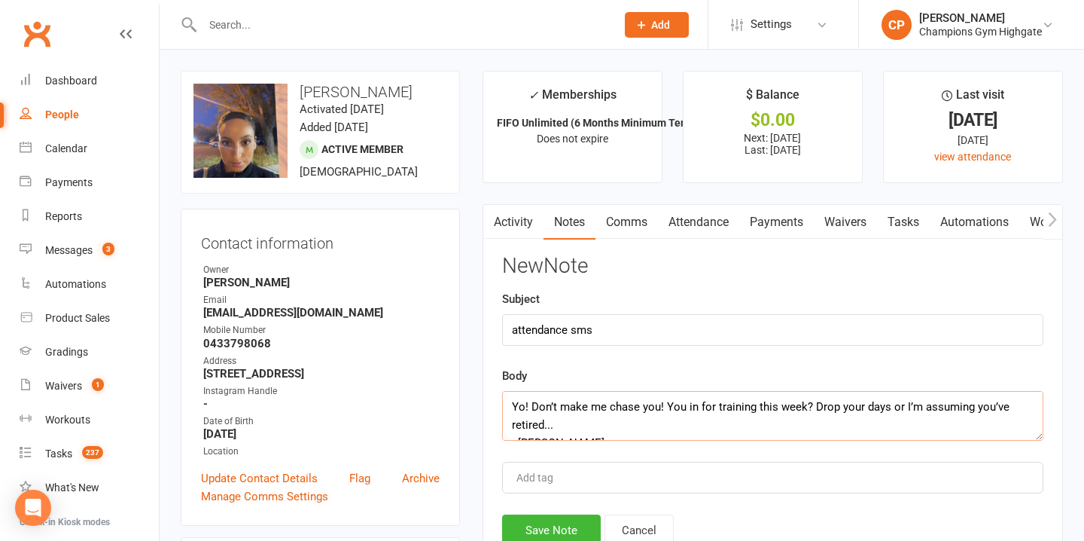
scroll to position [9, 0]
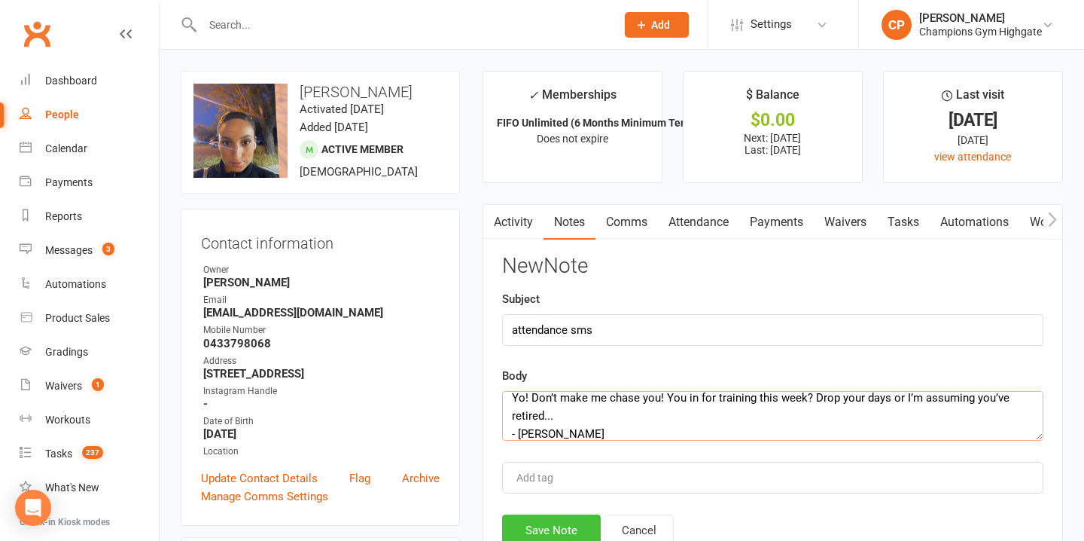
type textarea "Yo! Don’t make me chase you! You in for training this week? Drop your days or I…"
click at [550, 522] on button "Save Note" at bounding box center [551, 530] width 99 height 32
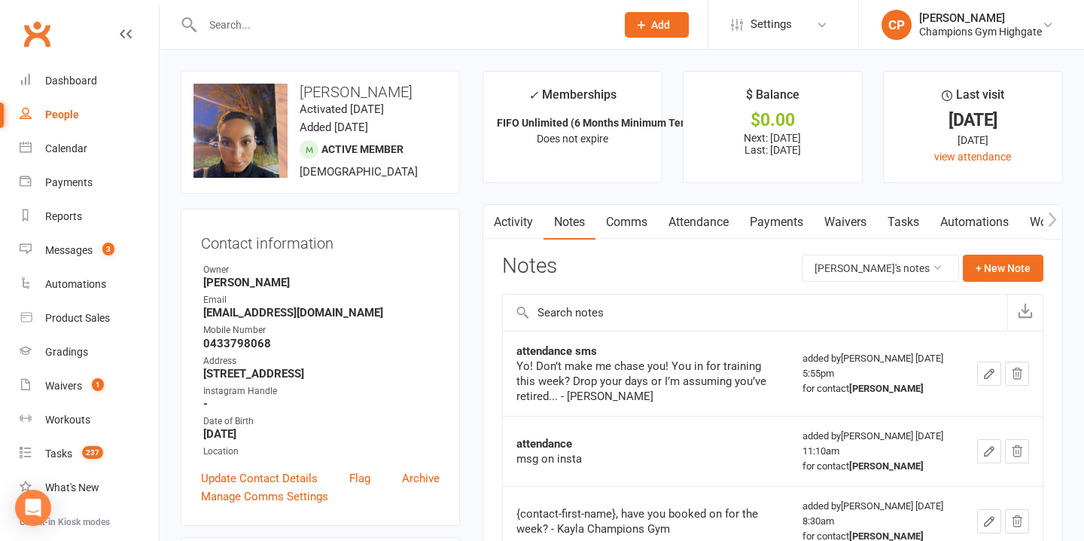
click at [408, 18] on input "text" at bounding box center [401, 24] width 407 height 21
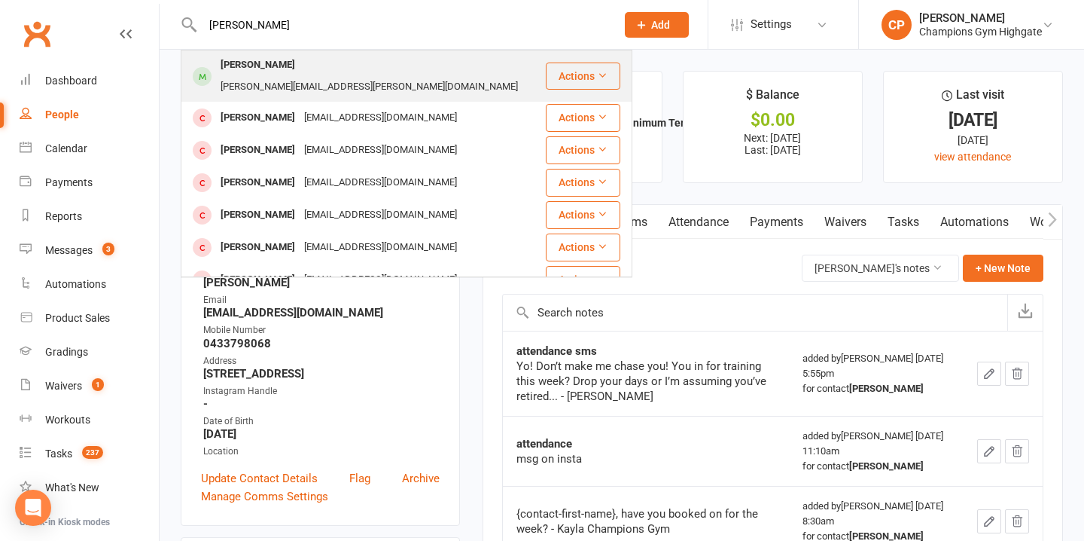
type input "wesley"
click at [416, 81] on div "Wesley Pringle wesley.a.pringle@gmail.com" at bounding box center [363, 76] width 362 height 50
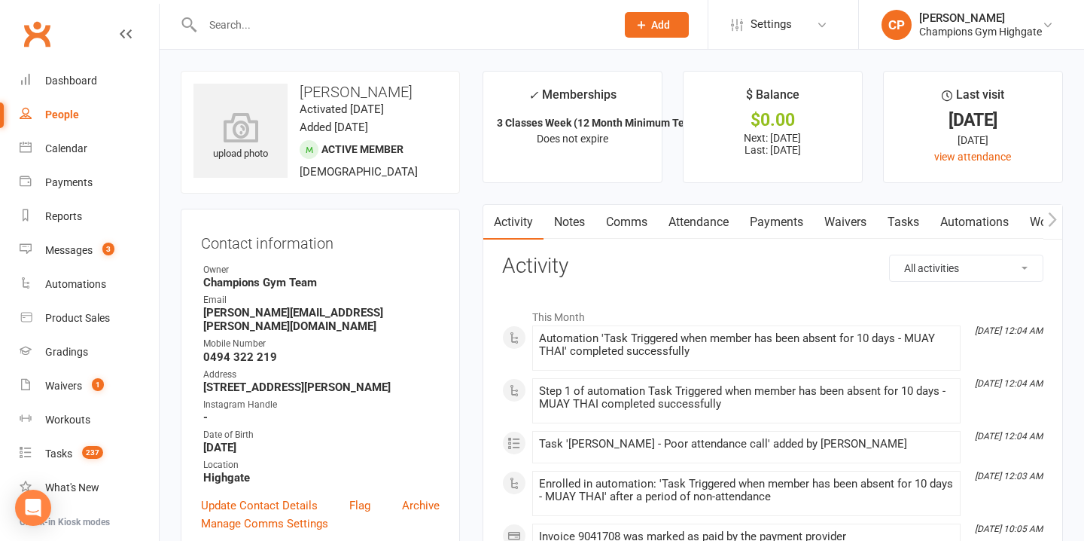
click at [577, 226] on link "Notes" at bounding box center [570, 222] width 52 height 35
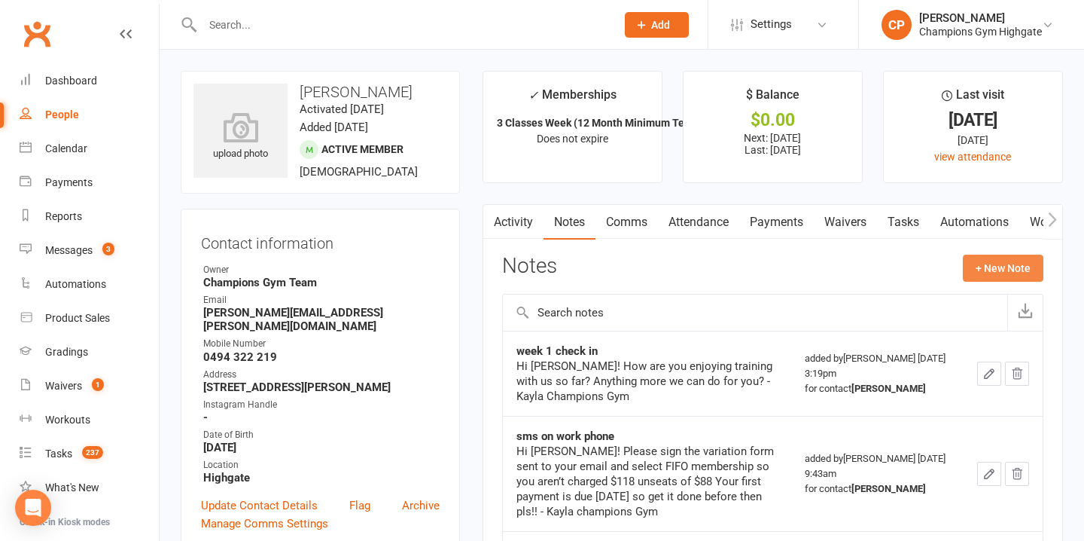
click at [998, 258] on button "+ New Note" at bounding box center [1003, 267] width 81 height 27
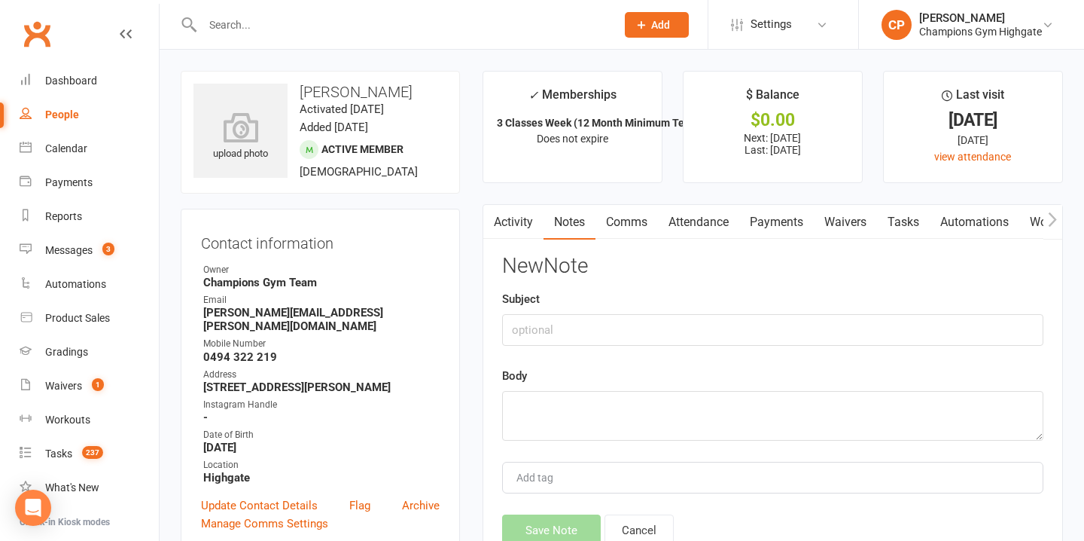
click at [703, 218] on link "Attendance" at bounding box center [698, 222] width 81 height 35
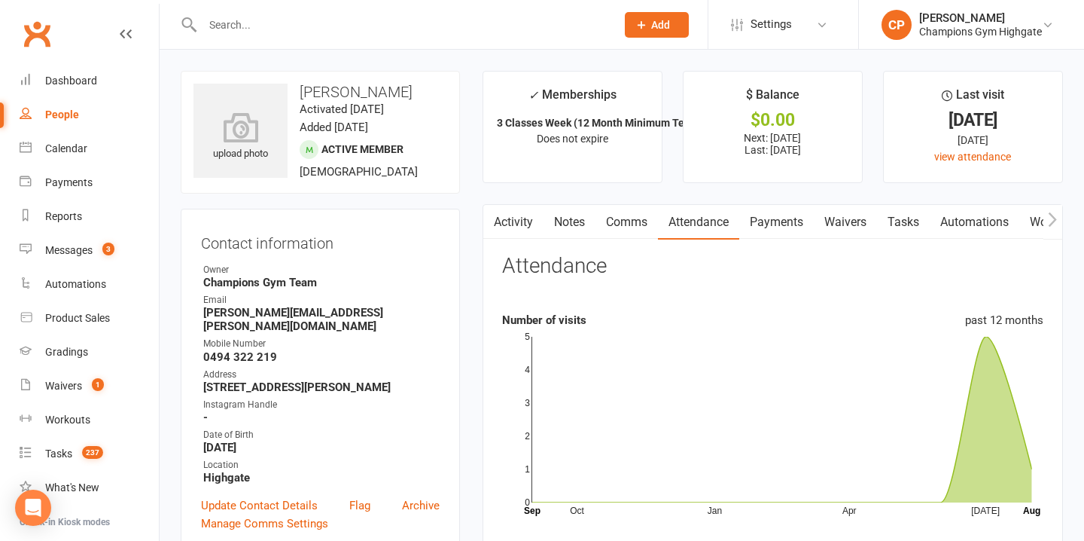
click at [581, 214] on link "Notes" at bounding box center [570, 222] width 52 height 35
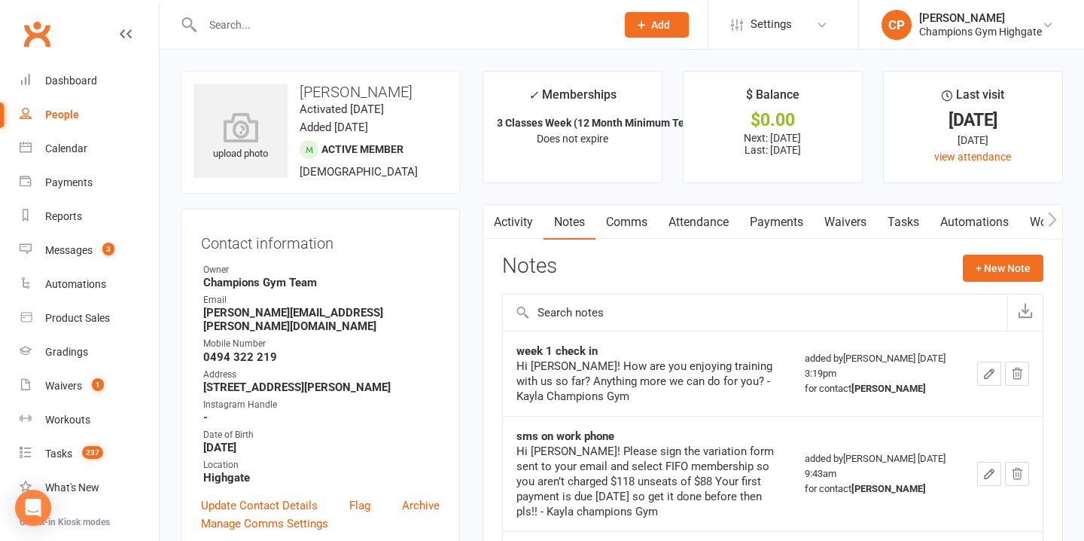
click at [714, 220] on link "Attendance" at bounding box center [698, 222] width 81 height 35
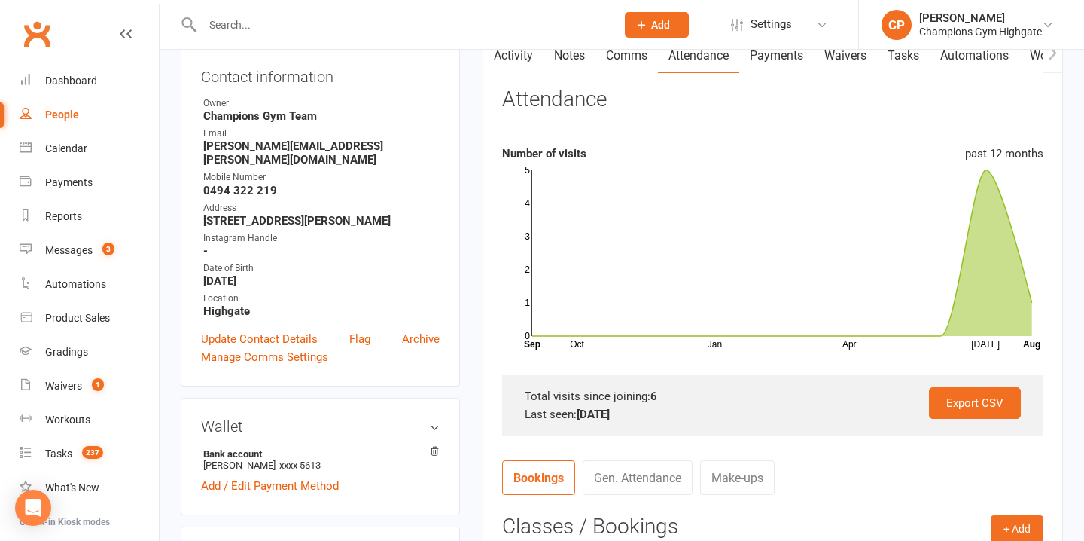
scroll to position [169, 0]
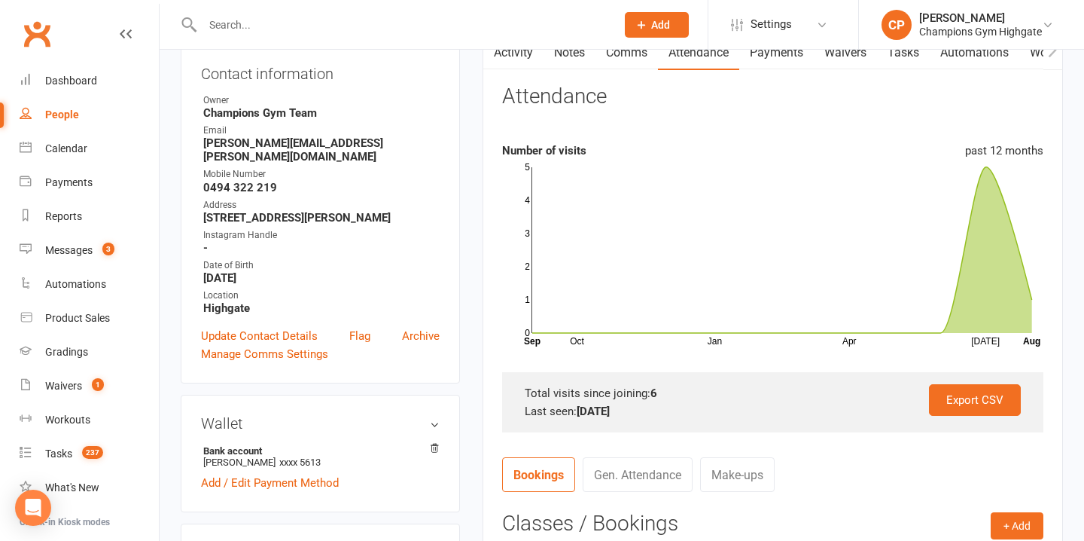
click at [615, 59] on link "Comms" at bounding box center [626, 52] width 62 height 35
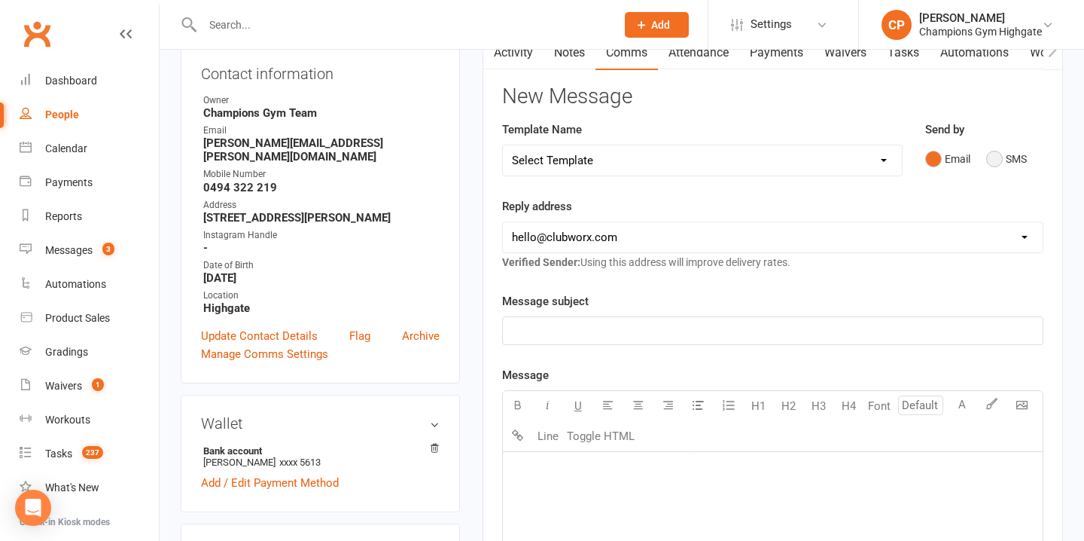
click at [999, 152] on button "SMS" at bounding box center [1006, 159] width 41 height 29
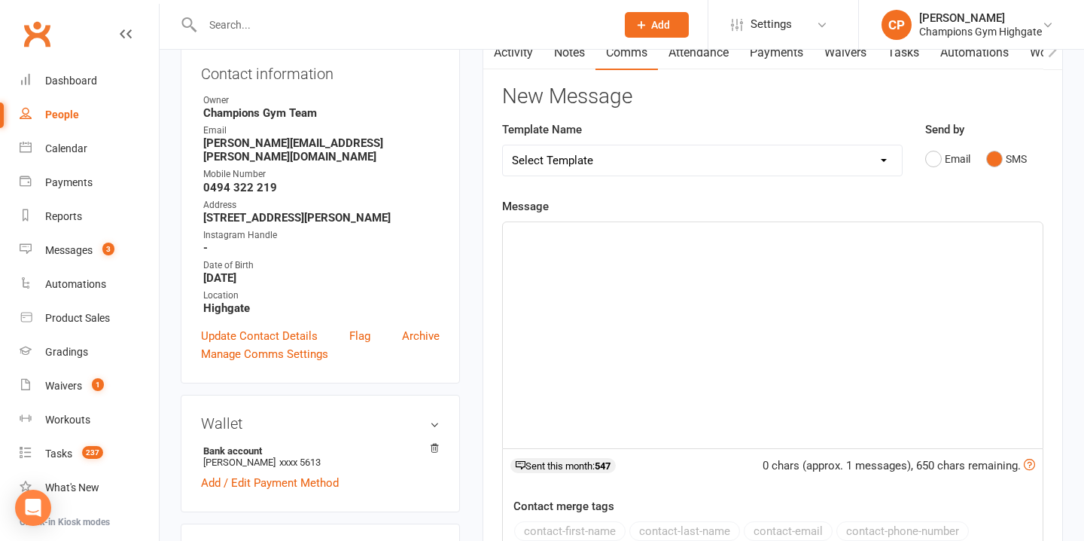
click at [621, 282] on div "﻿" at bounding box center [773, 335] width 540 height 226
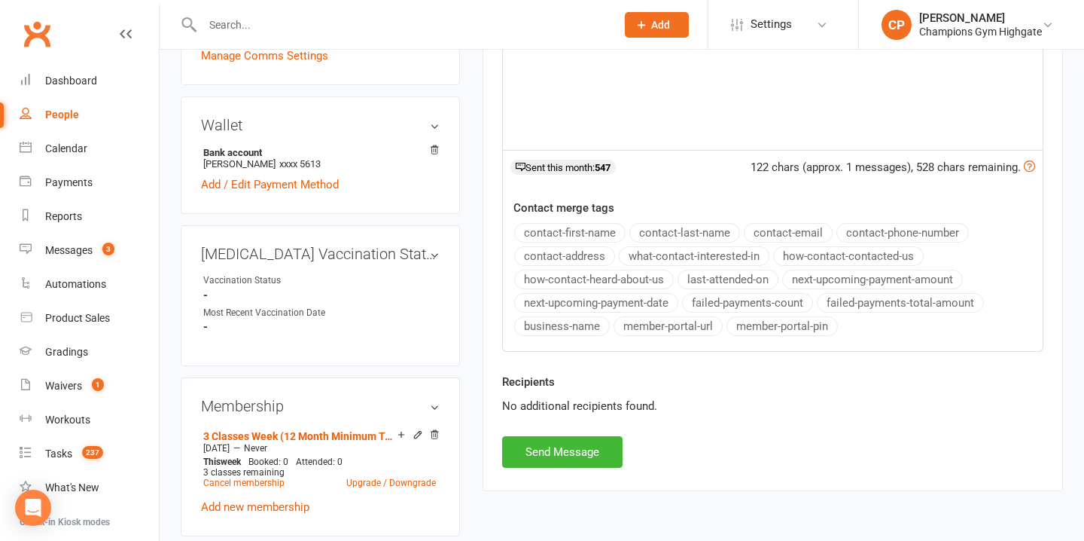
scroll to position [469, 0]
click at [565, 444] on button "Send Message" at bounding box center [562, 450] width 120 height 32
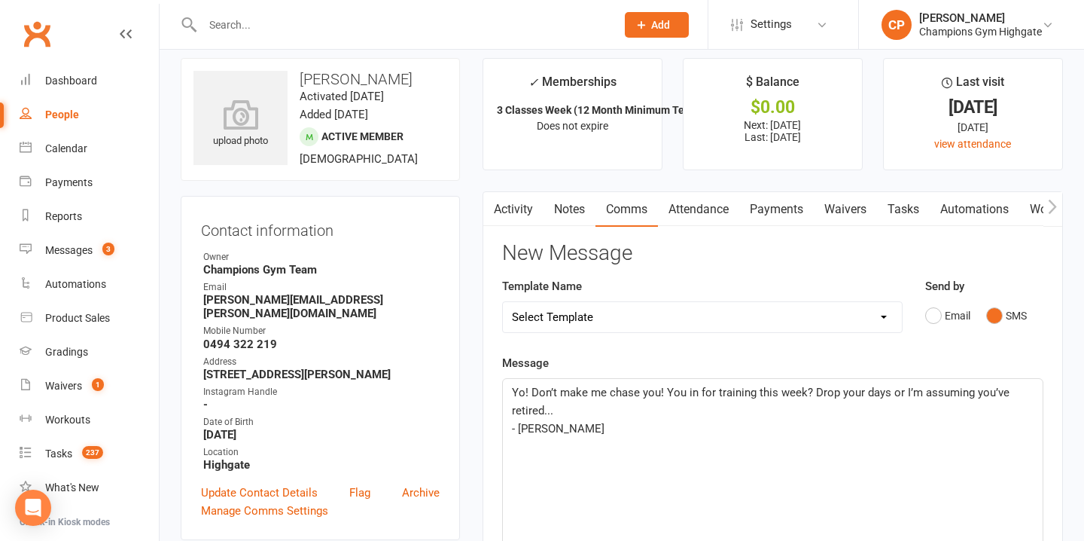
scroll to position [0, 0]
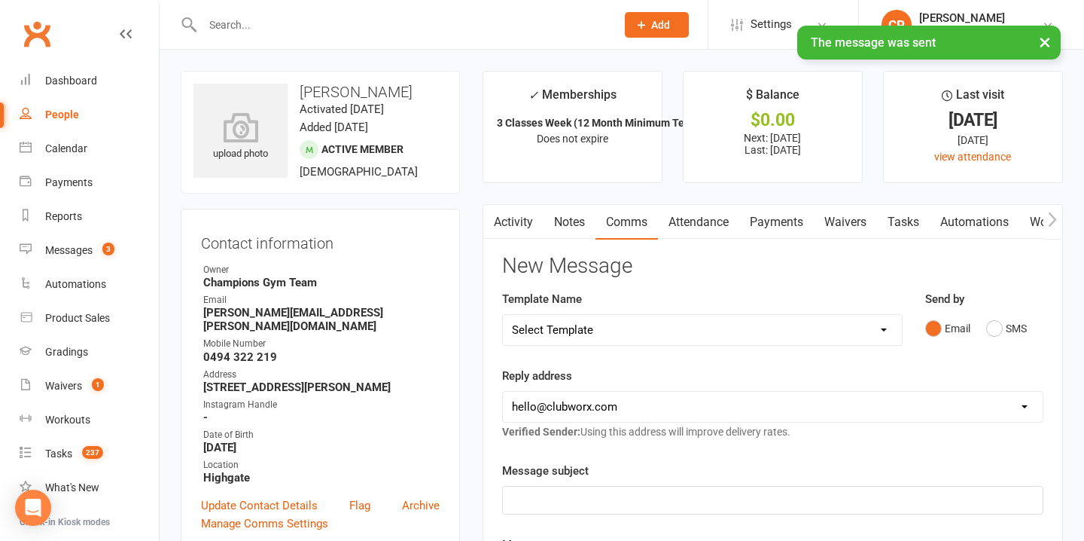
click at [564, 217] on link "Notes" at bounding box center [570, 222] width 52 height 35
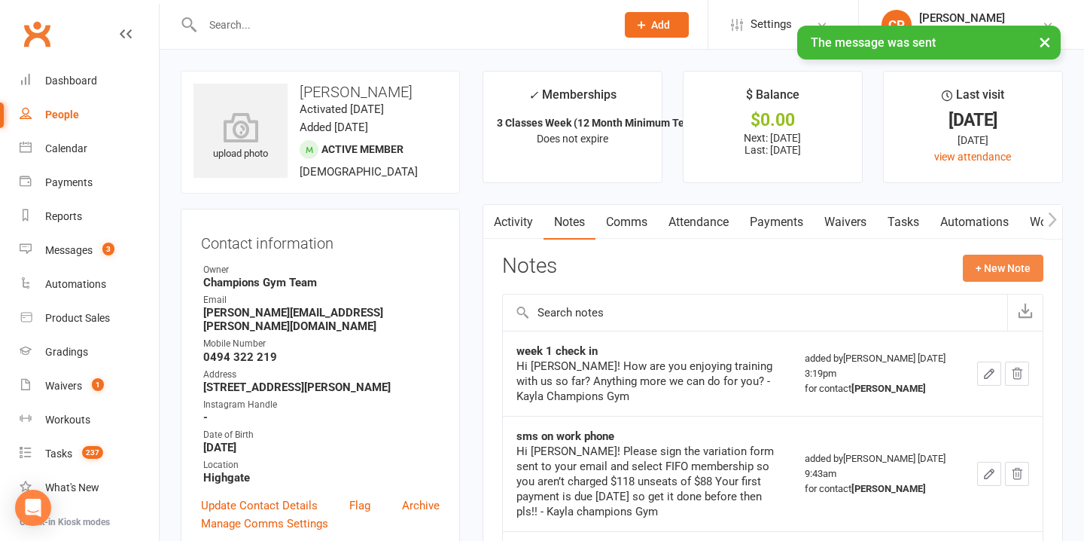
click at [986, 258] on button "+ New Note" at bounding box center [1003, 267] width 81 height 27
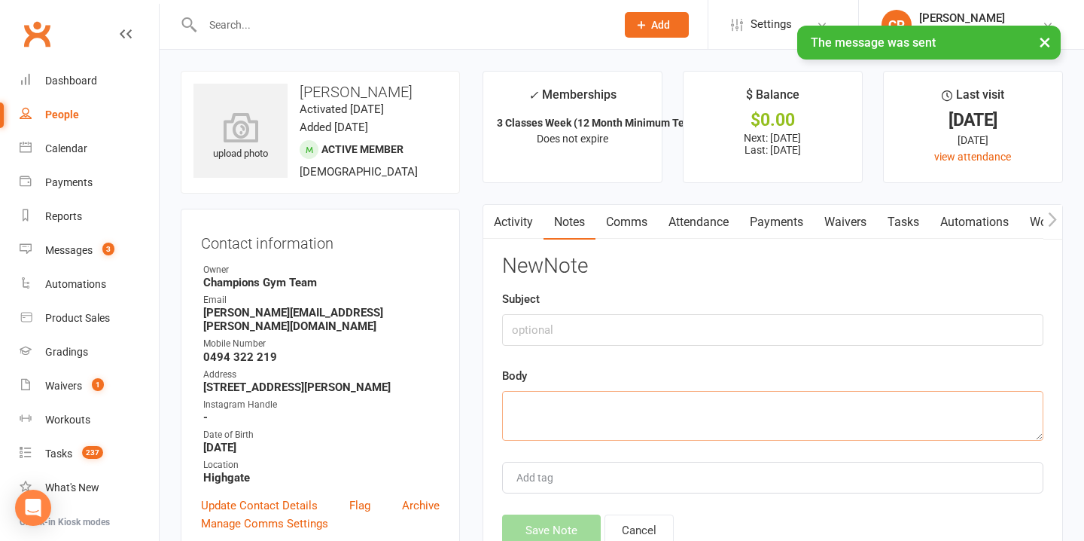
click at [524, 419] on textarea at bounding box center [772, 416] width 541 height 50
paste textarea "Yo! Don’t make me chase you! You in for training this week? Drop your days or I…"
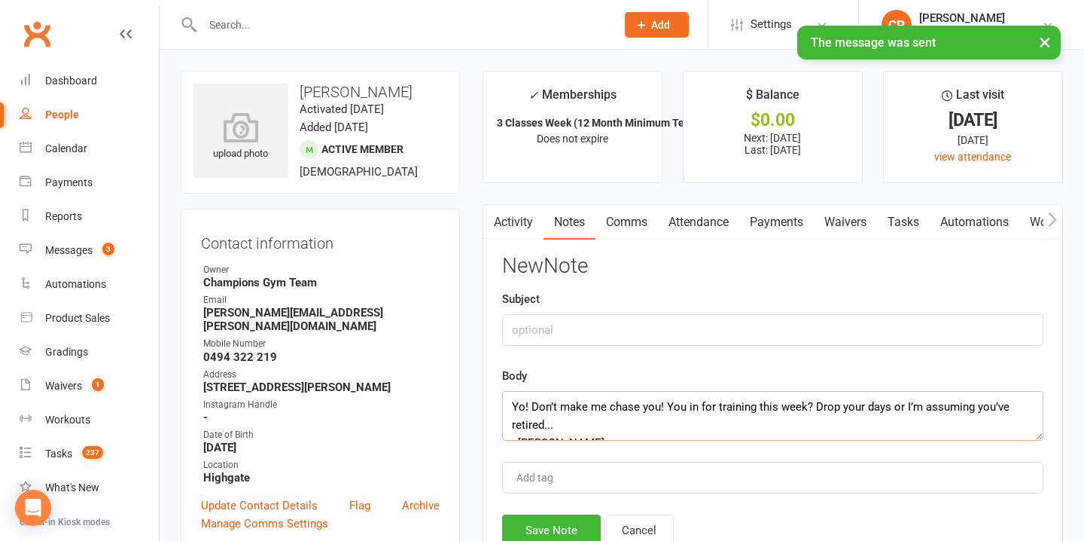
scroll to position [9, 0]
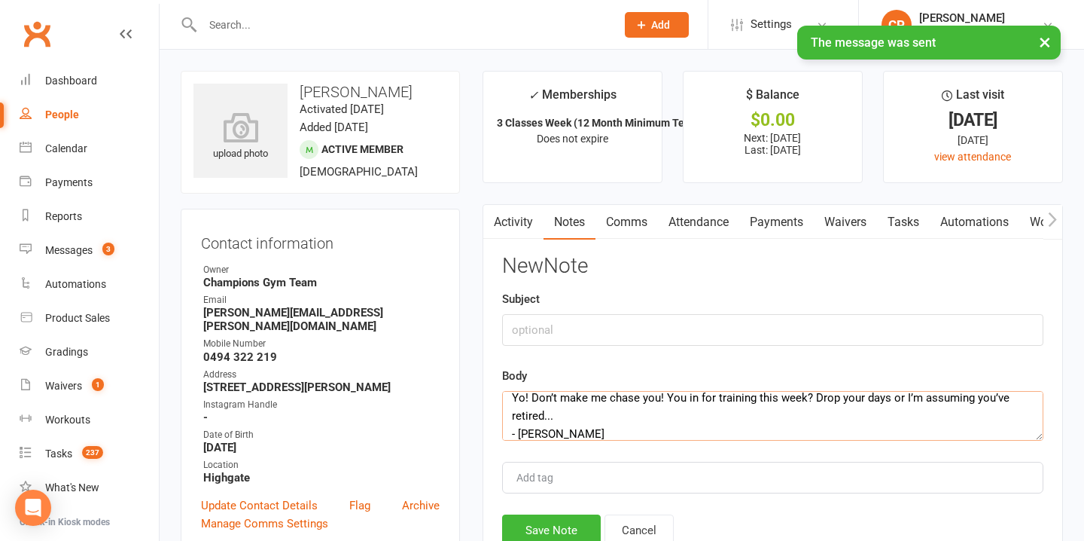
type textarea "Yo! Don’t make me chase you! You in for training this week? Drop your days or I…"
click at [530, 336] on input "text" at bounding box center [772, 330] width 541 height 32
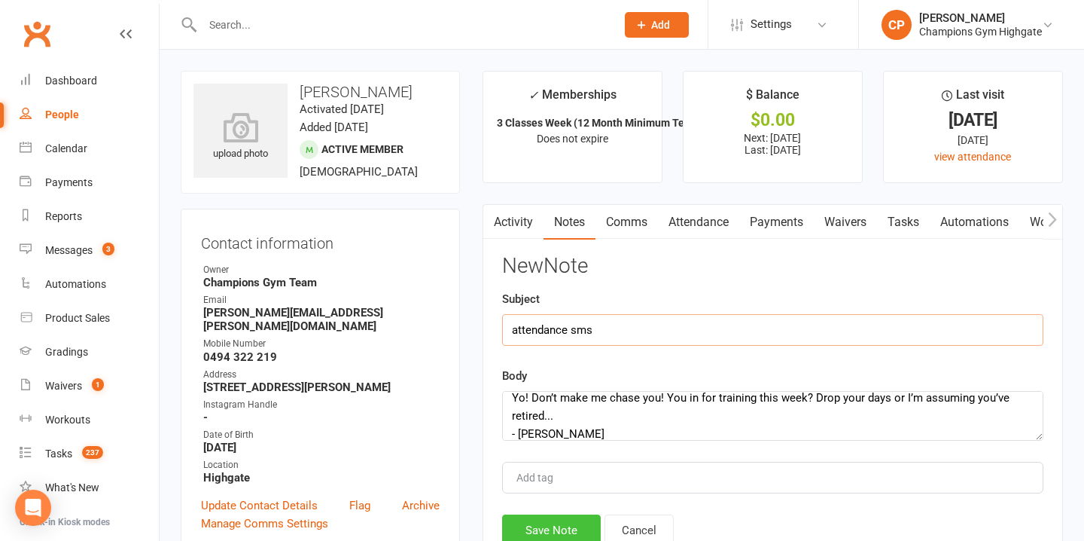
type input "attendance sms"
click at [540, 533] on button "Save Note" at bounding box center [551, 530] width 99 height 32
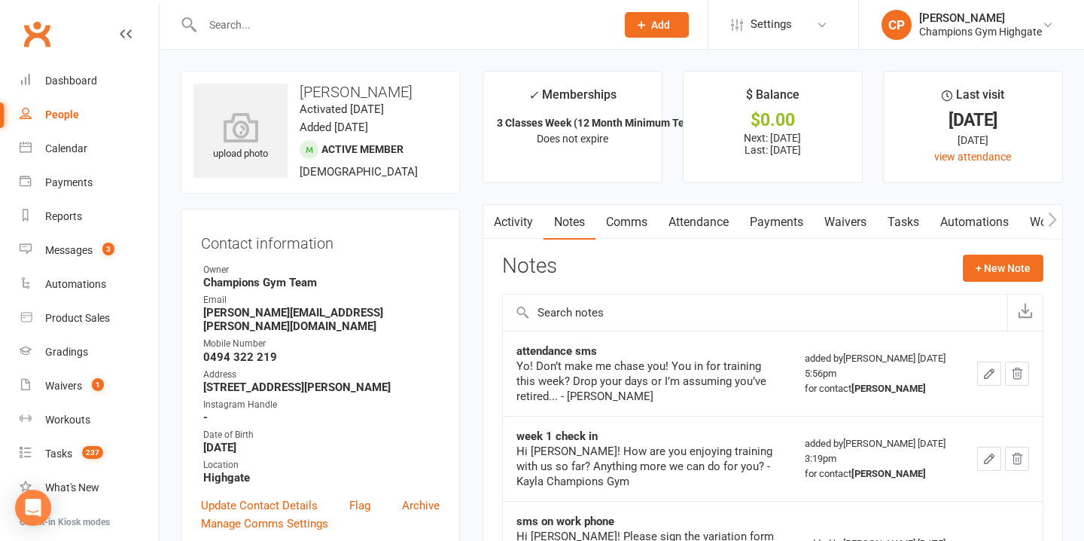
click at [386, 13] on div at bounding box center [393, 24] width 425 height 49
click at [385, 15] on input "text" at bounding box center [401, 24] width 407 height 21
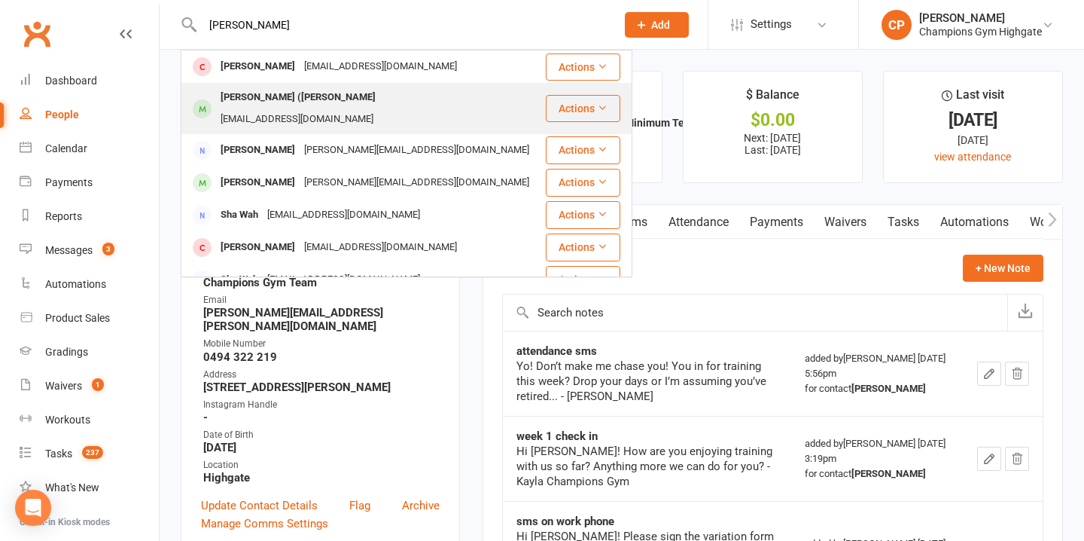
type input "sasha"
click at [378, 108] on div "a.s.nikolic.private@gmail.com" at bounding box center [297, 119] width 162 height 22
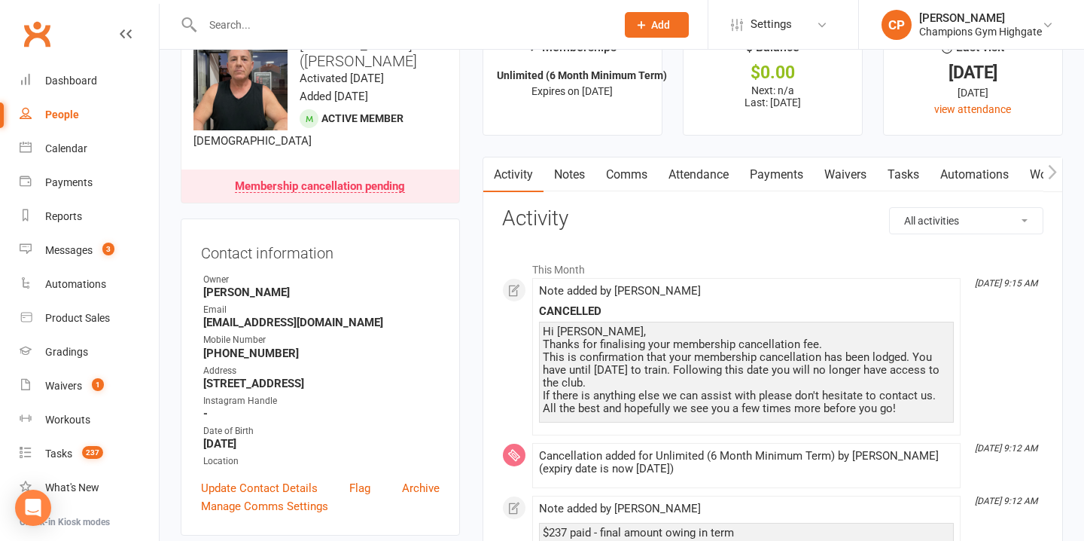
scroll to position [51, 0]
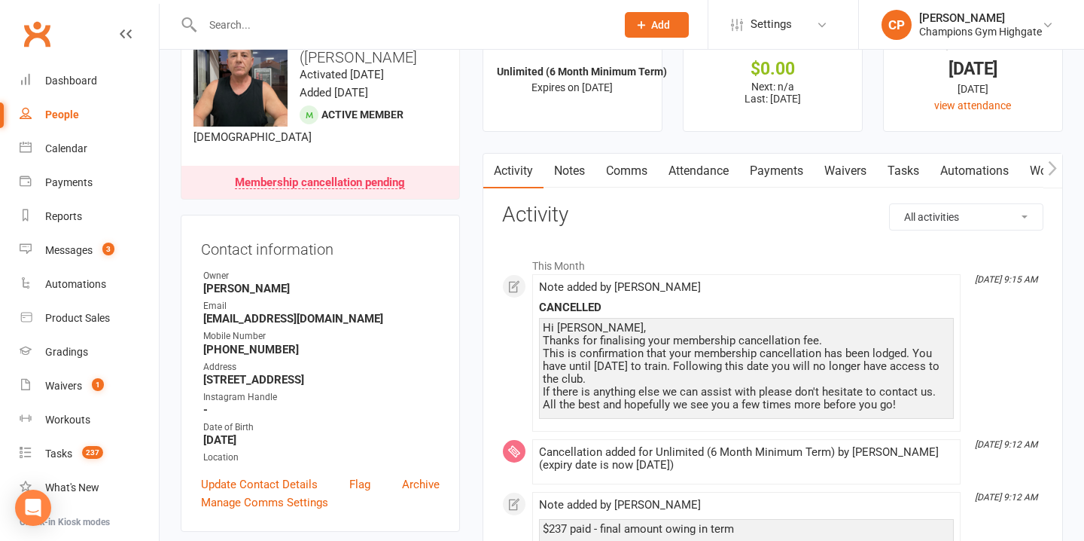
click at [364, 26] on input "text" at bounding box center [401, 24] width 407 height 21
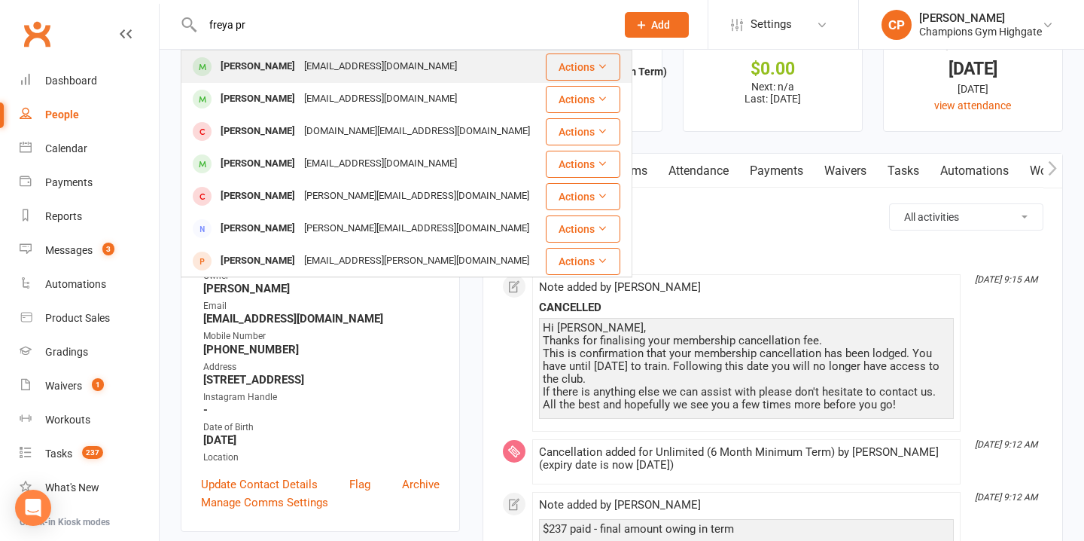
type input "freya pr"
click at [393, 75] on div "freyapritchard0604@gmail.com" at bounding box center [381, 67] width 162 height 22
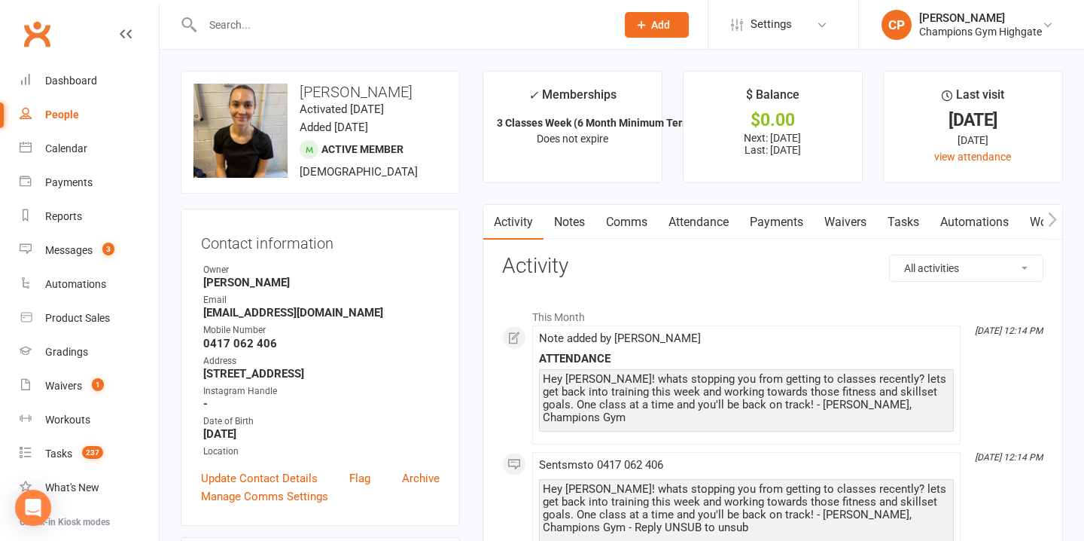
click at [362, 22] on input "text" at bounding box center [401, 24] width 407 height 21
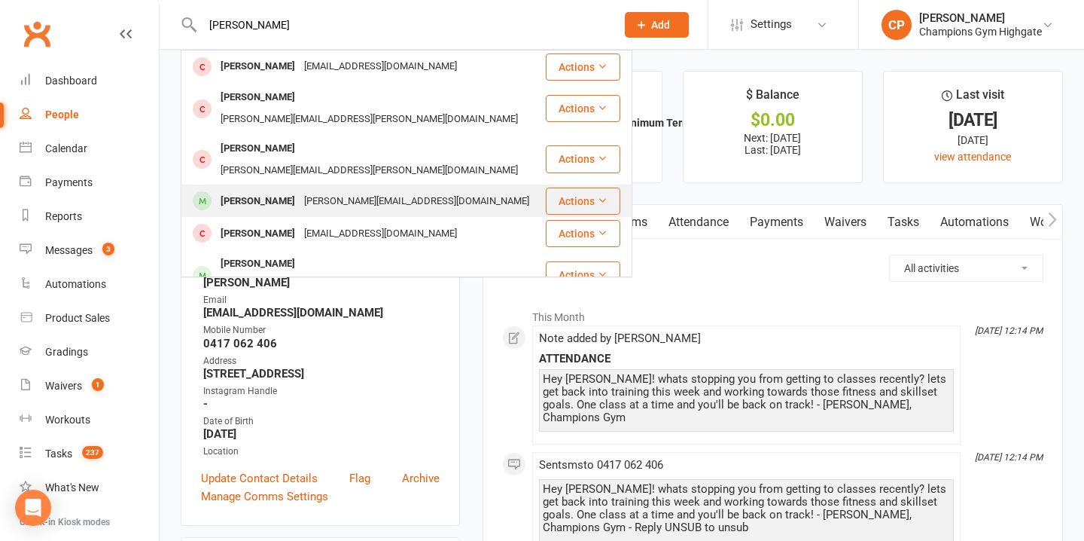
type input "mitchel"
click at [378, 190] on div "Mitchell.reid95@outlook.com" at bounding box center [417, 201] width 234 height 22
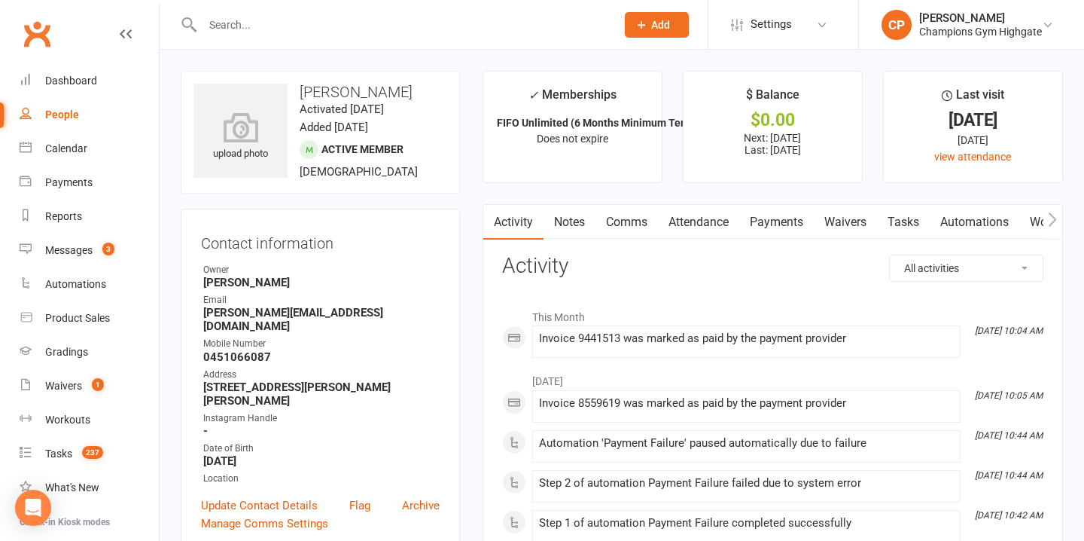
click at [568, 218] on link "Notes" at bounding box center [570, 222] width 52 height 35
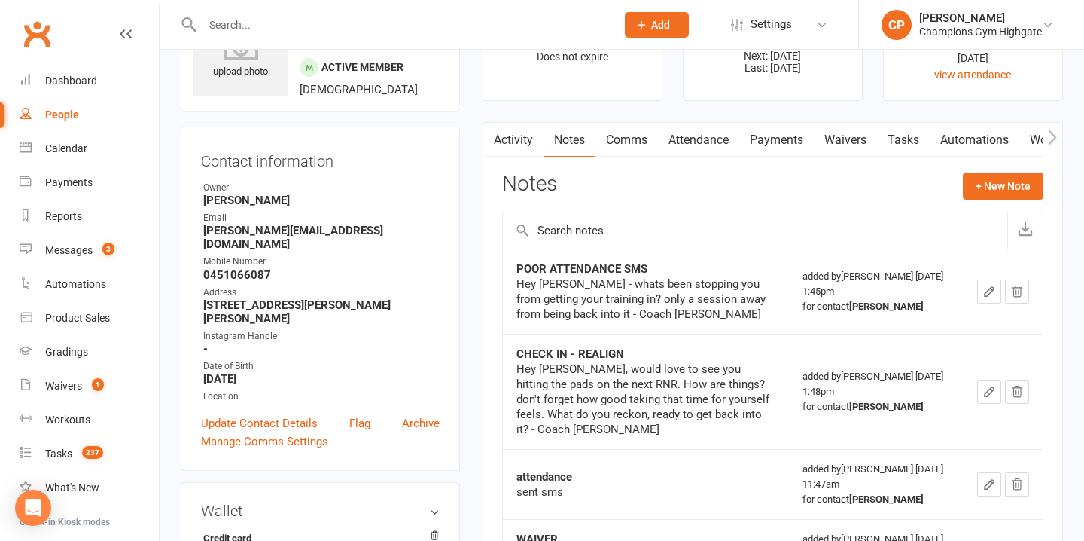
scroll to position [75, 0]
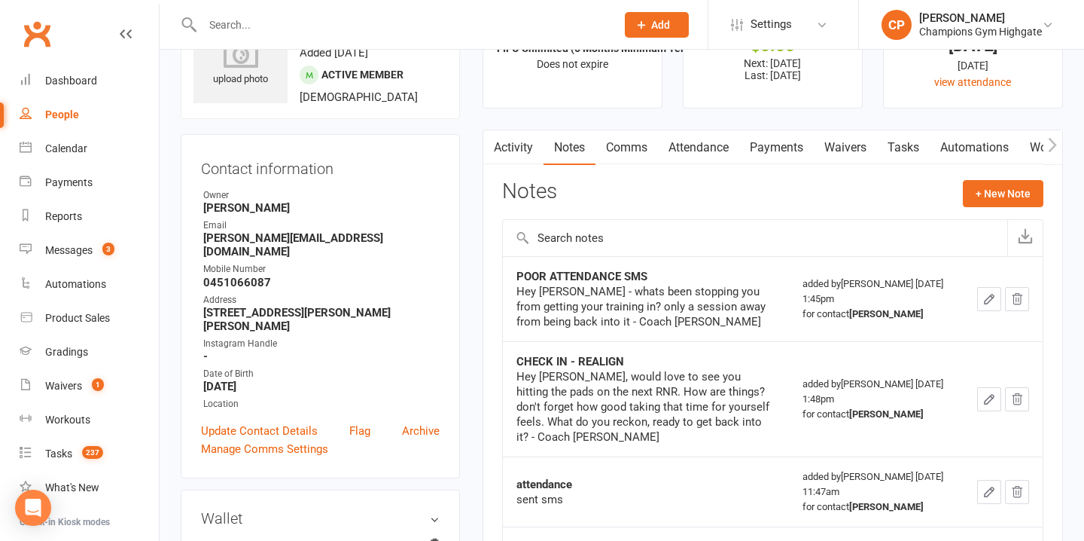
click at [686, 148] on link "Attendance" at bounding box center [698, 147] width 81 height 35
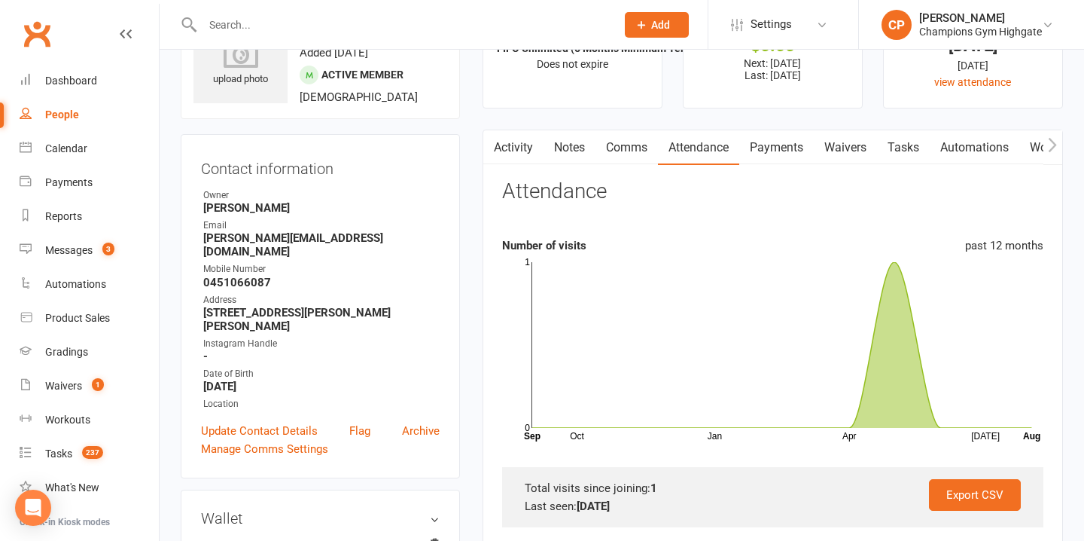
click at [376, 28] on input "text" at bounding box center [401, 24] width 407 height 21
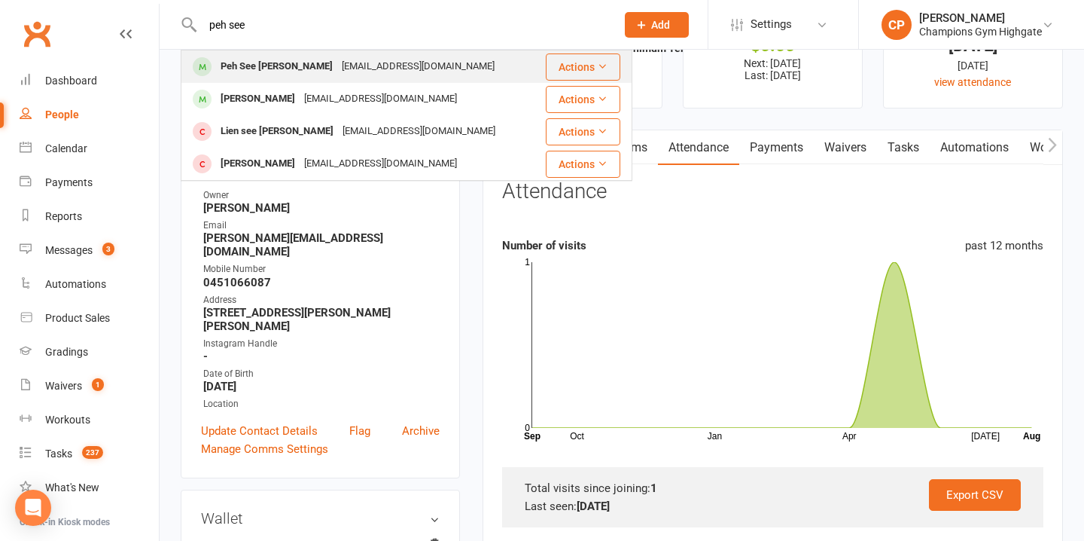
type input "peh see"
click at [343, 69] on div "Lara.Kenobi81@outlook.com" at bounding box center [418, 67] width 162 height 22
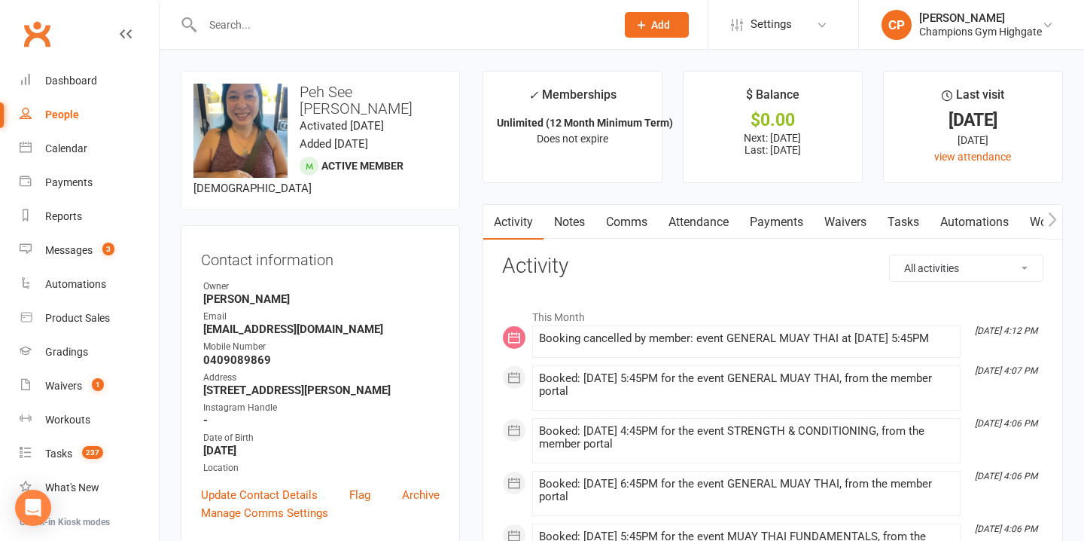
click at [556, 236] on link "Notes" at bounding box center [570, 222] width 52 height 35
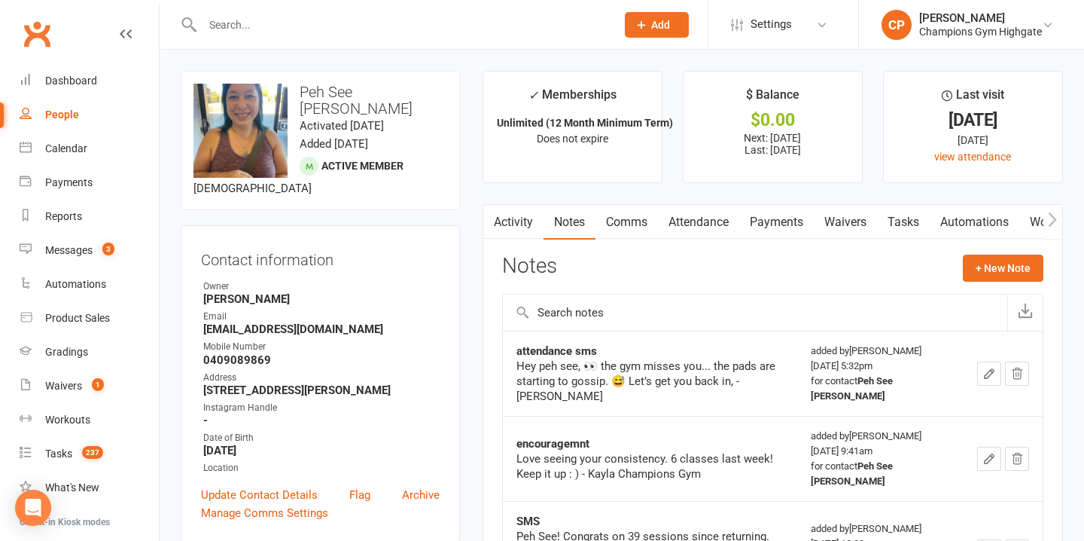
click at [620, 224] on link "Comms" at bounding box center [626, 222] width 62 height 35
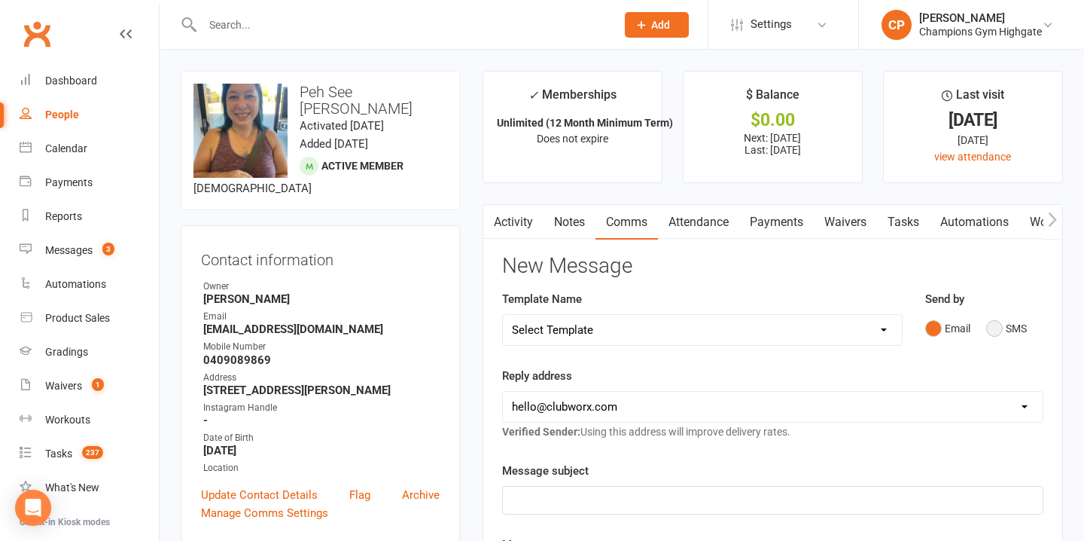
click at [990, 324] on button "SMS" at bounding box center [1006, 328] width 41 height 29
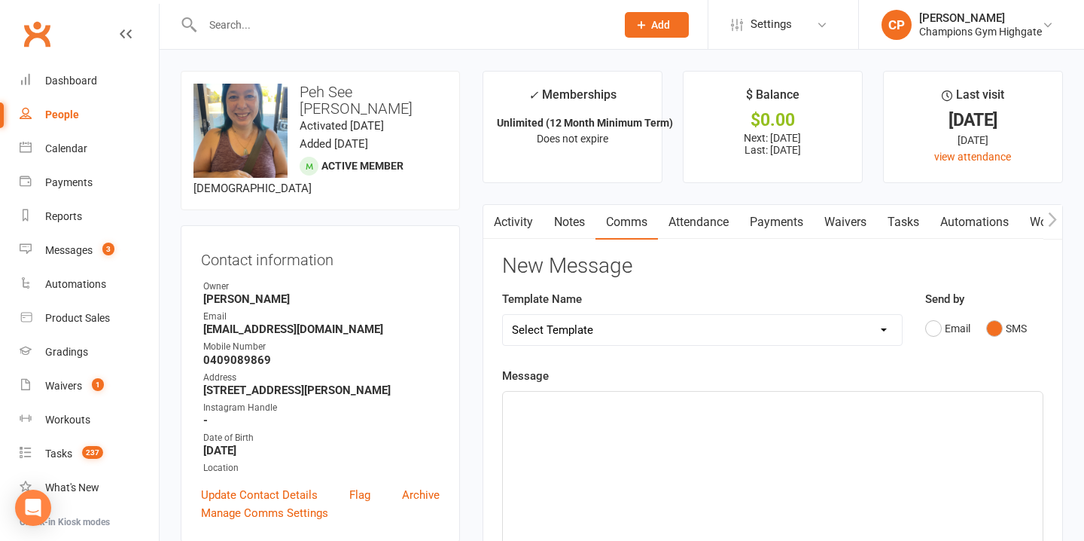
click at [618, 422] on div "﻿" at bounding box center [773, 504] width 540 height 226
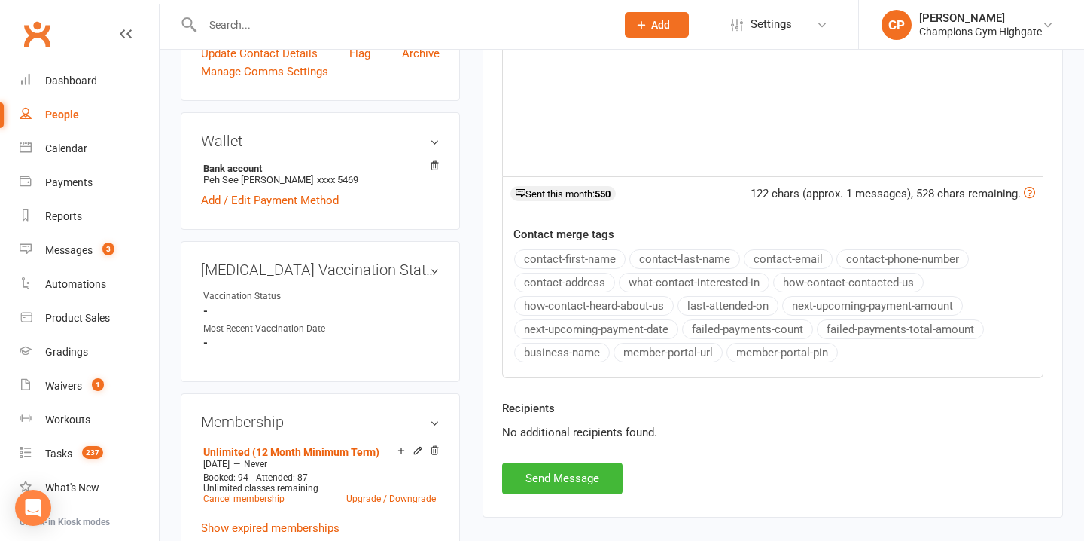
scroll to position [446, 0]
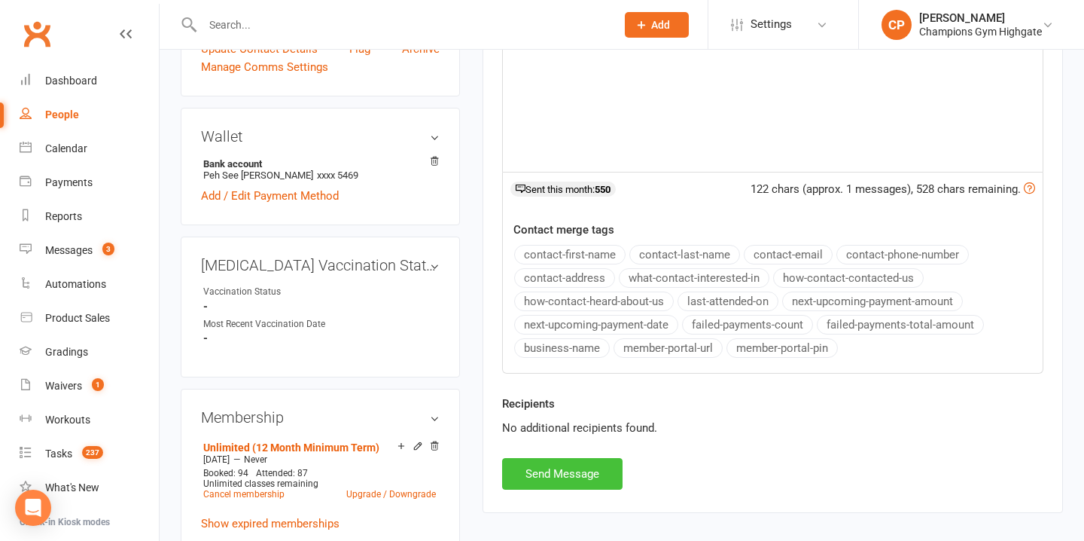
click at [552, 466] on button "Send Message" at bounding box center [562, 474] width 120 height 32
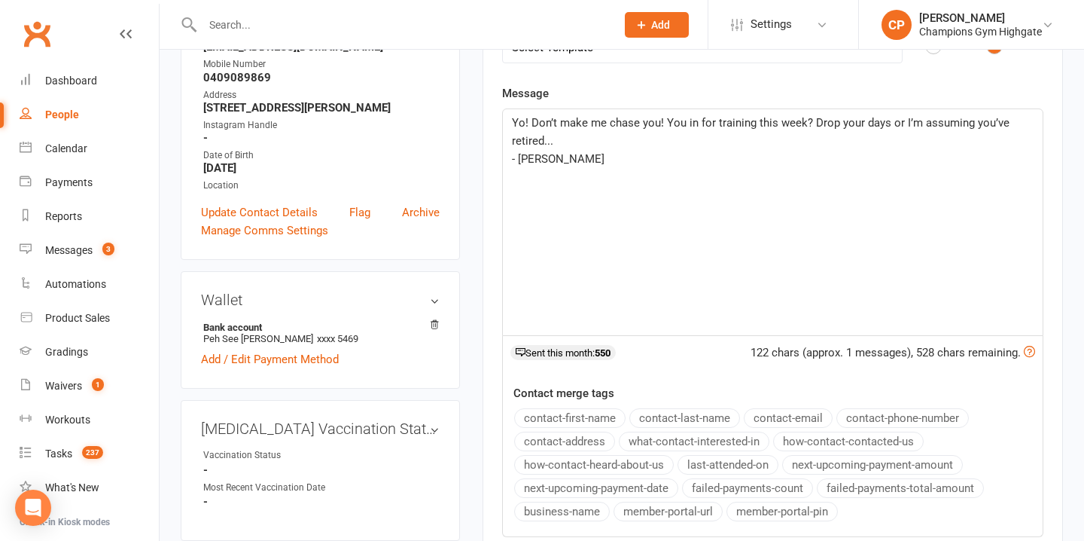
scroll to position [153, 0]
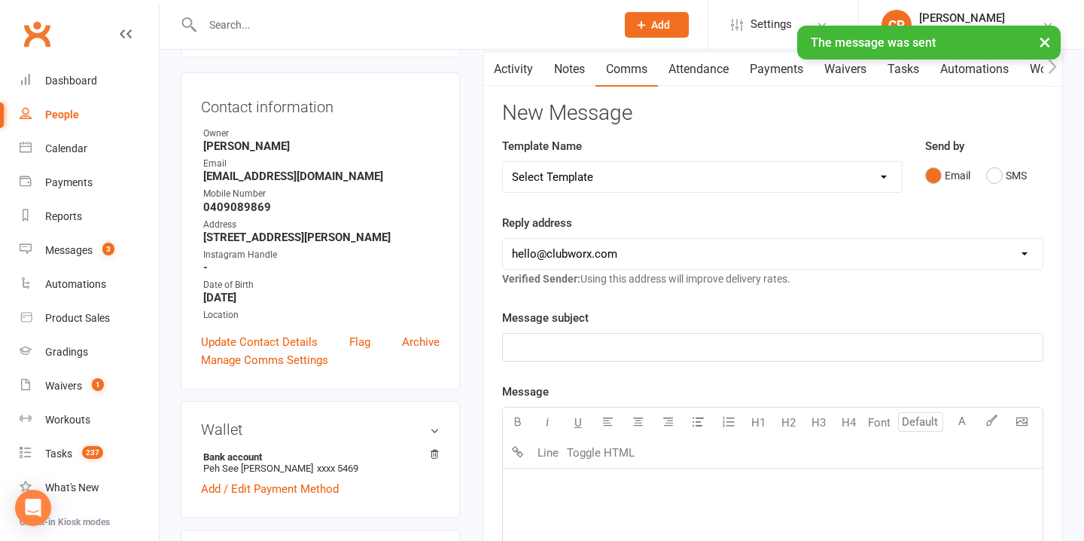
click at [566, 73] on link "Notes" at bounding box center [570, 69] width 52 height 35
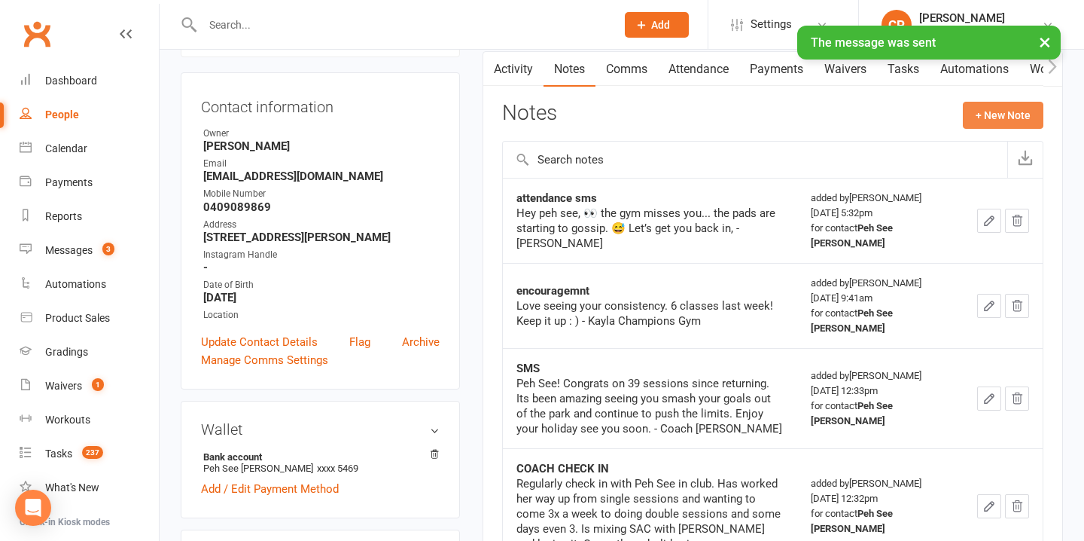
click at [1000, 114] on button "+ New Note" at bounding box center [1003, 115] width 81 height 27
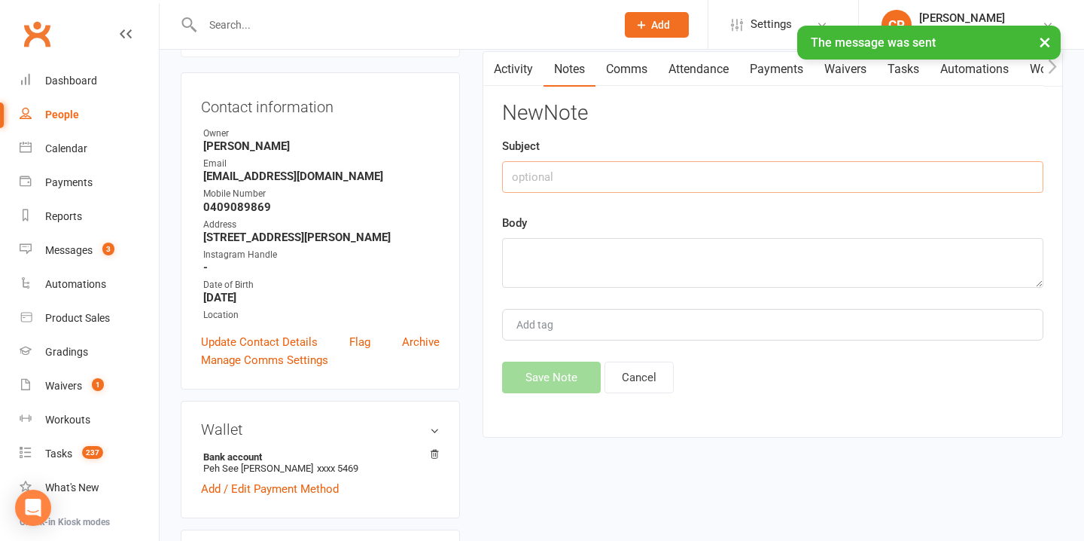
click at [588, 184] on input "text" at bounding box center [772, 177] width 541 height 32
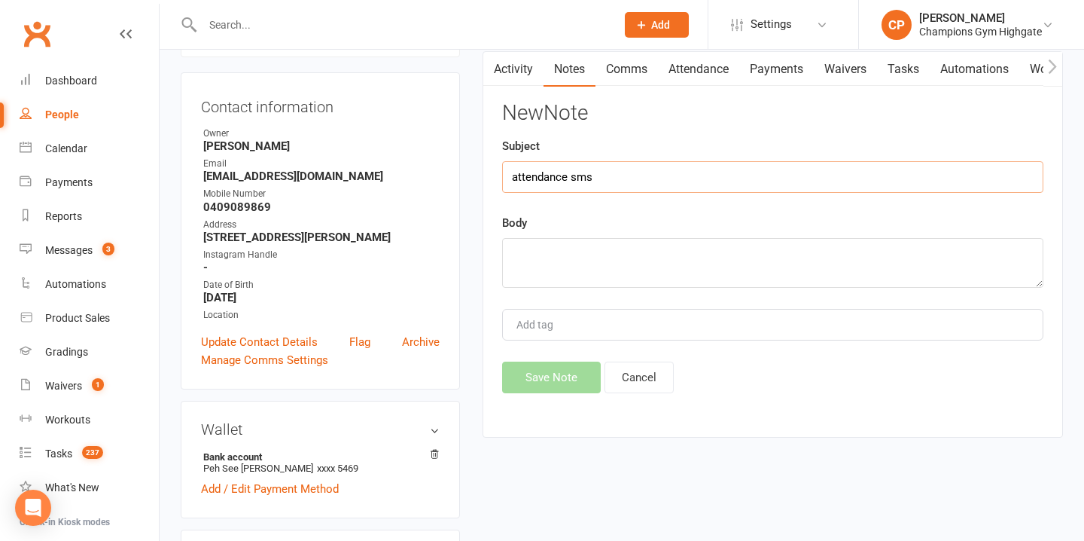
type input "attendance sms"
click at [587, 260] on textarea at bounding box center [772, 263] width 541 height 50
paste textarea "Yo! Don’t make me chase you! You in for training this week? Drop your days or I…"
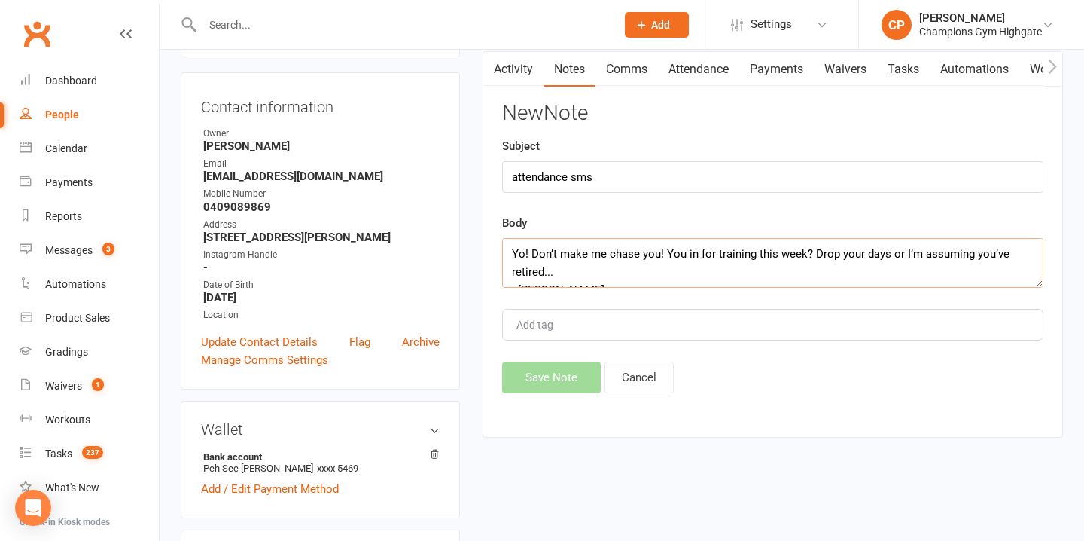
scroll to position [9, 0]
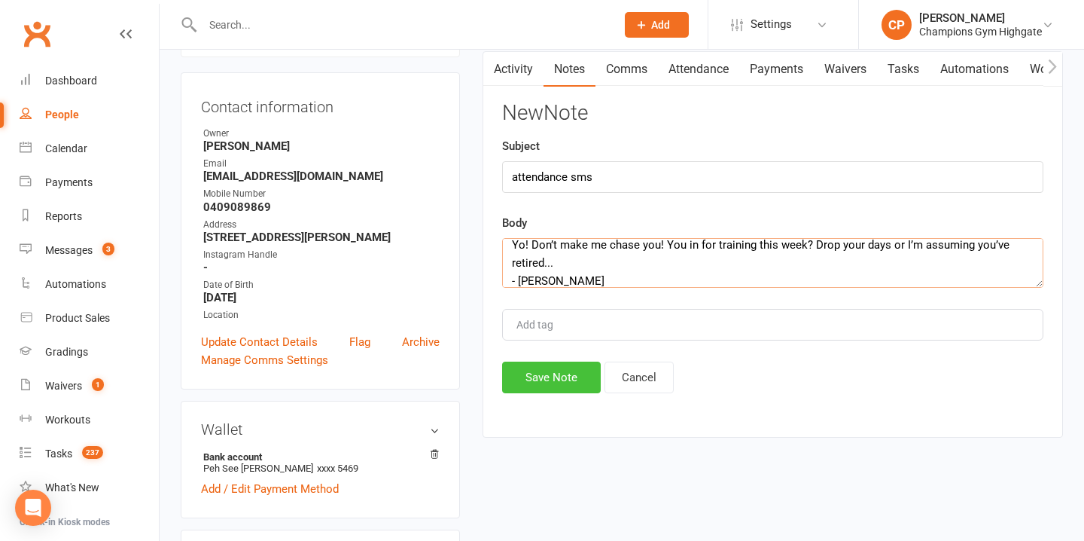
type textarea "Yo! Don’t make me chase you! You in for training this week? Drop your days or I…"
click at [565, 383] on button "Save Note" at bounding box center [551, 377] width 99 height 32
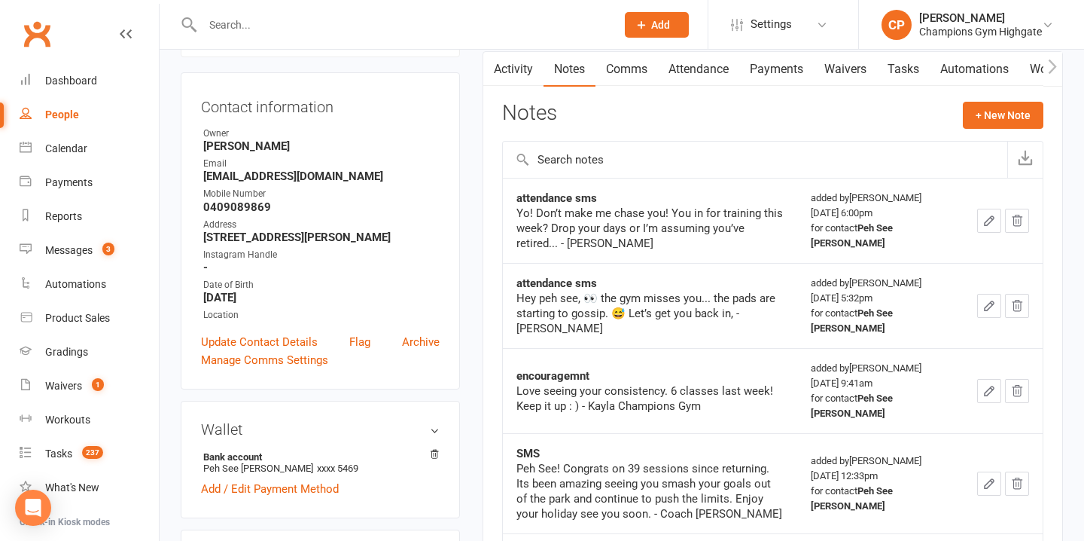
click at [380, 20] on input "text" at bounding box center [401, 24] width 407 height 21
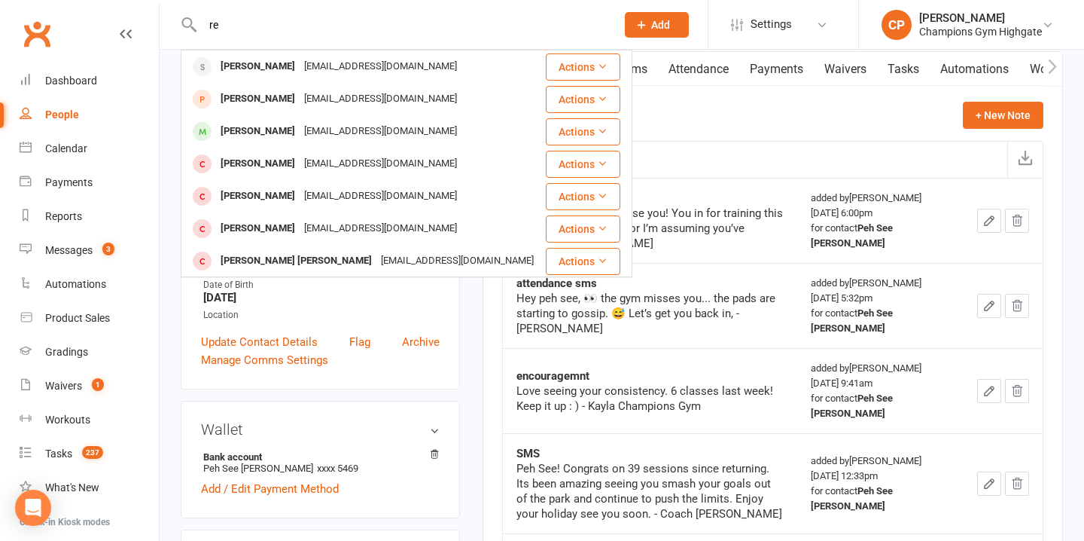
type input "r"
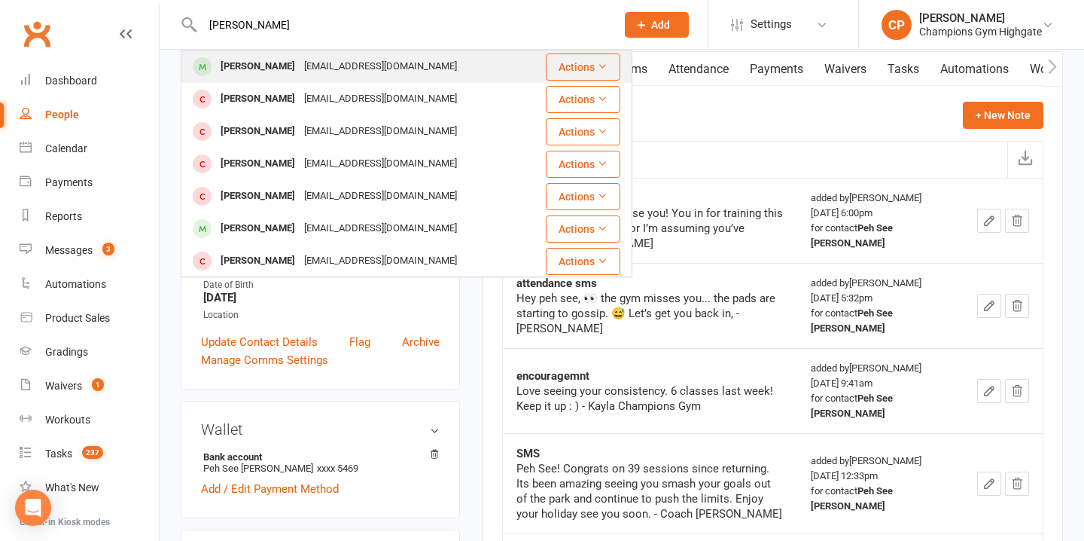
type input "peter"
click at [391, 66] on div "[EMAIL_ADDRESS][DOMAIN_NAME]" at bounding box center [381, 67] width 162 height 22
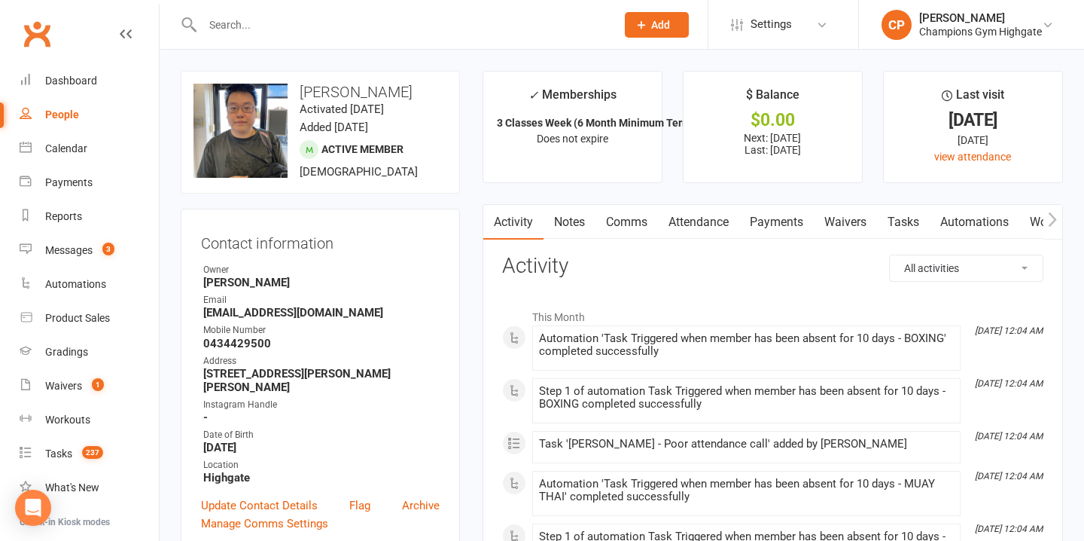
click at [570, 207] on link "Notes" at bounding box center [570, 222] width 52 height 35
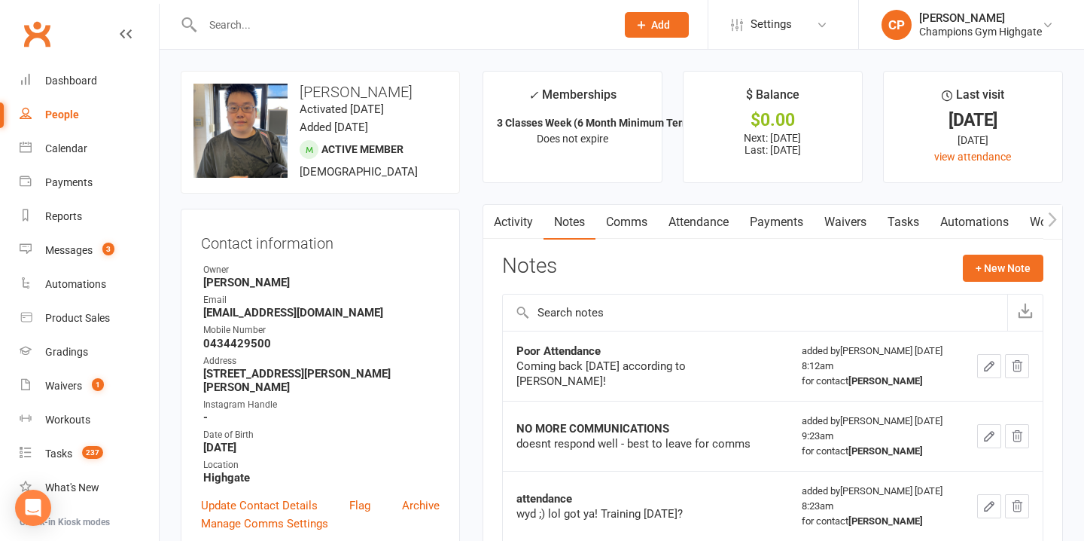
click at [653, 217] on link "Comms" at bounding box center [626, 222] width 62 height 35
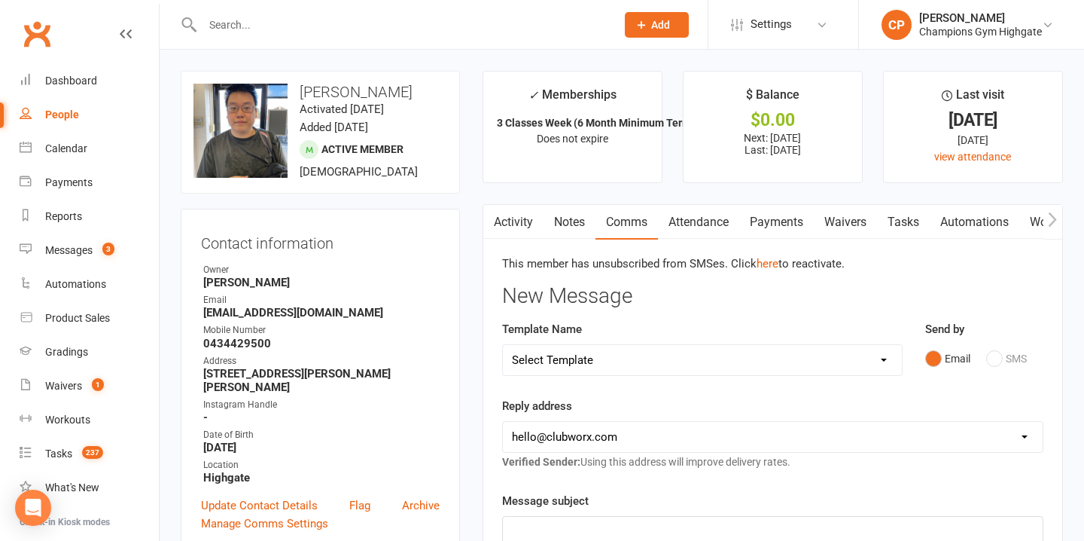
click at [385, 27] on input "text" at bounding box center [401, 24] width 407 height 21
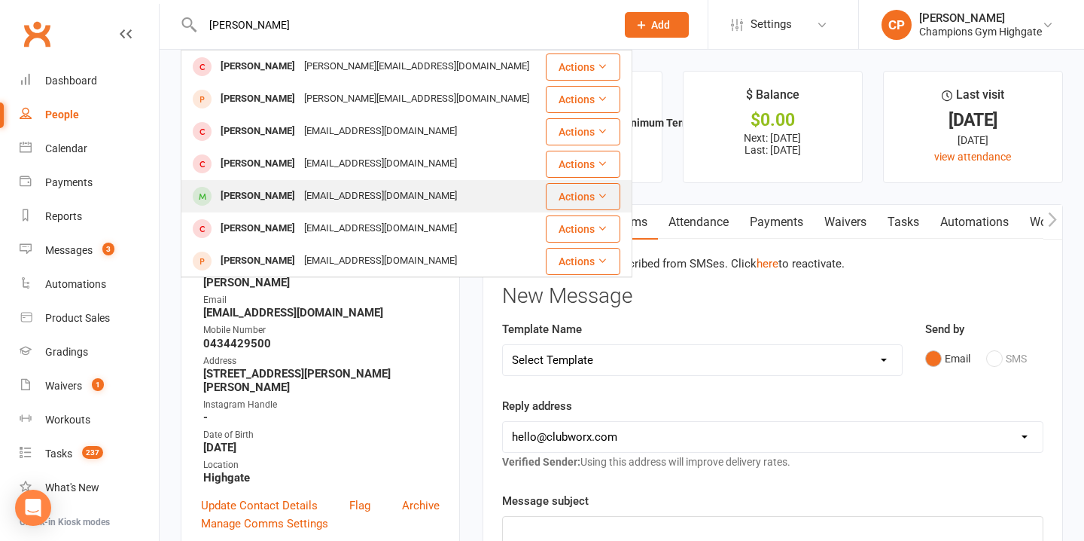
type input "matthew"
click at [383, 188] on div "mattfabian02@gmail.com" at bounding box center [381, 196] width 162 height 22
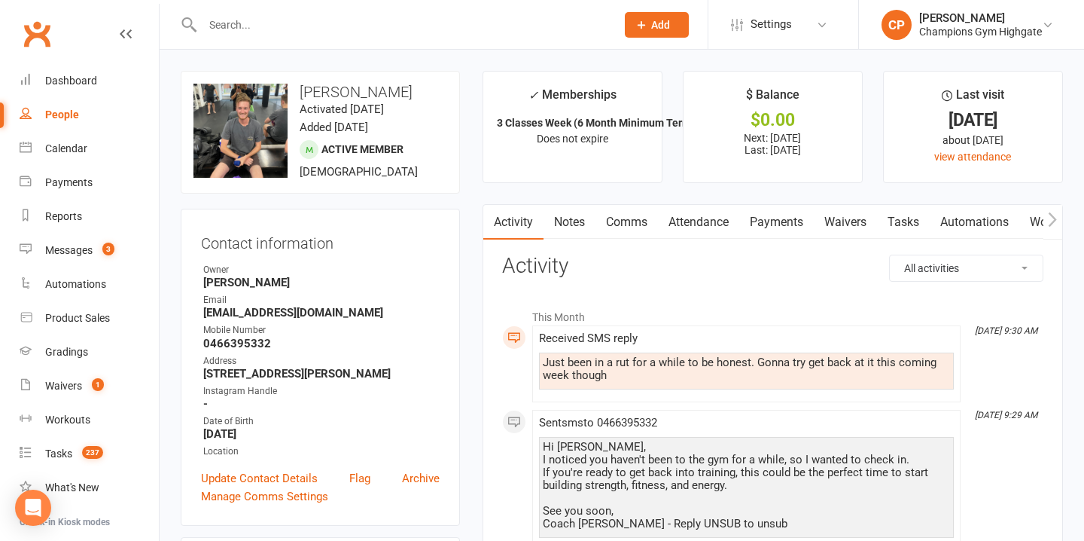
click at [360, 28] on input "text" at bounding box center [401, 24] width 407 height 21
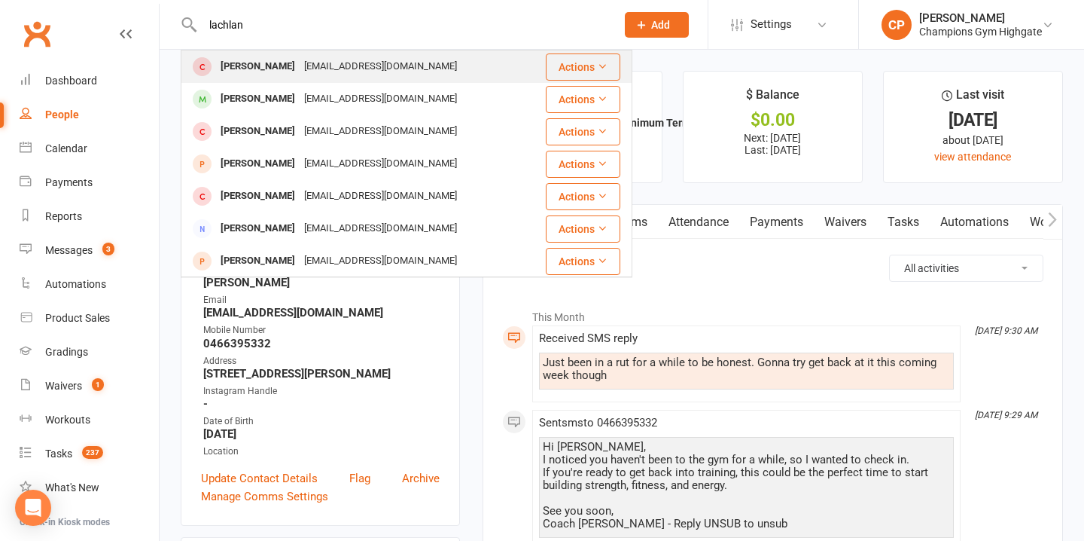
type input "lachlan"
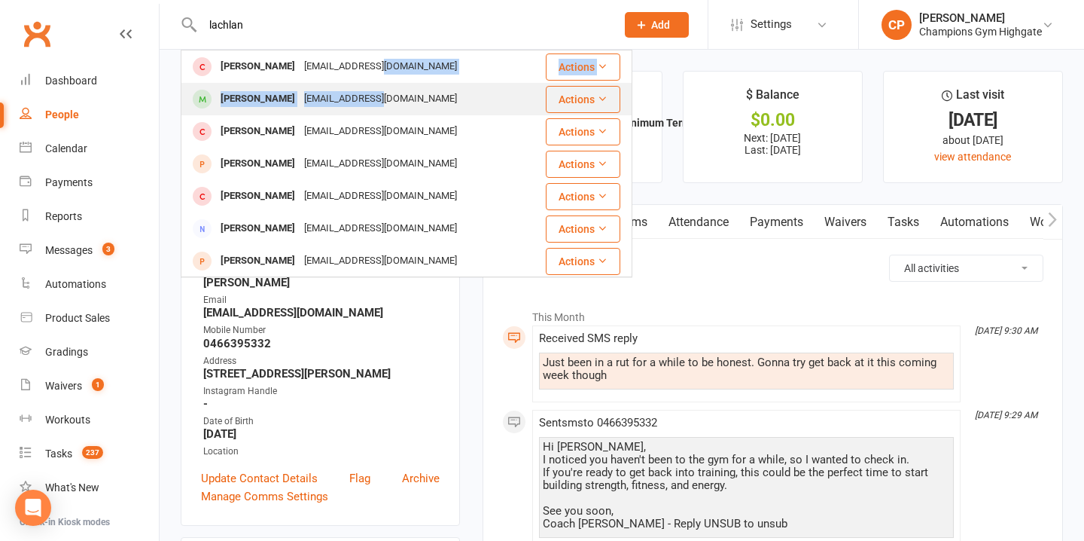
drag, startPoint x: 383, startPoint y: 65, endPoint x: 379, endPoint y: 96, distance: 31.8
click at [379, 96] on tbody "Lachlan Macleod Lach_macleod@icloud.com Actions Lachlan macleod lach_macleod@ic…" at bounding box center [406, 350] width 450 height 601
click at [379, 96] on div "lach_macleod@icloud.com" at bounding box center [381, 99] width 162 height 22
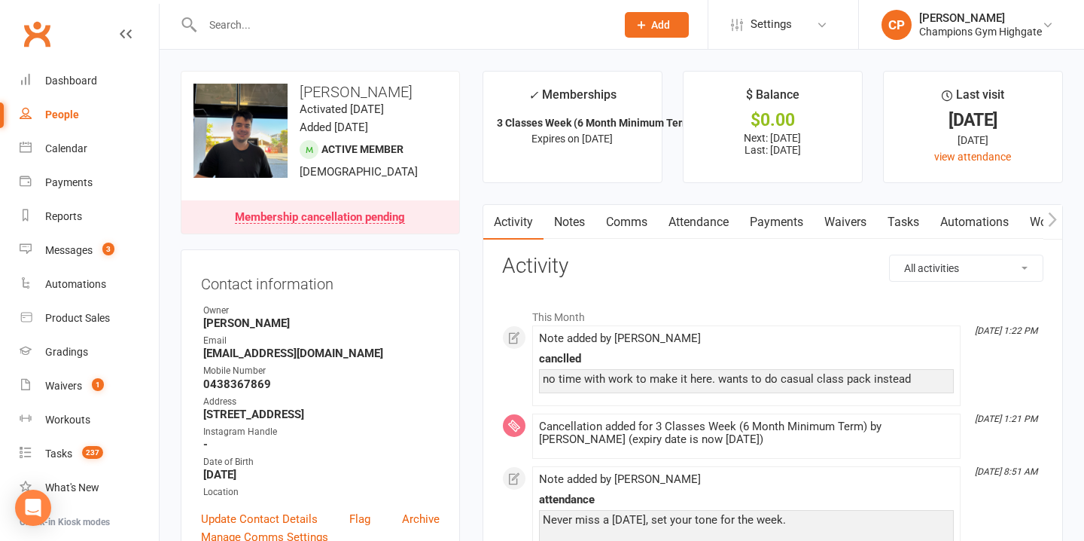
click at [362, 25] on input "text" at bounding box center [401, 24] width 407 height 21
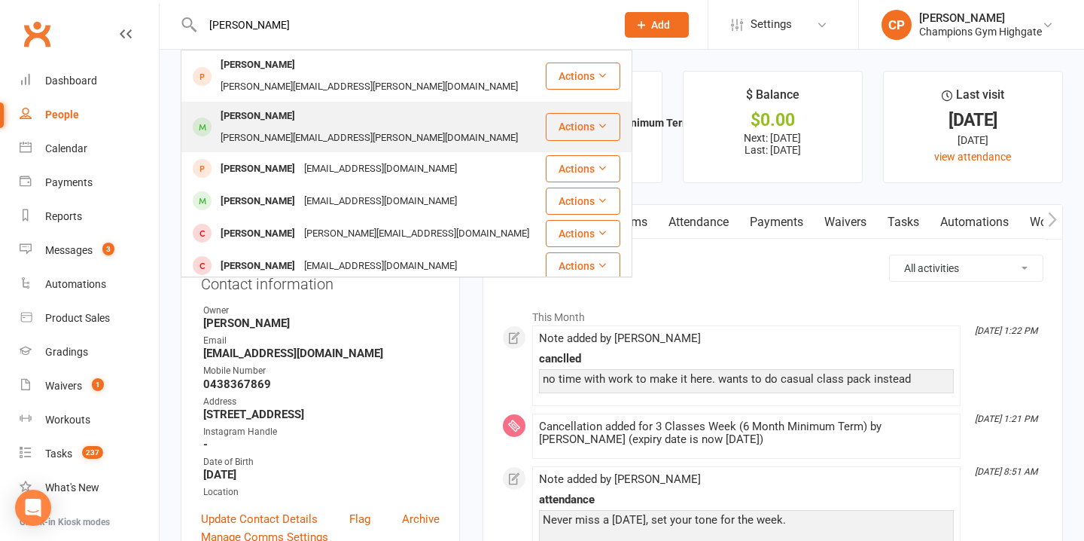
type input "nathan dahn"
click at [388, 127] on div "Nathan.danh@hotmail.com" at bounding box center [369, 138] width 306 height 22
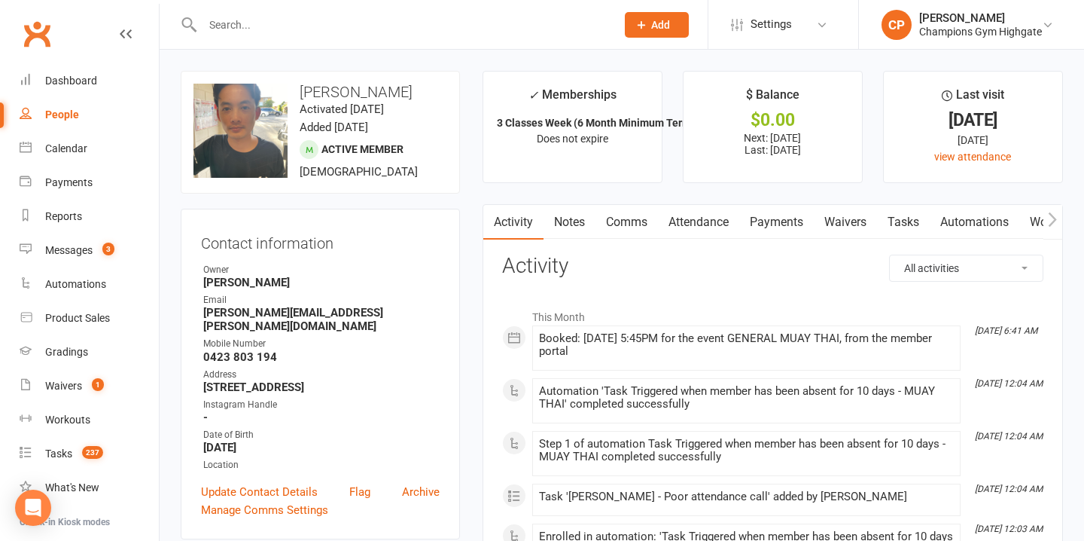
click at [577, 225] on link "Notes" at bounding box center [570, 222] width 52 height 35
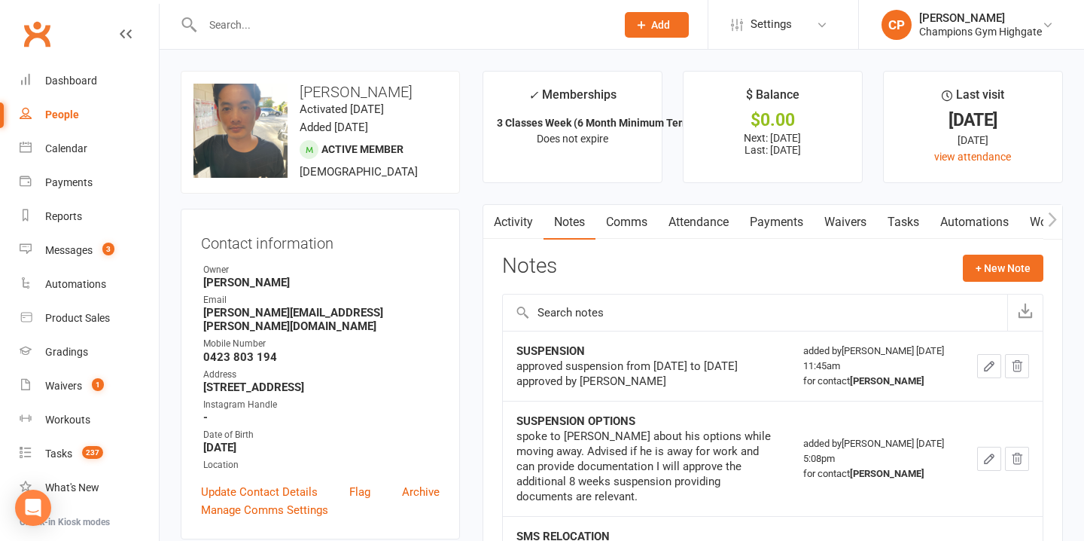
click at [357, 29] on input "text" at bounding box center [401, 24] width 407 height 21
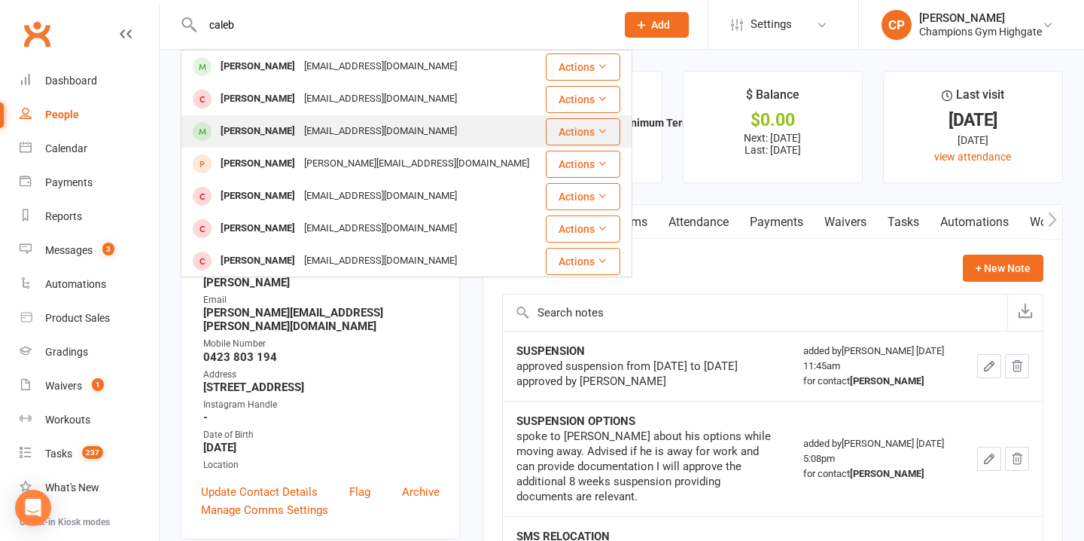
type input "caleb"
click at [419, 125] on div "Caleb Lever clever13db@gmail.com" at bounding box center [362, 131] width 361 height 31
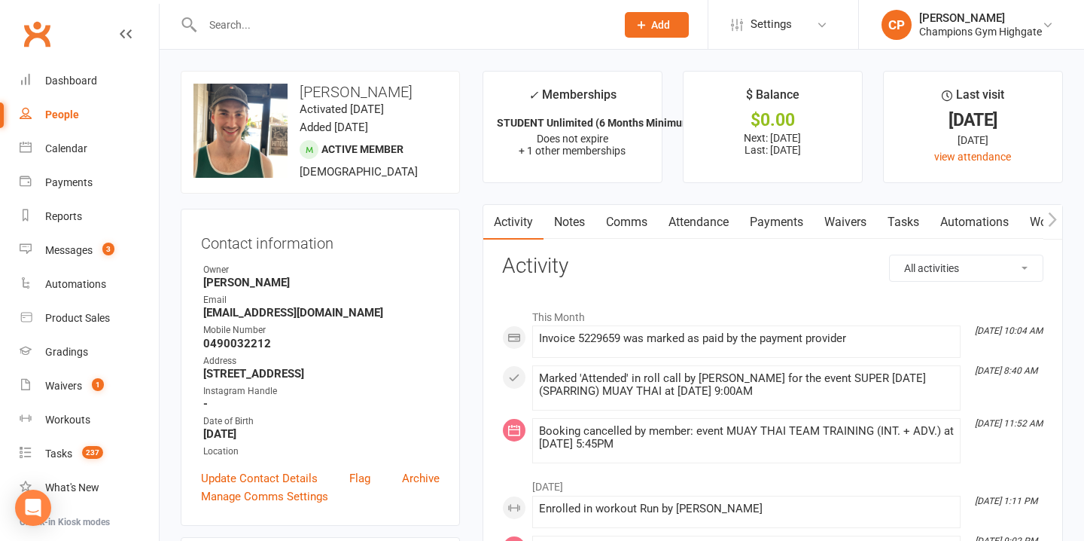
click at [574, 223] on link "Notes" at bounding box center [570, 222] width 52 height 35
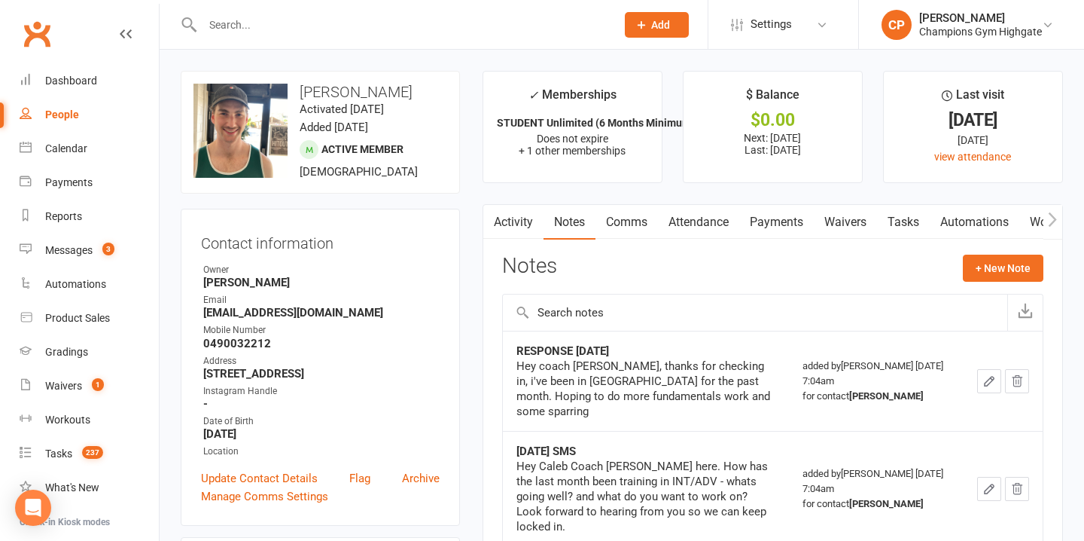
click at [643, 221] on link "Comms" at bounding box center [626, 222] width 62 height 35
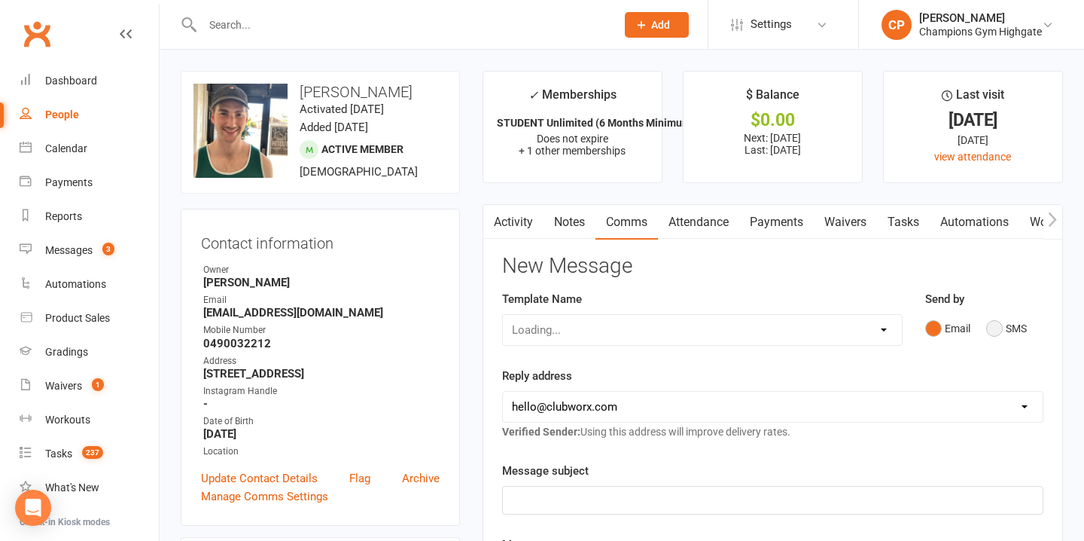
click at [996, 322] on button "SMS" at bounding box center [1006, 328] width 41 height 29
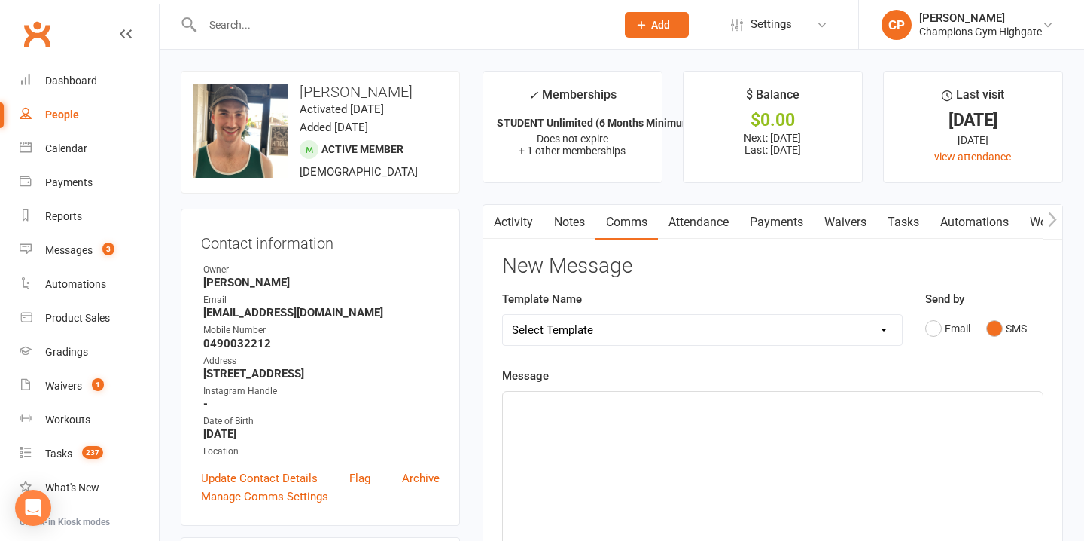
click at [588, 403] on p "﻿" at bounding box center [773, 405] width 522 height 18
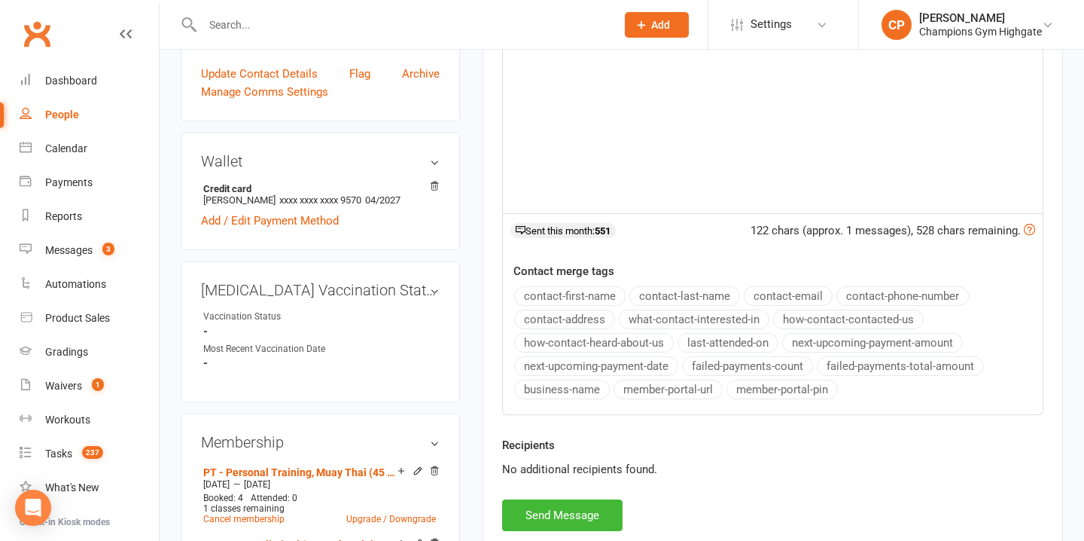
scroll to position [420, 0]
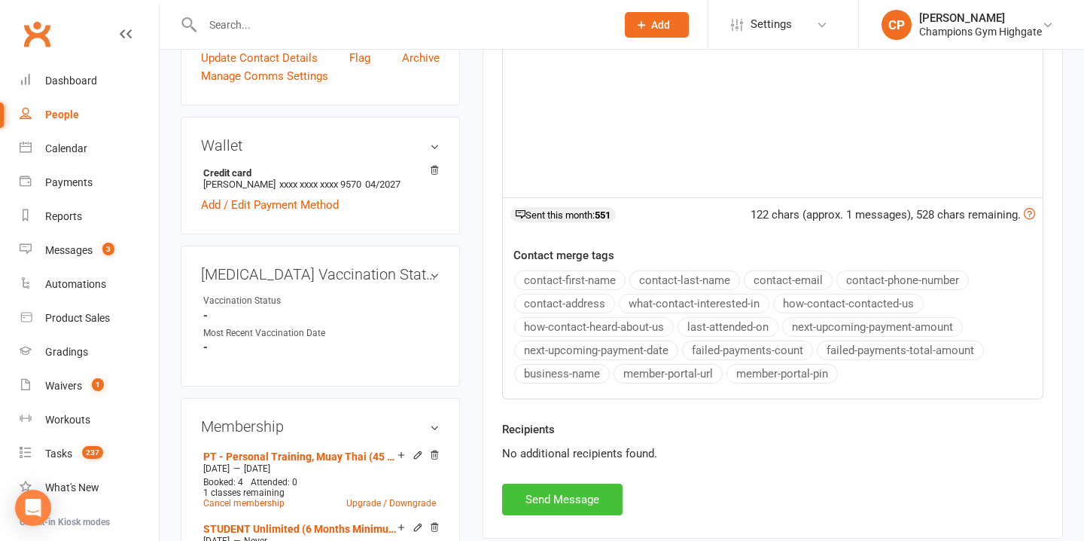
click at [582, 513] on button "Send Message" at bounding box center [562, 499] width 120 height 32
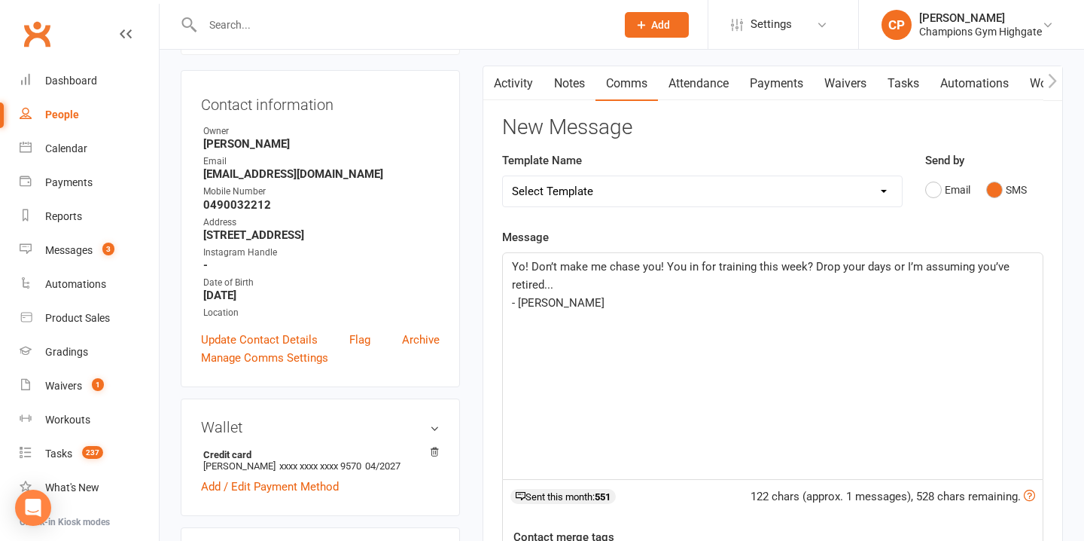
scroll to position [56, 0]
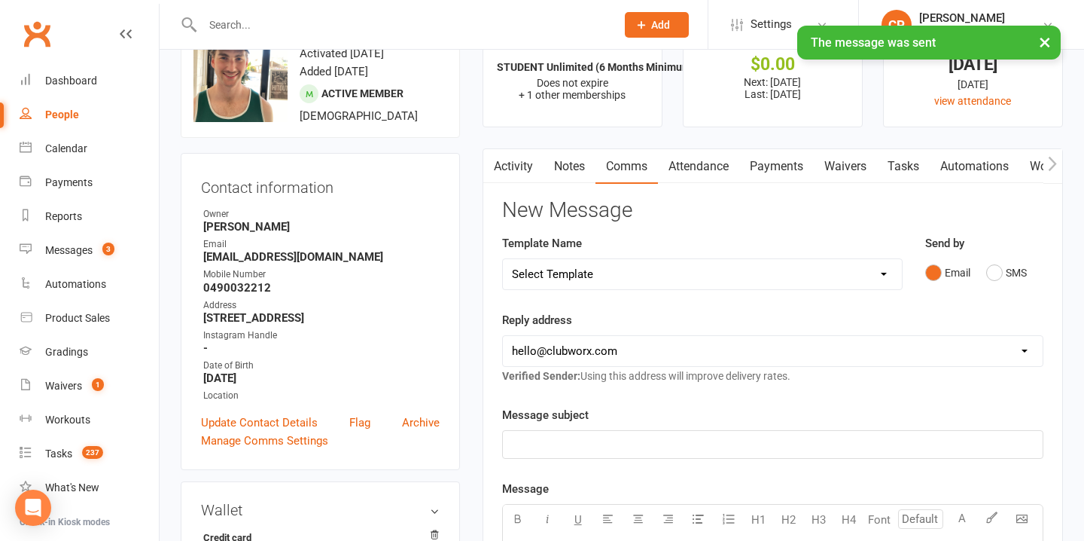
click at [562, 171] on link "Notes" at bounding box center [570, 166] width 52 height 35
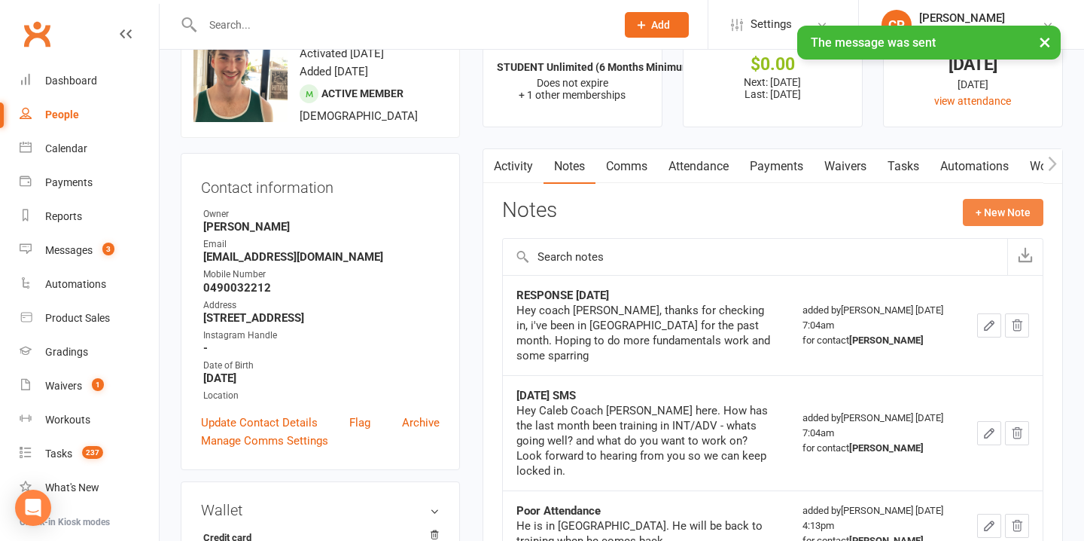
click at [997, 211] on button "+ New Note" at bounding box center [1003, 212] width 81 height 27
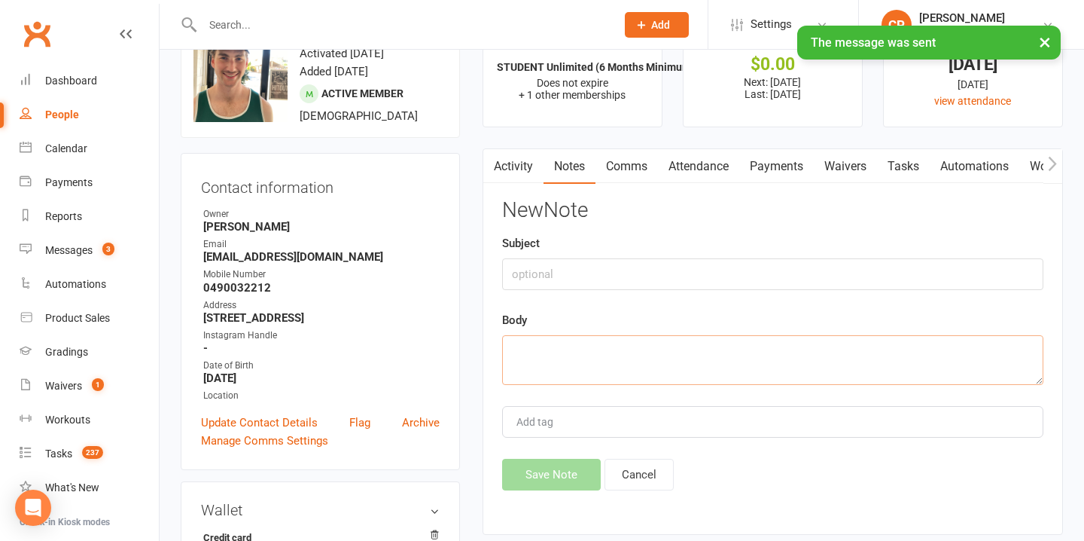
click at [580, 355] on textarea at bounding box center [772, 360] width 541 height 50
paste textarea "Yo! Don’t make me chase you! You in for training this week? Drop your days or I…"
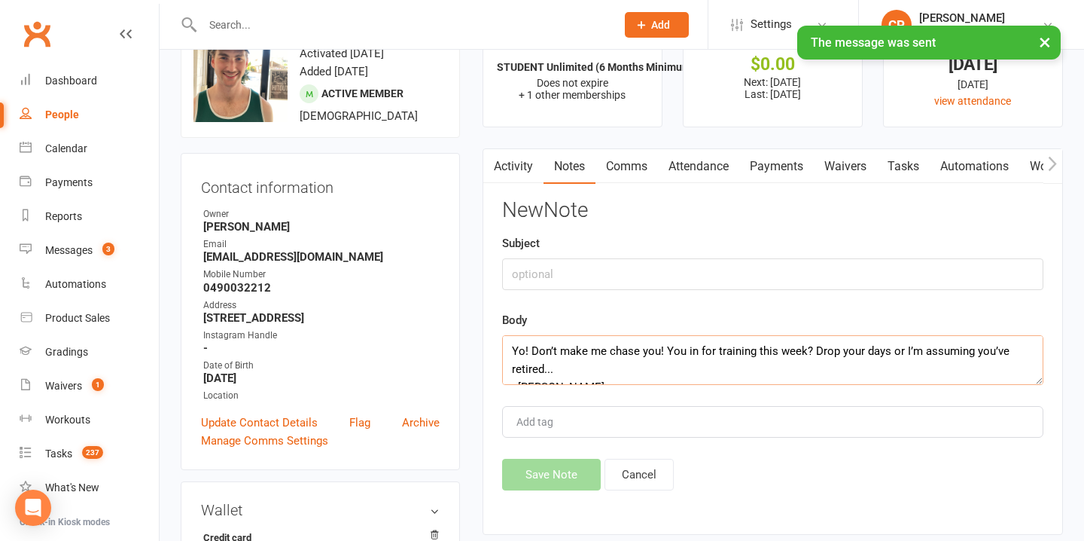
scroll to position [9, 0]
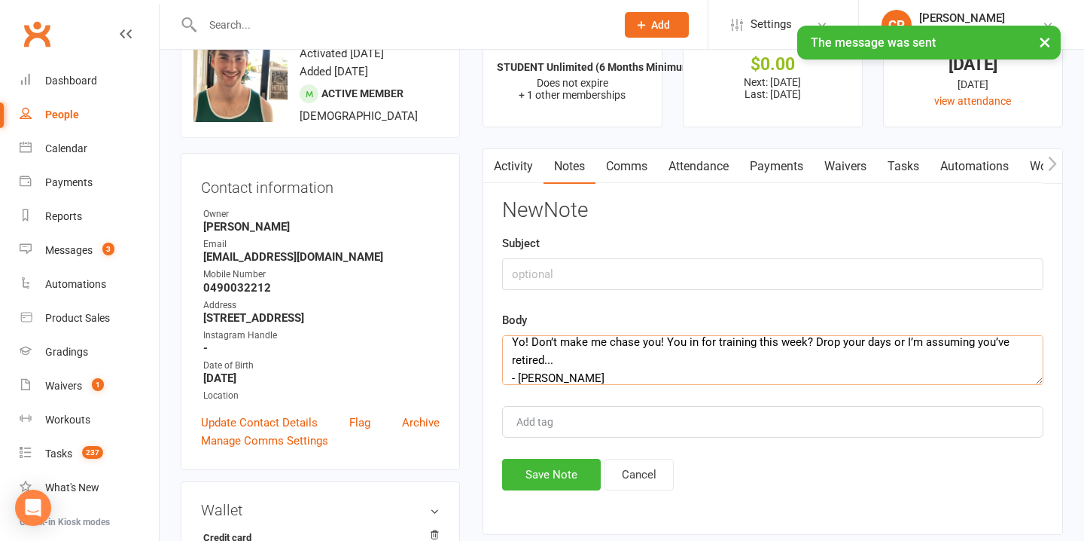
type textarea "Yo! Don’t make me chase you! You in for training this week? Drop your days or I…"
click at [568, 273] on input "text" at bounding box center [772, 274] width 541 height 32
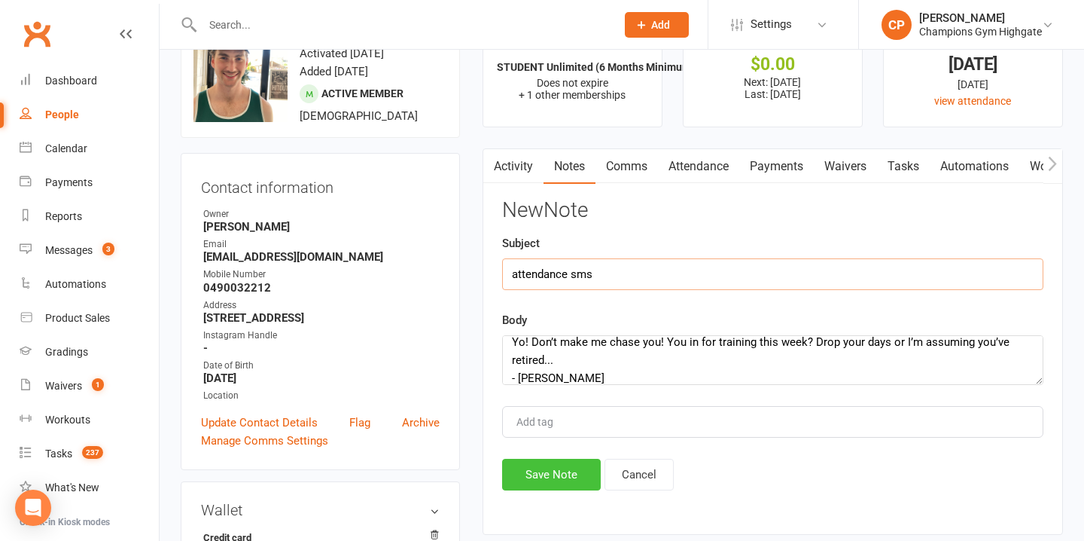
type input "attendance sms"
click at [580, 470] on button "Save Note" at bounding box center [551, 474] width 99 height 32
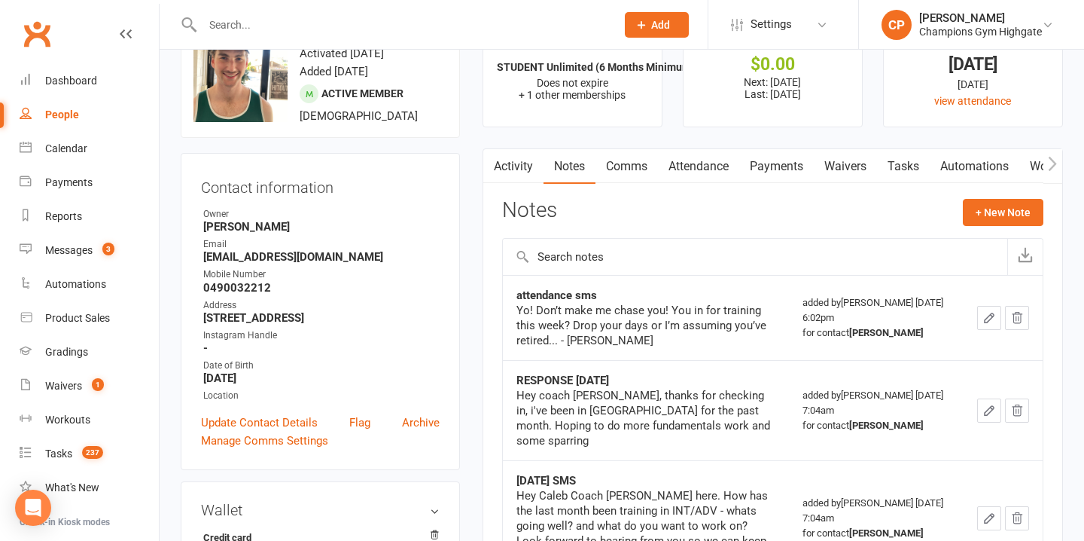
click at [380, 19] on input "text" at bounding box center [401, 24] width 407 height 21
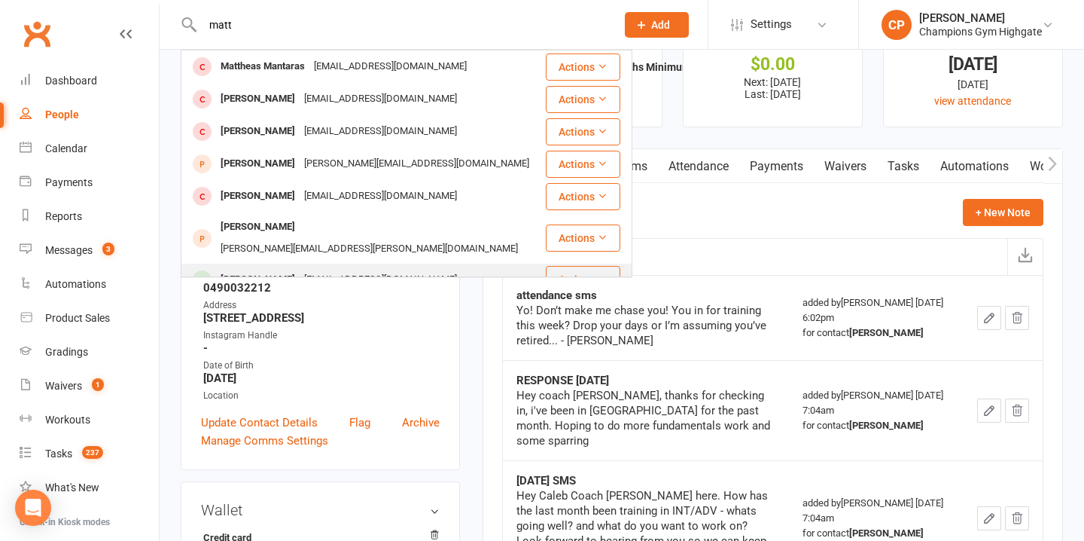
type input "matt"
click at [383, 269] on div "mattyb452@gmail.com" at bounding box center [381, 280] width 162 height 22
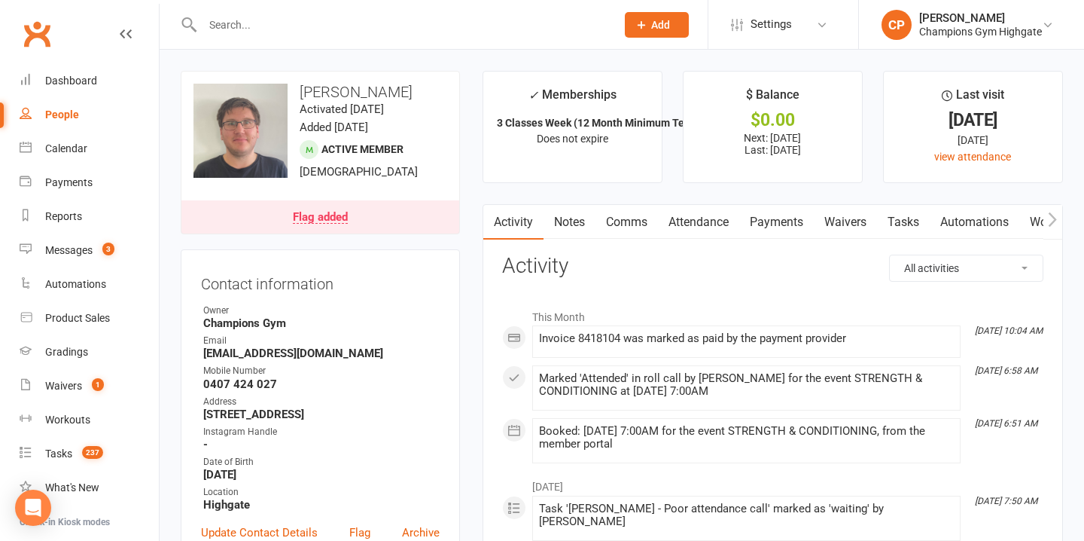
click at [580, 218] on link "Notes" at bounding box center [570, 222] width 52 height 35
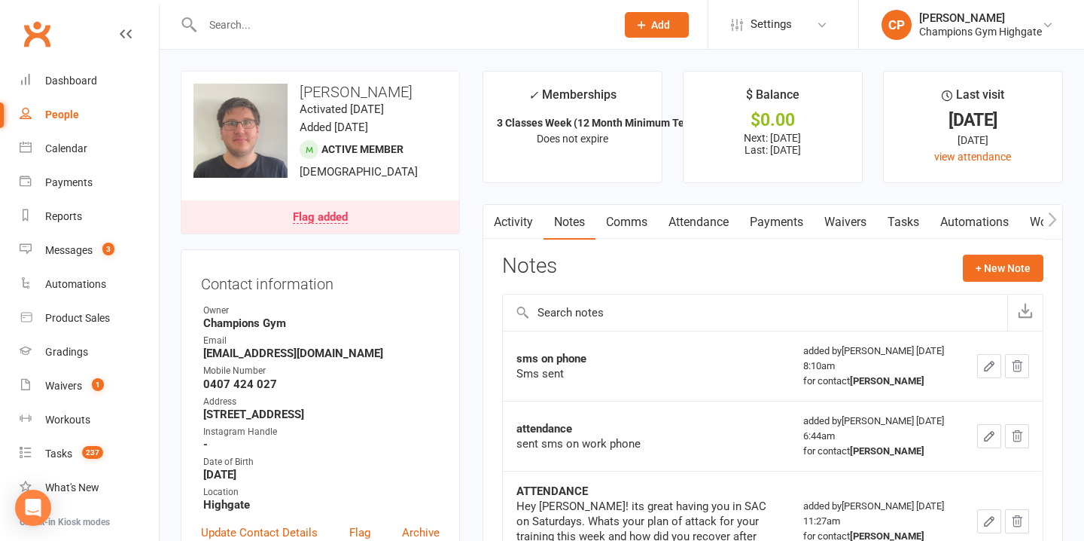
click at [632, 218] on link "Comms" at bounding box center [626, 222] width 62 height 35
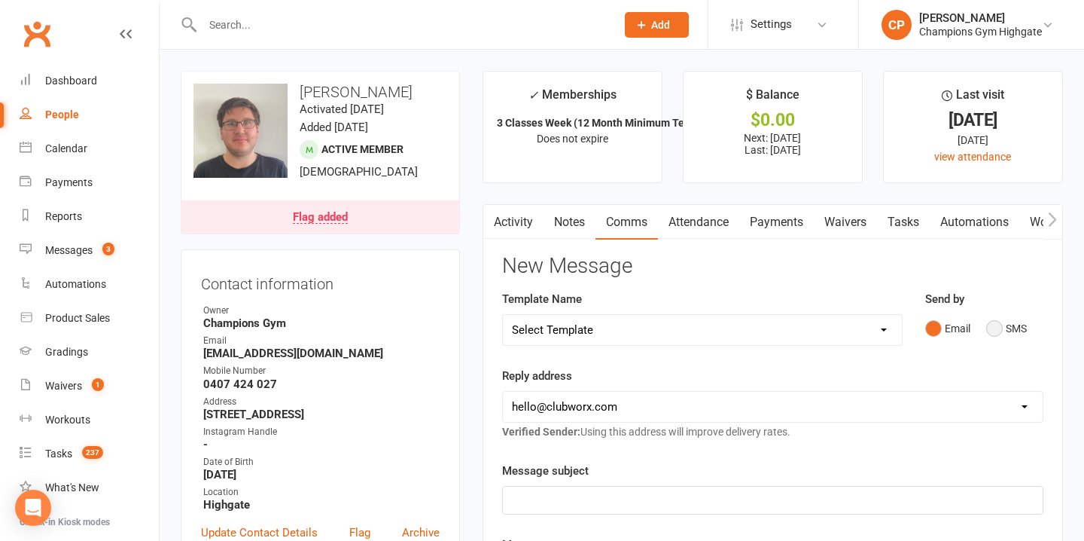
click at [1003, 330] on button "SMS" at bounding box center [1006, 328] width 41 height 29
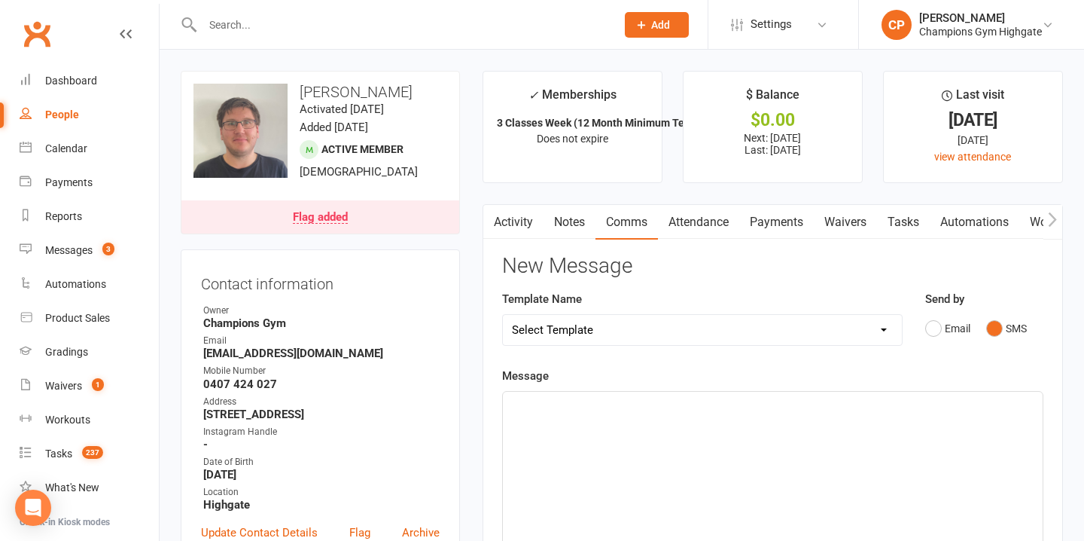
click at [580, 419] on div "﻿" at bounding box center [773, 504] width 540 height 226
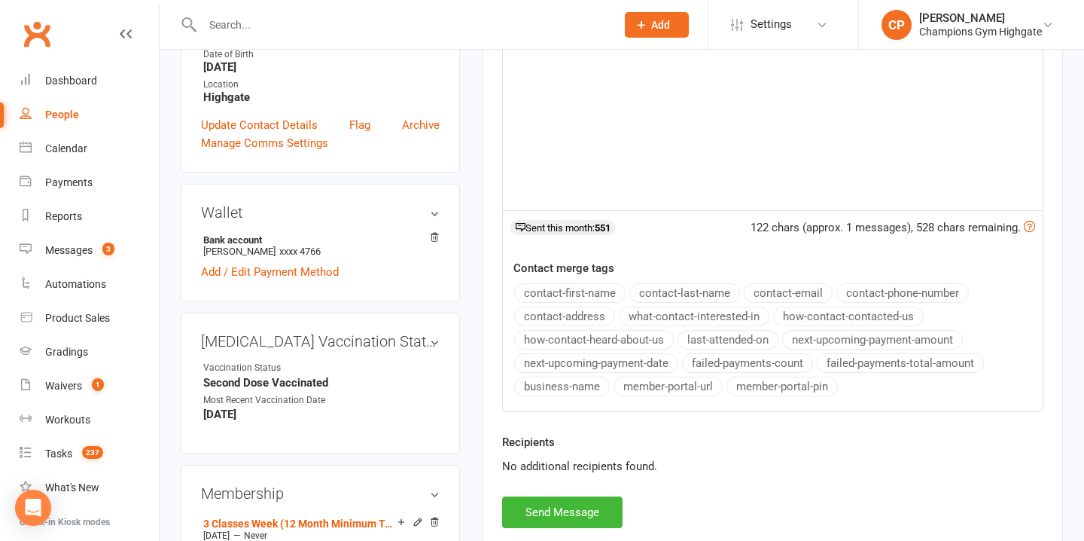
scroll to position [419, 0]
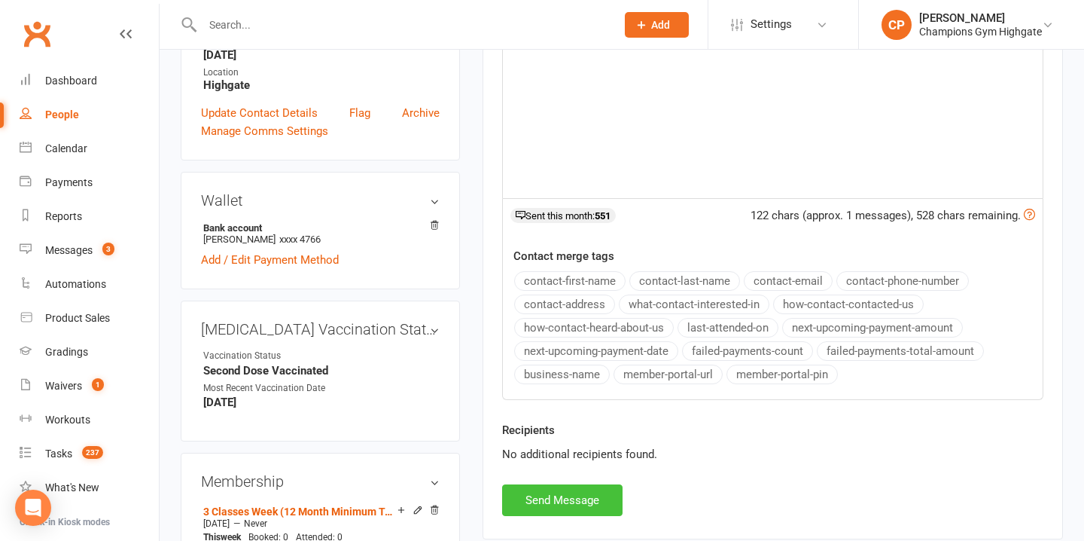
click at [552, 486] on button "Send Message" at bounding box center [562, 500] width 120 height 32
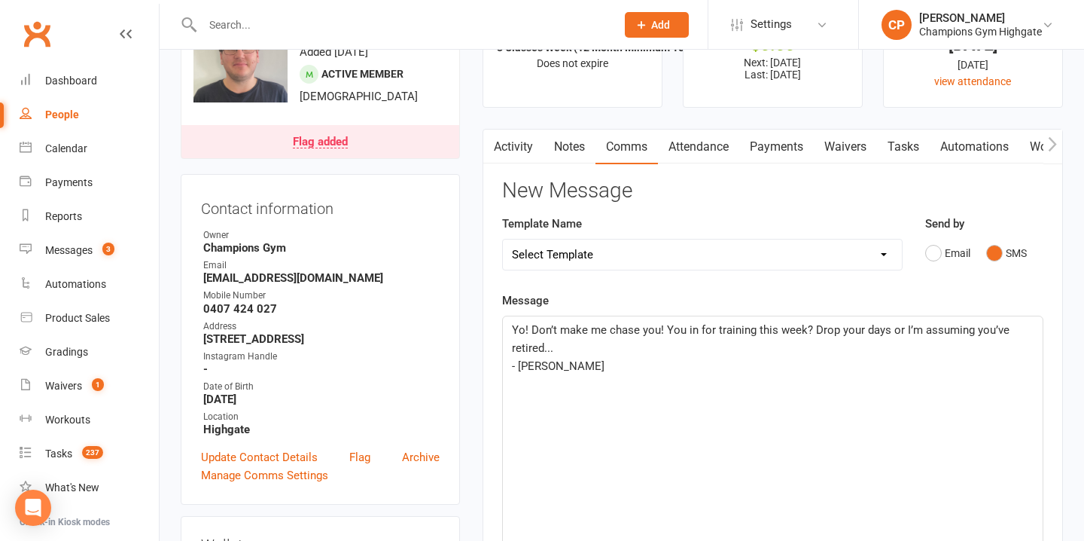
scroll to position [44, 0]
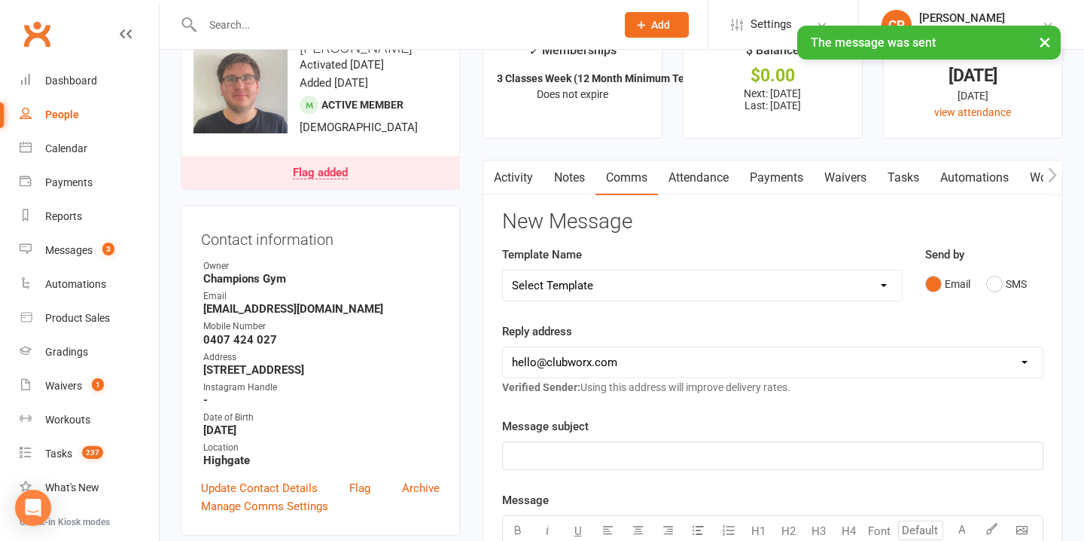
click at [571, 191] on link "Notes" at bounding box center [570, 177] width 52 height 35
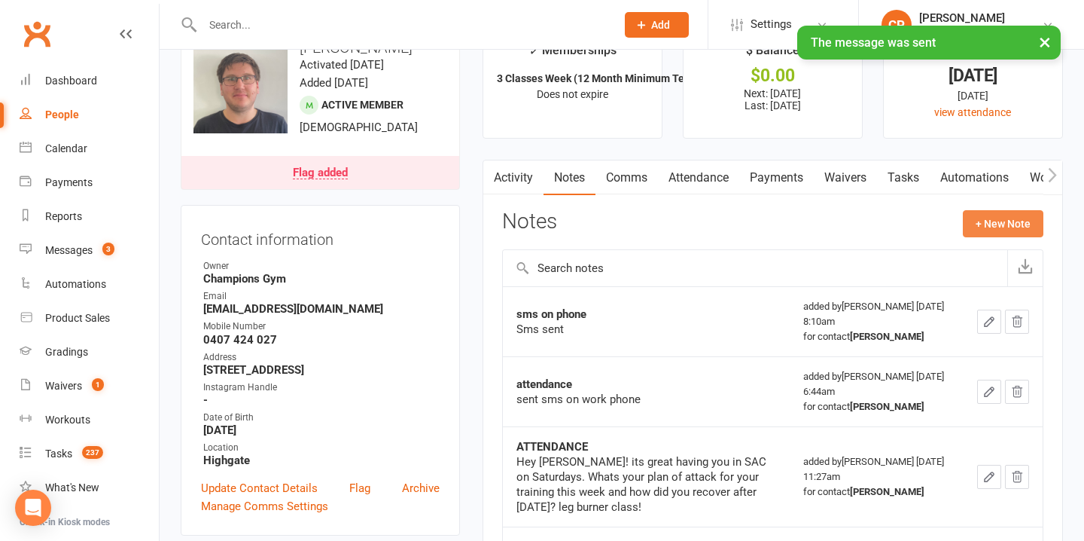
click at [997, 229] on button "+ New Note" at bounding box center [1003, 223] width 81 height 27
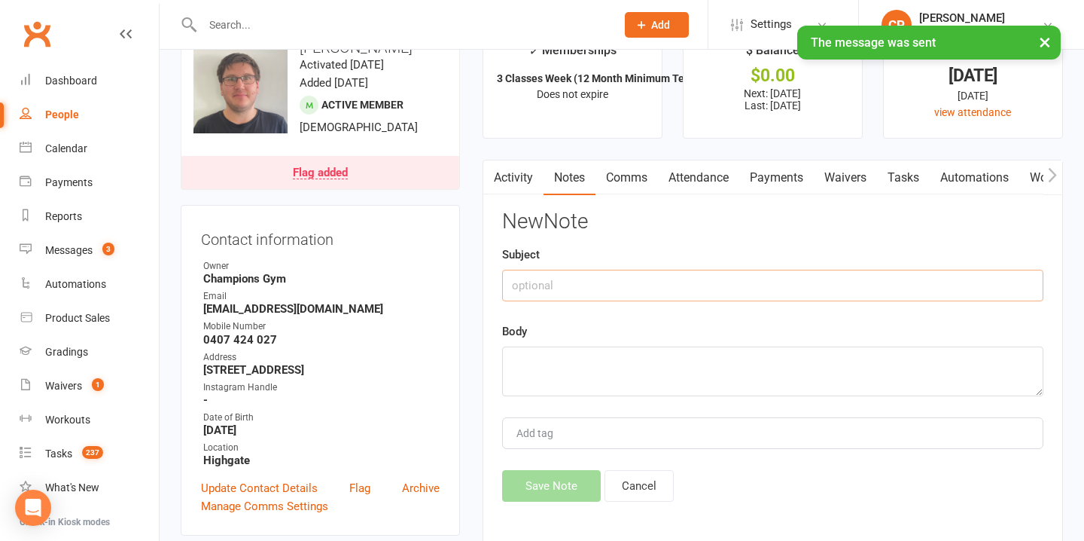
click at [537, 287] on input "text" at bounding box center [772, 286] width 541 height 32
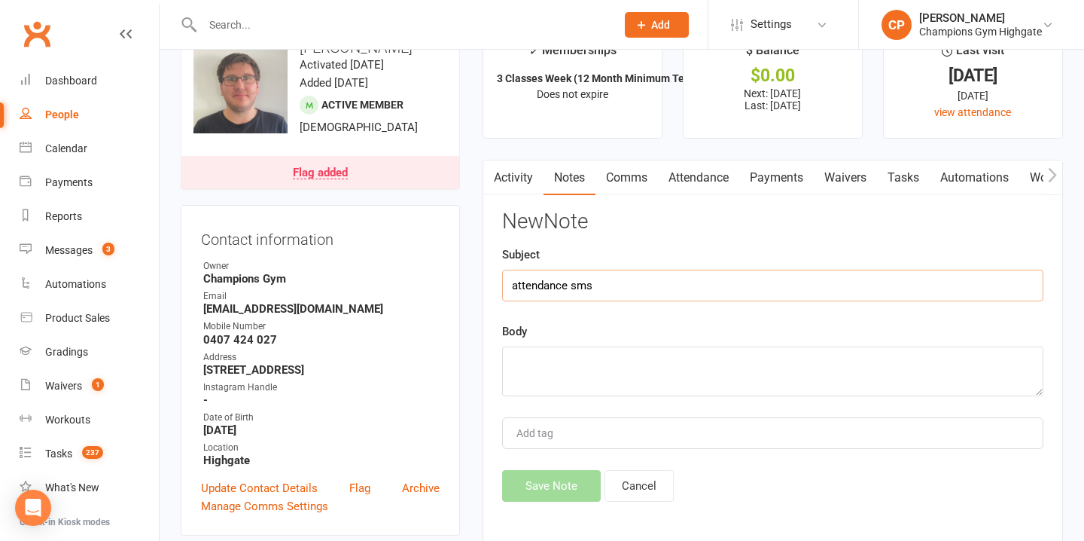
type input "attendance sms"
click at [536, 367] on textarea at bounding box center [772, 371] width 541 height 50
paste textarea "Yo! Don’t make me chase you! You in for training this week? Drop your days or I…"
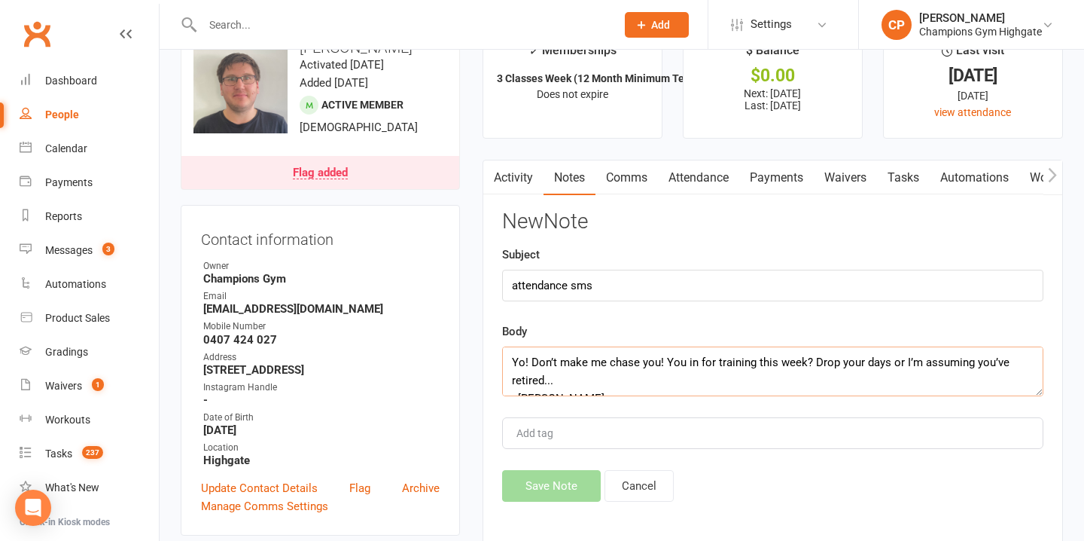
scroll to position [9, 0]
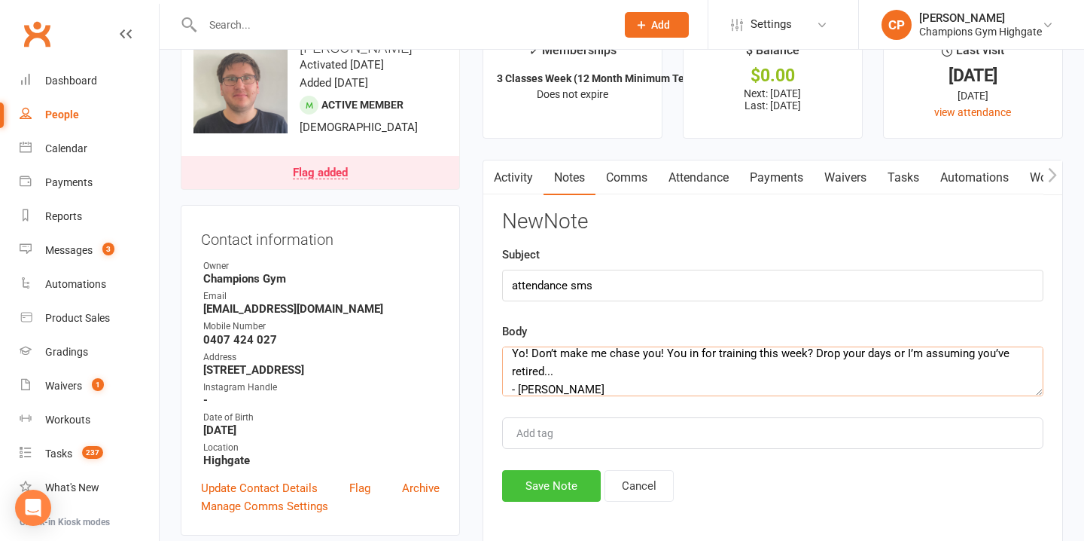
type textarea "Yo! Don’t make me chase you! You in for training this week? Drop your days or I…"
click at [547, 481] on button "Save Note" at bounding box center [551, 486] width 99 height 32
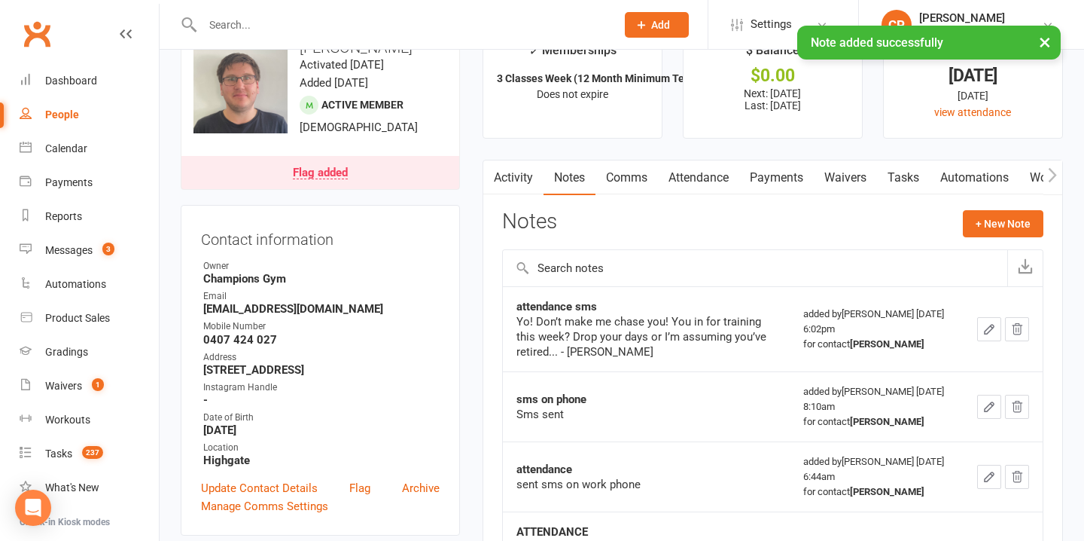
click at [406, 22] on input "text" at bounding box center [401, 24] width 407 height 21
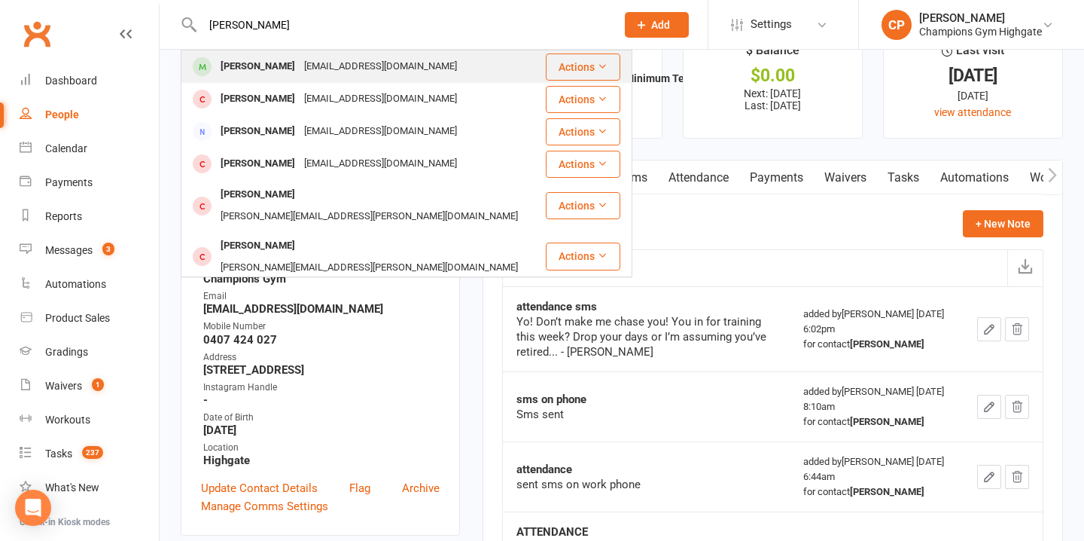
type input "tim sims"
click at [373, 60] on div "timsms71@gmail.com" at bounding box center [381, 67] width 162 height 22
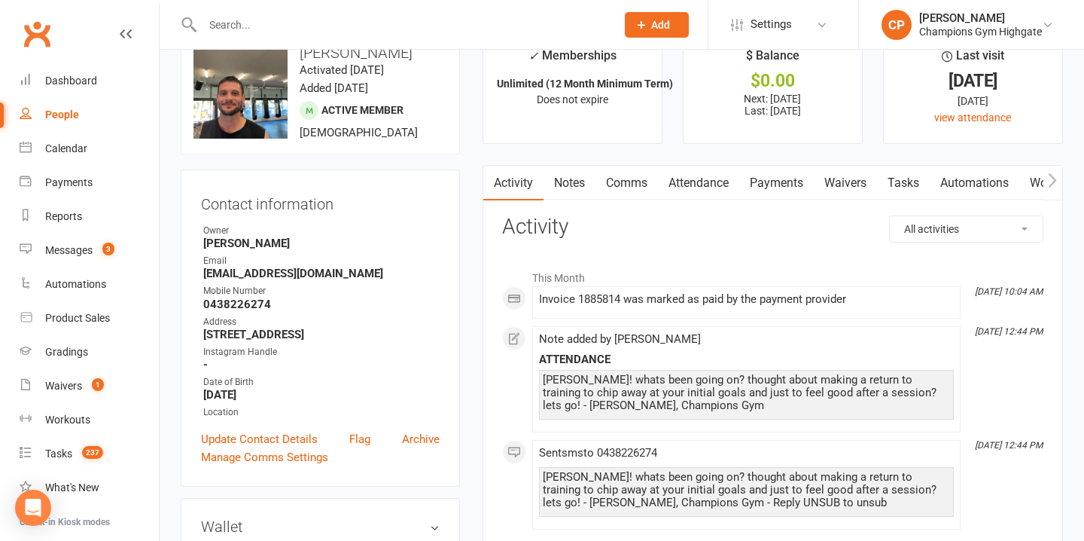
scroll to position [40, 0]
click at [378, 26] on input "text" at bounding box center [401, 24] width 407 height 21
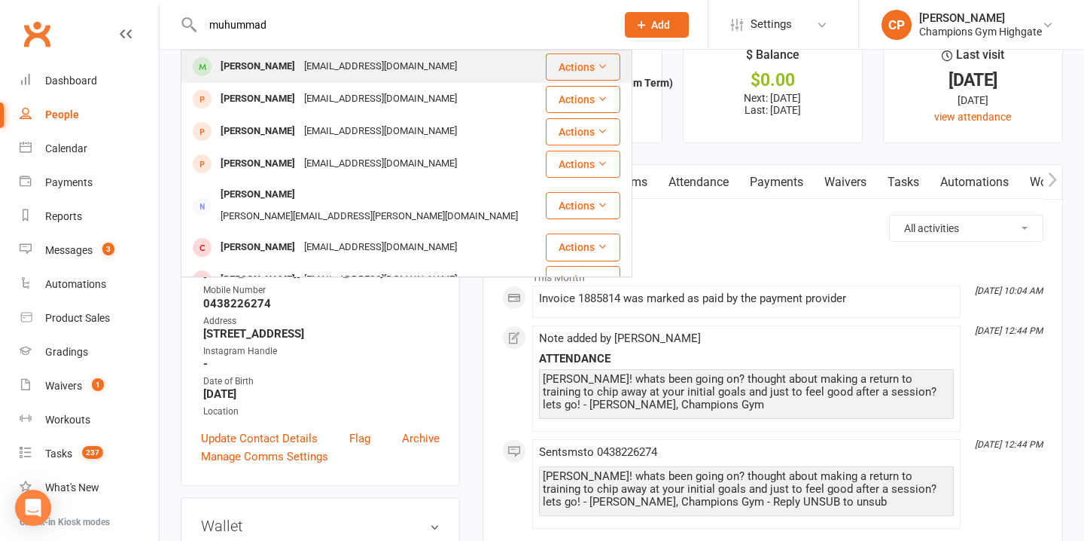
type input "muhummad"
click at [427, 62] on div "hammasnasir23@gmail.com" at bounding box center [381, 67] width 162 height 22
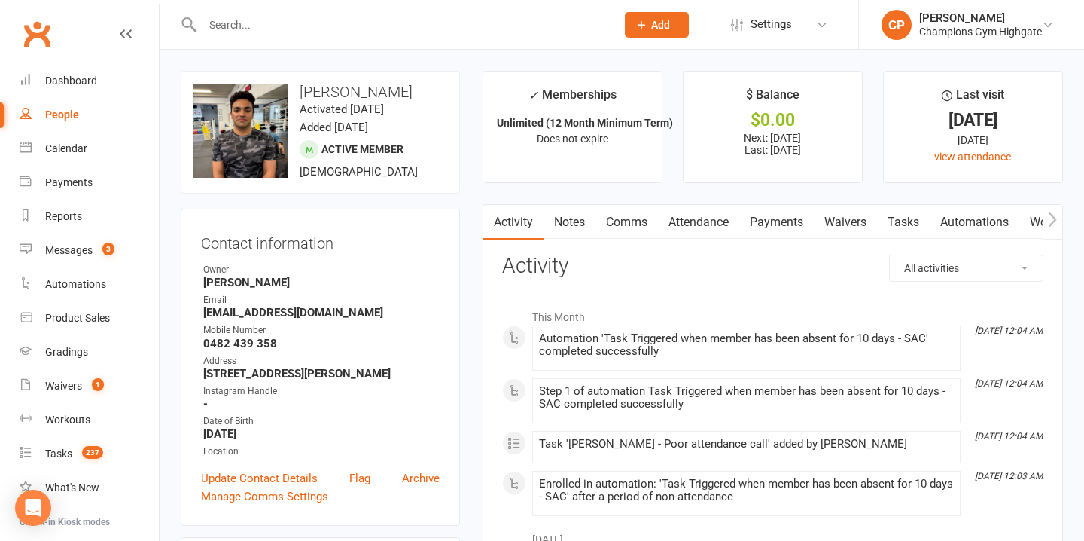
click at [574, 223] on link "Notes" at bounding box center [570, 222] width 52 height 35
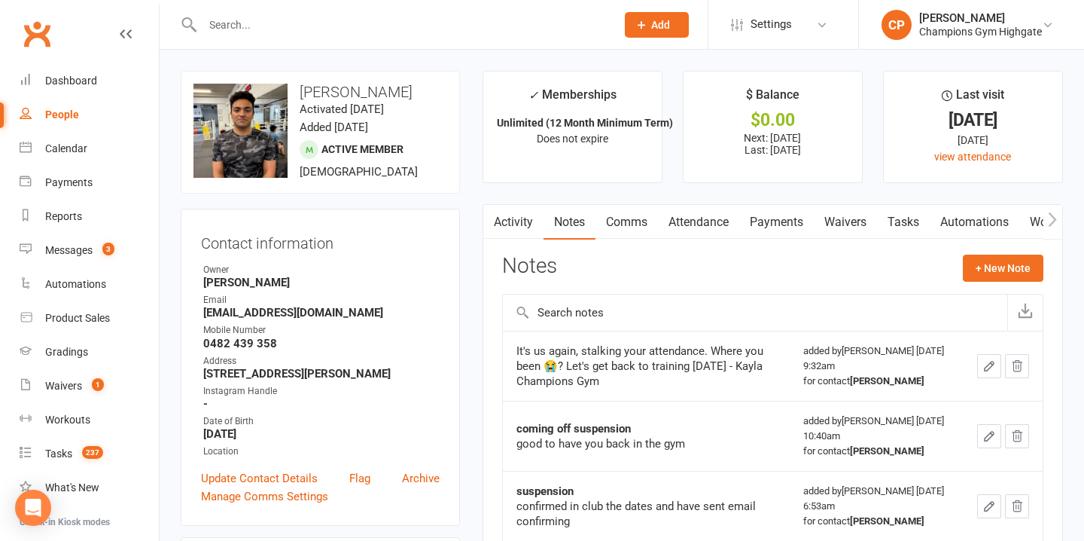
click at [623, 221] on link "Comms" at bounding box center [626, 222] width 62 height 35
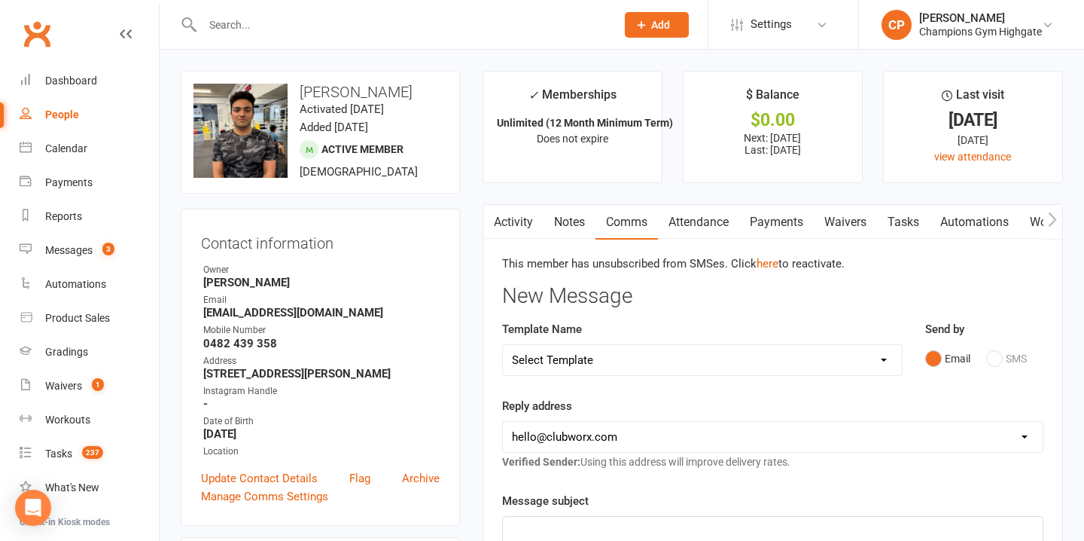
click at [568, 215] on link "Notes" at bounding box center [570, 222] width 52 height 35
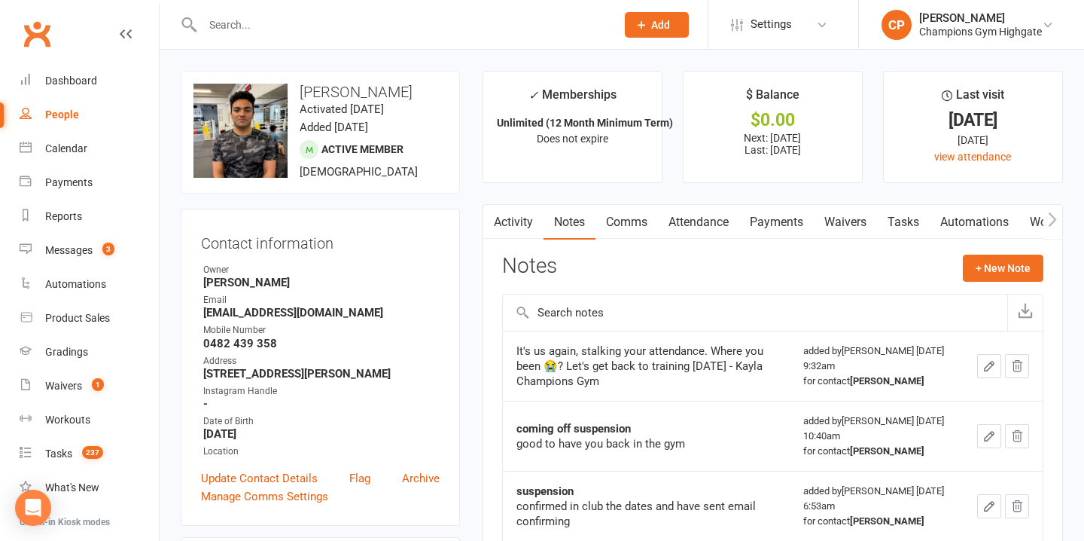
click at [512, 225] on link "Activity" at bounding box center [513, 222] width 60 height 35
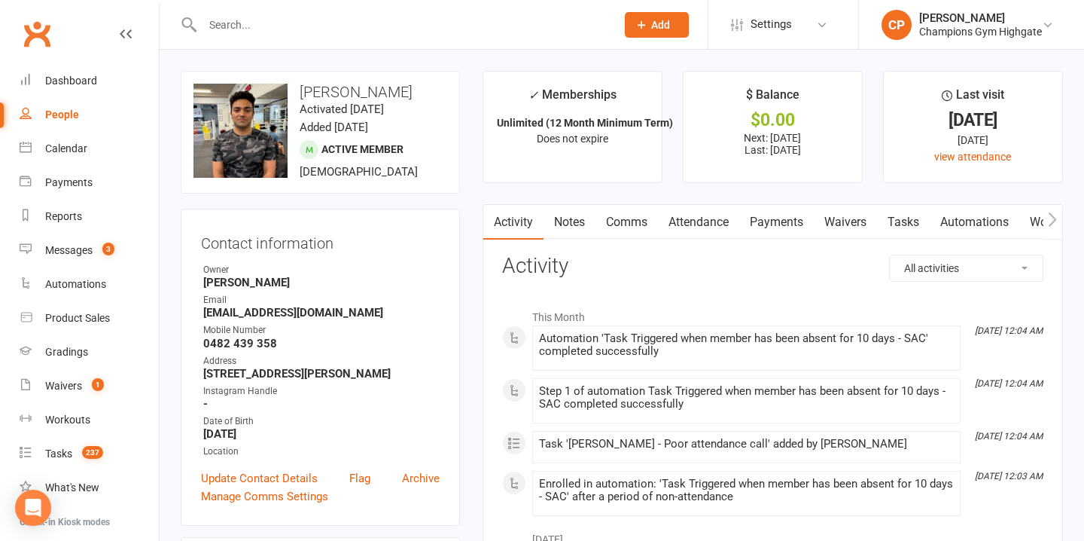
click at [364, 28] on input "text" at bounding box center [401, 24] width 407 height 21
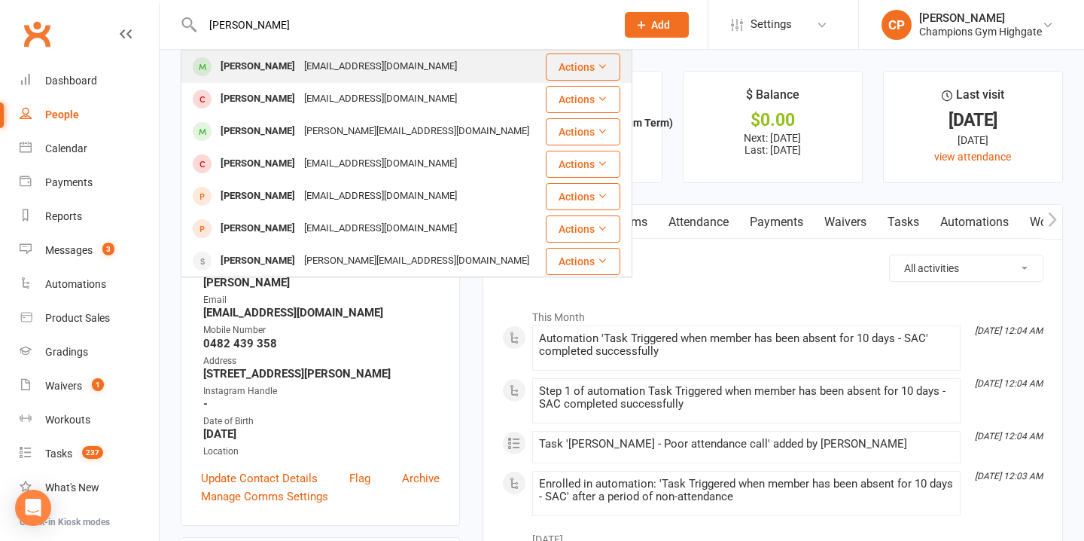
type input "andrew zhang"
click at [390, 61] on div "andrew123ip@gmail.com" at bounding box center [381, 67] width 162 height 22
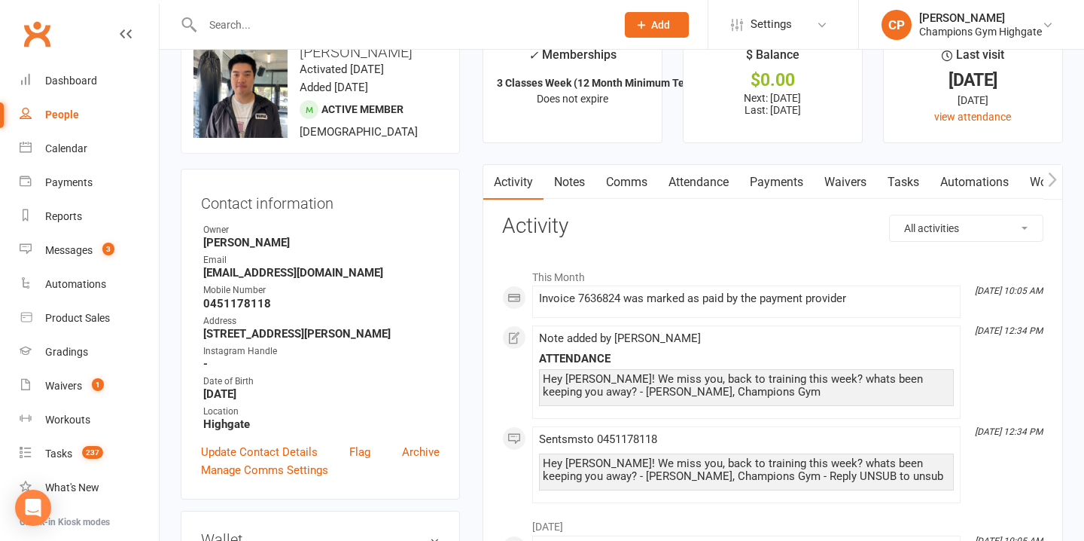
scroll to position [33, 0]
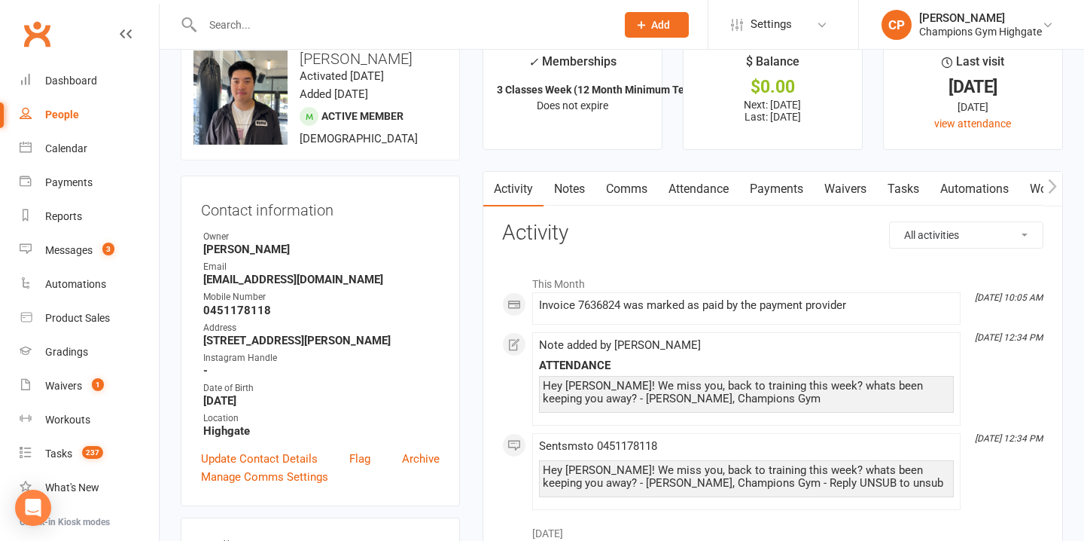
click at [568, 184] on link "Notes" at bounding box center [570, 189] width 52 height 35
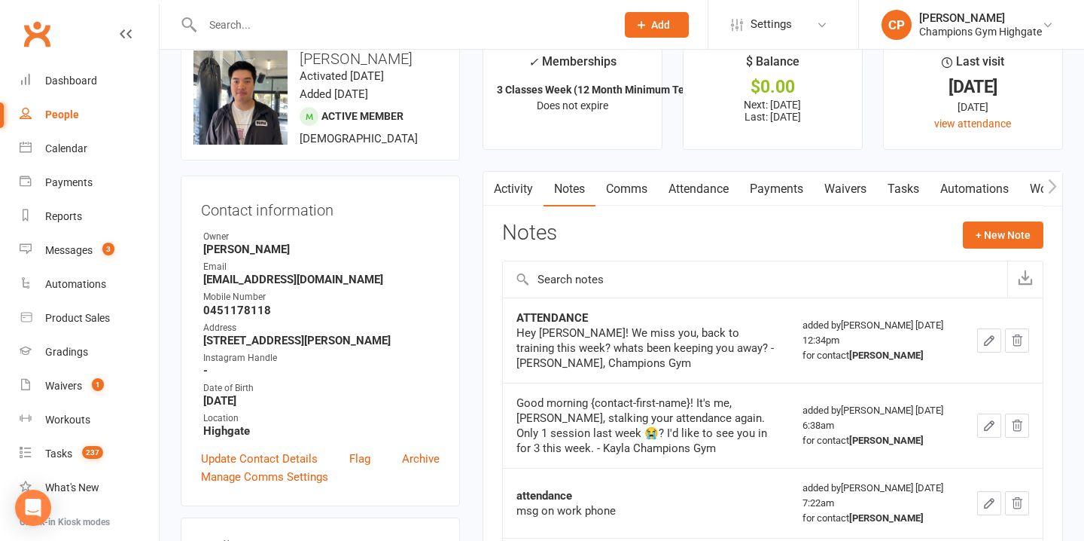
click at [631, 186] on link "Comms" at bounding box center [626, 189] width 62 height 35
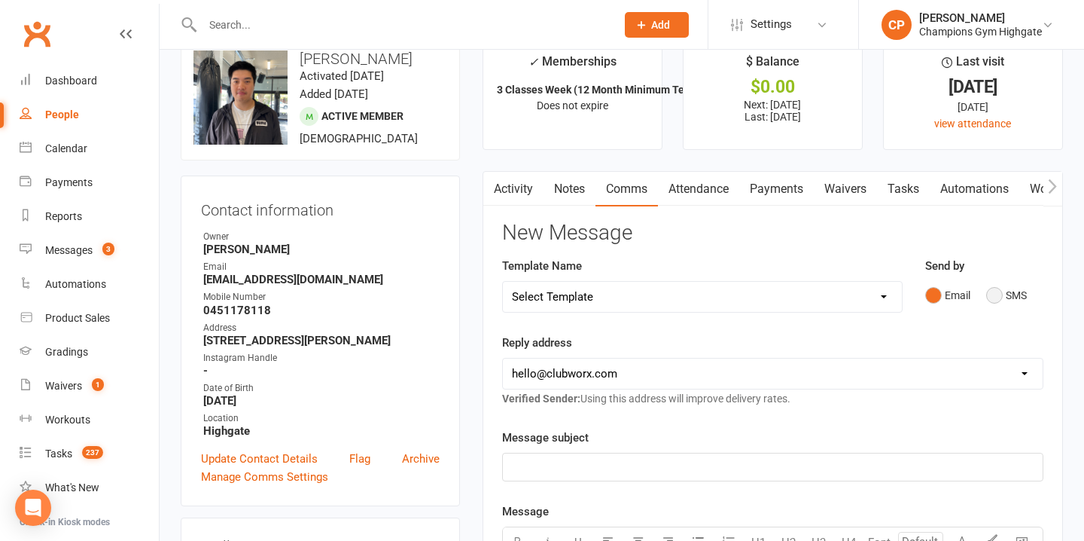
click at [1003, 294] on button "SMS" at bounding box center [1006, 295] width 41 height 29
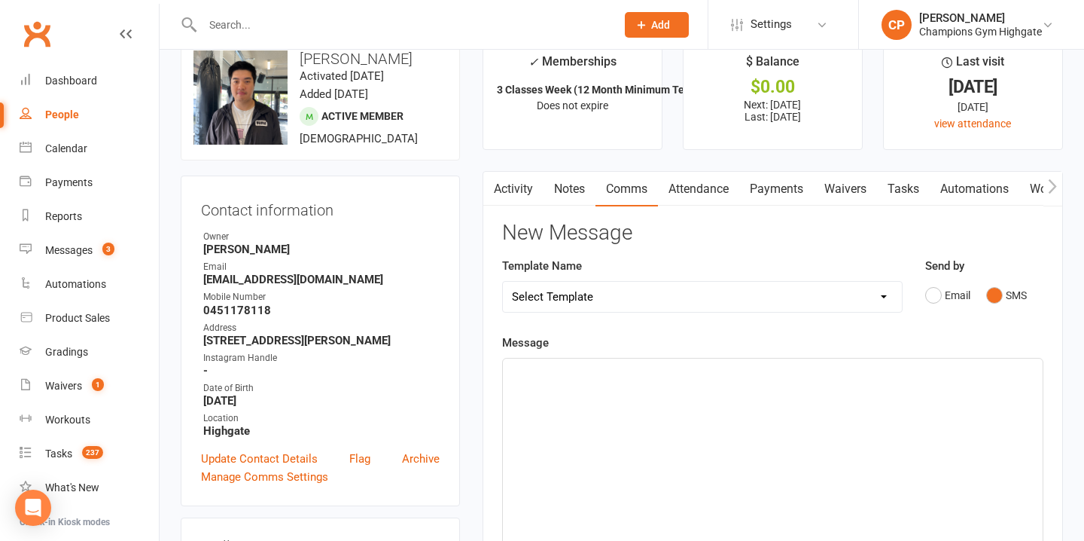
click at [578, 402] on div "﻿" at bounding box center [773, 471] width 540 height 226
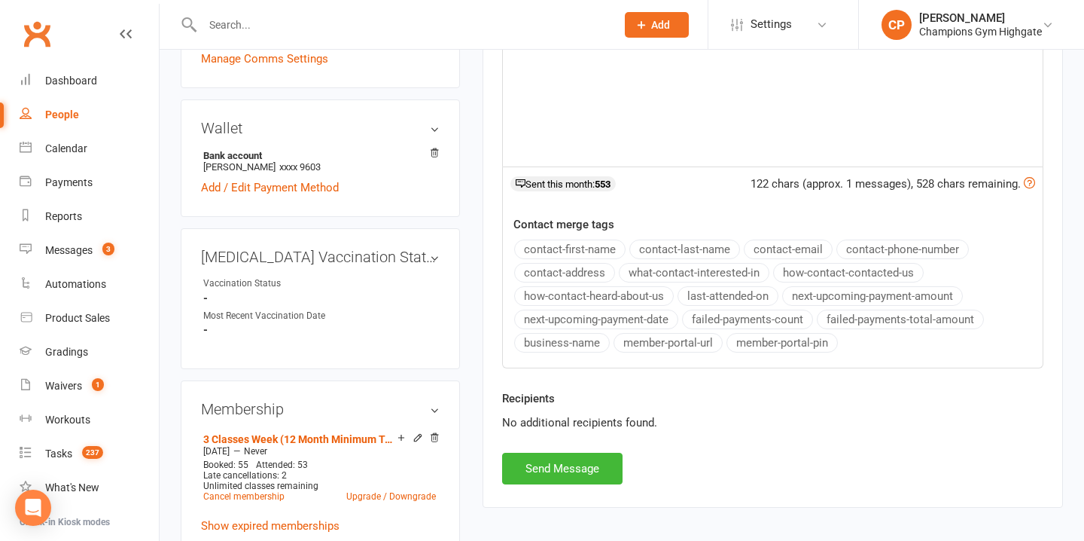
scroll to position [452, 0]
click at [564, 460] on button "Send Message" at bounding box center [562, 467] width 120 height 32
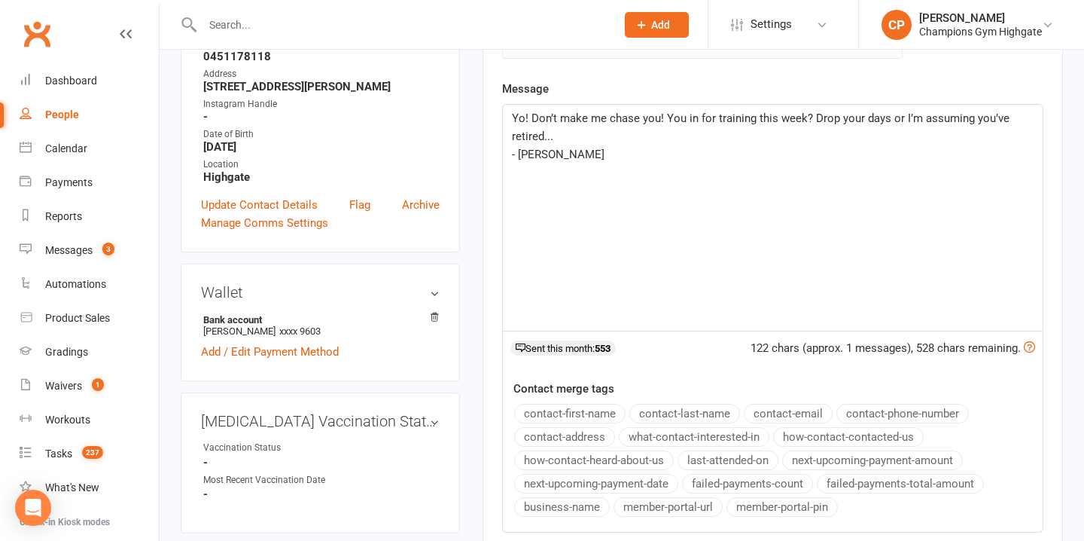
scroll to position [0, 0]
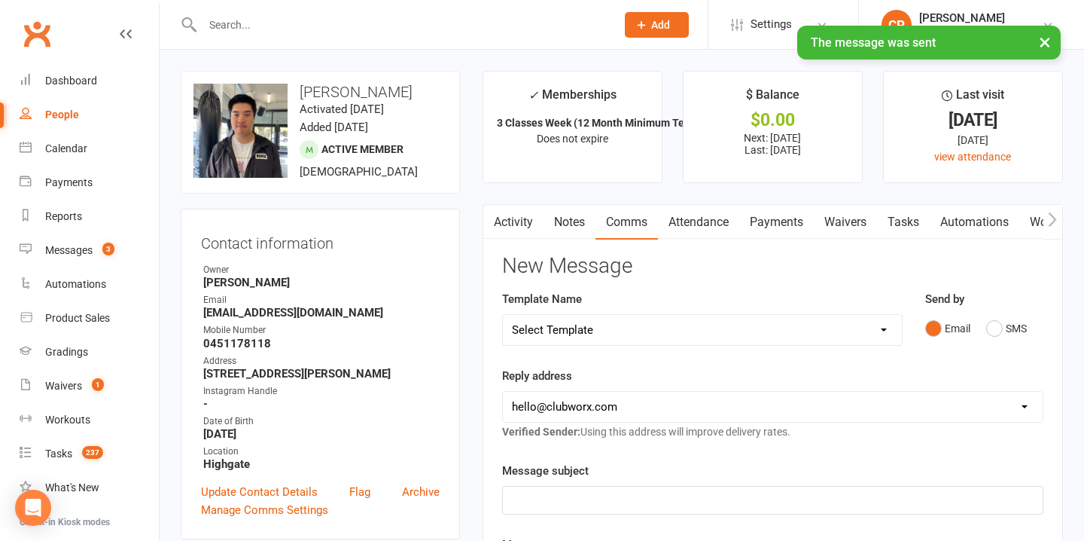
click at [574, 224] on link "Notes" at bounding box center [570, 222] width 52 height 35
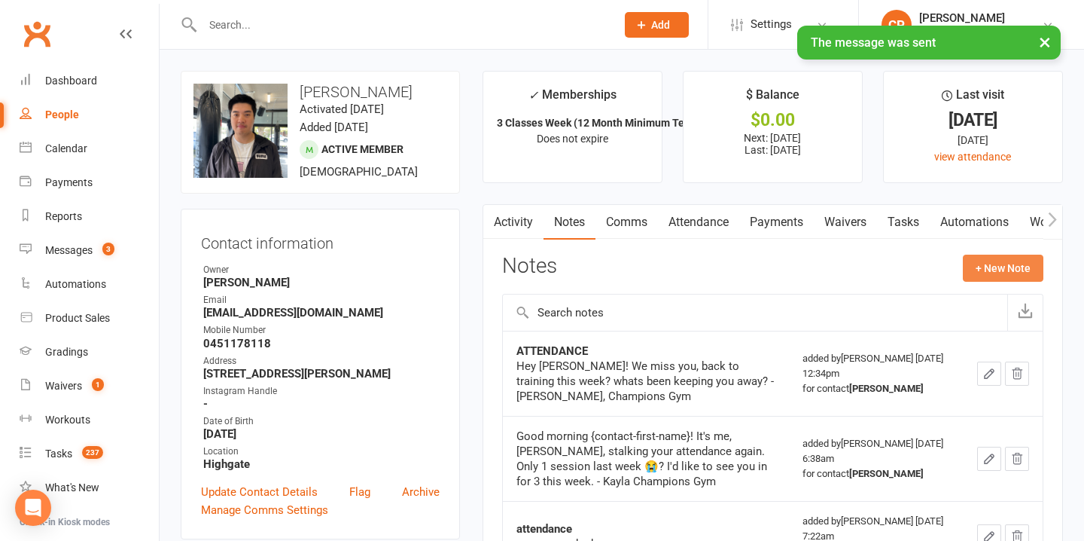
click at [992, 267] on button "+ New Note" at bounding box center [1003, 267] width 81 height 27
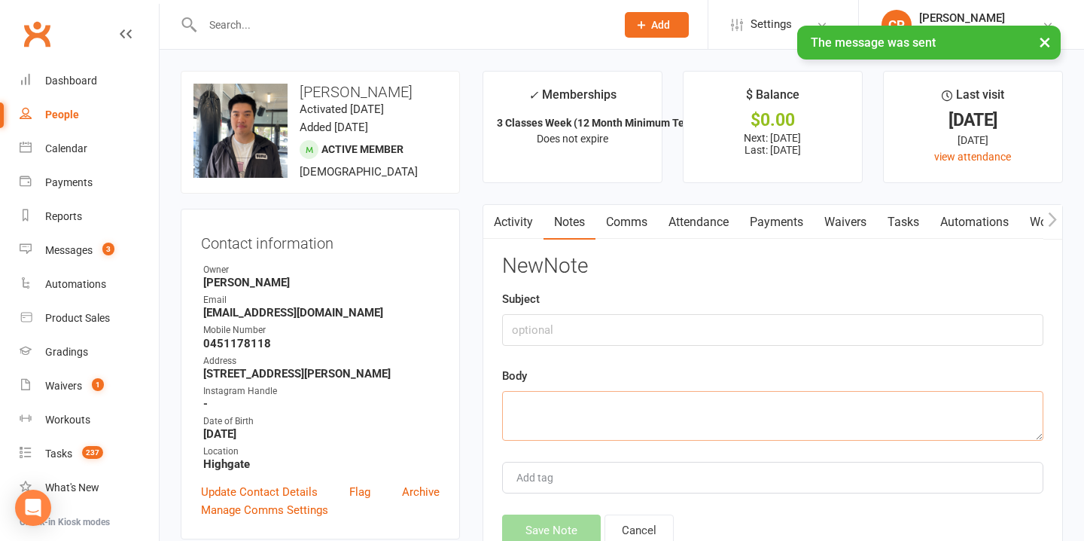
click at [532, 416] on textarea at bounding box center [772, 416] width 541 height 50
paste textarea "Yo! Don’t make me chase you! You in for training this week? Drop your days or I…"
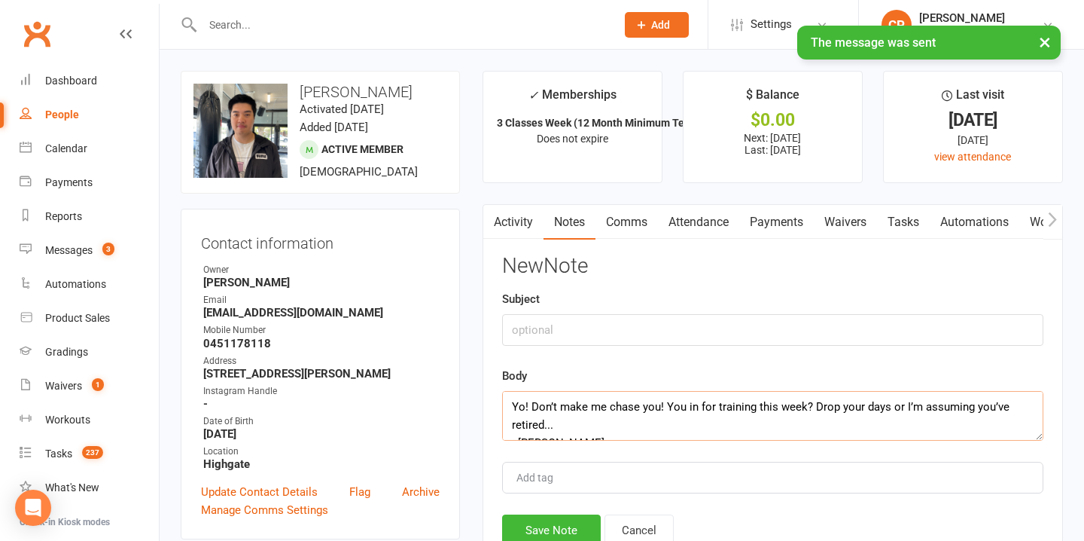
scroll to position [9, 0]
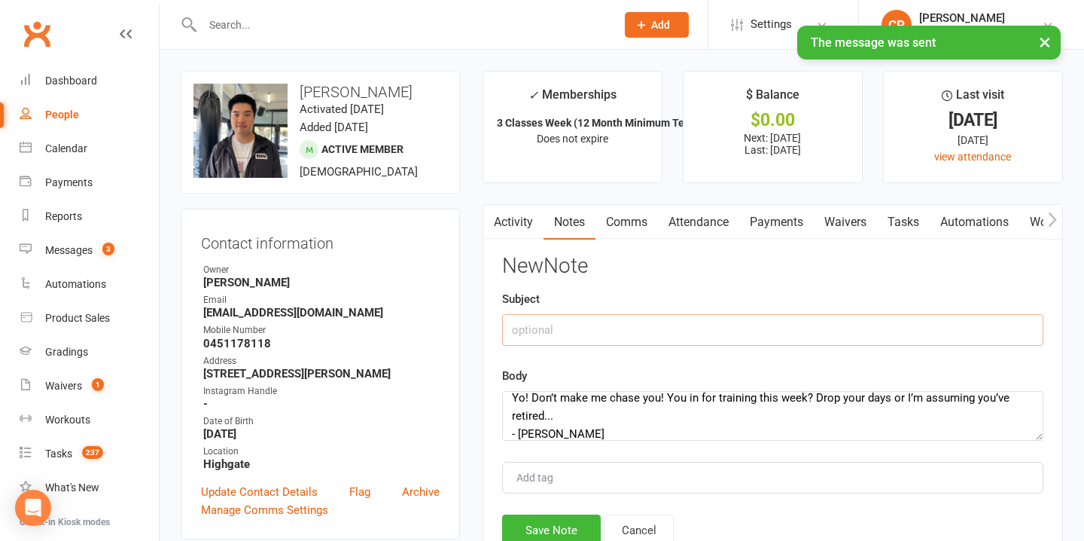
click at [537, 320] on input "text" at bounding box center [772, 330] width 541 height 32
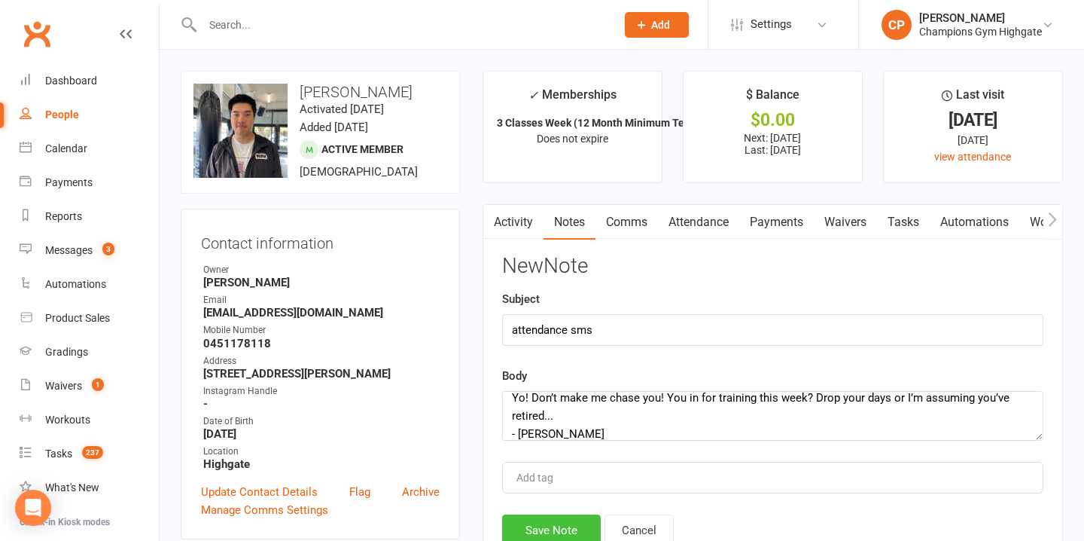
click at [563, 526] on button "Save Note" at bounding box center [551, 530] width 99 height 32
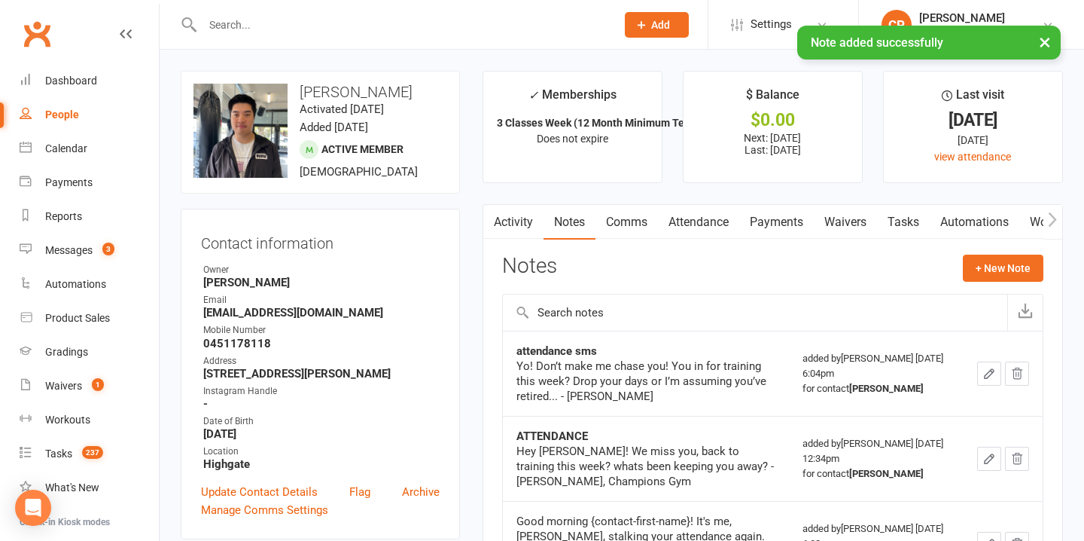
click at [382, 23] on input "text" at bounding box center [401, 24] width 407 height 21
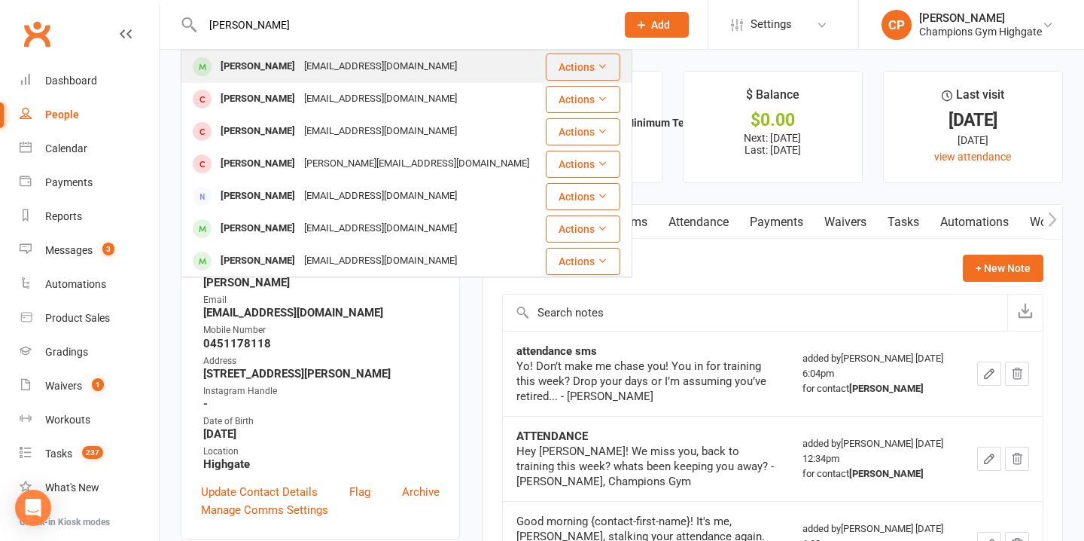
click at [370, 57] on div "jacklam23@gmail.com" at bounding box center [381, 67] width 162 height 22
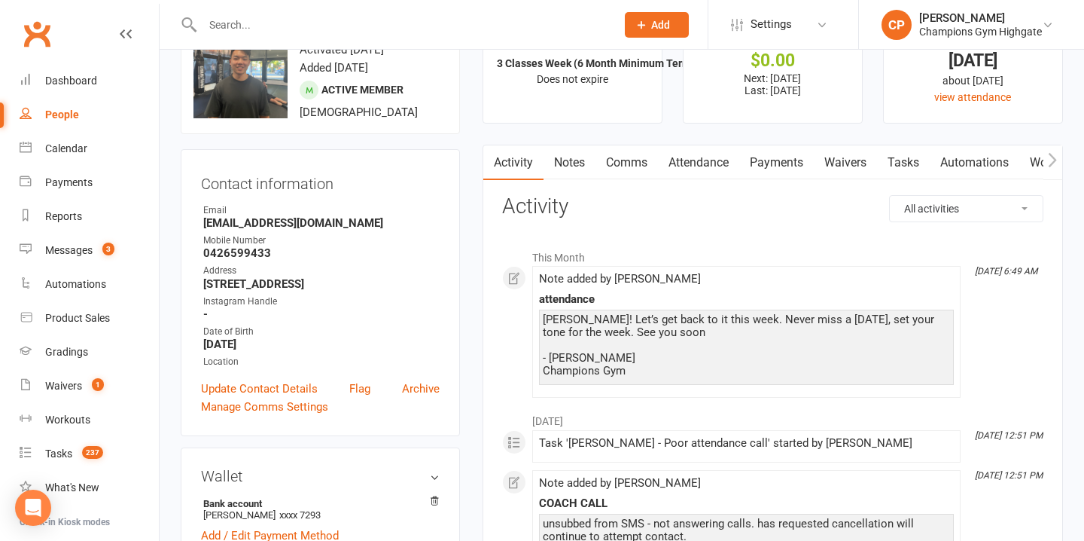
scroll to position [53, 0]
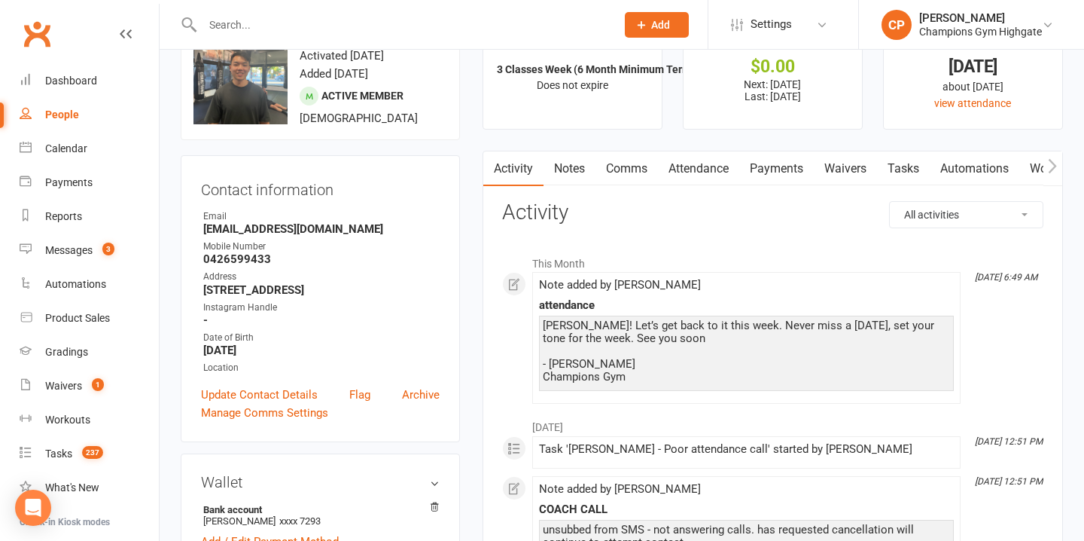
click at [635, 166] on link "Comms" at bounding box center [626, 168] width 62 height 35
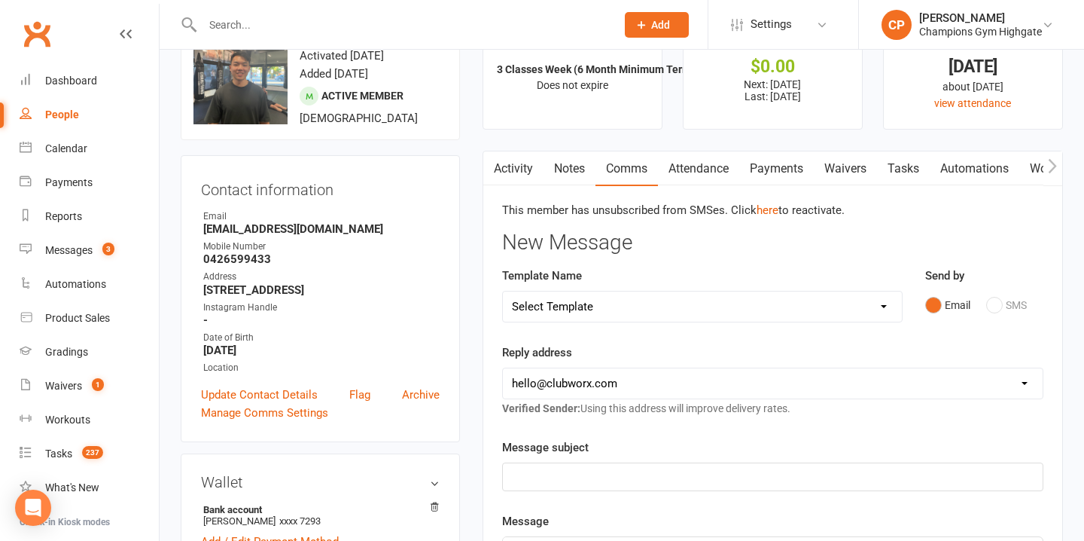
click at [328, 16] on input "text" at bounding box center [401, 24] width 407 height 21
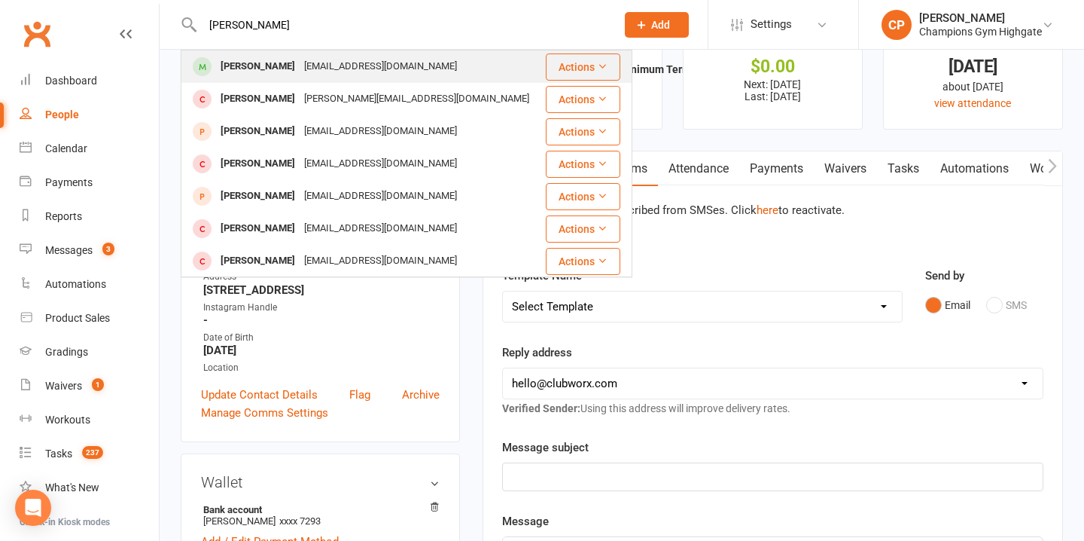
click at [355, 63] on div "afimpel@aol.com" at bounding box center [381, 67] width 162 height 22
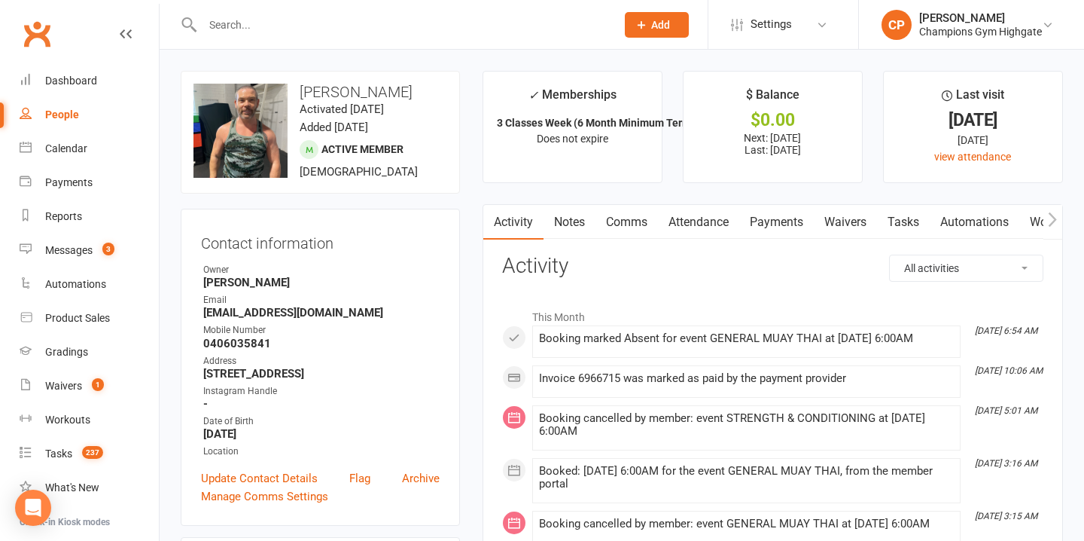
click at [574, 219] on link "Notes" at bounding box center [570, 222] width 52 height 35
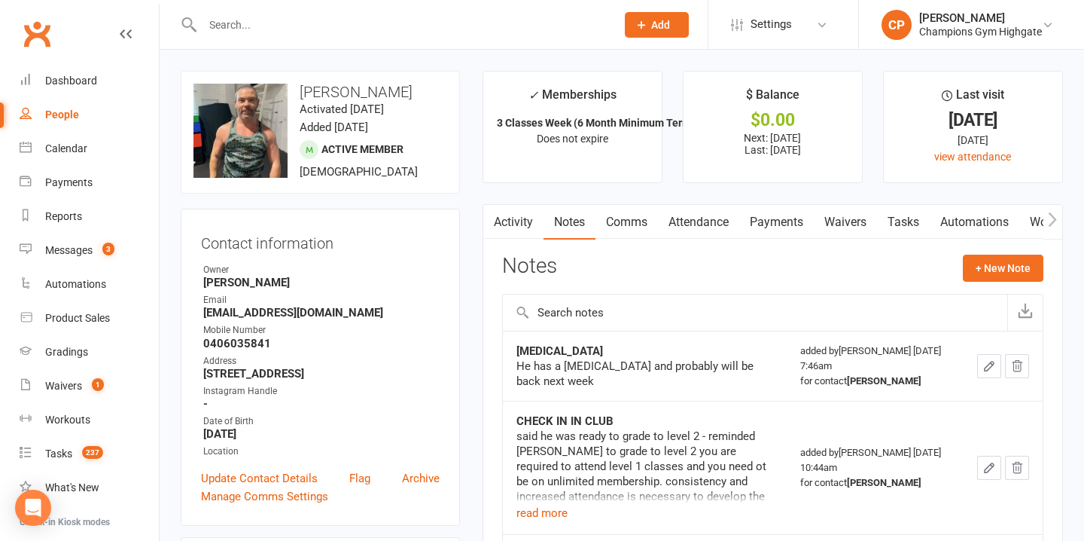
click at [633, 220] on link "Comms" at bounding box center [626, 222] width 62 height 35
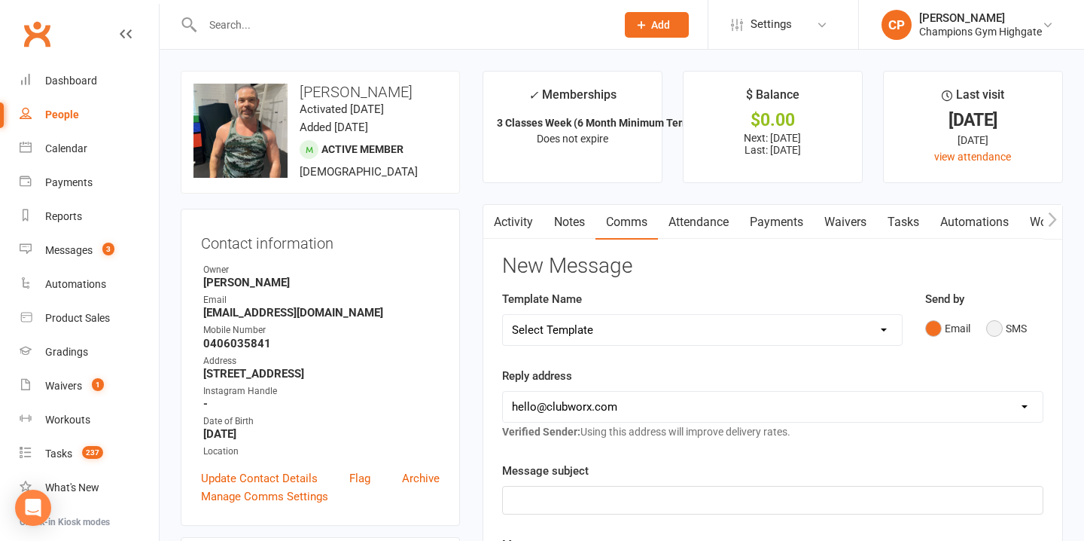
click at [998, 327] on button "SMS" at bounding box center [1006, 328] width 41 height 29
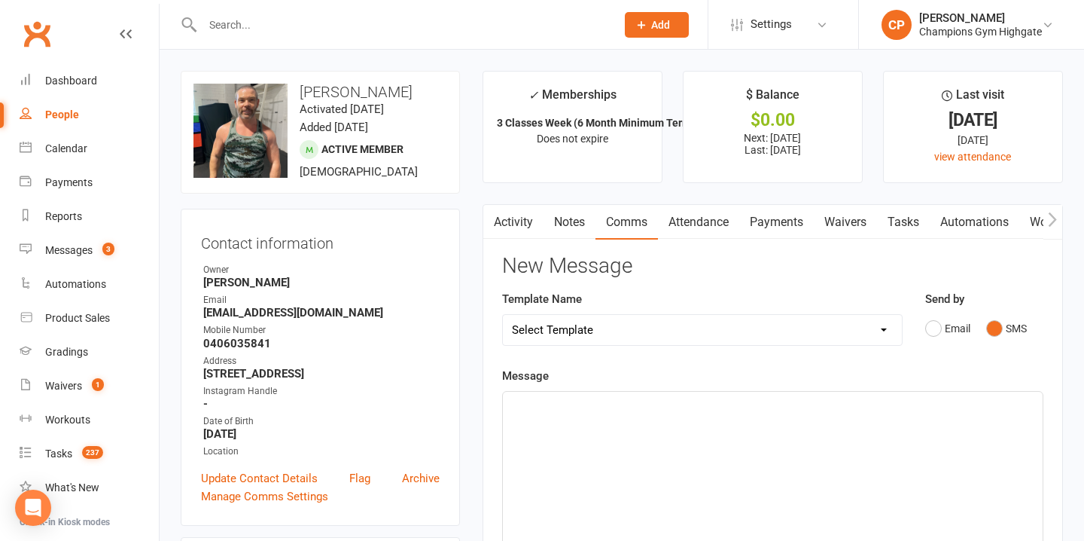
click at [571, 429] on div "﻿" at bounding box center [773, 504] width 540 height 226
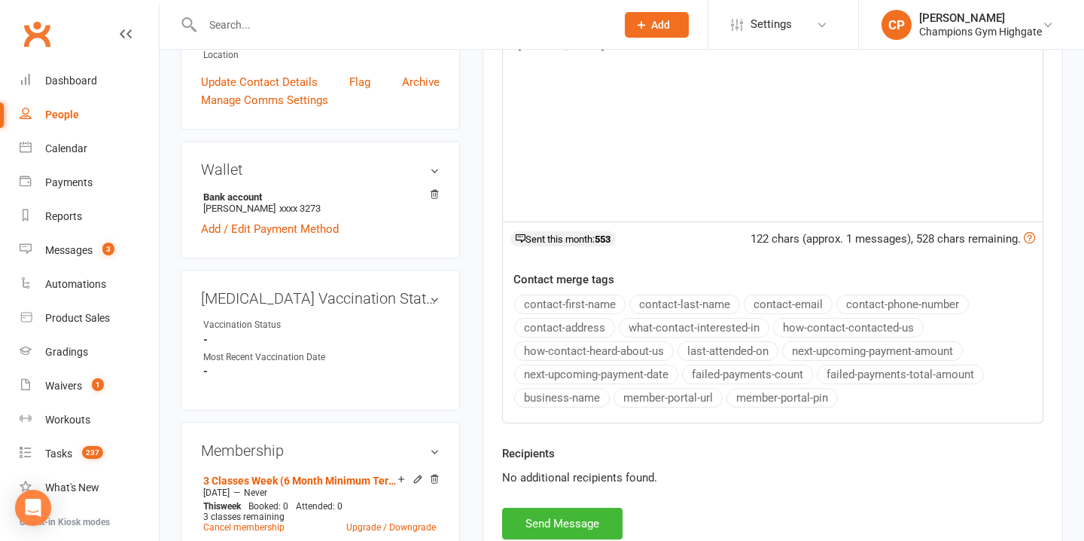
scroll to position [398, 0]
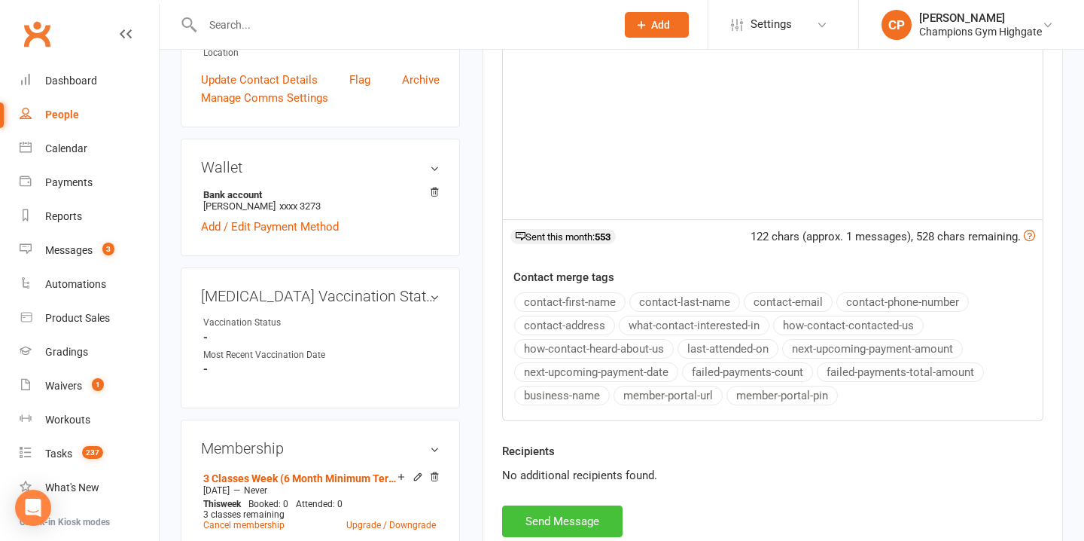
click at [560, 513] on button "Send Message" at bounding box center [562, 521] width 120 height 32
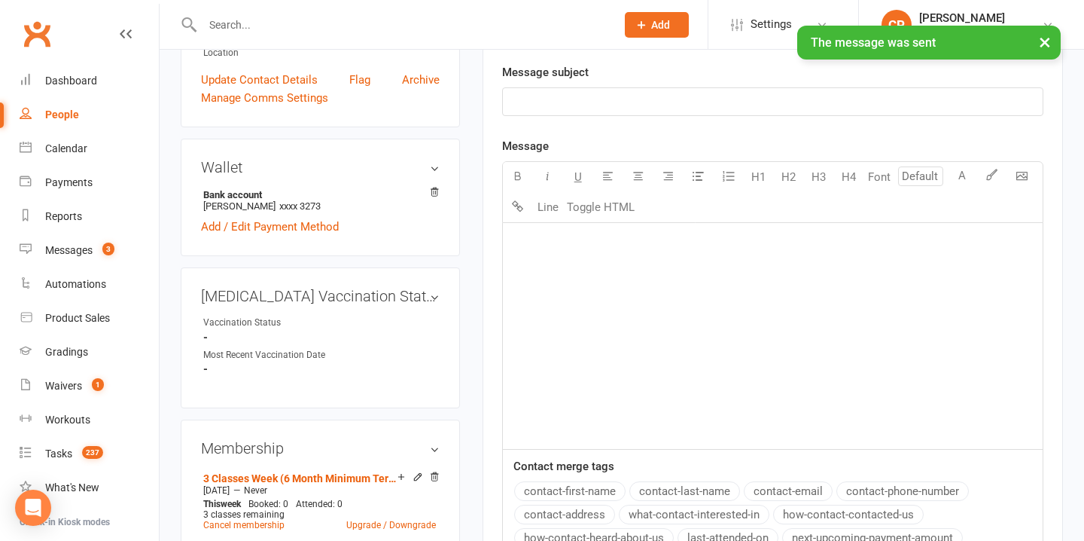
scroll to position [0, 0]
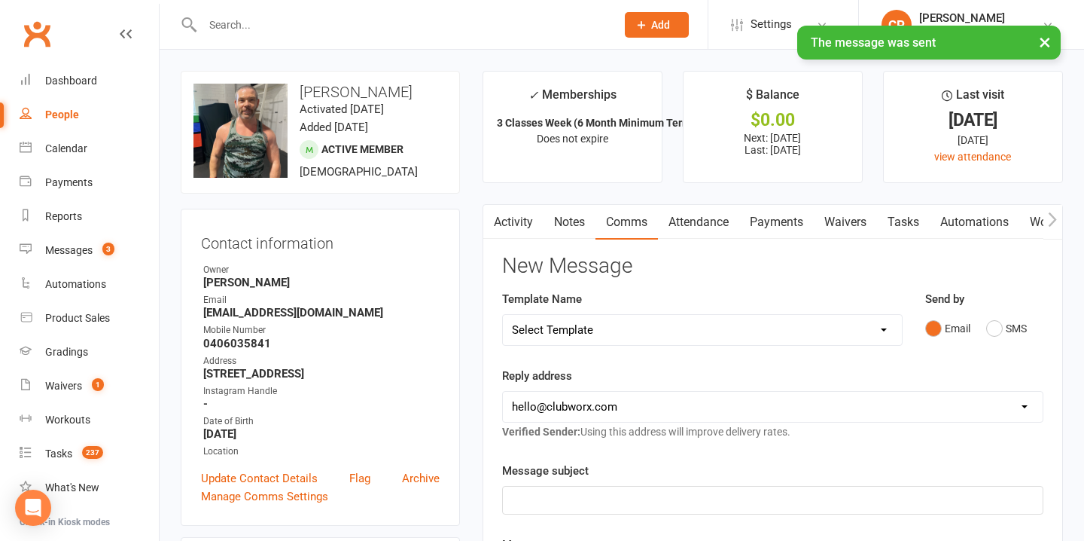
click at [576, 221] on link "Notes" at bounding box center [570, 222] width 52 height 35
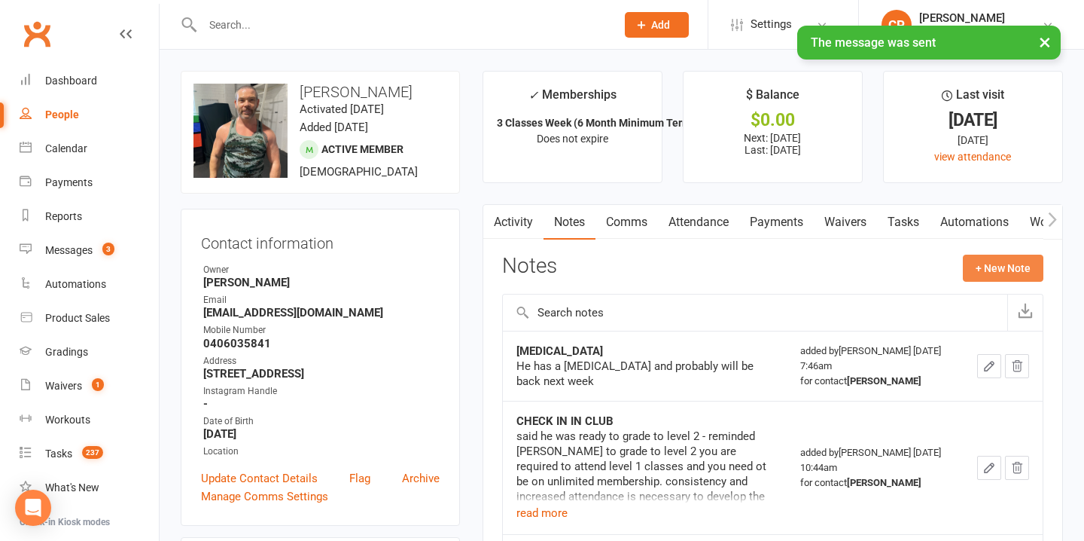
click at [978, 266] on button "+ New Note" at bounding box center [1003, 267] width 81 height 27
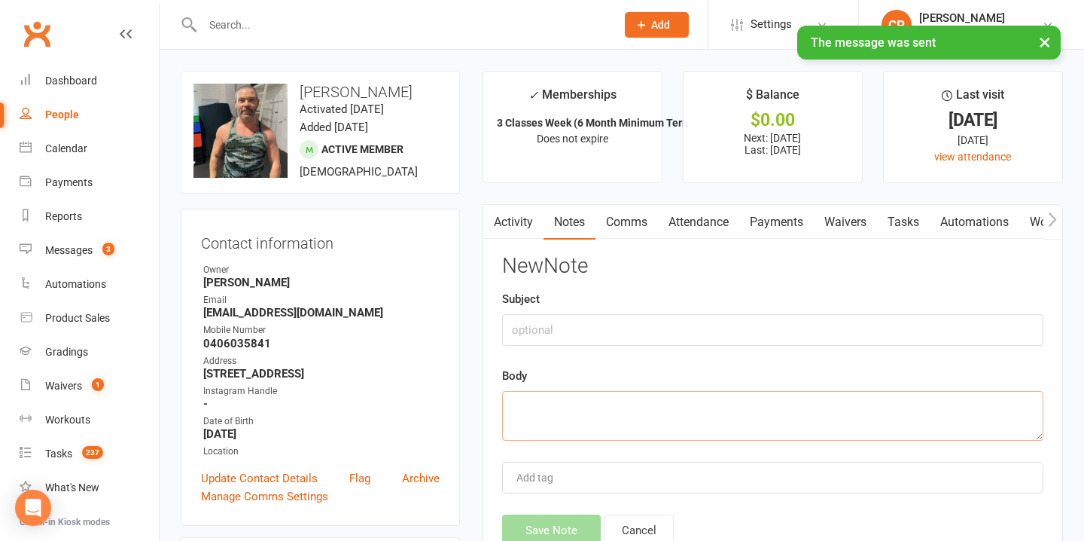
click at [636, 428] on textarea at bounding box center [772, 416] width 541 height 50
paste textarea "Yo! Don’t make me chase you! You in for training this week? Drop your days or I…"
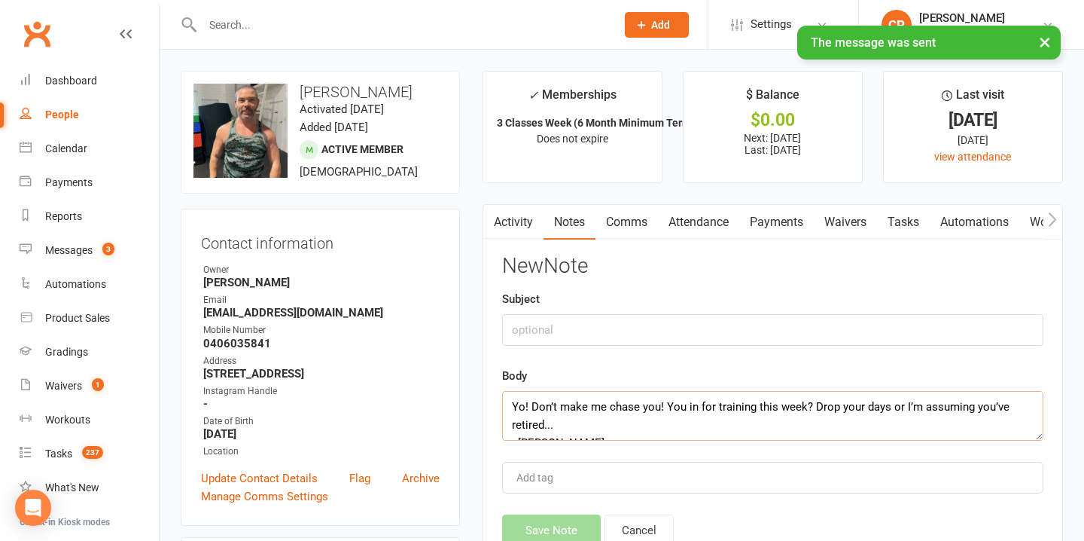
scroll to position [9, 0]
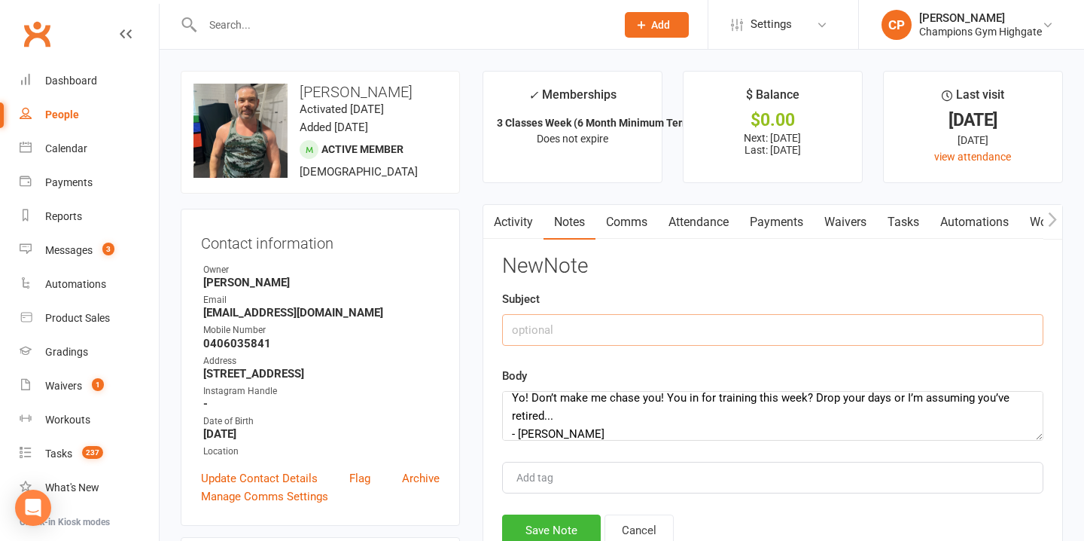
click at [632, 318] on input "text" at bounding box center [772, 330] width 541 height 32
click at [555, 525] on button "Save Note" at bounding box center [551, 530] width 99 height 32
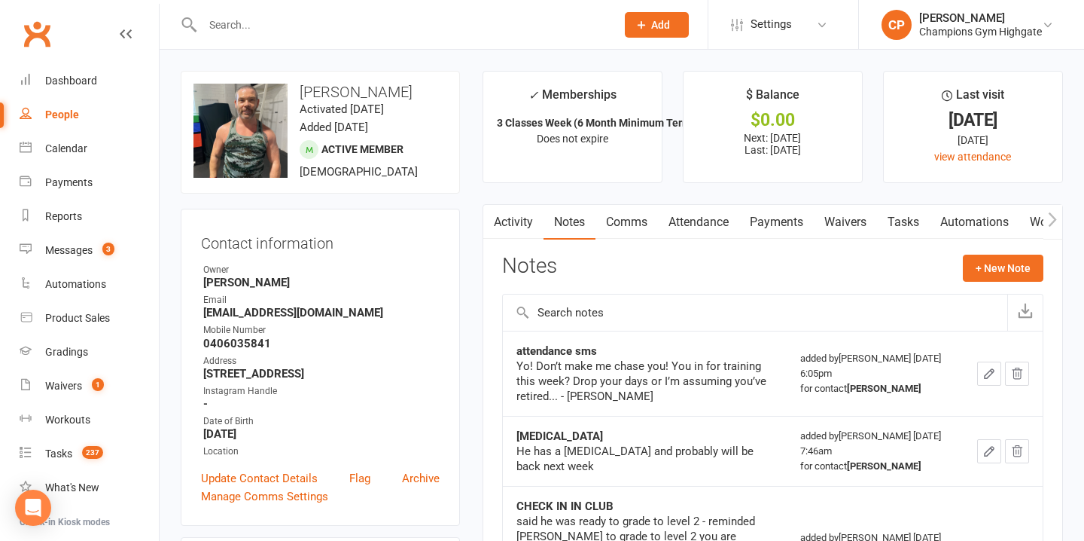
click at [381, 29] on input "text" at bounding box center [401, 24] width 407 height 21
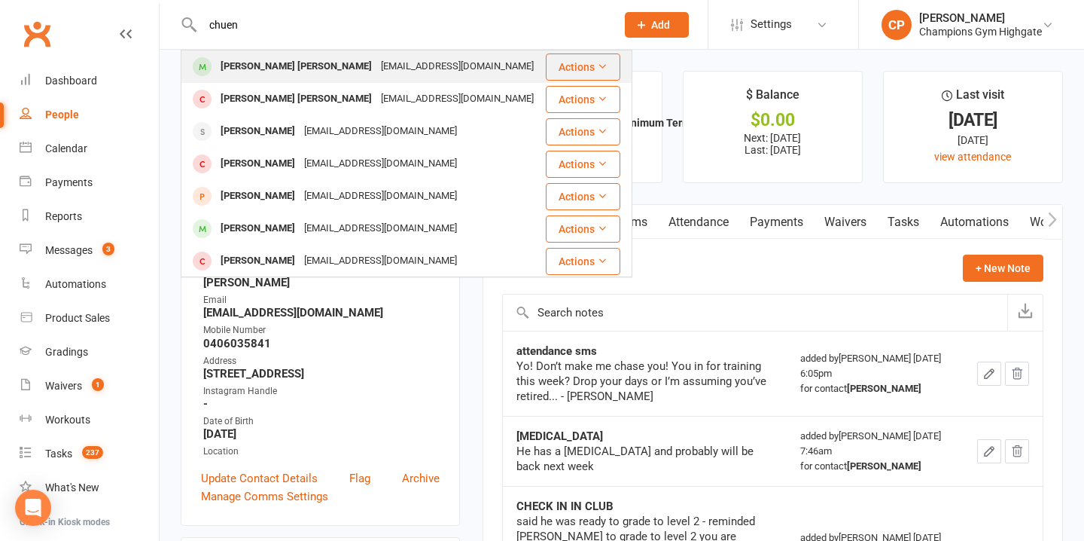
click at [399, 69] on div "chrishui88@gmail.com" at bounding box center [457, 67] width 162 height 22
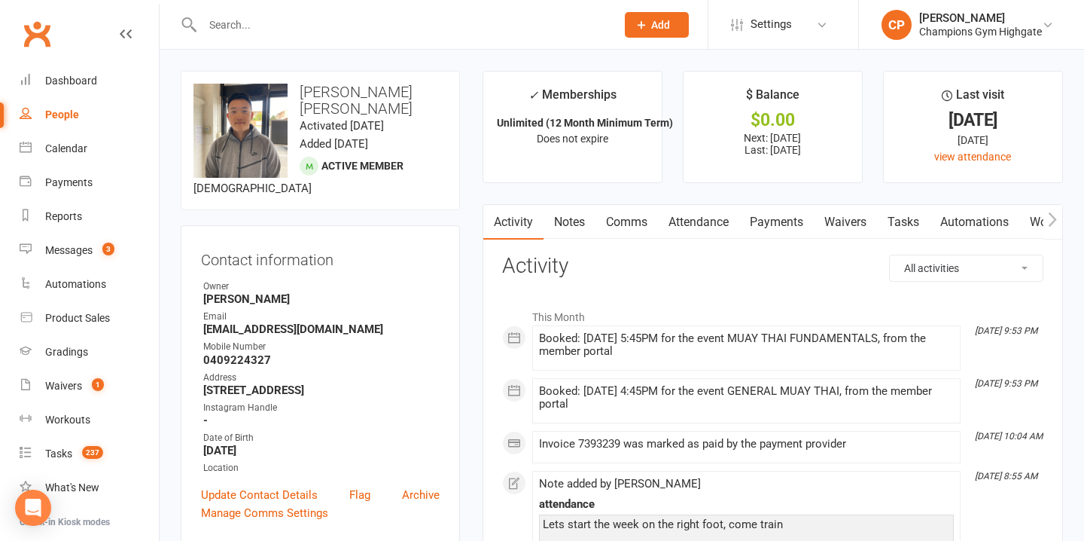
click at [577, 218] on link "Notes" at bounding box center [570, 222] width 52 height 35
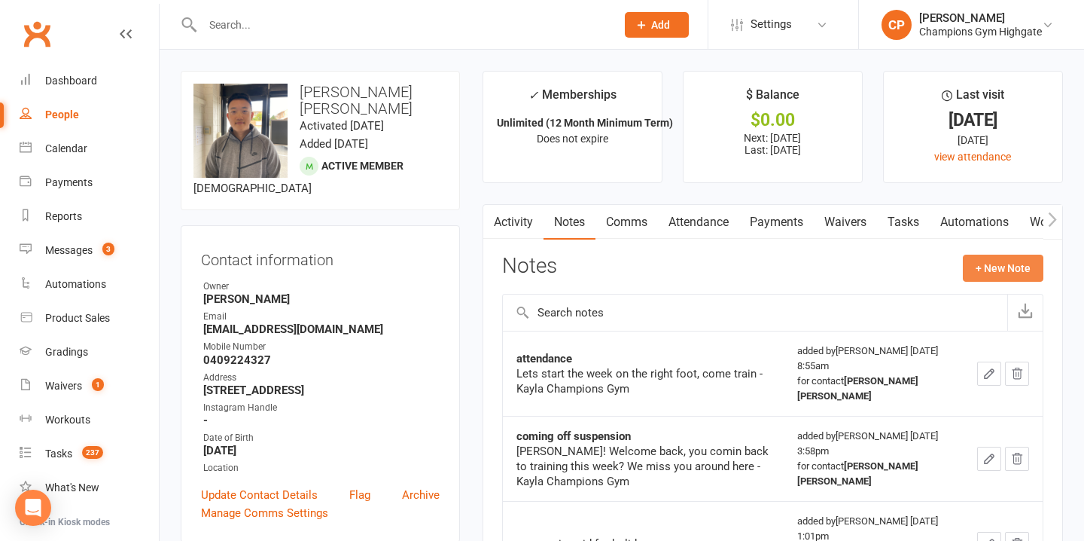
click at [994, 262] on button "+ New Note" at bounding box center [1003, 267] width 81 height 27
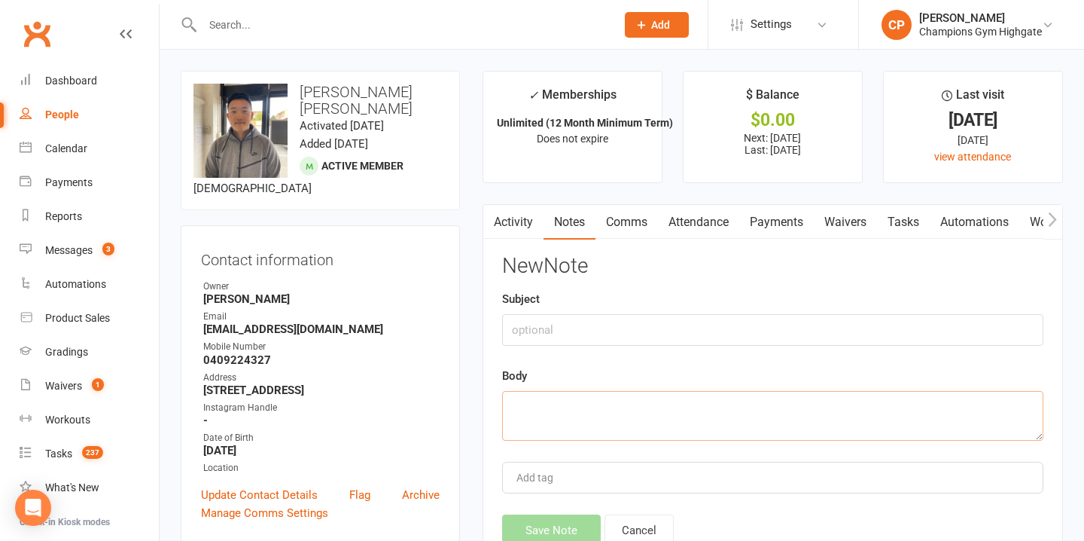
click at [581, 407] on textarea at bounding box center [772, 416] width 541 height 50
paste textarea "Yo! Don’t make me chase you! You in for training this week? Drop your days or I…"
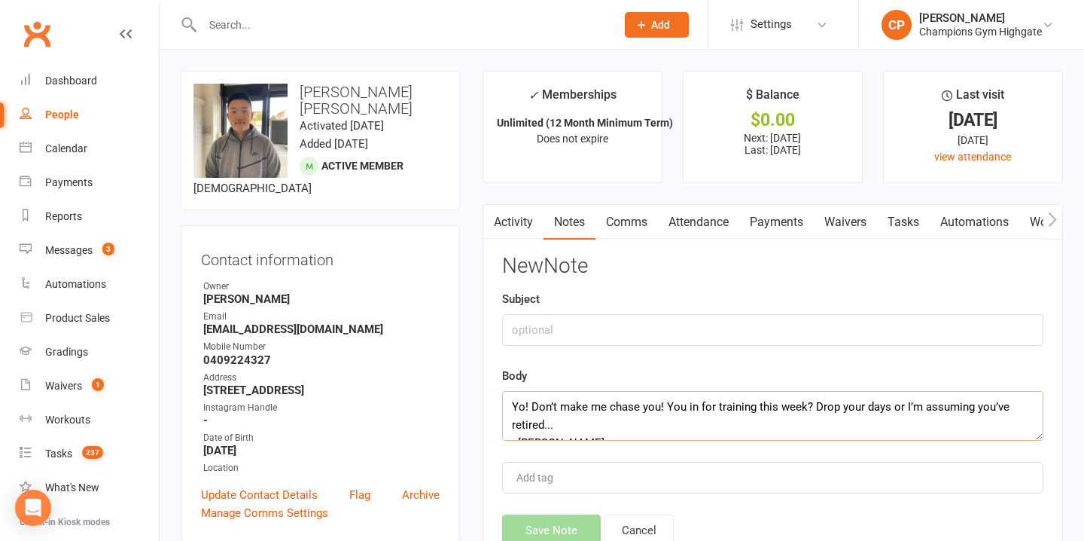
scroll to position [9, 0]
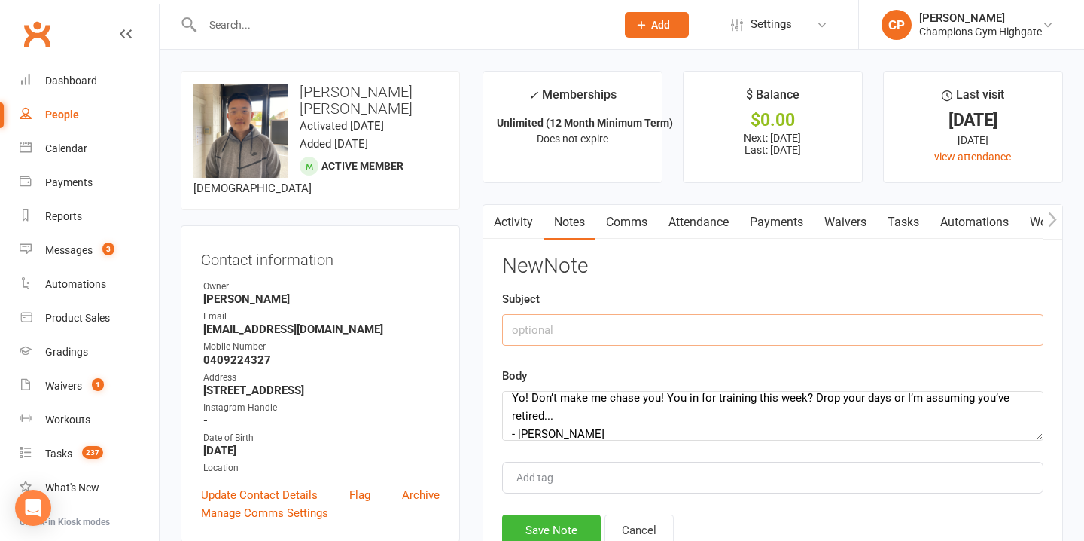
click at [559, 314] on input "text" at bounding box center [772, 330] width 541 height 32
click at [570, 527] on button "Save Note" at bounding box center [551, 530] width 99 height 32
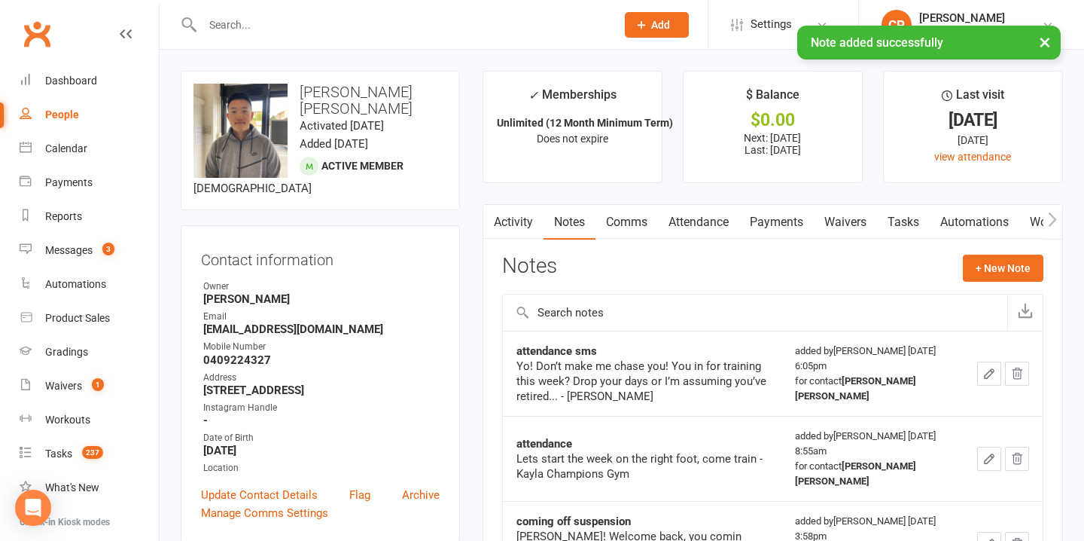
click at [631, 224] on link "Comms" at bounding box center [626, 222] width 62 height 35
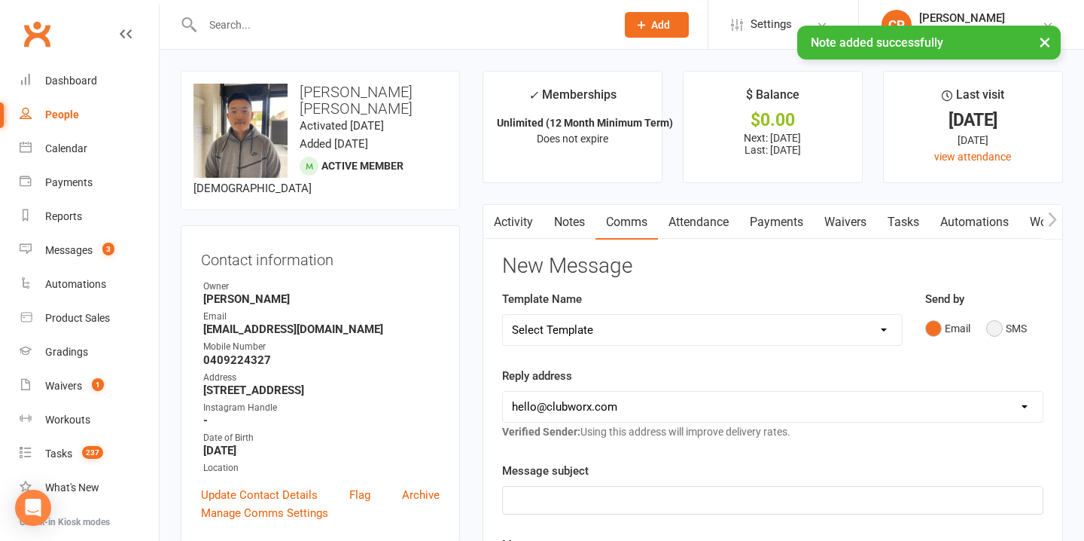
click at [994, 327] on button "SMS" at bounding box center [1006, 328] width 41 height 29
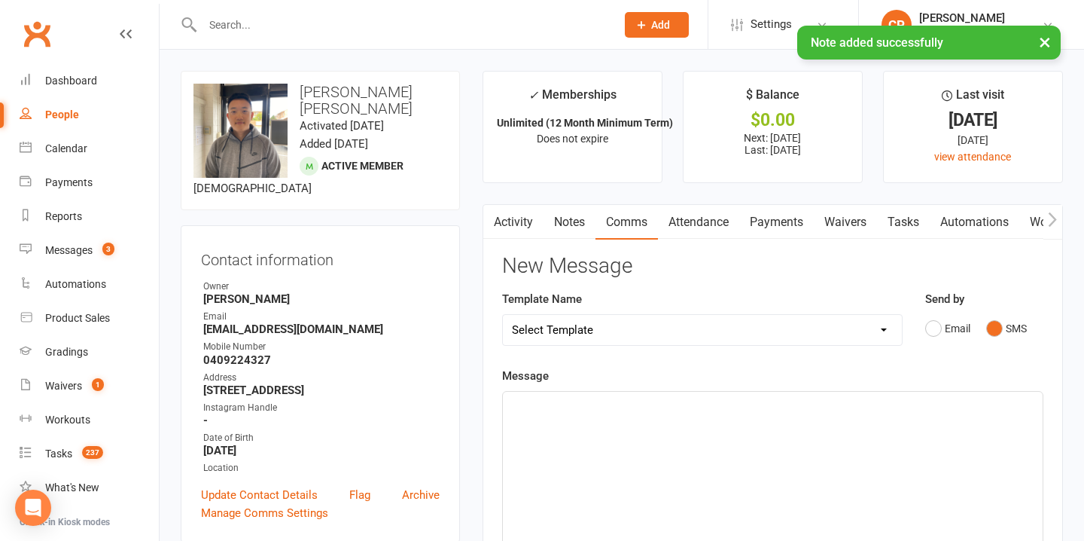
click at [601, 446] on div "﻿" at bounding box center [773, 504] width 540 height 226
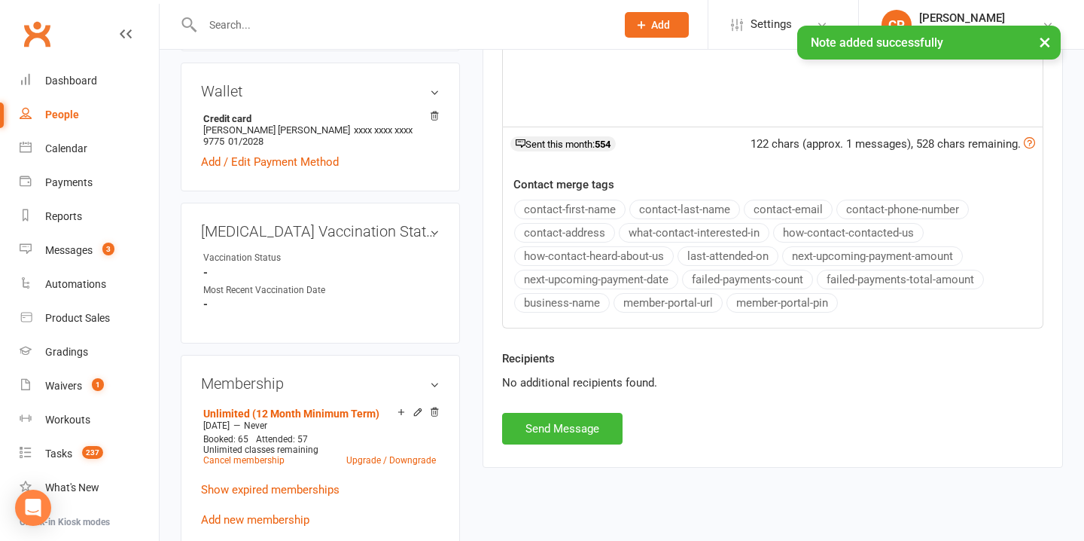
scroll to position [559, 0]
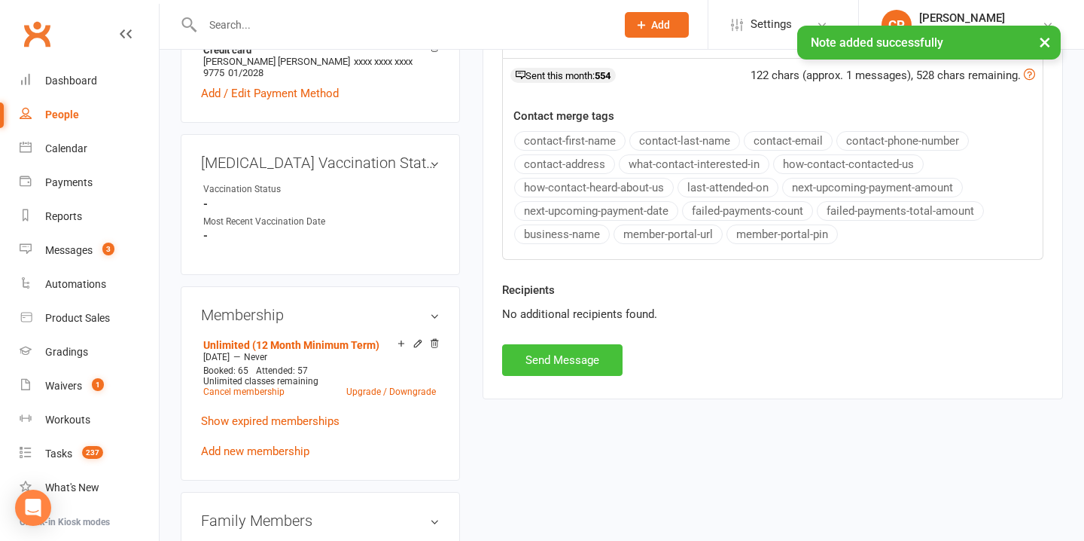
click at [555, 367] on button "Send Message" at bounding box center [562, 360] width 120 height 32
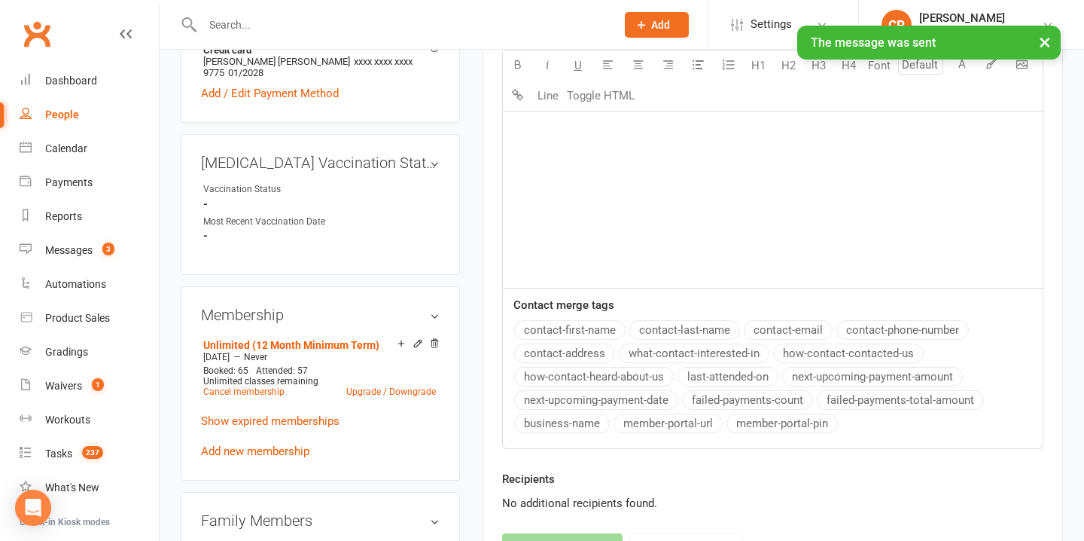
click at [360, 26] on div "× The message was sent" at bounding box center [532, 26] width 1064 height 0
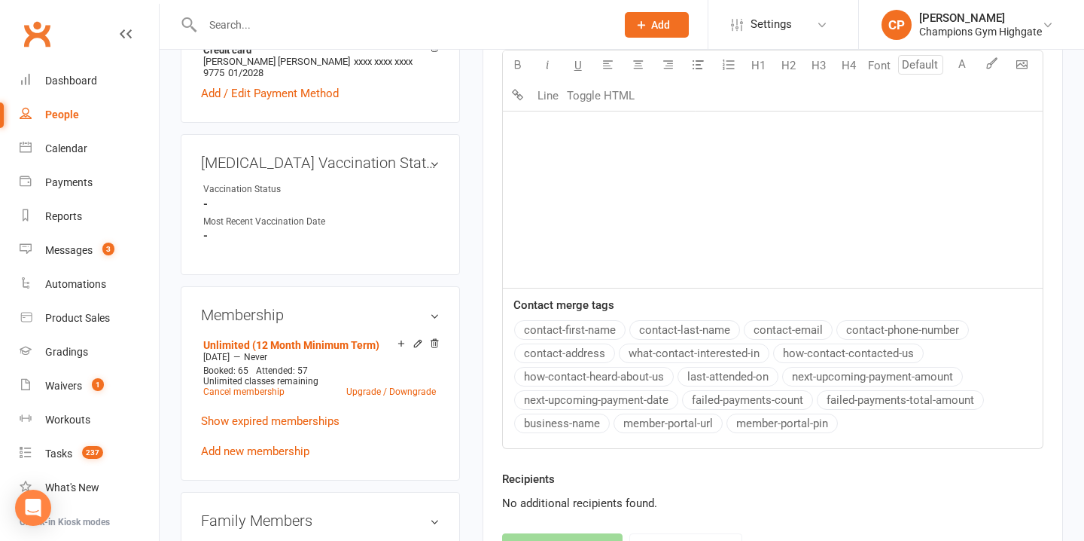
click at [360, 28] on input "text" at bounding box center [401, 24] width 407 height 21
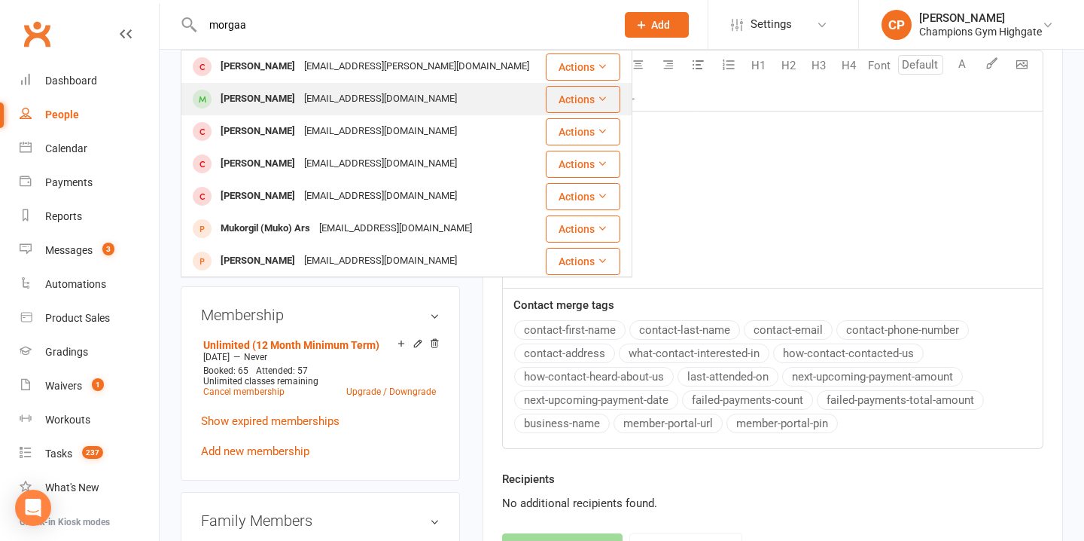
click at [377, 99] on div "morgan_haas1@hotmail.com" at bounding box center [381, 99] width 162 height 22
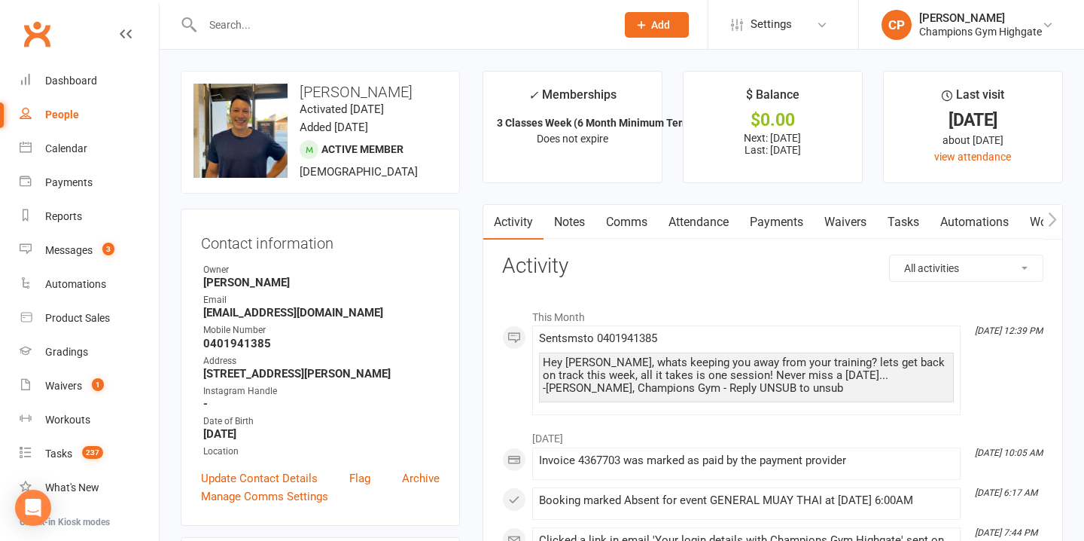
click at [572, 227] on link "Notes" at bounding box center [570, 222] width 52 height 35
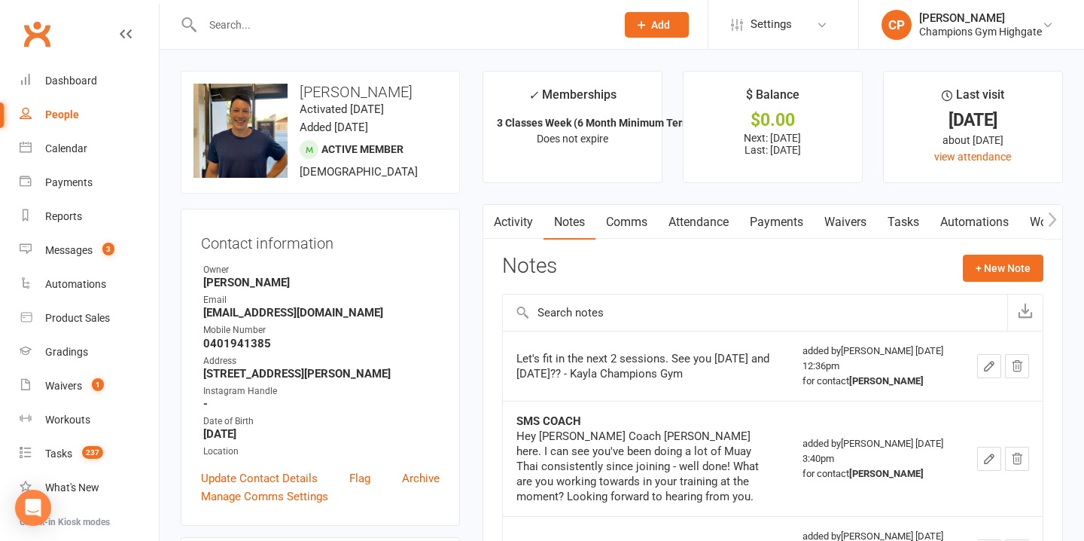
click at [626, 221] on link "Comms" at bounding box center [626, 222] width 62 height 35
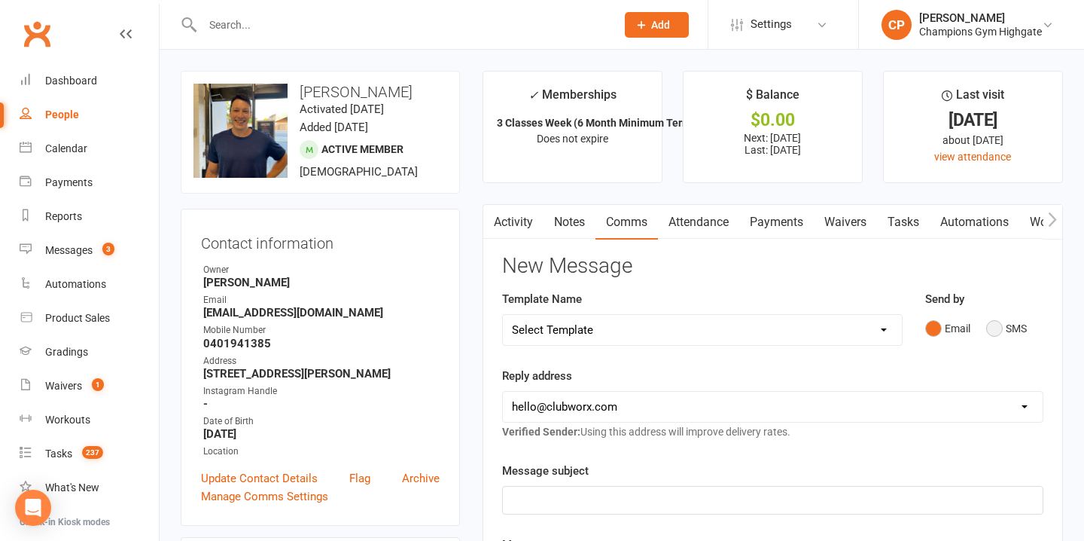
click at [993, 323] on button "SMS" at bounding box center [1006, 328] width 41 height 29
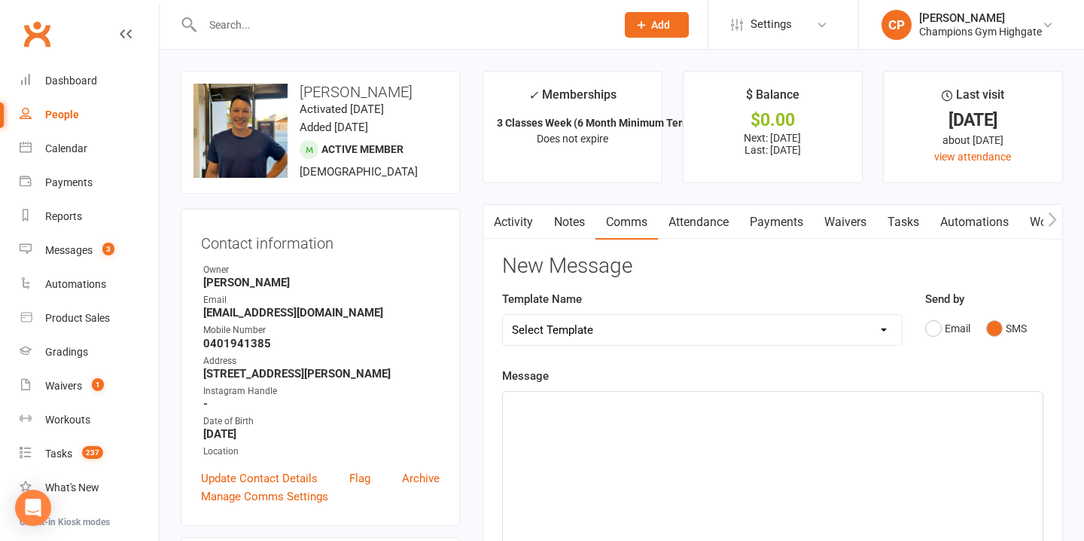
click at [615, 423] on div "﻿" at bounding box center [773, 504] width 540 height 226
paste div
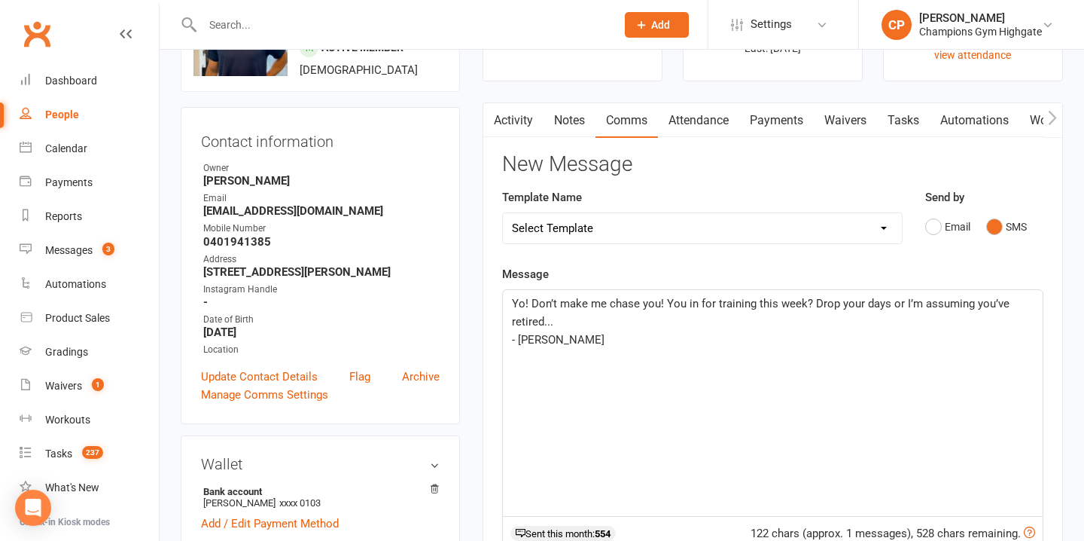
scroll to position [105, 0]
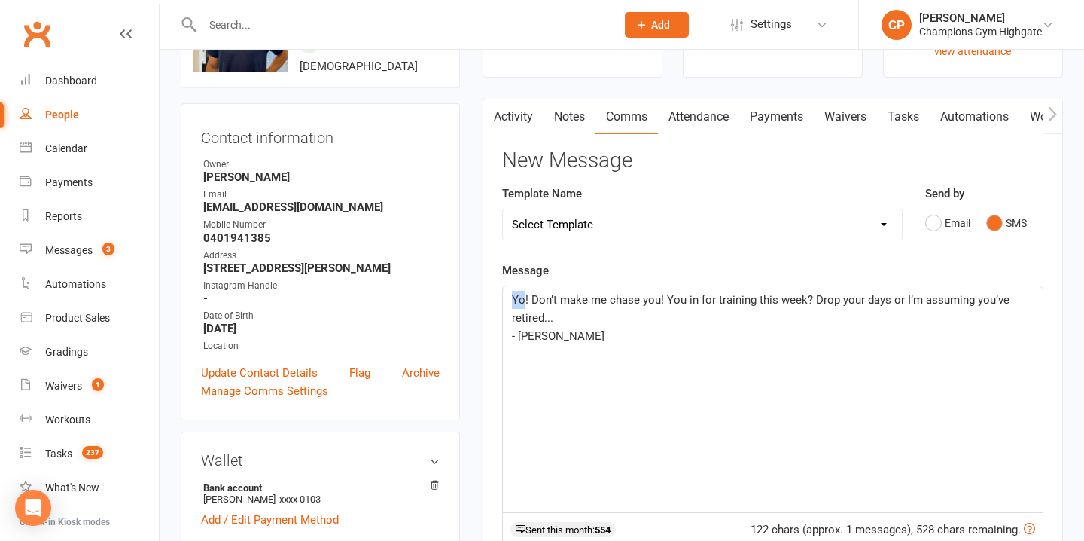
drag, startPoint x: 525, startPoint y: 301, endPoint x: 499, endPoint y: 303, distance: 25.6
click at [499, 303] on div "Activity Notes Comms Attendance Payments Waivers Tasks Automations Workouts Gra…" at bounding box center [773, 476] width 580 height 754
click at [675, 332] on p "- Chiara" at bounding box center [773, 336] width 522 height 18
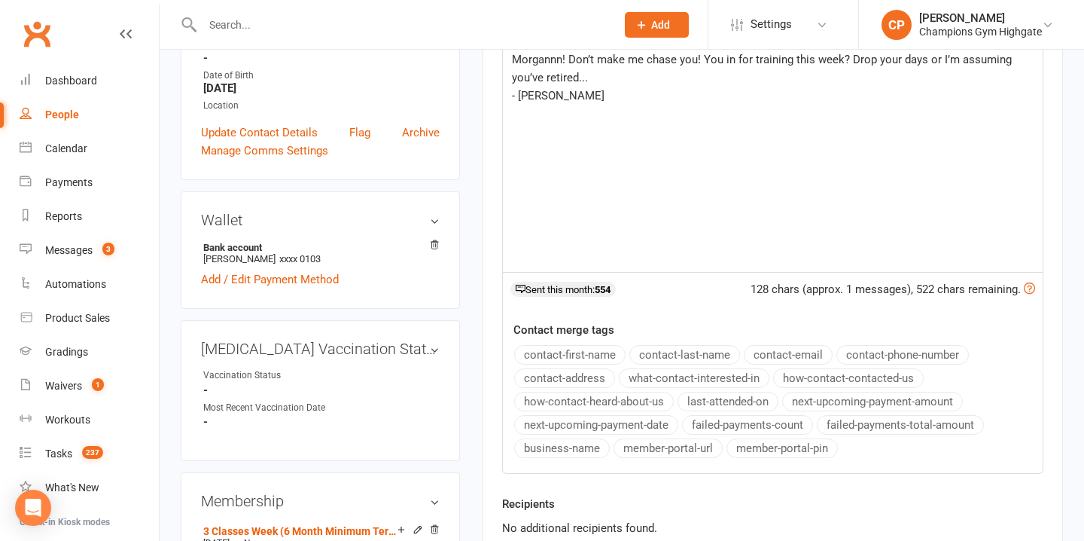
scroll to position [376, 0]
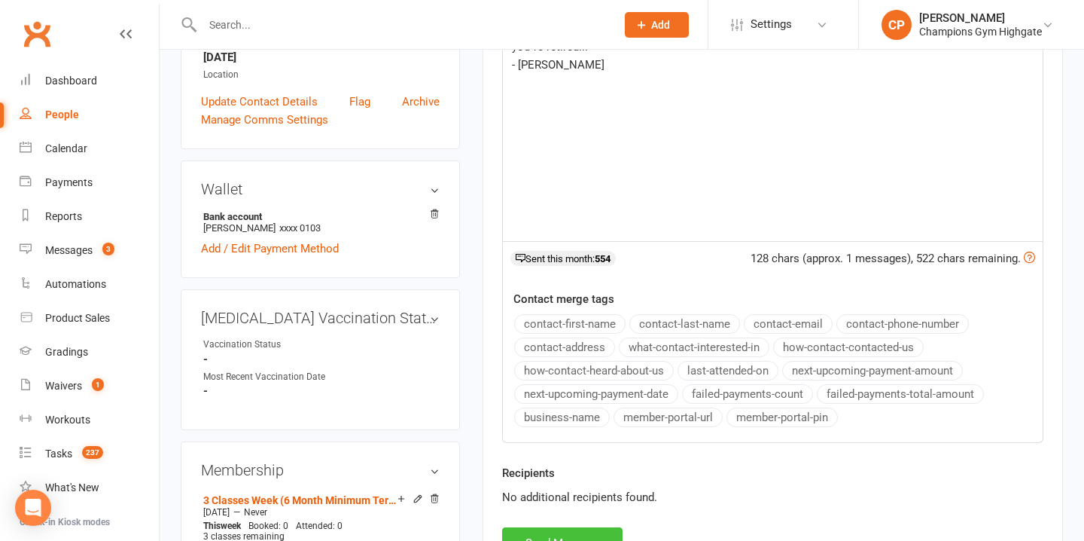
click at [546, 533] on button "Send Message" at bounding box center [562, 543] width 120 height 32
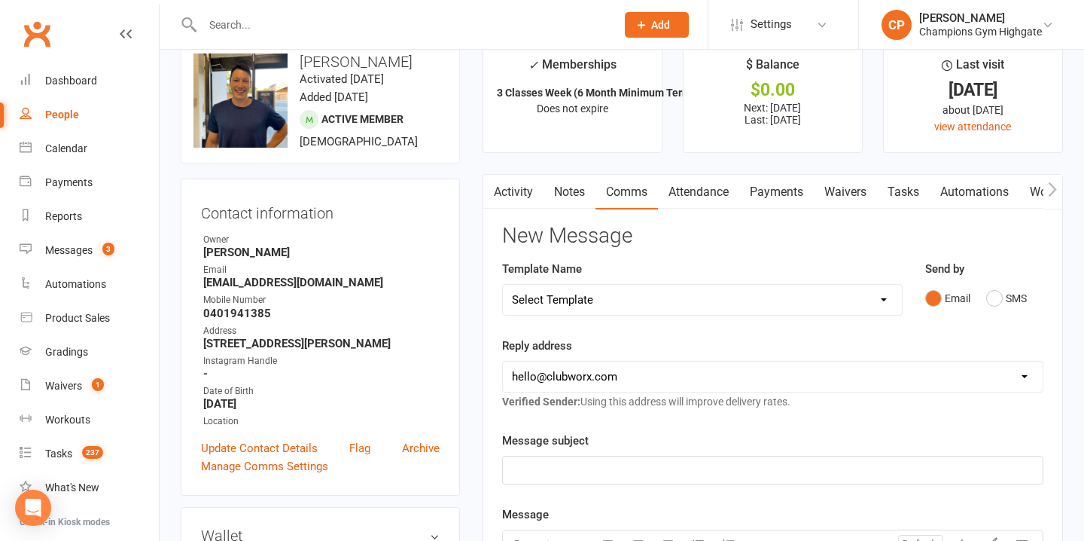
scroll to position [0, 0]
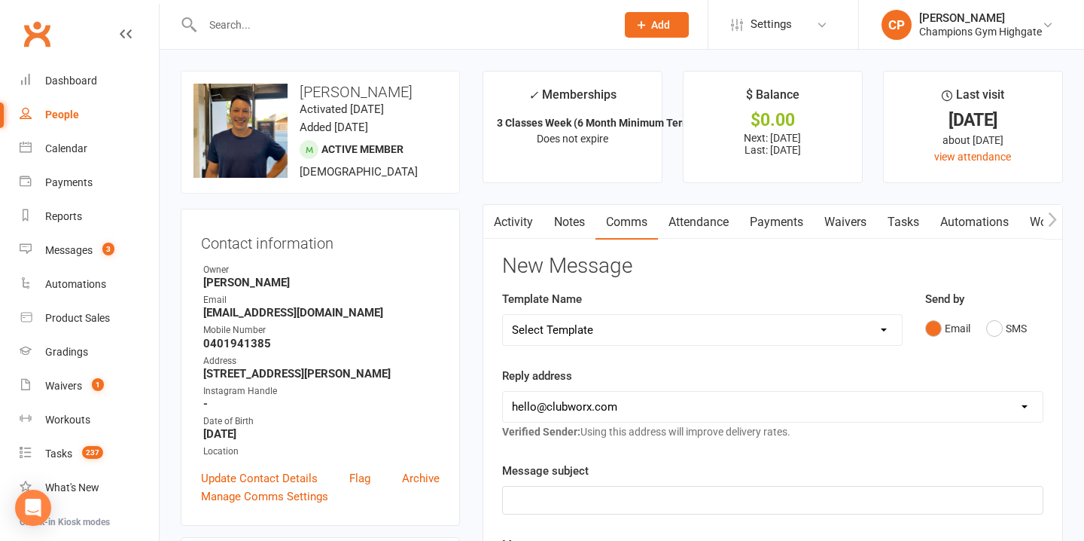
click at [577, 225] on link "Notes" at bounding box center [570, 222] width 52 height 35
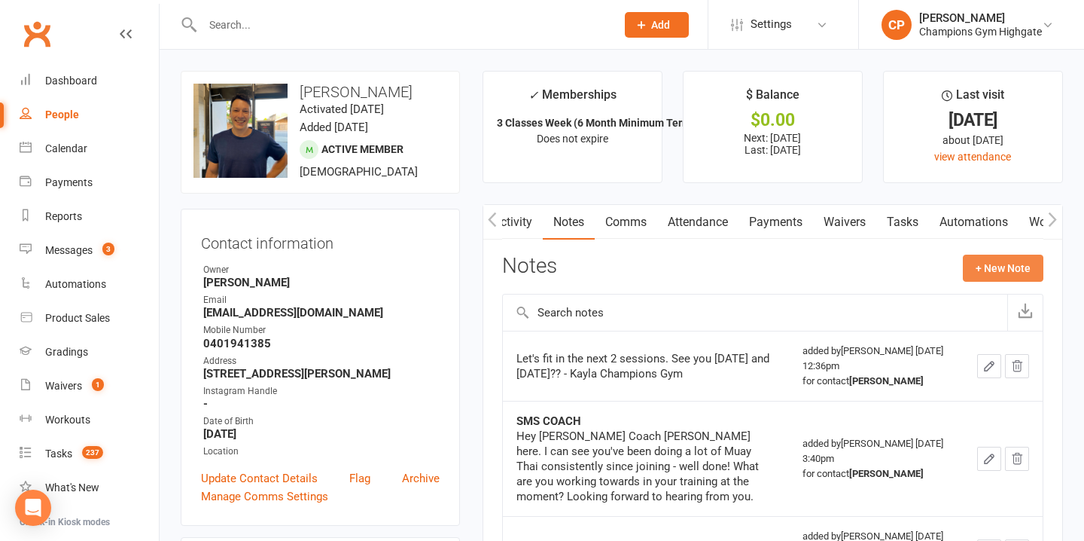
click at [1003, 267] on button "+ New Note" at bounding box center [1003, 267] width 81 height 27
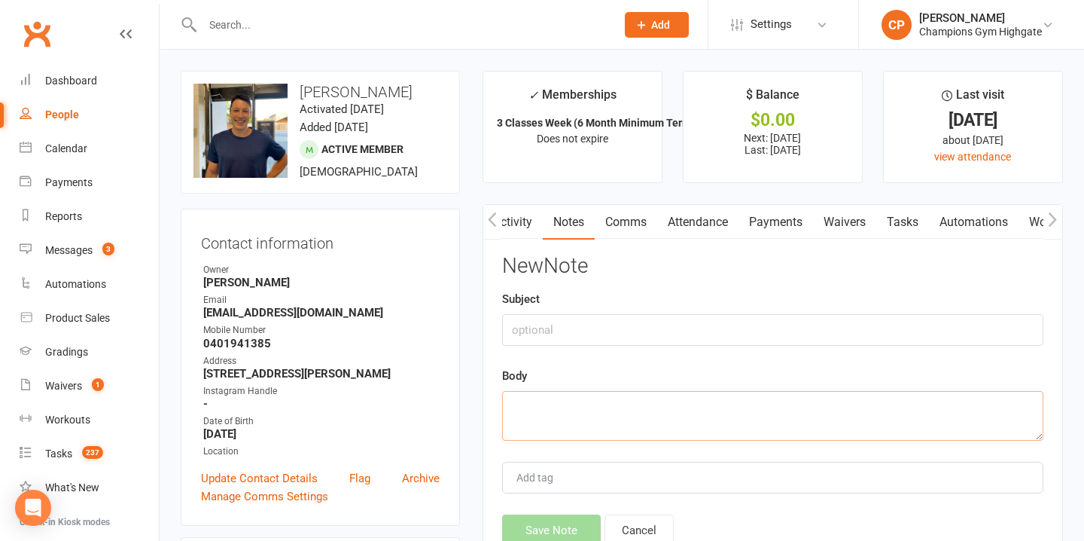
click at [534, 415] on textarea at bounding box center [772, 416] width 541 height 50
paste textarea "Yo! Don’t make me chase you! You in for training this week? Drop your days or I…"
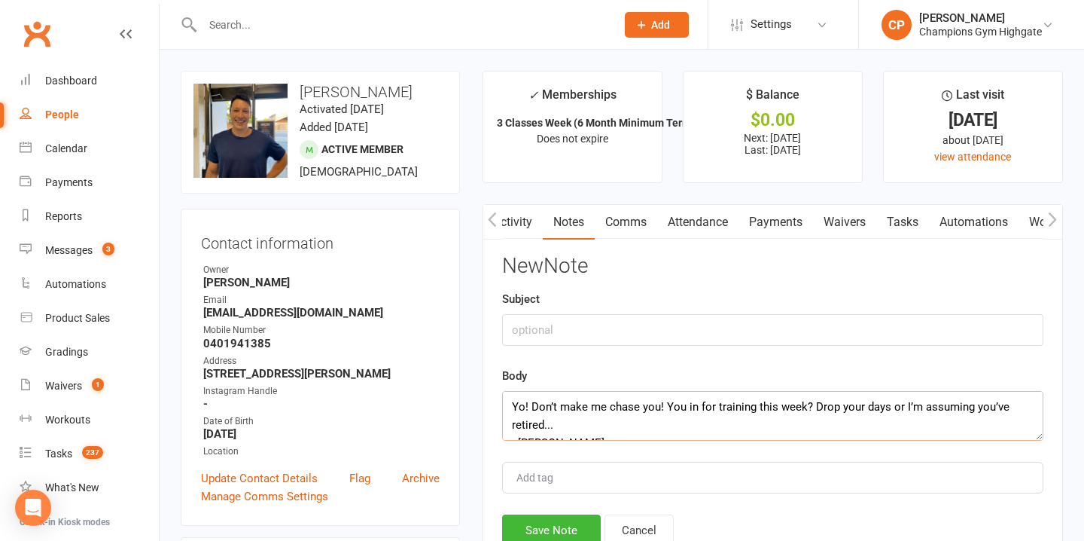
scroll to position [9, 0]
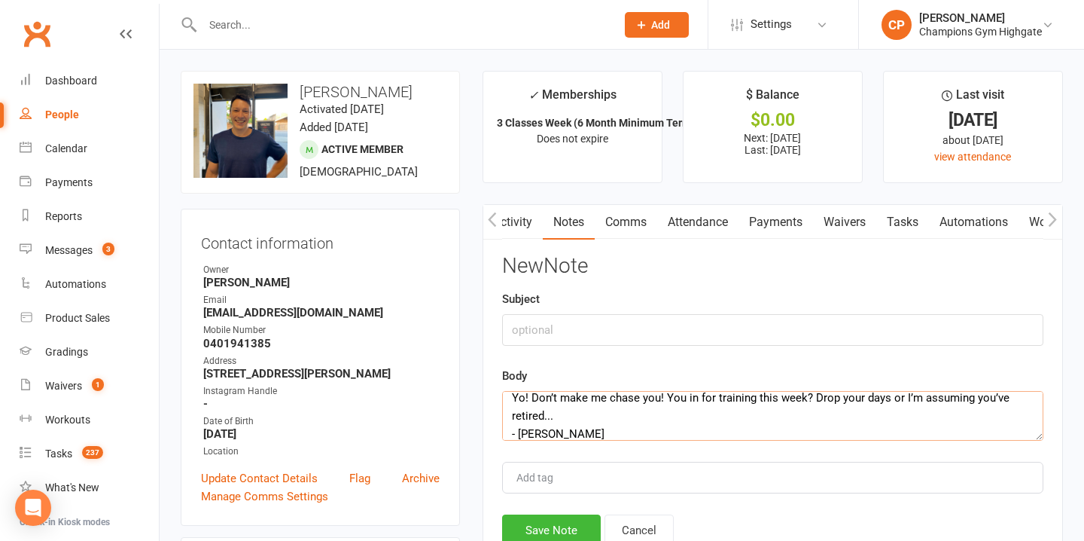
drag, startPoint x: 522, startPoint y: 400, endPoint x: 470, endPoint y: 399, distance: 51.2
click at [471, 400] on main "✓ Memberships 3 Classes Week (6 Month Minimum Term) Does not expire $ Balance $…" at bounding box center [772, 338] width 603 height 534
click at [556, 525] on button "Save Note" at bounding box center [551, 530] width 99 height 32
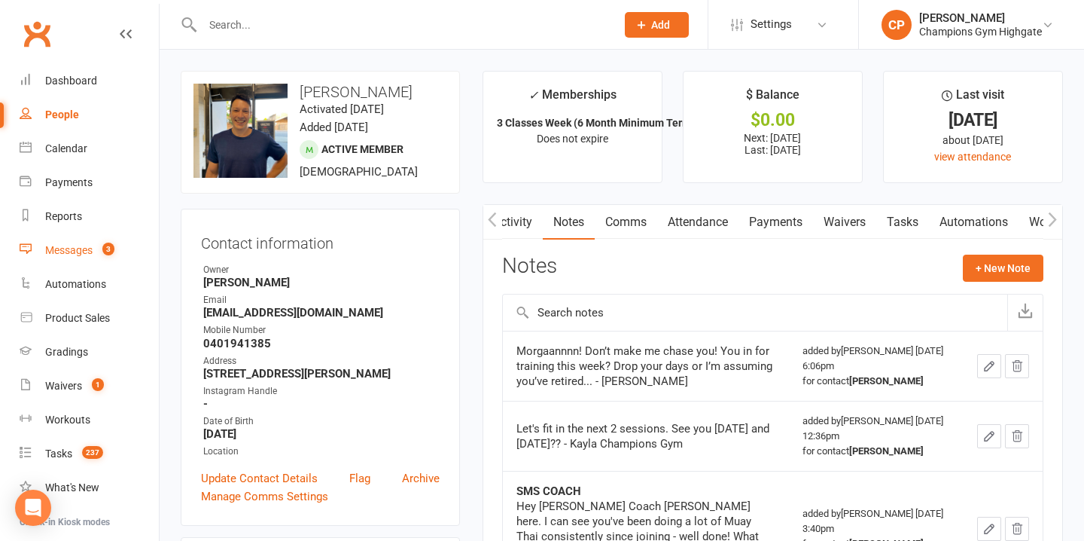
click at [96, 252] on count-badge "3" at bounding box center [105, 250] width 20 height 12
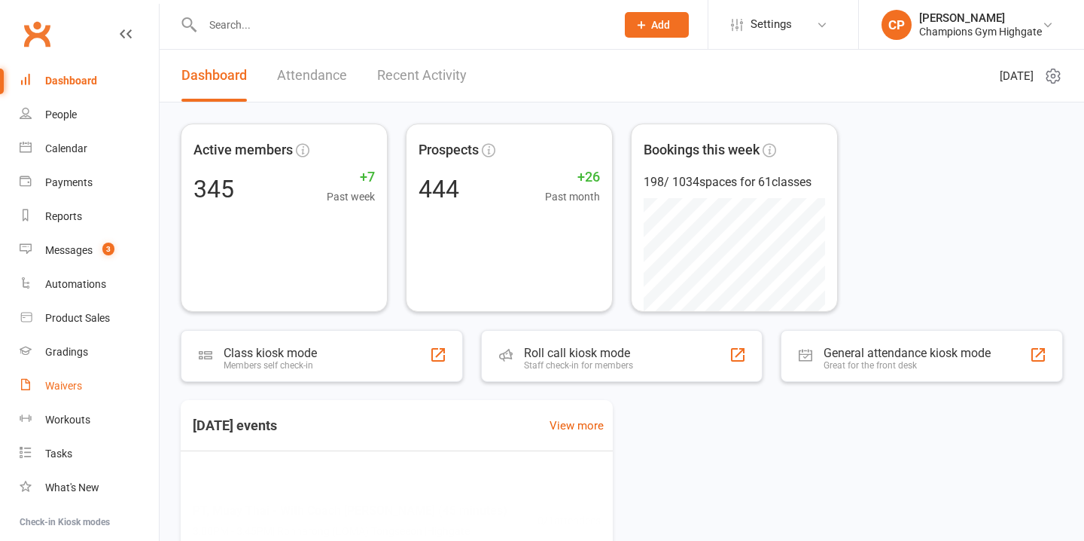
click at [65, 384] on div "Waivers" at bounding box center [63, 385] width 37 height 12
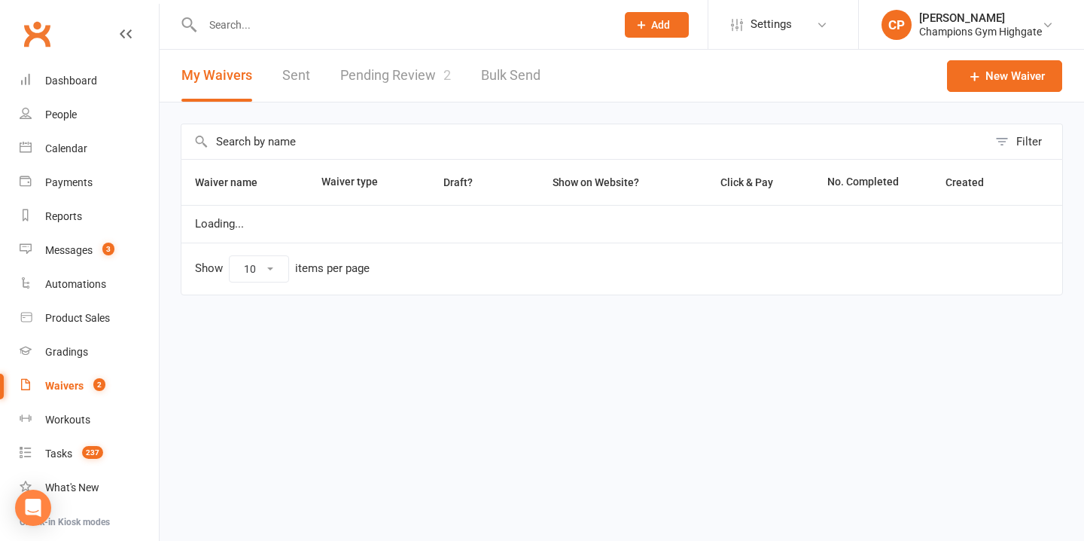
click at [403, 84] on link "Pending Review 2" at bounding box center [395, 76] width 111 height 52
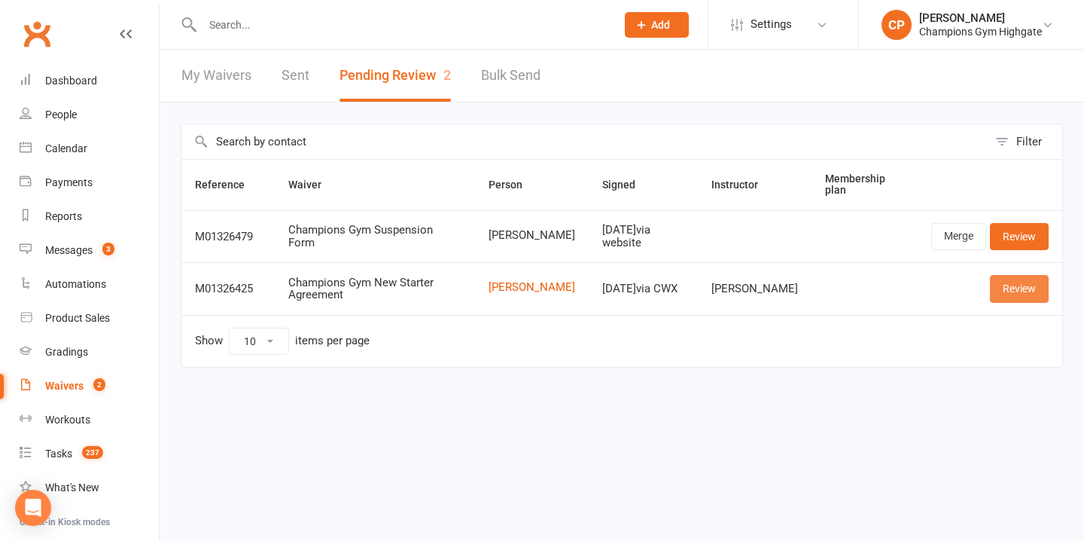
click at [1023, 282] on link "Review" at bounding box center [1019, 288] width 59 height 27
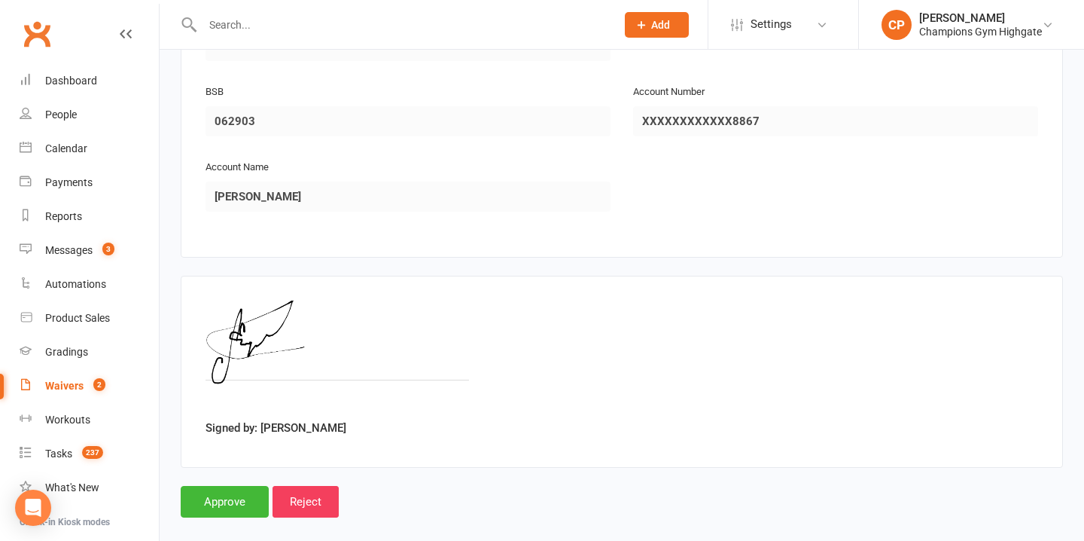
scroll to position [1719, 0]
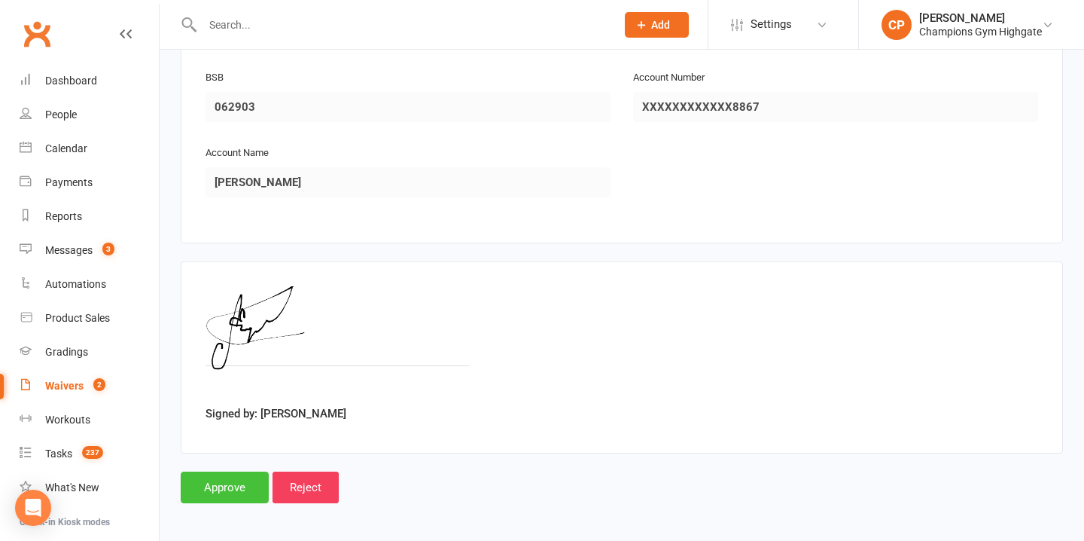
click at [242, 473] on input "Approve" at bounding box center [225, 487] width 88 height 32
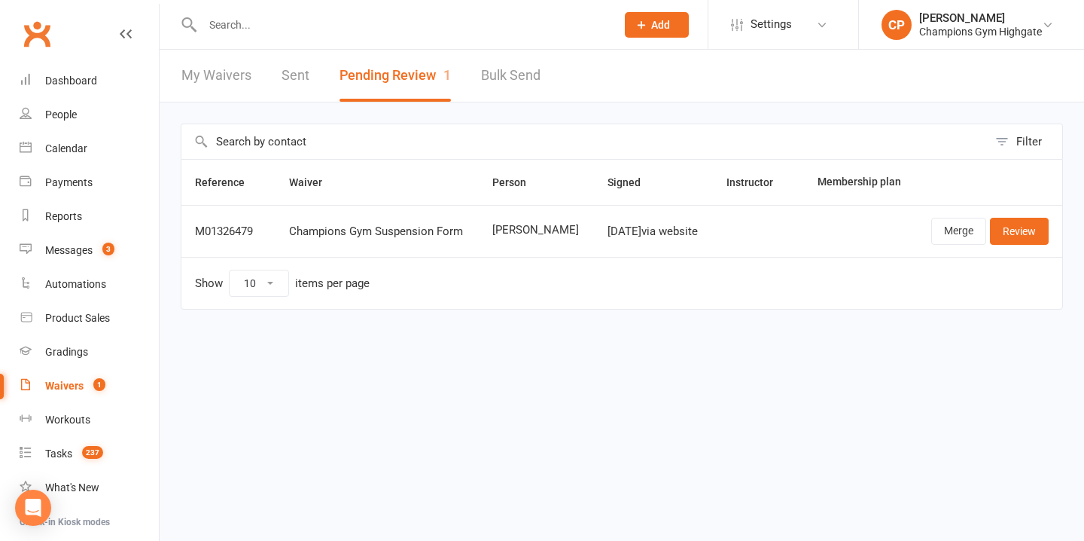
click at [387, 35] on div at bounding box center [393, 24] width 425 height 49
click at [377, 26] on input "text" at bounding box center [401, 24] width 407 height 21
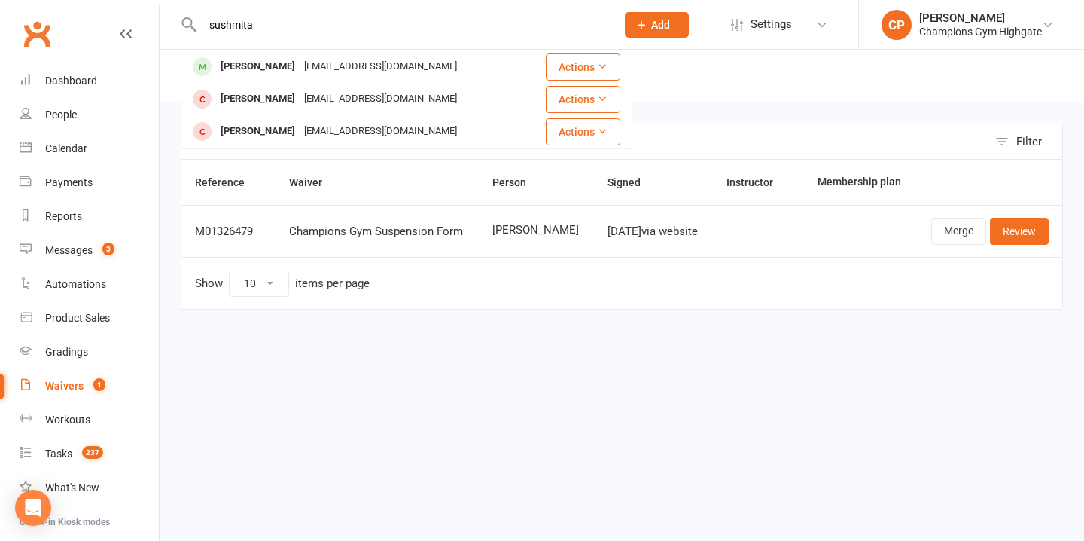
type input "sushmita"
click at [443, 59] on div "sushmitach16@gmail.com" at bounding box center [381, 67] width 162 height 22
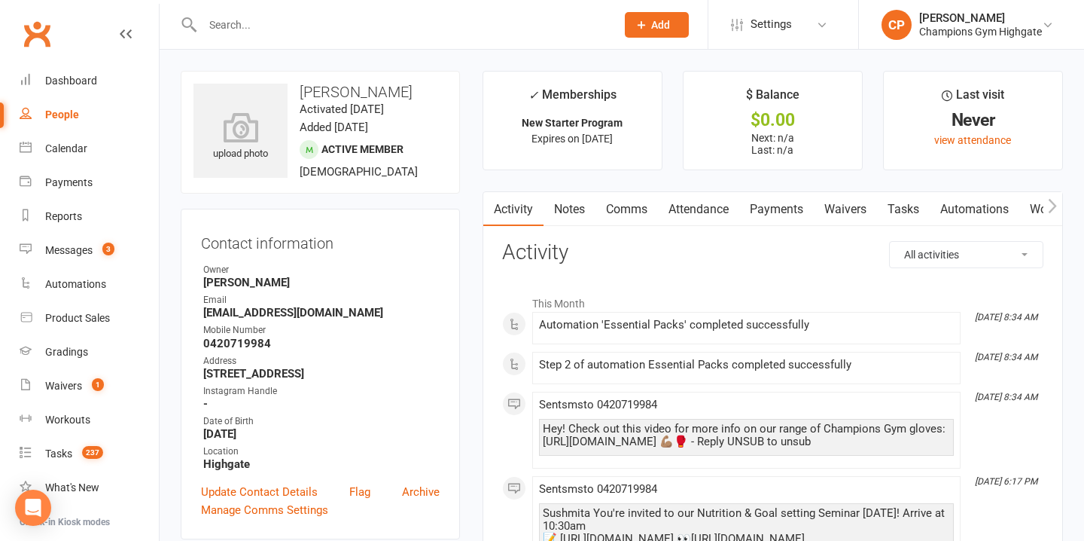
click at [724, 202] on link "Attendance" at bounding box center [698, 209] width 81 height 35
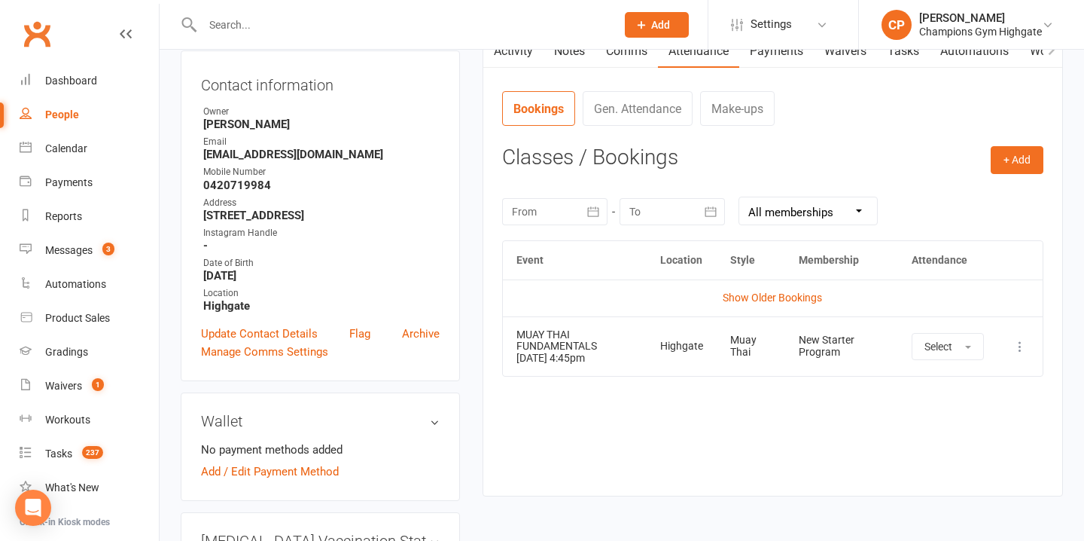
scroll to position [159, 0]
click at [1007, 159] on button "+ Add" at bounding box center [1017, 158] width 53 height 27
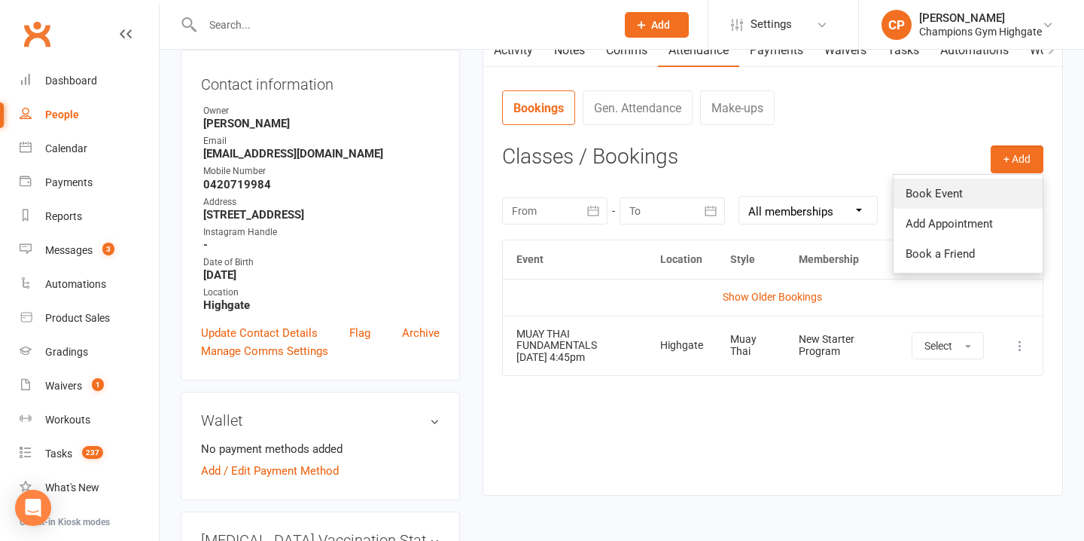
click at [936, 193] on link "Book Event" at bounding box center [968, 193] width 149 height 30
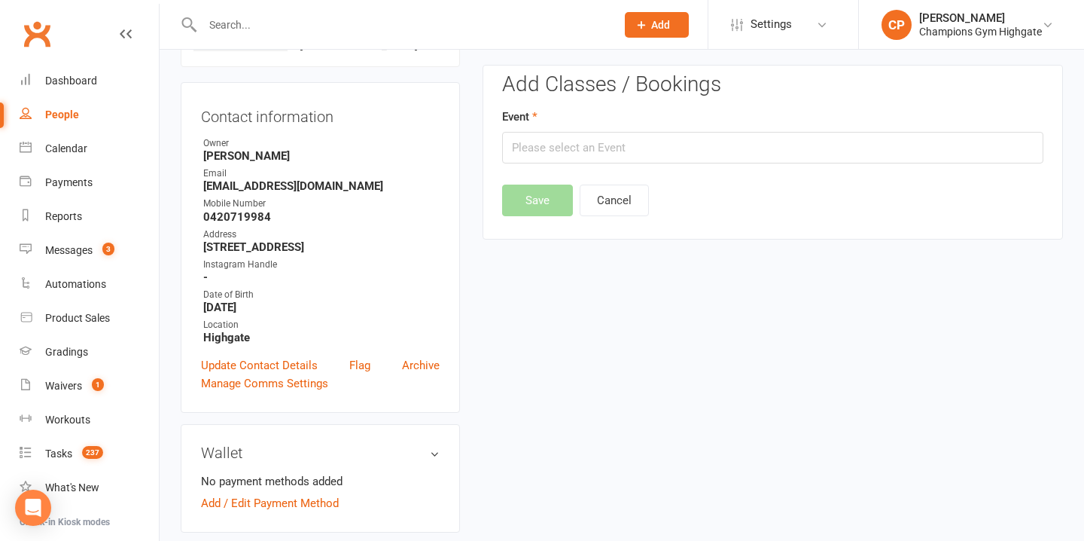
scroll to position [115, 0]
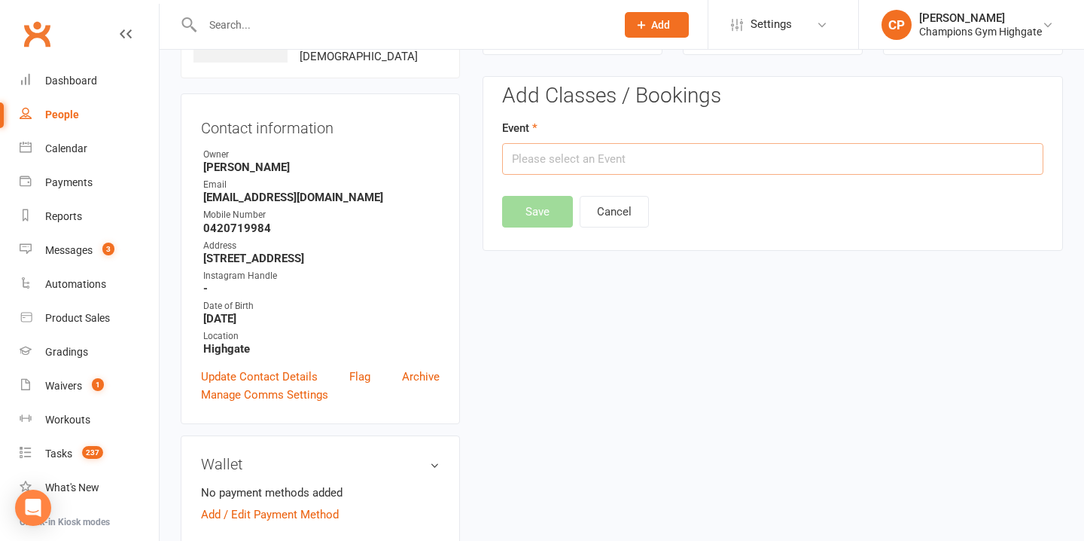
click at [651, 155] on input "text" at bounding box center [772, 159] width 541 height 32
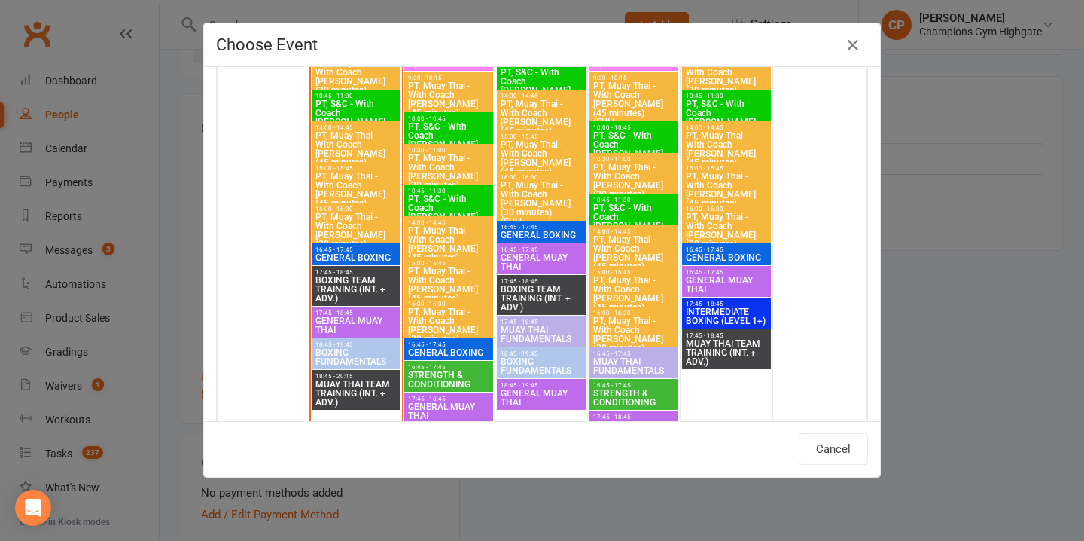
scroll to position [2170, 0]
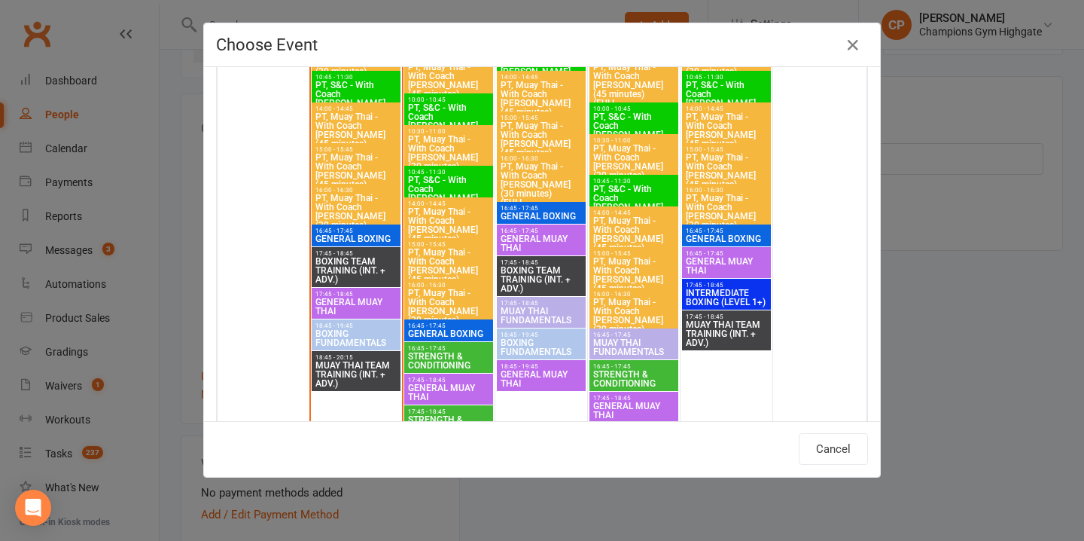
click at [723, 230] on span "16:45 - 17:45" at bounding box center [726, 230] width 83 height 7
type input "GENERAL BOXING - Aug 15, 2025 4:45:00 PM"
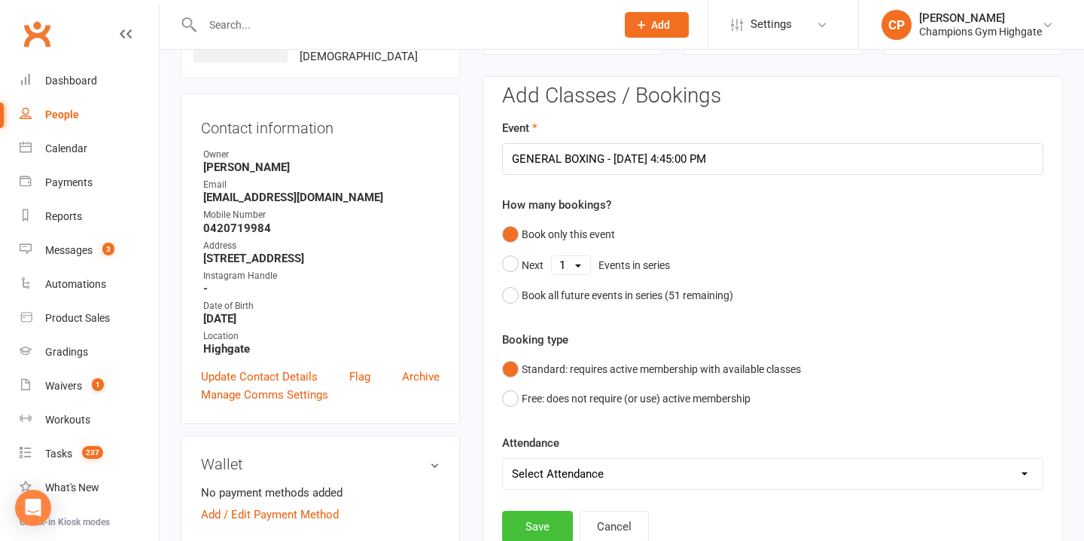
click at [544, 527] on button "Save" at bounding box center [537, 526] width 71 height 32
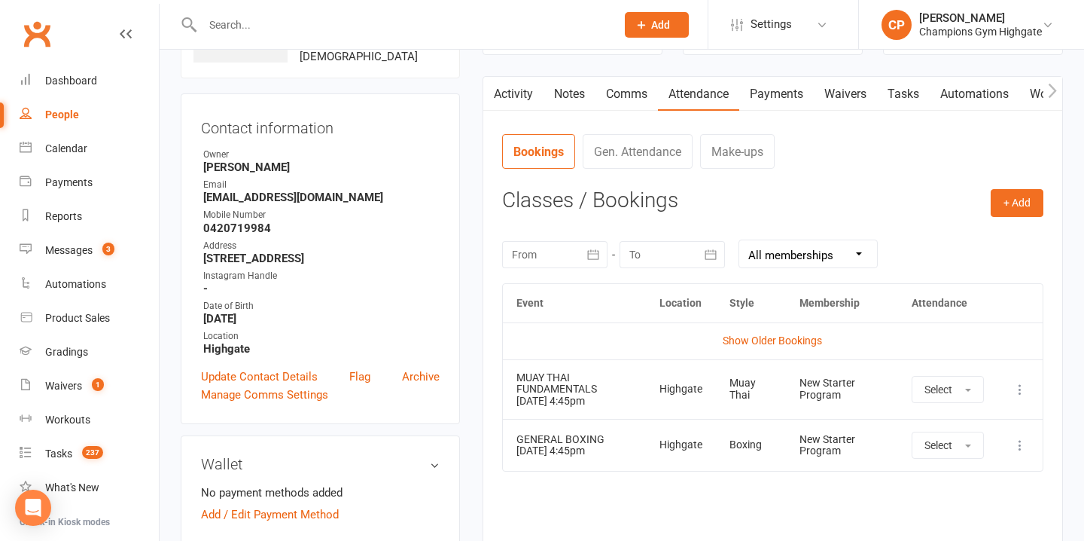
click at [370, 27] on input "text" at bounding box center [401, 24] width 407 height 21
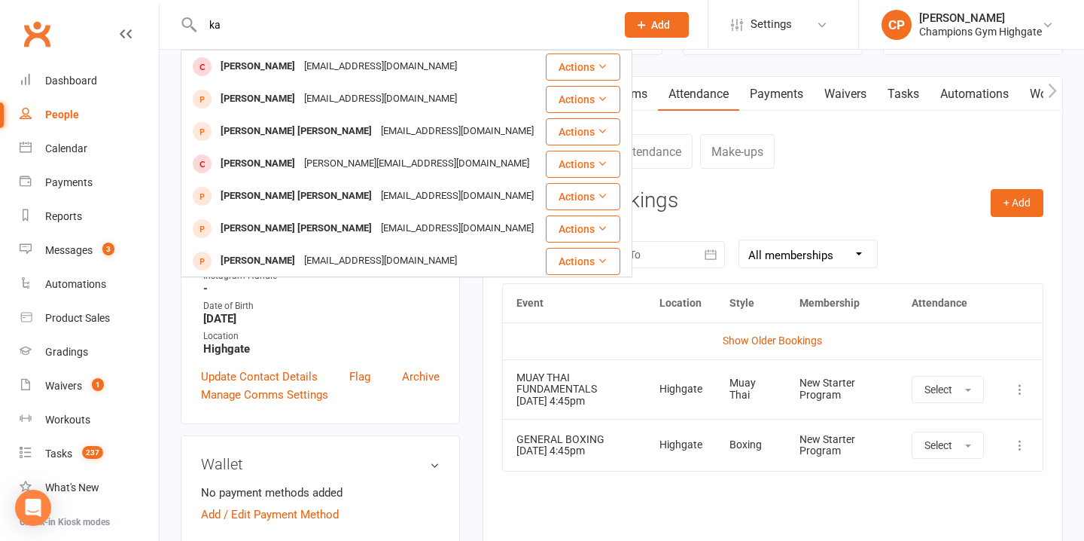
type input "k"
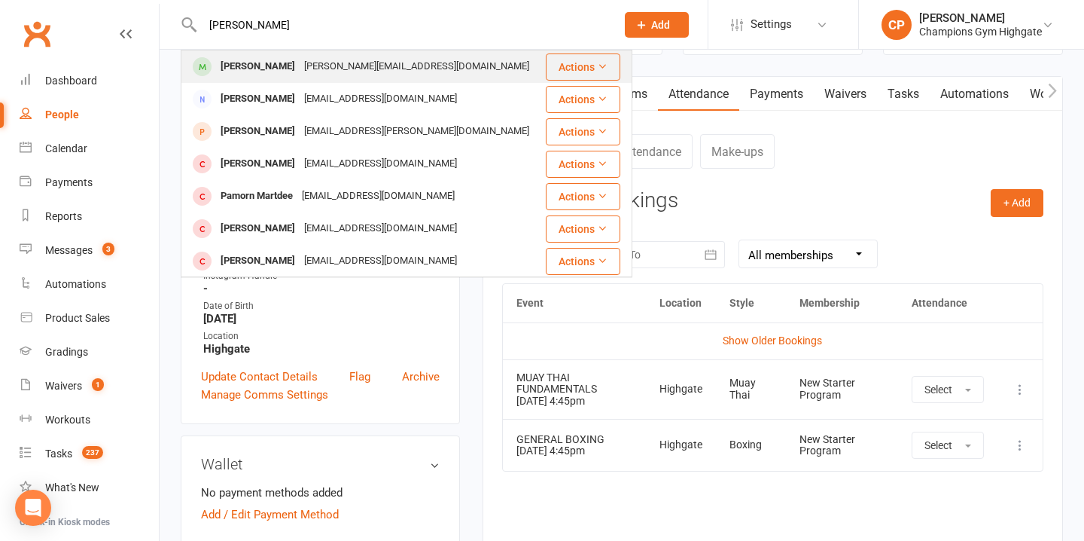
type input "[PERSON_NAME]"
click at [300, 64] on div "pamela_kariny@hotmail.com" at bounding box center [417, 67] width 234 height 22
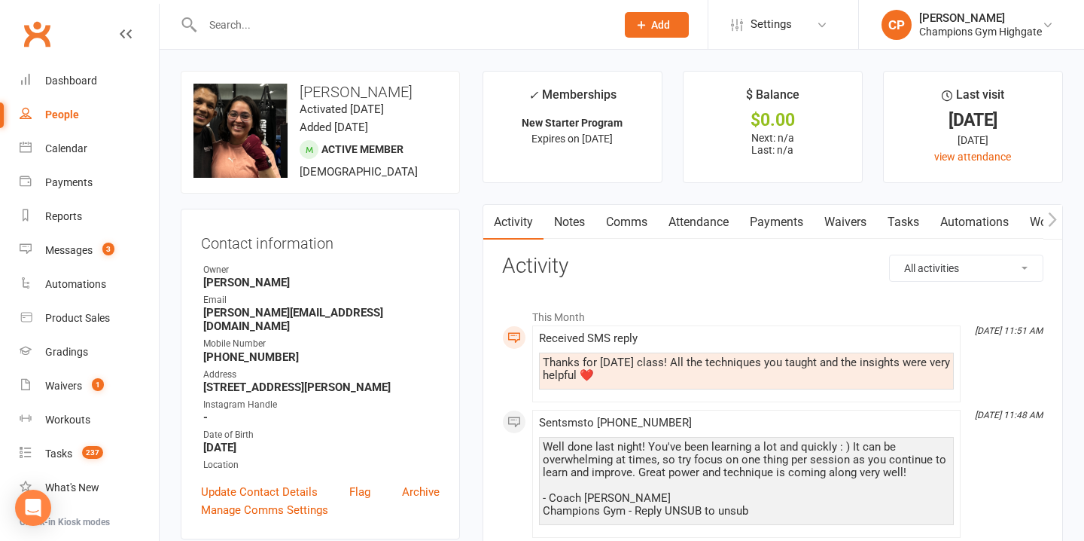
click at [707, 221] on link "Attendance" at bounding box center [698, 222] width 81 height 35
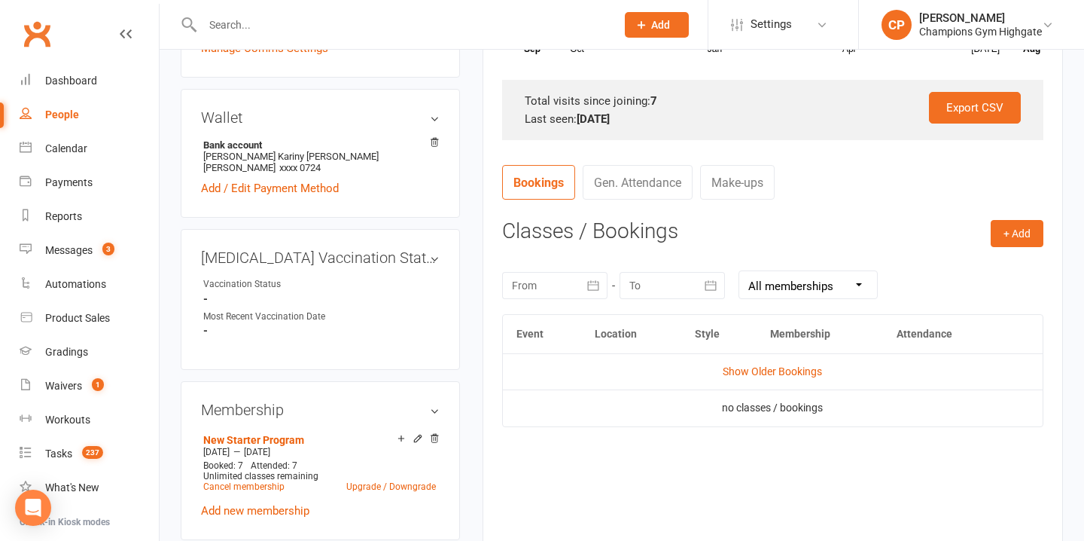
scroll to position [477, 0]
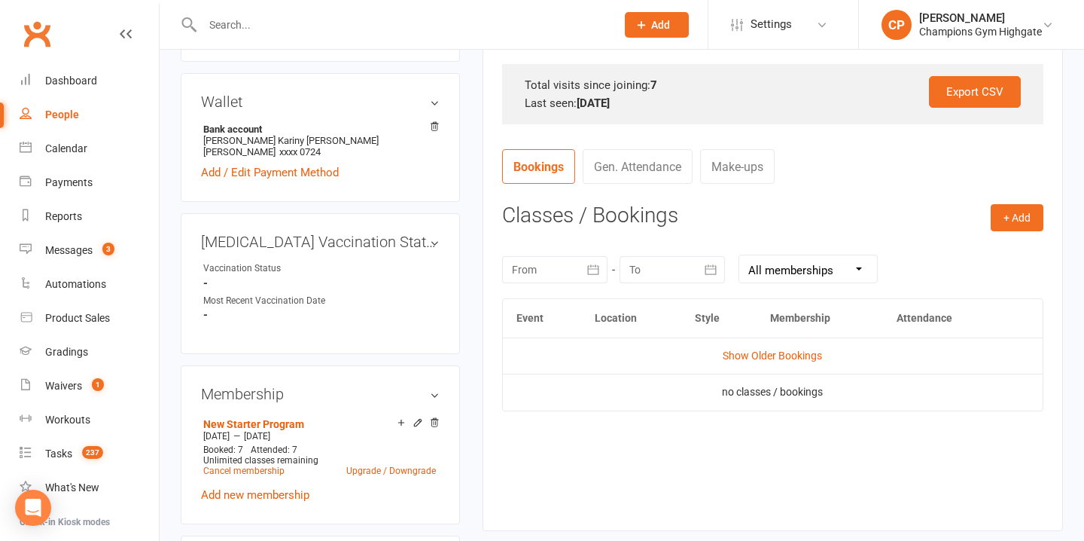
click at [742, 348] on td "Show Older Bookings" at bounding box center [773, 355] width 540 height 36
click at [742, 355] on link "Show Older Bookings" at bounding box center [772, 355] width 99 height 12
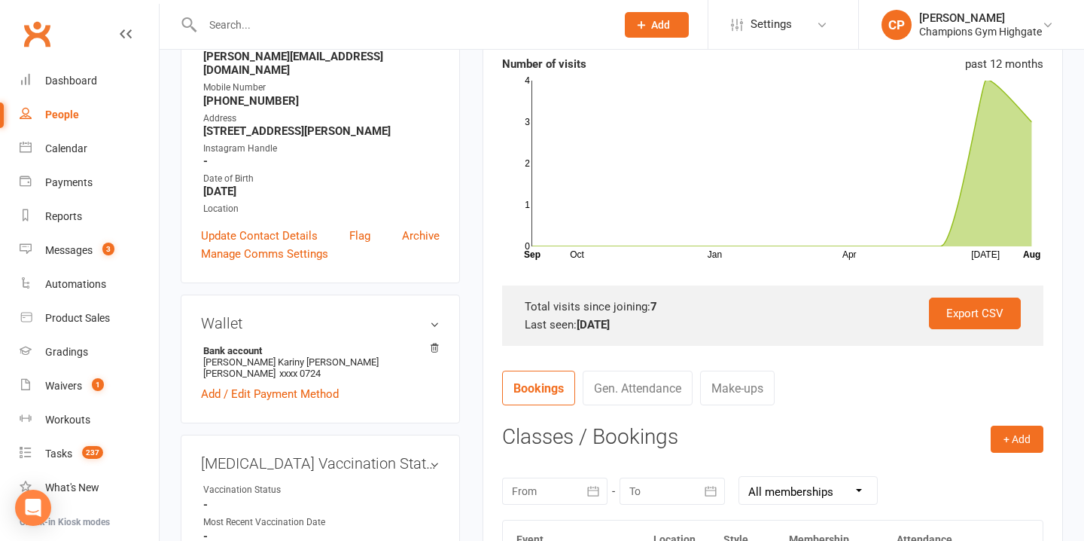
scroll to position [192, 0]
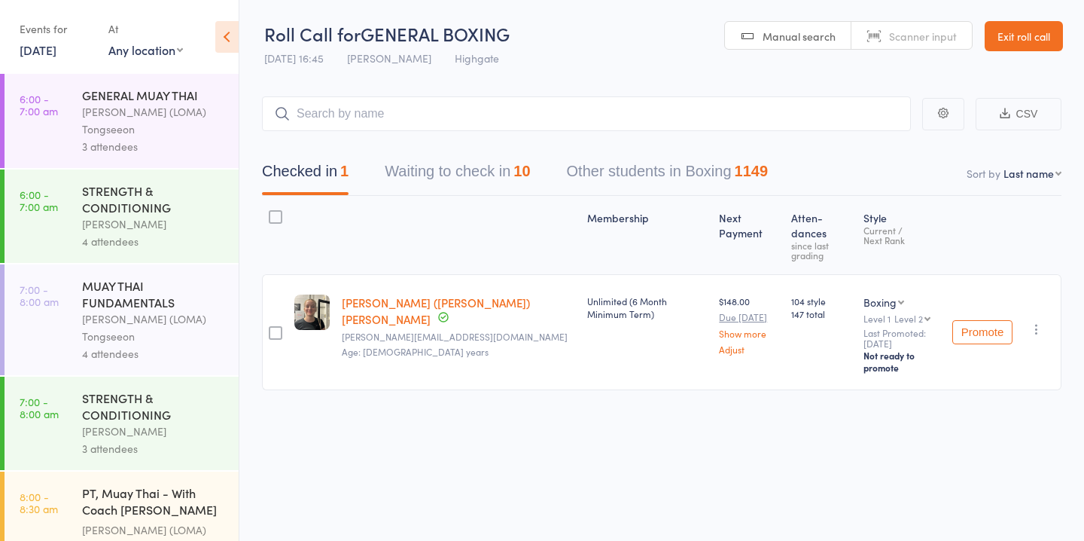
click at [458, 181] on button "Waiting to check in 10" at bounding box center [457, 175] width 145 height 40
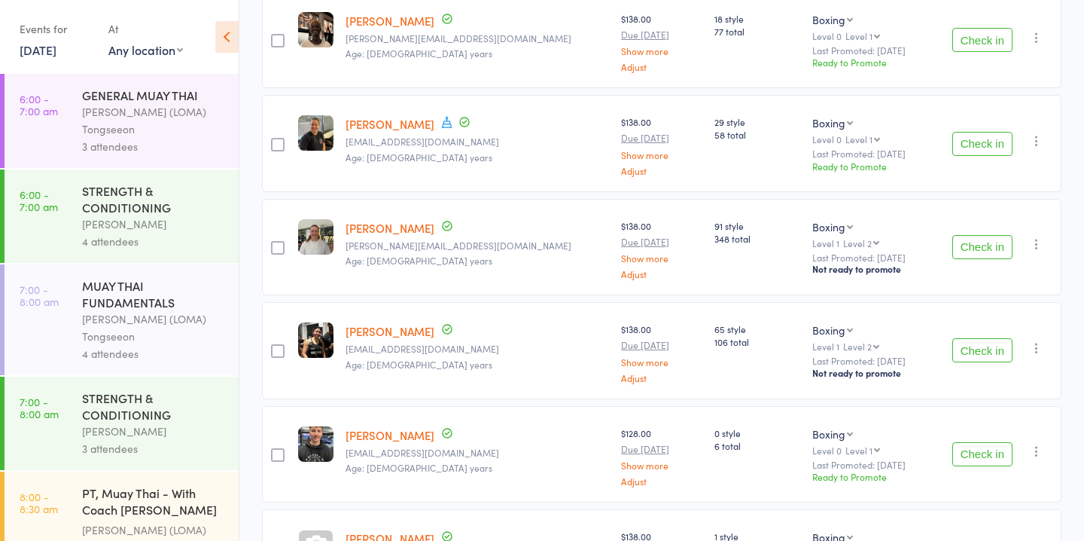
scroll to position [261, 0]
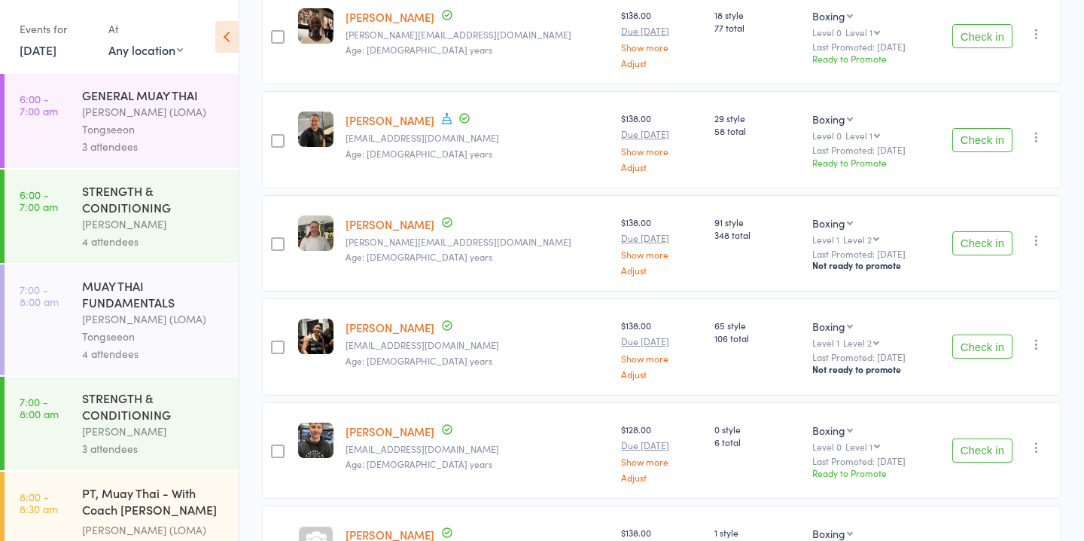
click at [985, 242] on button "Check in" at bounding box center [982, 243] width 60 height 24
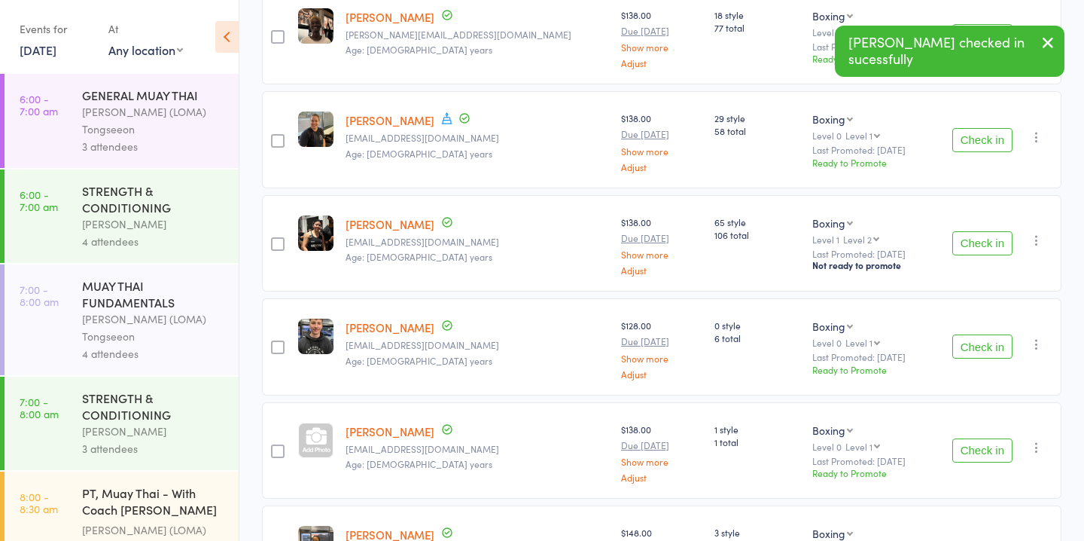
click at [972, 142] on button "Check in" at bounding box center [982, 140] width 60 height 24
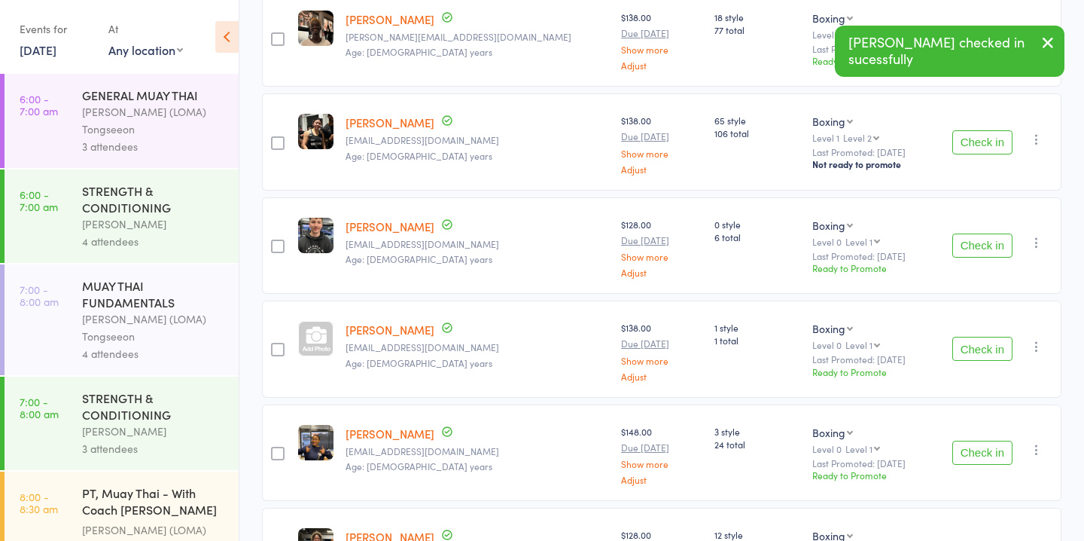
scroll to position [227, 0]
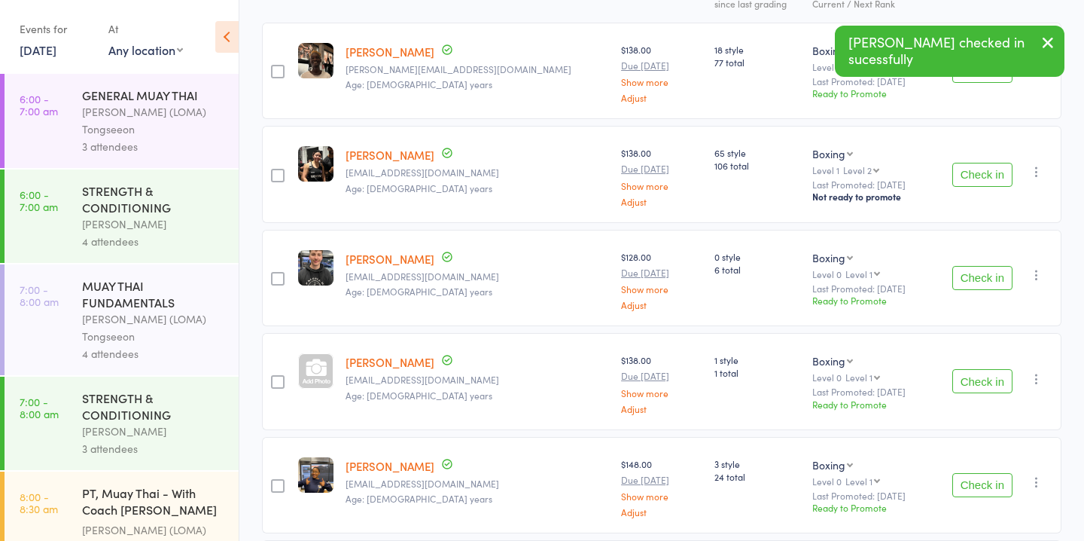
click at [972, 81] on button "Check in" at bounding box center [982, 71] width 60 height 24
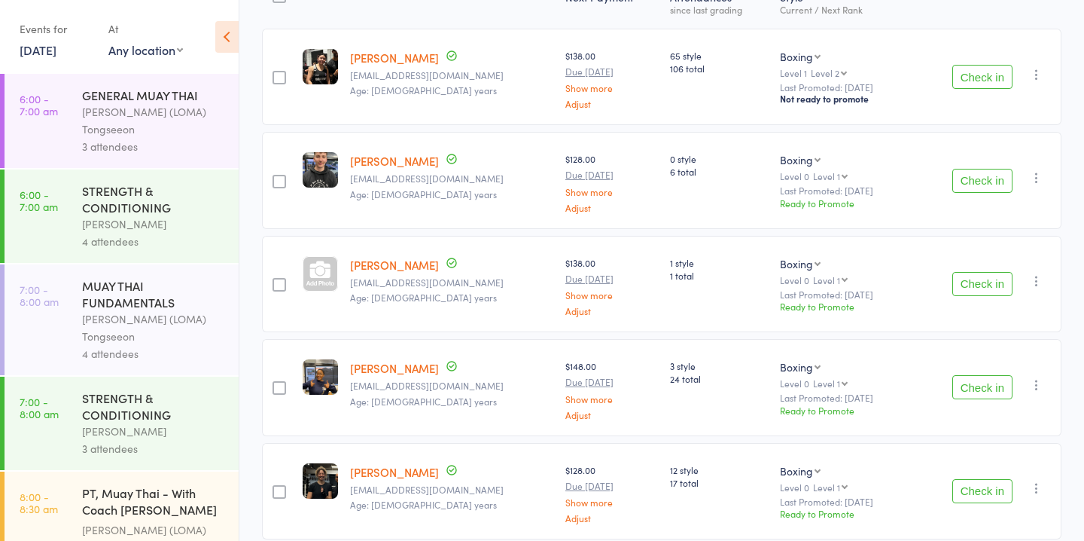
scroll to position [0, 0]
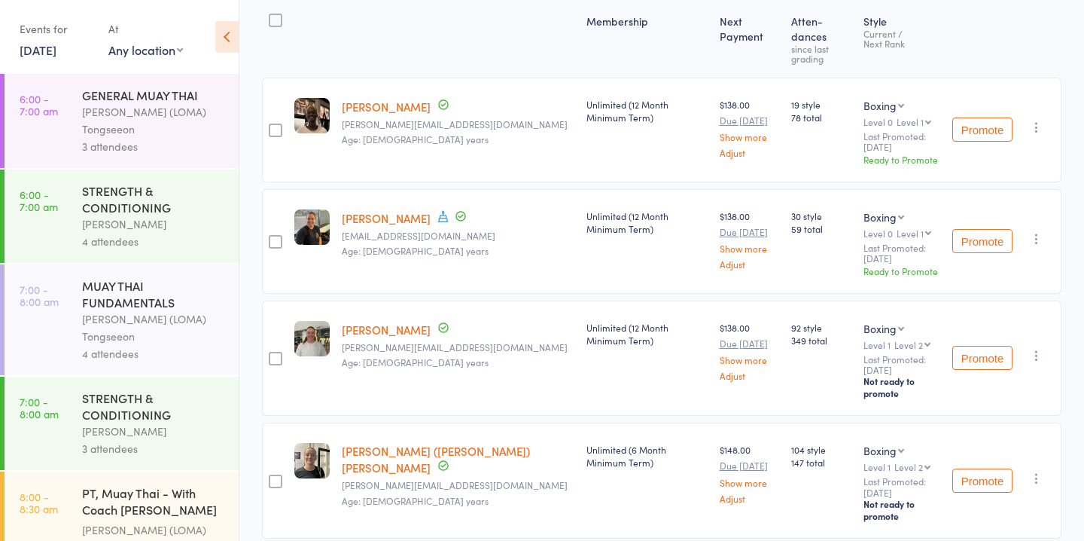
scroll to position [218, 0]
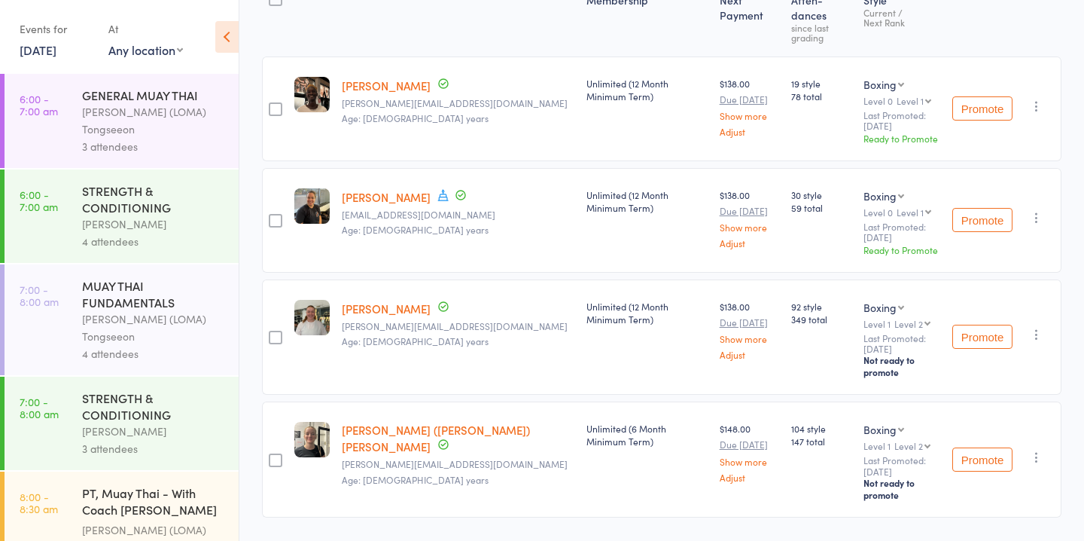
click at [486, 224] on small "Age: [DEMOGRAPHIC_DATA] years" at bounding box center [458, 229] width 233 height 11
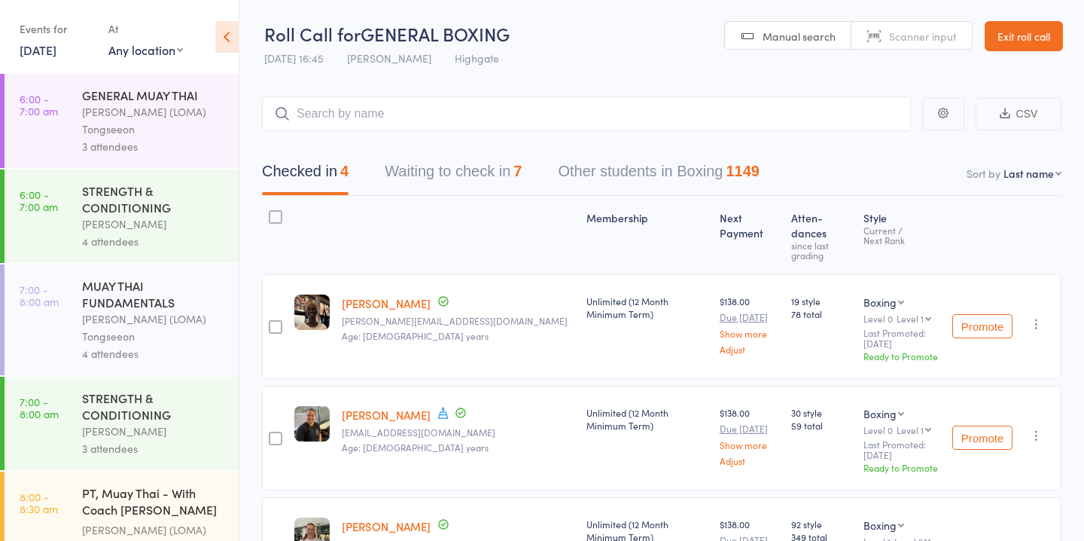
click at [497, 175] on button "Waiting to check in 7" at bounding box center [453, 175] width 137 height 40
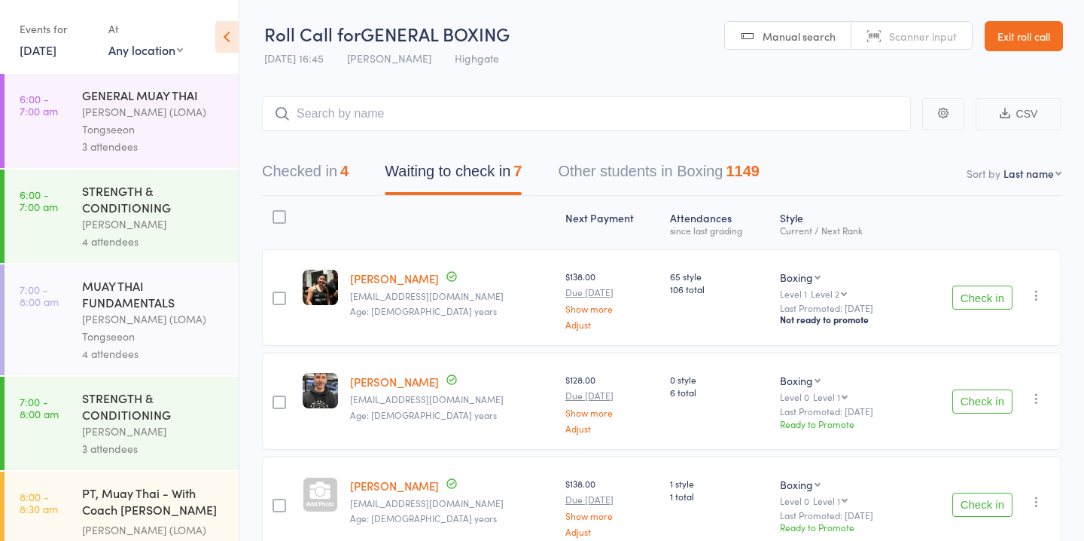
click at [982, 285] on button "Check in" at bounding box center [982, 297] width 60 height 24
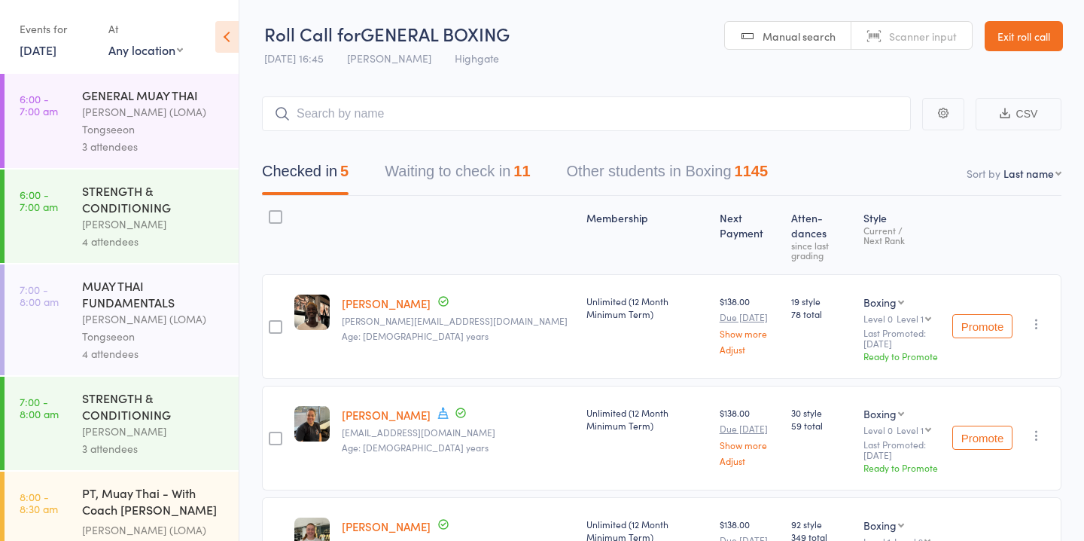
click at [504, 171] on button "Waiting to check in 11" at bounding box center [457, 175] width 145 height 40
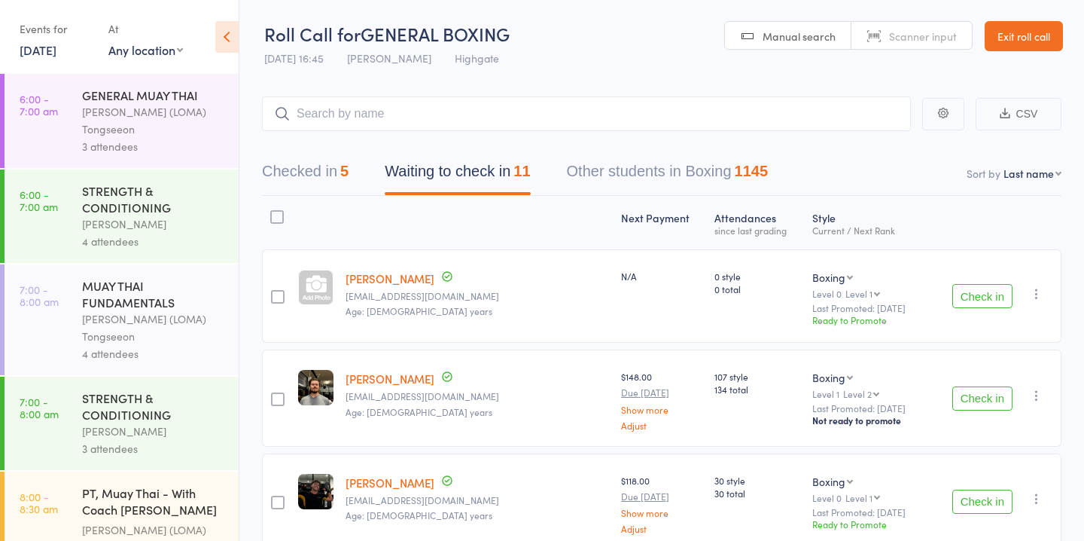
scroll to position [96, 0]
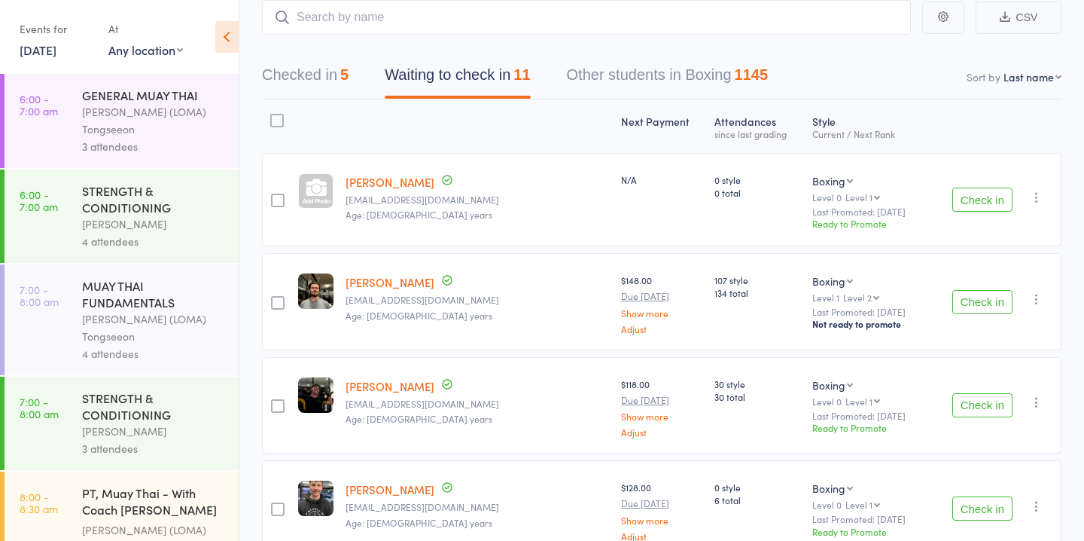
click at [993, 202] on button "Check in" at bounding box center [982, 199] width 60 height 24
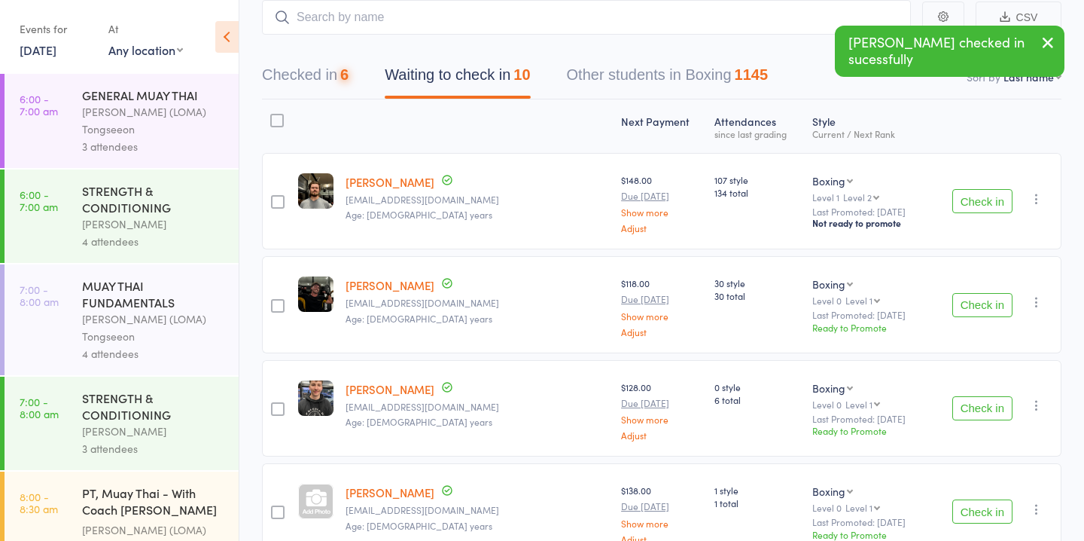
click at [993, 202] on button "Check in" at bounding box center [982, 201] width 60 height 24
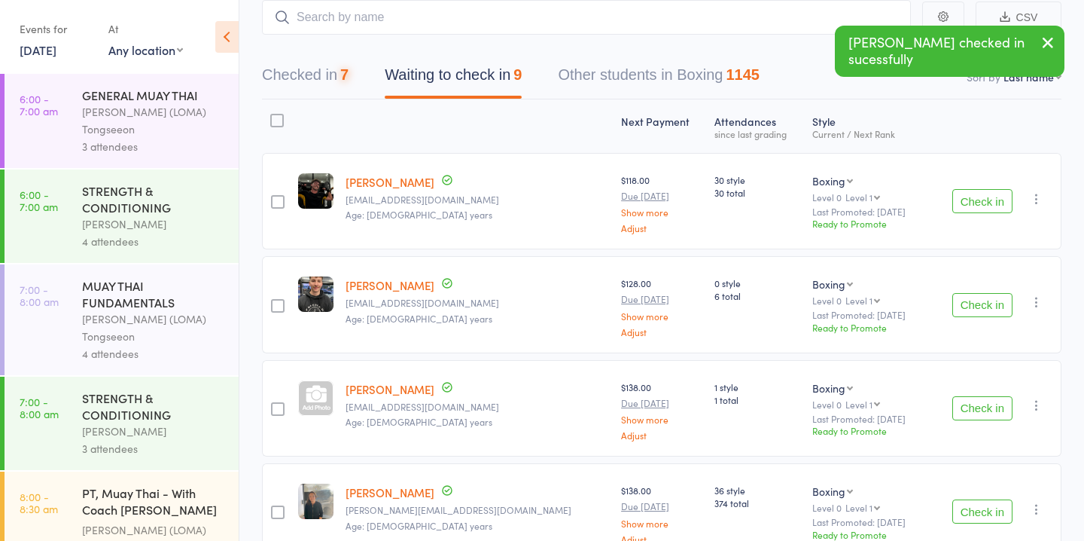
click at [993, 202] on button "Check in" at bounding box center [982, 201] width 60 height 24
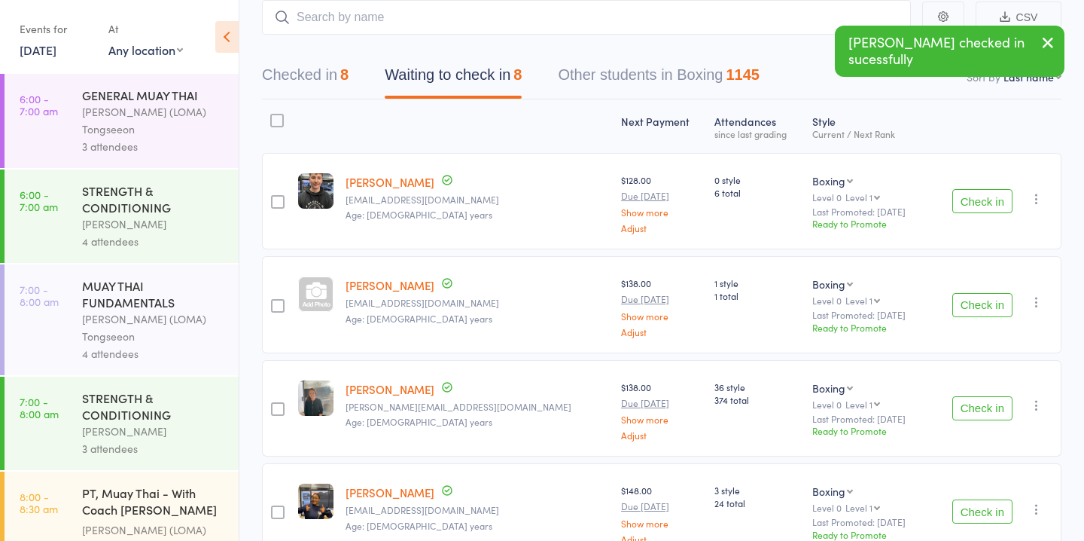
click at [995, 413] on button "Check in" at bounding box center [982, 408] width 60 height 24
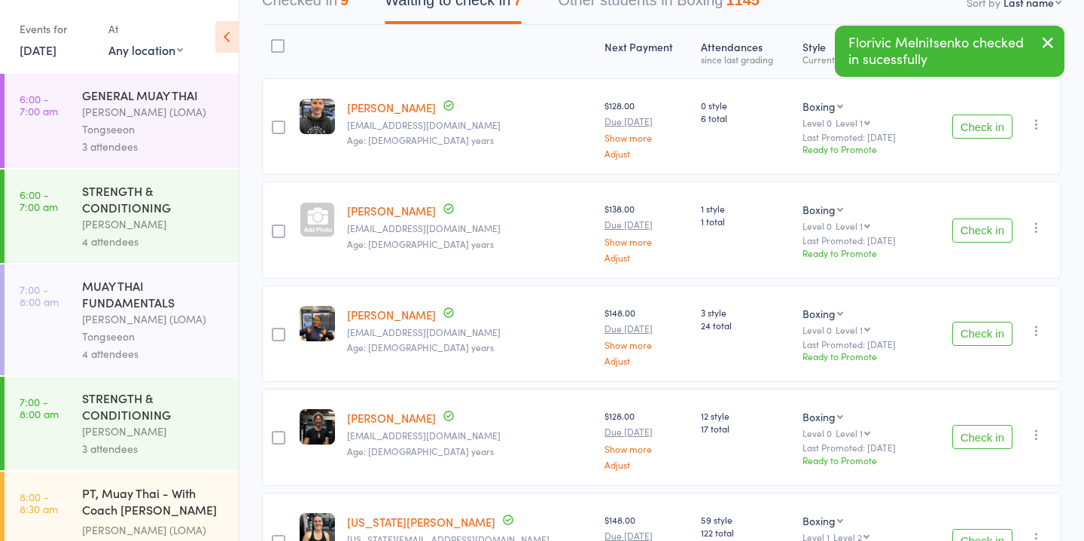
scroll to position [178, 0]
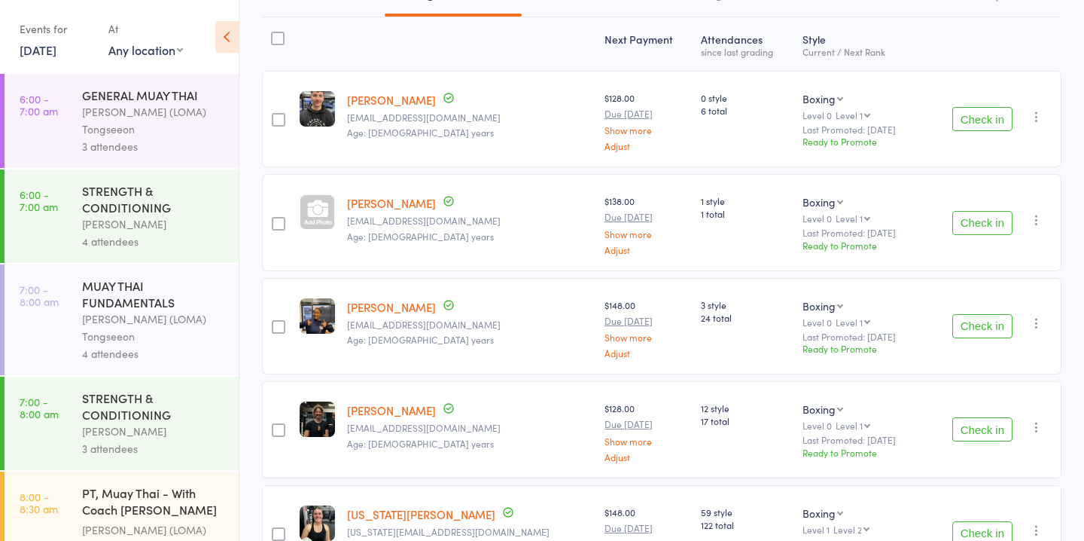
click at [996, 318] on button "Check in" at bounding box center [982, 326] width 60 height 24
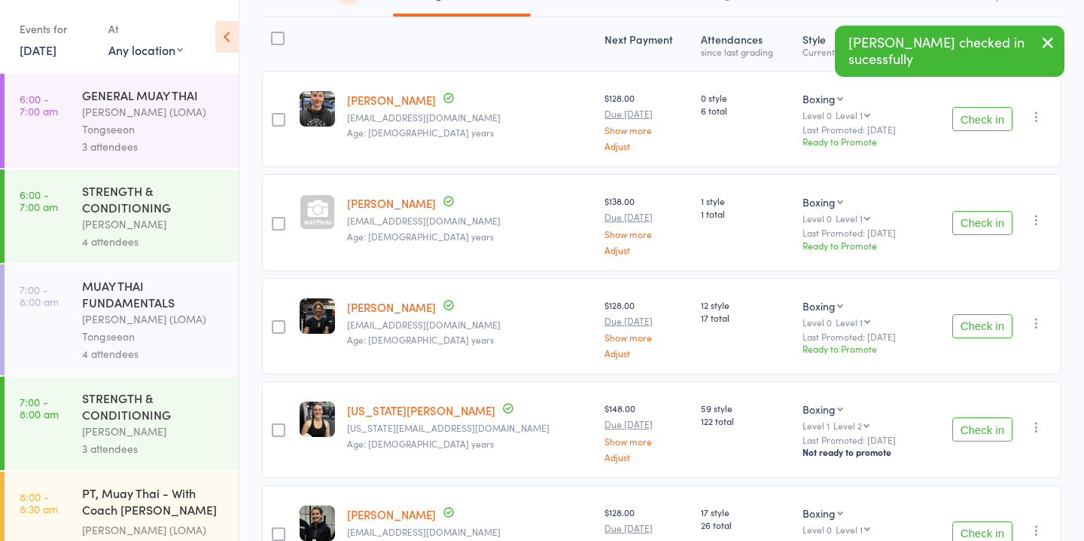
click at [996, 318] on button "Check in" at bounding box center [982, 326] width 60 height 24
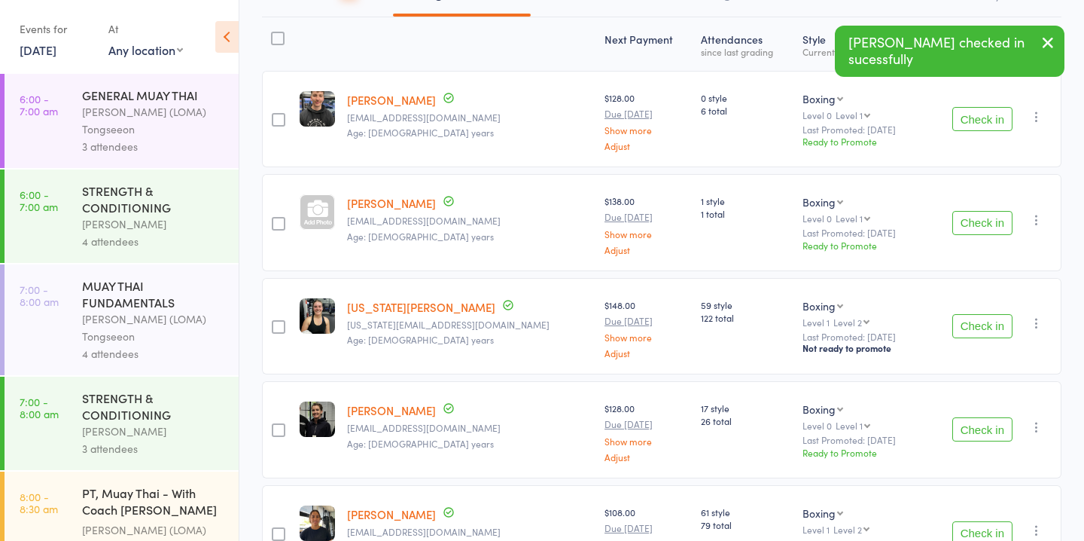
click at [996, 318] on button "Check in" at bounding box center [982, 326] width 60 height 24
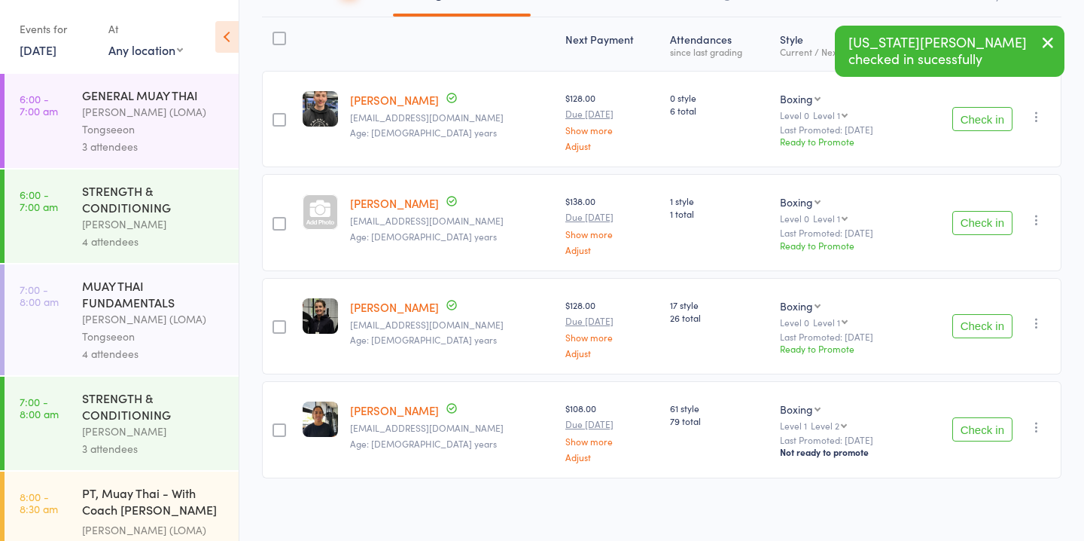
click at [996, 318] on button "Check in" at bounding box center [982, 326] width 60 height 24
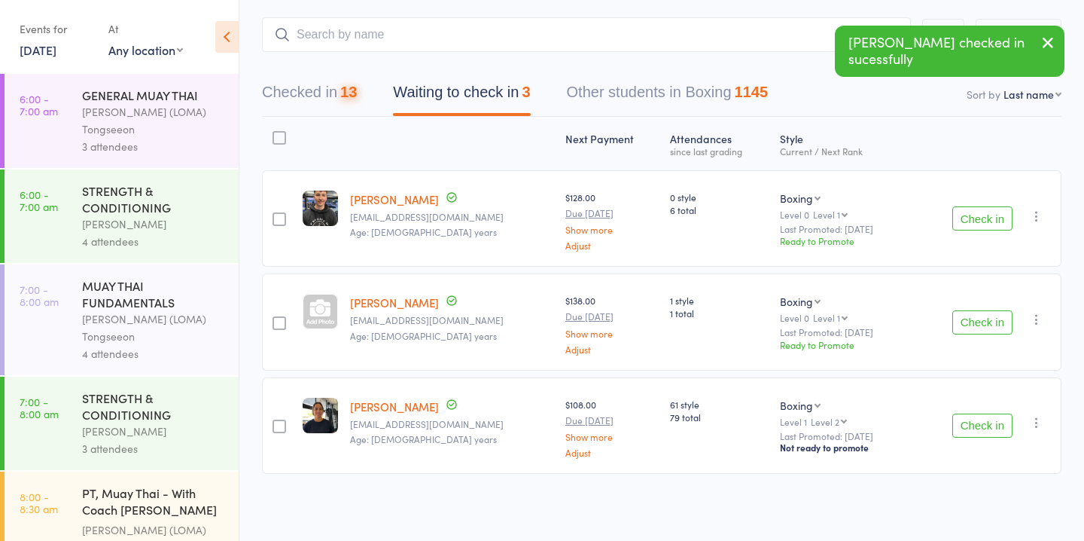
scroll to position [78, 0]
click at [996, 318] on button "Check in" at bounding box center [982, 324] width 60 height 24
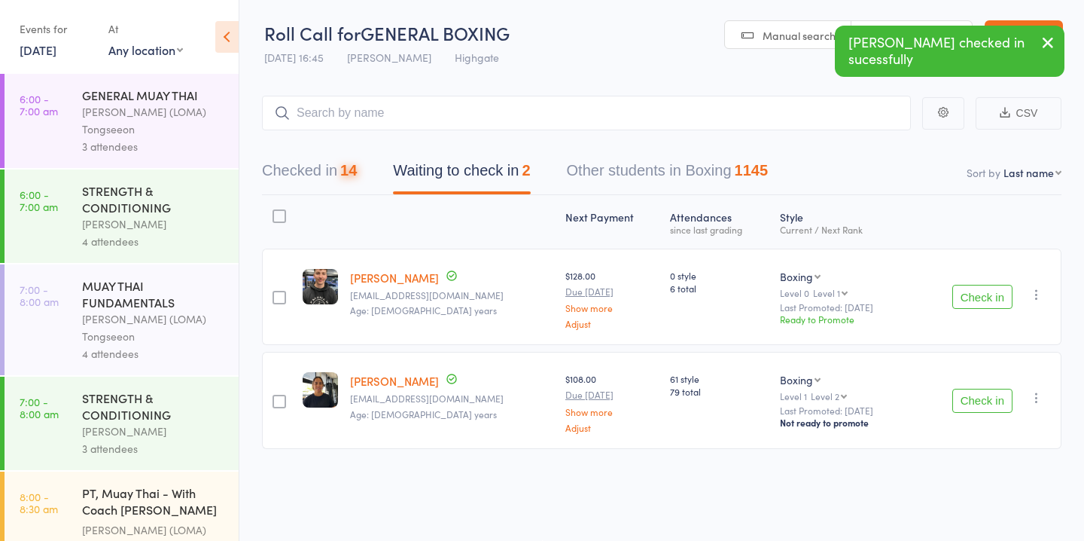
click at [971, 395] on button "Check in" at bounding box center [982, 400] width 60 height 24
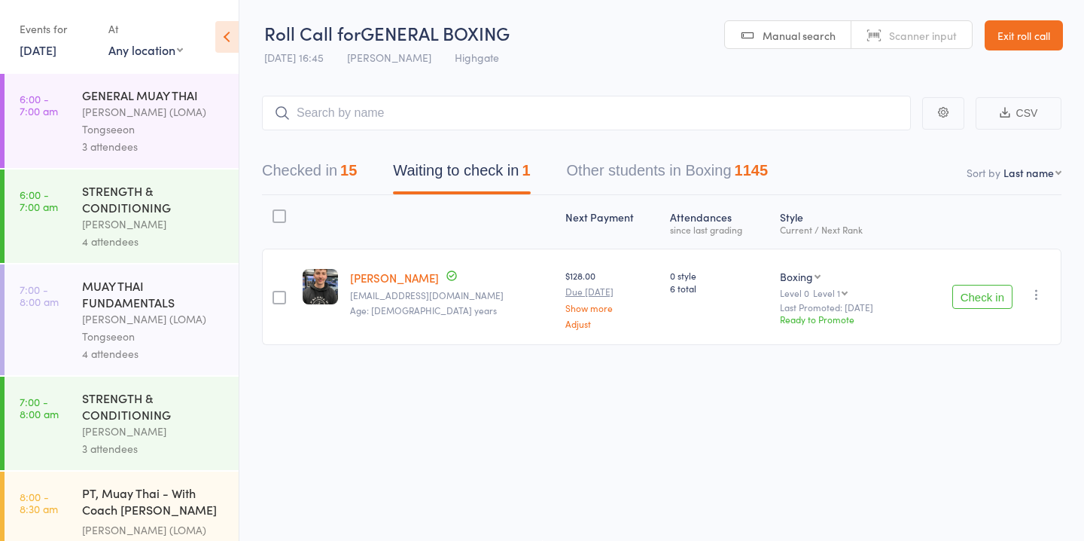
click at [1036, 291] on icon "button" at bounding box center [1036, 294] width 15 height 15
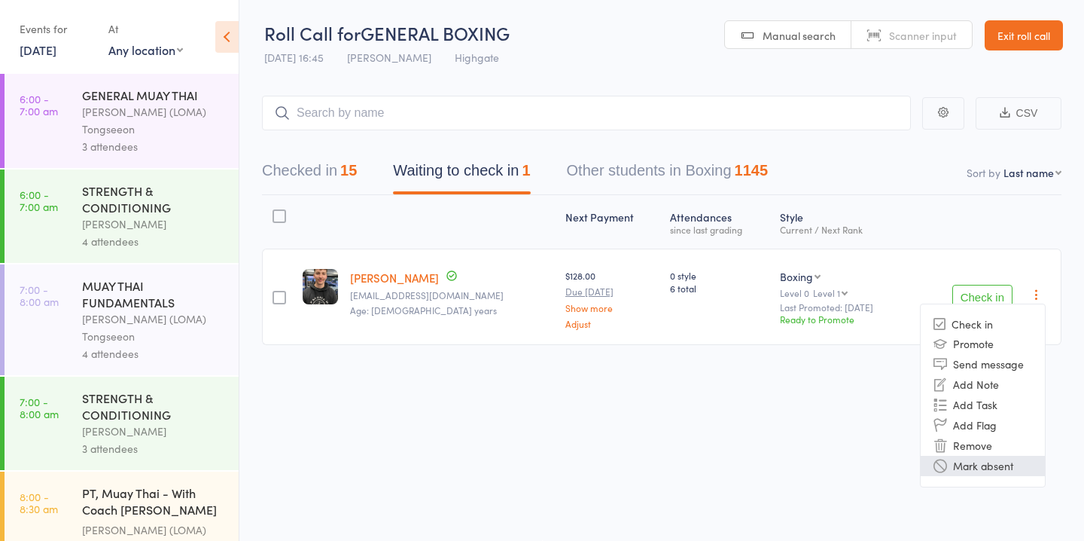
click at [979, 464] on li "Mark absent" at bounding box center [983, 465] width 124 height 20
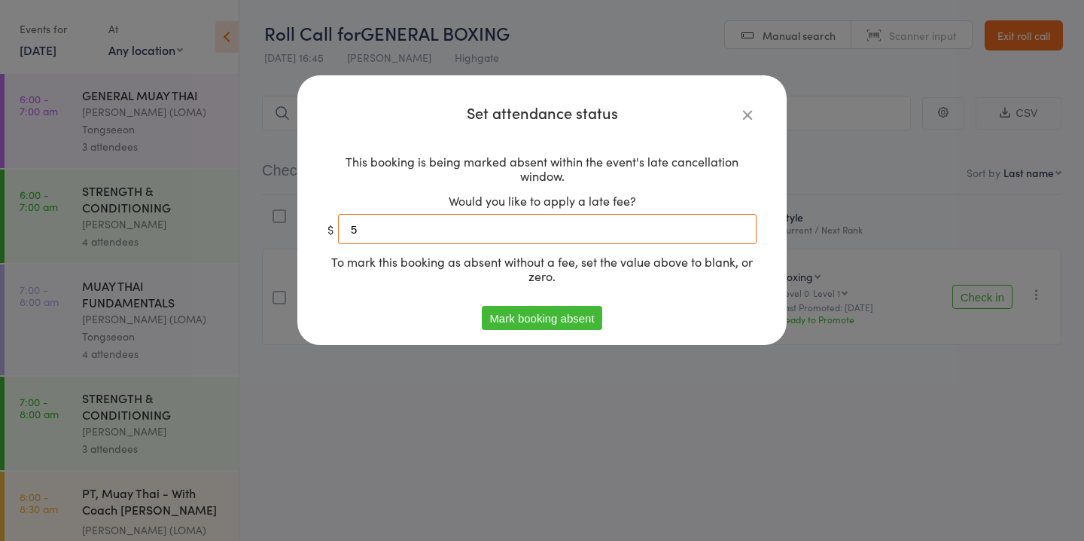
click at [656, 229] on input "5" at bounding box center [547, 229] width 419 height 30
click at [575, 318] on button "Mark booking absent" at bounding box center [542, 318] width 120 height 24
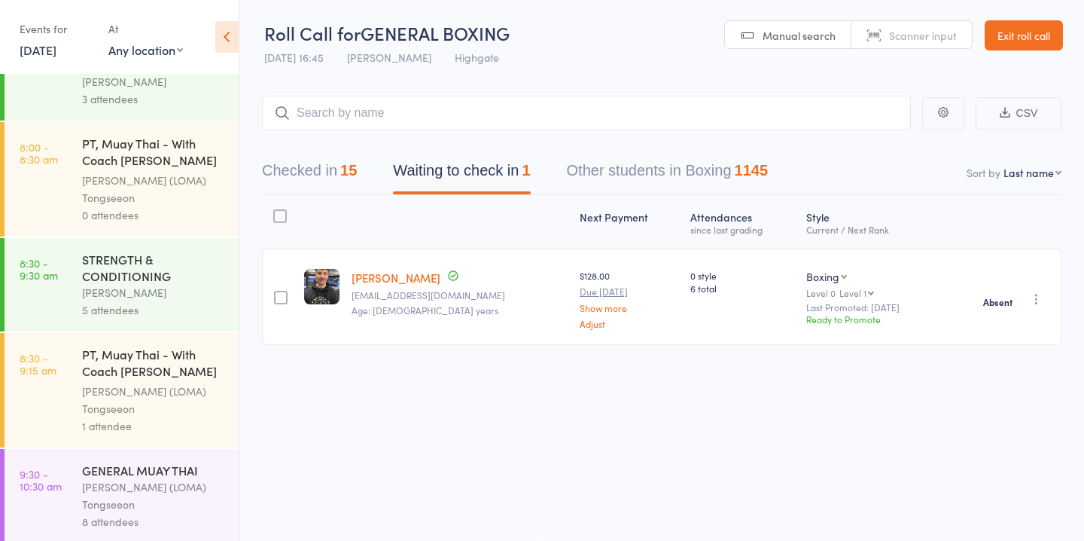
scroll to position [0, 0]
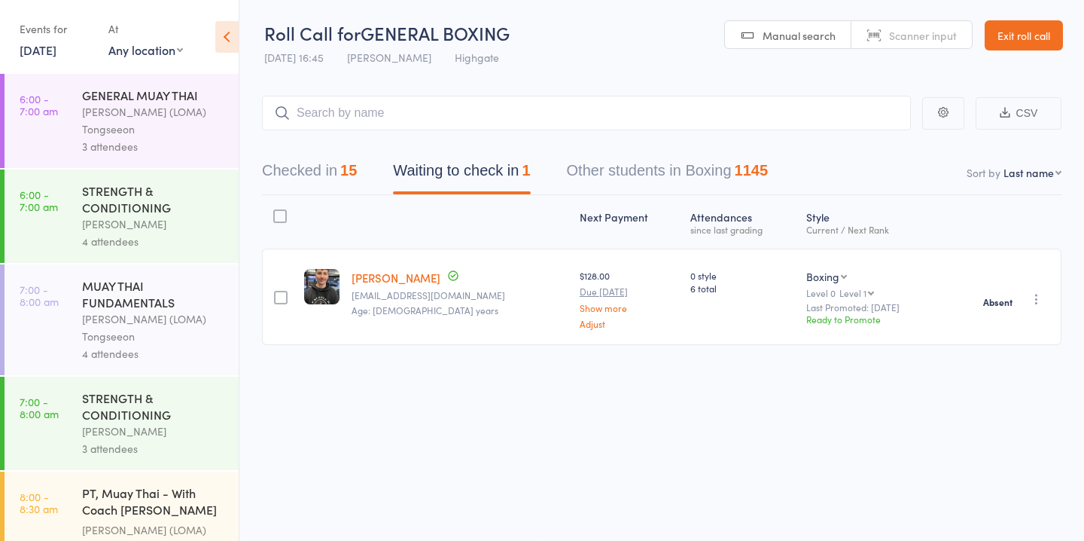
click at [143, 114] on div "[PERSON_NAME] (LOMA) Tongseeon" at bounding box center [154, 120] width 144 height 35
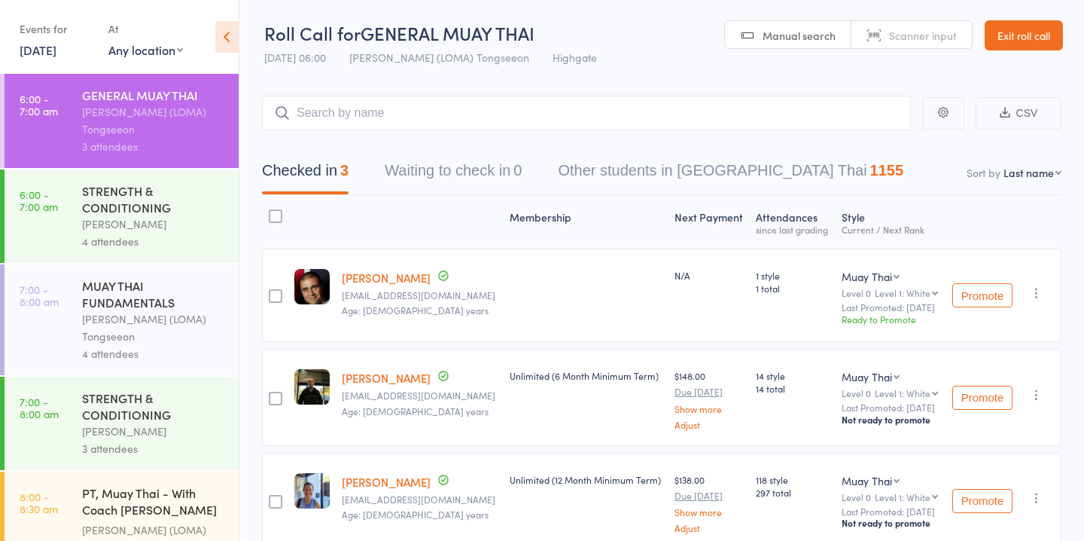
click at [170, 206] on div "STRENGTH & CONDITIONING" at bounding box center [154, 198] width 144 height 33
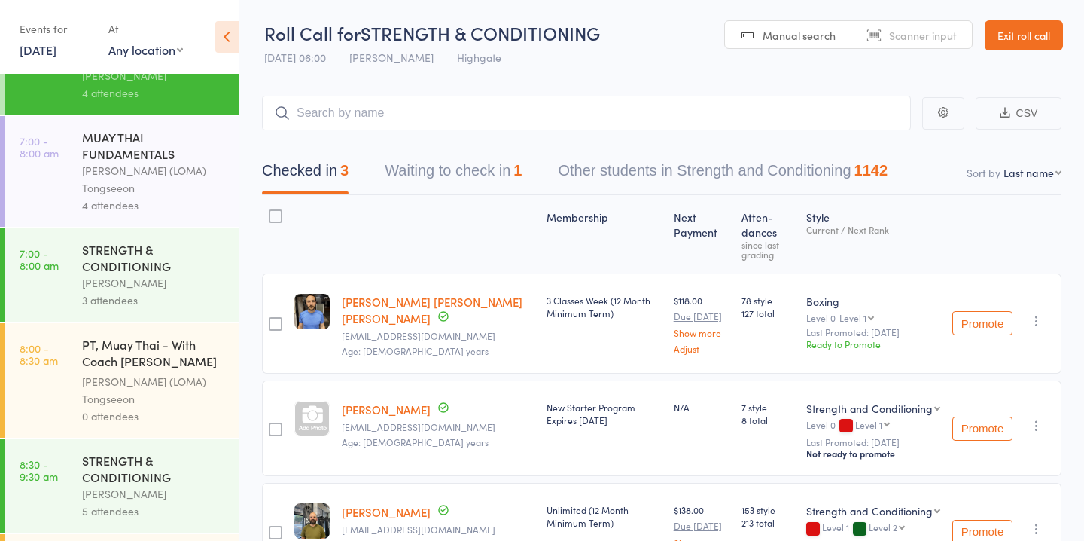
scroll to position [152, 0]
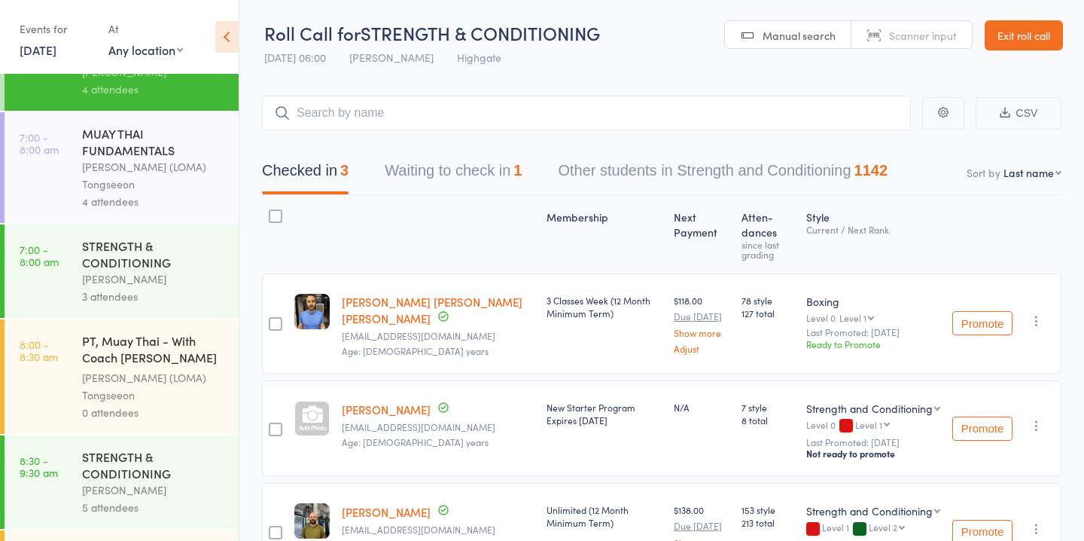
click at [404, 170] on button "Waiting to check in 1" at bounding box center [453, 174] width 137 height 40
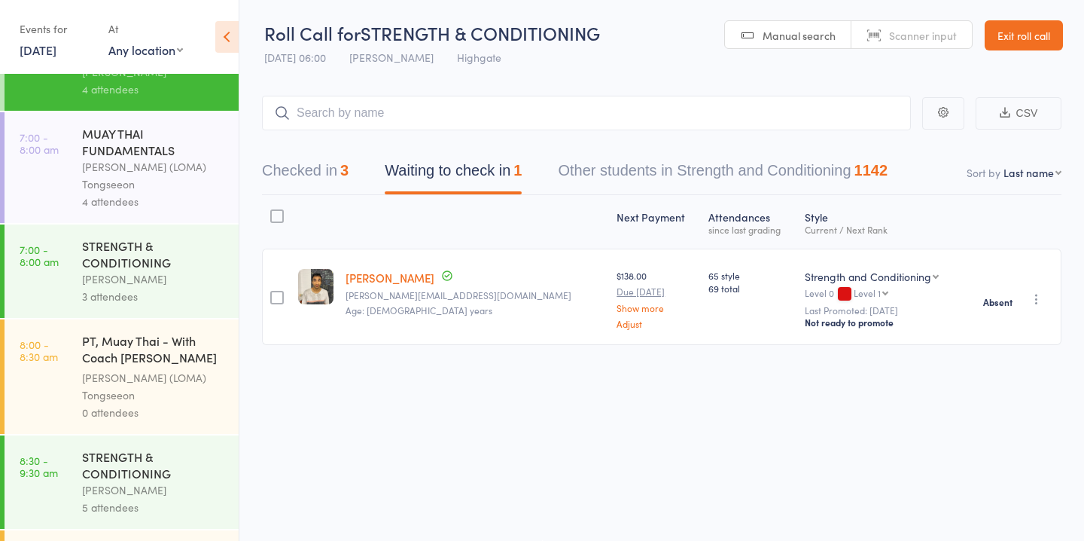
click at [339, 168] on button "Checked in 3" at bounding box center [305, 174] width 87 height 40
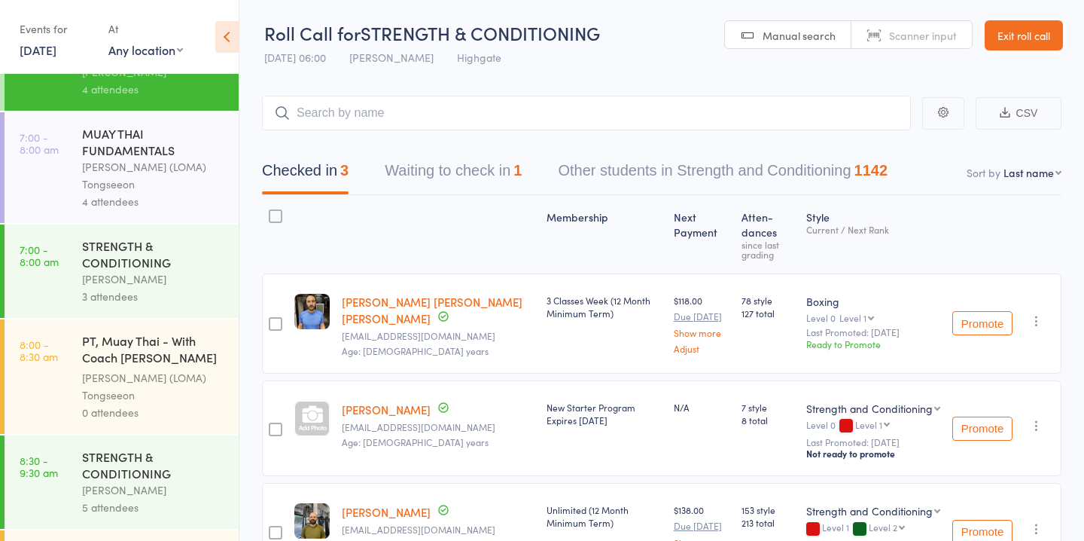
click at [182, 201] on div "4 attendees" at bounding box center [154, 201] width 144 height 17
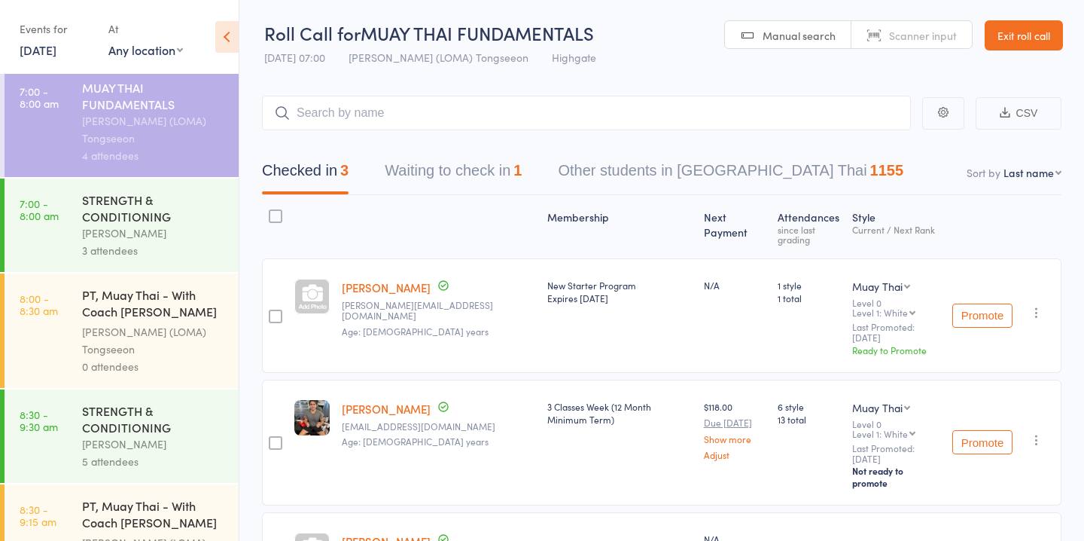
scroll to position [231, 0]
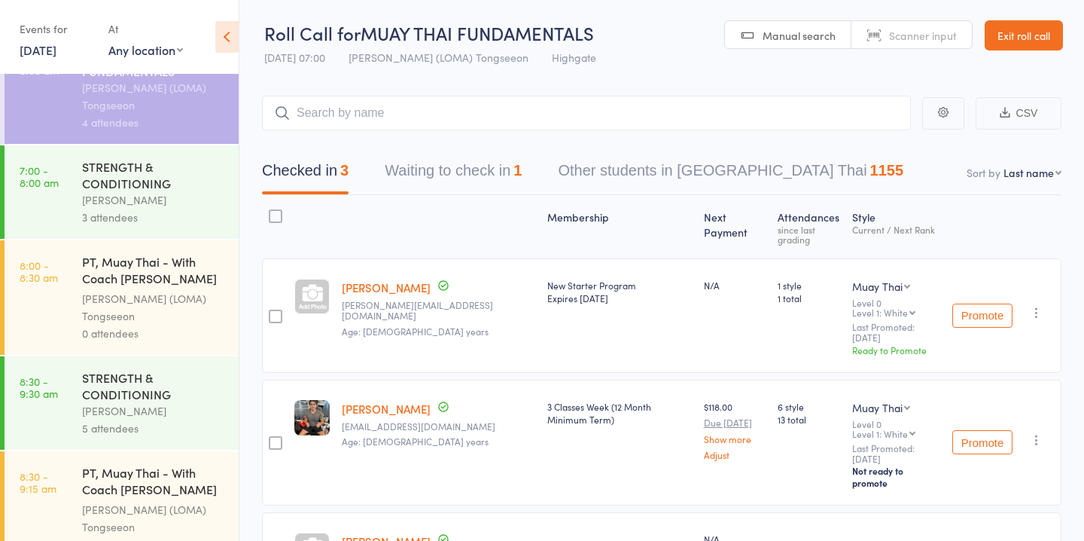
click at [431, 165] on button "Waiting to check in 1" at bounding box center [453, 174] width 137 height 40
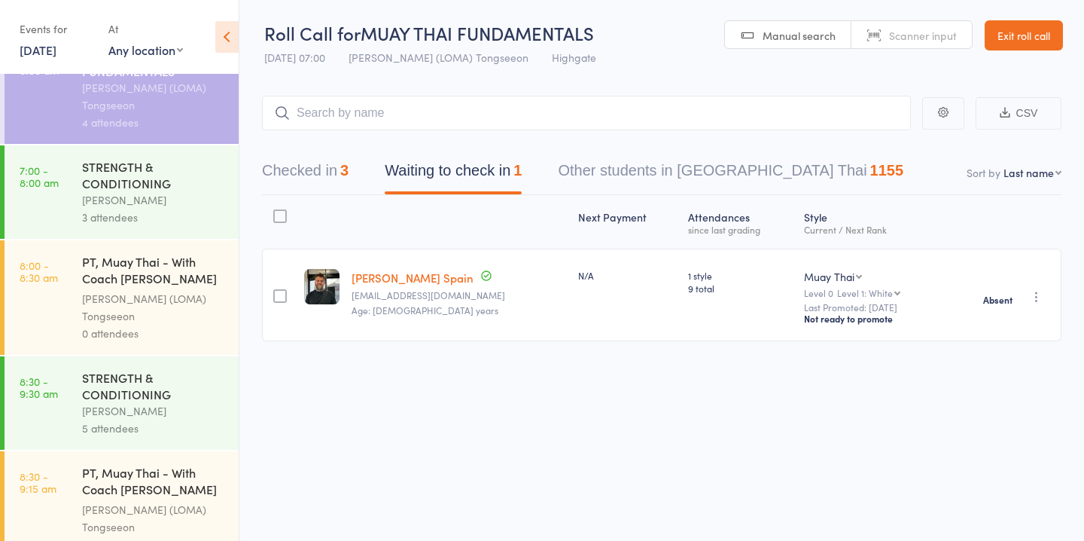
click at [178, 222] on div "3 attendees" at bounding box center [154, 217] width 144 height 17
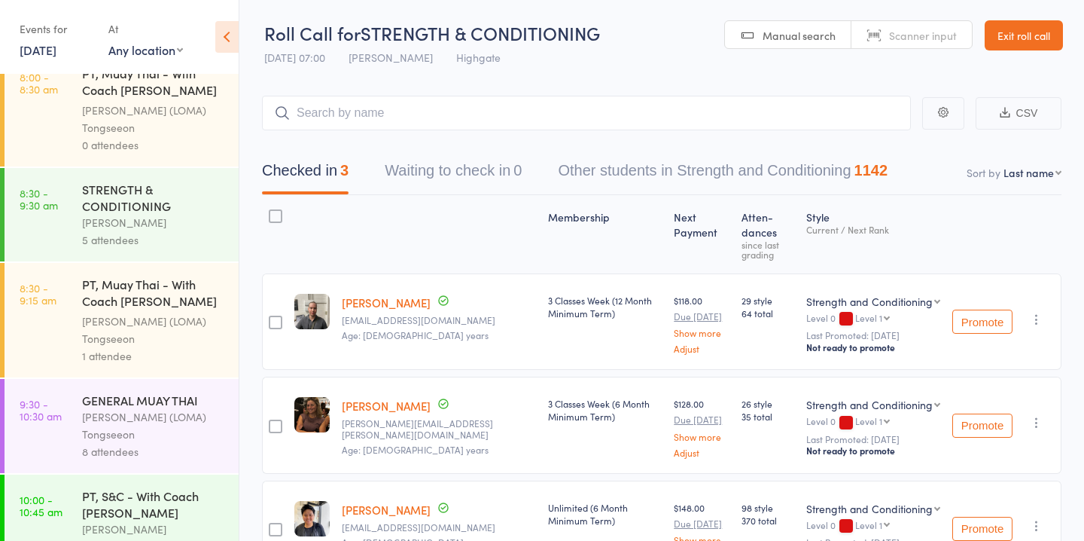
scroll to position [440, 0]
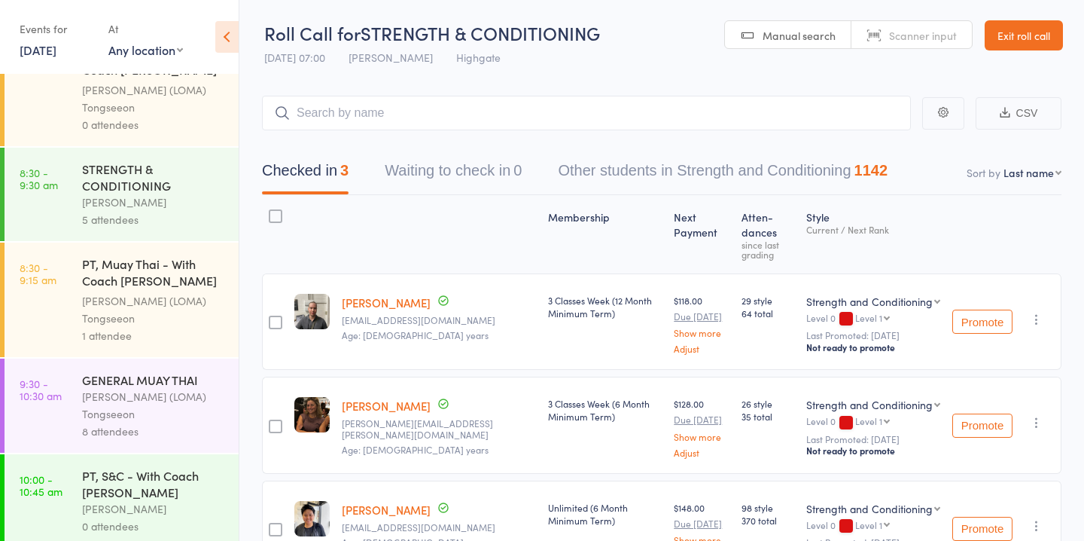
click at [157, 196] on div "[PERSON_NAME]" at bounding box center [154, 201] width 144 height 17
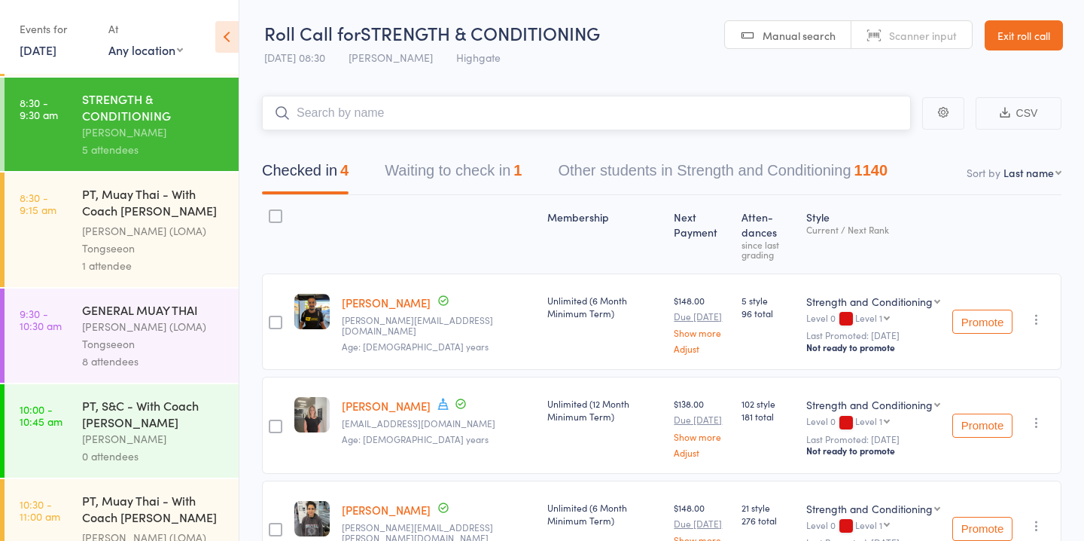
scroll to position [523, 0]
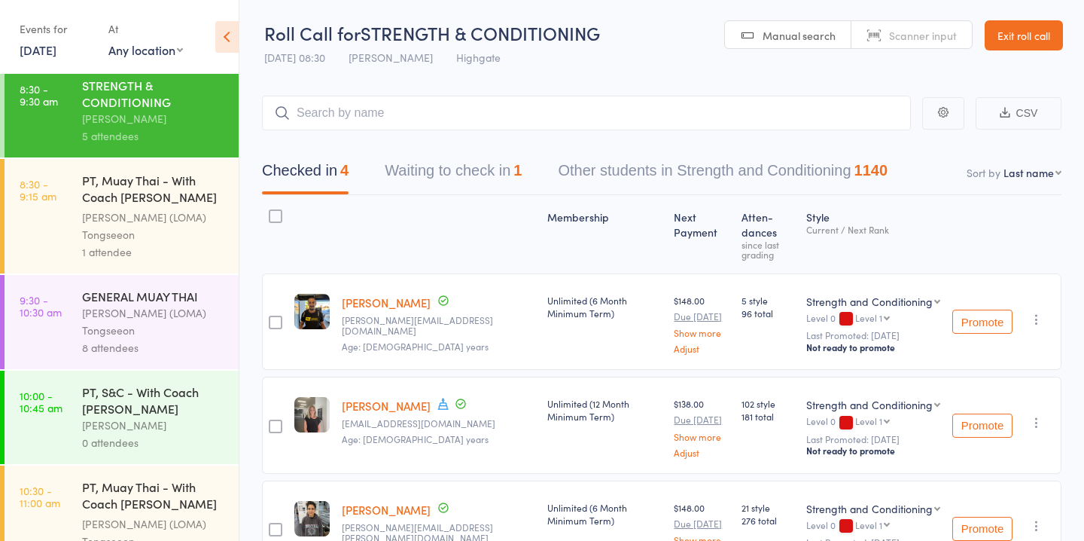
click at [139, 313] on div "[PERSON_NAME] (LOMA) Tongseeon" at bounding box center [154, 321] width 144 height 35
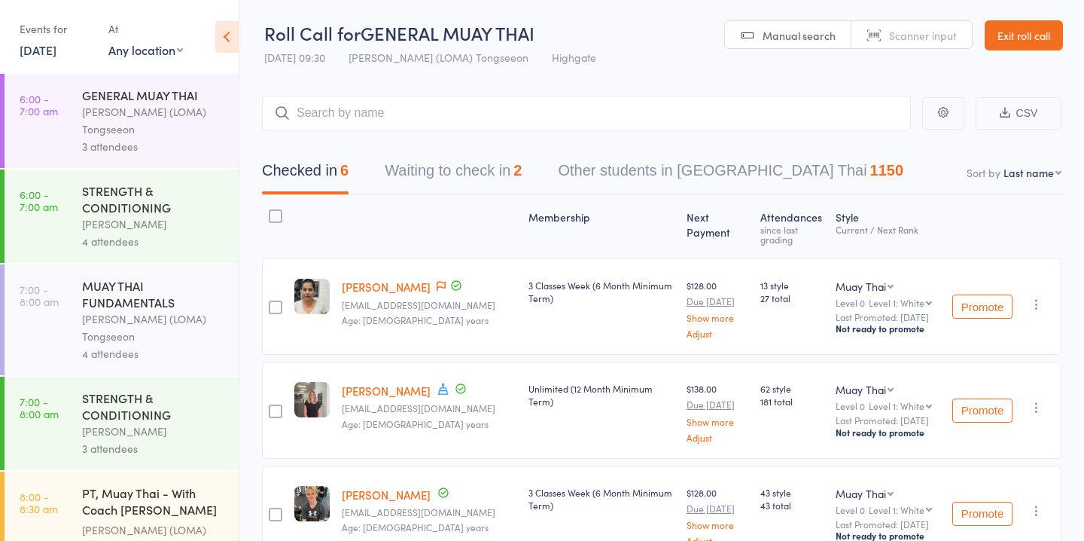
click at [458, 163] on button "Waiting to check in 2" at bounding box center [453, 174] width 137 height 40
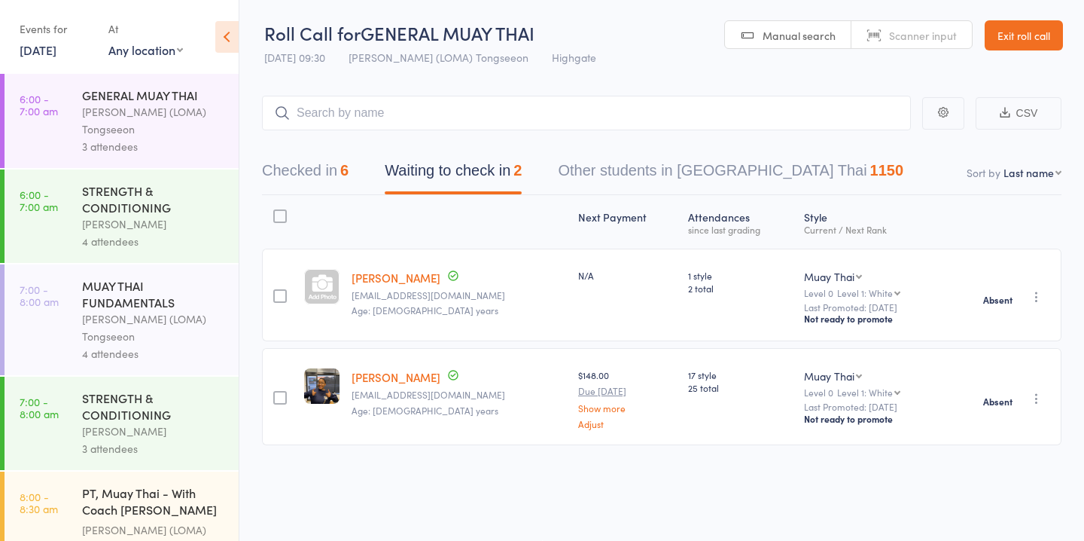
click at [321, 175] on button "Checked in 6" at bounding box center [305, 174] width 87 height 40
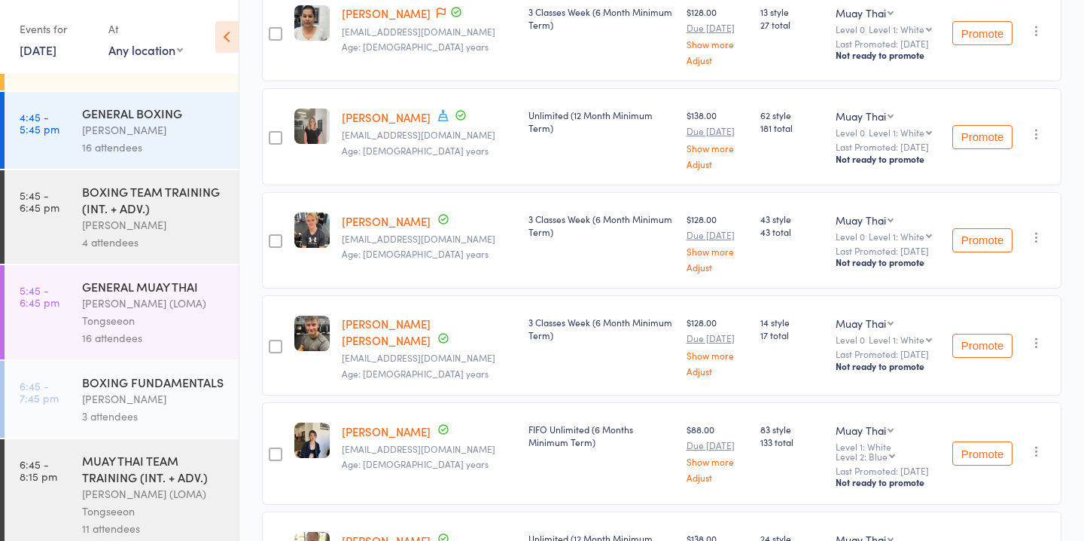
scroll to position [448, 0]
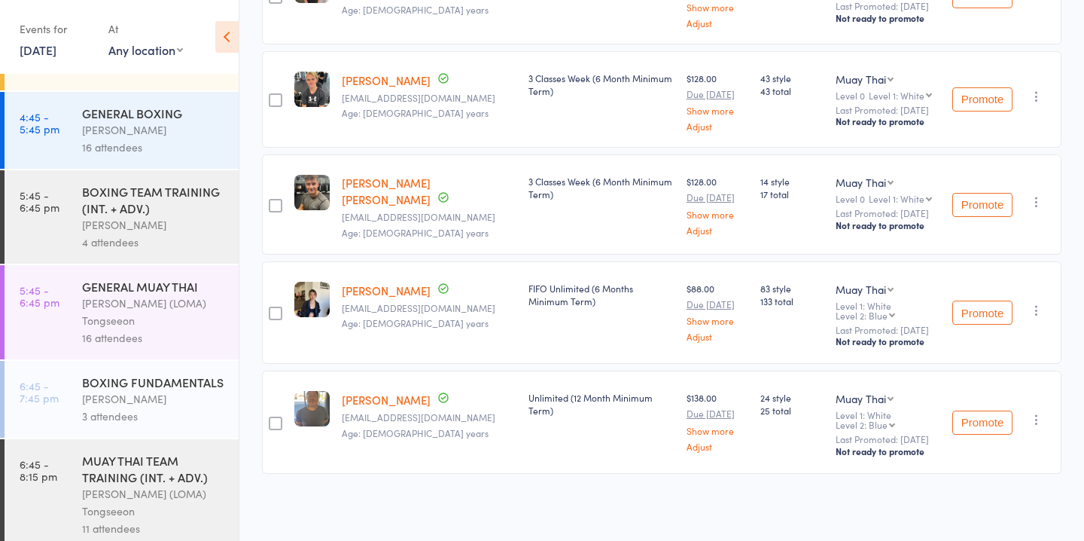
click at [178, 233] on div "4 attendees" at bounding box center [154, 241] width 144 height 17
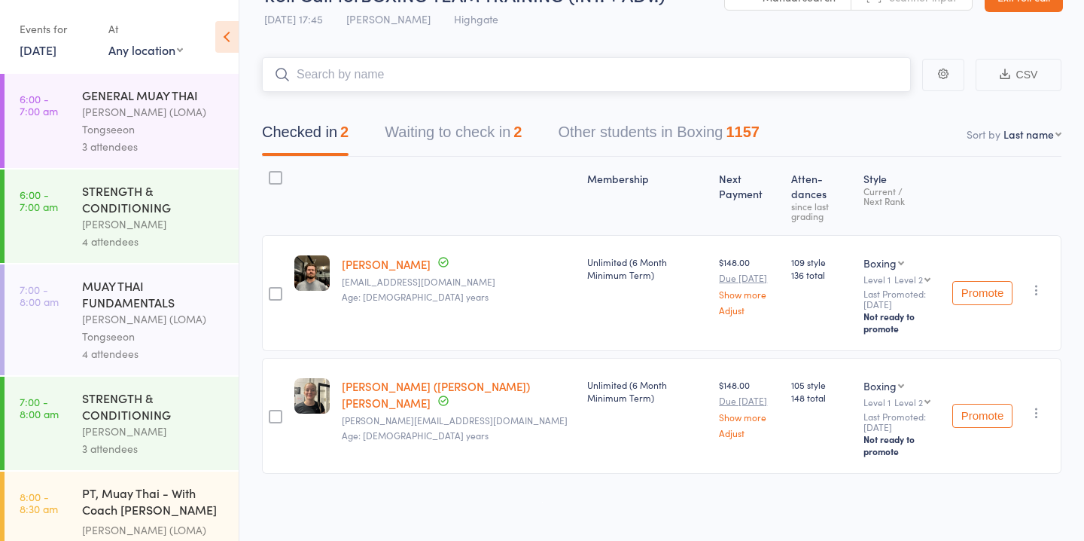
scroll to position [1, 0]
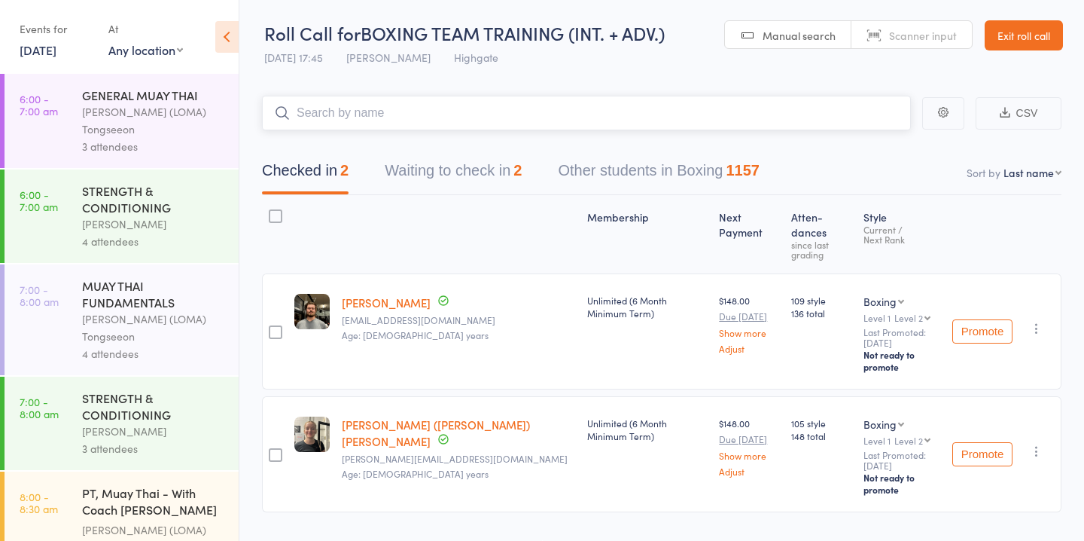
click at [501, 175] on button "Waiting to check in 2" at bounding box center [453, 174] width 137 height 40
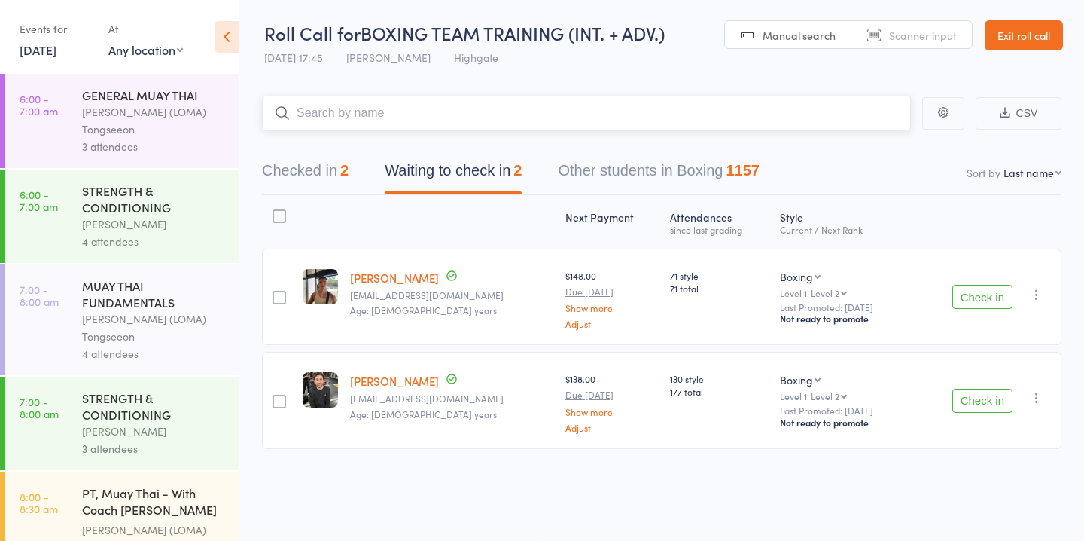
click at [339, 166] on button "Checked in 2" at bounding box center [305, 174] width 87 height 40
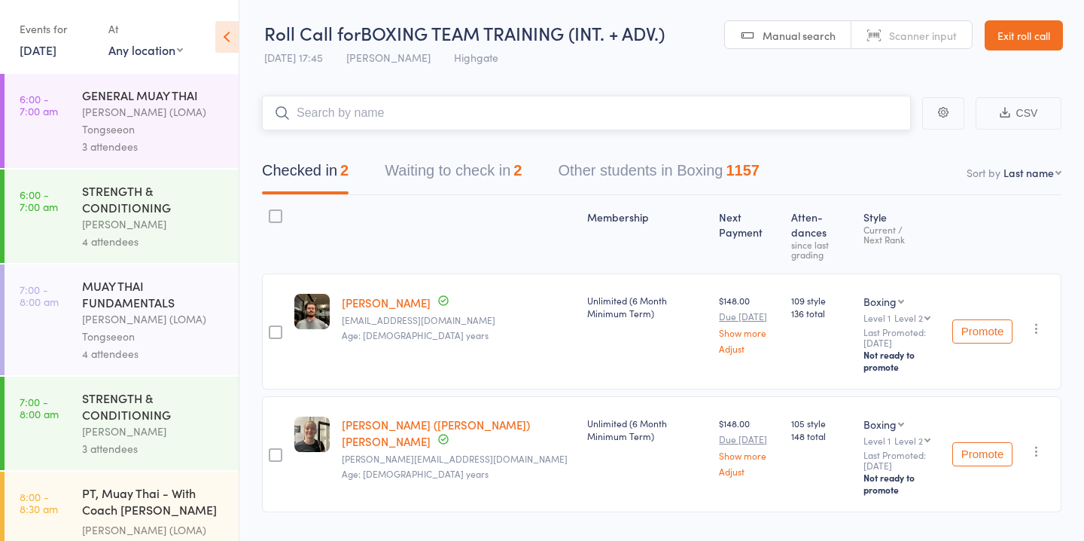
click at [465, 175] on button "Waiting to check in 2" at bounding box center [453, 174] width 137 height 40
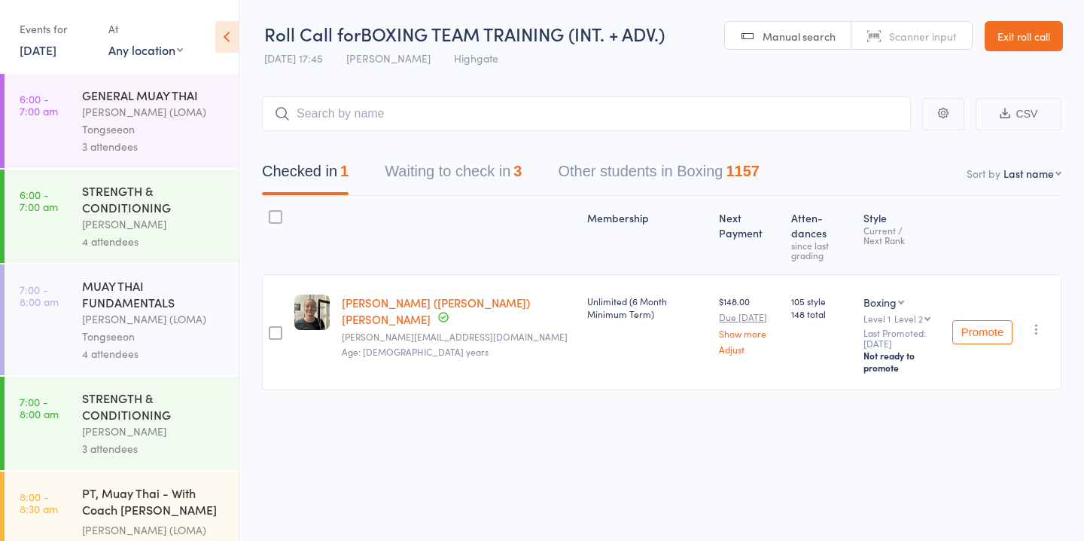
click at [487, 179] on button "Waiting to check in 3" at bounding box center [453, 175] width 137 height 40
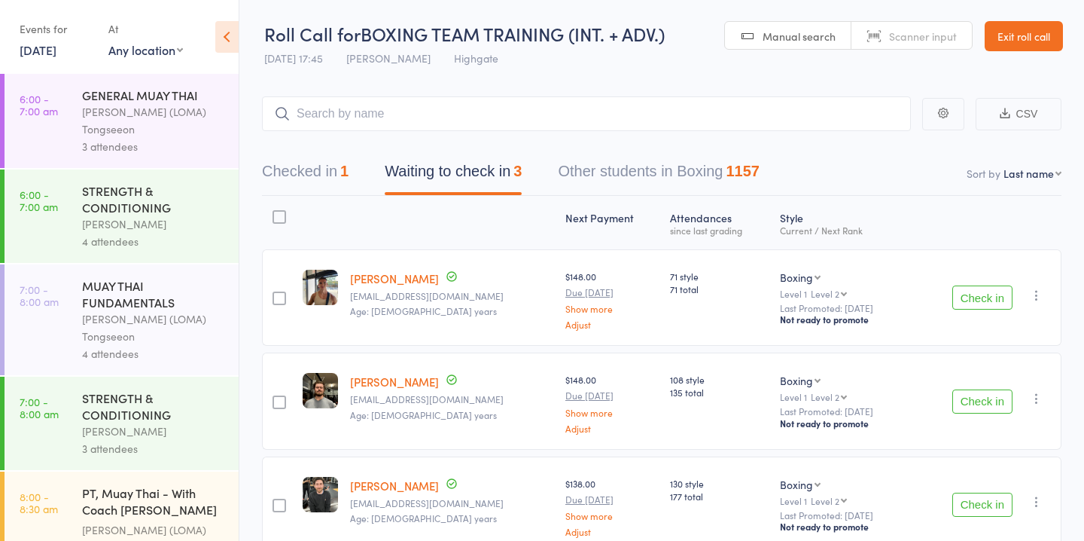
click at [984, 397] on button "Check in" at bounding box center [982, 401] width 60 height 24
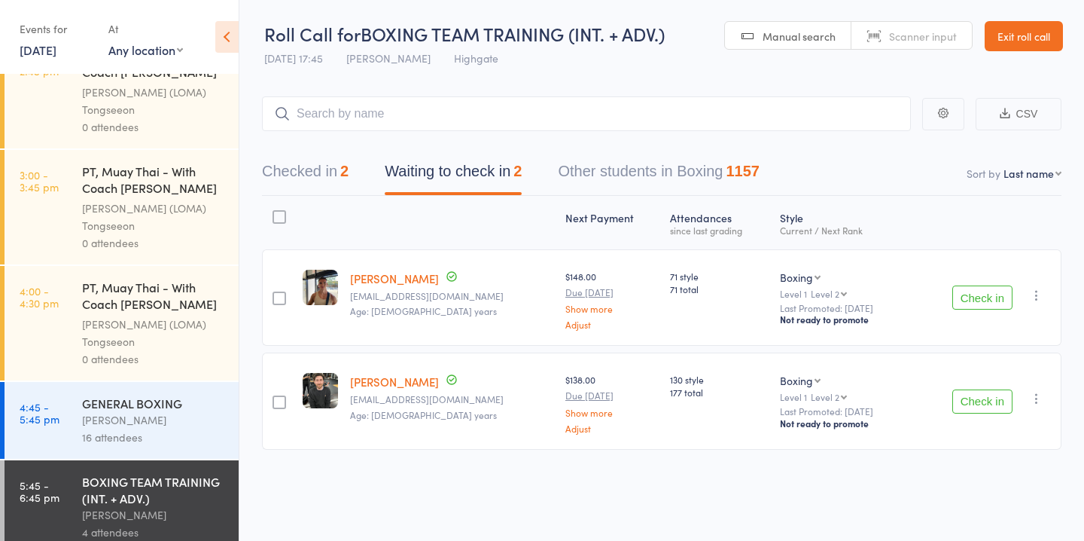
scroll to position [1455, 0]
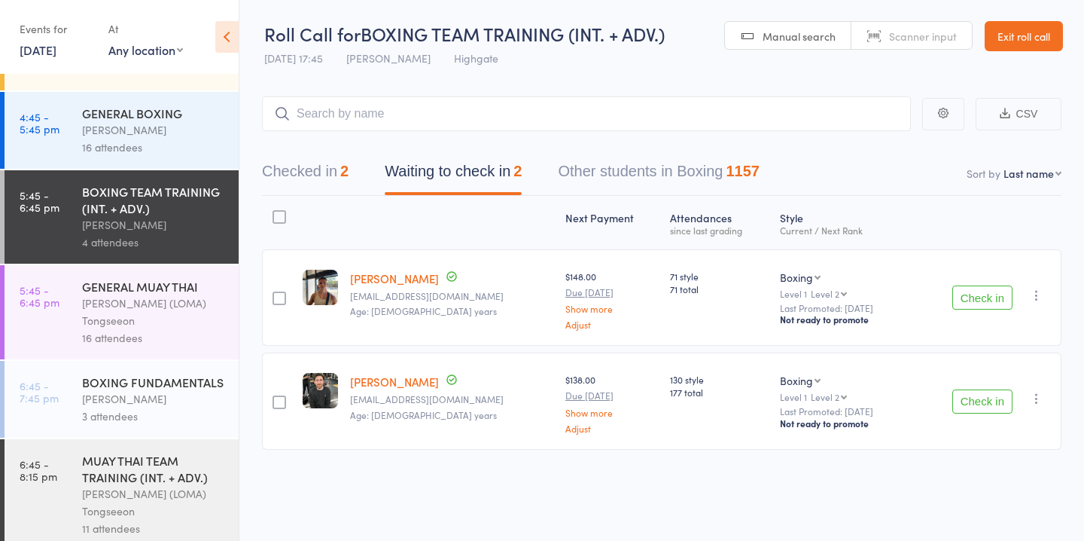
click at [147, 294] on div "[PERSON_NAME] (LOMA) Tongseeon" at bounding box center [154, 311] width 144 height 35
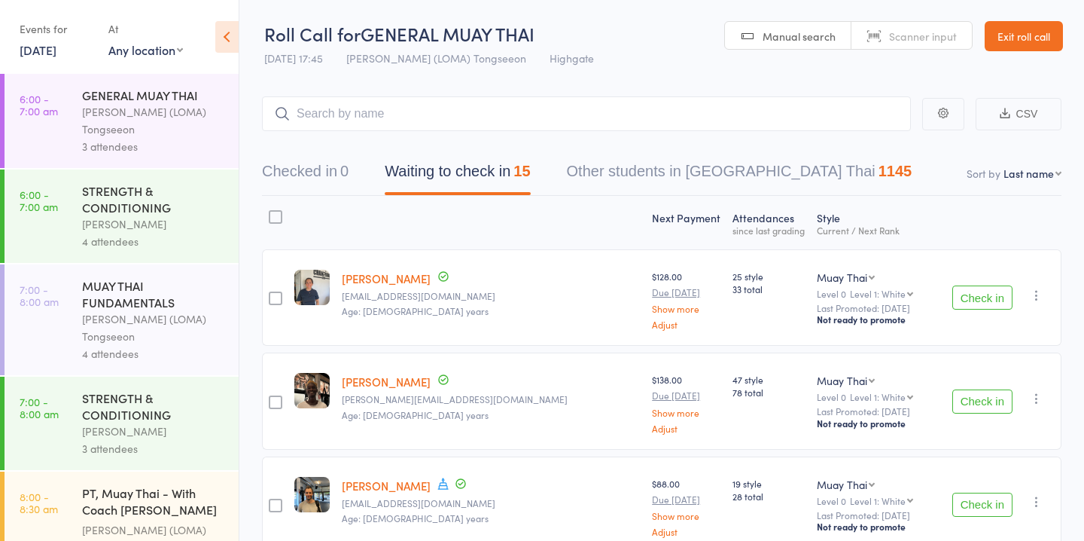
click at [495, 171] on button "Waiting to check in 15" at bounding box center [457, 175] width 145 height 40
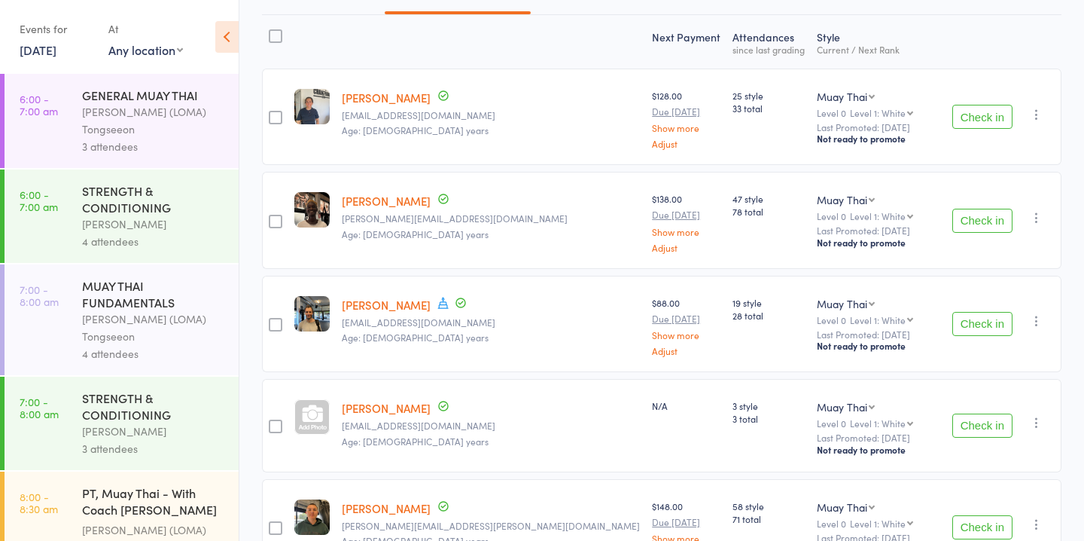
scroll to position [209, 0]
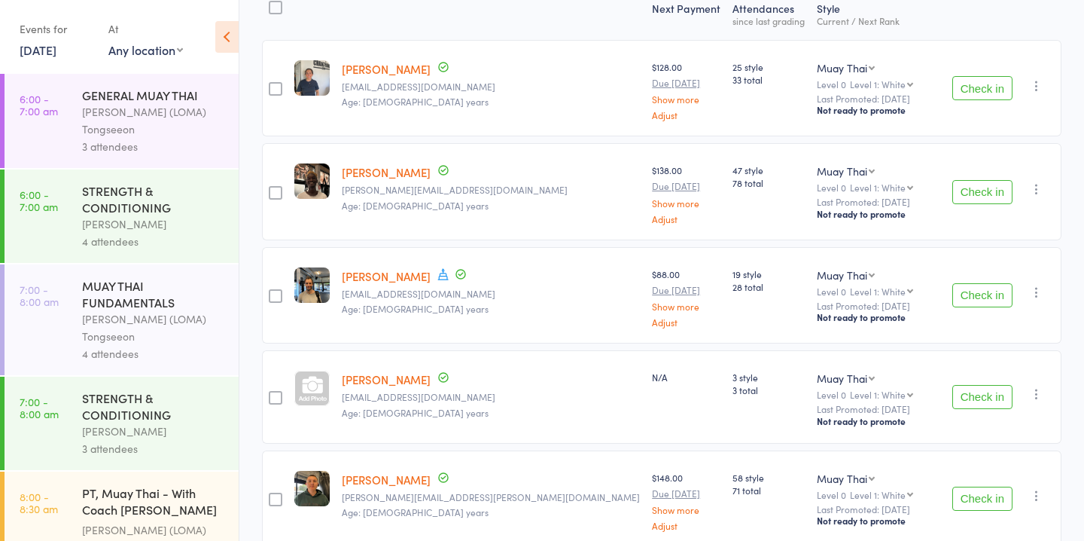
click at [994, 183] on button "Check in" at bounding box center [982, 192] width 60 height 24
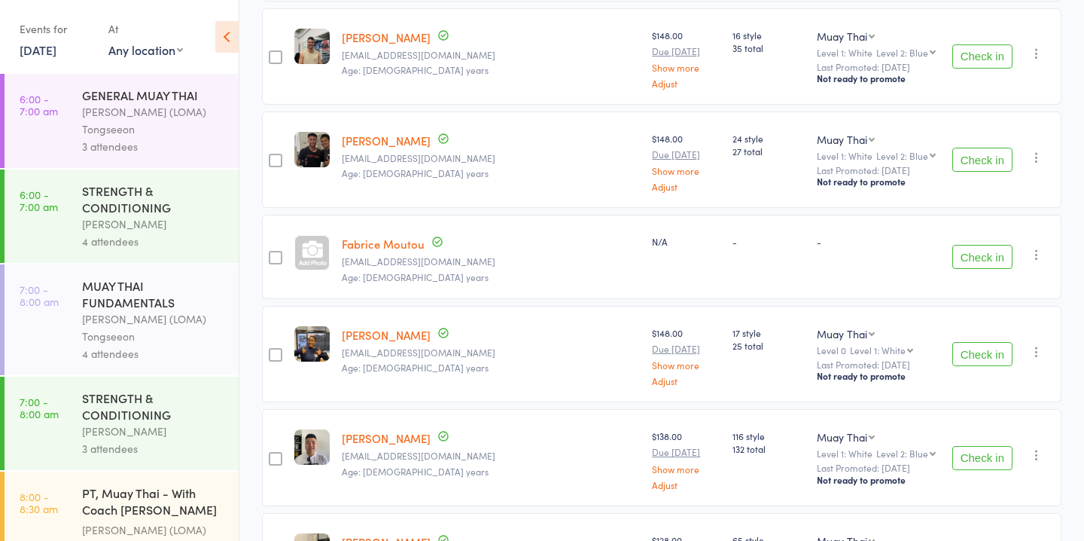
scroll to position [1061, 0]
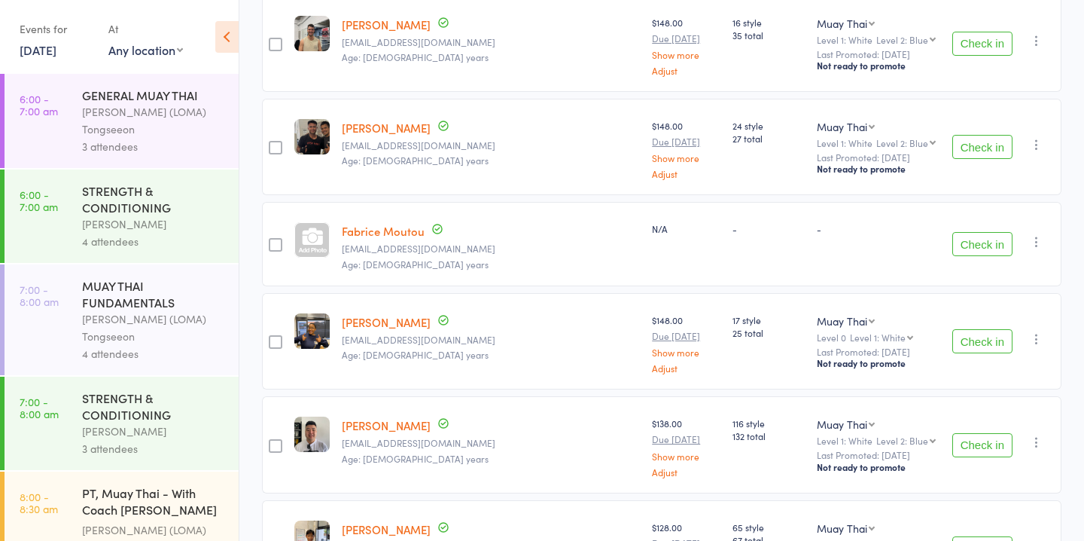
click at [976, 333] on button "Check in" at bounding box center [982, 341] width 60 height 24
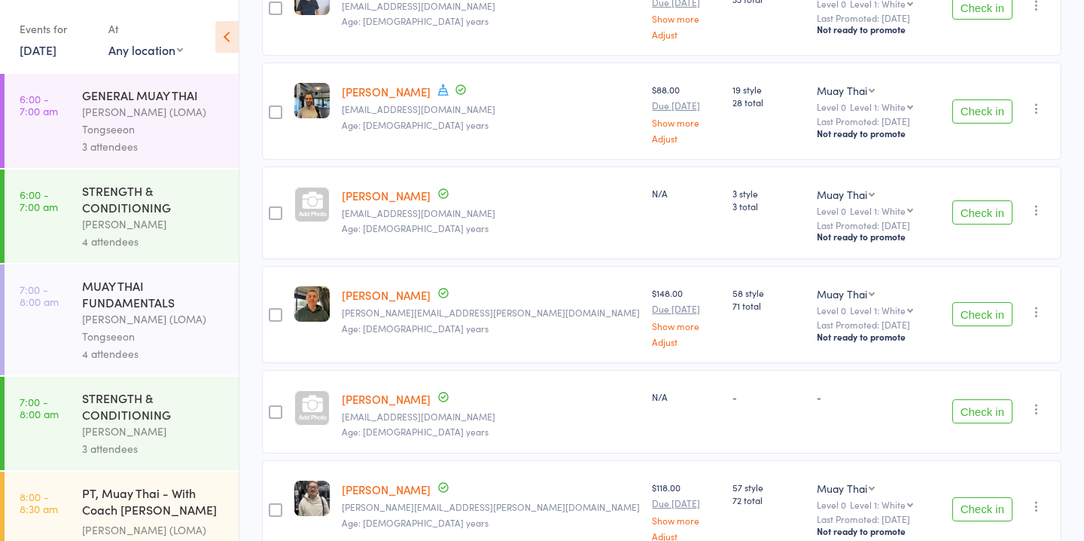
scroll to position [291, 0]
click at [994, 304] on button "Check in" at bounding box center [982, 313] width 60 height 24
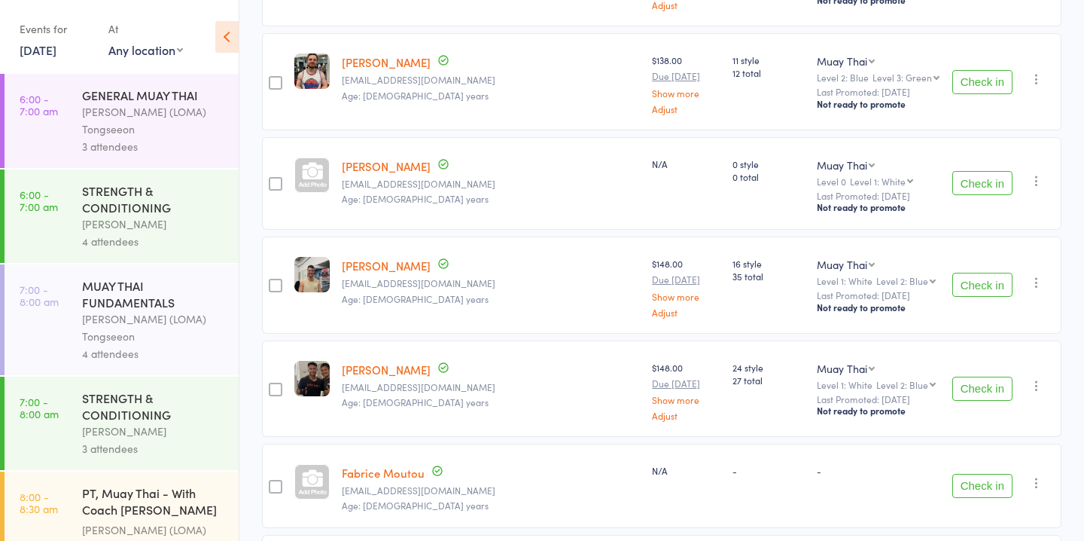
scroll to position [726, 0]
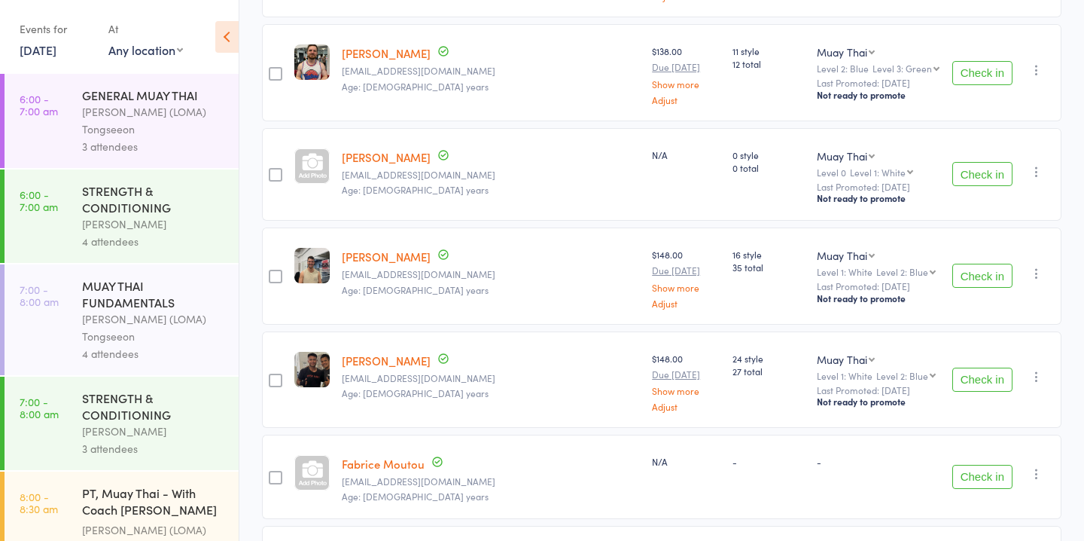
click at [417, 154] on link "[PERSON_NAME]" at bounding box center [386, 157] width 89 height 16
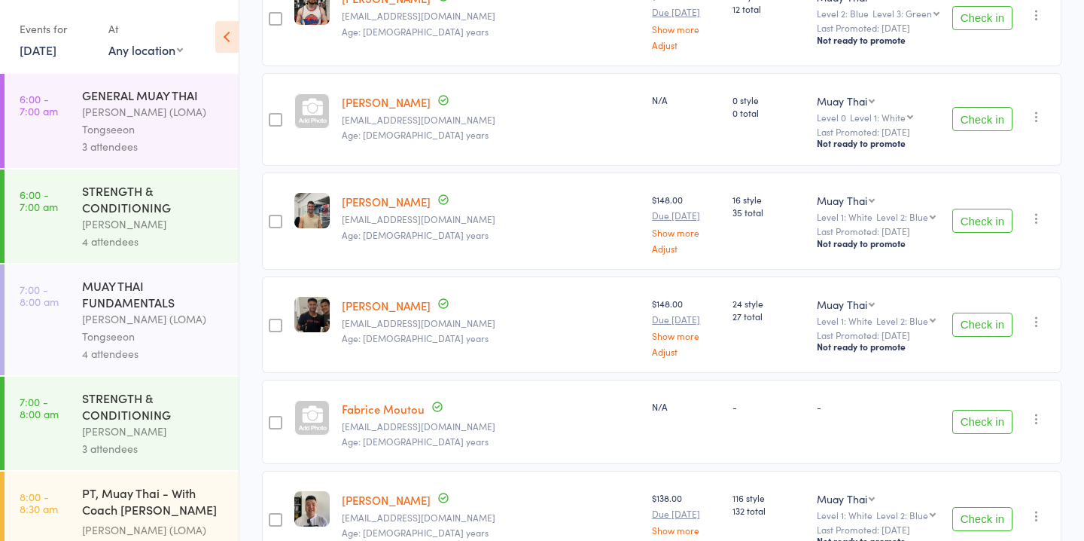
scroll to position [975, 0]
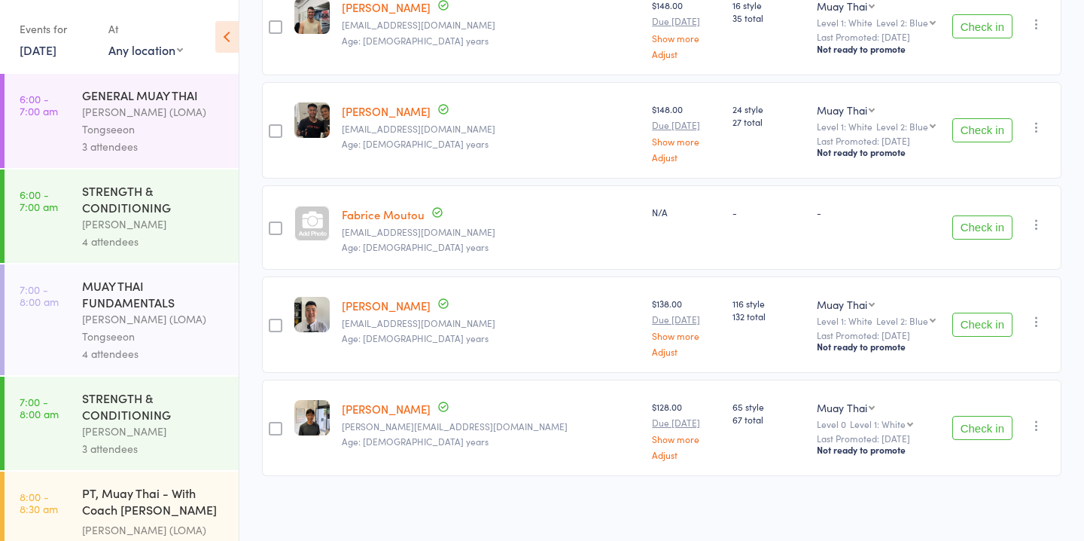
click at [997, 324] on button "Check in" at bounding box center [982, 324] width 60 height 24
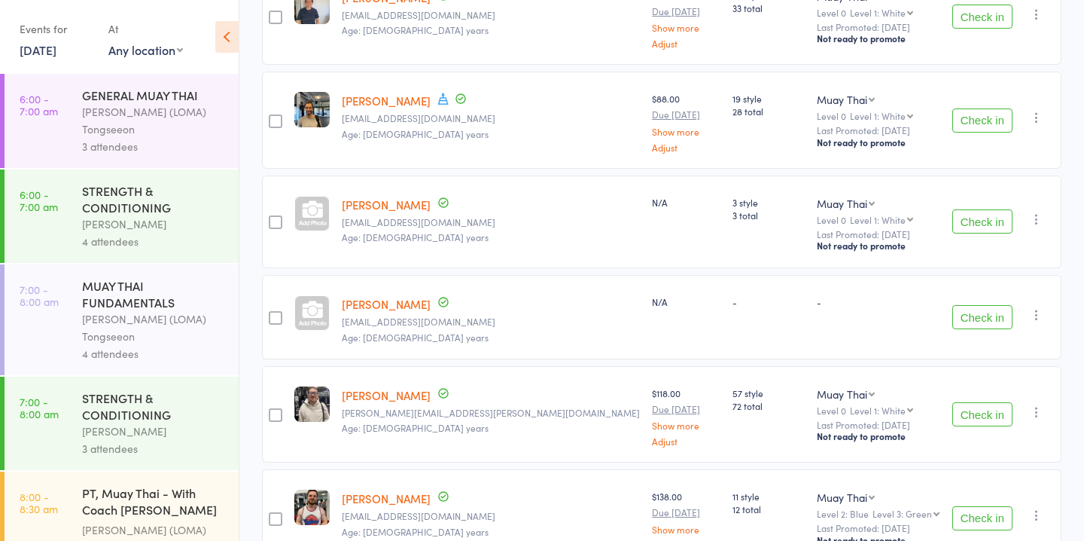
scroll to position [286, 0]
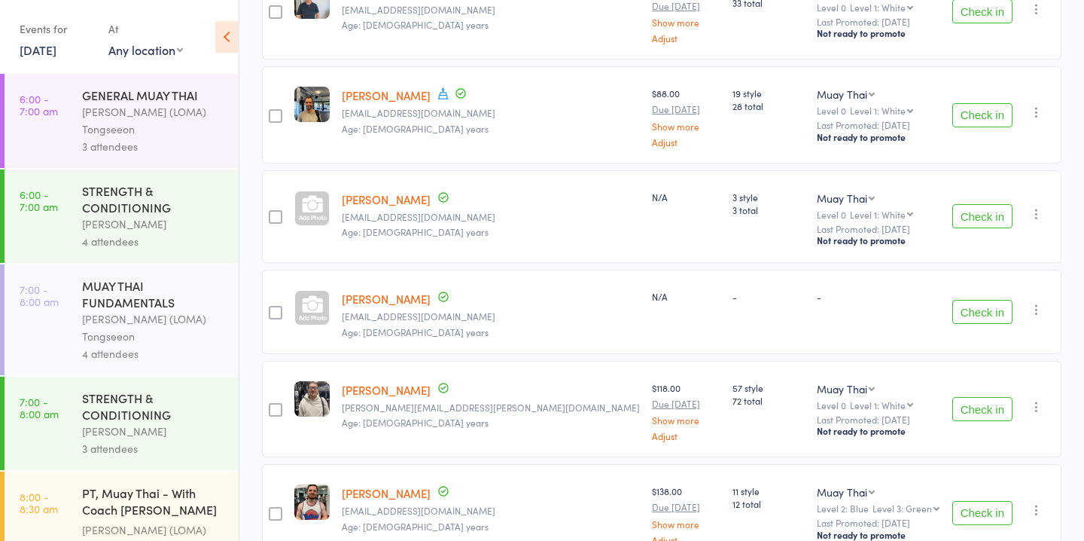
click at [984, 407] on button "Check in" at bounding box center [982, 409] width 60 height 24
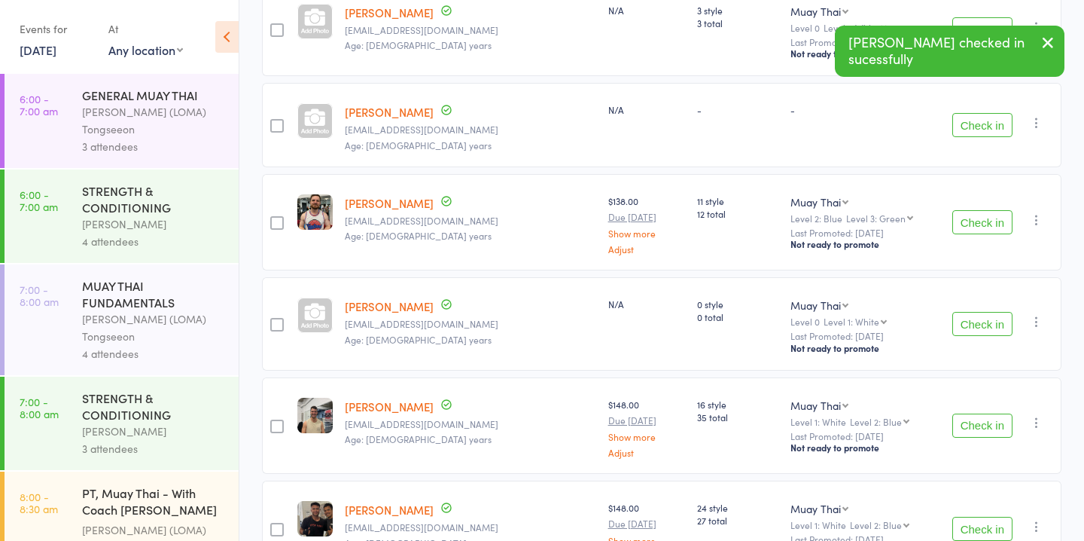
scroll to position [474, 0]
click at [983, 421] on button "Check in" at bounding box center [982, 424] width 60 height 24
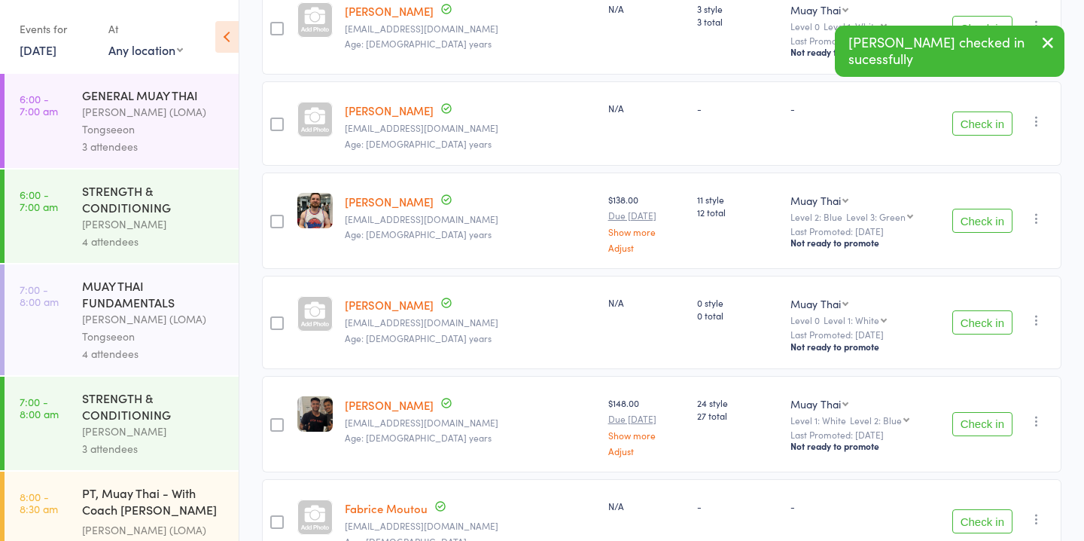
click at [983, 420] on button "Check in" at bounding box center [982, 424] width 60 height 24
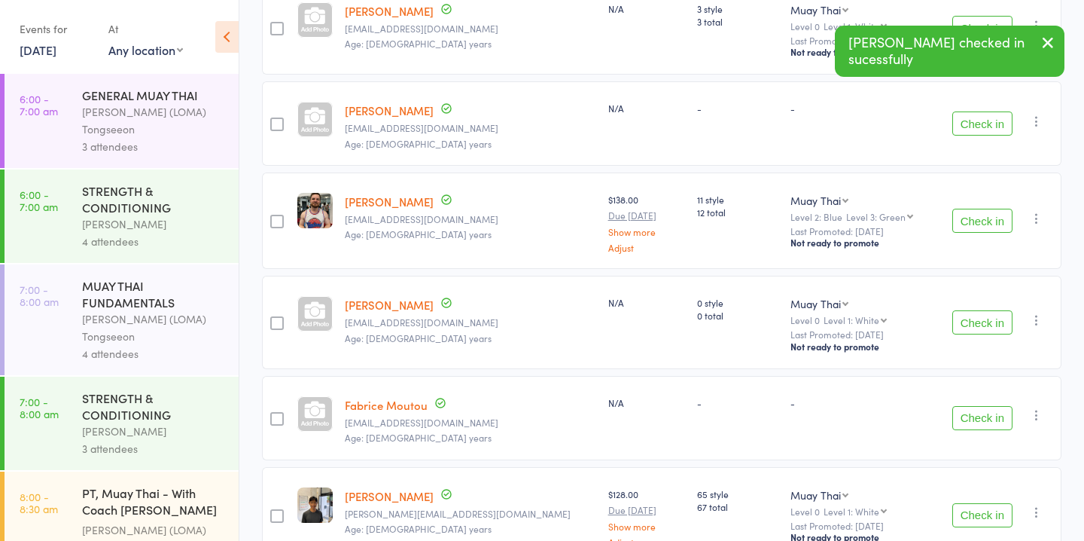
scroll to position [563, 0]
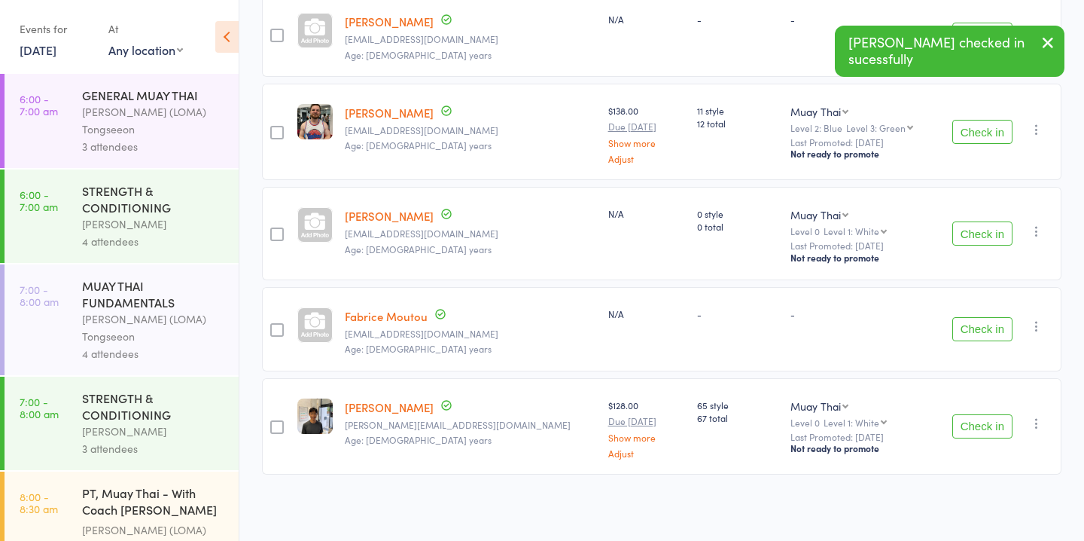
click at [983, 421] on button "Check in" at bounding box center [982, 426] width 60 height 24
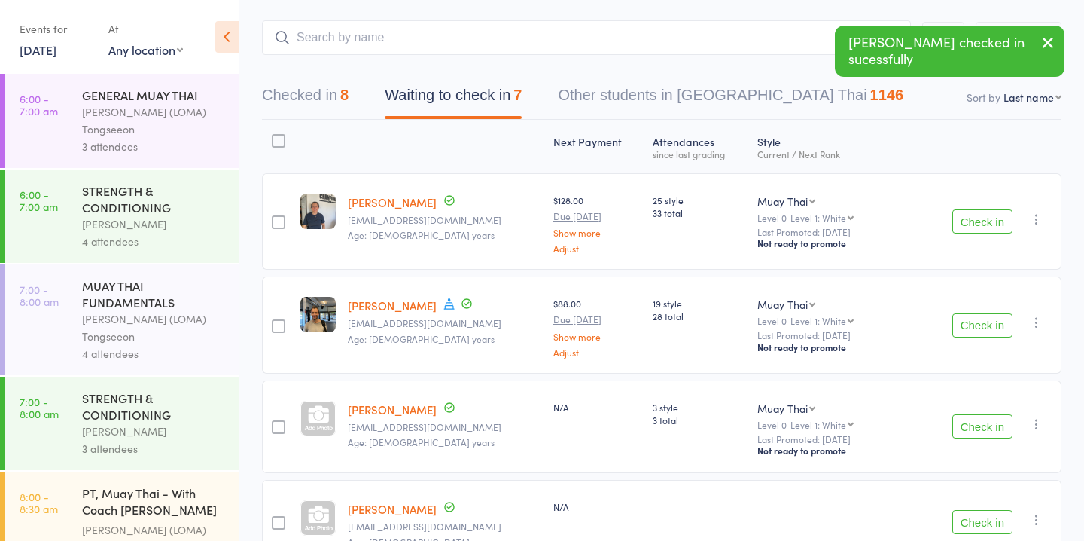
scroll to position [0, 0]
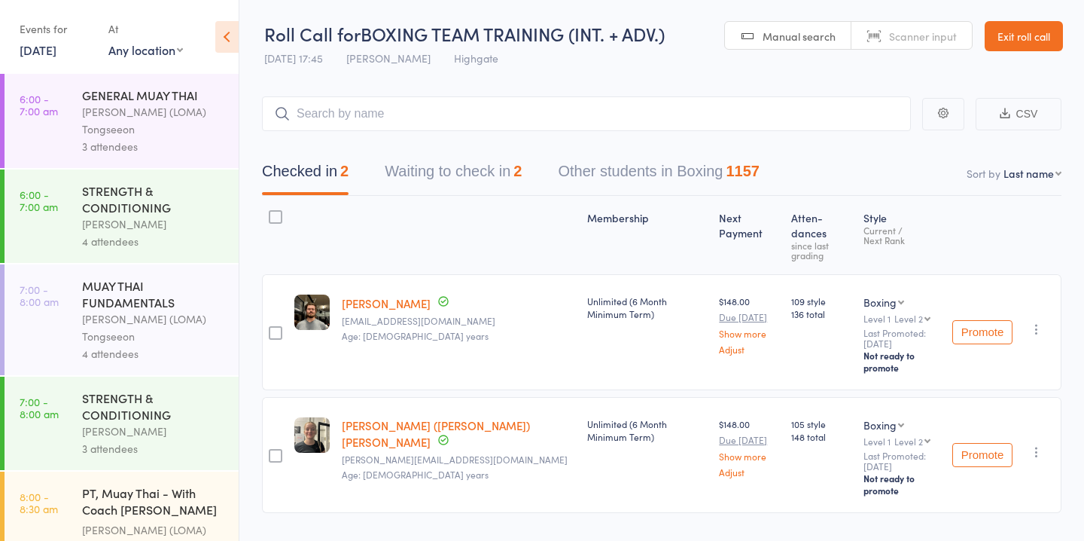
click at [495, 177] on button "Waiting to check in 2" at bounding box center [453, 175] width 137 height 40
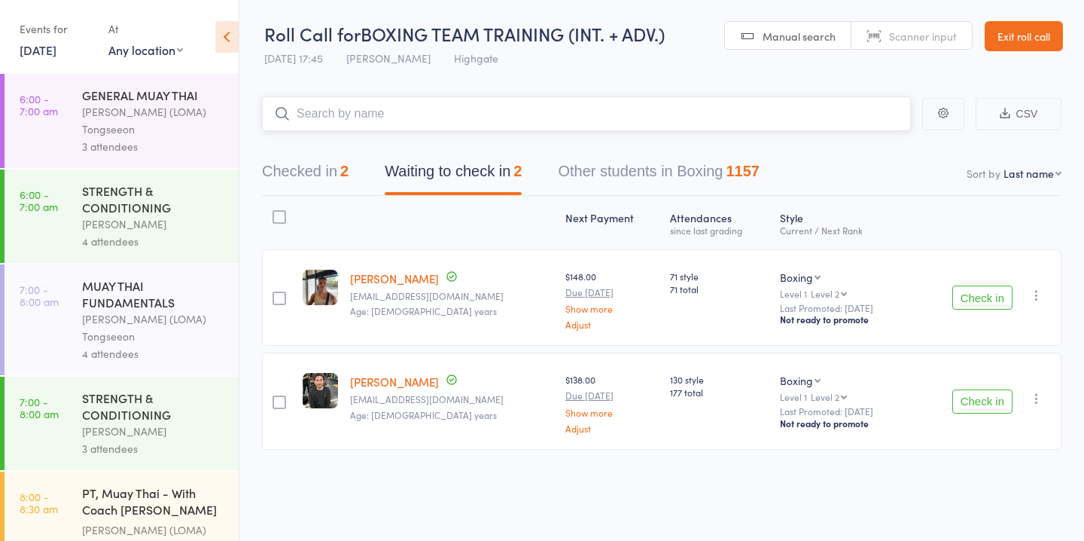
scroll to position [1455, 0]
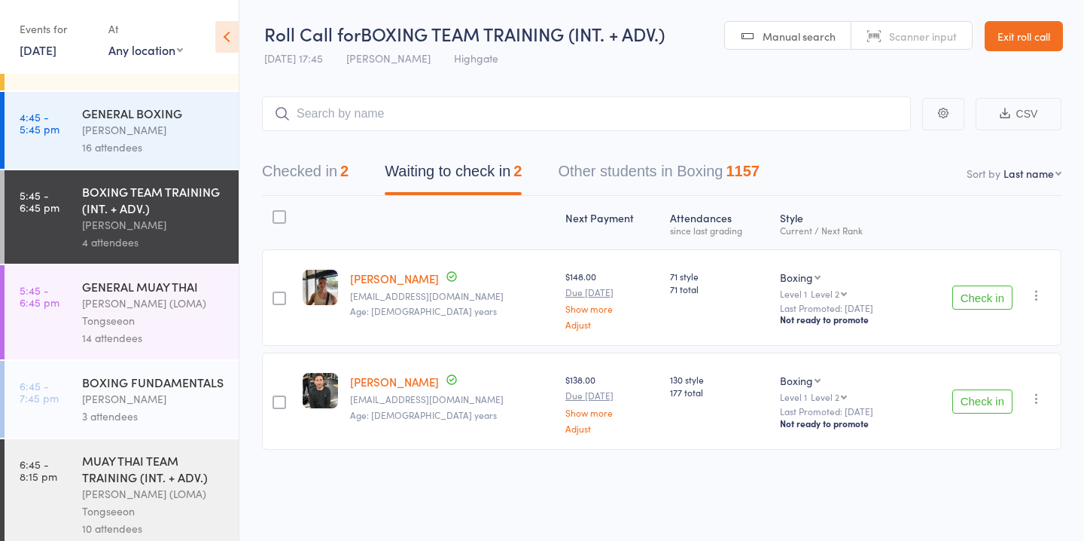
click at [178, 329] on div "14 attendees" at bounding box center [154, 337] width 144 height 17
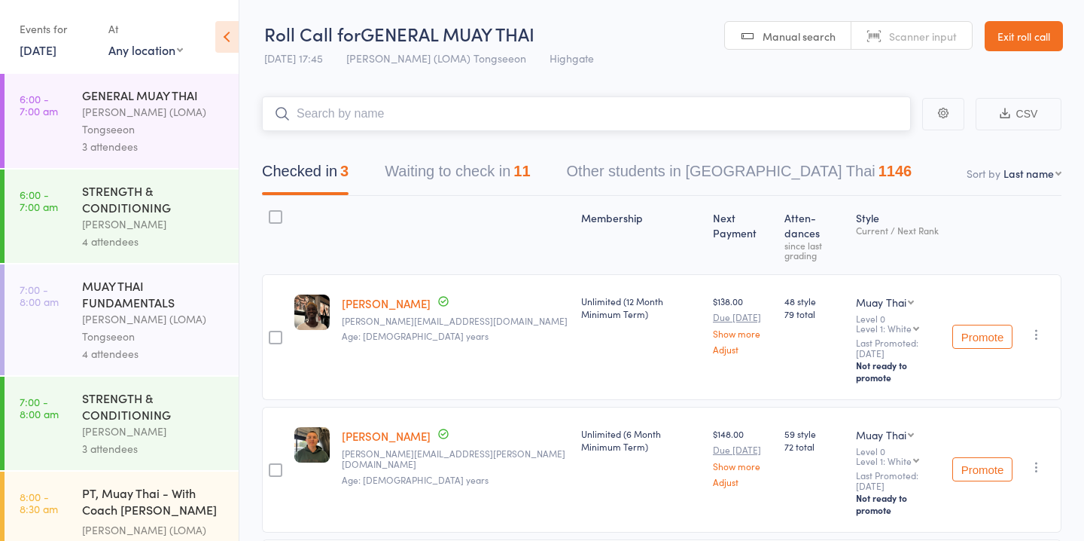
click at [461, 169] on button "Waiting to check in 11" at bounding box center [457, 175] width 145 height 40
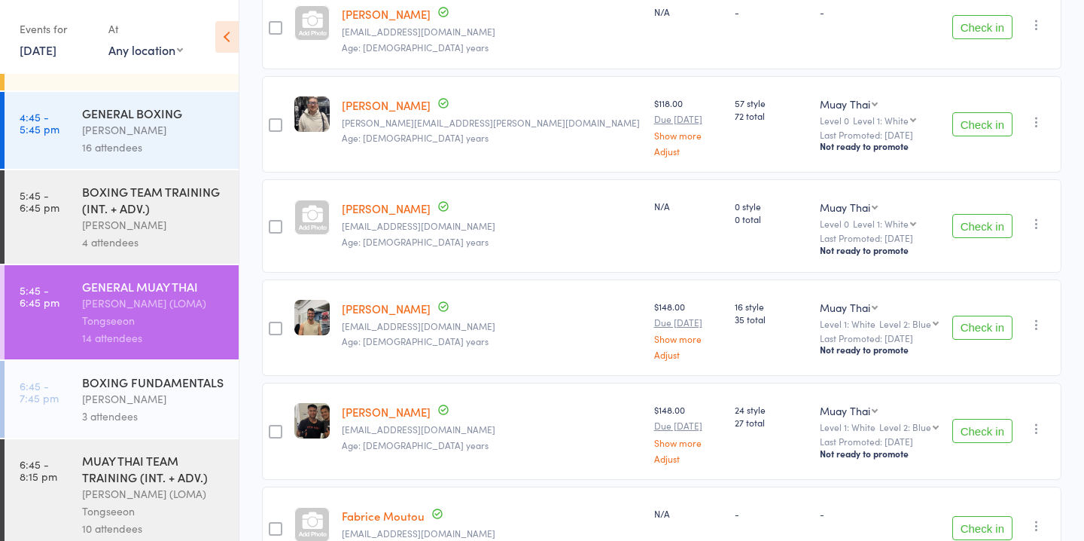
scroll to position [574, 0]
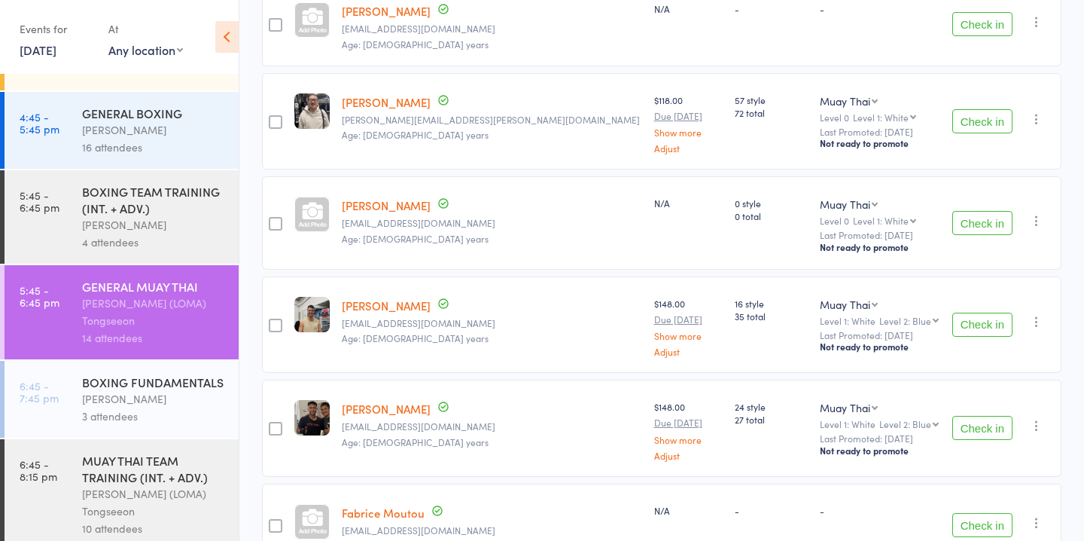
click at [179, 121] on div "[PERSON_NAME]" at bounding box center [154, 129] width 144 height 17
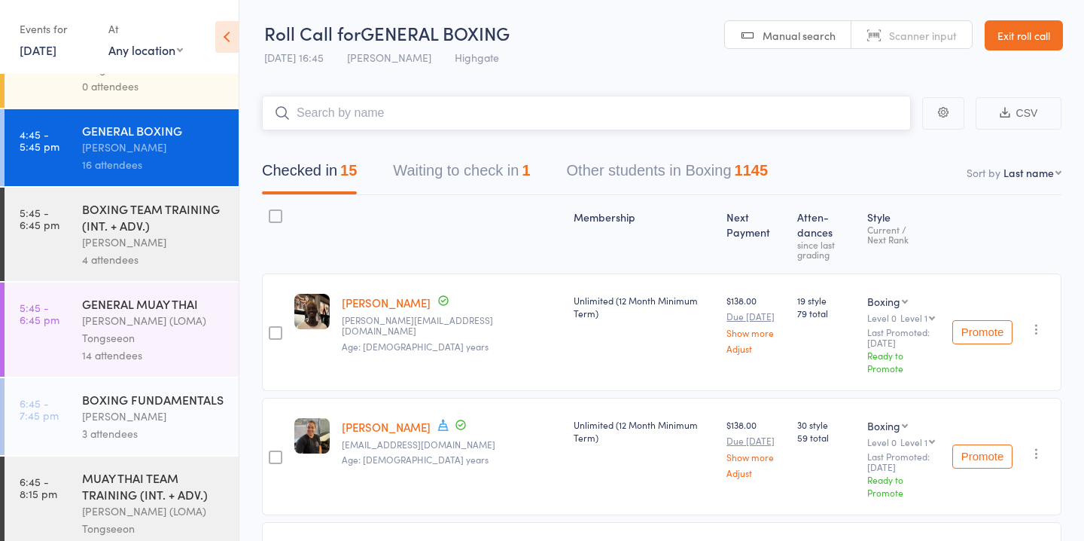
scroll to position [1455, 0]
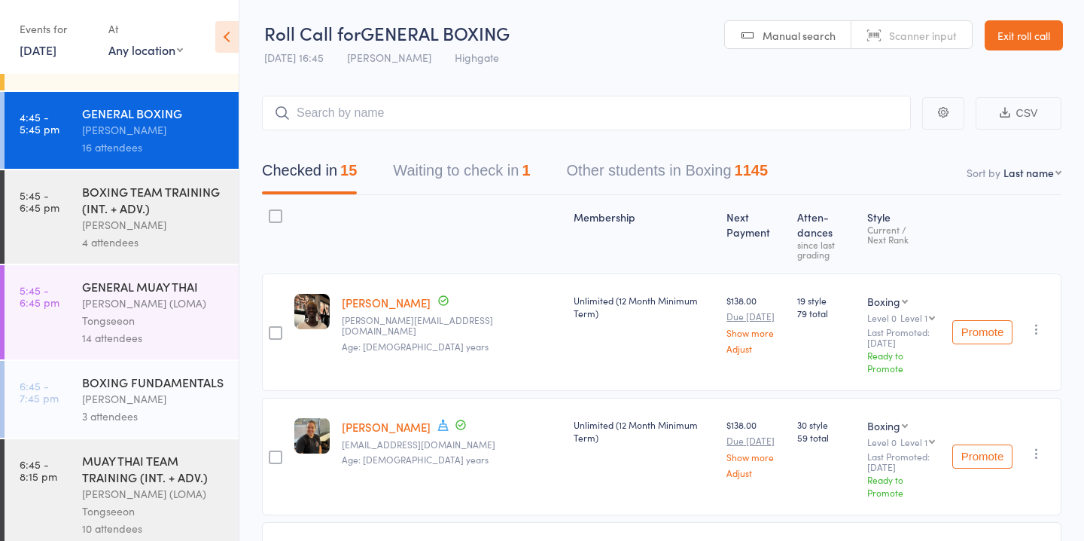
click at [203, 183] on div "BOXING TEAM TRAINING (INT. + ADV.)" at bounding box center [154, 199] width 144 height 33
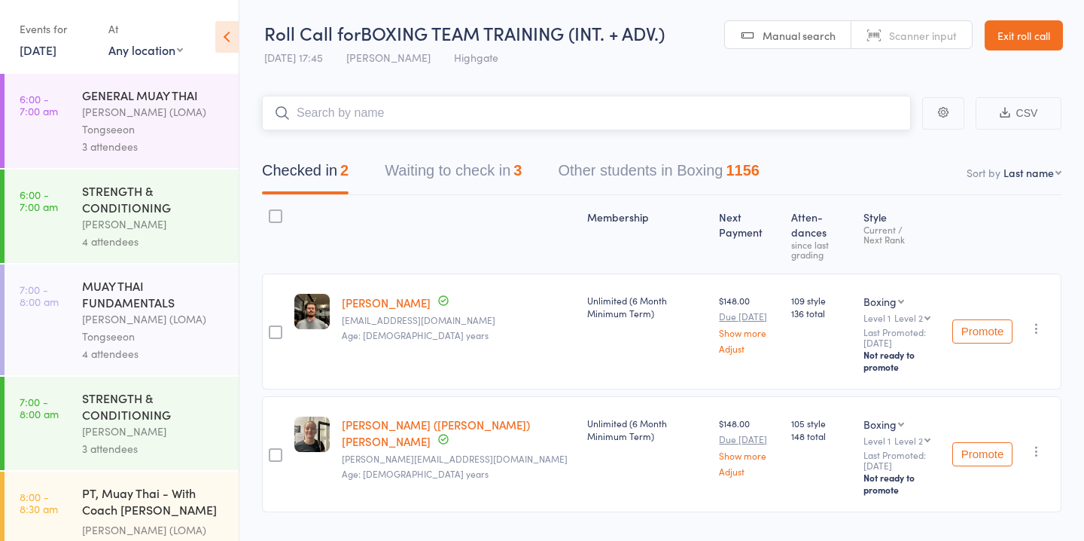
click at [496, 169] on button "Waiting to check in 3" at bounding box center [453, 174] width 137 height 40
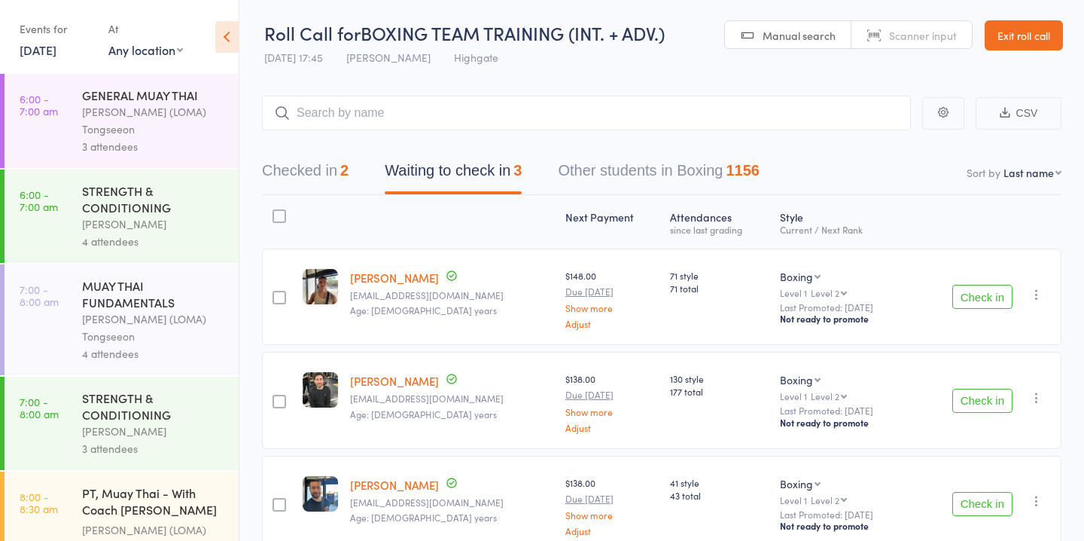
click at [974, 501] on button "Check in" at bounding box center [982, 504] width 60 height 24
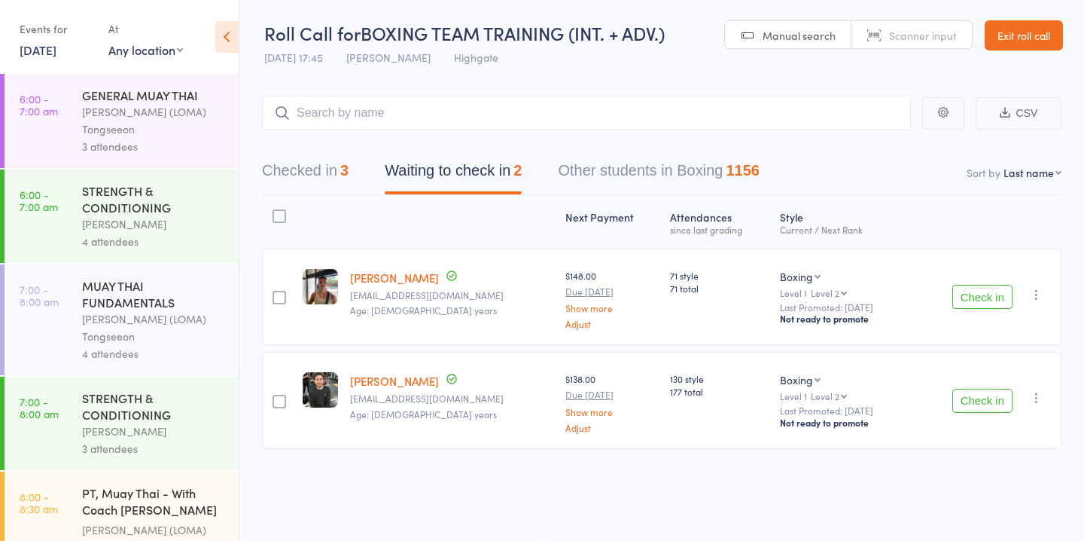
click at [995, 295] on button "Check in" at bounding box center [982, 297] width 60 height 24
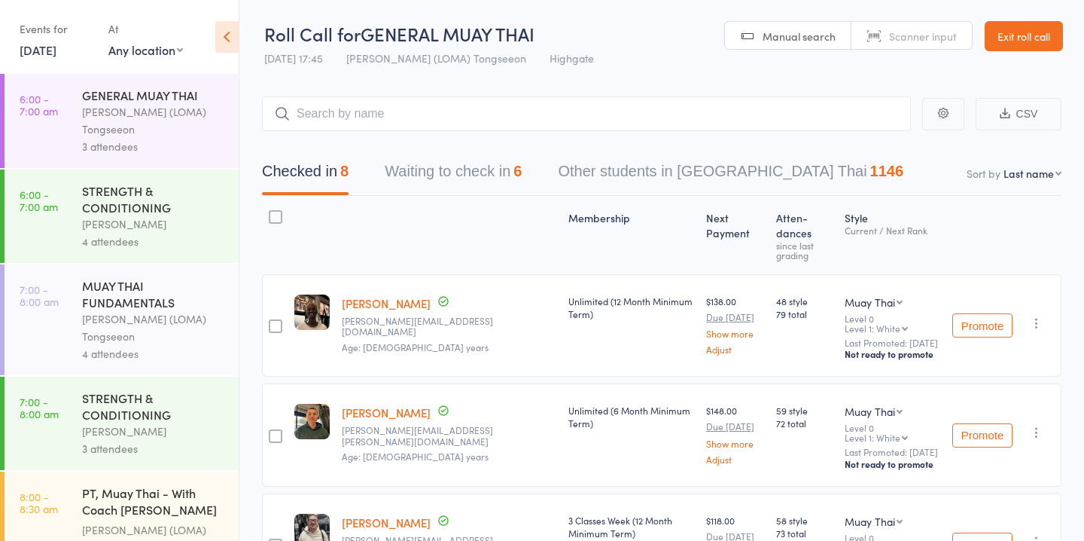
click at [449, 178] on button "Waiting to check in 6" at bounding box center [453, 175] width 137 height 40
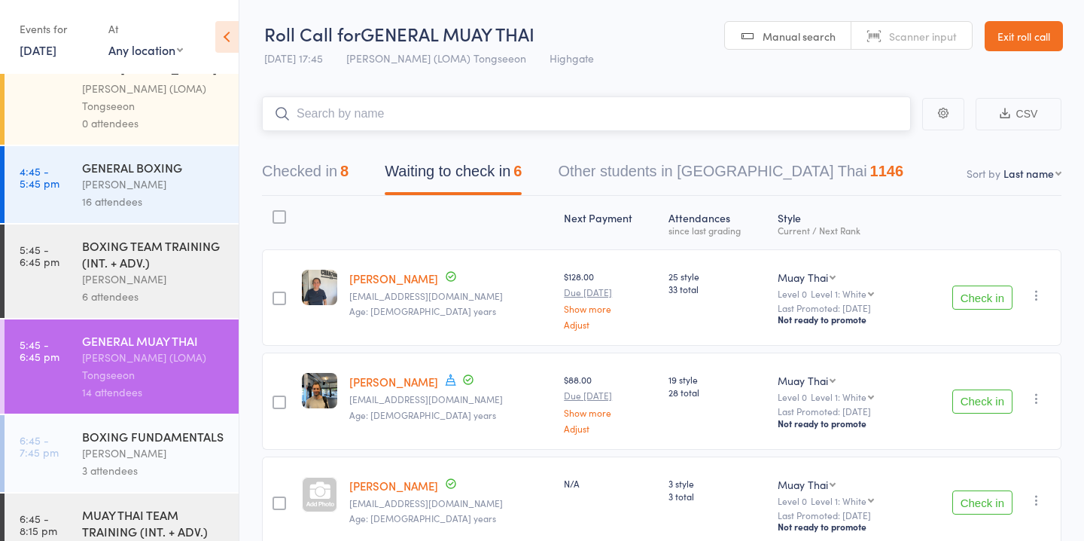
scroll to position [1383, 0]
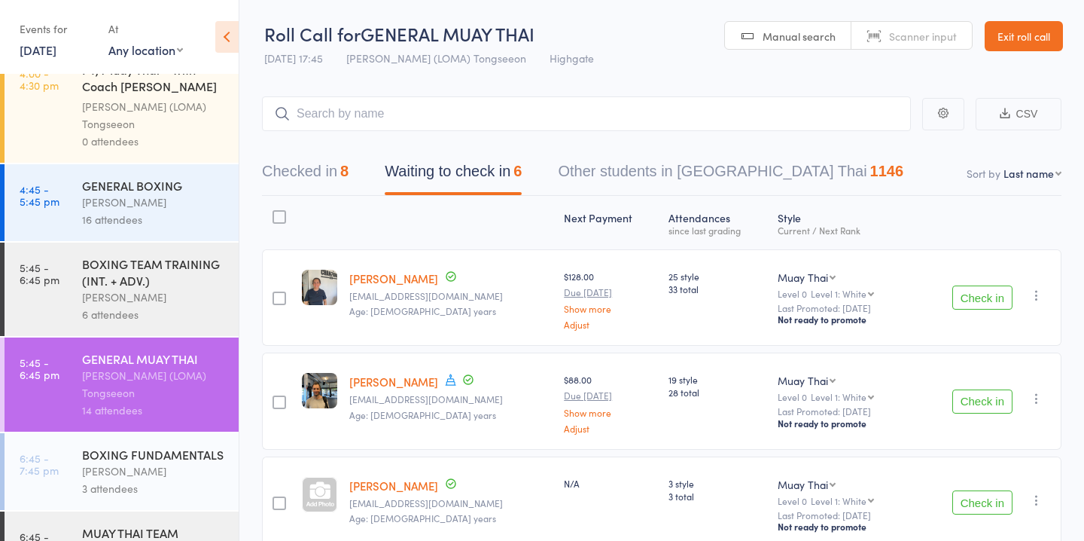
click at [172, 196] on div "[PERSON_NAME]" at bounding box center [154, 201] width 144 height 17
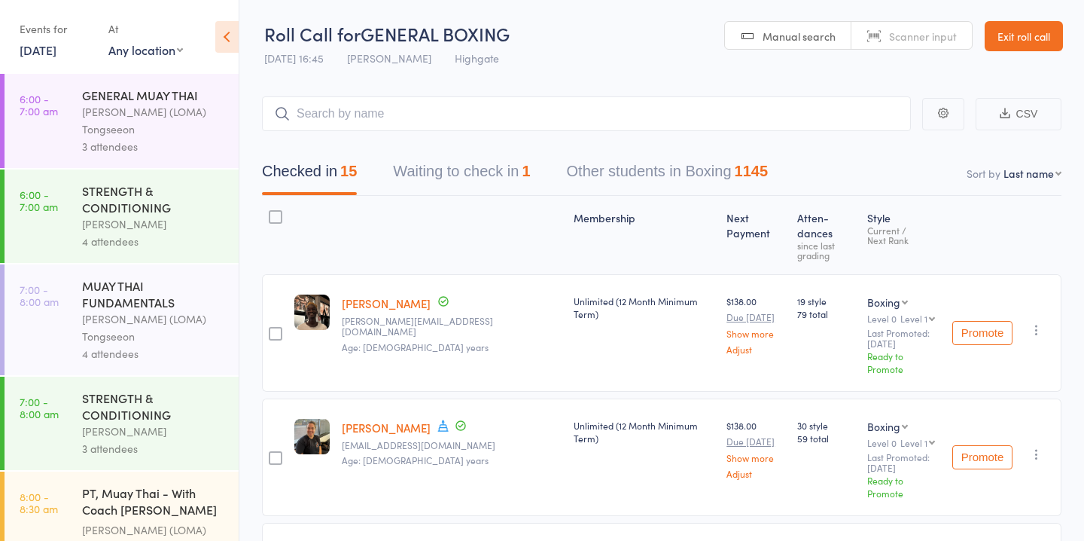
click at [501, 166] on button "Waiting to check in 1" at bounding box center [461, 175] width 137 height 40
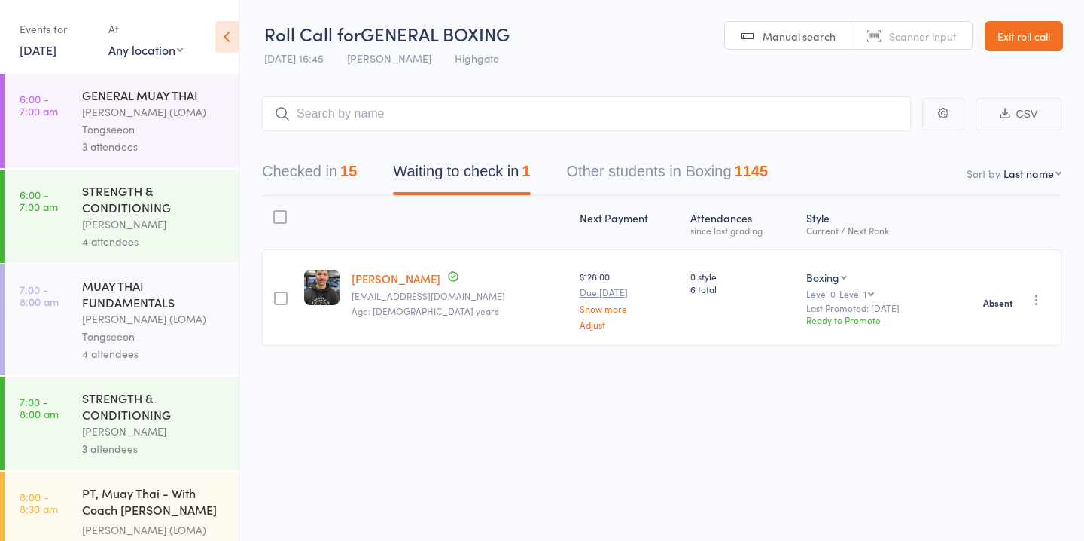
click at [447, 125] on input "search" at bounding box center [586, 113] width 649 height 35
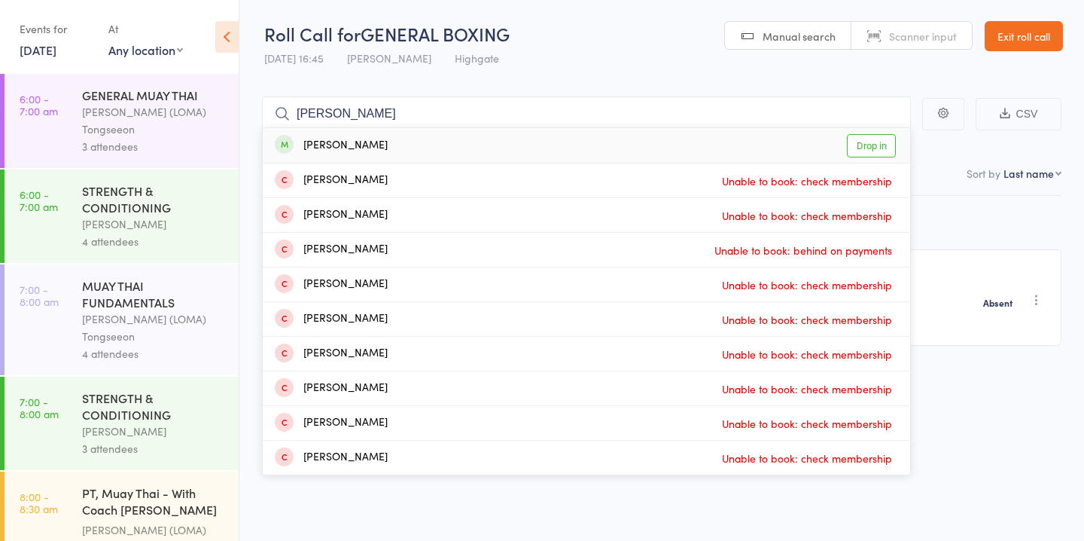
type input "haley"
click at [888, 144] on link "Drop in" at bounding box center [871, 145] width 49 height 23
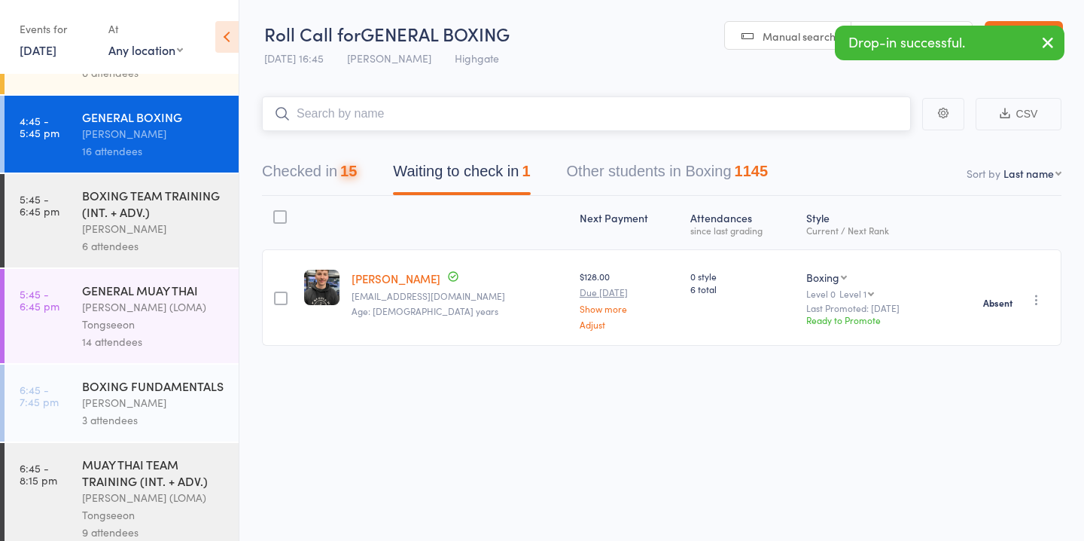
scroll to position [1455, 0]
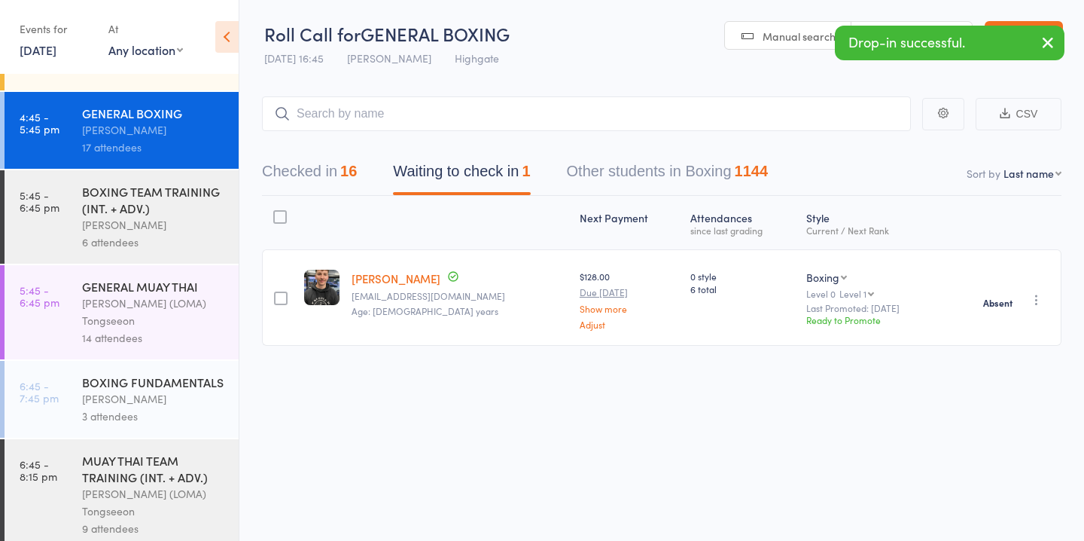
click at [148, 300] on div "Ronnarong (LOMA) Tongseeon" at bounding box center [154, 311] width 144 height 35
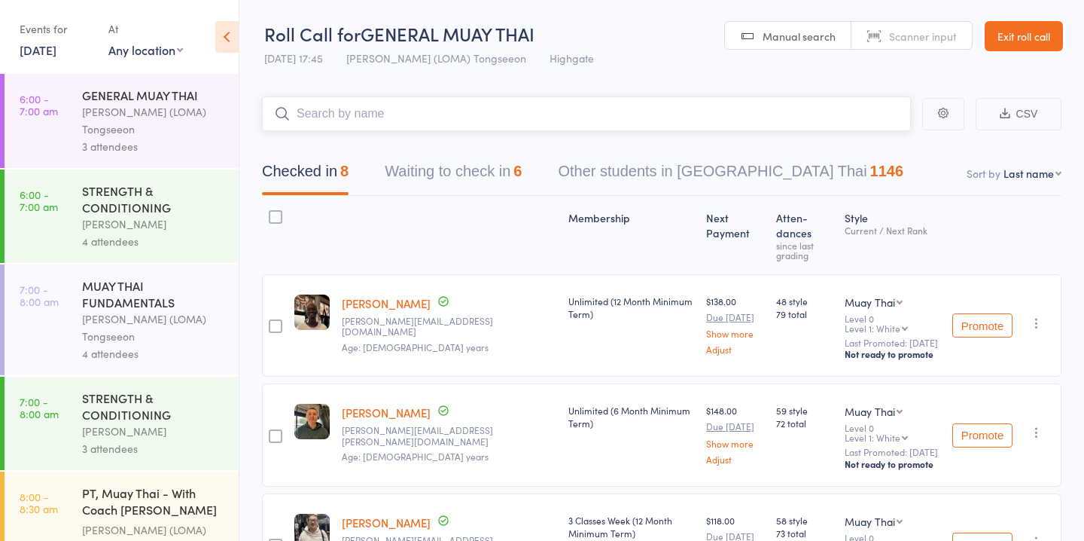
click at [522, 176] on div "6" at bounding box center [517, 171] width 8 height 17
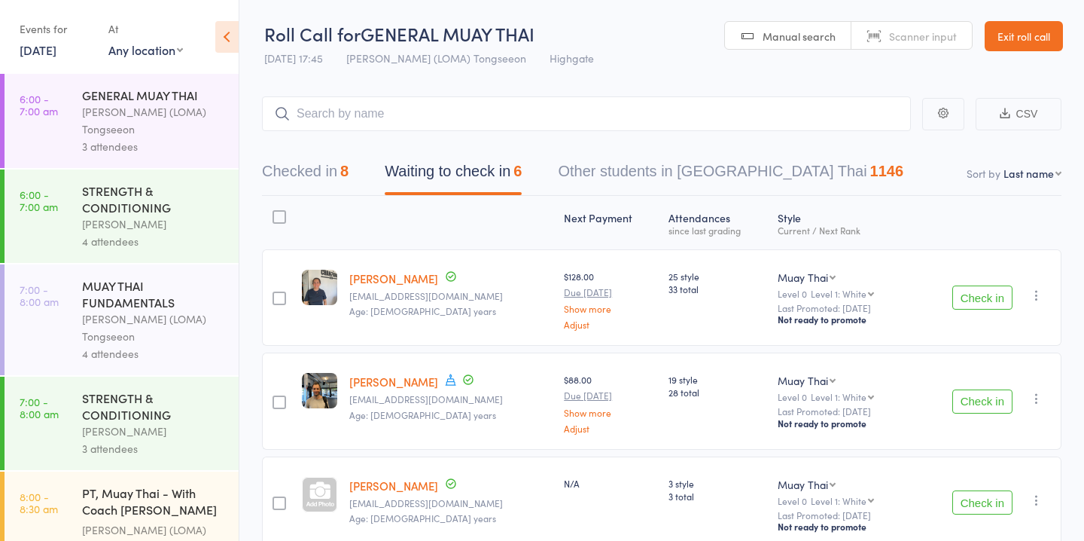
click at [998, 400] on button "Check in" at bounding box center [982, 401] width 60 height 24
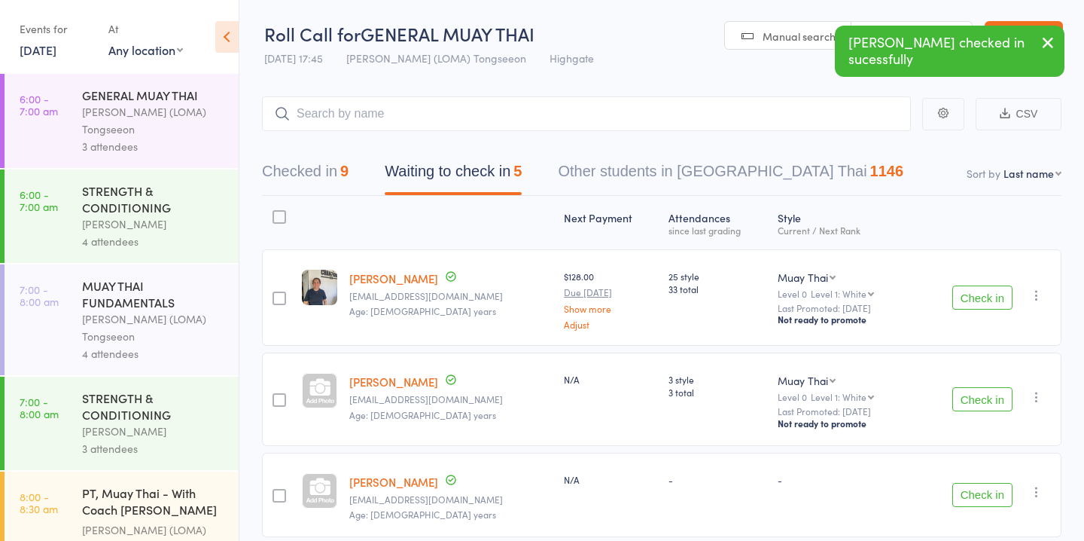
click at [306, 173] on button "Checked in 9" at bounding box center [305, 175] width 87 height 40
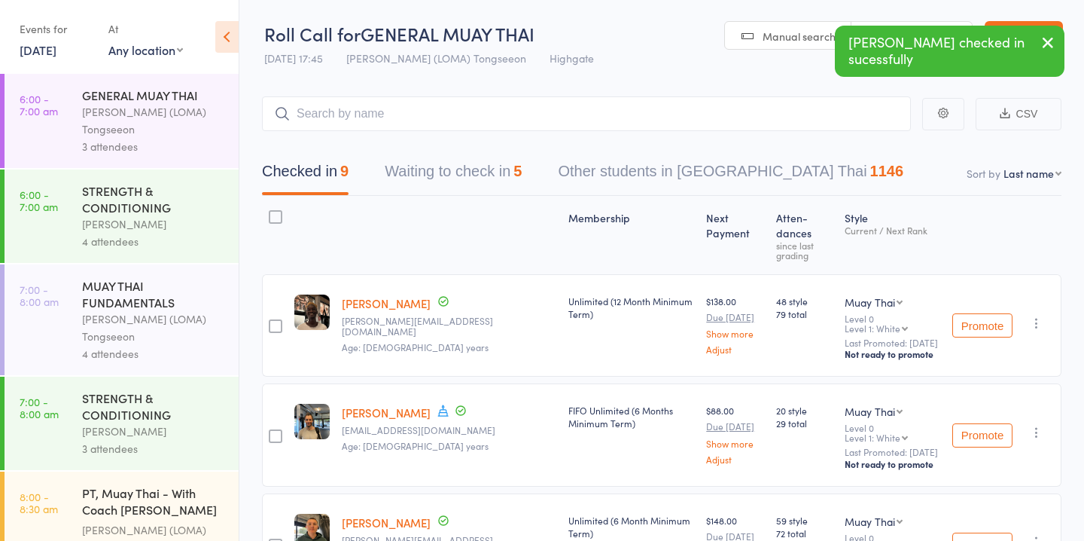
click at [446, 184] on button "Waiting to check in 5" at bounding box center [453, 175] width 137 height 40
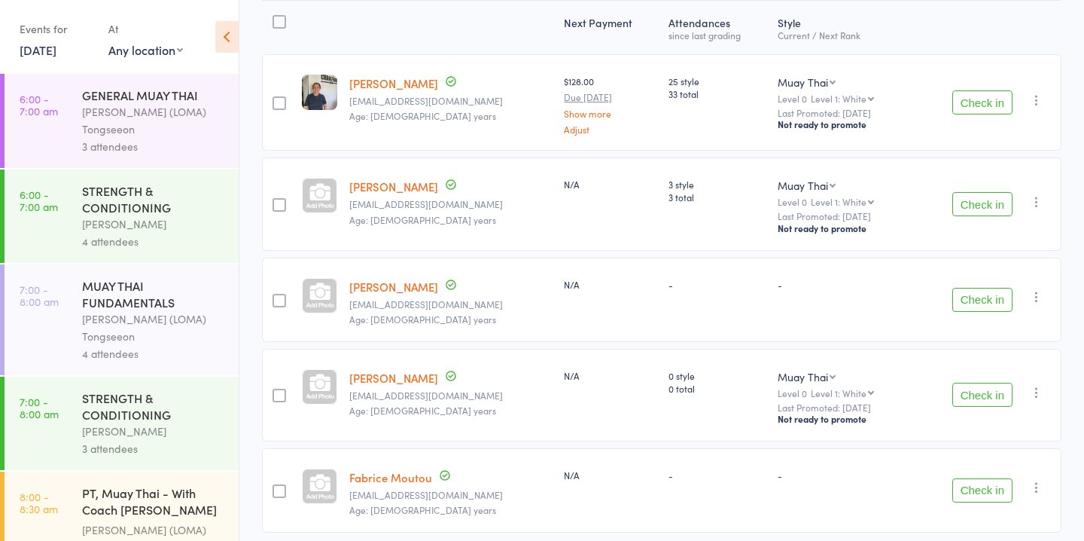
scroll to position [254, 0]
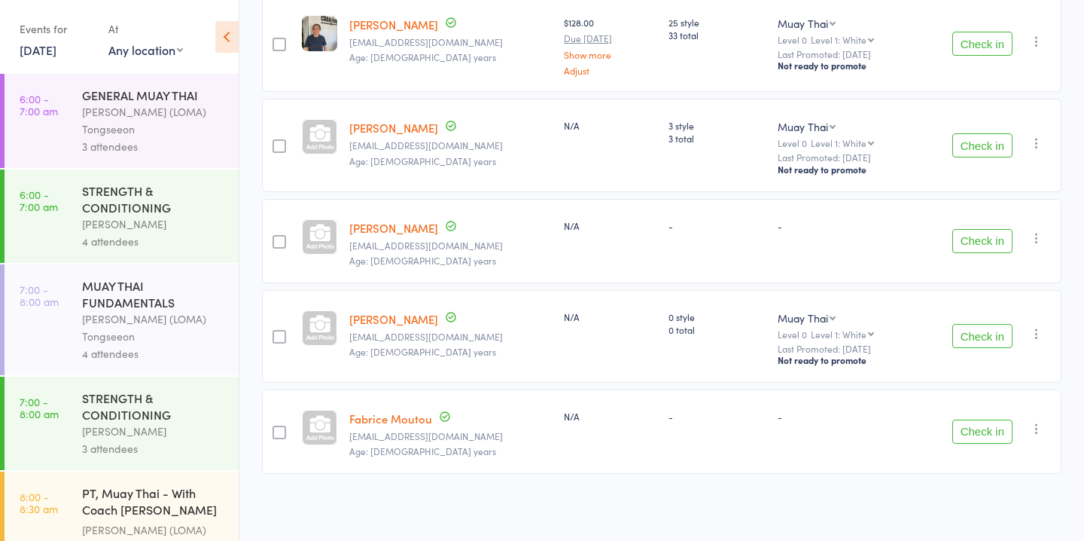
click at [993, 330] on button "Check in" at bounding box center [982, 336] width 60 height 24
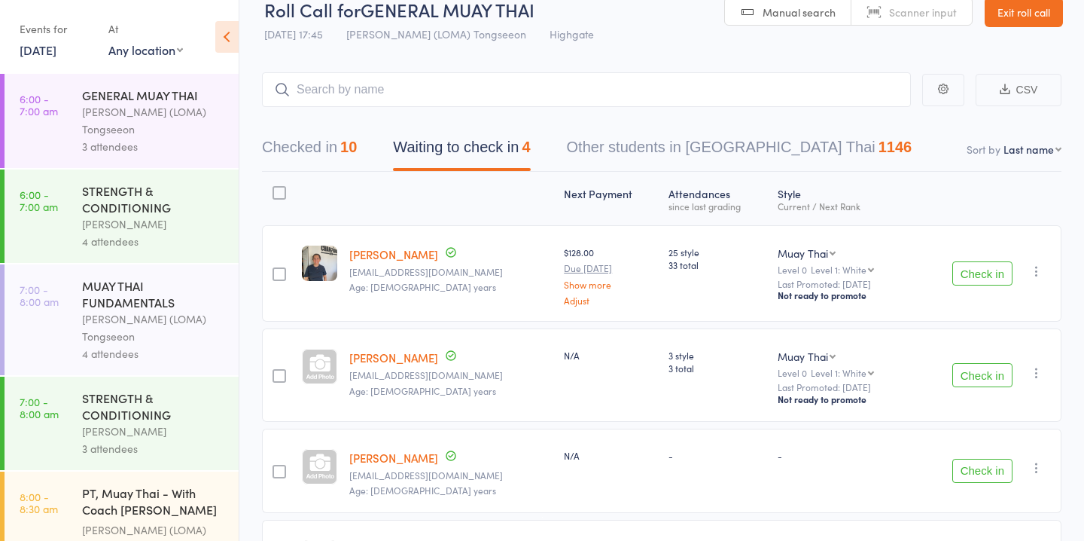
scroll to position [0, 0]
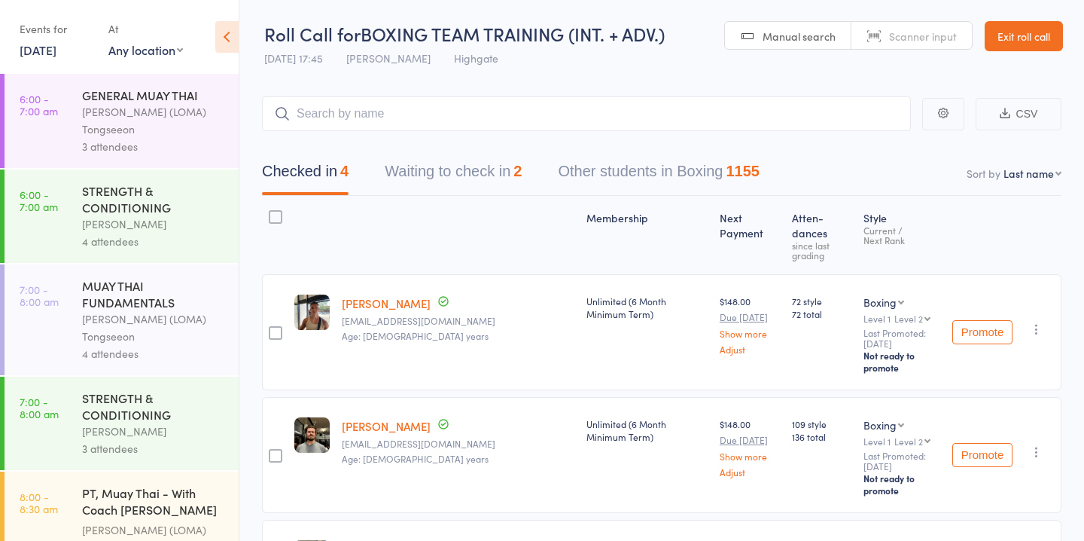
click at [495, 169] on button "Waiting to check in 2" at bounding box center [453, 175] width 137 height 40
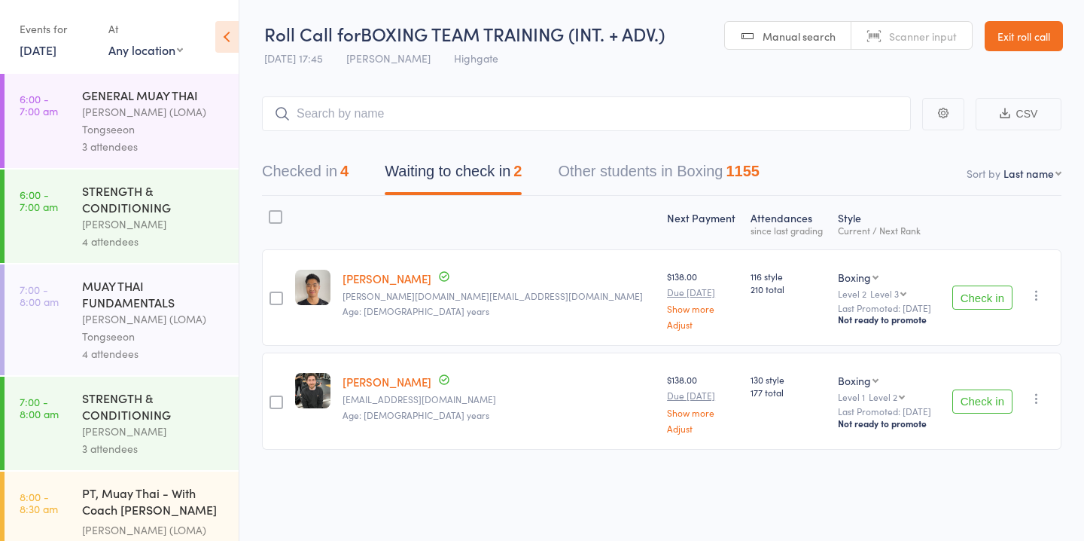
click at [985, 294] on button "Check in" at bounding box center [982, 297] width 60 height 24
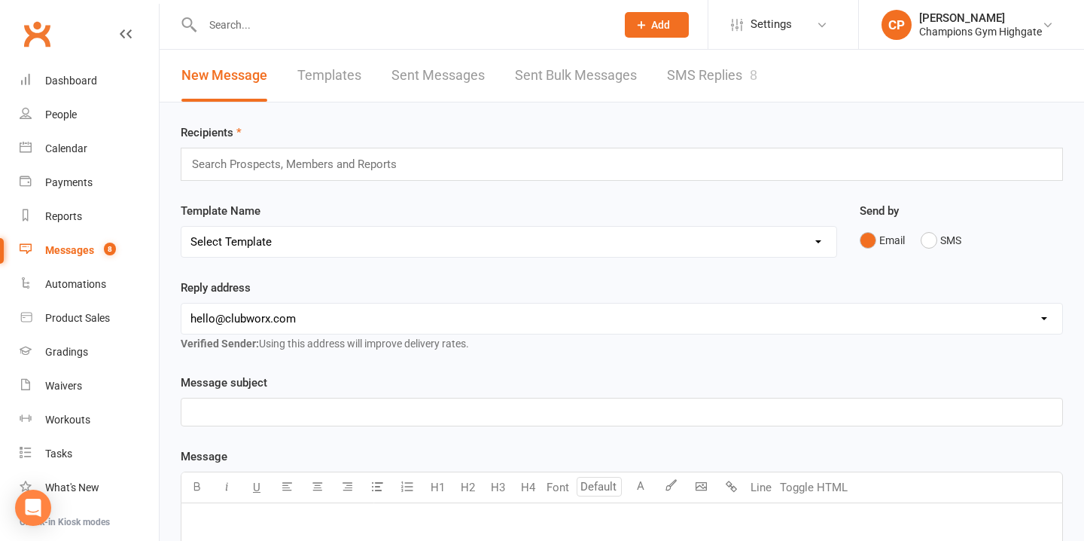
click at [712, 76] on link "SMS Replies 8" at bounding box center [712, 76] width 90 height 52
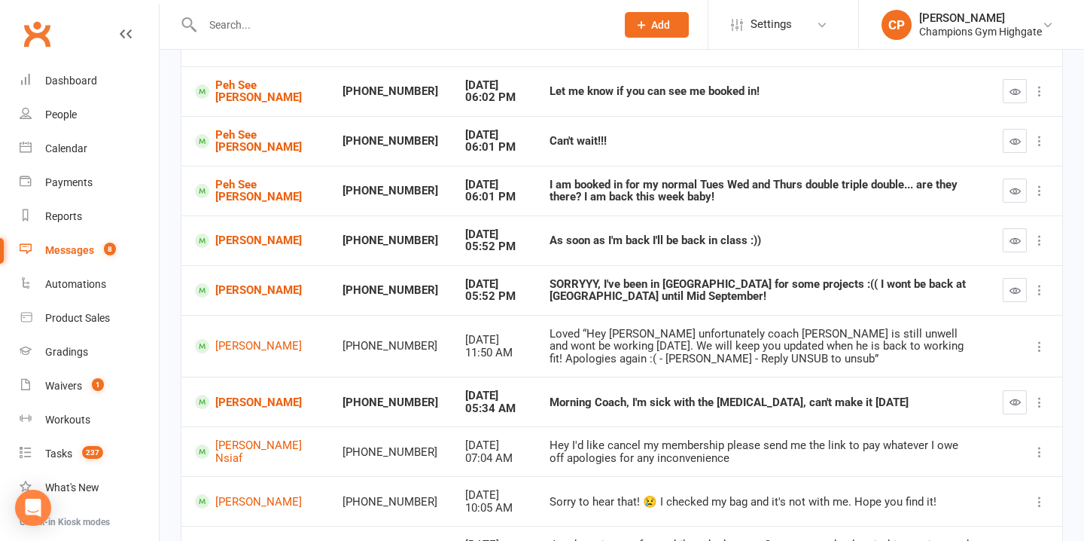
scroll to position [181, 0]
click at [1020, 285] on button "button" at bounding box center [1015, 289] width 24 height 24
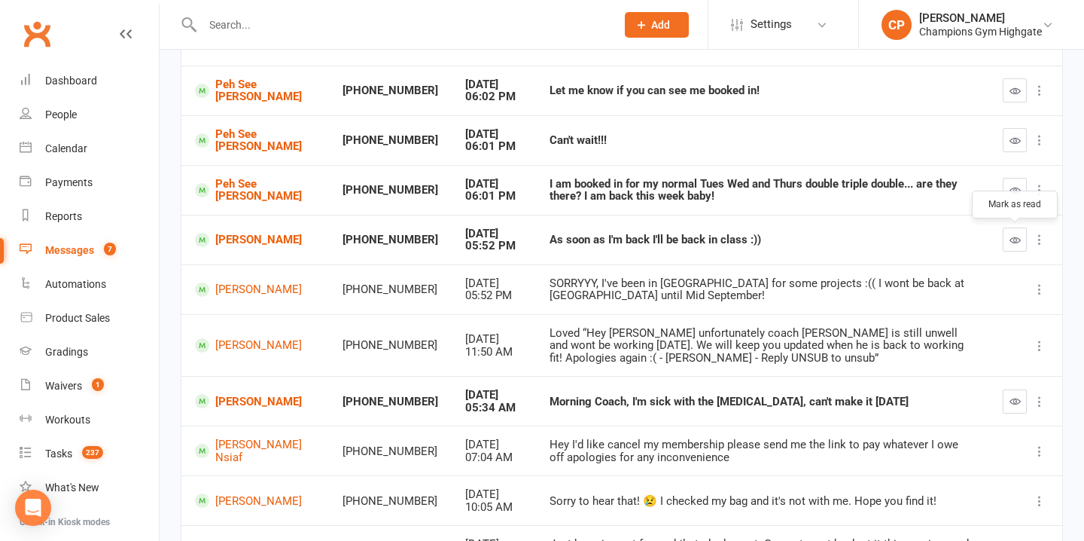
click at [1013, 245] on icon "button" at bounding box center [1015, 239] width 11 height 11
click at [237, 245] on link "[PERSON_NAME]" at bounding box center [255, 240] width 120 height 14
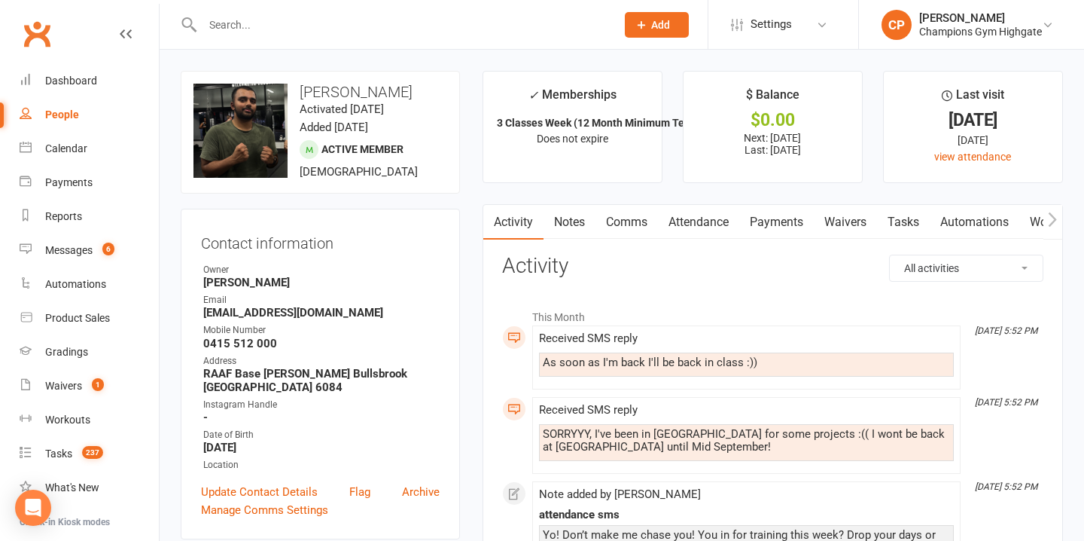
click at [630, 222] on link "Comms" at bounding box center [626, 222] width 62 height 35
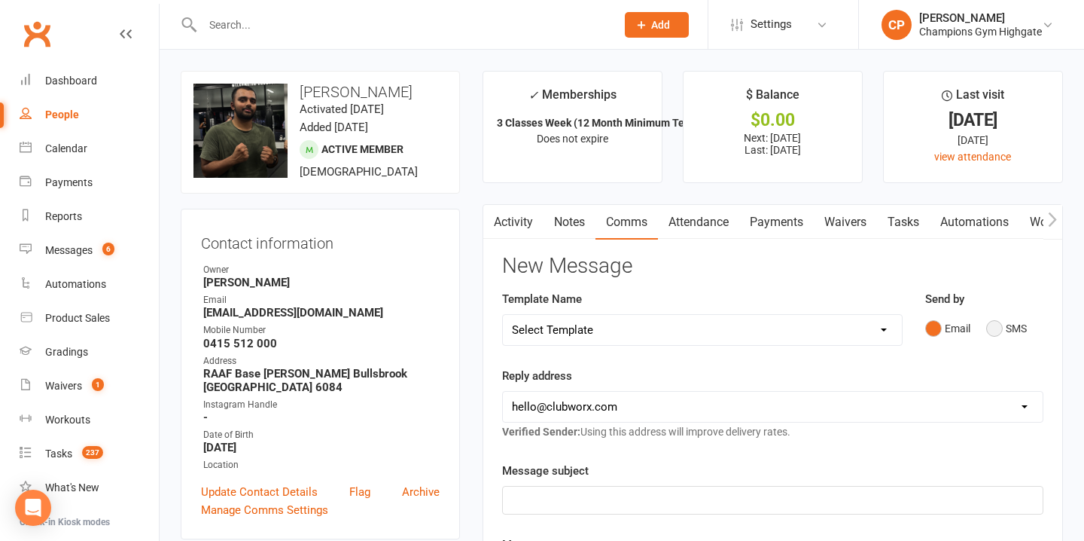
drag, startPoint x: 992, startPoint y: 325, endPoint x: 967, endPoint y: 331, distance: 26.3
click at [992, 325] on button "SMS" at bounding box center [1006, 328] width 41 height 29
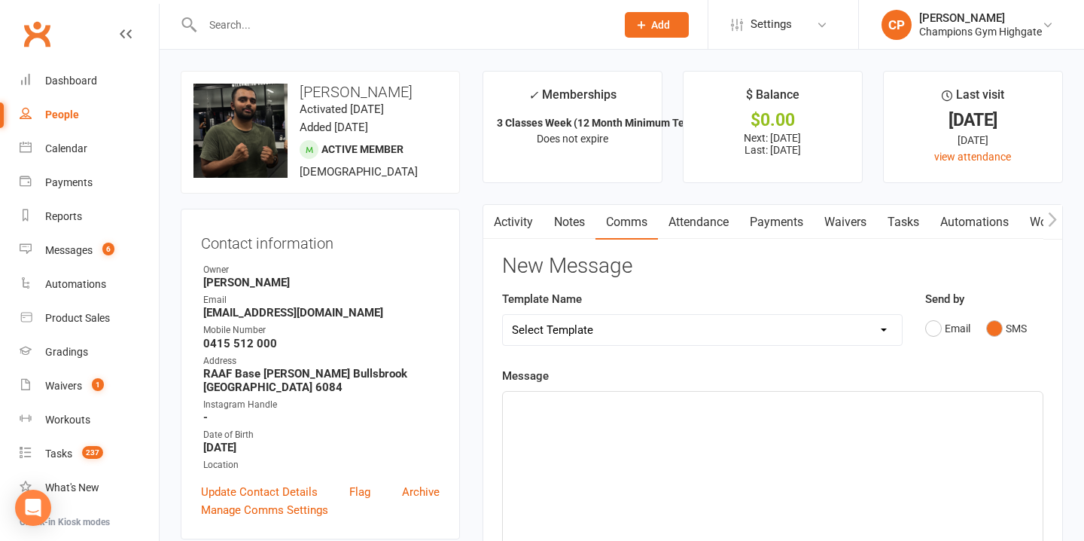
click at [610, 446] on div "﻿" at bounding box center [773, 504] width 540 height 226
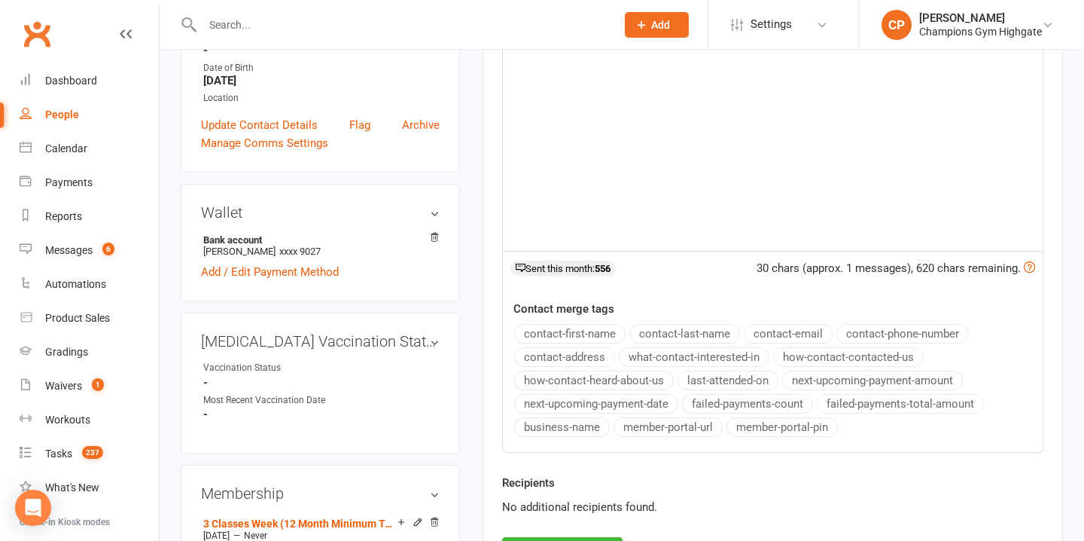
scroll to position [419, 0]
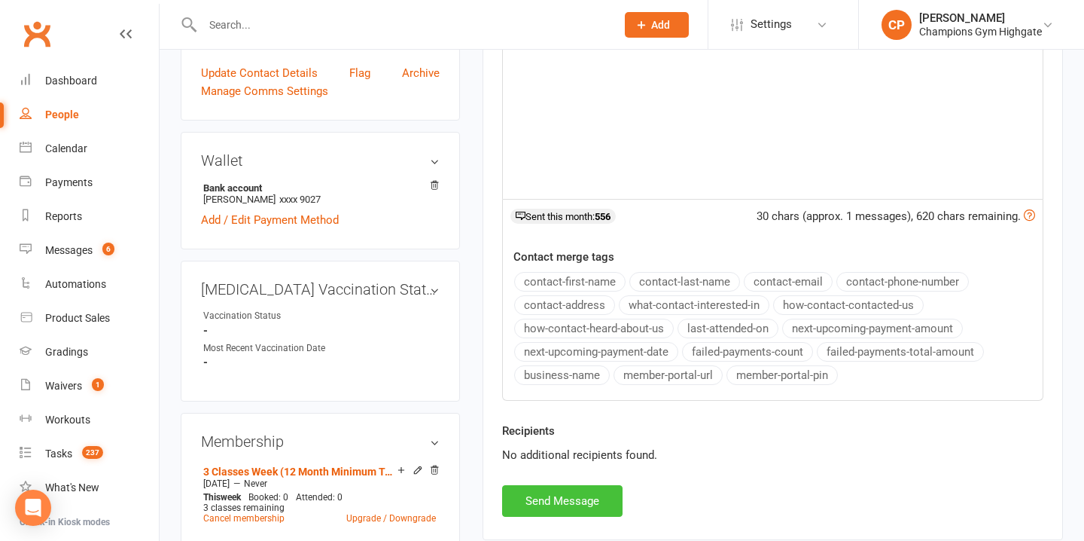
click at [562, 496] on button "Send Message" at bounding box center [562, 501] width 120 height 32
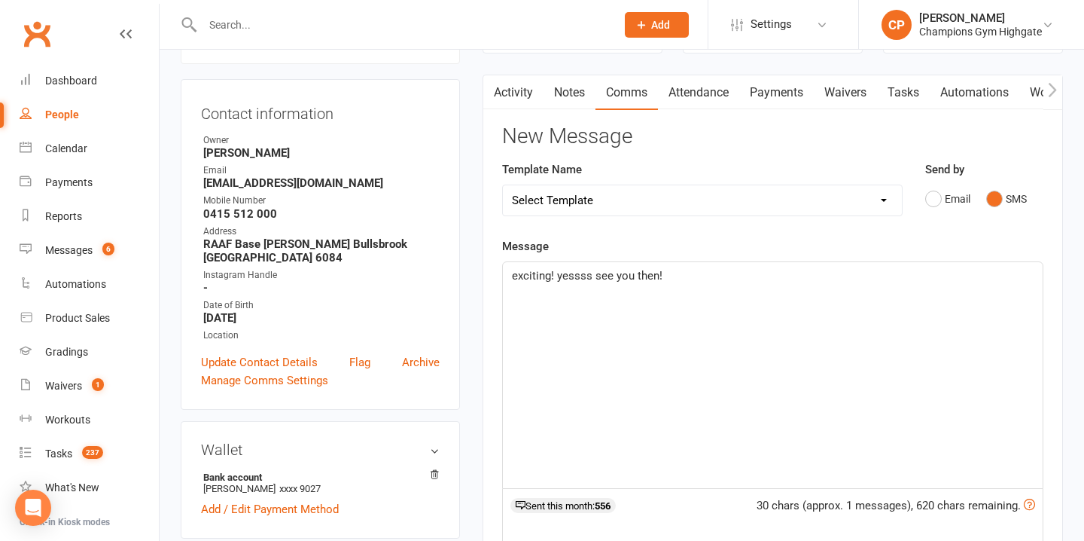
scroll to position [0, 0]
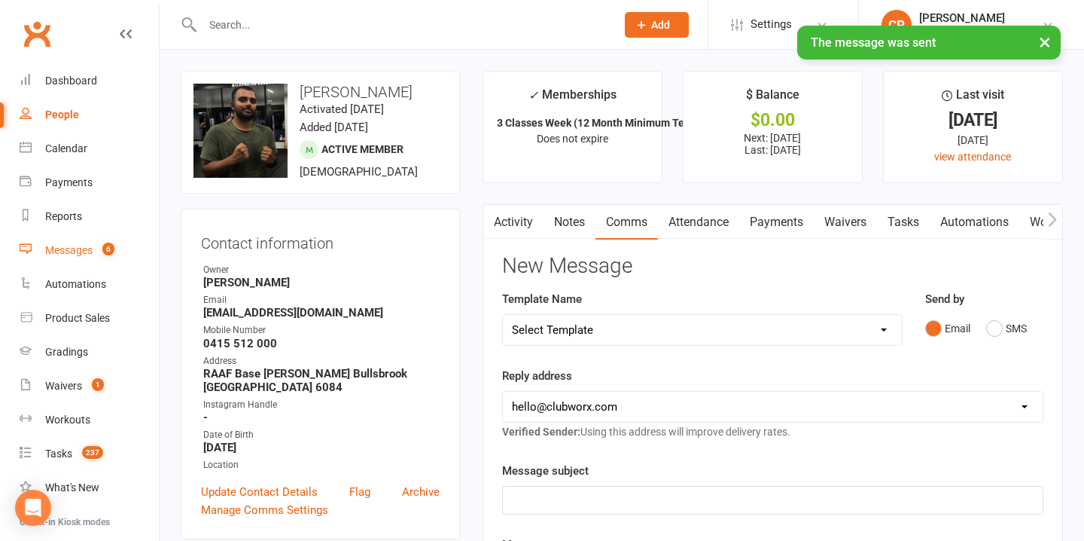
click at [84, 257] on link "Messages 6" at bounding box center [89, 250] width 139 height 34
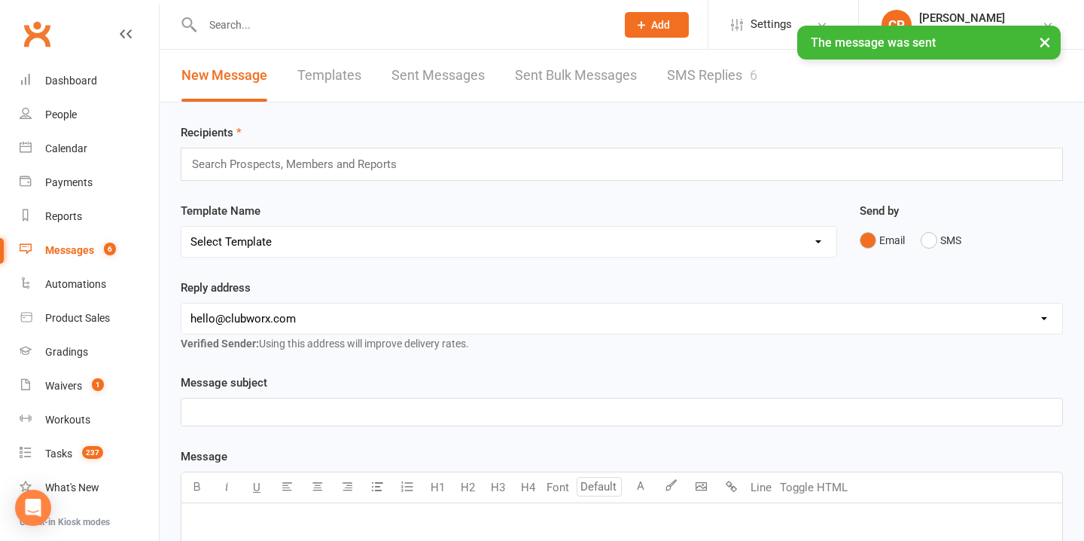
click at [699, 80] on link "SMS Replies 6" at bounding box center [712, 76] width 90 height 52
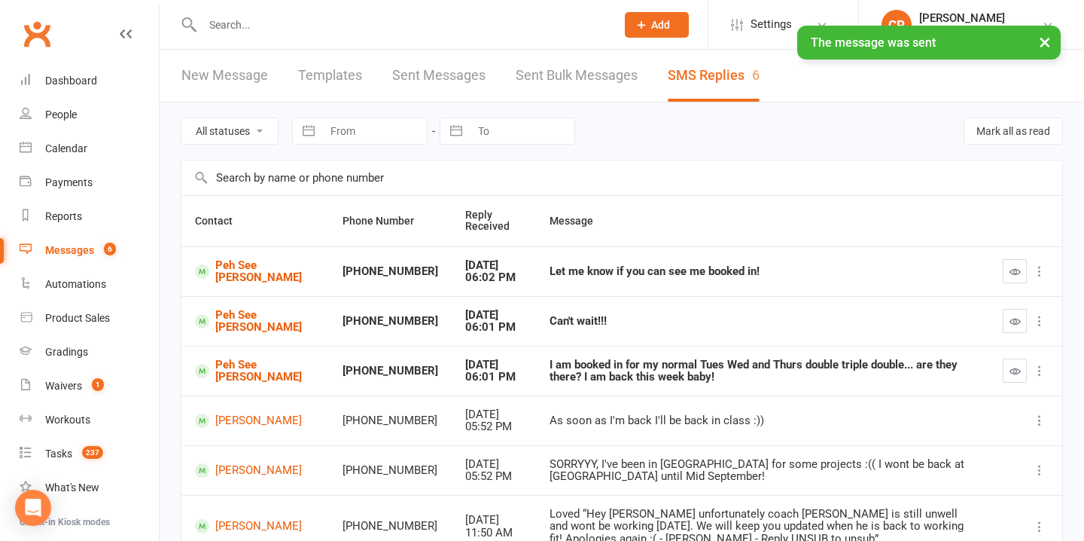
click at [1013, 365] on icon "button" at bounding box center [1015, 370] width 11 height 11
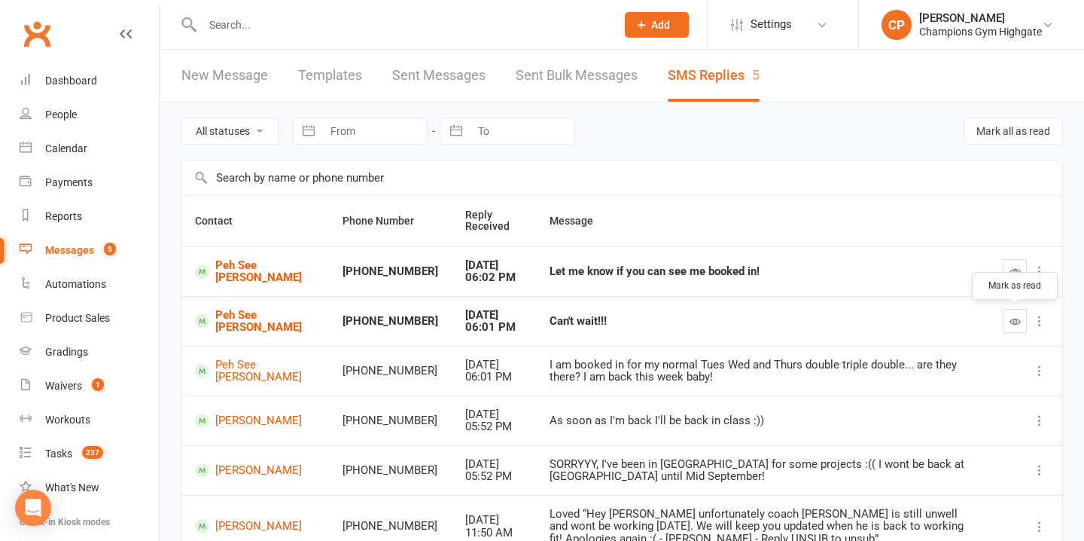
click at [1007, 321] on button "button" at bounding box center [1015, 321] width 24 height 24
click at [1011, 273] on icon "button" at bounding box center [1015, 271] width 11 height 11
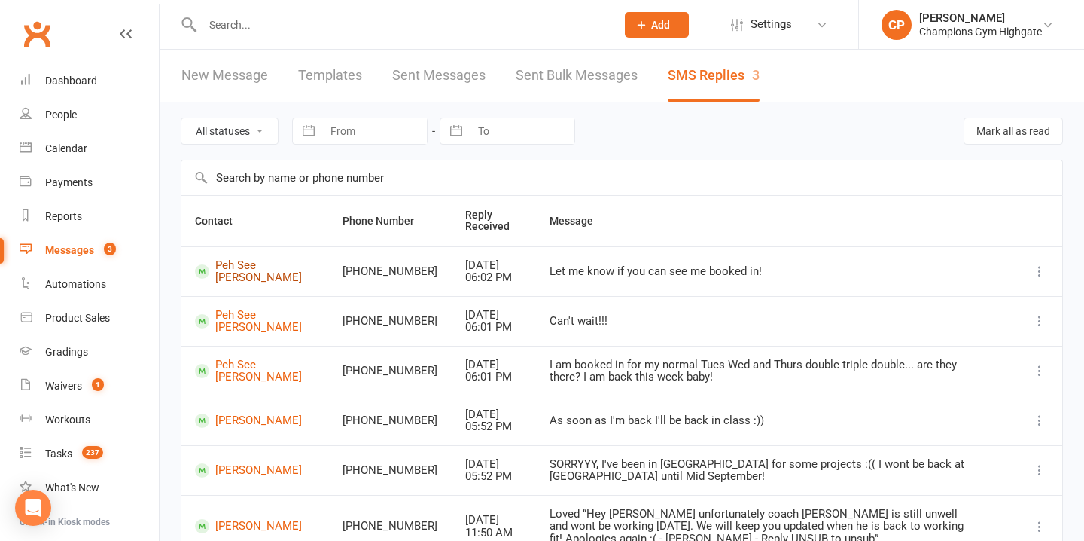
click at [229, 264] on link "Peh See Leong" at bounding box center [255, 271] width 120 height 25
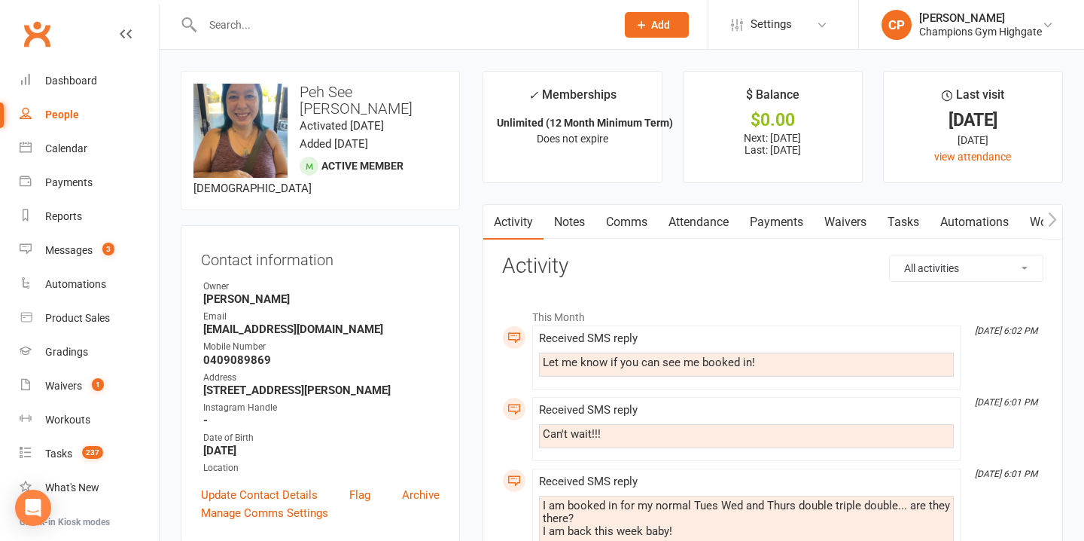
click at [703, 222] on link "Attendance" at bounding box center [698, 222] width 81 height 35
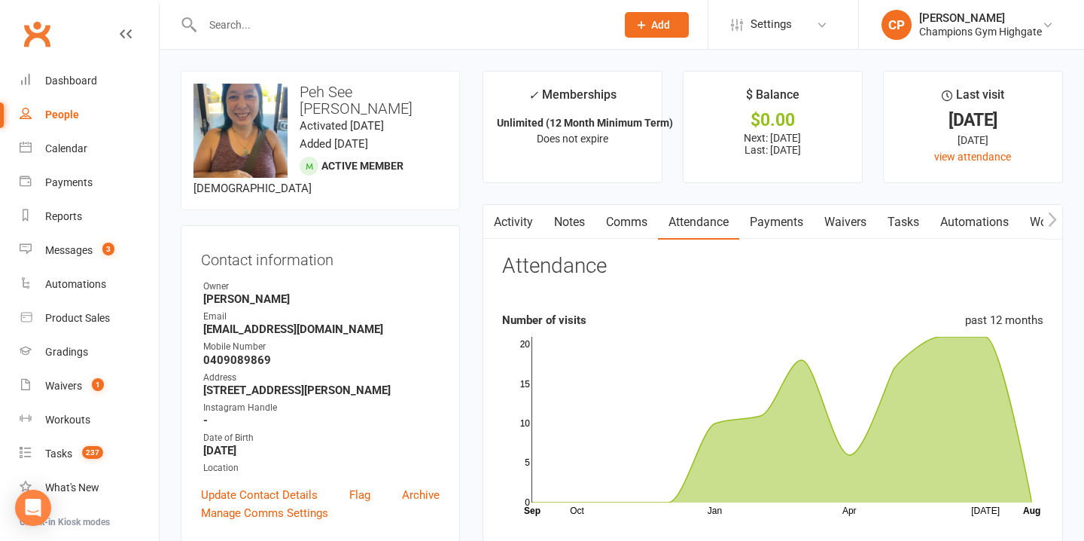
click at [577, 221] on link "Notes" at bounding box center [570, 222] width 52 height 35
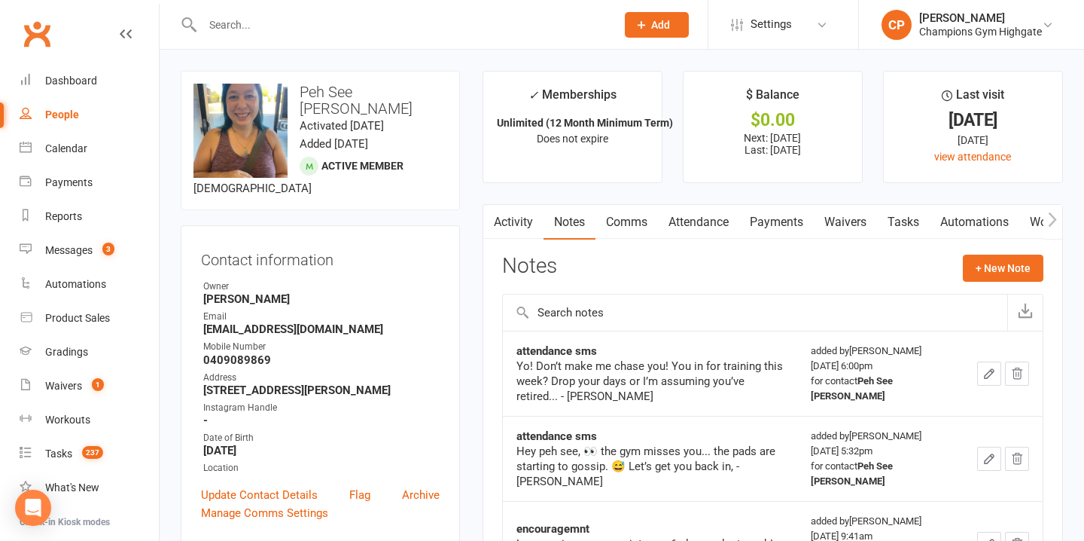
click at [628, 221] on link "Comms" at bounding box center [626, 222] width 62 height 35
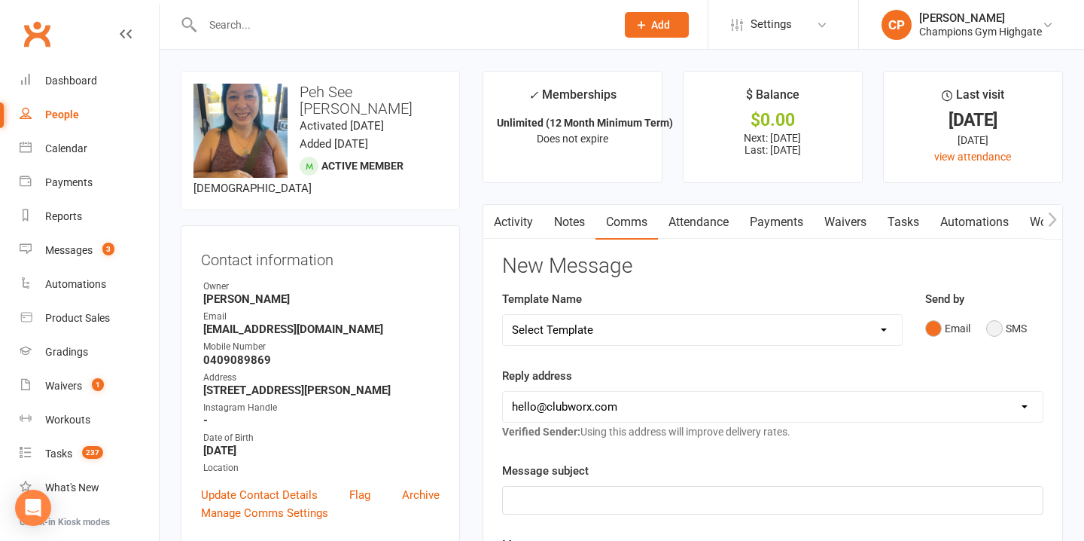
click at [1006, 333] on button "SMS" at bounding box center [1006, 328] width 41 height 29
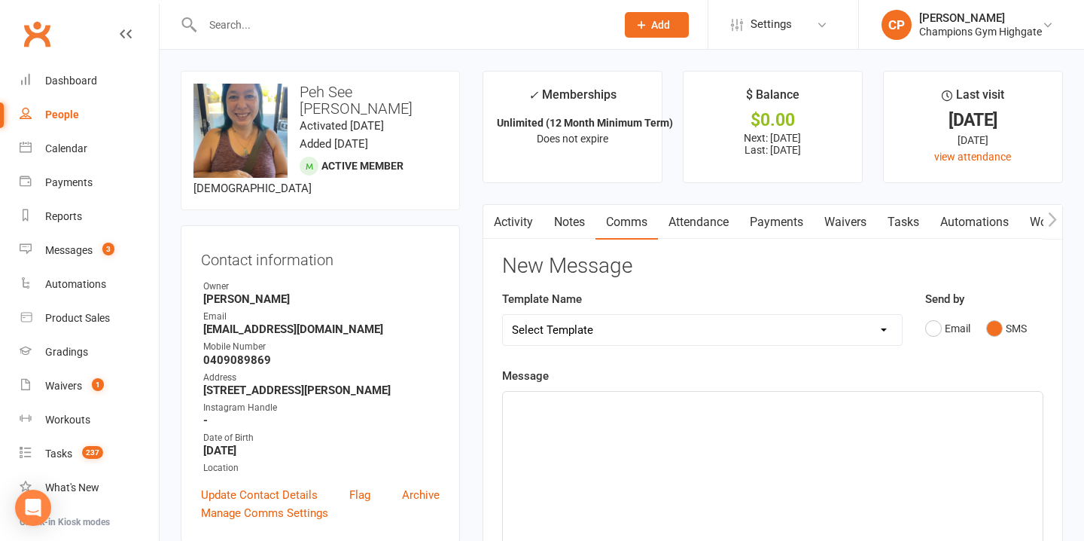
click at [637, 411] on p "﻿" at bounding box center [773, 405] width 522 height 18
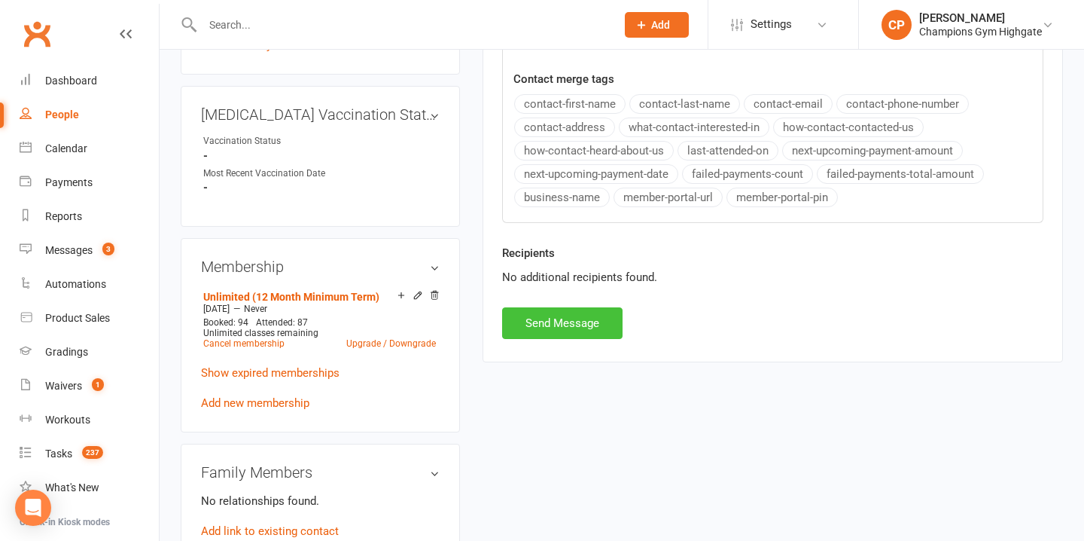
click at [567, 312] on button "Send Message" at bounding box center [562, 323] width 120 height 32
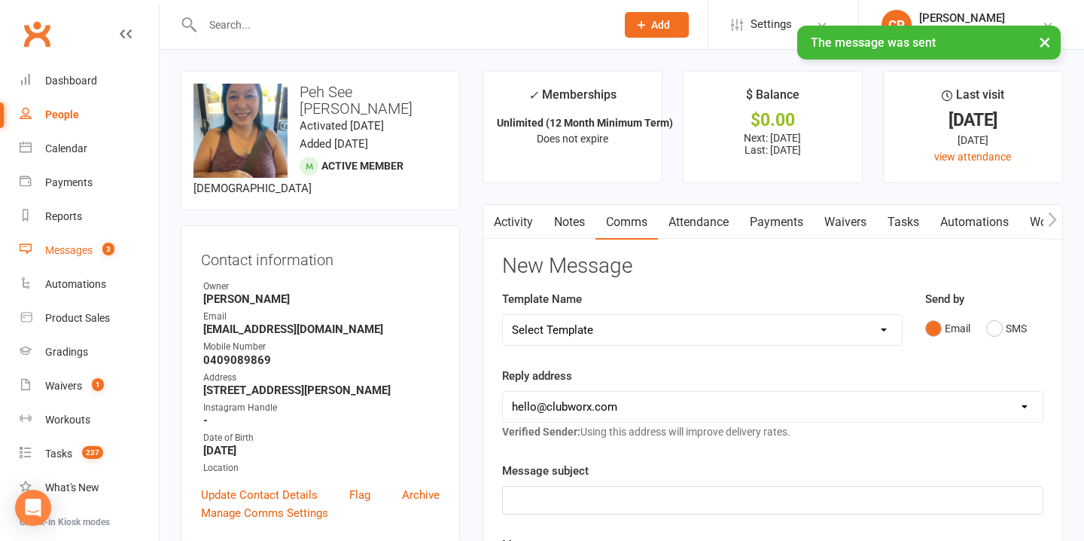
click at [102, 249] on count-badge "3" at bounding box center [105, 250] width 20 height 12
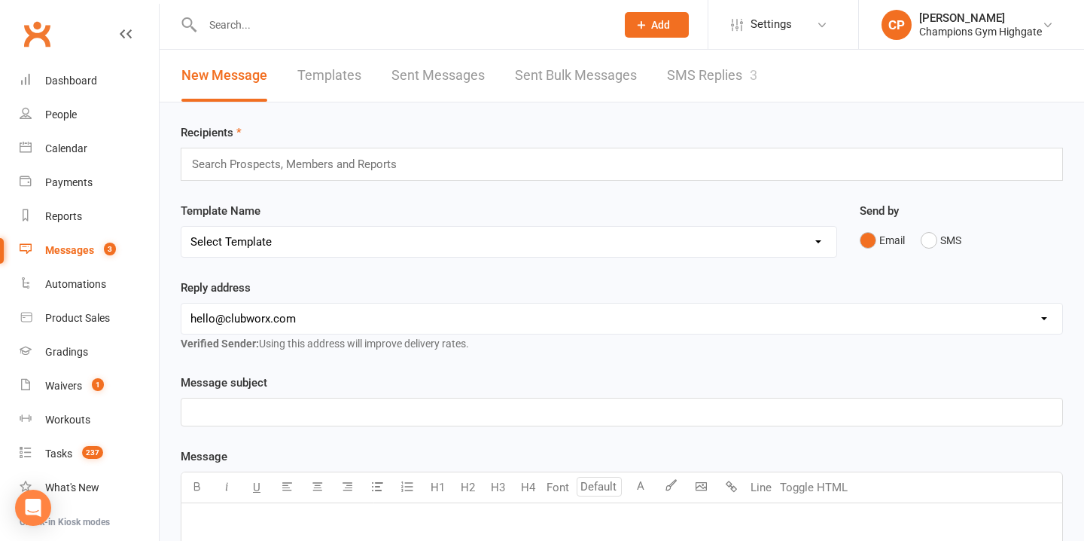
click at [102, 251] on count-badge "3" at bounding box center [106, 250] width 20 height 12
click at [705, 80] on link "SMS Replies 3" at bounding box center [712, 76] width 90 height 52
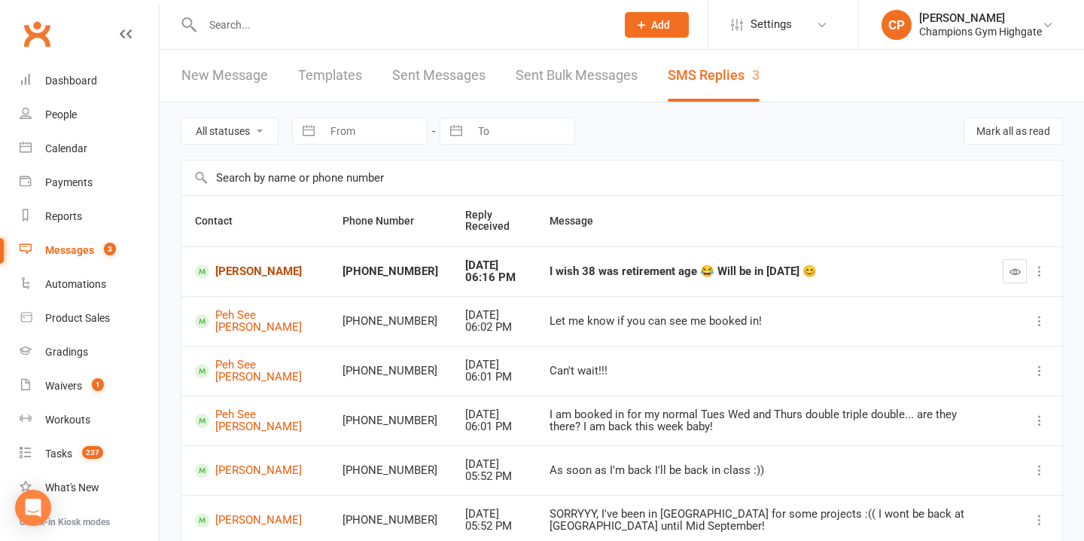
click at [260, 266] on link "Matt Bettley" at bounding box center [255, 271] width 120 height 14
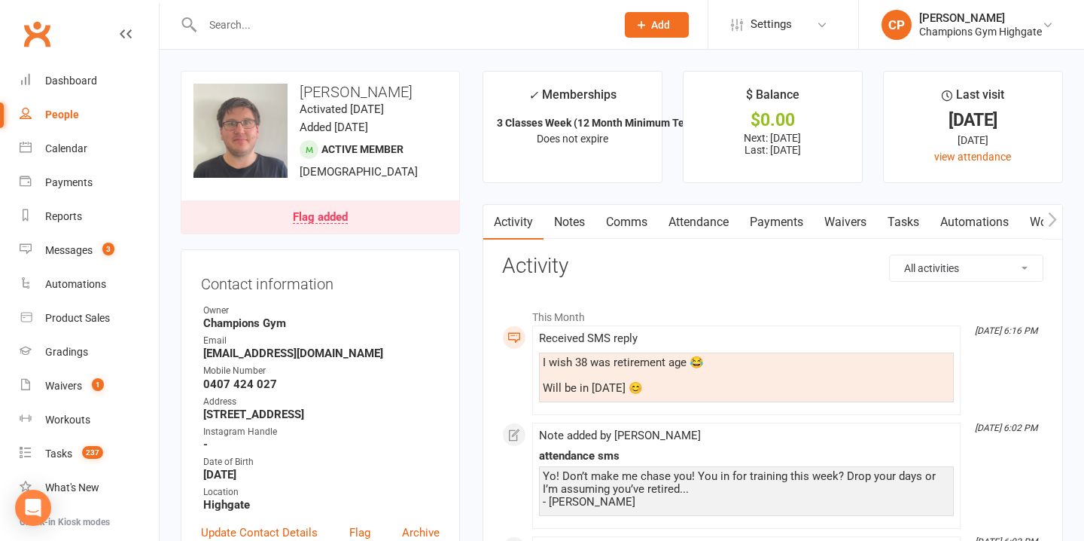
click at [637, 227] on link "Comms" at bounding box center [626, 222] width 62 height 35
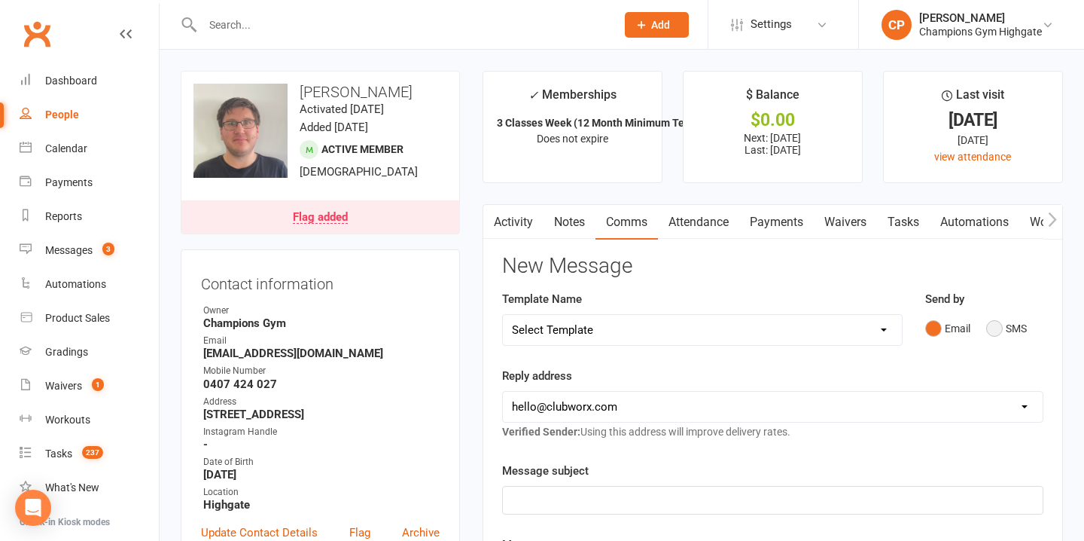
click at [1000, 323] on button "SMS" at bounding box center [1006, 328] width 41 height 29
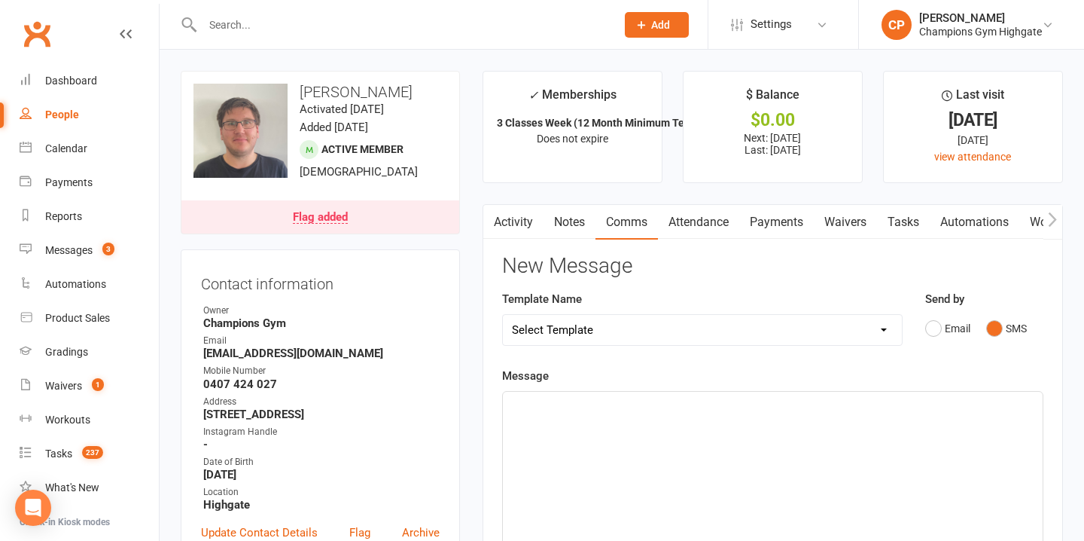
click at [659, 418] on div "﻿" at bounding box center [773, 504] width 540 height 226
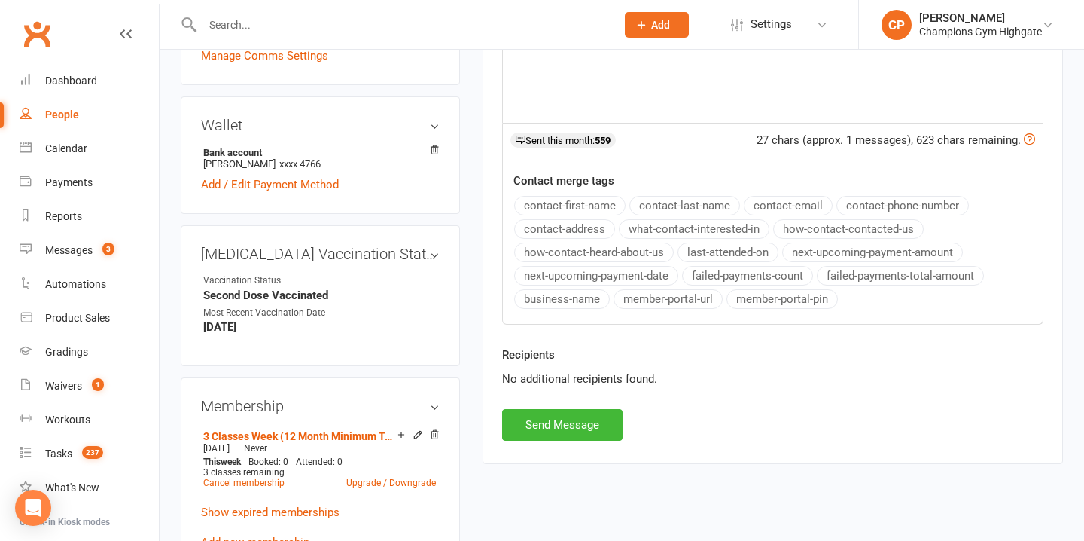
scroll to position [497, 0]
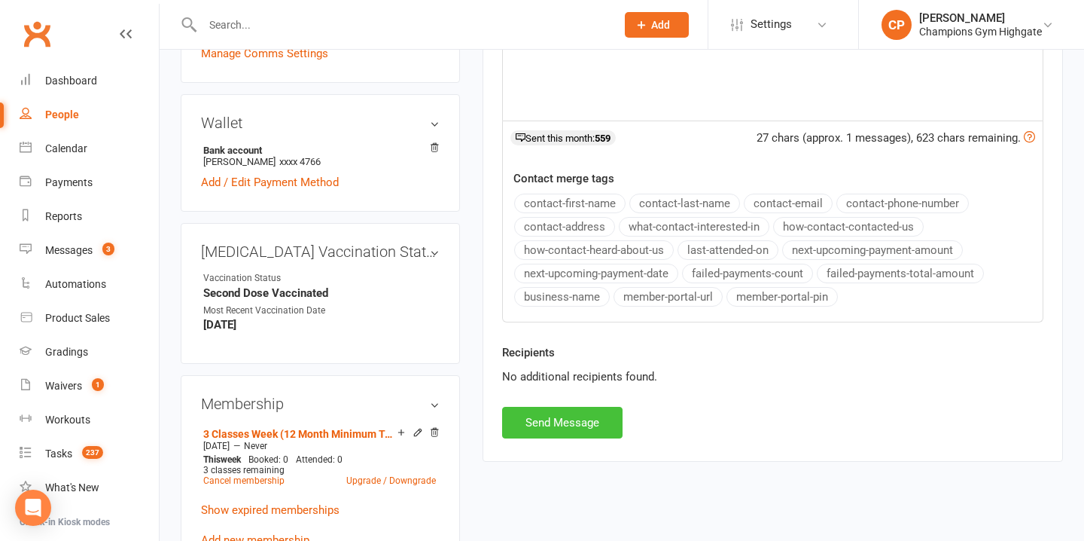
click at [562, 426] on button "Send Message" at bounding box center [562, 423] width 120 height 32
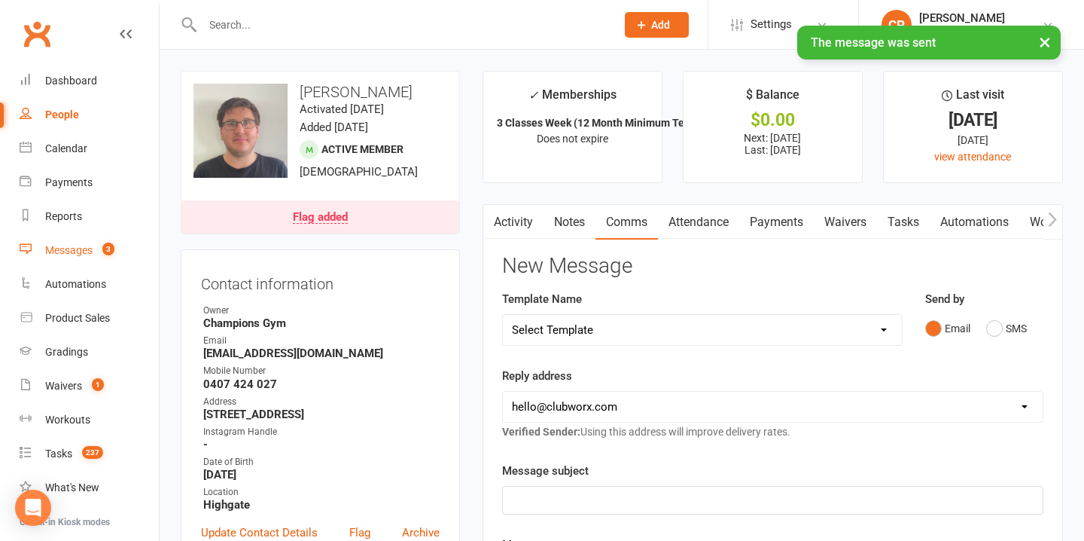
click at [70, 258] on link "Messages 3" at bounding box center [89, 250] width 139 height 34
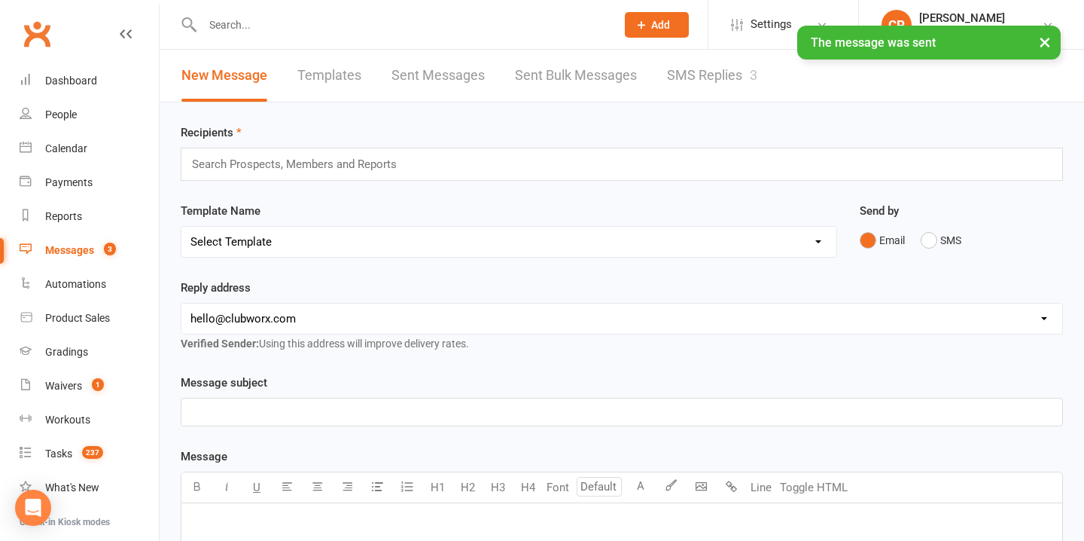
click at [726, 71] on link "SMS Replies 3" at bounding box center [712, 76] width 90 height 52
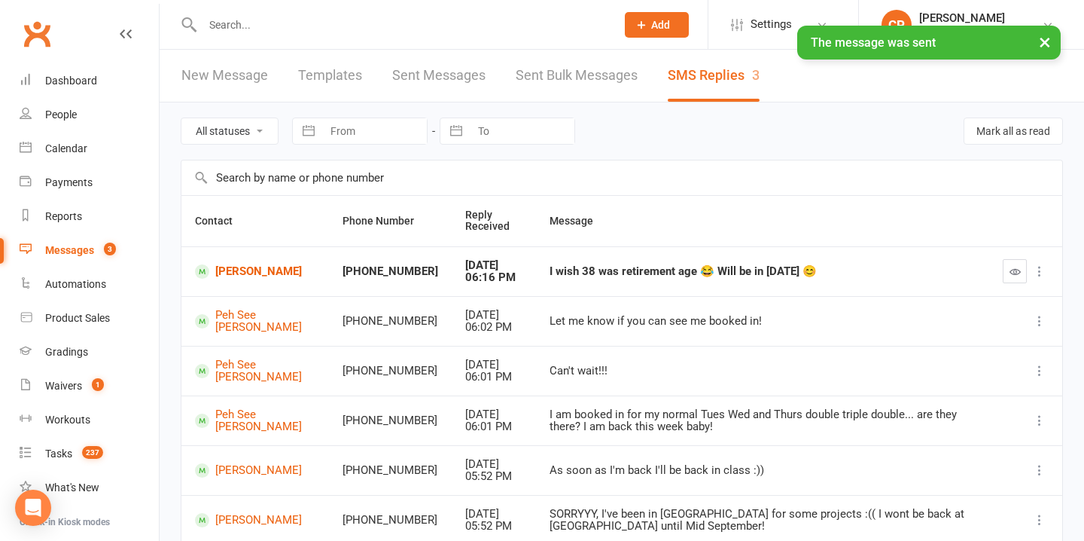
click at [1011, 270] on icon "button" at bounding box center [1015, 271] width 11 height 11
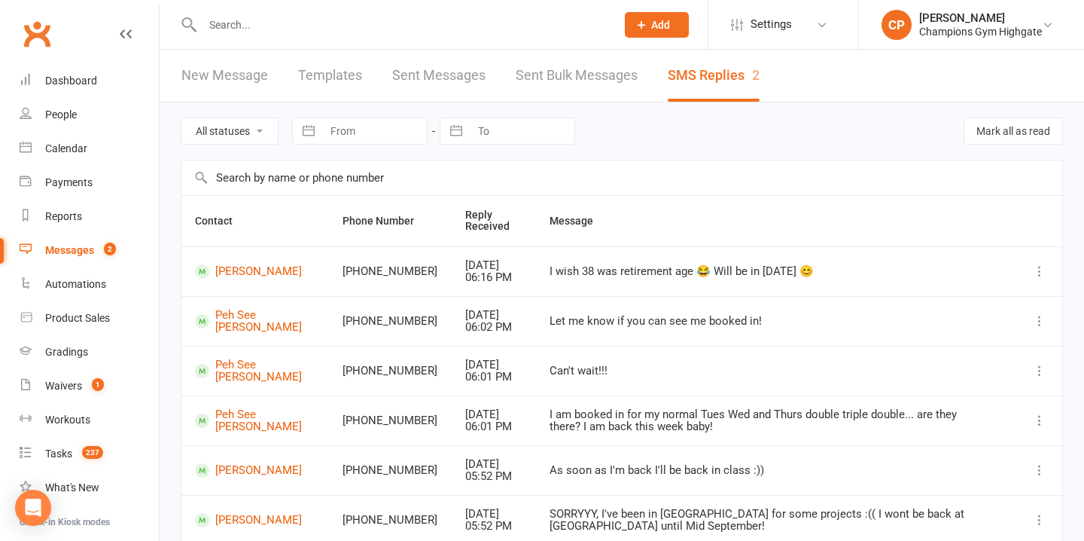
click at [665, 23] on span "Add" at bounding box center [660, 25] width 19 height 12
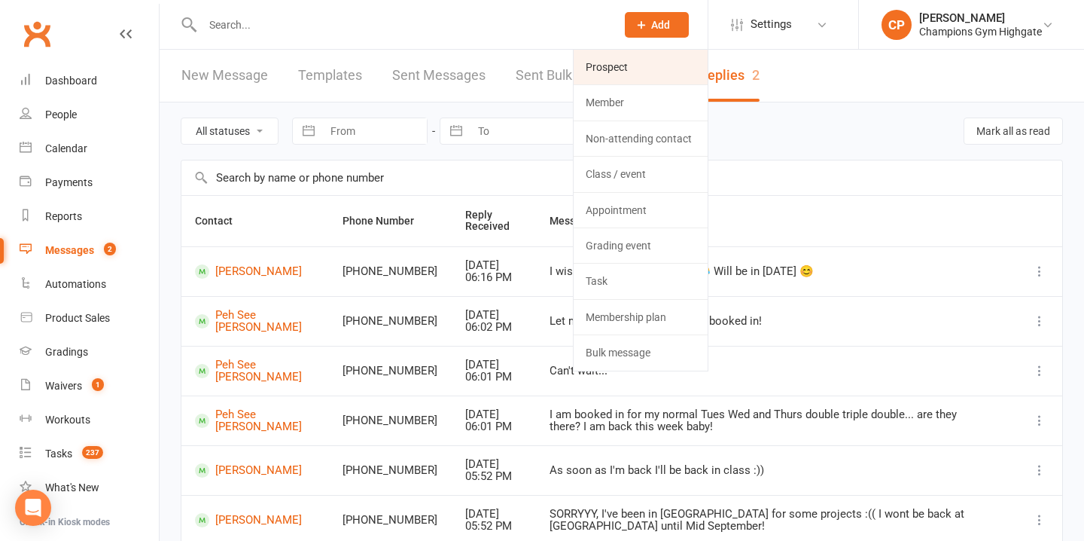
click at [620, 75] on link "Prospect" at bounding box center [641, 67] width 134 height 35
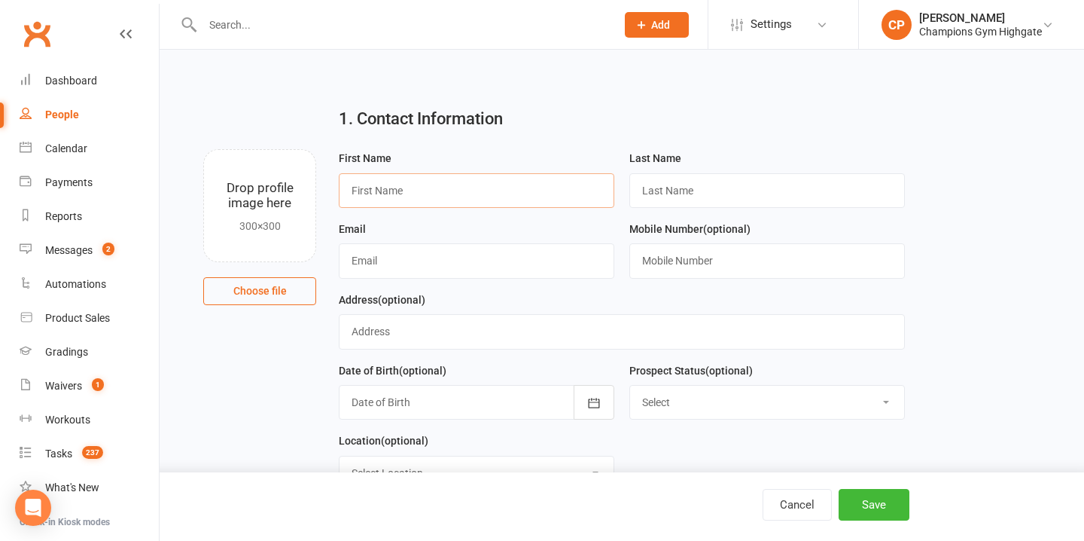
click at [421, 190] on input "text" at bounding box center [477, 190] width 276 height 35
type input "max"
click at [658, 183] on input "text" at bounding box center [767, 190] width 276 height 35
type input "beresford"
click at [507, 246] on input "text" at bounding box center [477, 260] width 276 height 35
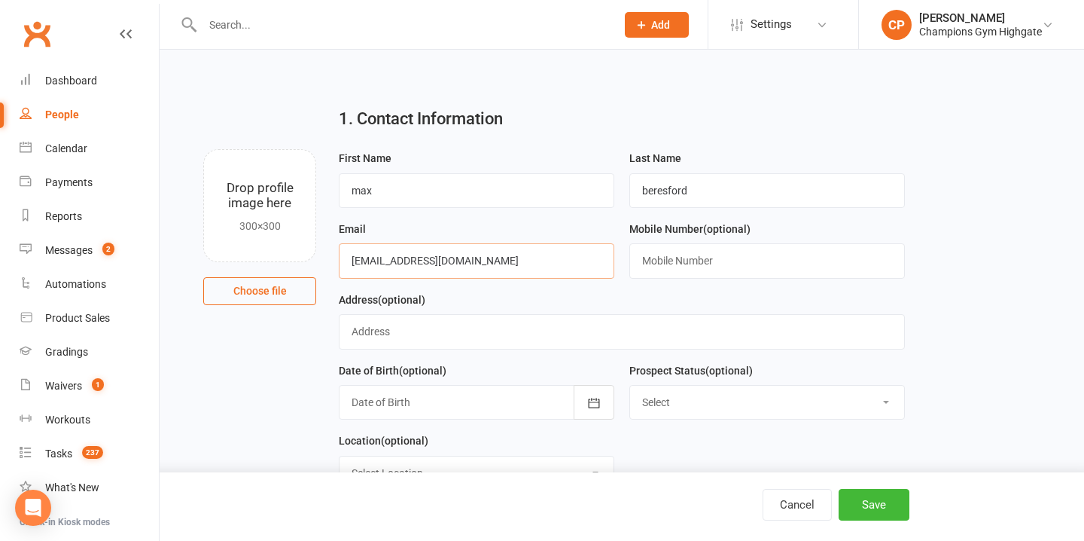
type input "mmaxberesfordd@gmail.com"
click at [694, 260] on input "text" at bounding box center [767, 260] width 276 height 35
click at [883, 500] on button "Save" at bounding box center [874, 505] width 71 height 32
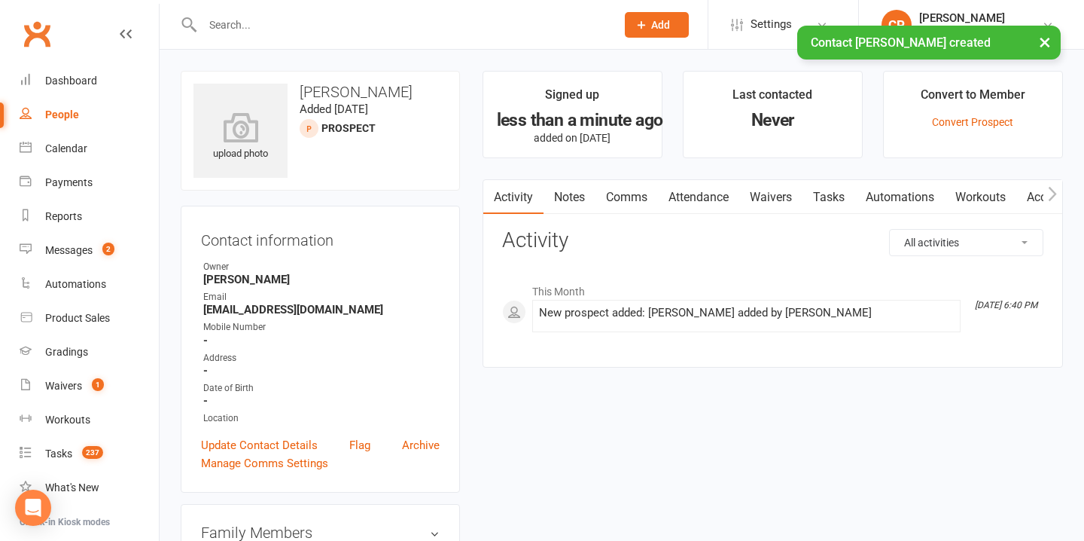
click at [572, 187] on link "Notes" at bounding box center [570, 197] width 52 height 35
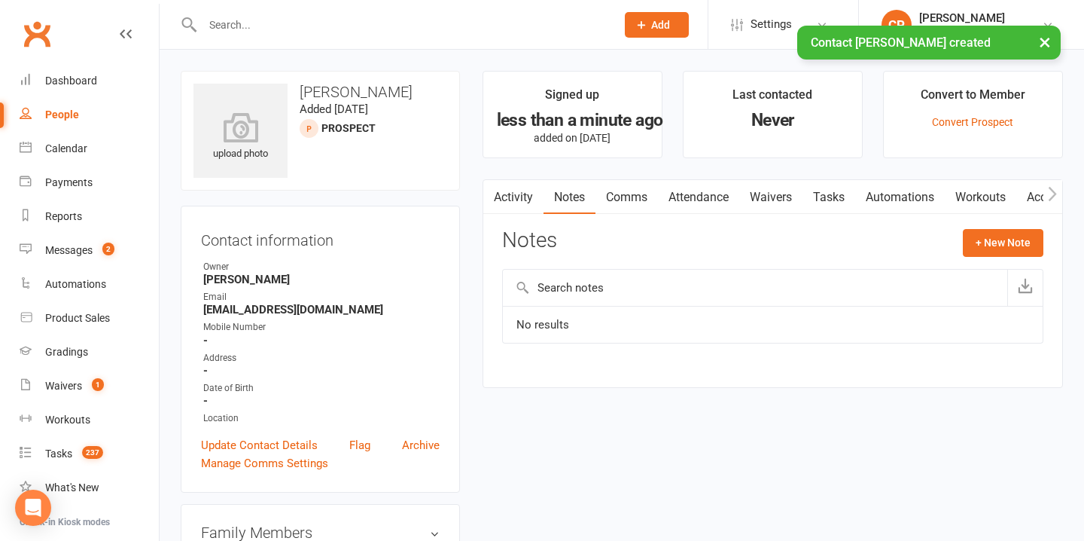
click at [699, 190] on link "Attendance" at bounding box center [698, 197] width 81 height 35
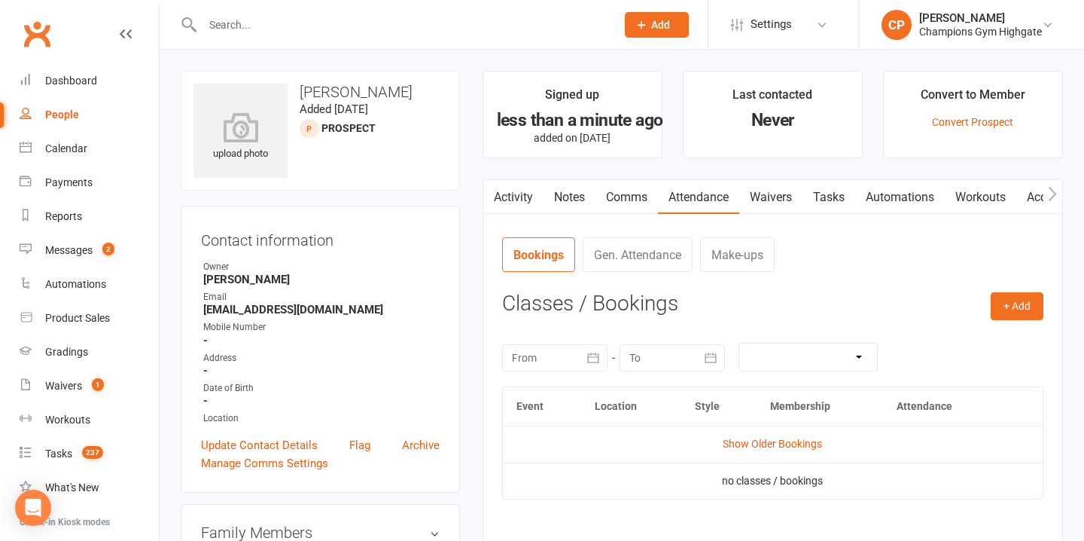
click at [763, 193] on link "Waivers" at bounding box center [770, 197] width 63 height 35
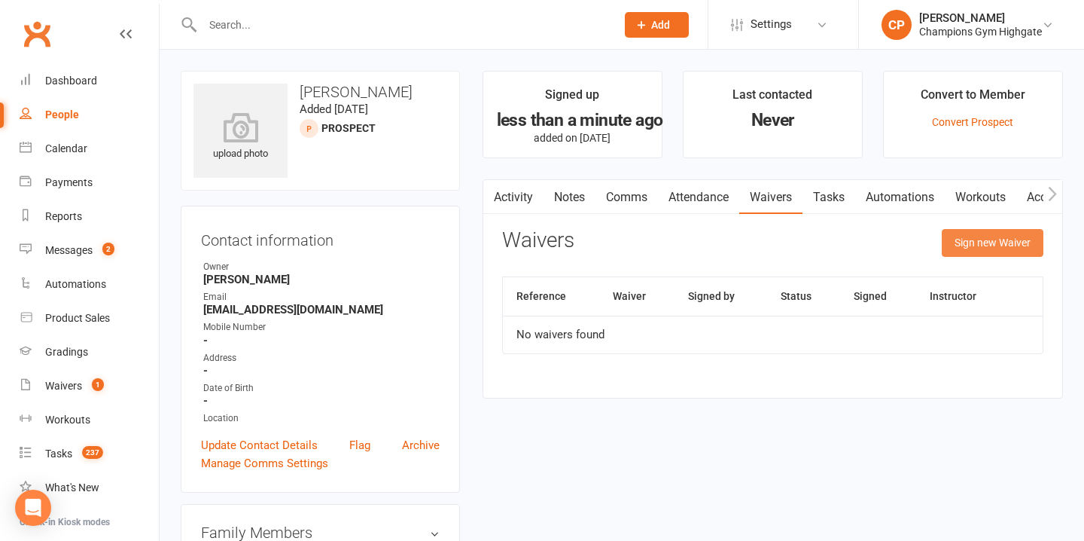
click at [997, 230] on button "Sign new Waiver" at bounding box center [993, 242] width 102 height 27
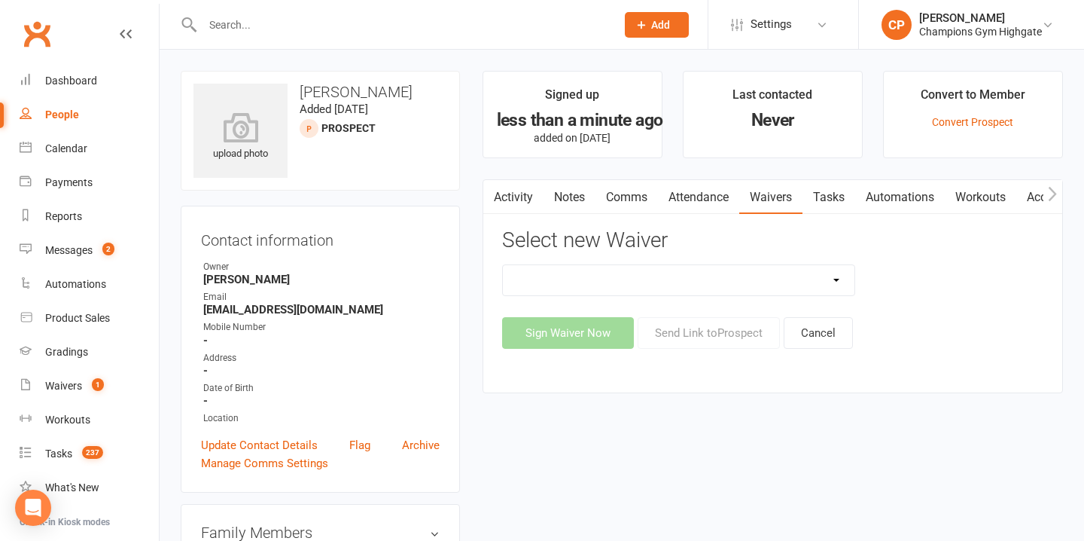
click at [664, 281] on select "Casual Waiver - First Timers Casual Waiver (STAFF ONLY) Champions Gym Cancellat…" at bounding box center [679, 280] width 352 height 30
select select "8209"
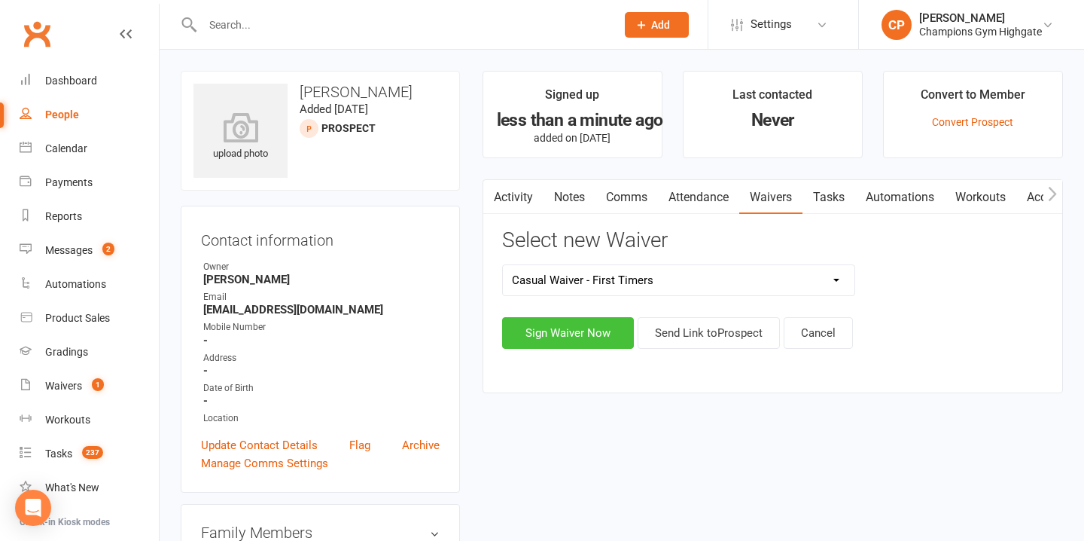
click at [586, 333] on button "Sign Waiver Now" at bounding box center [568, 333] width 132 height 32
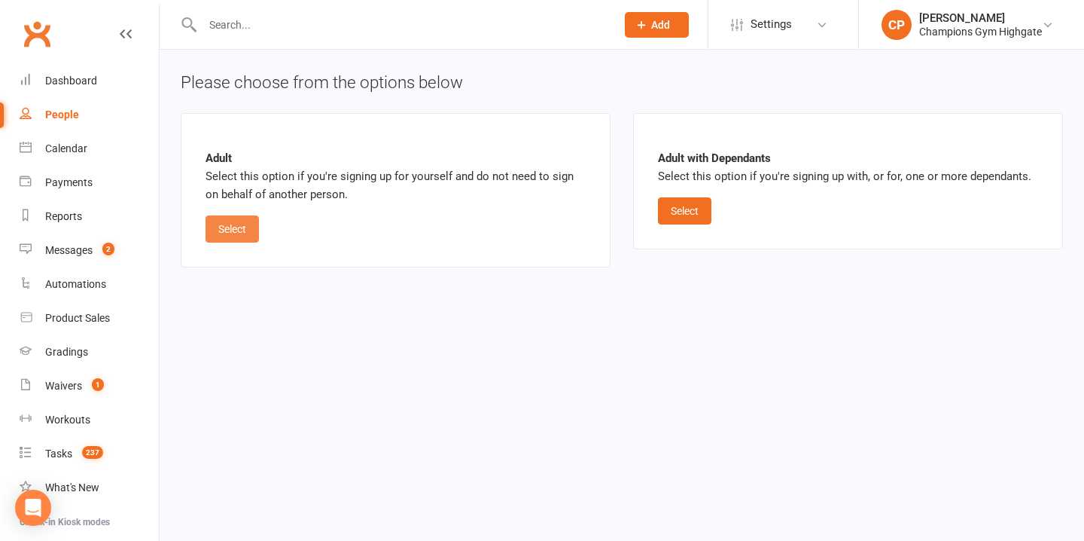
click at [222, 230] on button "Select" at bounding box center [232, 228] width 53 height 27
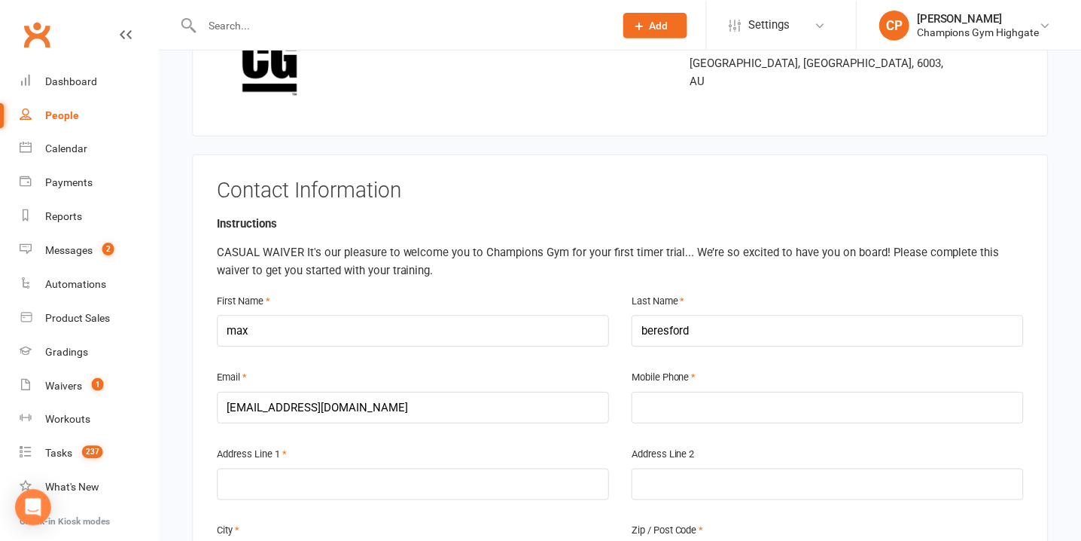
scroll to position [178, 0]
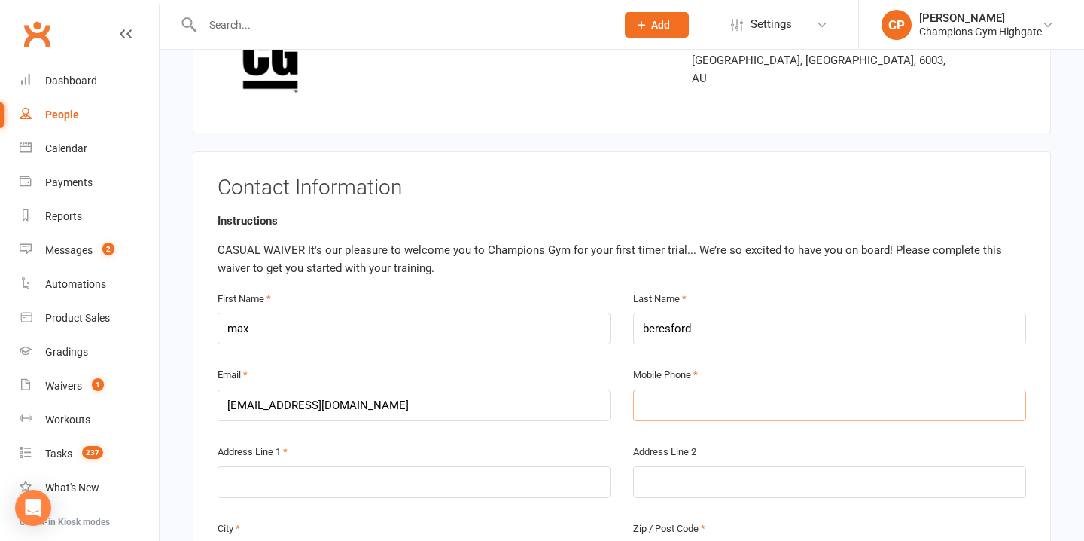
click at [684, 396] on input "text" at bounding box center [829, 405] width 393 height 32
type input "0420571261"
click at [526, 482] on input "text" at bounding box center [414, 482] width 393 height 32
type input "75 aberdeen st"
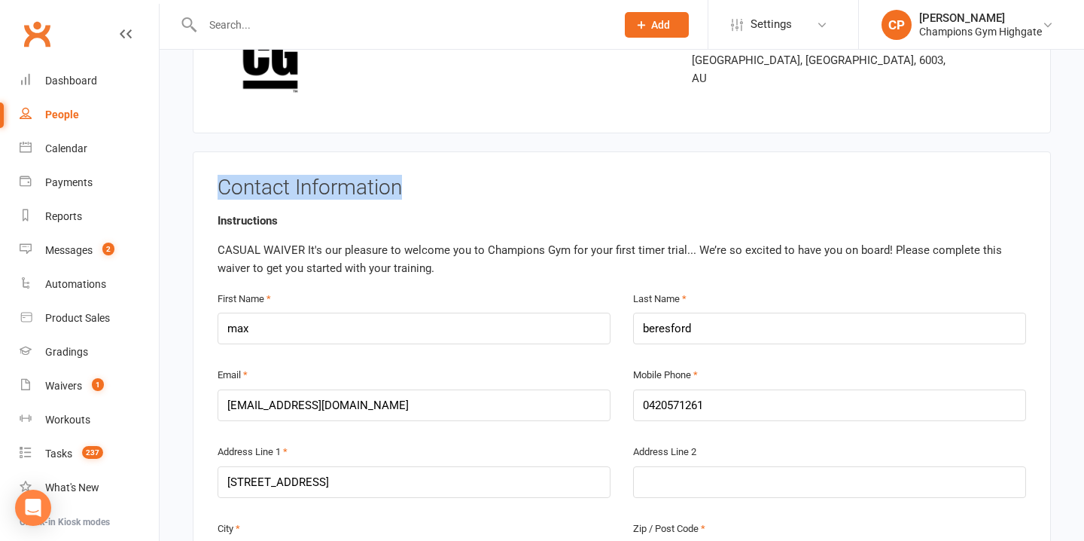
drag, startPoint x: 1060, startPoint y: 193, endPoint x: 1065, endPoint y: 150, distance: 43.2
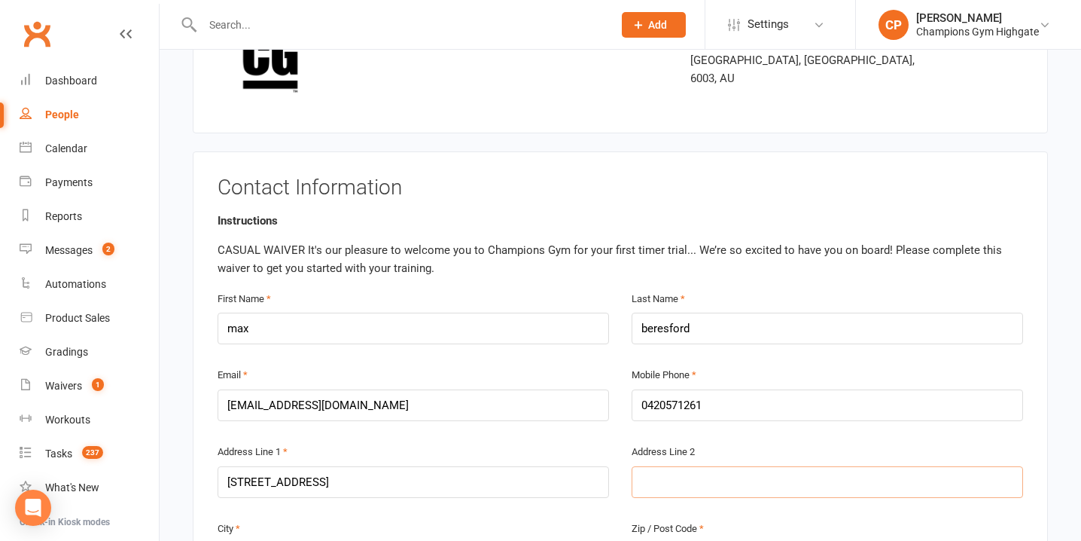
click at [705, 467] on input "text" at bounding box center [827, 482] width 391 height 32
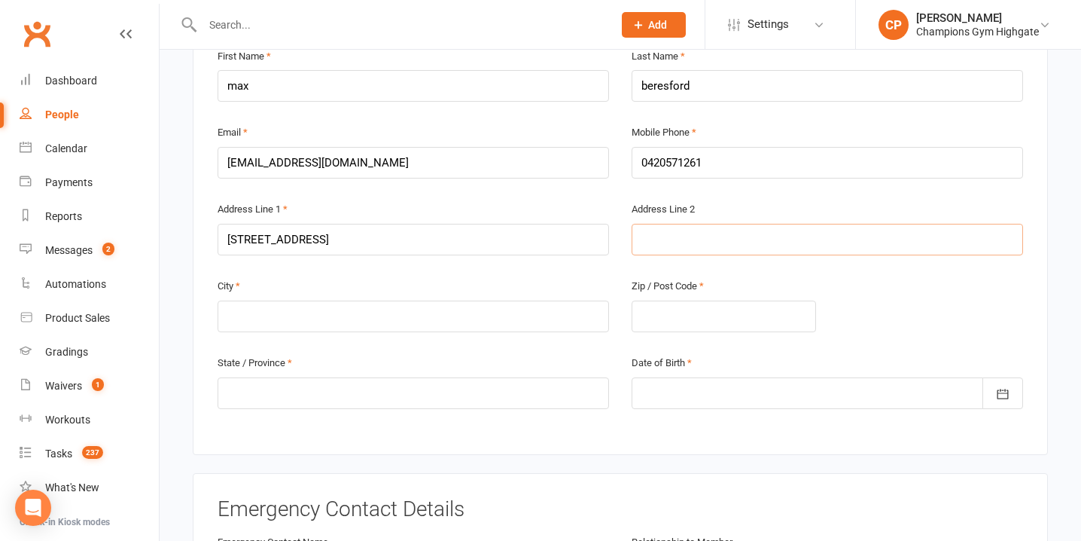
scroll to position [439, 0]
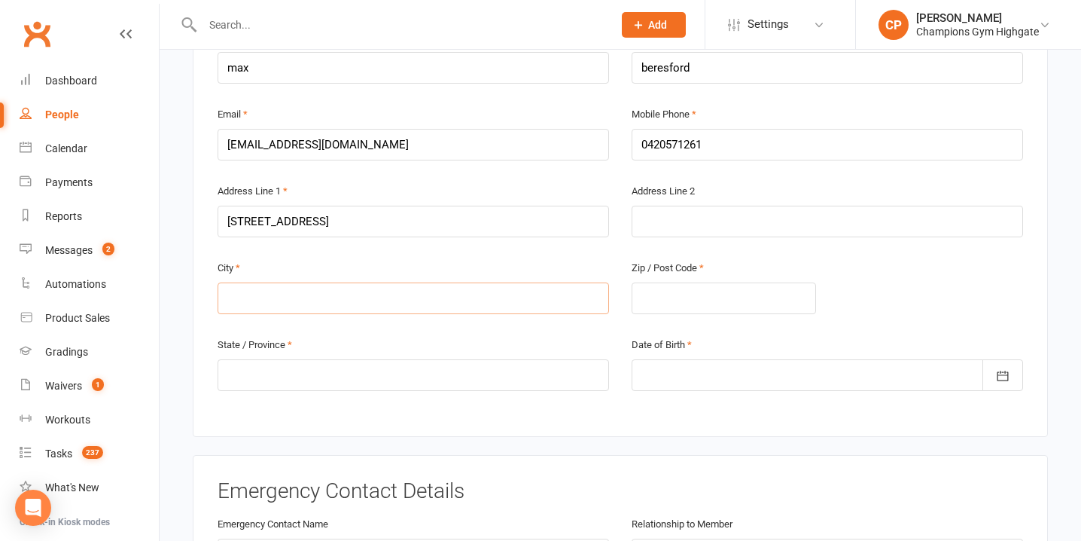
click at [309, 300] on input "text" at bounding box center [413, 298] width 391 height 32
type input "northbridge"
click at [717, 288] on input "text" at bounding box center [724, 298] width 184 height 32
type input "6003"
click at [441, 375] on input "text" at bounding box center [413, 375] width 391 height 32
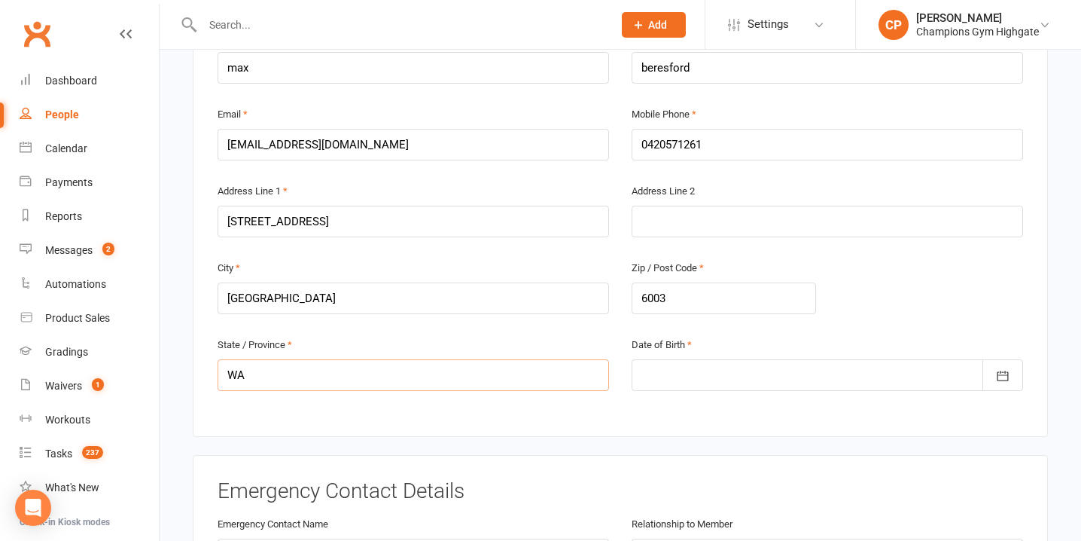
type input "WA"
click at [704, 372] on div at bounding box center [827, 375] width 391 height 32
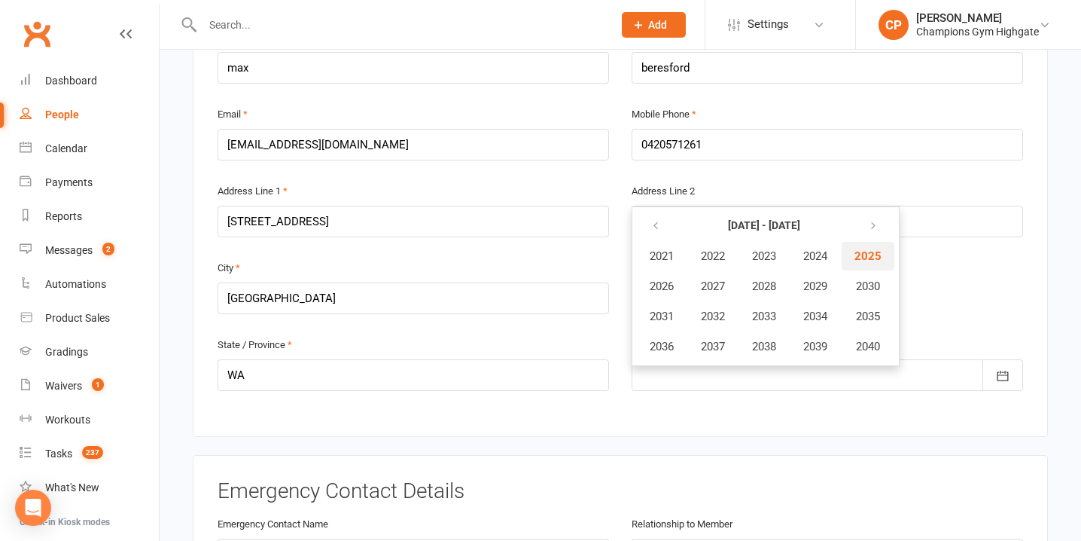
click at [868, 257] on span "2025" at bounding box center [867, 256] width 27 height 14
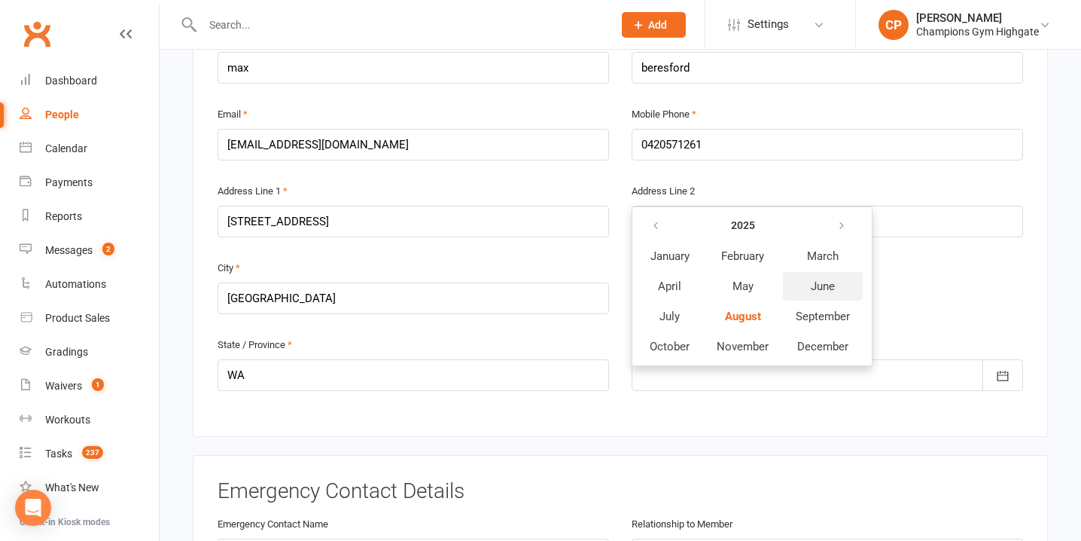
click at [841, 282] on button "June" at bounding box center [823, 286] width 80 height 29
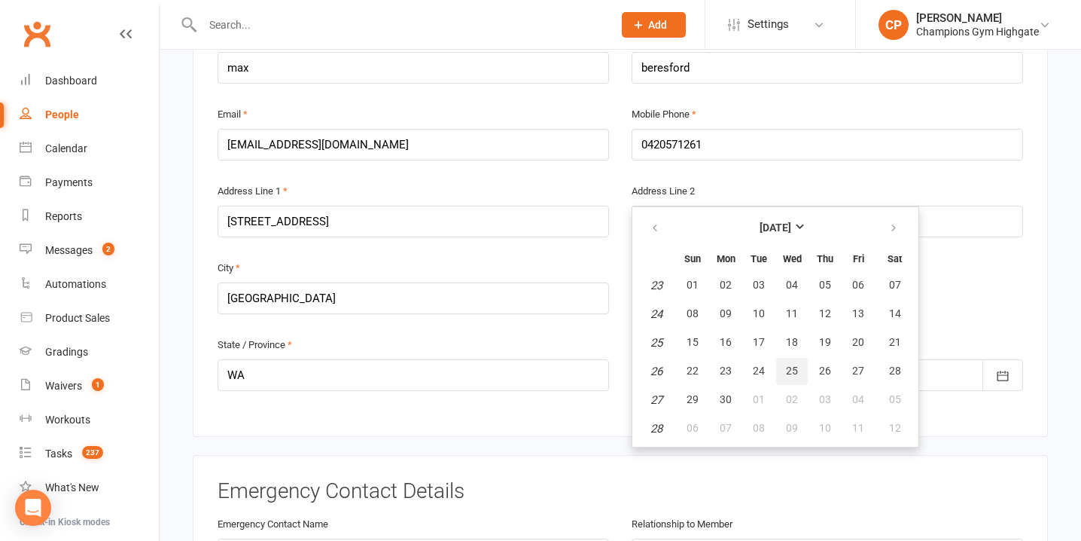
click at [790, 365] on span "25" at bounding box center [792, 370] width 12 height 12
type input "25 Jun 2025"
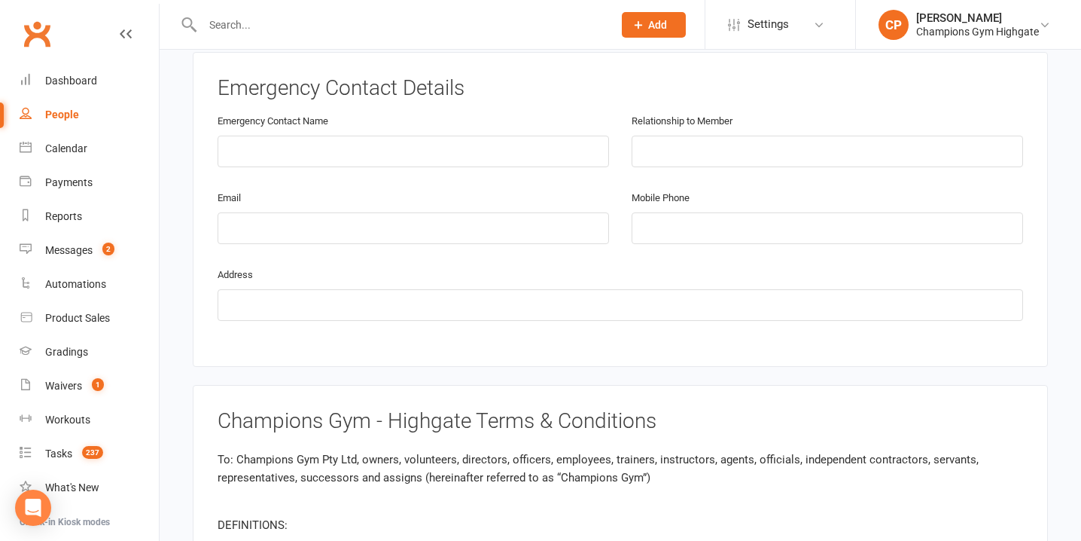
scroll to position [829, 0]
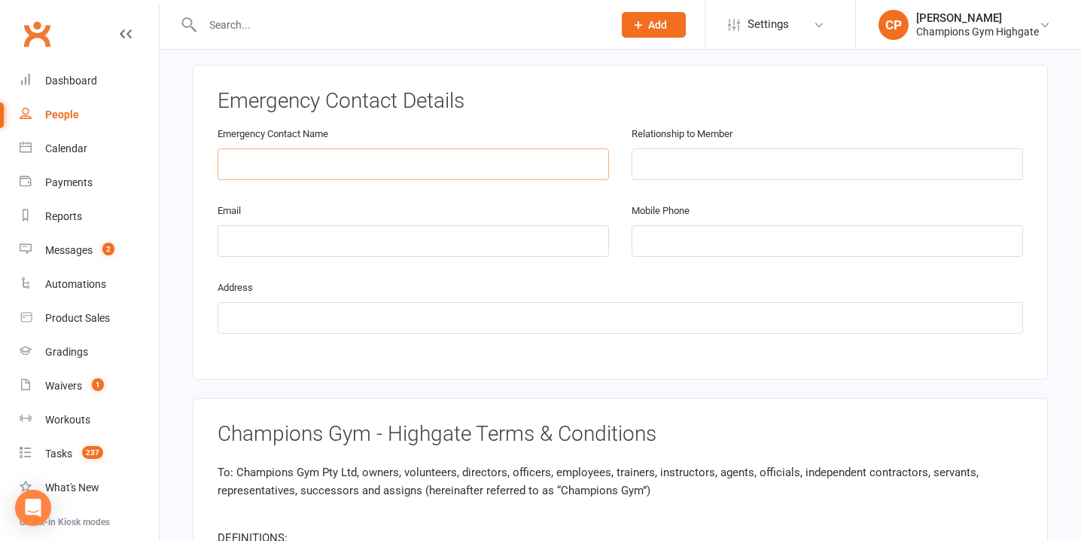
click at [374, 155] on input "text" at bounding box center [413, 164] width 391 height 32
type input "samantha Nicholls"
click at [717, 172] on input "text" at bounding box center [827, 164] width 391 height 32
type input "mother"
click at [443, 237] on input "email" at bounding box center [413, 241] width 391 height 32
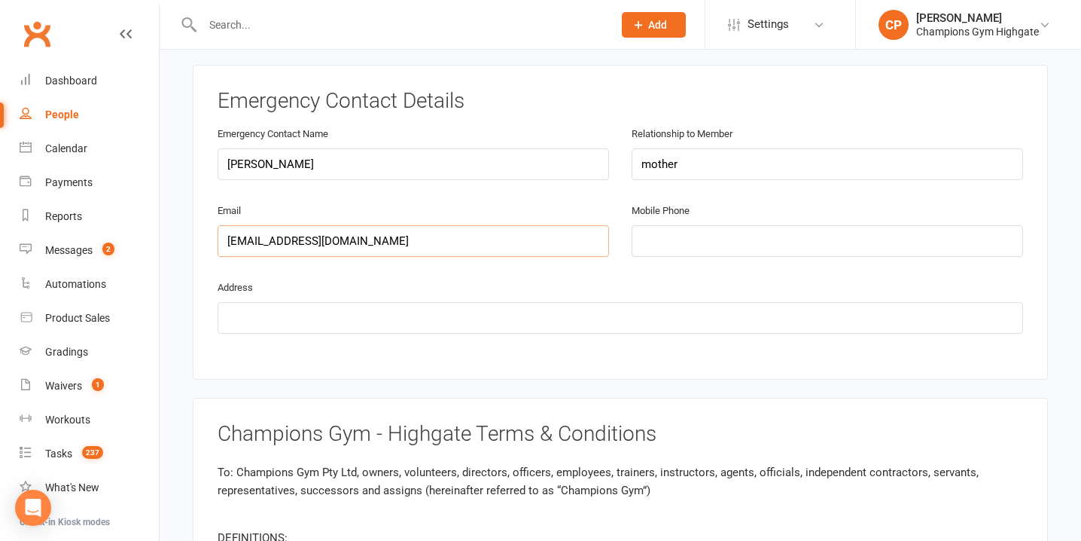
type input "sammynicholls@yahoo.co.uk"
click at [710, 244] on input "tel" at bounding box center [827, 241] width 391 height 32
type input "07939094746"
click at [578, 312] on input "text" at bounding box center [620, 318] width 805 height 32
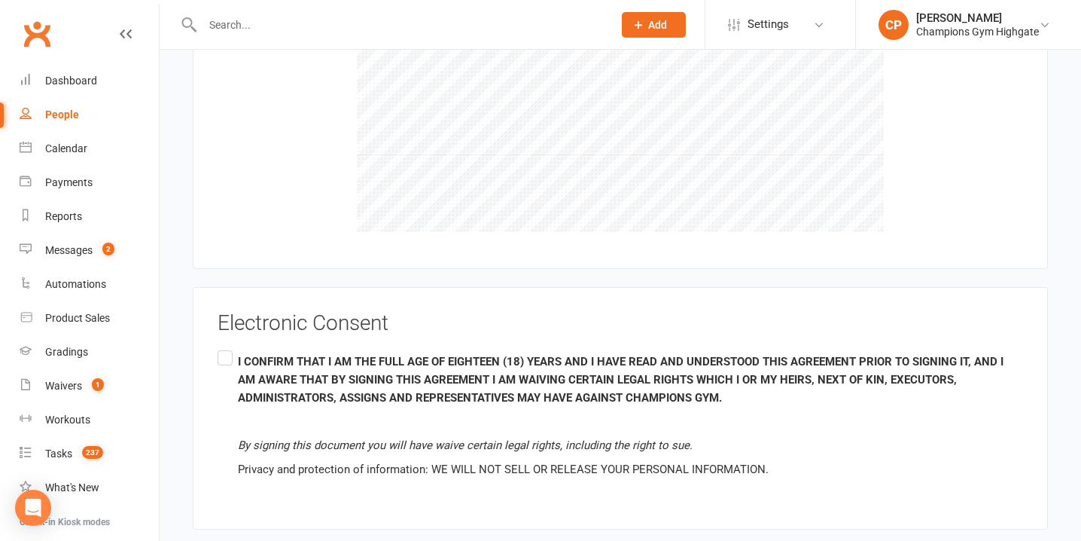
scroll to position [1655, 0]
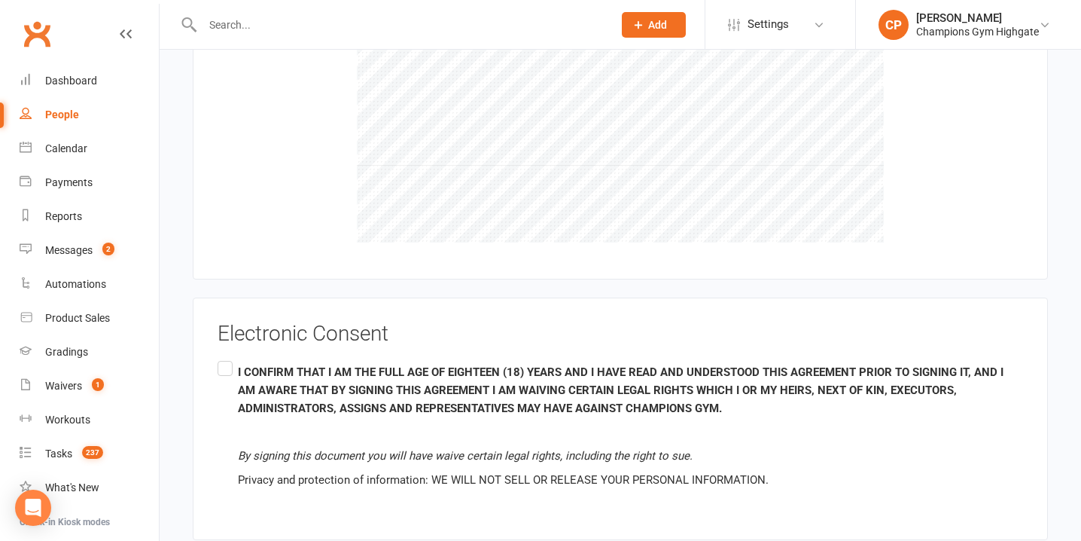
type input "14 Jubilee Road, Stokenchurch HP143SJ"
click at [221, 364] on label "I CONFIRM THAT I AM THE FULL AGE OF EIGHTEEN (18) YEARS AND I HAVE READ AND UND…" at bounding box center [620, 426] width 805 height 137
click at [221, 358] on input "I CONFIRM THAT I AM THE FULL AGE OF EIGHTEEN (18) YEARS AND I HAVE READ AND UND…" at bounding box center [223, 358] width 10 height 0
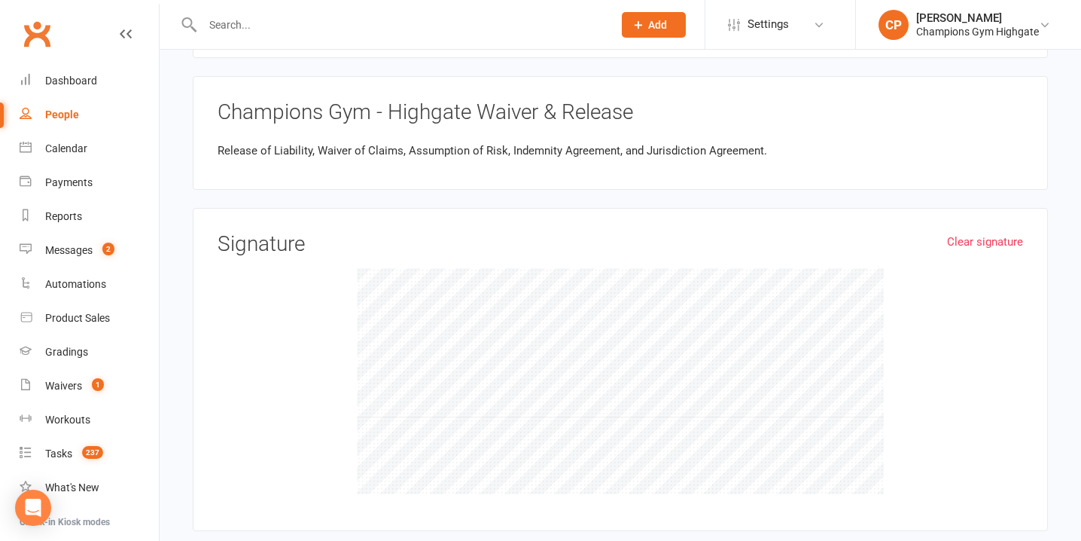
scroll to position [1396, 0]
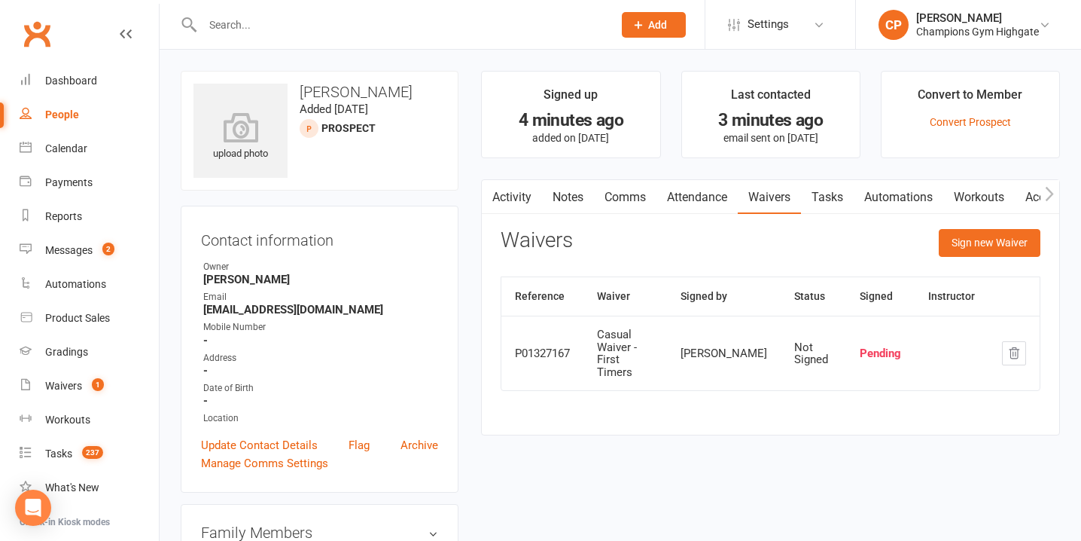
click at [645, 23] on button "Add" at bounding box center [654, 25] width 64 height 26
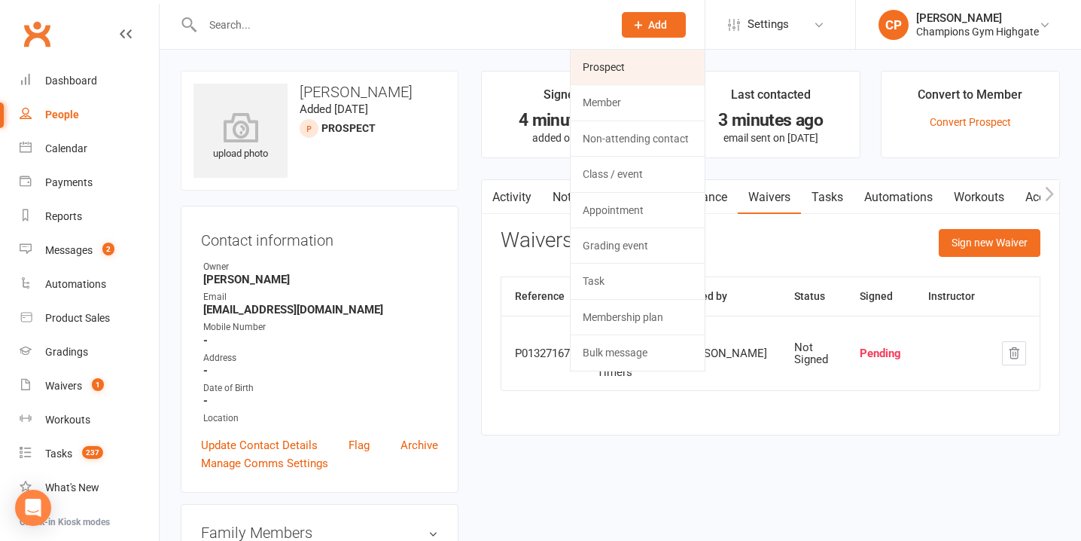
click at [620, 73] on link "Prospect" at bounding box center [638, 67] width 134 height 35
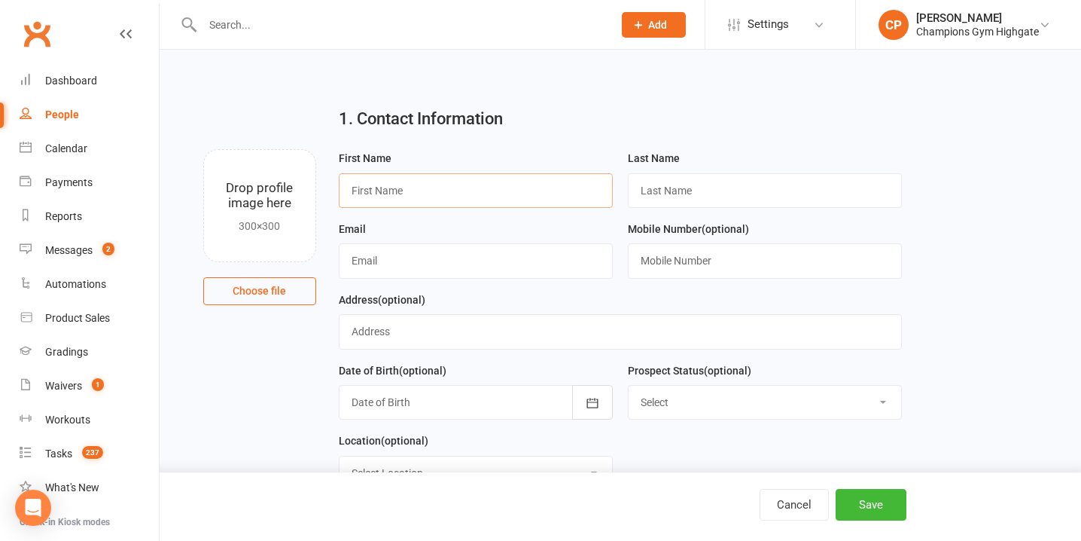
click at [409, 182] on input "text" at bounding box center [476, 190] width 274 height 35
type input "Marcus"
type input "Sciolti"
type input "marcus.sciolti12@gmail.com"
click at [718, 266] on input "text" at bounding box center [765, 260] width 274 height 35
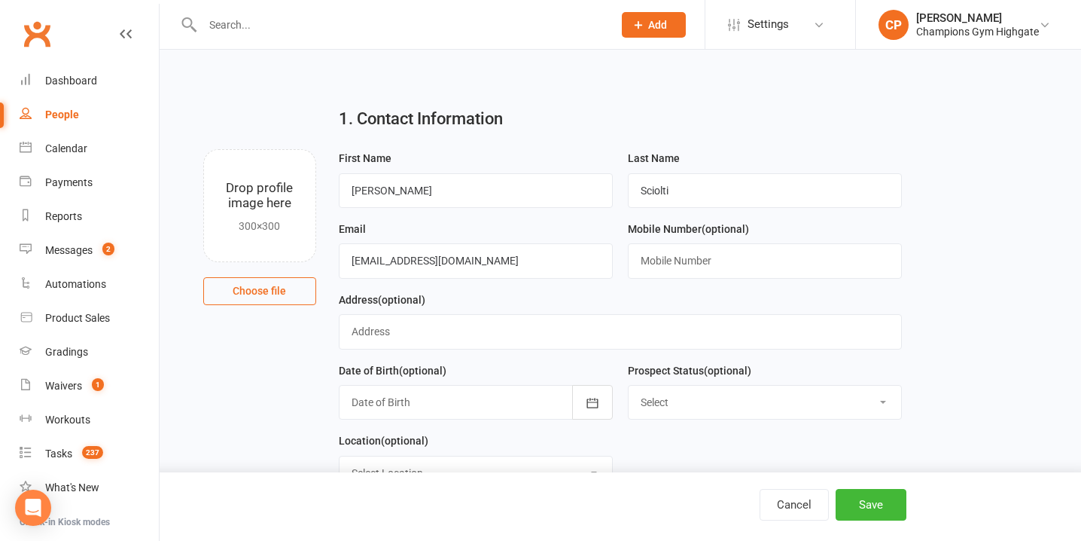
click at [812, 219] on div "Last Name Sciolti" at bounding box center [764, 184] width 289 height 71
click at [883, 499] on button "Save" at bounding box center [871, 505] width 71 height 32
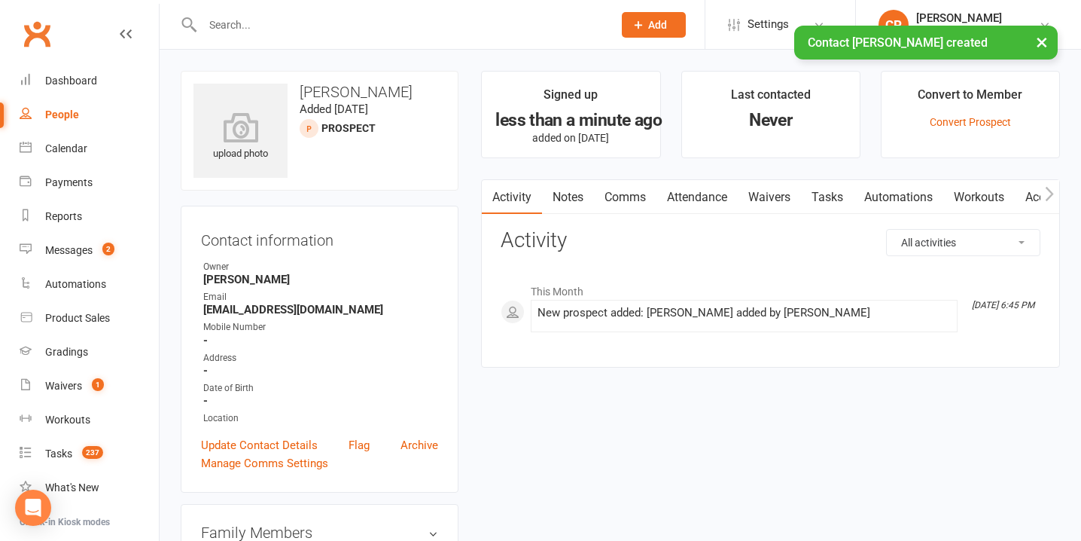
click at [762, 189] on link "Waivers" at bounding box center [769, 197] width 63 height 35
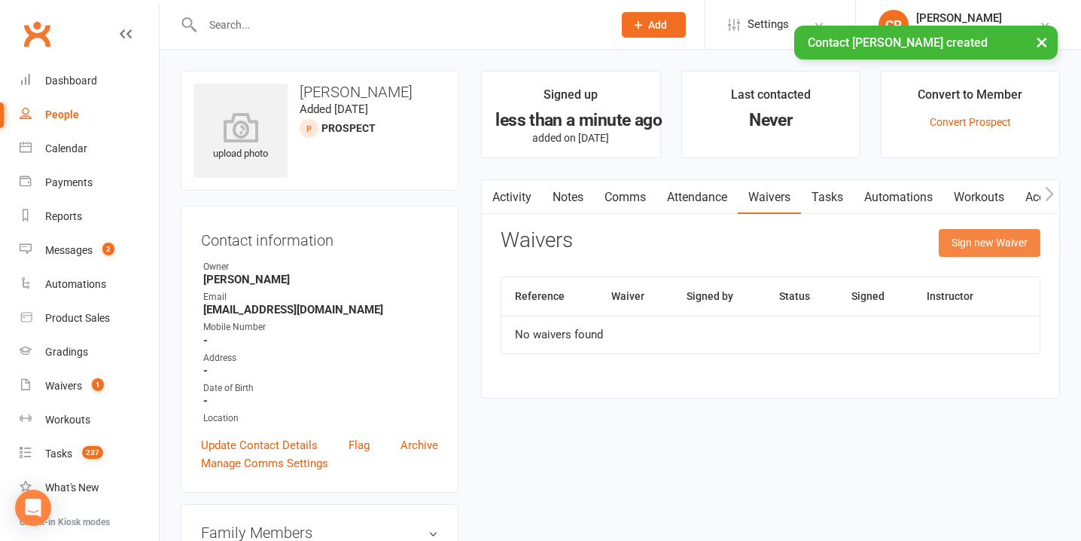
click at [1005, 236] on button "Sign new Waiver" at bounding box center [990, 242] width 102 height 27
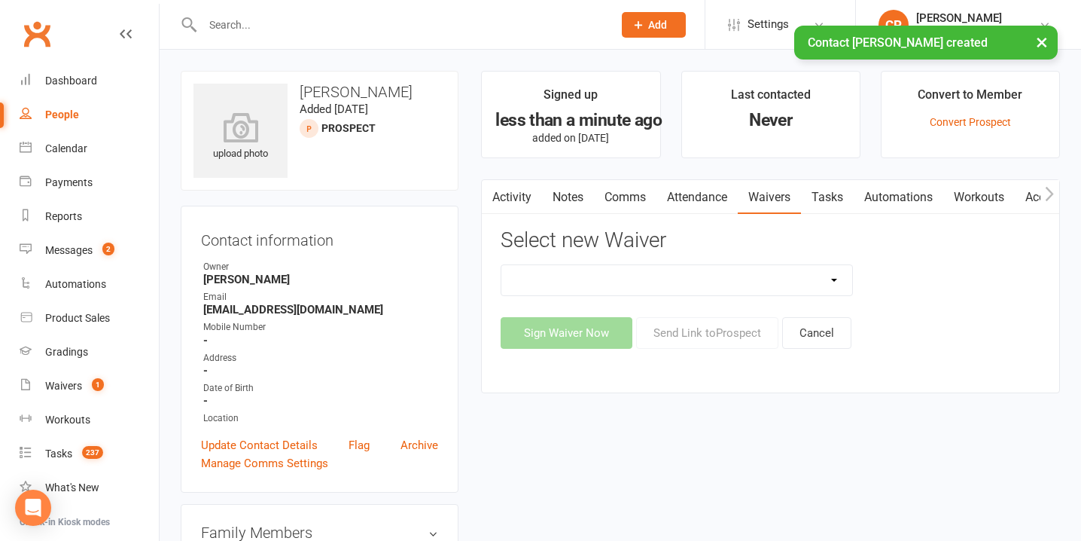
click at [692, 276] on select "Casual Waiver - First Timers Casual Waiver (STAFF ONLY) Champions Gym Cancellat…" at bounding box center [676, 280] width 351 height 30
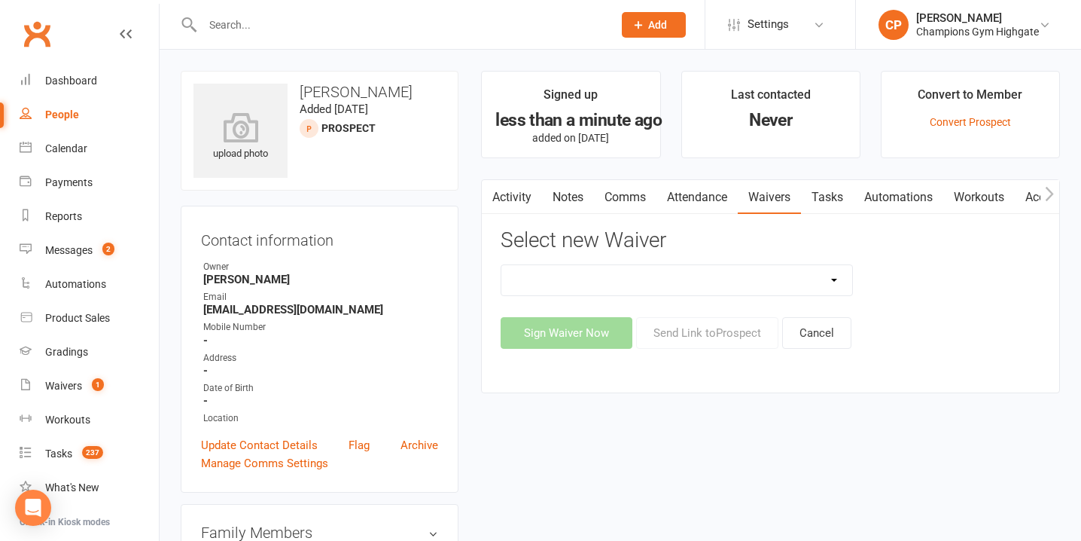
select select "8209"
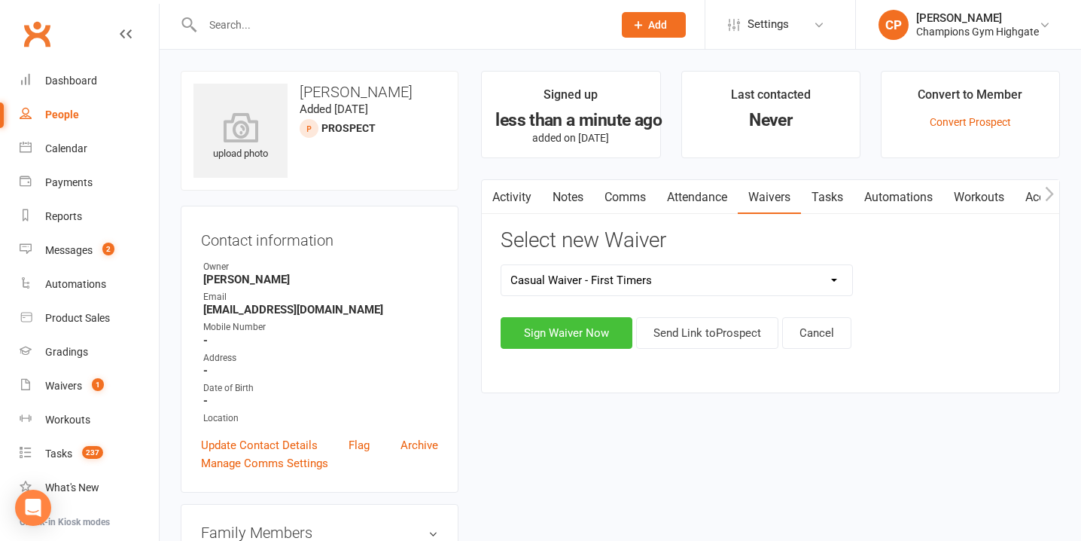
click at [537, 338] on button "Sign Waiver Now" at bounding box center [567, 333] width 132 height 32
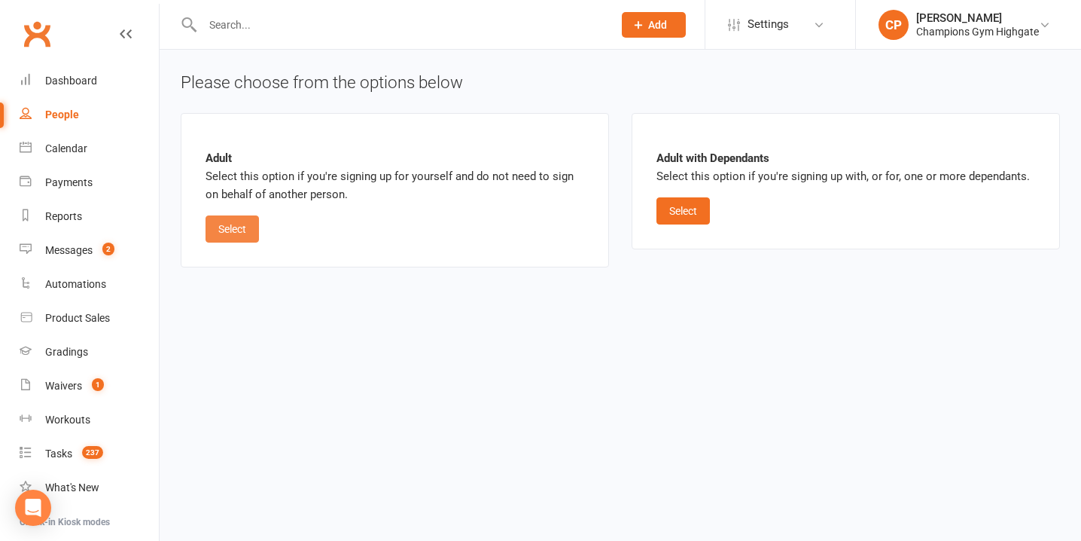
click at [225, 233] on button "Select" at bounding box center [232, 228] width 53 height 27
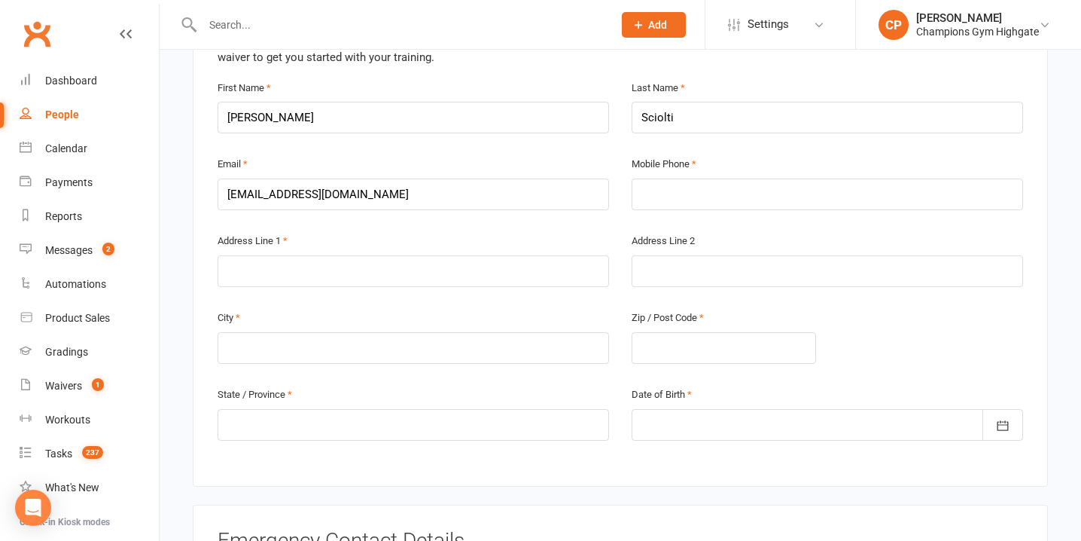
scroll to position [390, 0]
click at [410, 273] on input "text" at bounding box center [413, 270] width 391 height 32
type input "75 Aberdeen Street"
click at [697, 184] on input "text" at bounding box center [827, 194] width 391 height 32
type input "0413421058"
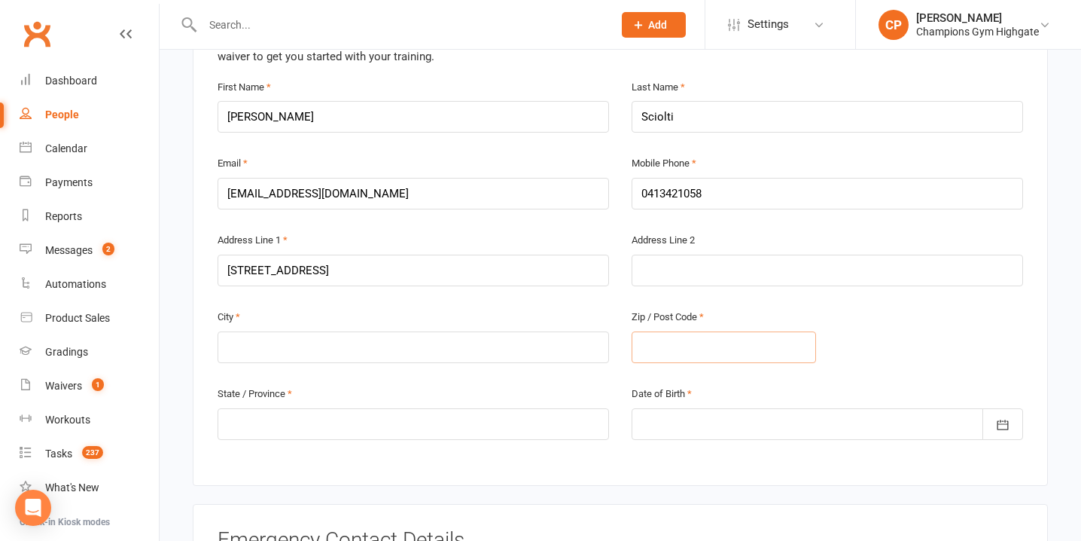
click at [691, 342] on input "text" at bounding box center [724, 347] width 184 height 32
type input "6003"
click at [506, 421] on input "text" at bounding box center [413, 424] width 391 height 32
type input "6"
type input "WA"
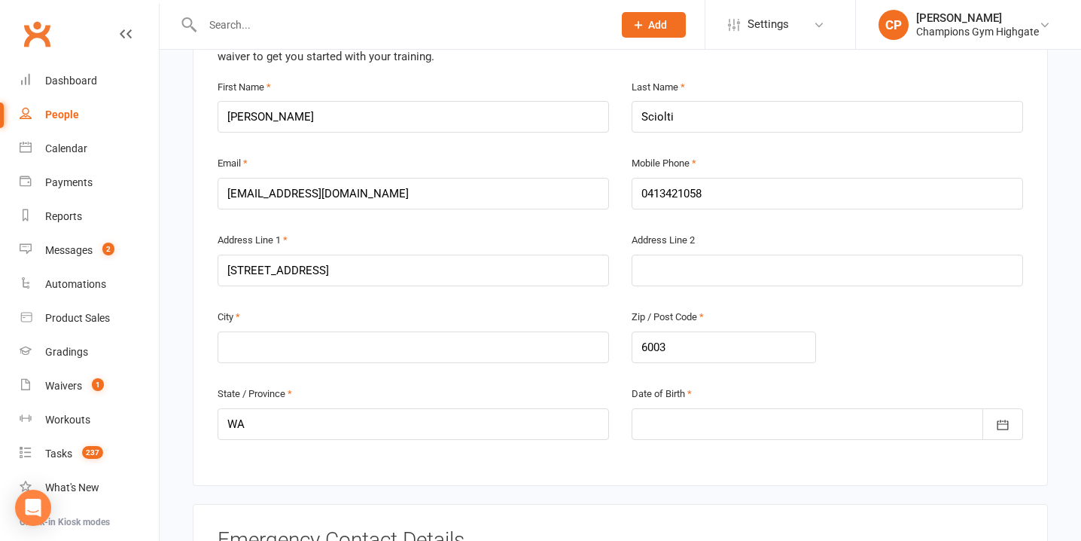
click at [865, 420] on div at bounding box center [827, 424] width 391 height 32
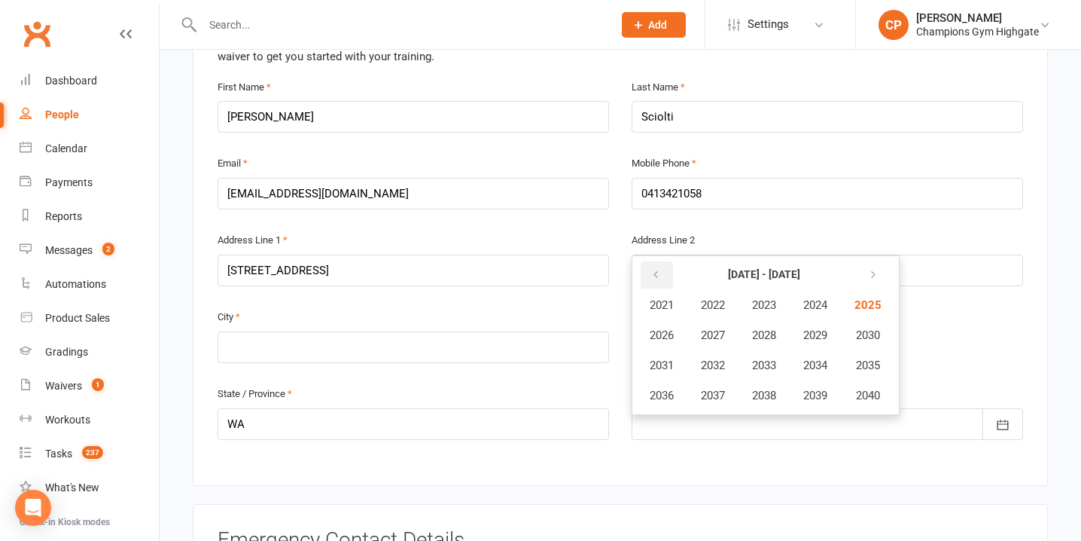
click at [646, 266] on button "button" at bounding box center [657, 274] width 32 height 27
click at [729, 394] on button "1997" at bounding box center [713, 395] width 50 height 29
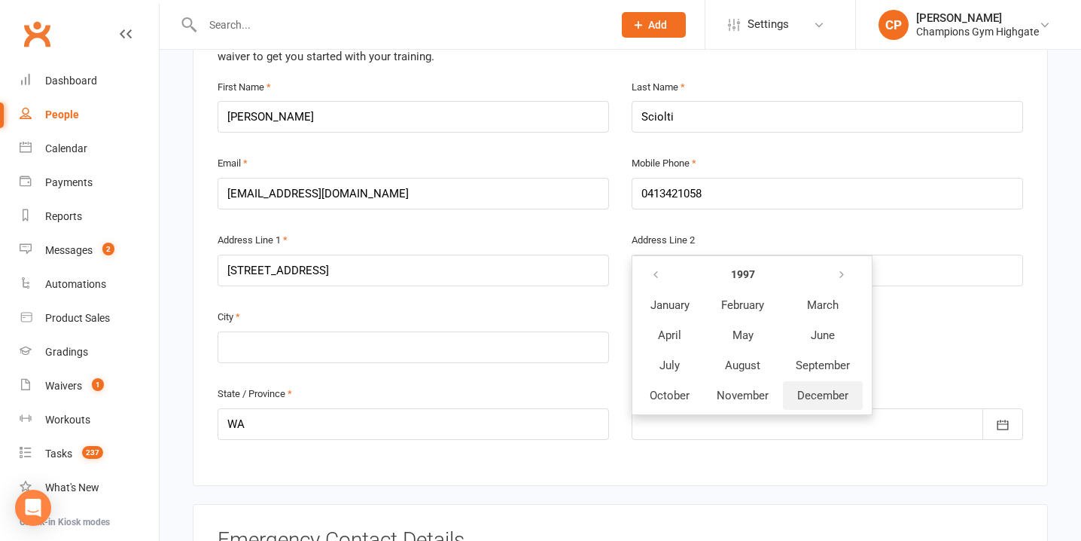
click at [830, 393] on span "December" at bounding box center [822, 395] width 51 height 14
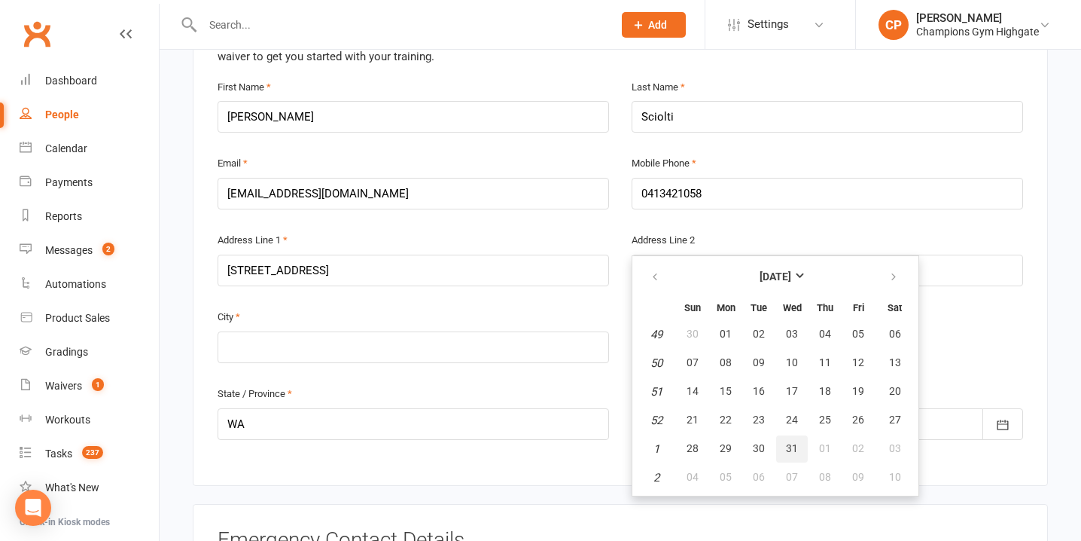
click at [792, 442] on span "31" at bounding box center [792, 448] width 12 height 12
type input "31 Dec 1997"
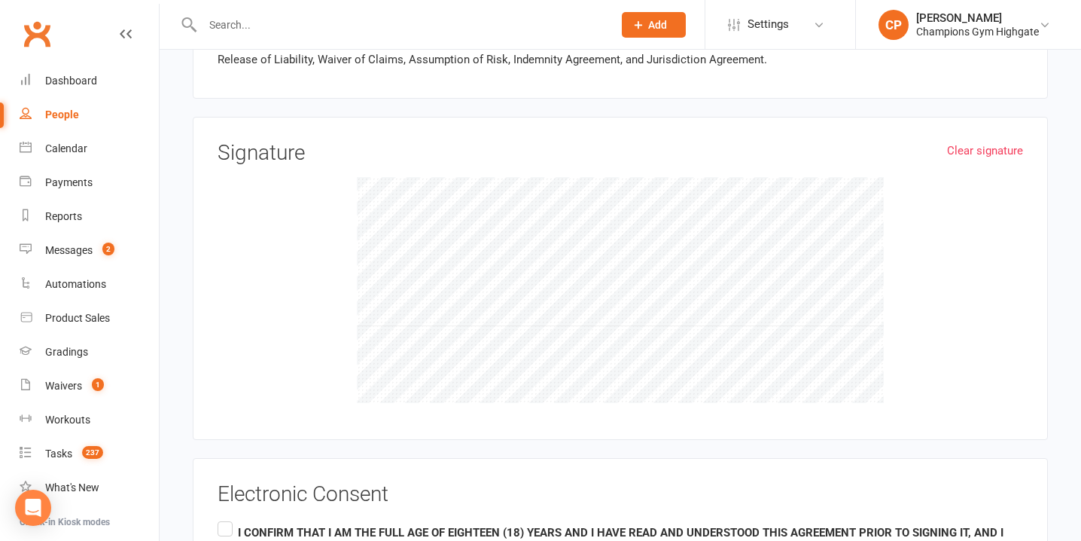
scroll to position [1509, 0]
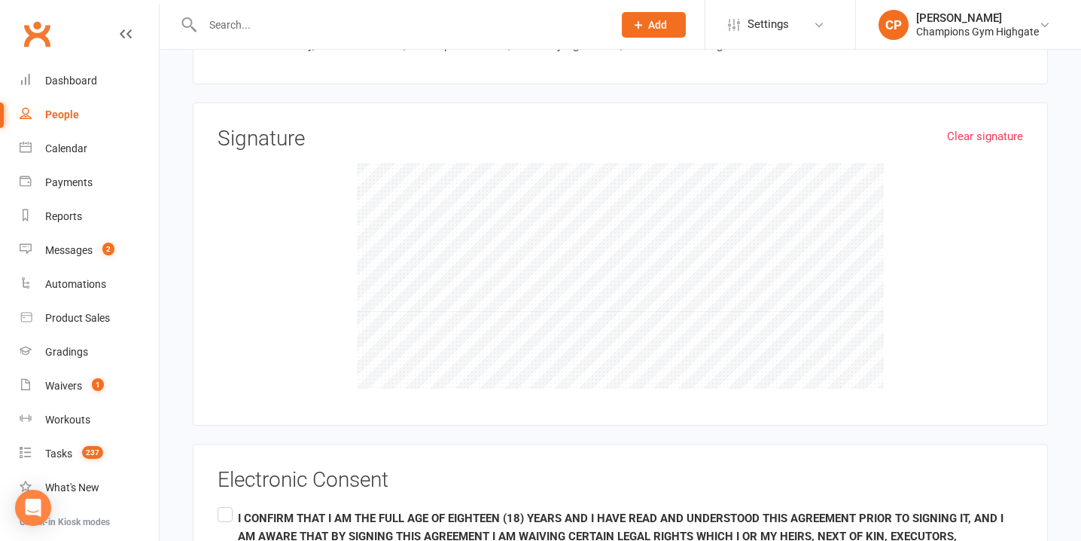
click at [225, 504] on input "I CONFIRM THAT I AM THE FULL AGE OF EIGHTEEN (18) YEARS AND I HAVE READ AND UND…" at bounding box center [223, 504] width 10 height 0
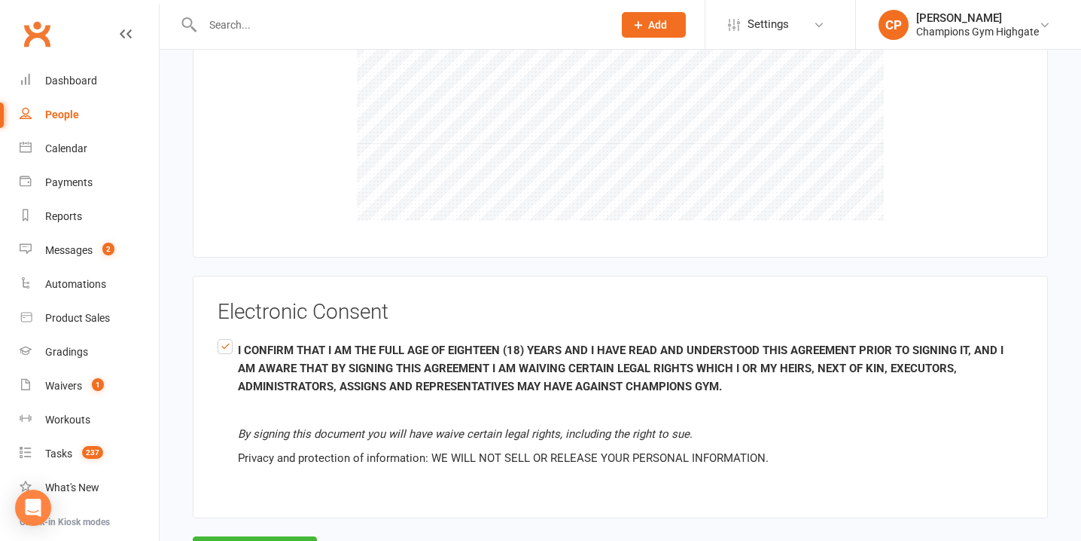
scroll to position [1746, 0]
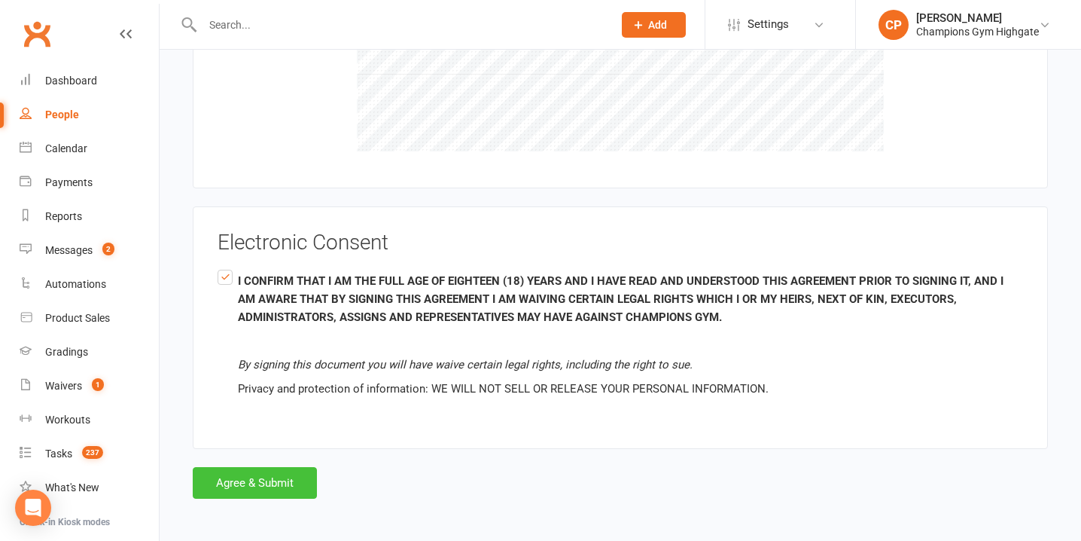
click at [262, 482] on button "Agree & Submit" at bounding box center [255, 483] width 124 height 32
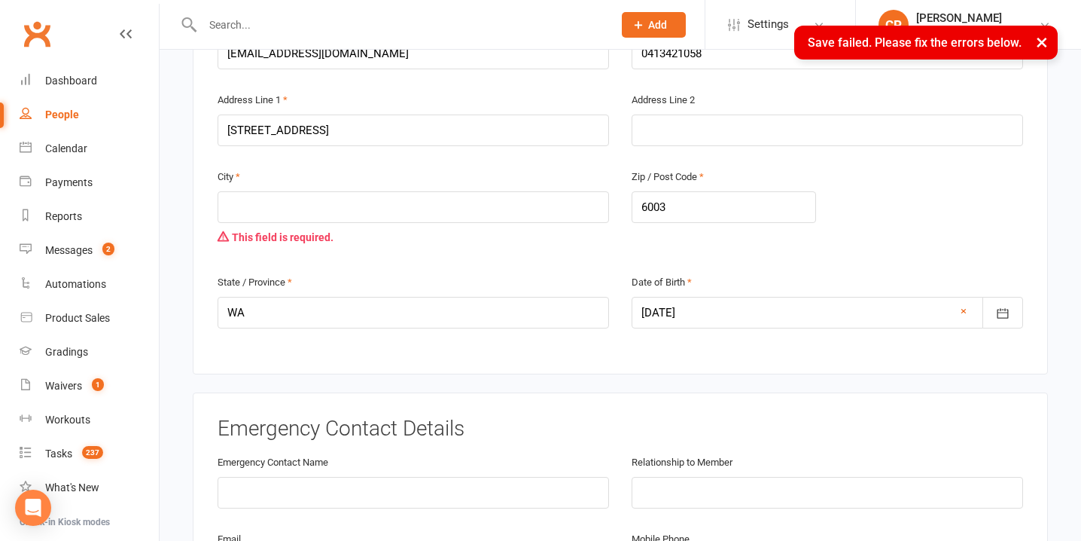
scroll to position [525, 0]
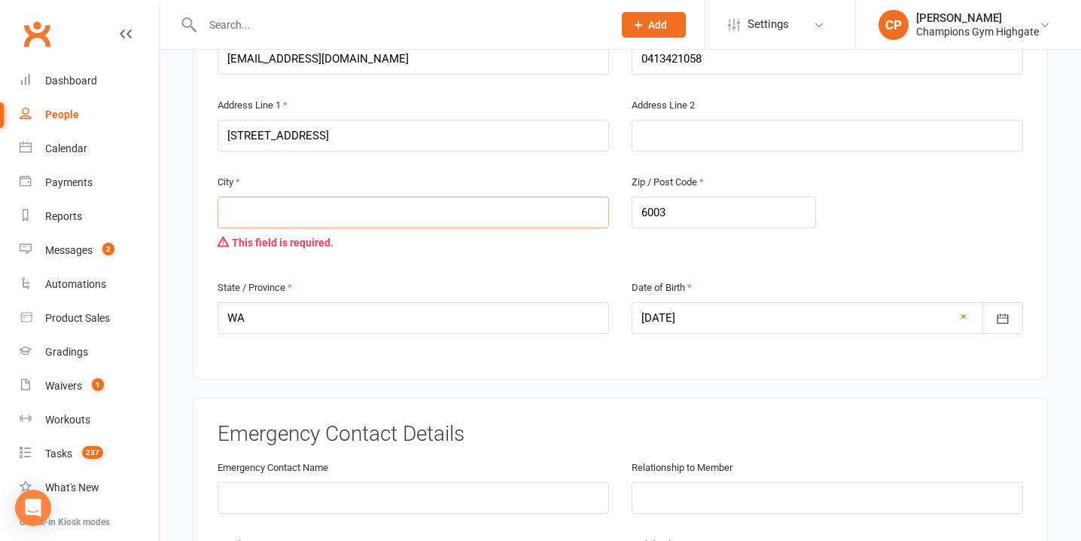
click at [531, 203] on input "text" at bounding box center [413, 212] width 391 height 32
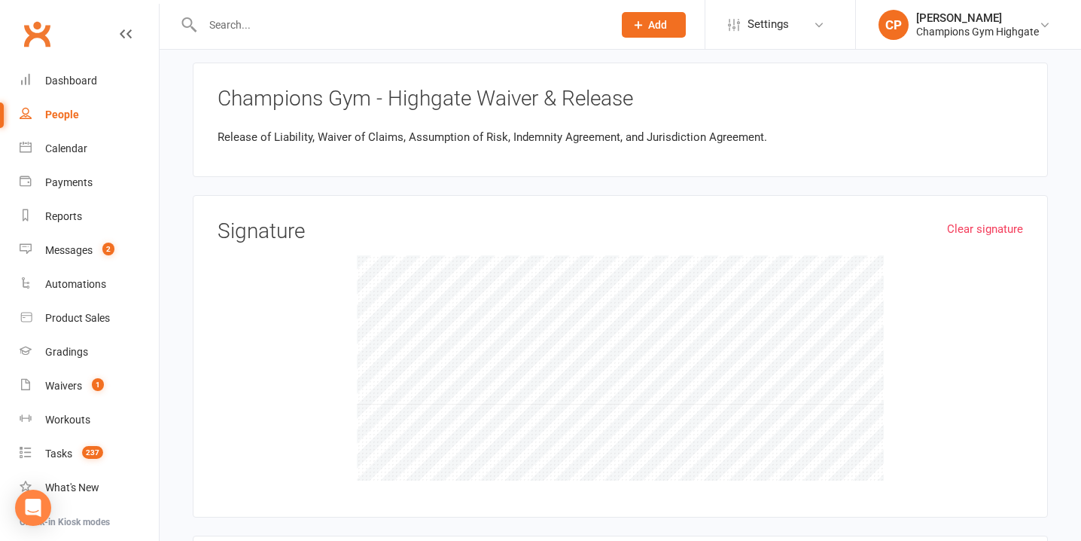
scroll to position [1776, 0]
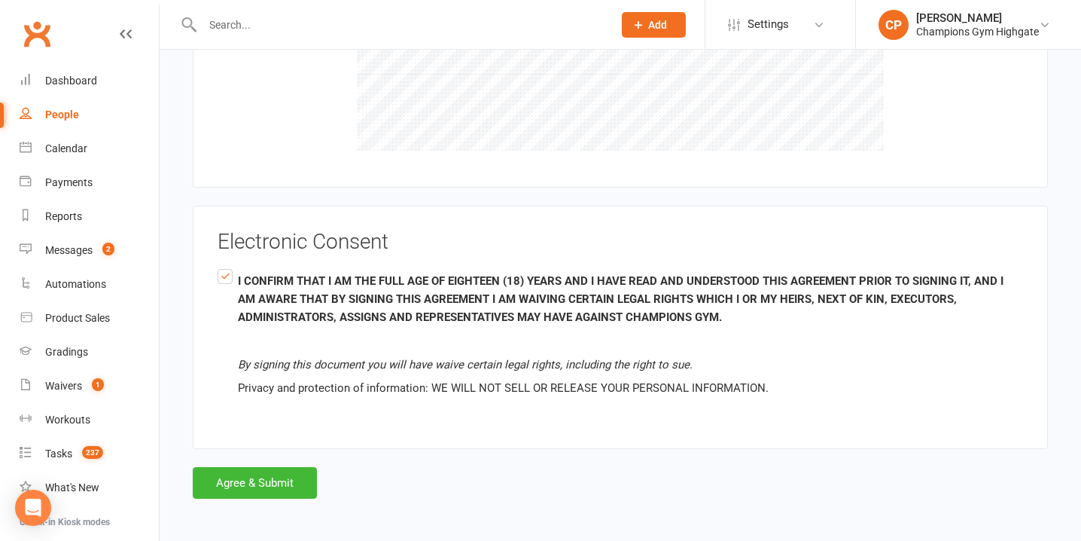
type input "Perth"
click at [237, 480] on button "Agree & Submit" at bounding box center [255, 483] width 124 height 32
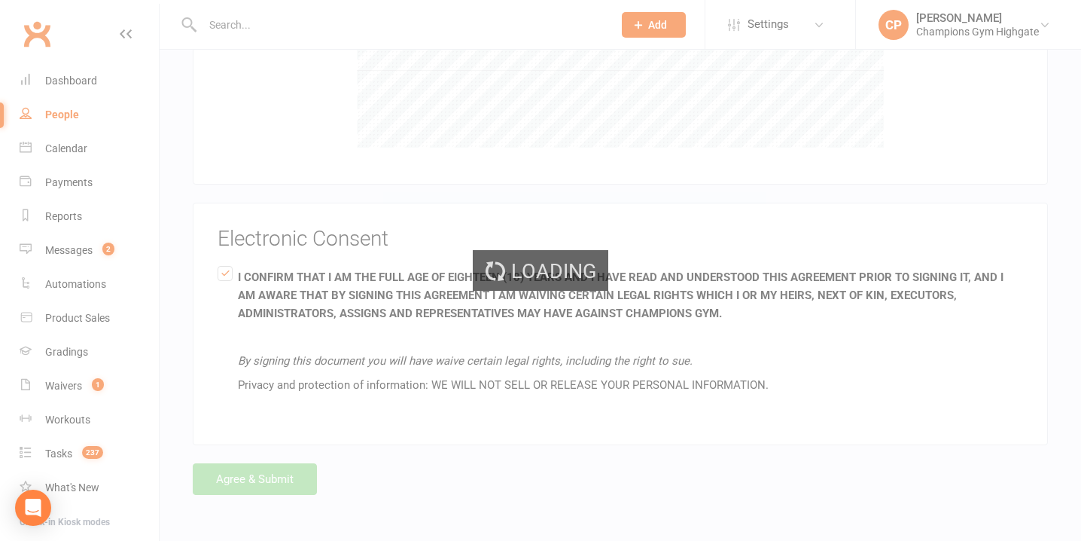
scroll to position [1746, 0]
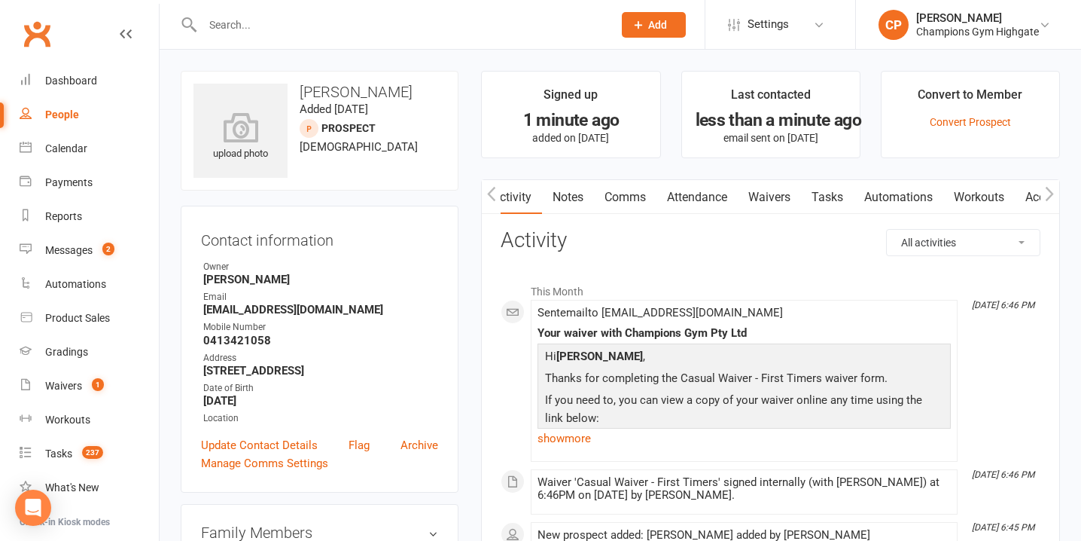
scroll to position [0, 1]
click at [714, 197] on link "Attendance" at bounding box center [696, 197] width 81 height 35
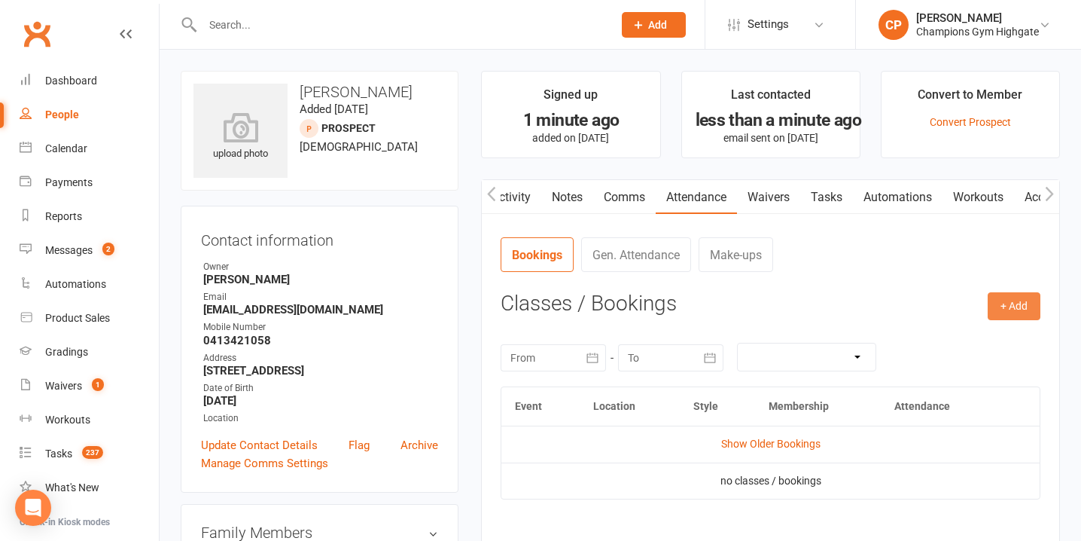
click at [1033, 311] on button "+ Add" at bounding box center [1014, 305] width 53 height 27
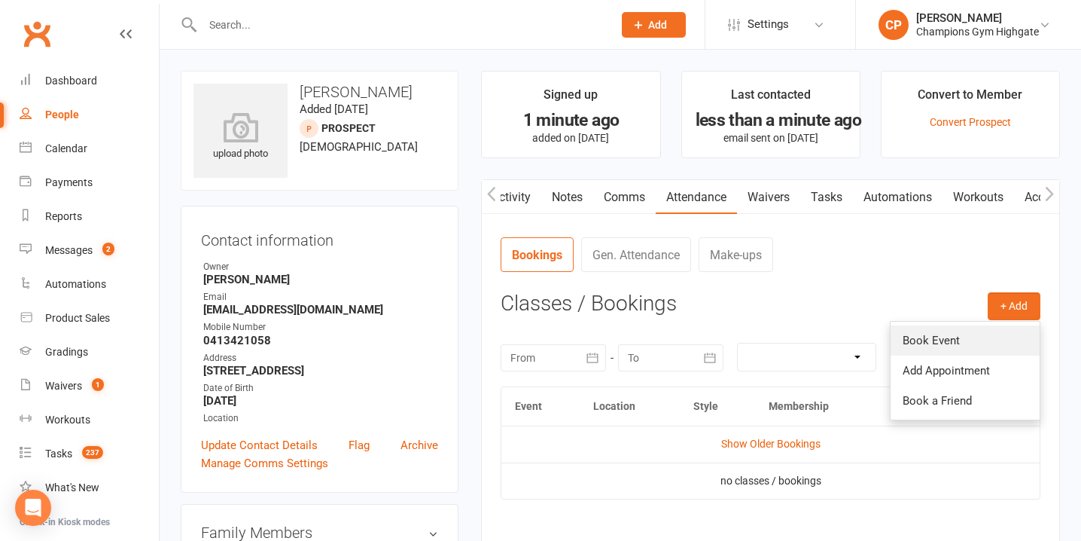
click at [943, 343] on link "Book Event" at bounding box center [965, 340] width 149 height 30
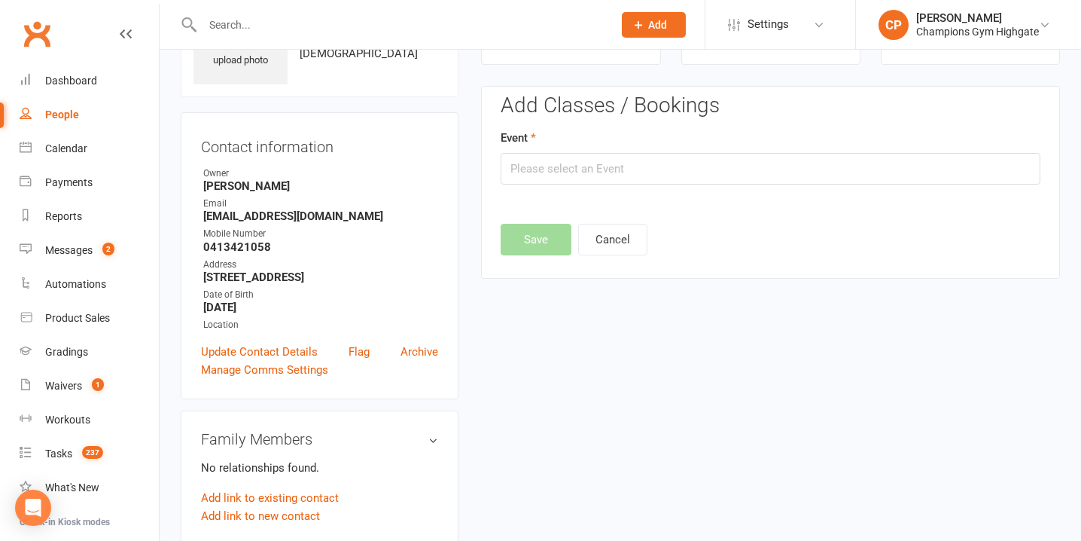
scroll to position [103, 0]
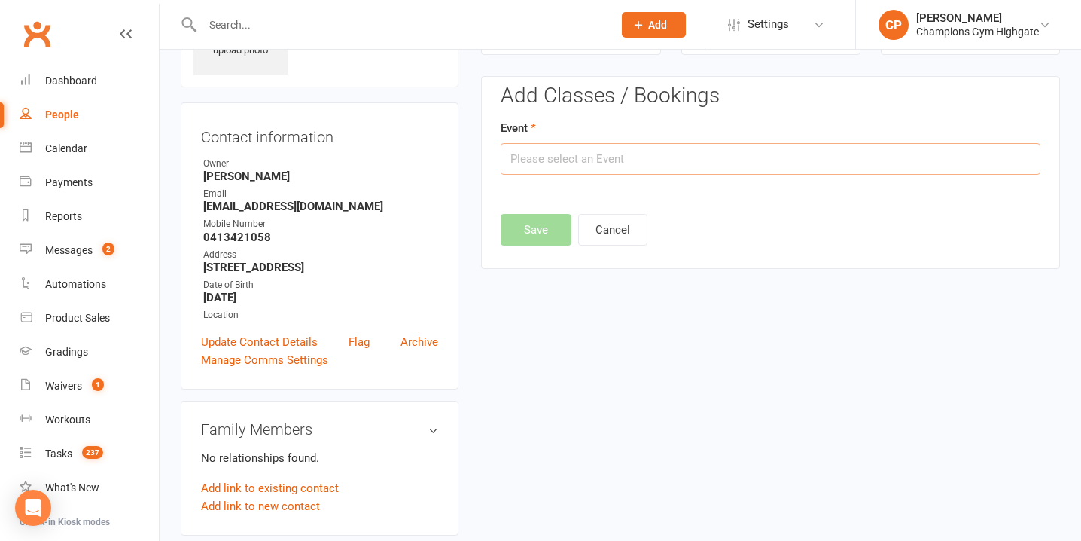
click at [580, 164] on input "text" at bounding box center [771, 159] width 540 height 32
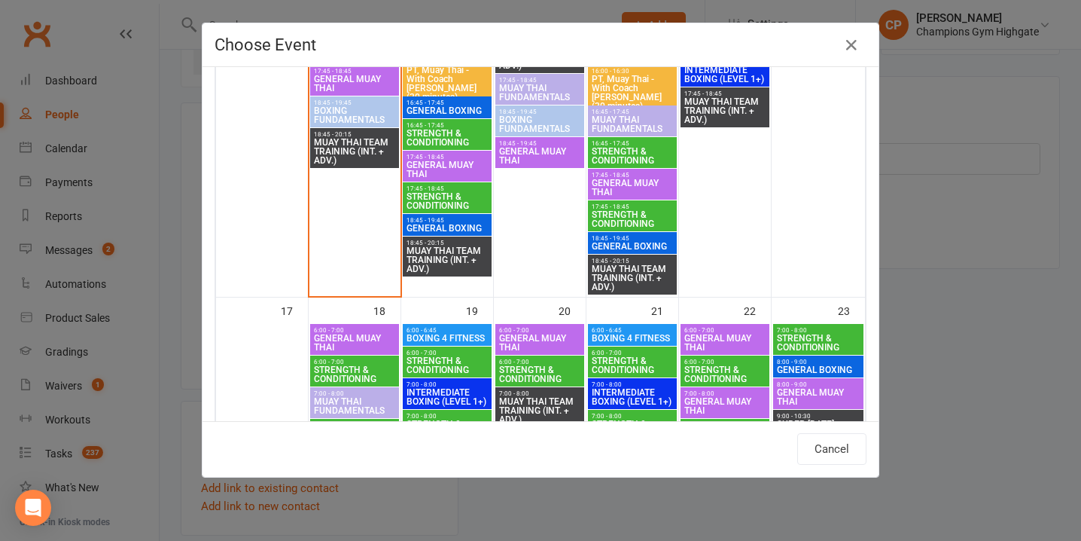
scroll to position [2389, 0]
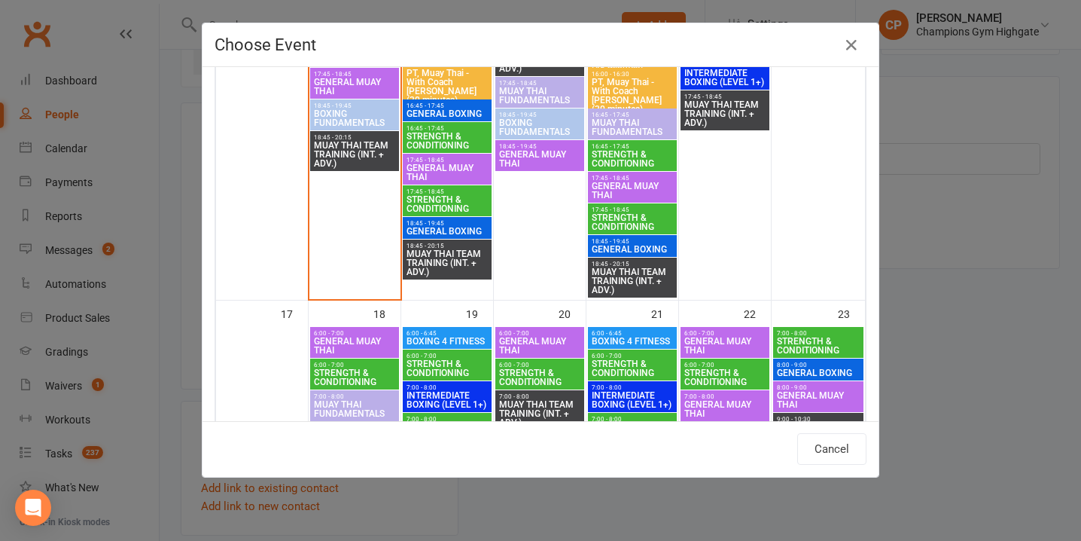
click at [361, 114] on span "BOXING FUNDAMENTALS" at bounding box center [354, 118] width 83 height 18
type input "BOXING FUNDAMENTALS - Aug 11, 2025 6:45:00 PM"
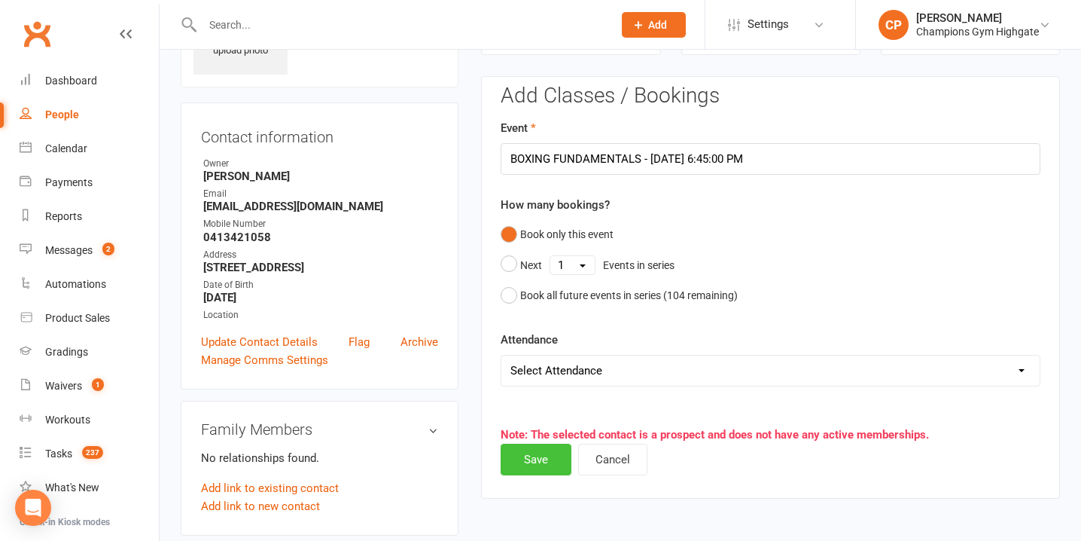
click at [532, 462] on button "Save" at bounding box center [536, 459] width 71 height 32
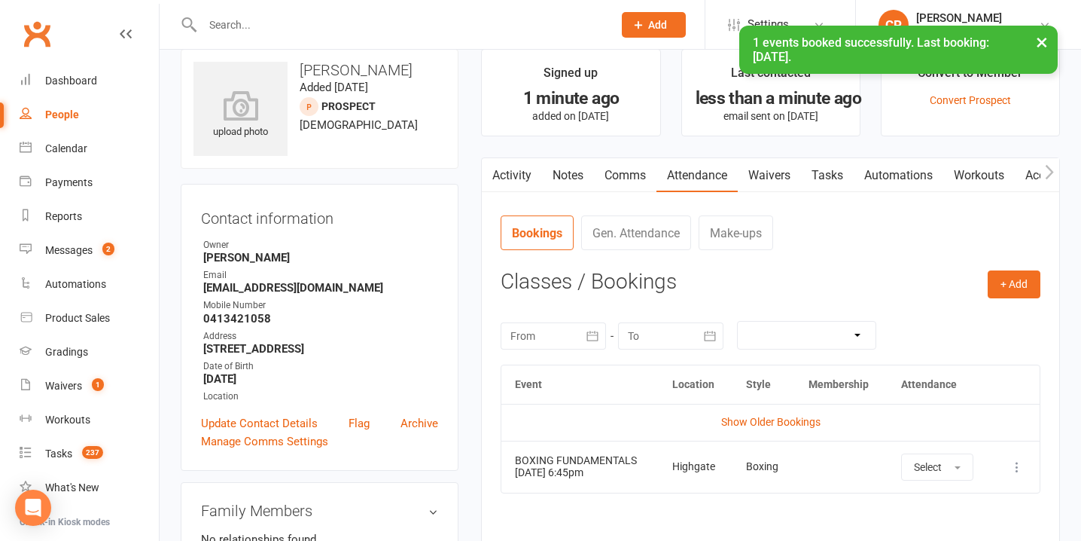
scroll to position [0, 0]
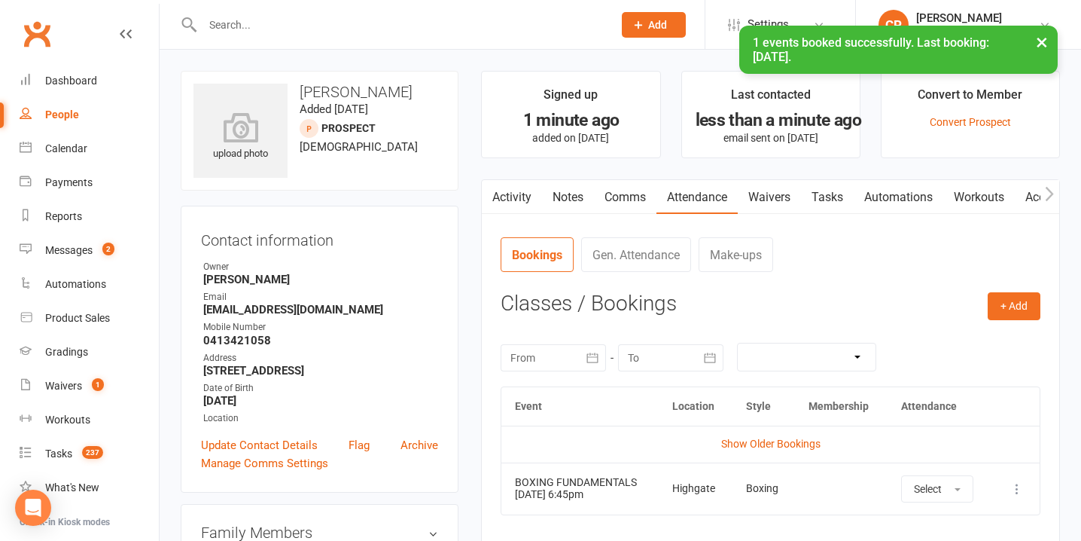
click at [45, 115] on div "People" at bounding box center [62, 114] width 34 height 12
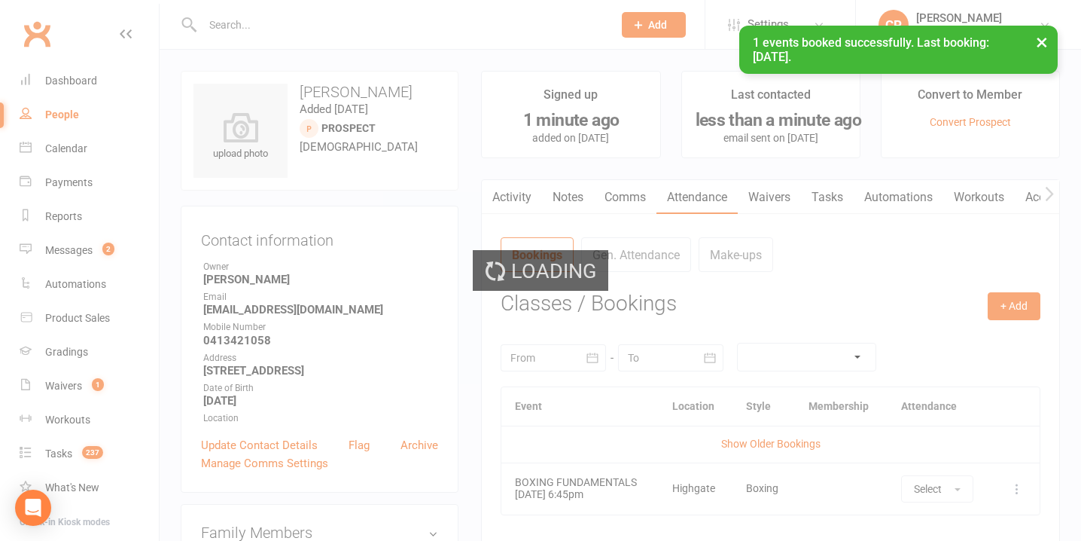
select select "100"
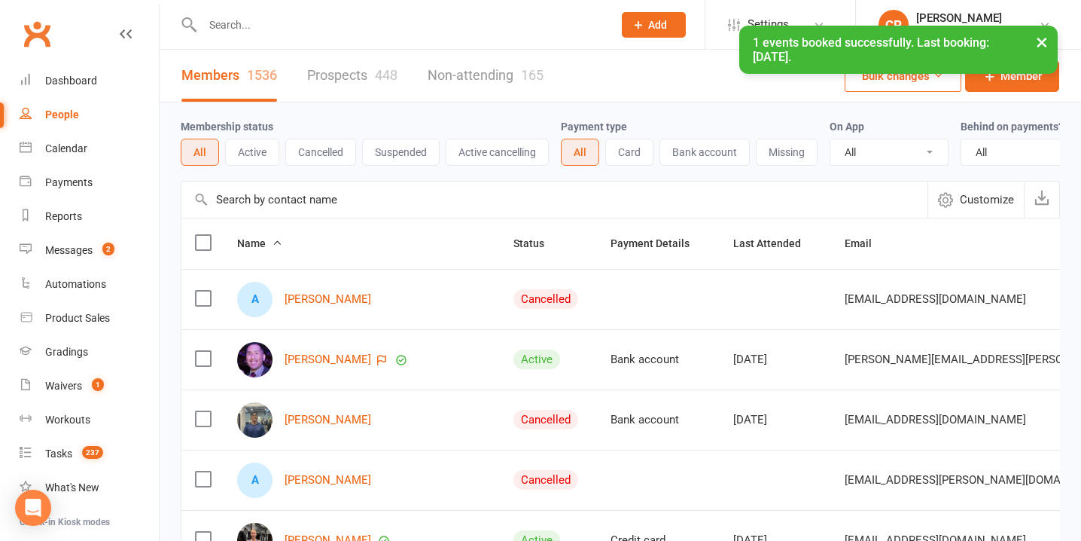
click at [346, 26] on div "× 1 events booked successfully. Last booking: Aug 11, 2025." at bounding box center [530, 26] width 1061 height 0
click at [359, 26] on div "× 1 events booked successfully. Last booking: Aug 11, 2025." at bounding box center [530, 26] width 1061 height 0
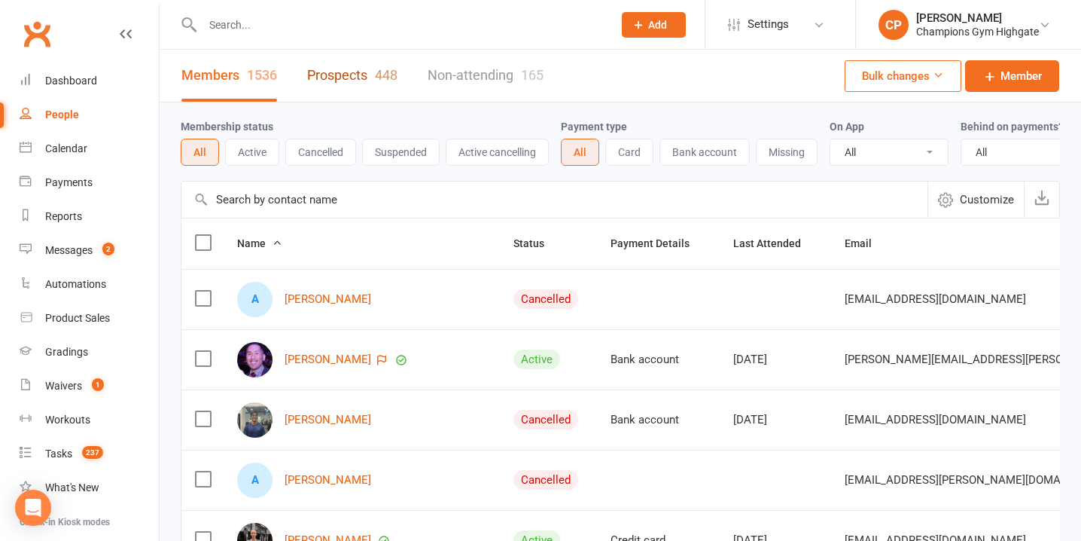
click at [358, 75] on link "Prospects 448" at bounding box center [352, 76] width 90 height 52
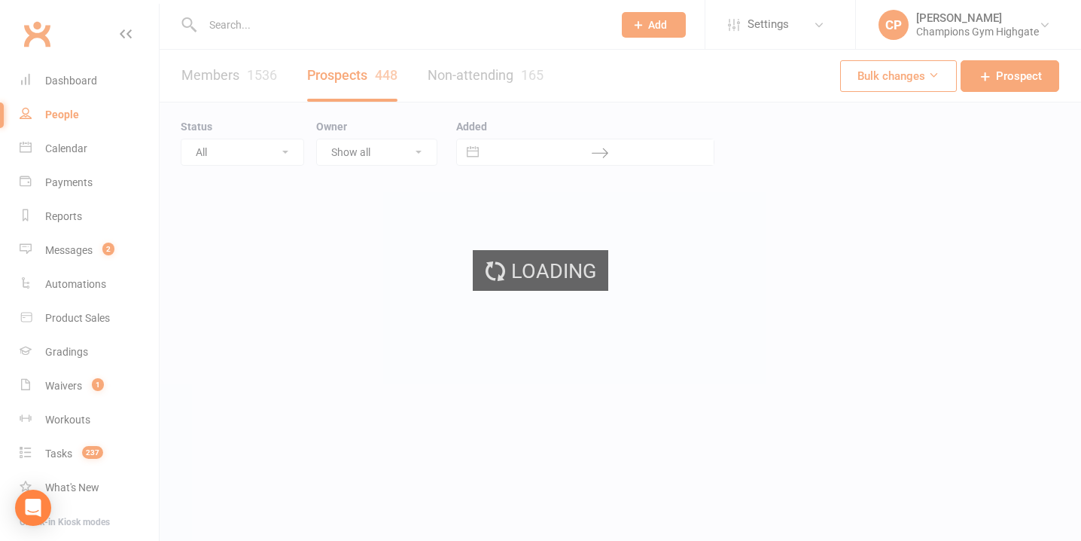
select select "50"
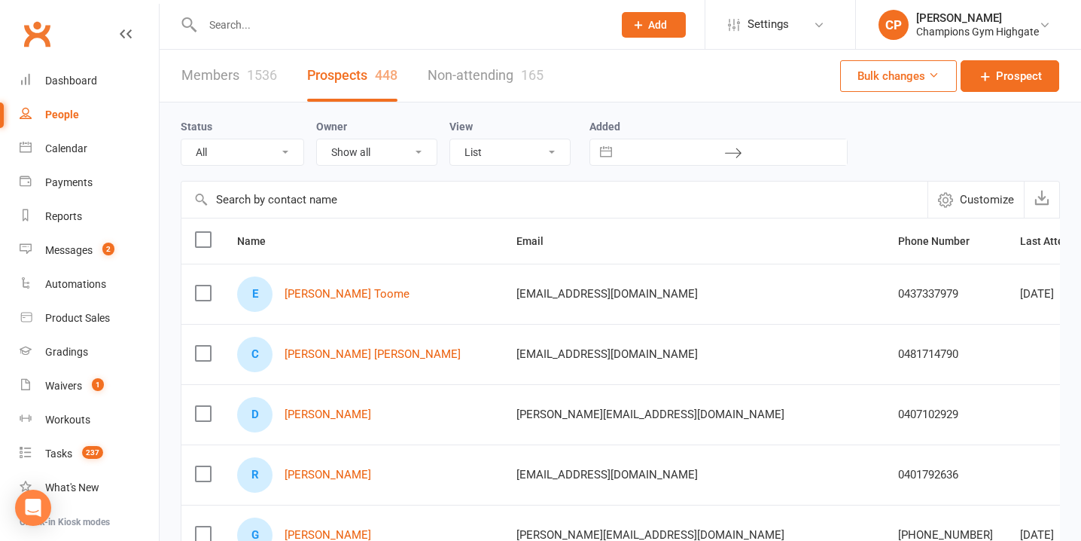
click at [659, 165] on div "Navigate forward to interact with the calendar and select a date. Press the que…" at bounding box center [718, 152] width 258 height 27
select select "6"
select select "2025"
select select "7"
select select "2025"
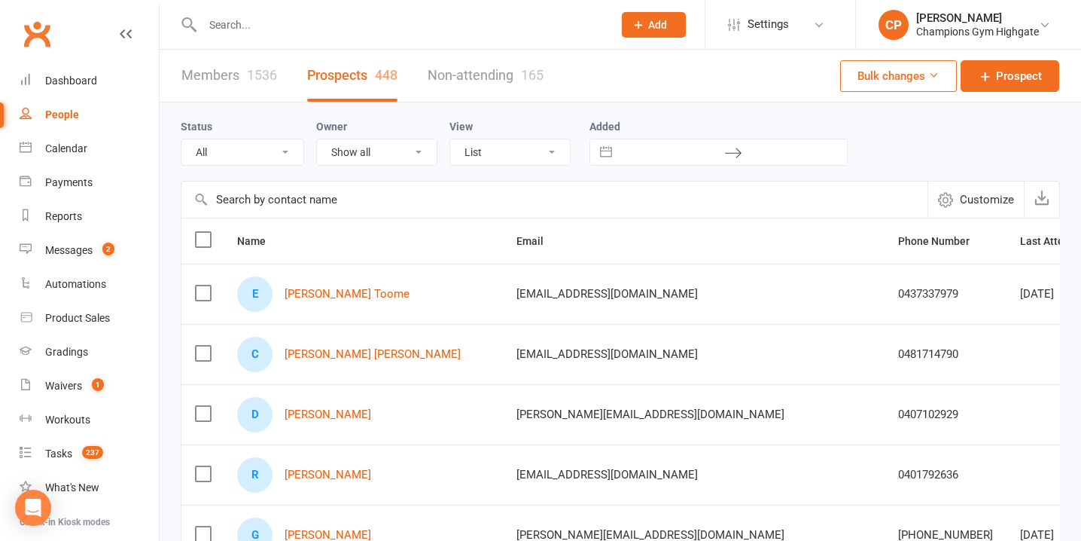
select select "8"
select select "2025"
select select "9"
select select "2025"
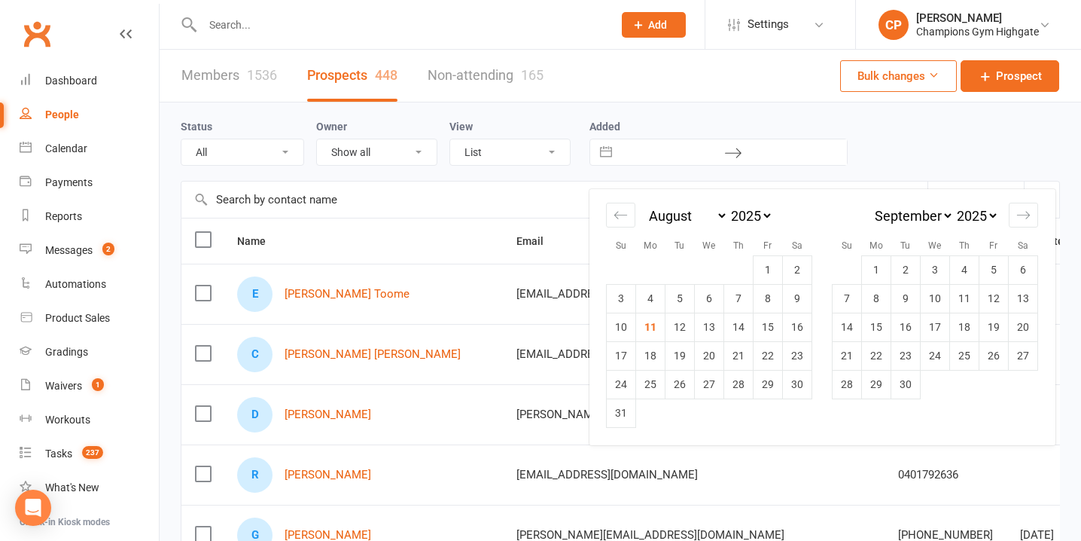
click at [682, 157] on input "text" at bounding box center [672, 152] width 105 height 26
click at [650, 329] on td "11" at bounding box center [650, 326] width 29 height 29
type input "11 Aug 2025"
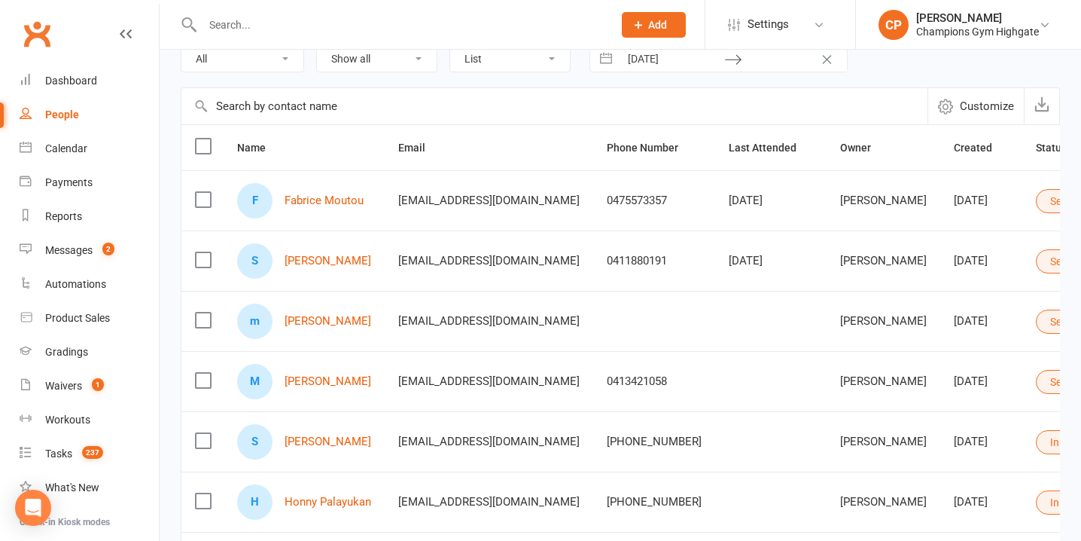
scroll to position [102, 0]
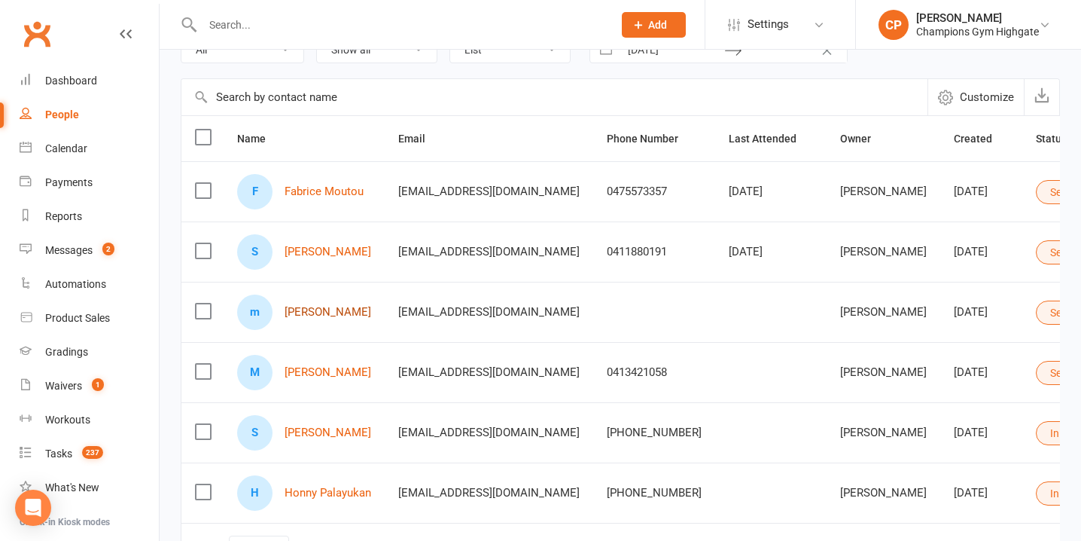
click at [340, 310] on link "[PERSON_NAME]" at bounding box center [328, 312] width 87 height 13
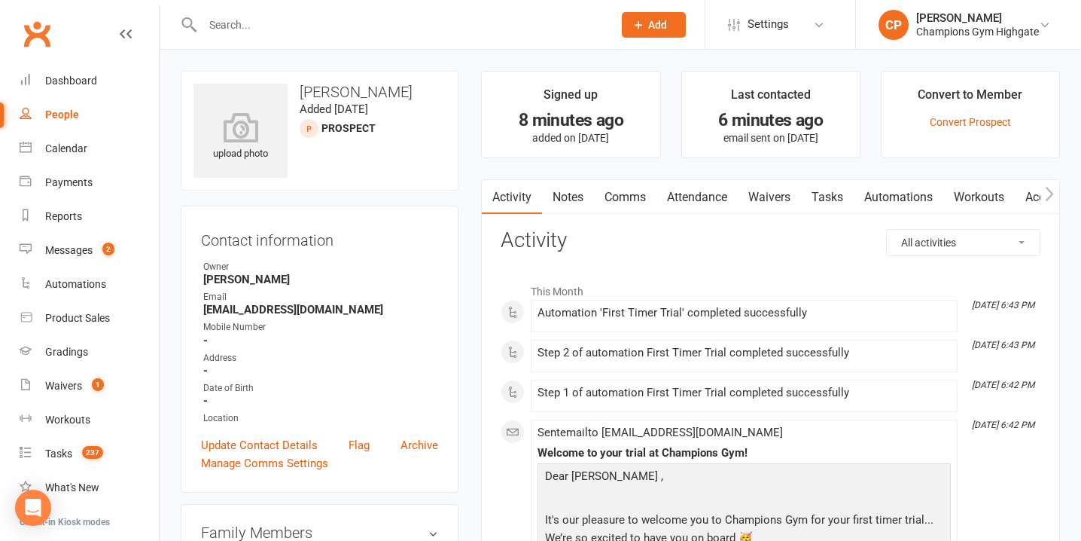
click at [703, 193] on link "Attendance" at bounding box center [696, 197] width 81 height 35
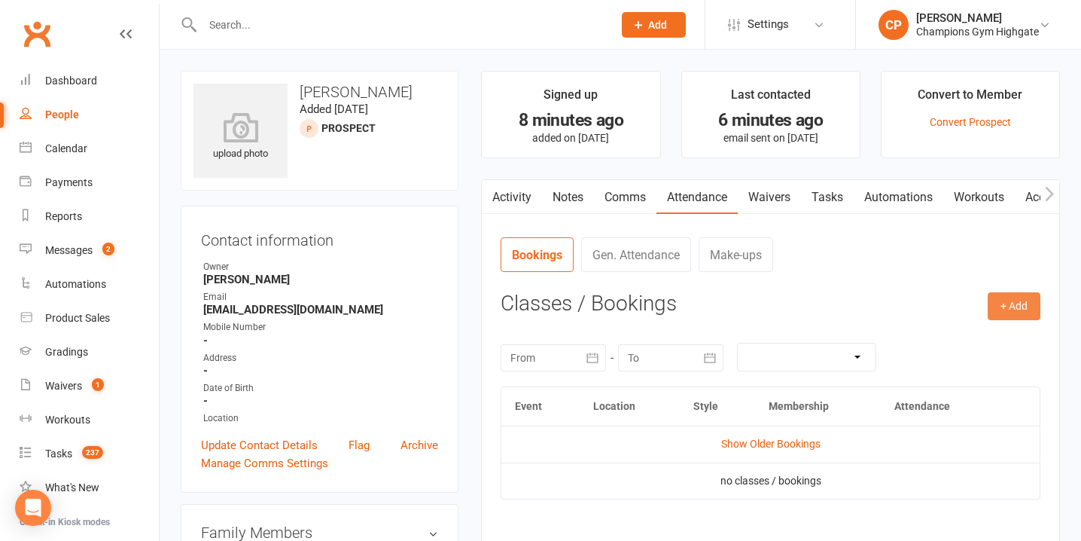
click at [1023, 303] on button "+ Add" at bounding box center [1014, 305] width 53 height 27
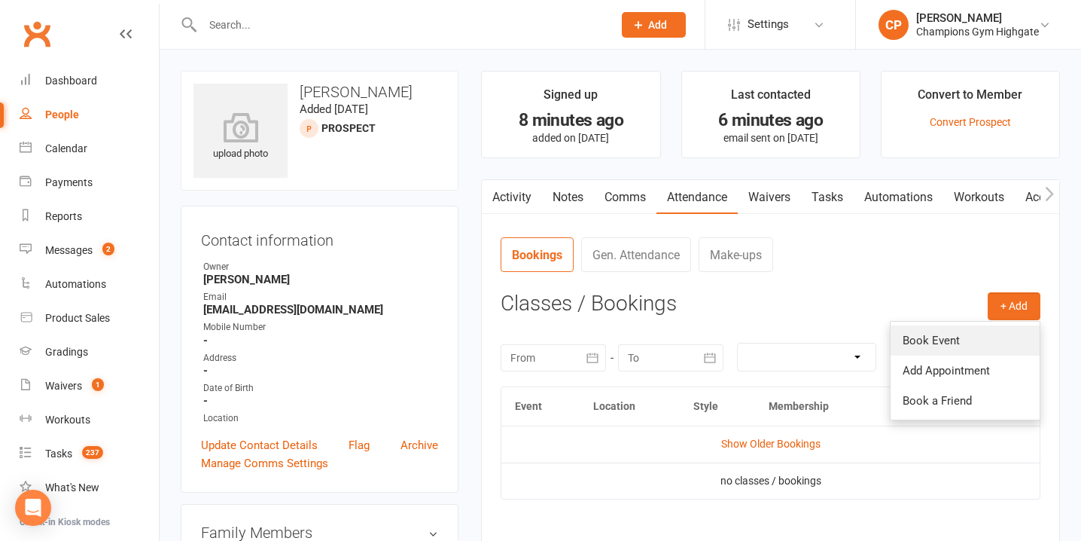
click at [967, 331] on link "Book Event" at bounding box center [965, 340] width 149 height 30
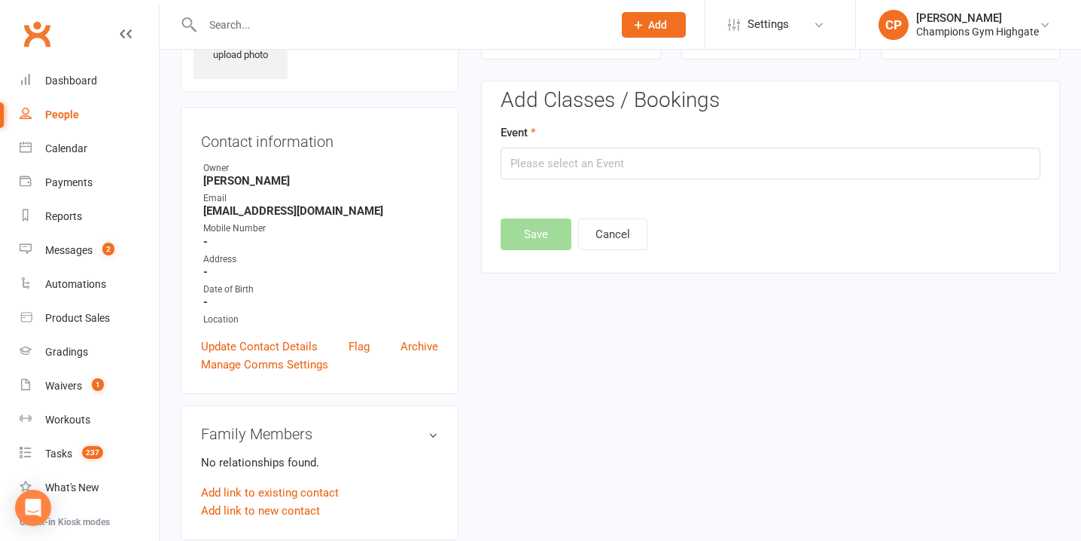
scroll to position [103, 0]
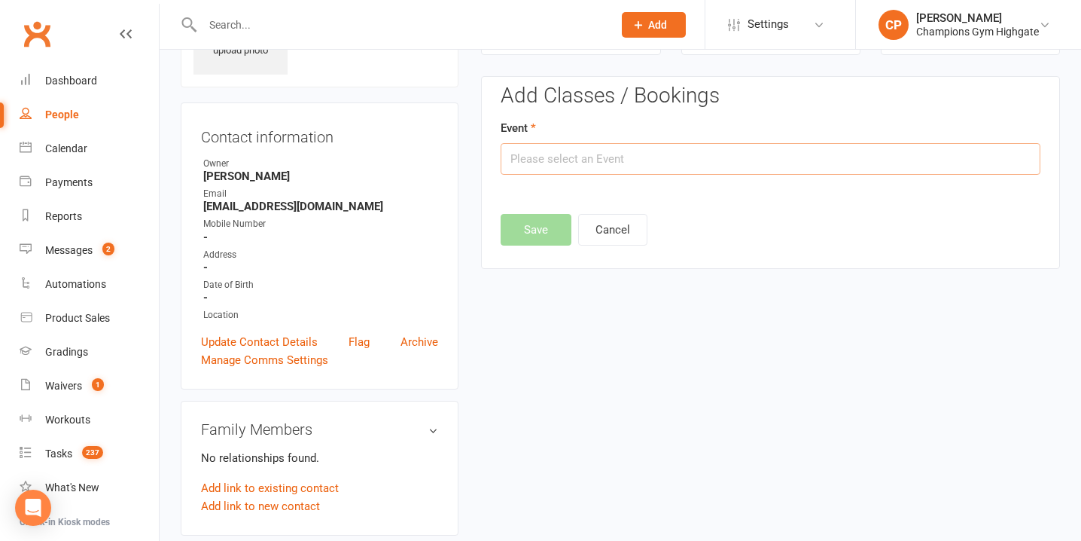
click at [582, 154] on input "text" at bounding box center [771, 159] width 540 height 32
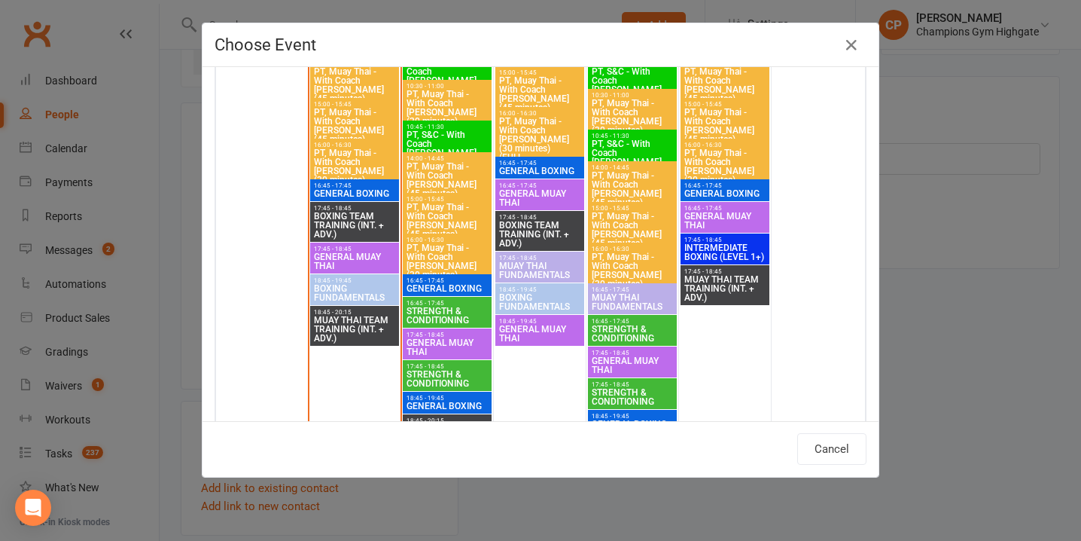
scroll to position [2237, 0]
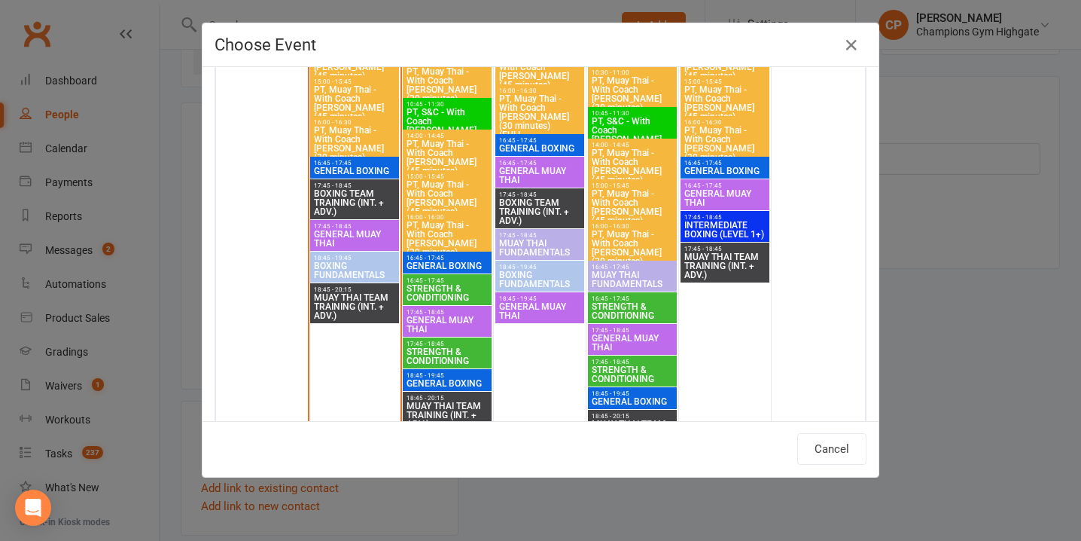
click at [355, 260] on span "18:45 - 19:45" at bounding box center [354, 257] width 83 height 7
type input "BOXING FUNDAMENTALS - Aug 11, 2025 6:45:00 PM"
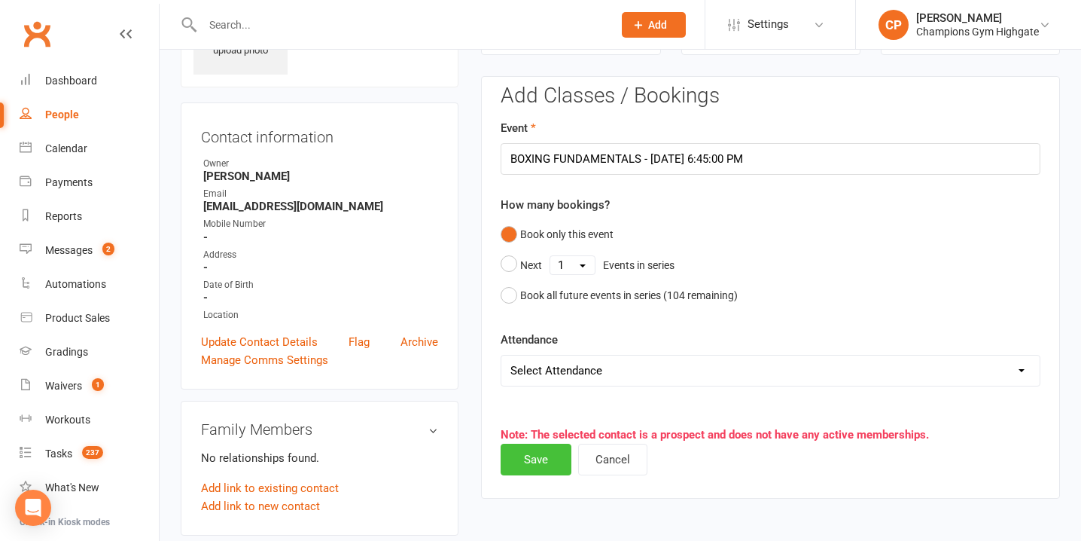
click at [551, 456] on button "Save" at bounding box center [536, 459] width 71 height 32
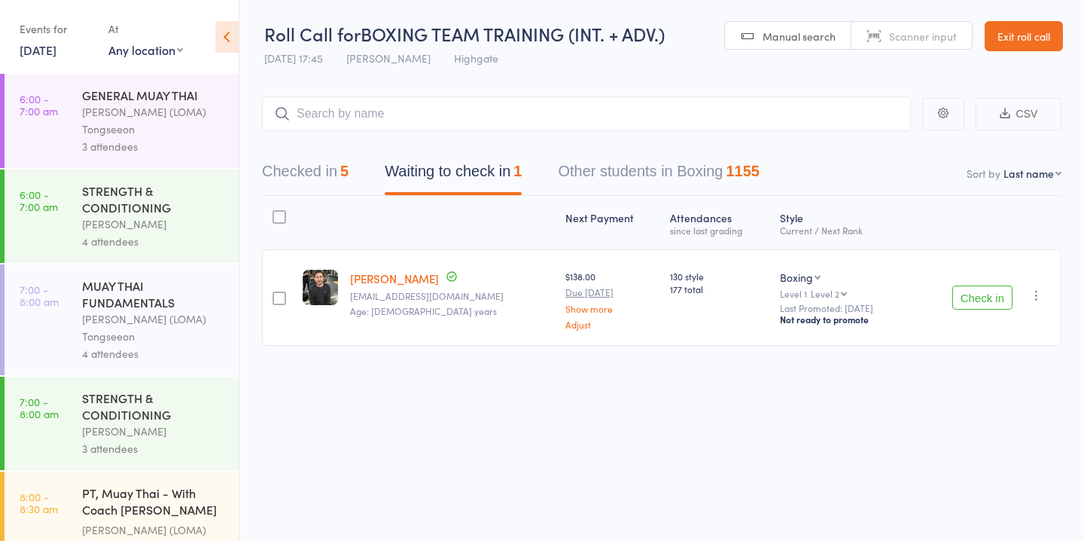
click at [987, 295] on button "Check in" at bounding box center [982, 297] width 60 height 24
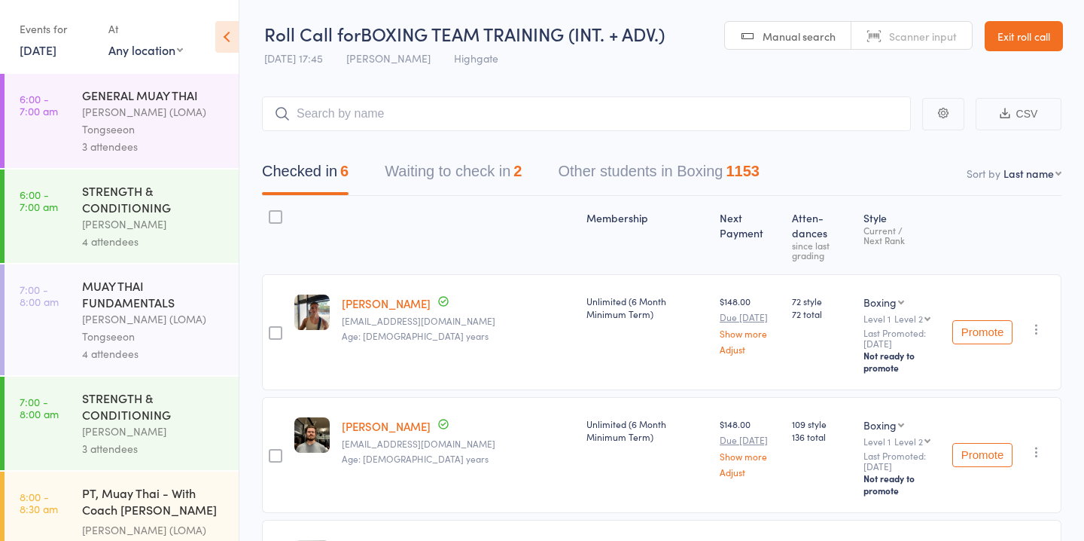
click at [490, 178] on button "Waiting to check in 2" at bounding box center [453, 175] width 137 height 40
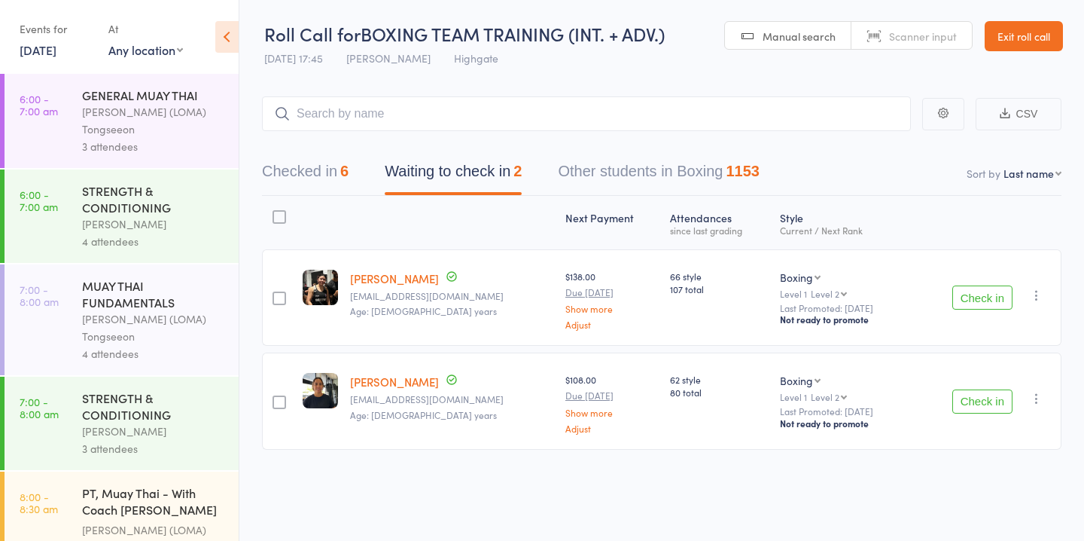
click at [969, 301] on button "Check in" at bounding box center [982, 297] width 60 height 24
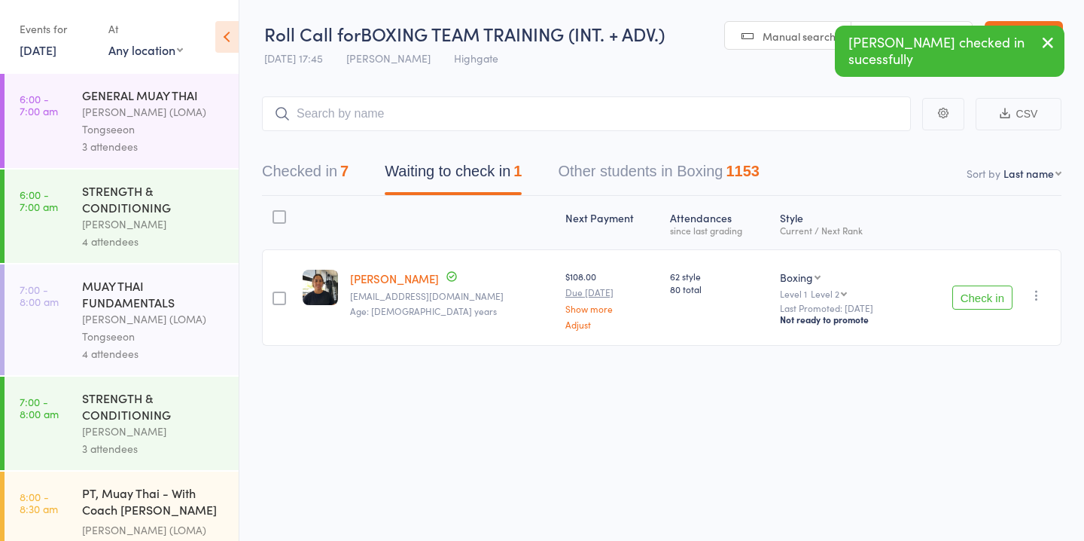
click at [969, 301] on button "Check in" at bounding box center [982, 297] width 60 height 24
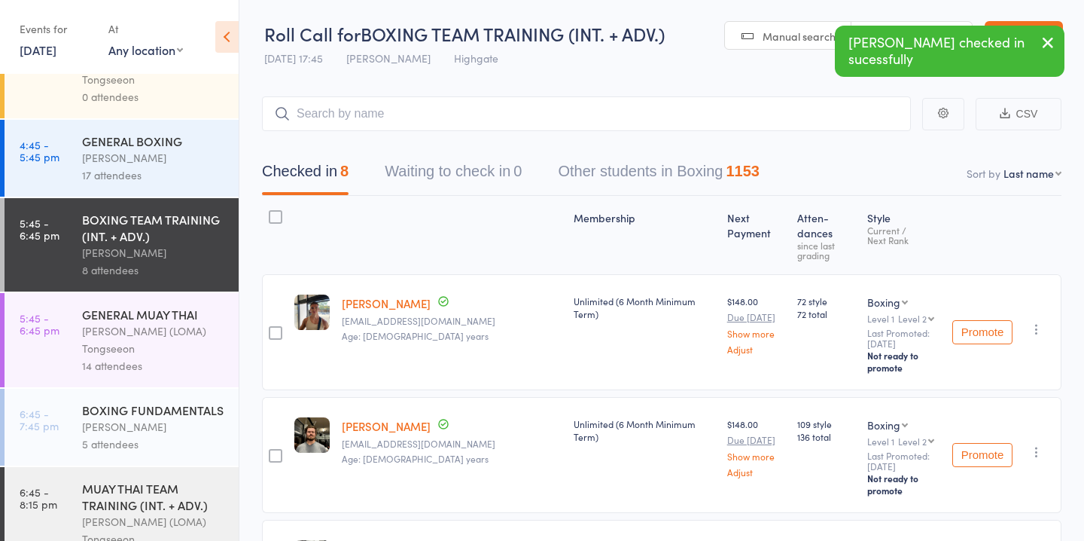
scroll to position [1455, 0]
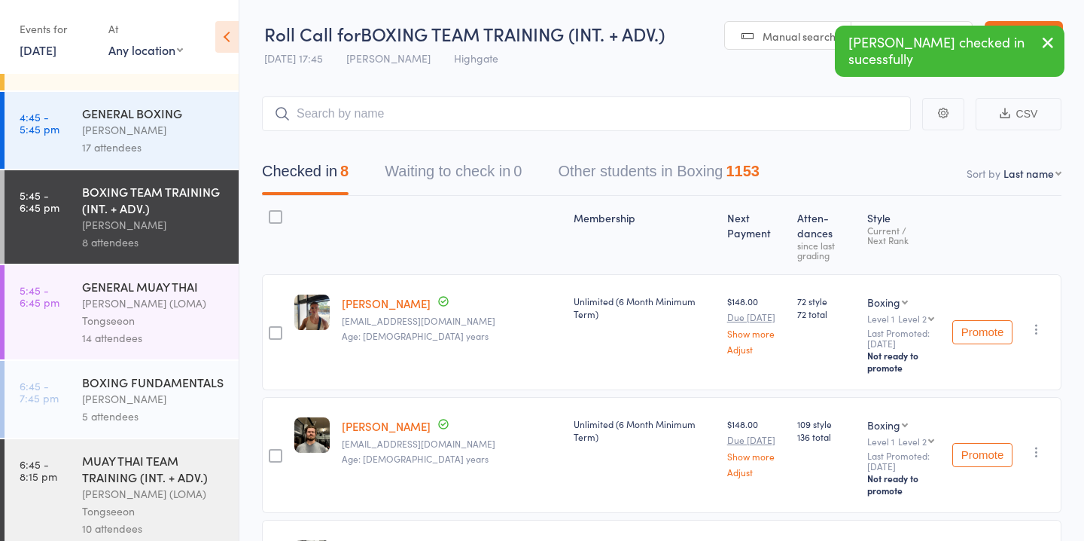
click at [177, 390] on div "[PERSON_NAME]" at bounding box center [154, 398] width 144 height 17
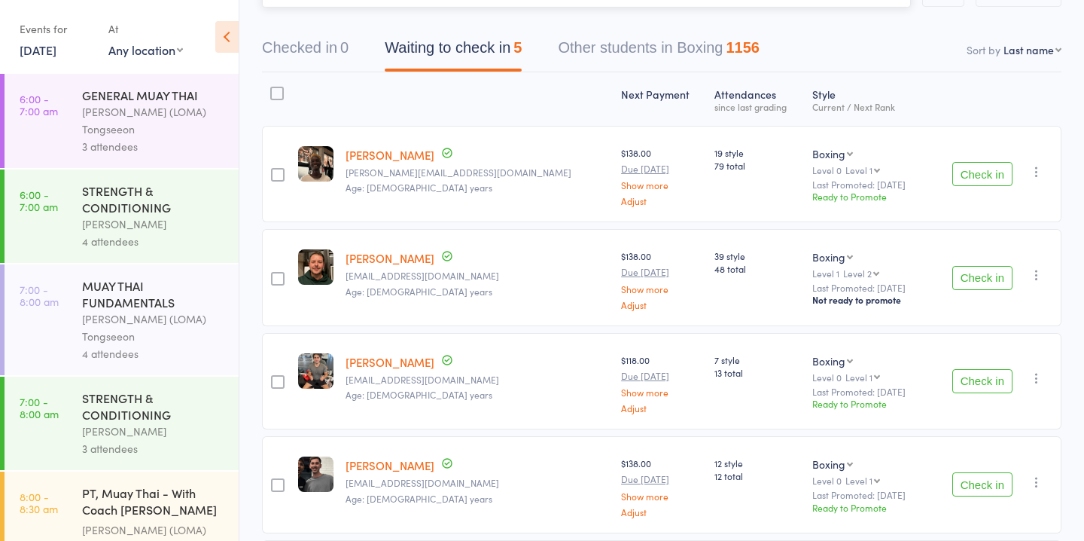
scroll to position [128, 0]
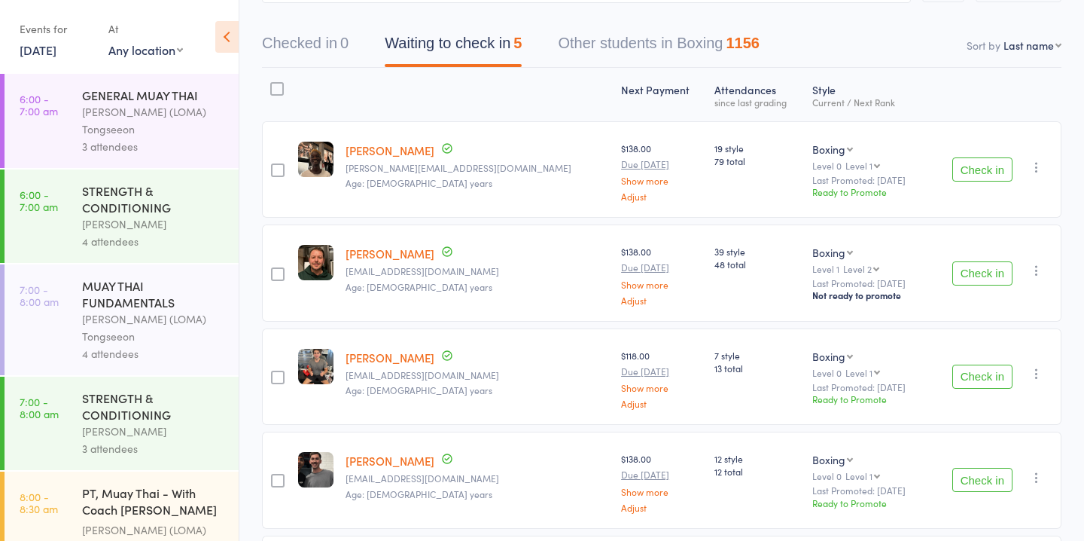
click at [975, 176] on button "Check in" at bounding box center [982, 169] width 60 height 24
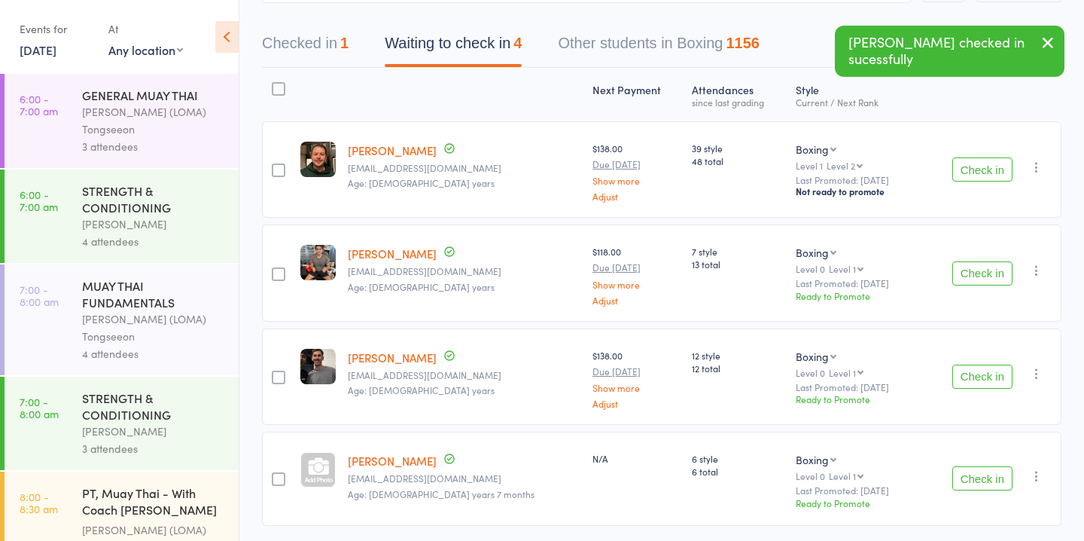
click at [985, 373] on button "Check in" at bounding box center [982, 376] width 60 height 24
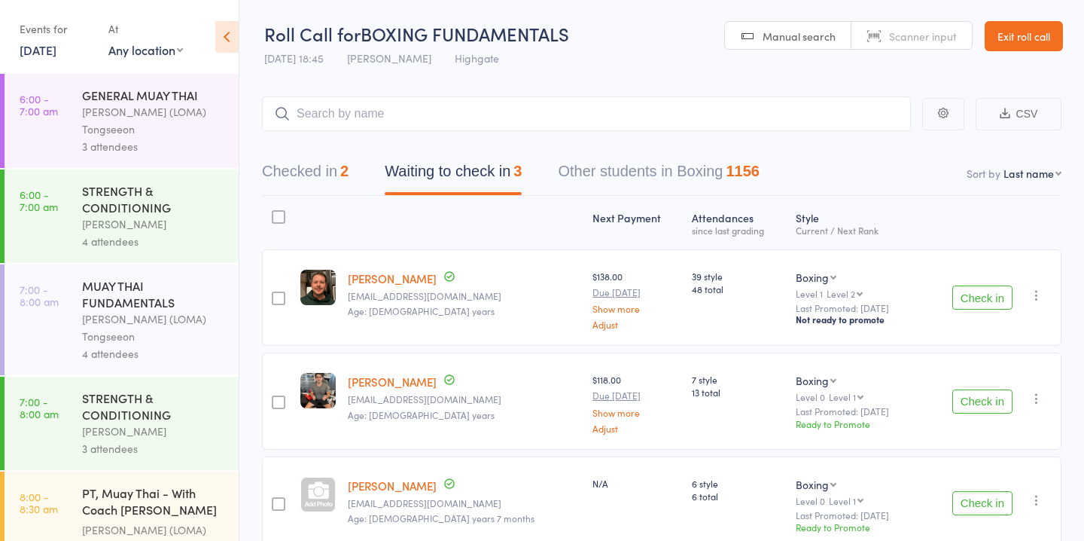
scroll to position [75, 0]
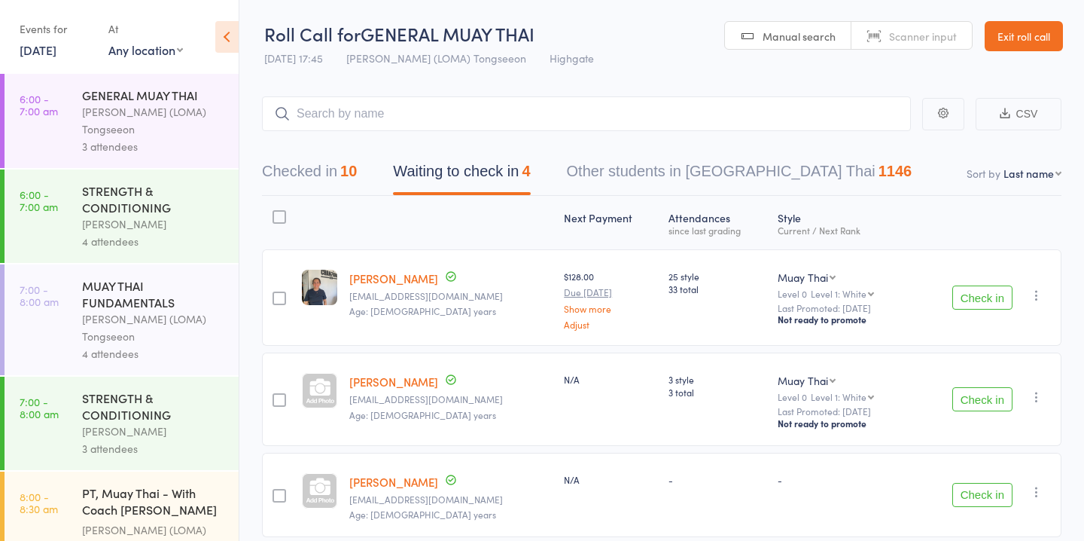
click at [986, 297] on button "Check in" at bounding box center [982, 297] width 60 height 24
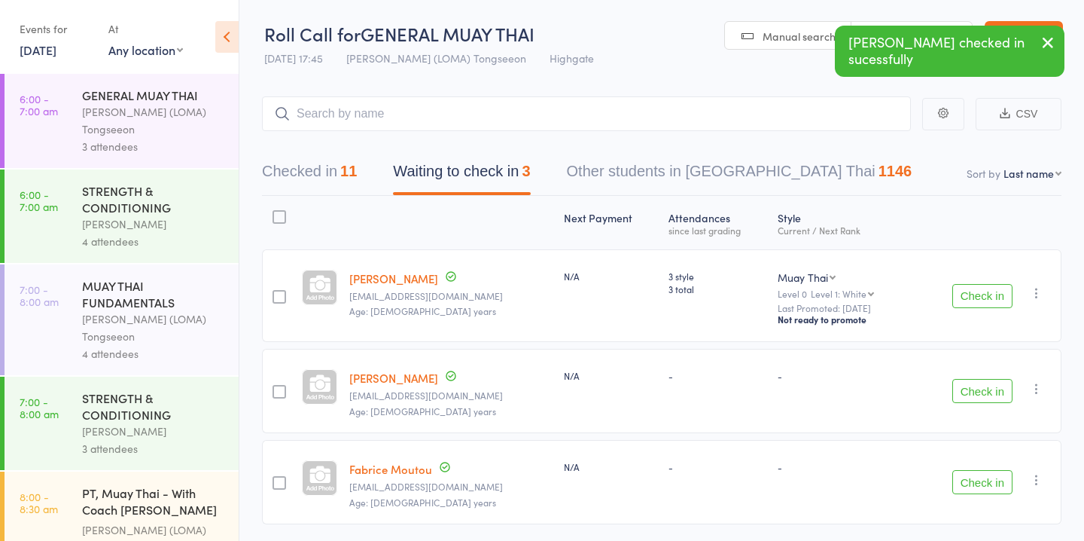
click at [986, 297] on button "Check in" at bounding box center [982, 296] width 60 height 24
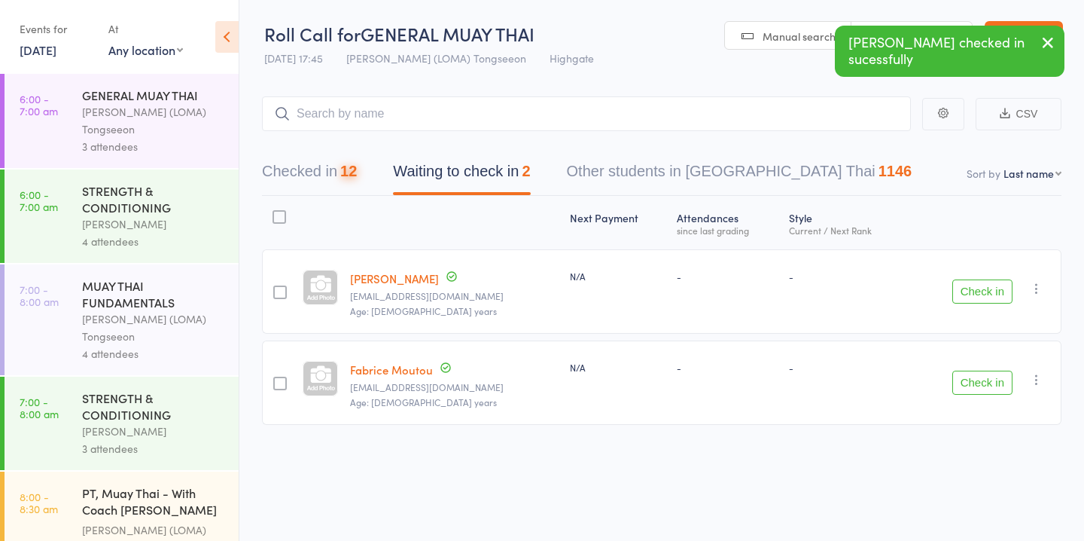
click at [986, 297] on button "Check in" at bounding box center [982, 291] width 60 height 24
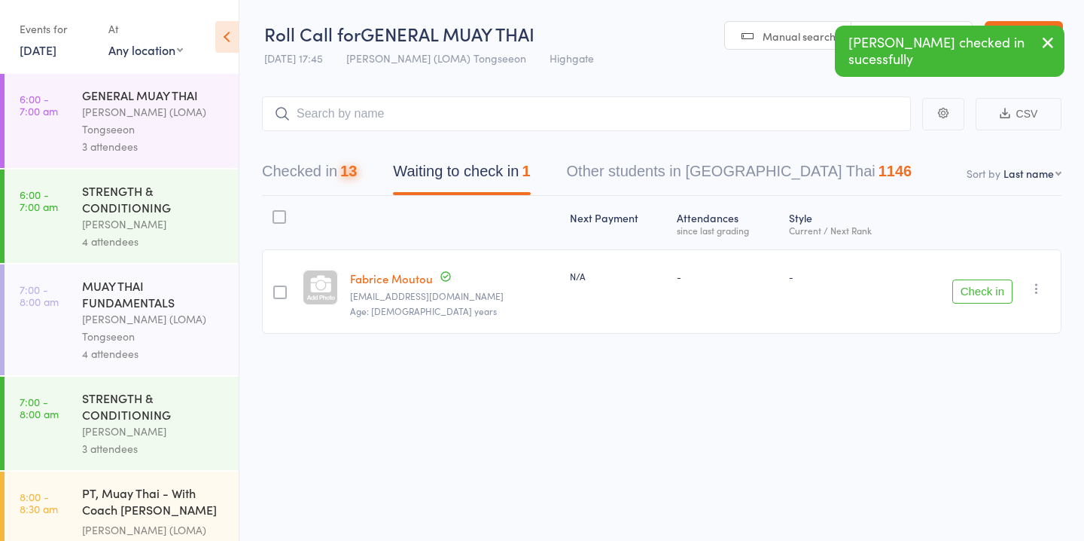
click at [986, 297] on button "Check in" at bounding box center [982, 291] width 60 height 24
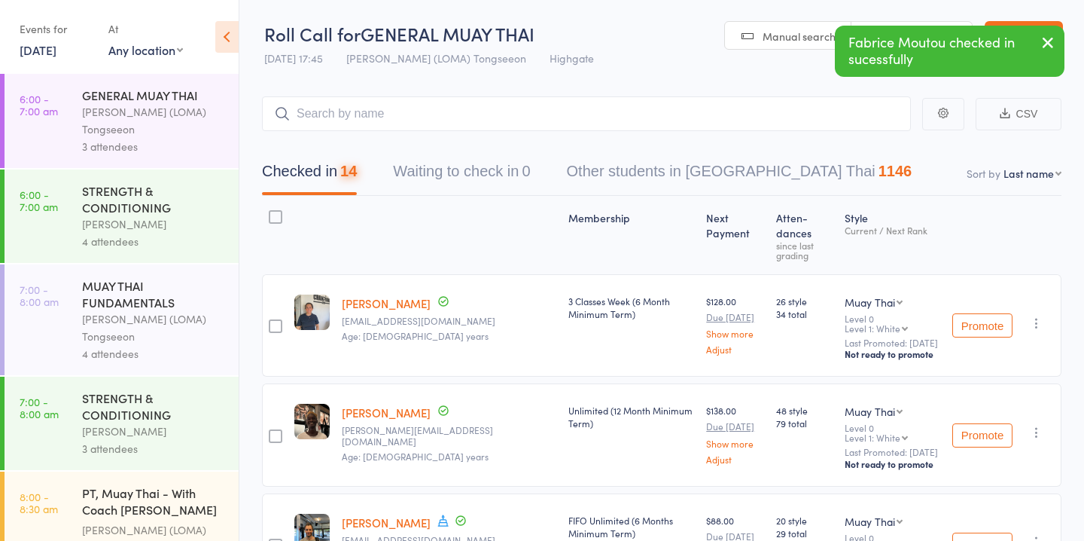
click at [340, 185] on button "Checked in 14" at bounding box center [309, 175] width 95 height 40
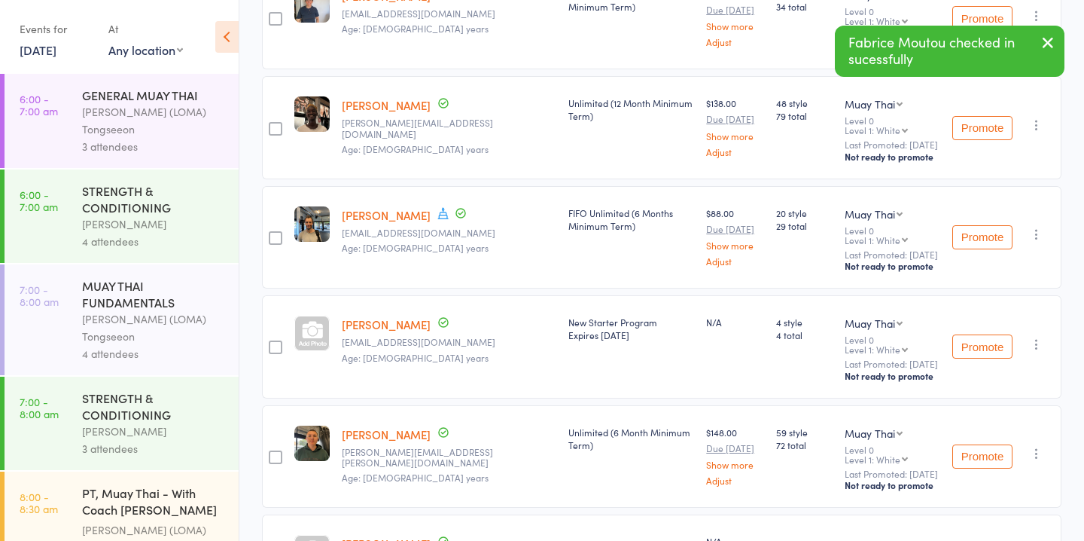
scroll to position [321, 0]
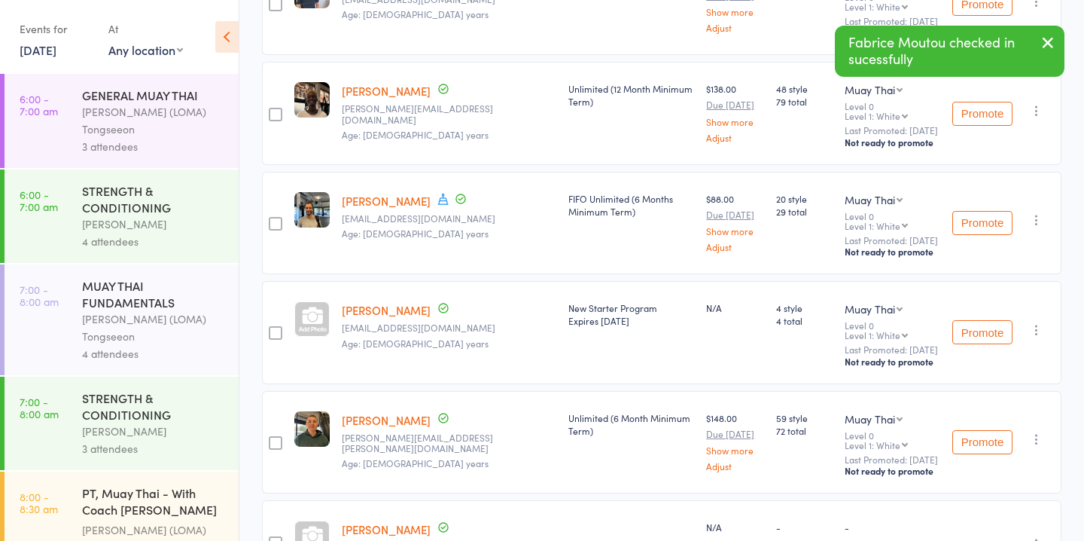
click at [1035, 322] on icon "button" at bounding box center [1036, 329] width 15 height 15
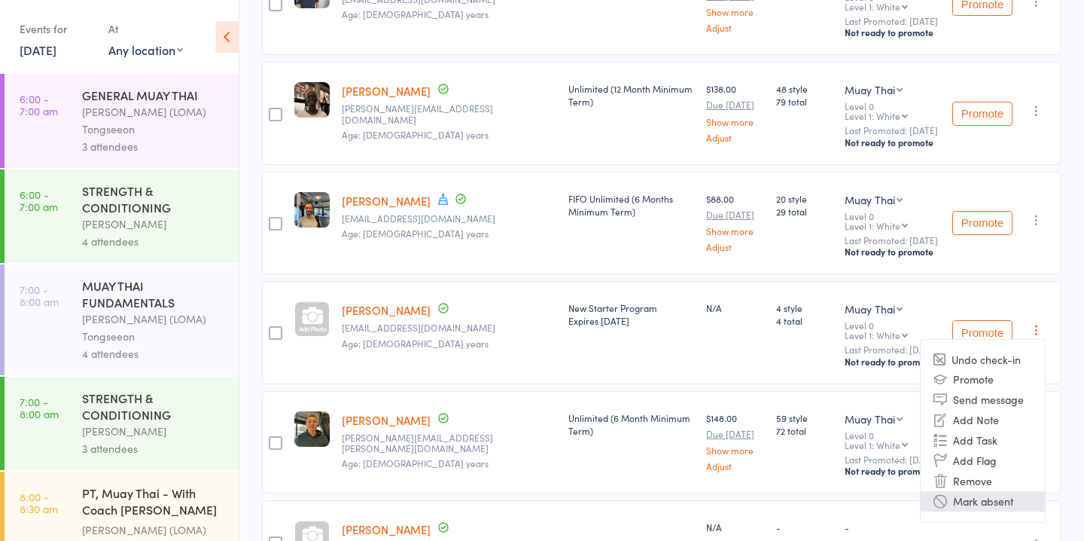
click at [991, 491] on li "Mark absent" at bounding box center [983, 501] width 124 height 20
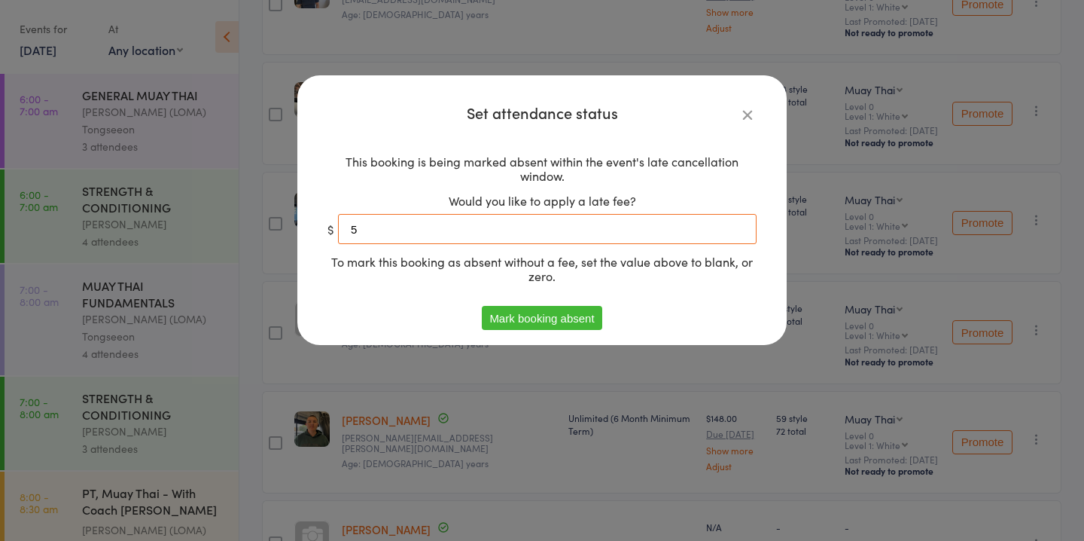
click at [657, 229] on input "5" at bounding box center [547, 229] width 419 height 30
click at [590, 312] on button "Mark booking absent" at bounding box center [542, 318] width 120 height 24
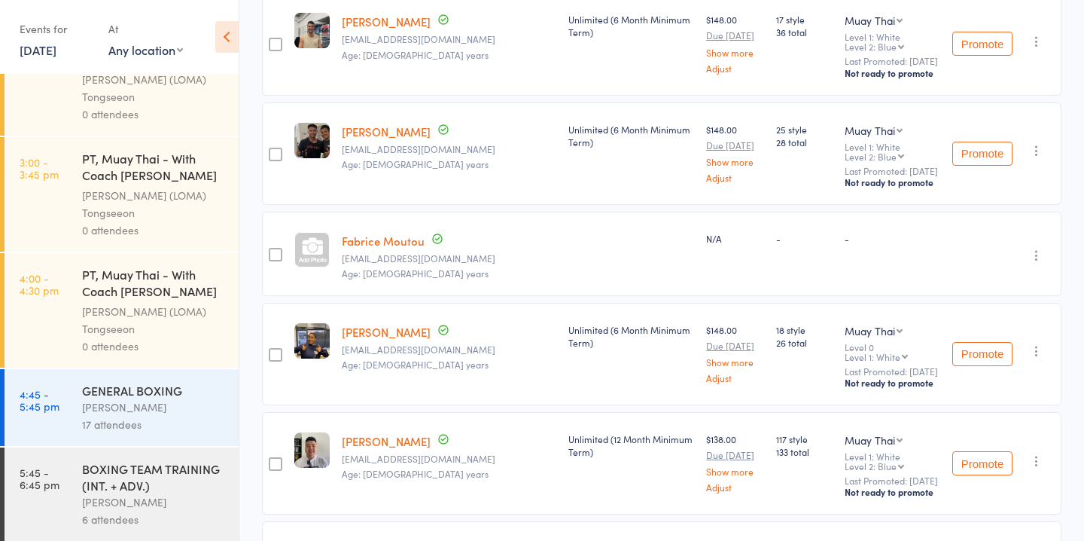
scroll to position [1455, 0]
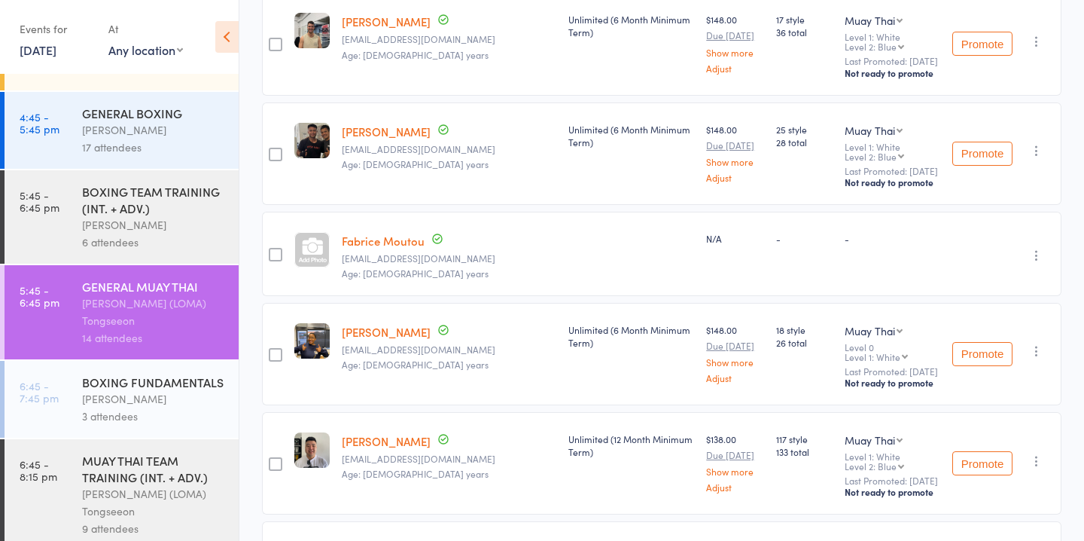
click at [157, 452] on div "MUAY THAI TEAM TRAINING (INT. + ADV.)" at bounding box center [154, 468] width 144 height 33
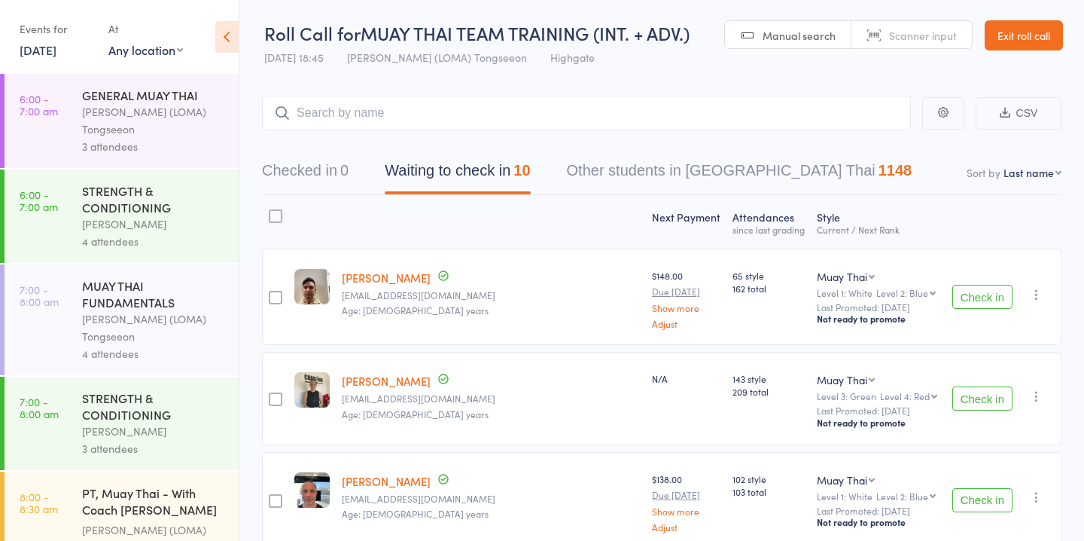
click at [973, 397] on button "Check in" at bounding box center [982, 398] width 60 height 24
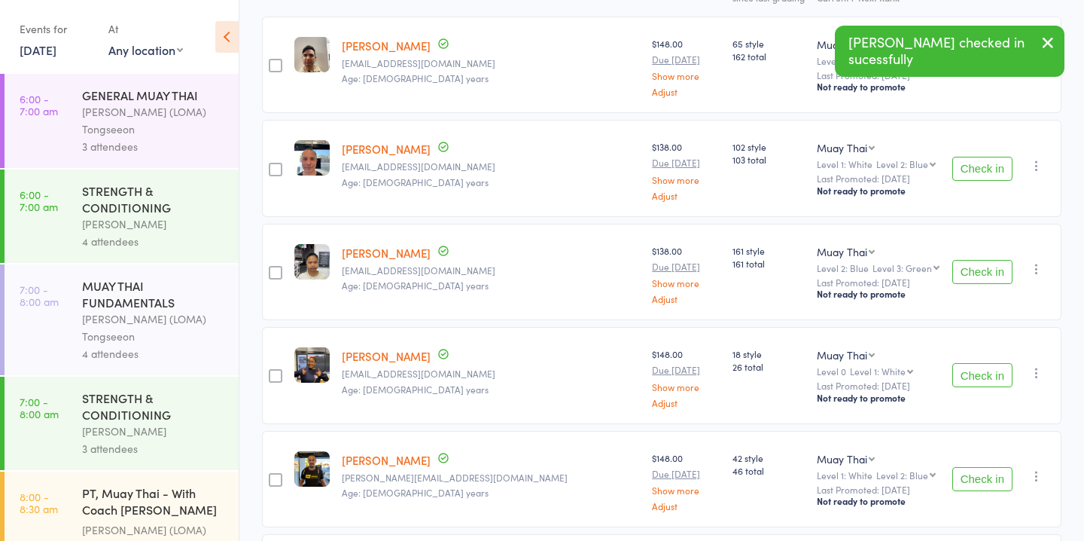
scroll to position [287, 0]
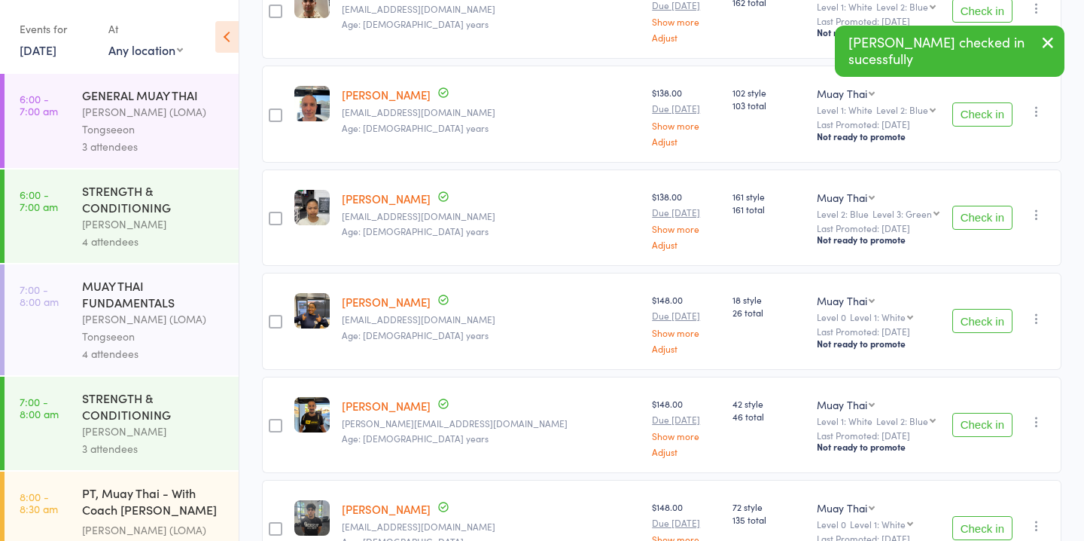
click at [992, 312] on button "Check in" at bounding box center [982, 321] width 60 height 24
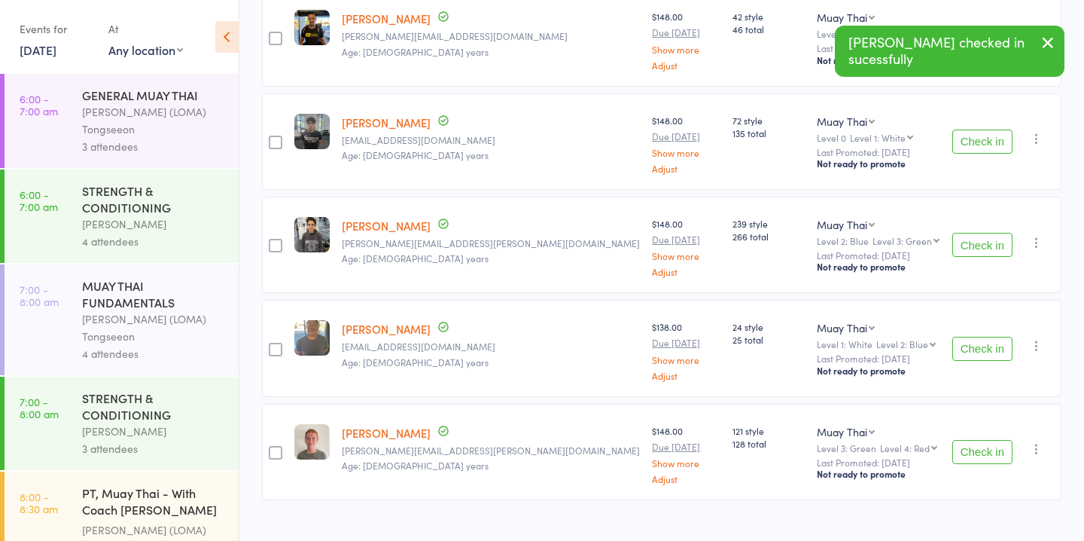
scroll to position [593, 0]
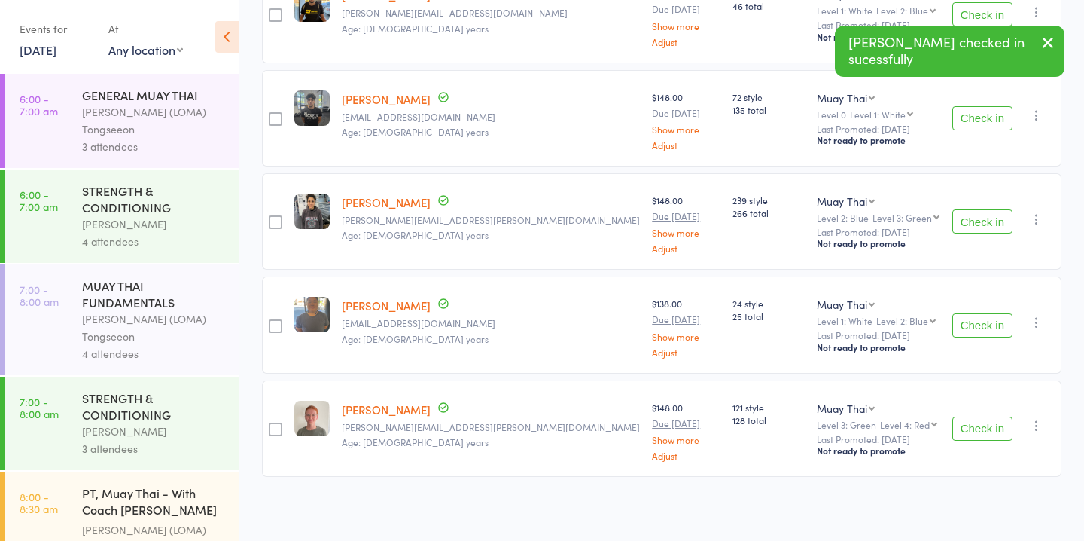
click at [988, 419] on button "Check in" at bounding box center [982, 428] width 60 height 24
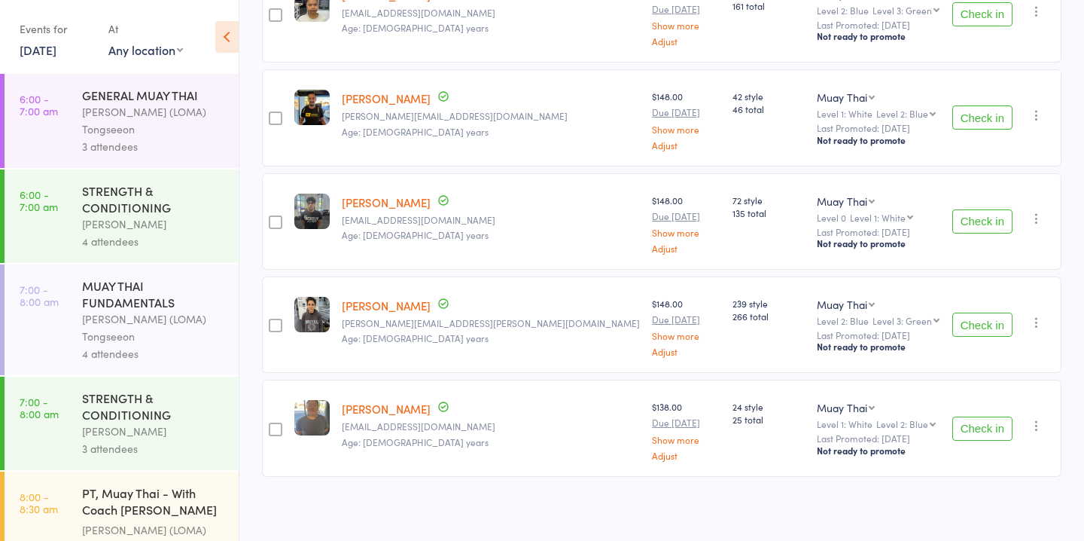
click at [989, 223] on button "Check in" at bounding box center [982, 221] width 60 height 24
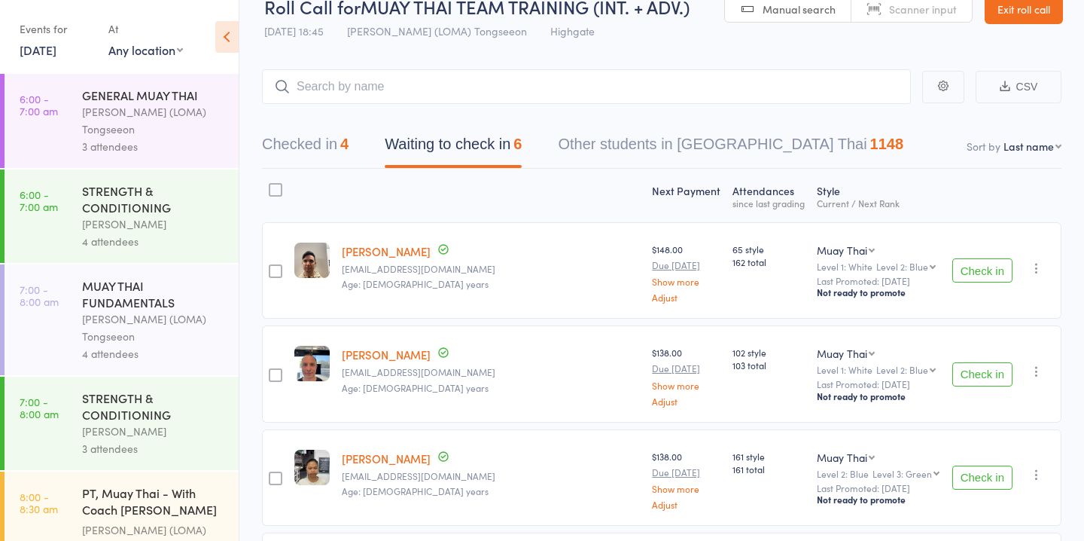
scroll to position [24, 0]
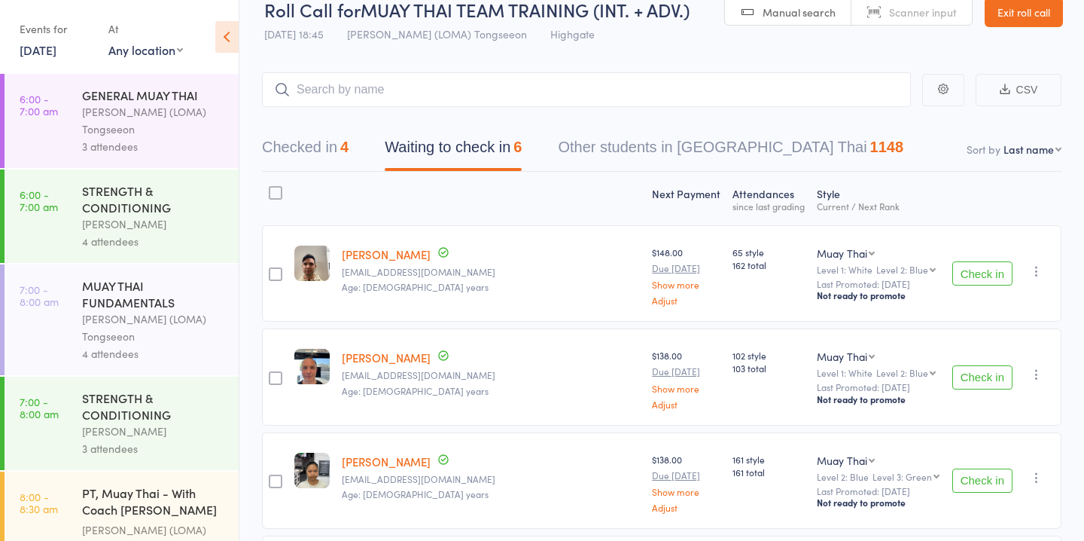
click at [985, 272] on button "Check in" at bounding box center [982, 273] width 60 height 24
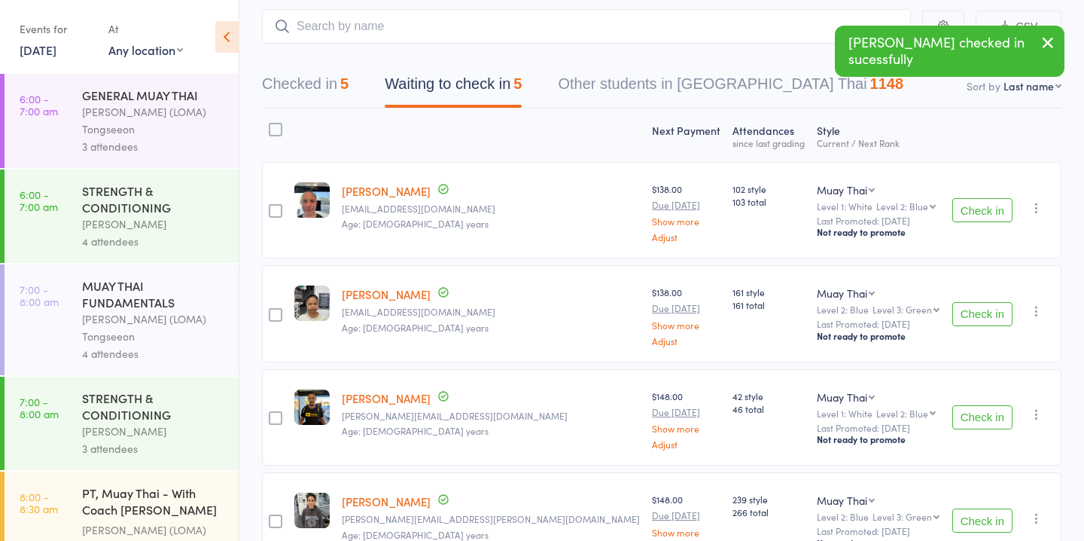
scroll to position [102, 0]
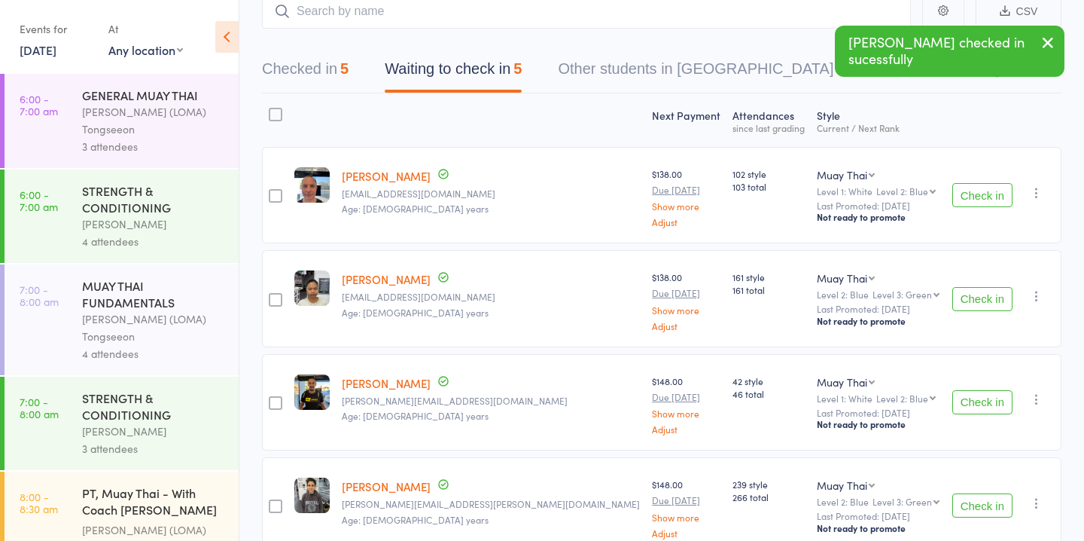
click at [970, 400] on button "Check in" at bounding box center [982, 402] width 60 height 24
click at [970, 399] on button "Check in" at bounding box center [982, 402] width 60 height 24
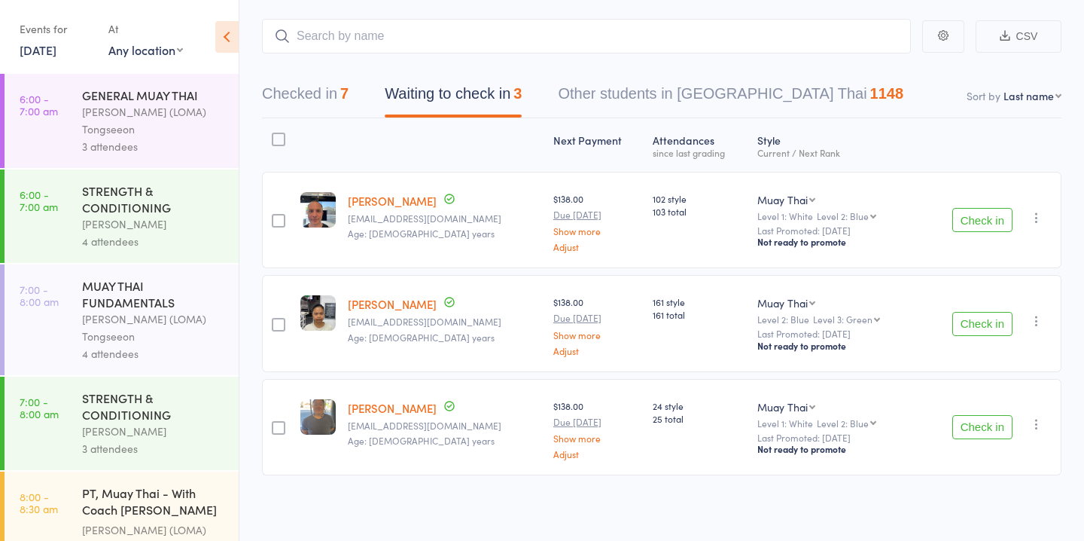
click at [979, 422] on button "Check in" at bounding box center [982, 427] width 60 height 24
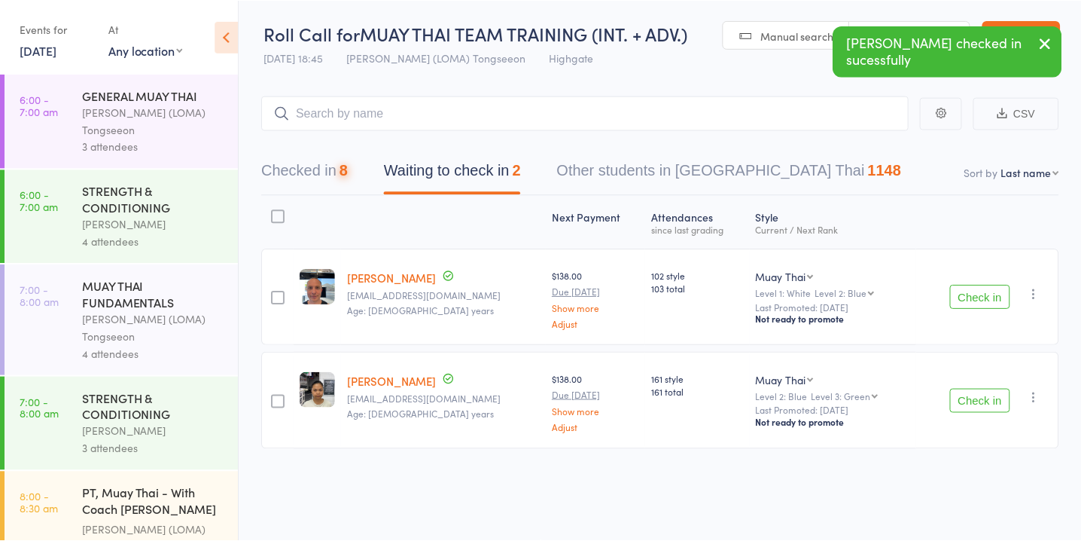
scroll to position [1, 0]
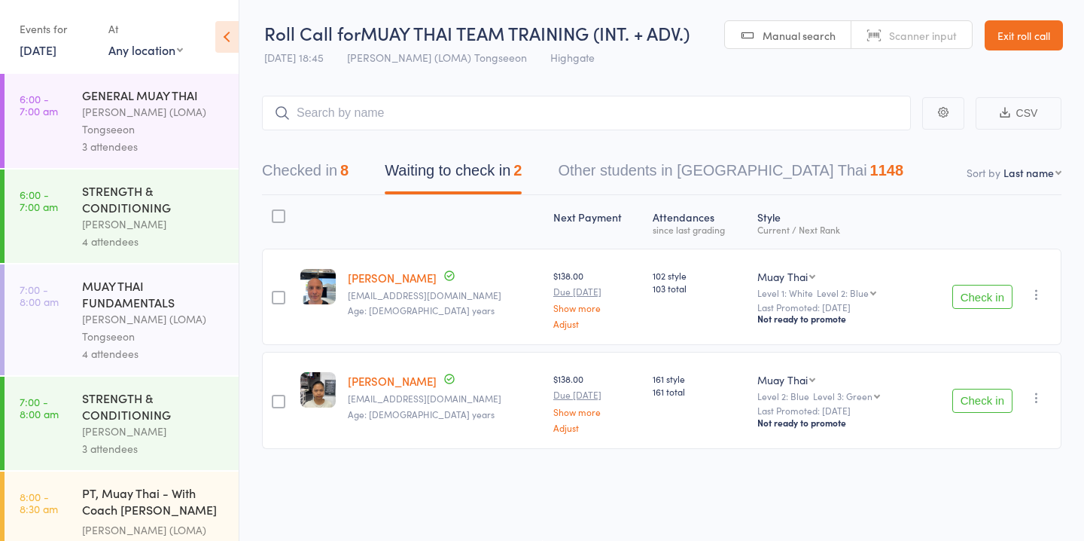
click at [994, 394] on button "Check in" at bounding box center [982, 400] width 60 height 24
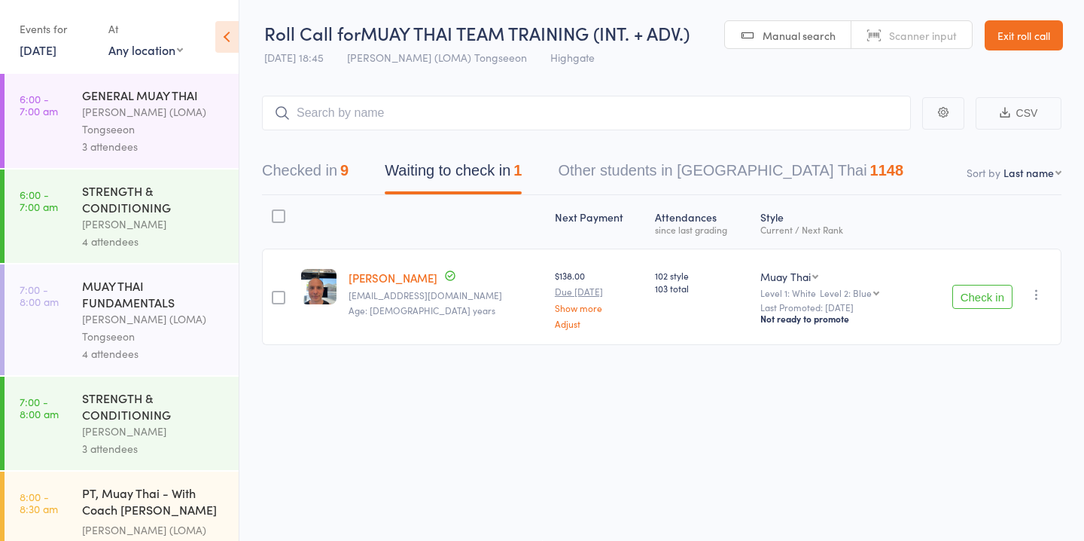
click at [999, 293] on button "Check in" at bounding box center [982, 297] width 60 height 24
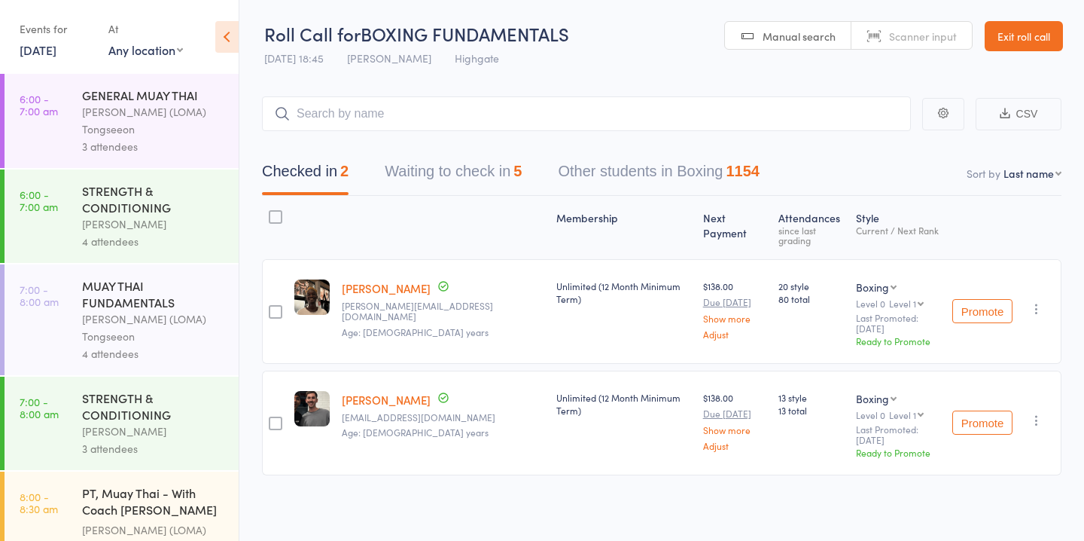
click at [507, 167] on button "Waiting to check in 5" at bounding box center [453, 175] width 137 height 40
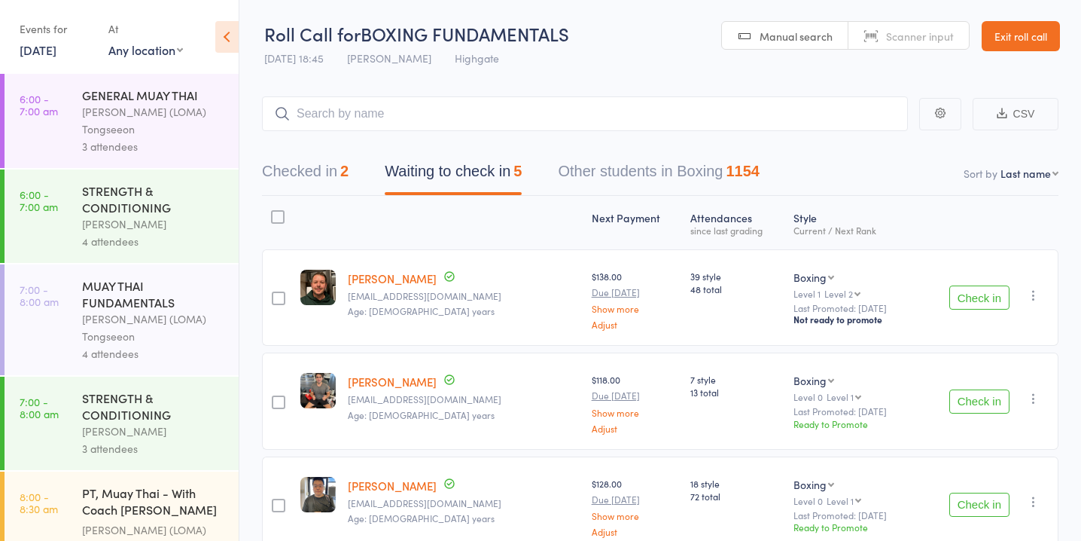
click at [978, 298] on button "Check in" at bounding box center [979, 297] width 60 height 24
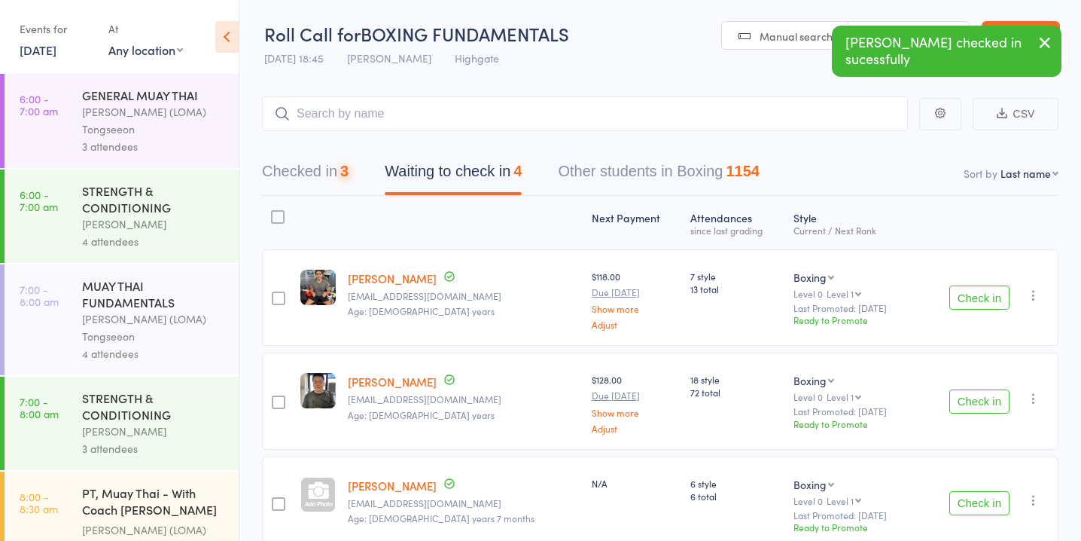
click at [978, 298] on button "Check in" at bounding box center [979, 297] width 60 height 24
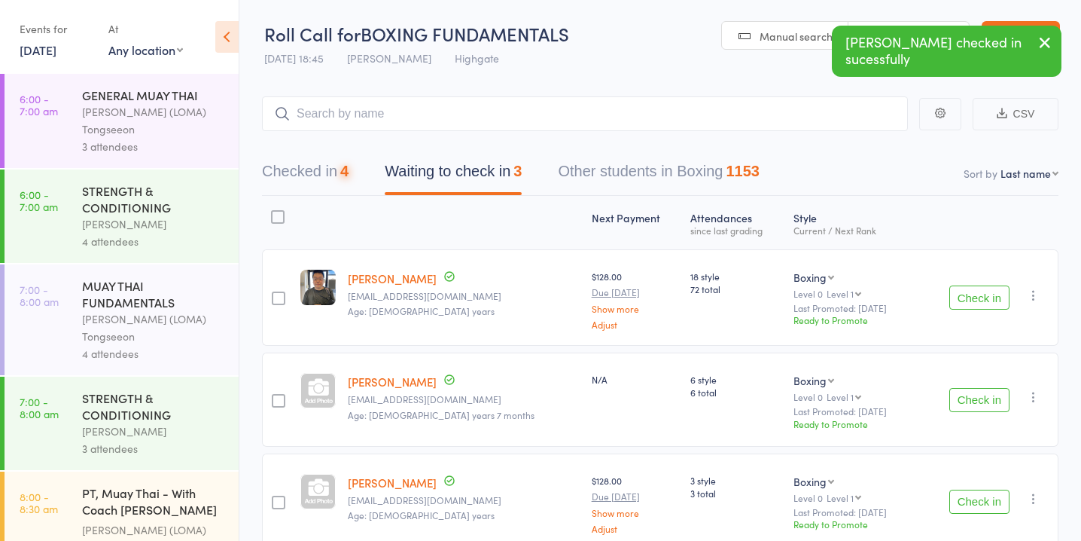
click at [978, 298] on button "Check in" at bounding box center [979, 297] width 60 height 24
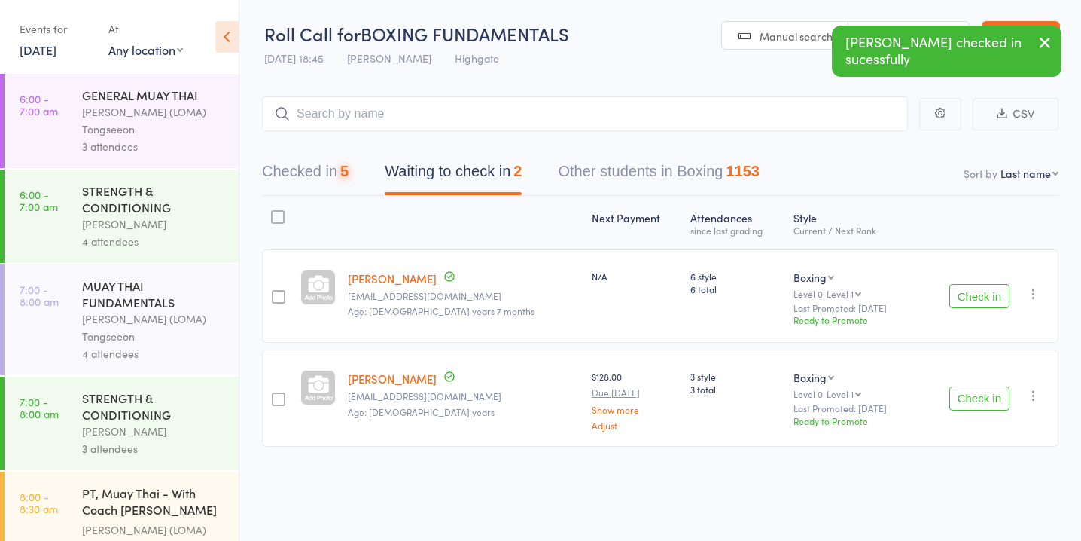
click at [978, 298] on button "Check in" at bounding box center [979, 296] width 60 height 24
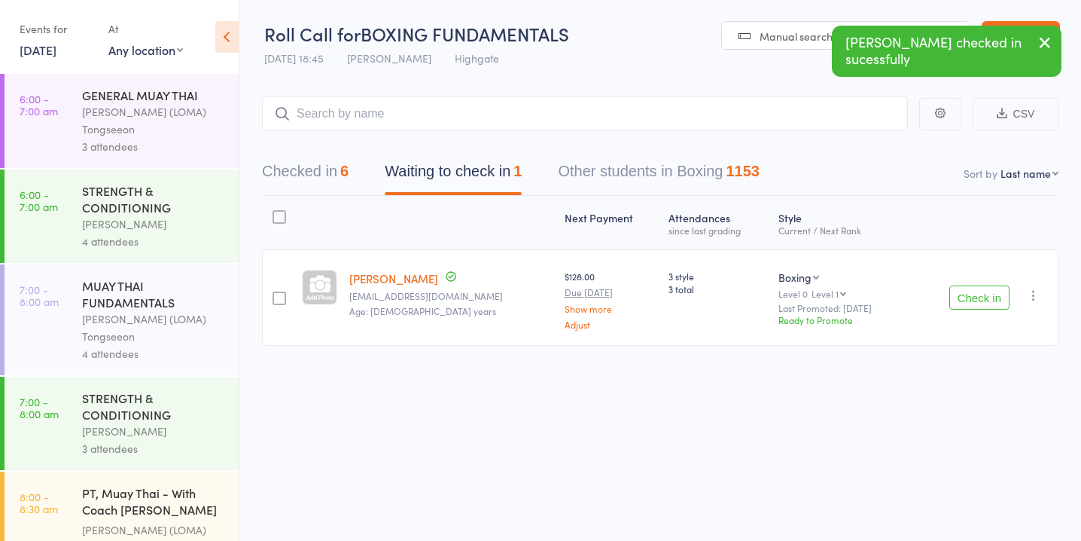
click at [978, 298] on button "Check in" at bounding box center [979, 297] width 60 height 24
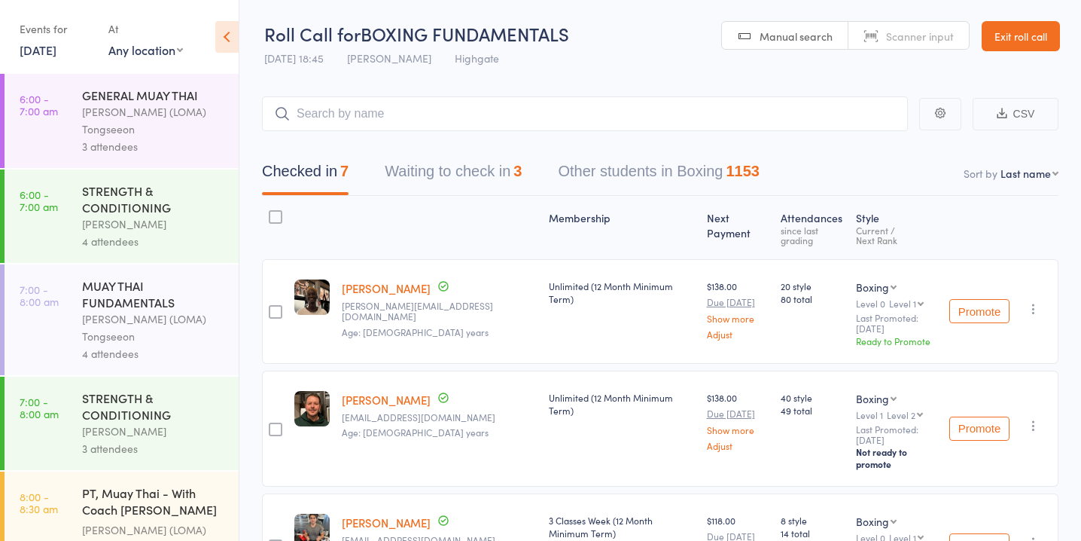
click at [420, 184] on button "Waiting to check in 3" at bounding box center [453, 175] width 137 height 40
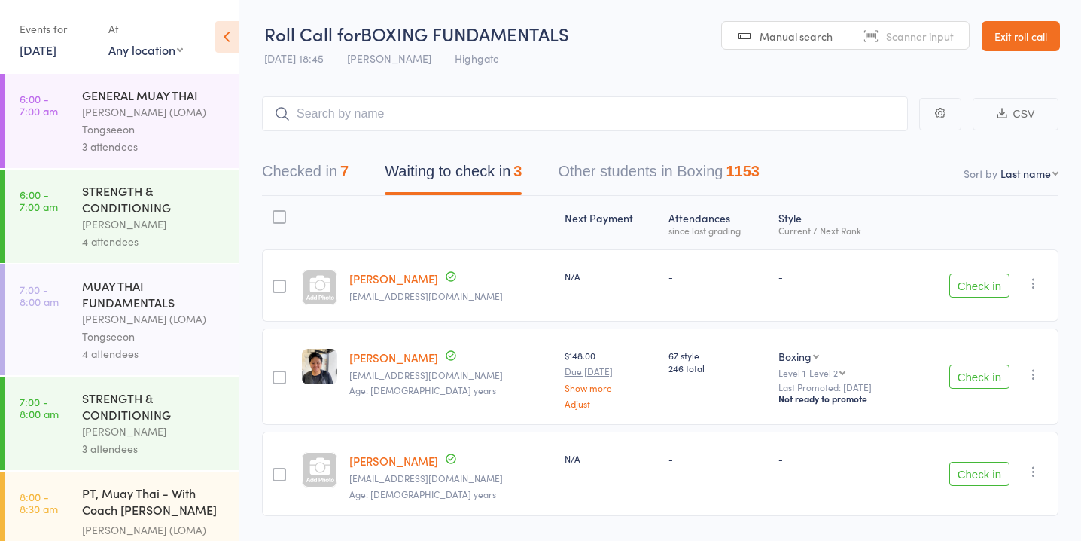
click at [988, 285] on button "Check in" at bounding box center [979, 285] width 60 height 24
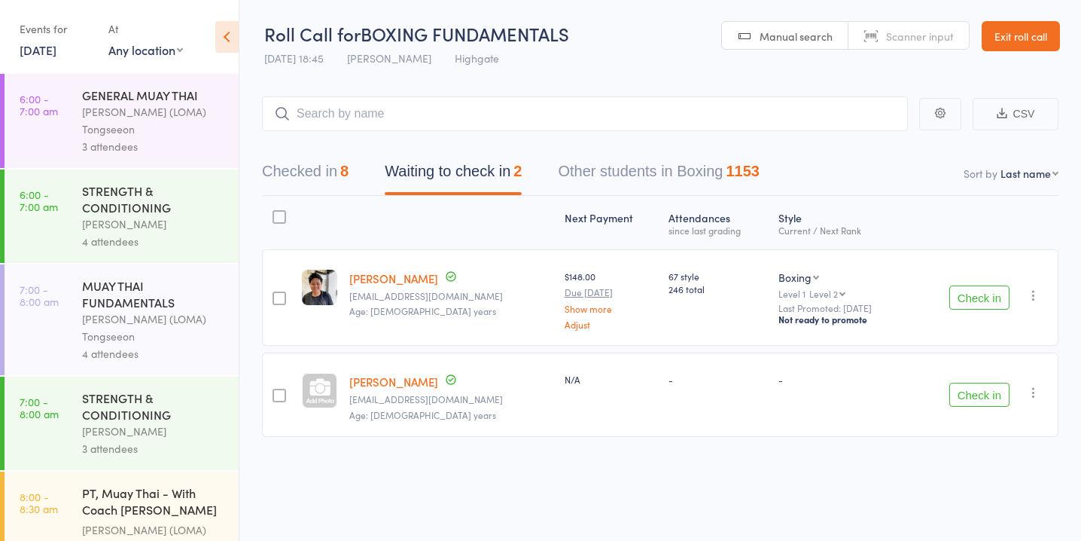
click at [977, 388] on button "Check in" at bounding box center [979, 394] width 60 height 24
click at [338, 160] on button "Checked in 9" at bounding box center [305, 175] width 87 height 40
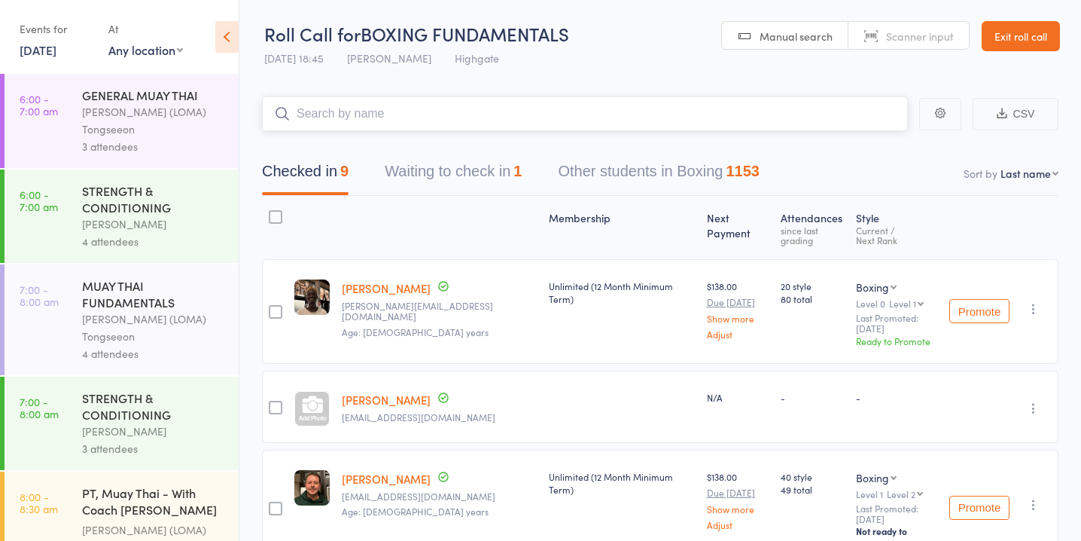
click at [405, 118] on input "search" at bounding box center [585, 113] width 646 height 35
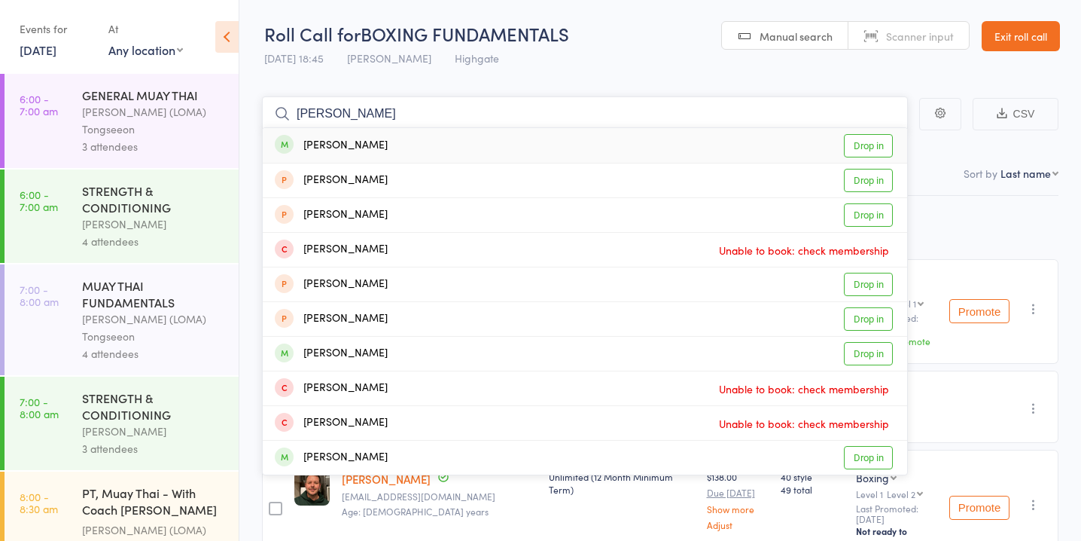
type input "[PERSON_NAME]"
click at [866, 144] on link "Drop in" at bounding box center [868, 145] width 49 height 23
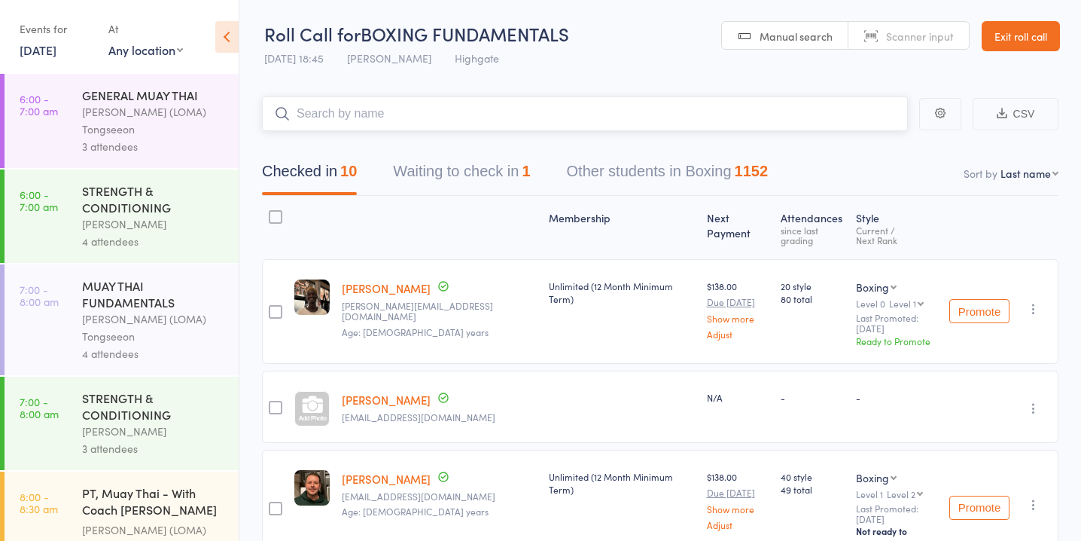
click at [489, 172] on button "Waiting to check in 1" at bounding box center [461, 175] width 137 height 40
click at [483, 171] on button "Waiting to check in 1" at bounding box center [461, 175] width 137 height 40
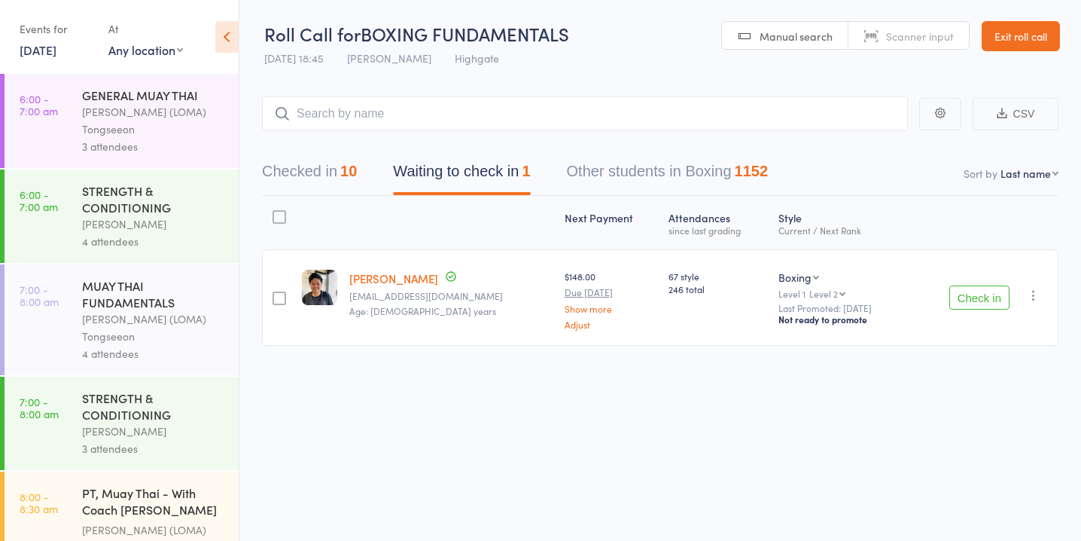
click at [987, 294] on button "Check in" at bounding box center [979, 297] width 60 height 24
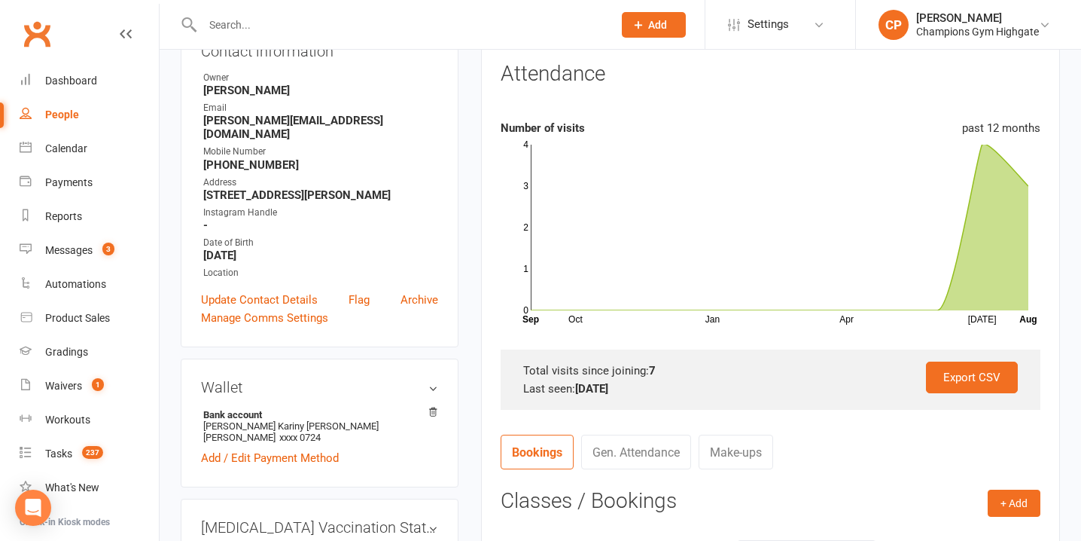
click at [361, 32] on input "text" at bounding box center [400, 24] width 404 height 21
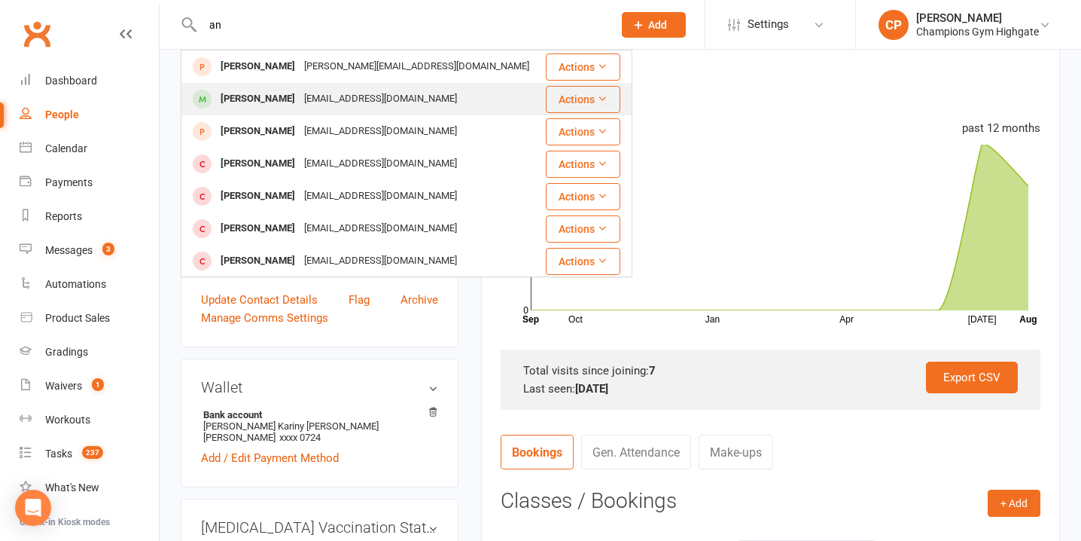
type input "a"
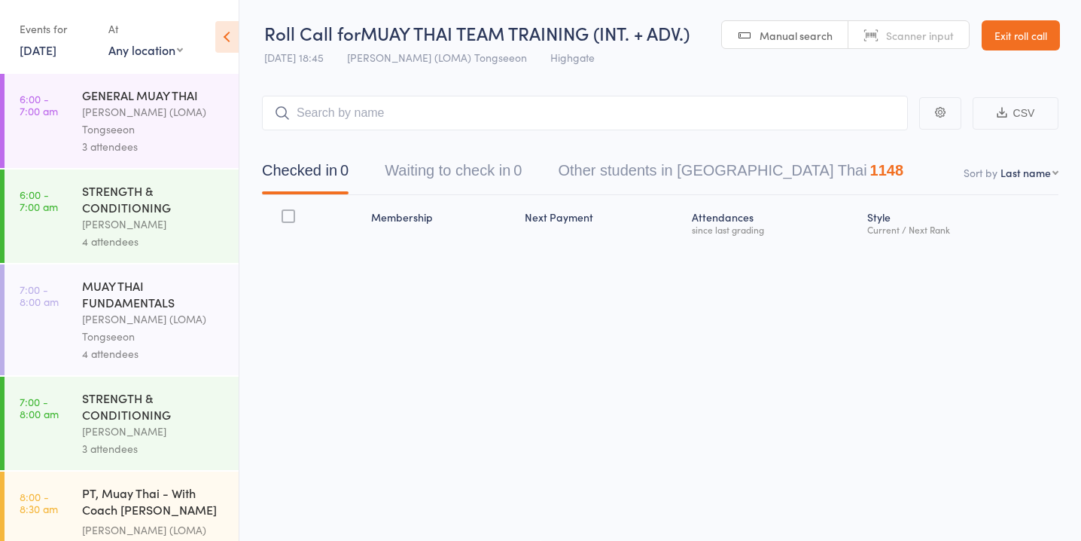
click at [474, 174] on button "Waiting to check in 0" at bounding box center [453, 174] width 137 height 40
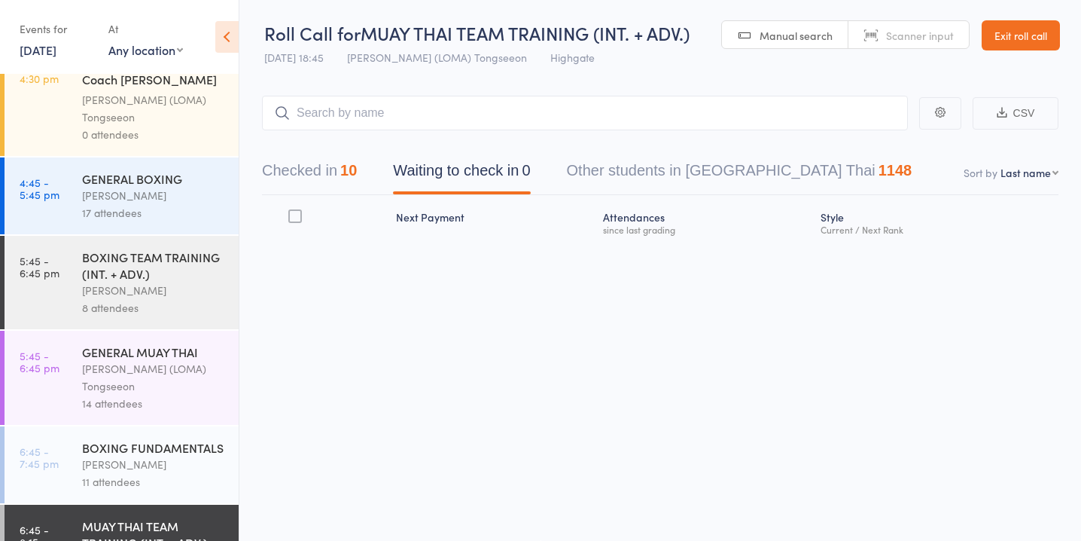
scroll to position [1378, 0]
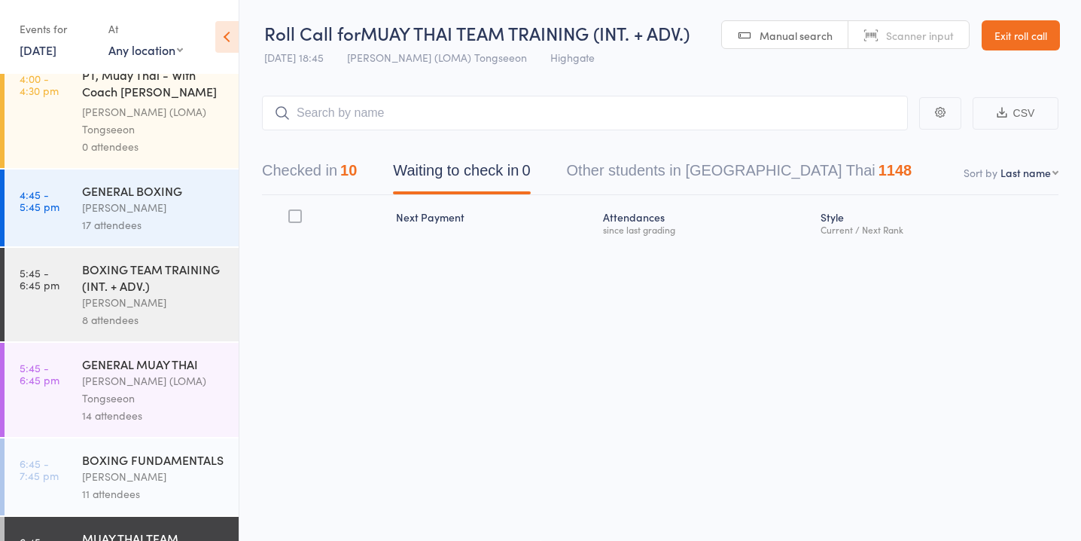
click at [142, 216] on div "17 attendees" at bounding box center [154, 224] width 144 height 17
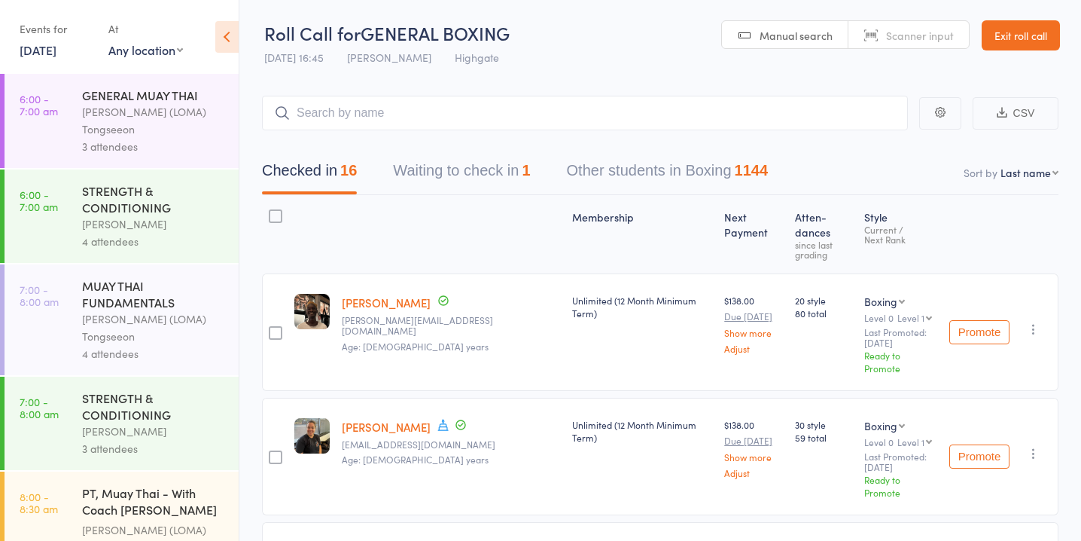
click at [460, 171] on button "Waiting to check in 1" at bounding box center [461, 174] width 137 height 40
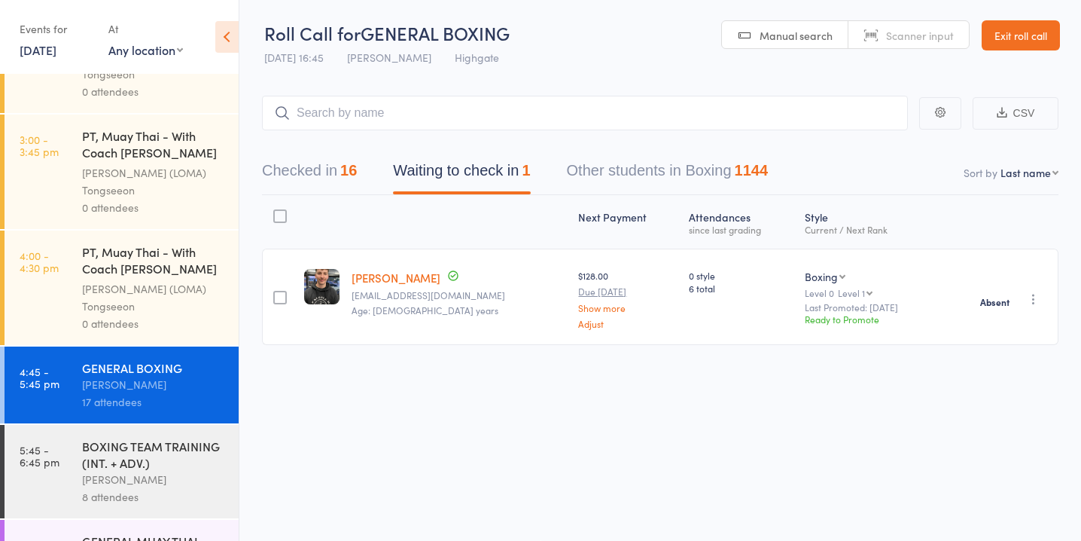
scroll to position [1455, 0]
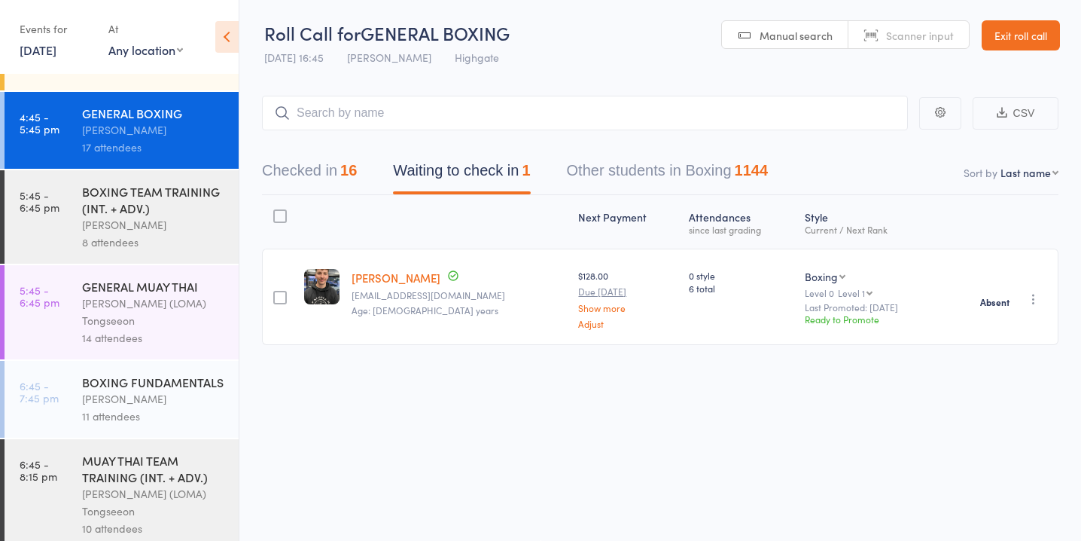
click at [160, 233] on div "8 attendees" at bounding box center [154, 241] width 144 height 17
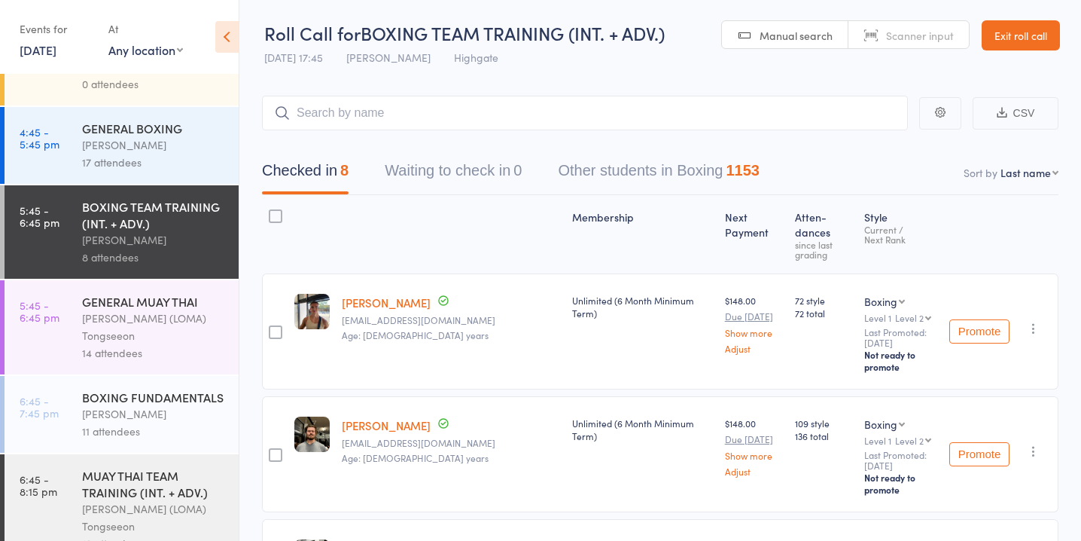
scroll to position [1455, 0]
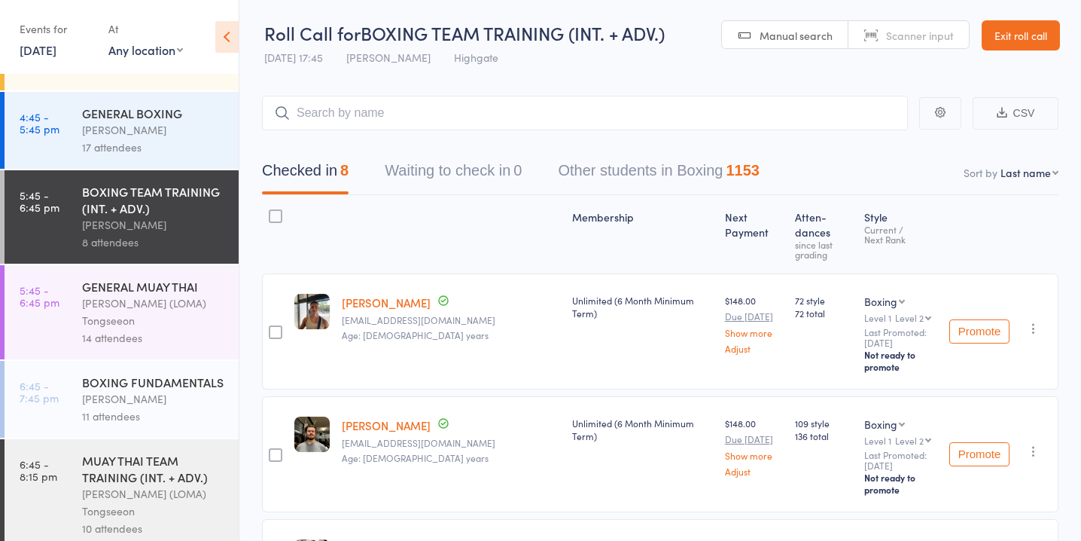
click at [181, 306] on div "[PERSON_NAME] (LOMA) Tongseeon" at bounding box center [154, 311] width 144 height 35
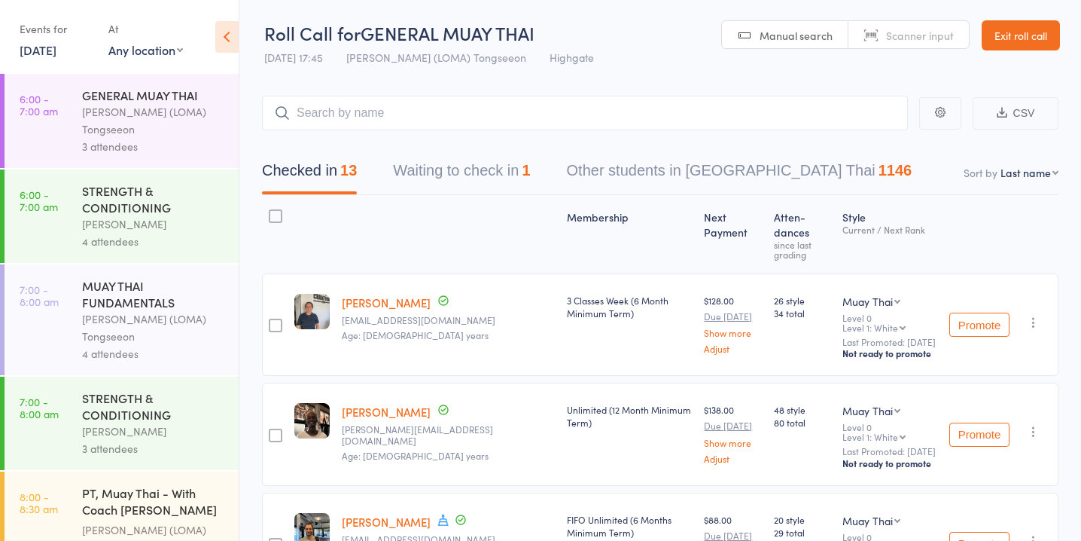
click at [451, 181] on button "Waiting to check in 1" at bounding box center [461, 174] width 137 height 40
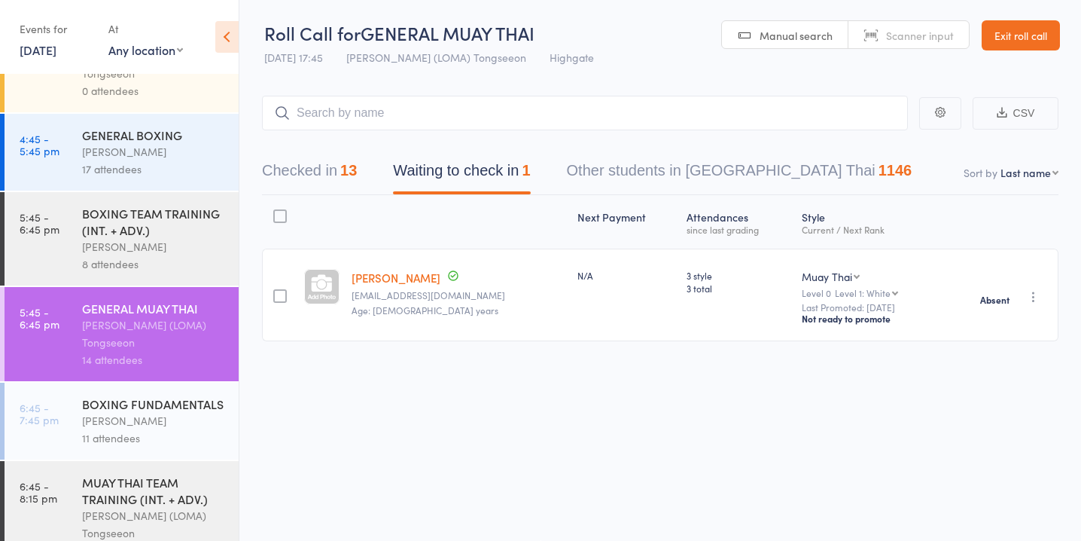
scroll to position [1455, 0]
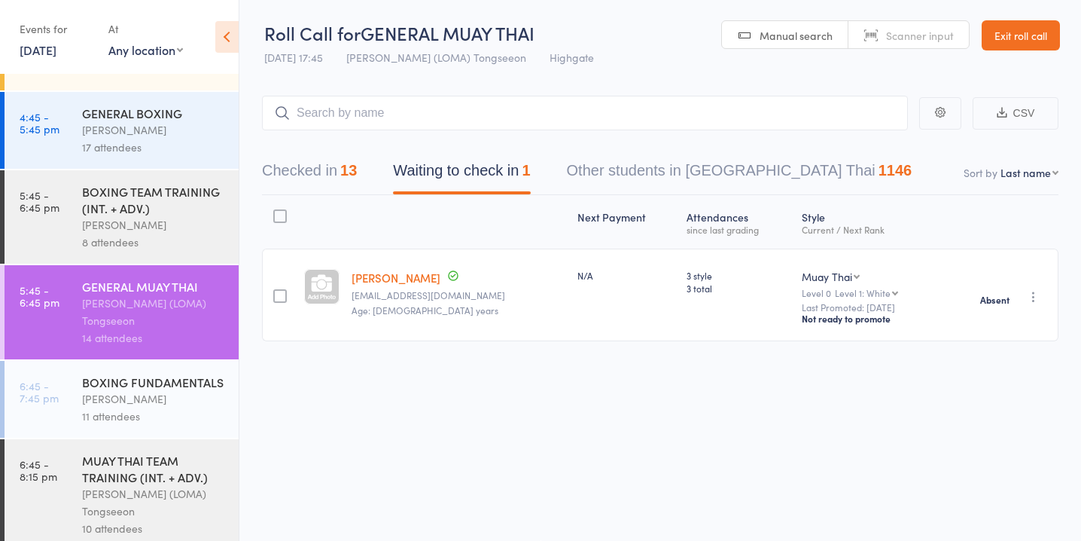
click at [144, 373] on div "BOXING FUNDAMENTALS" at bounding box center [154, 381] width 144 height 17
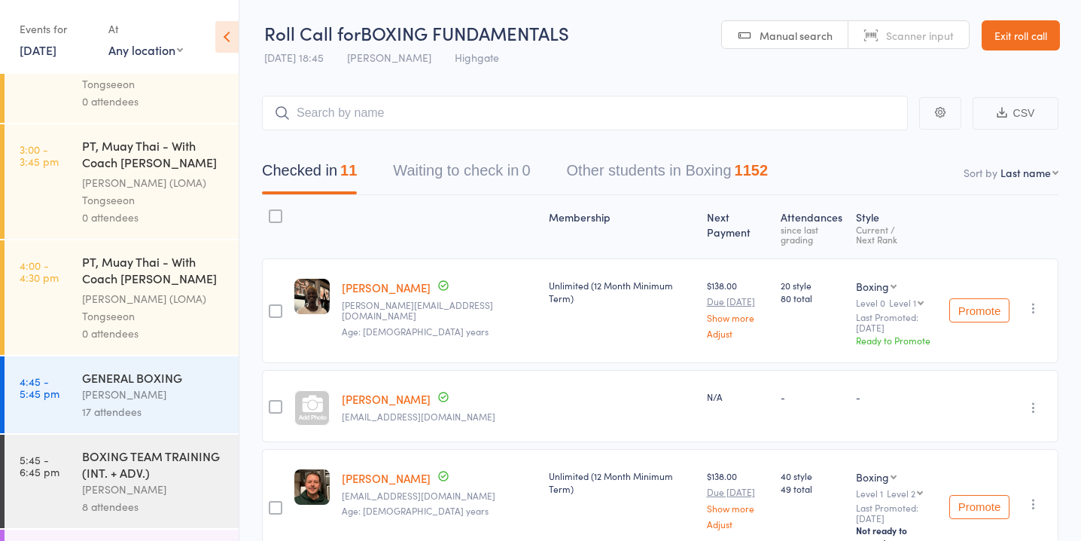
scroll to position [1455, 0]
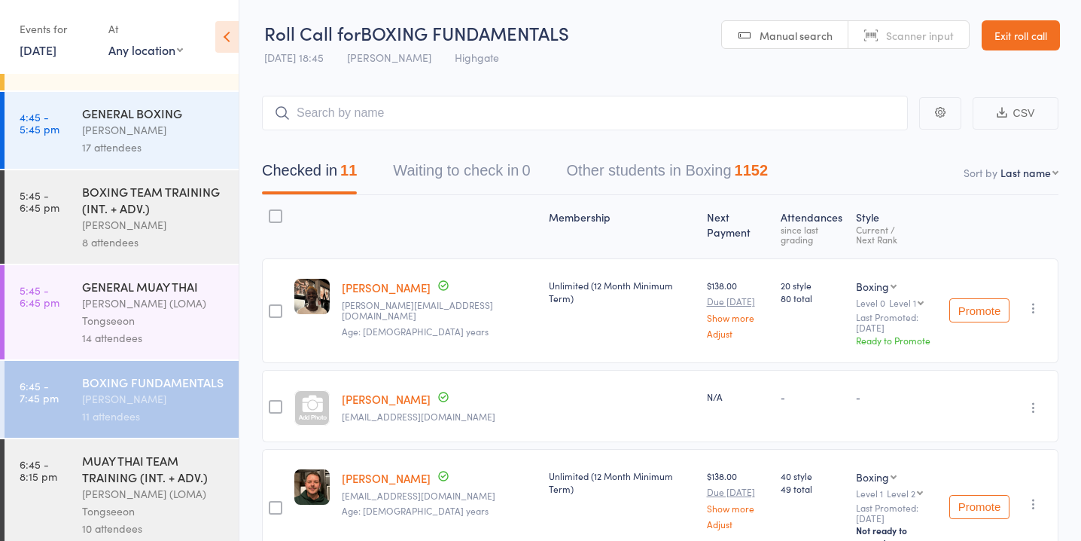
click at [134, 498] on div "[PERSON_NAME] (LOMA) Tongseeon" at bounding box center [154, 502] width 144 height 35
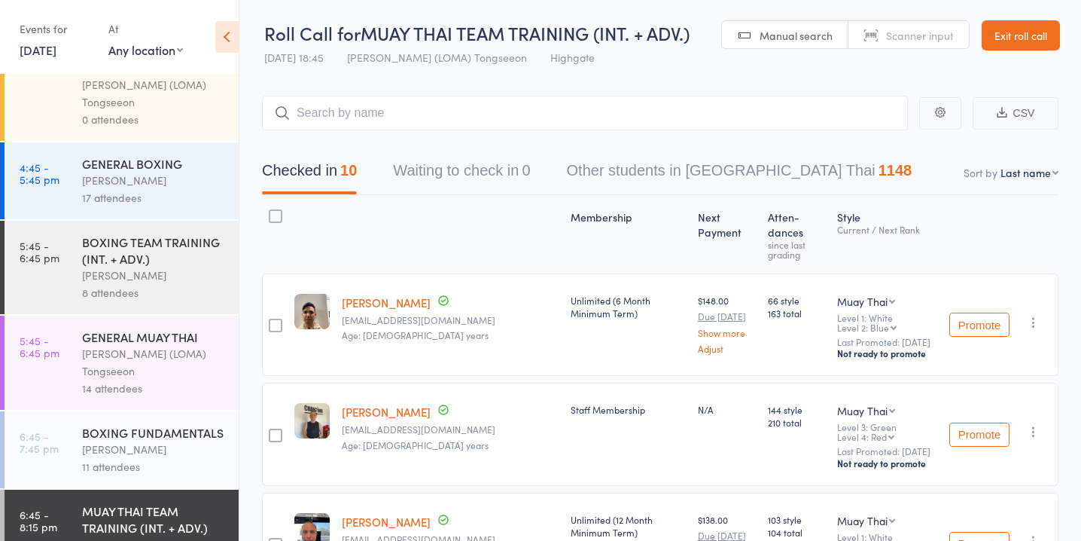
scroll to position [1446, 0]
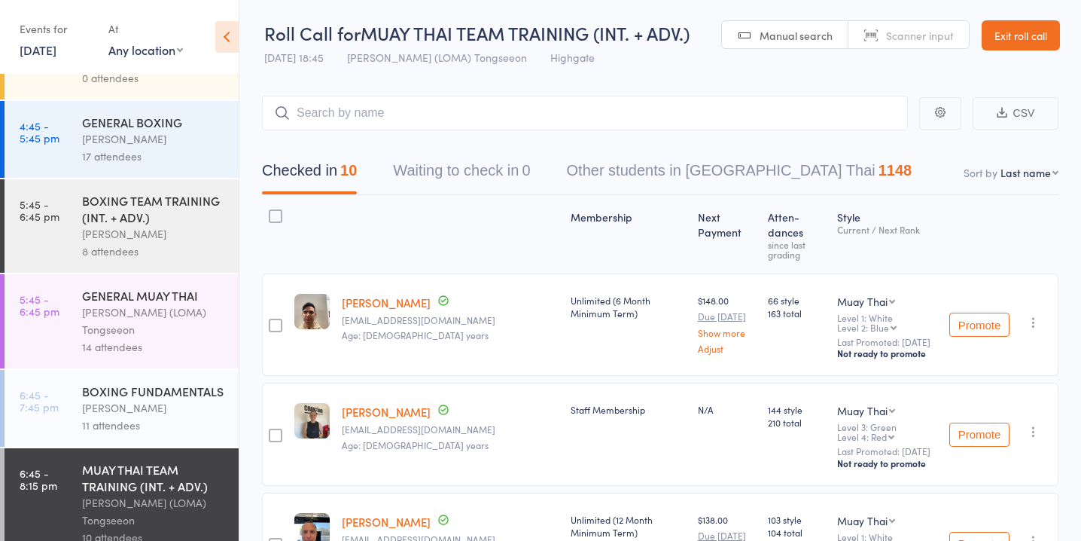
click at [136, 132] on div "[PERSON_NAME]" at bounding box center [154, 138] width 144 height 17
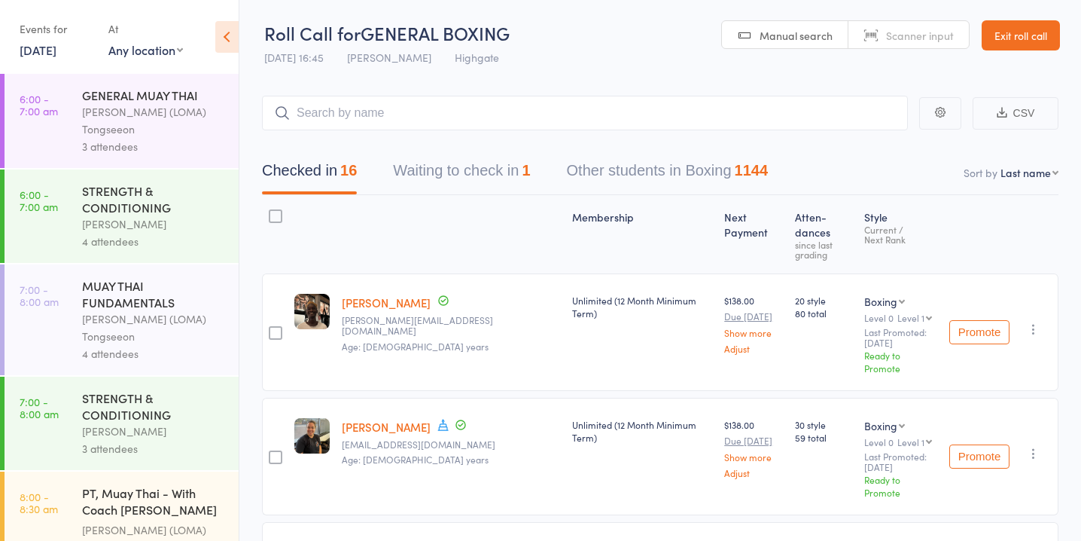
click at [494, 177] on button "Waiting to check in 1" at bounding box center [461, 174] width 137 height 40
